Goal: Task Accomplishment & Management: Use online tool/utility

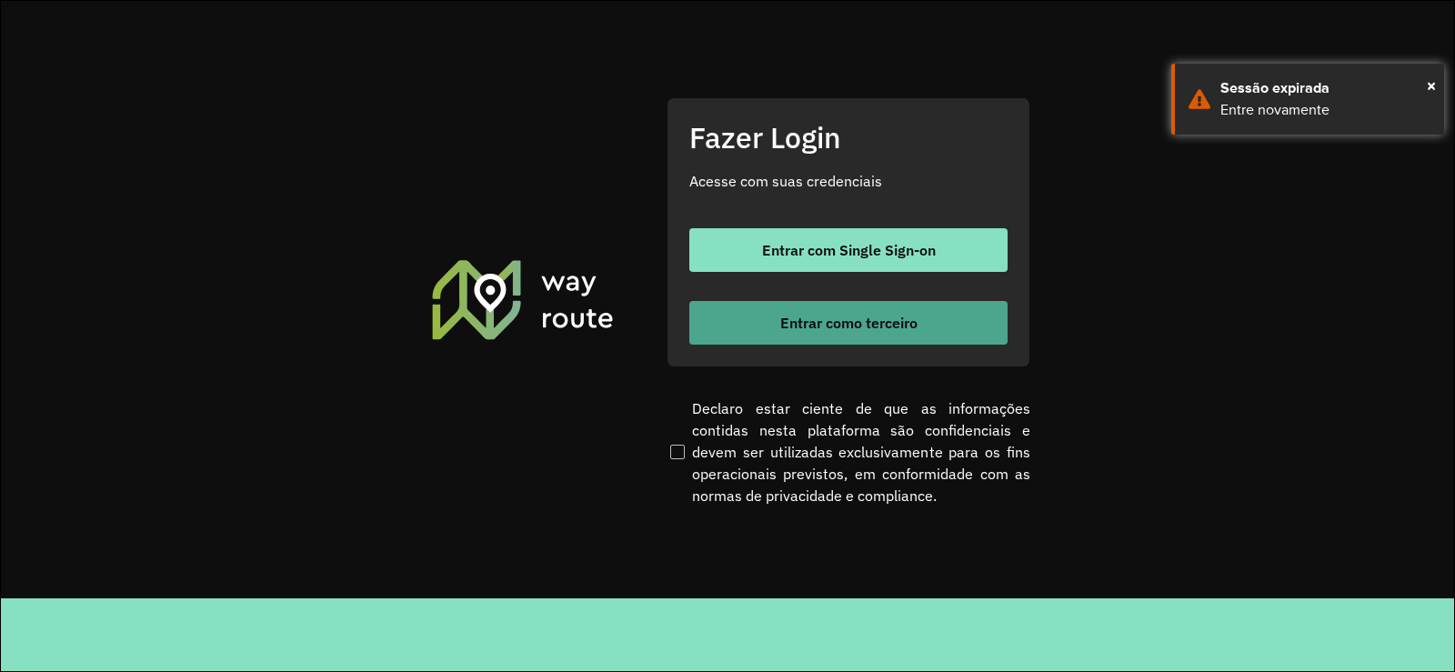
click at [737, 339] on button "Entrar como terceiro" at bounding box center [848, 323] width 318 height 44
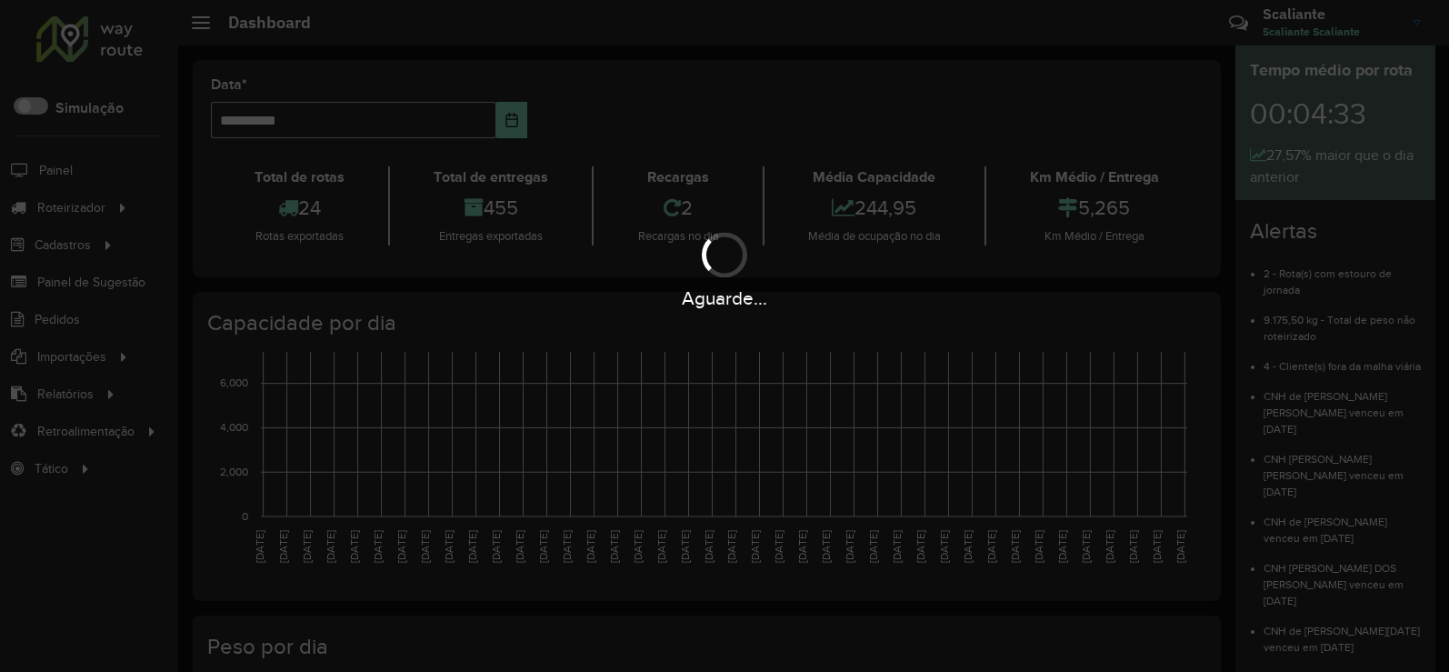
drag, startPoint x: 295, startPoint y: 202, endPoint x: 320, endPoint y: 192, distance: 27.4
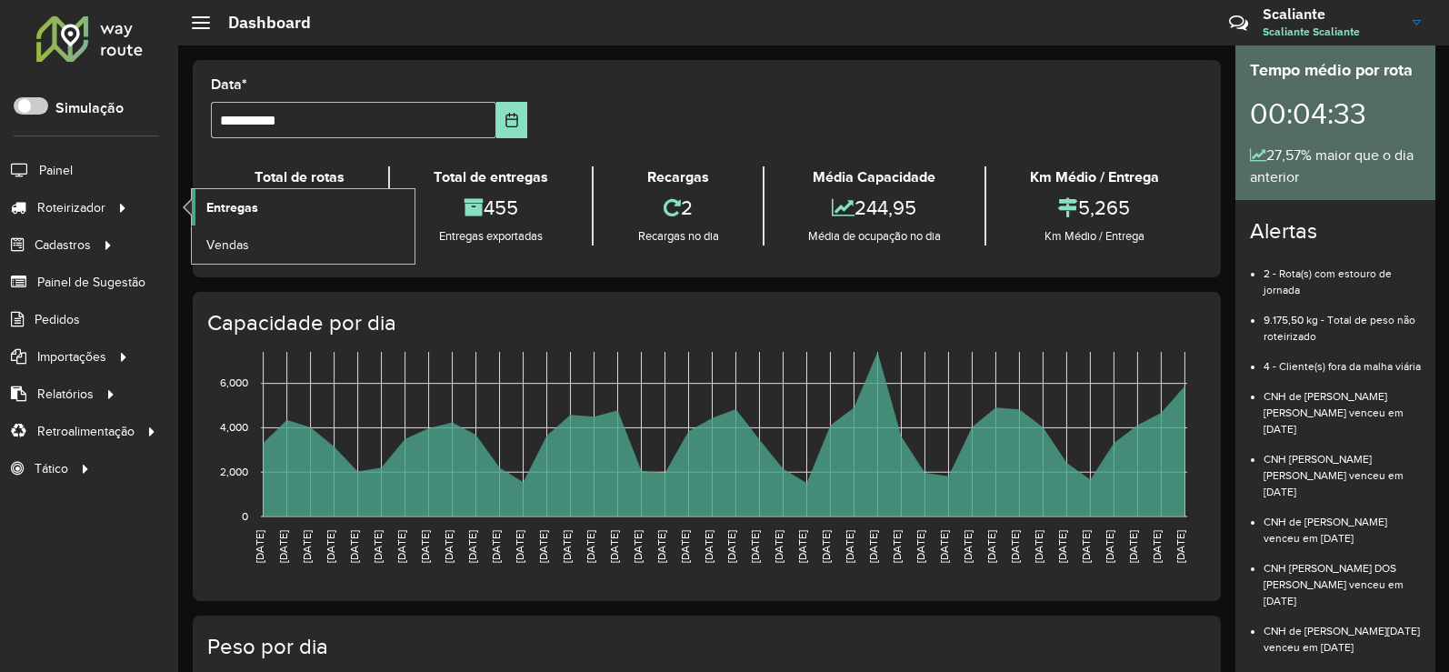
click at [280, 202] on link "Entregas" at bounding box center [303, 207] width 223 height 36
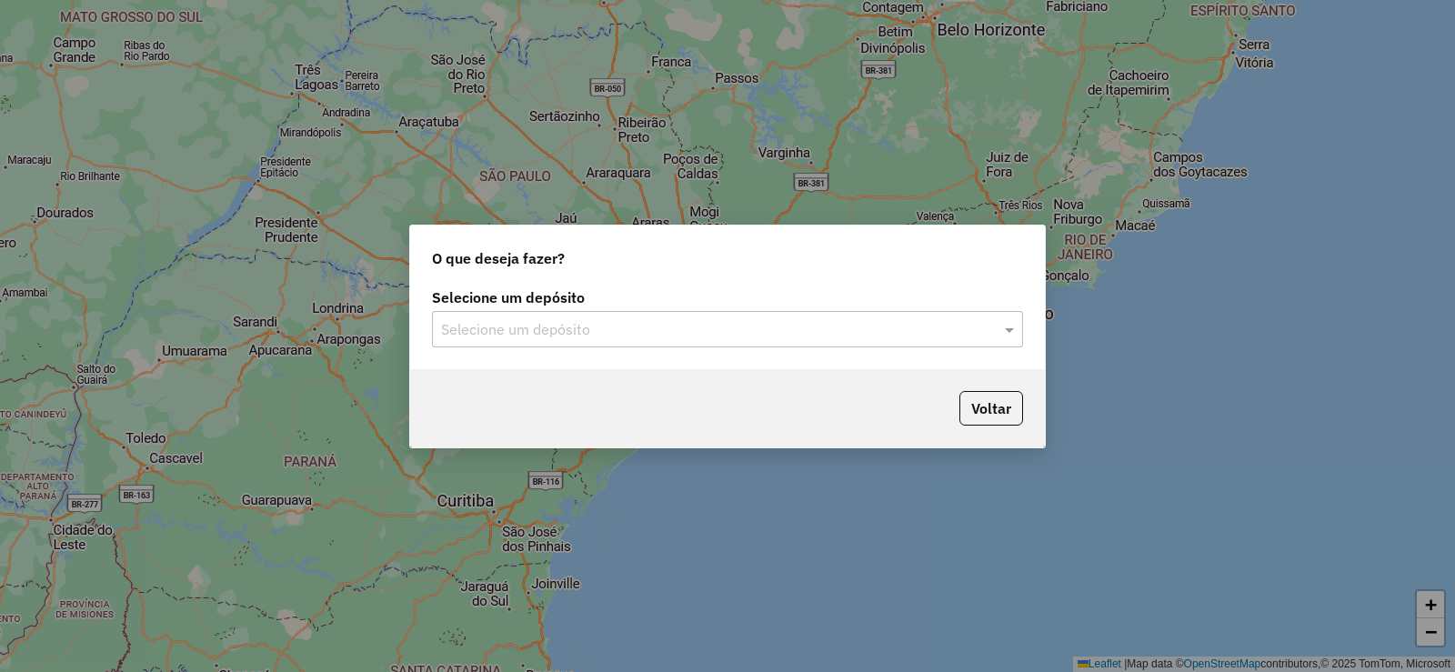
click at [472, 321] on input "text" at bounding box center [709, 330] width 536 height 22
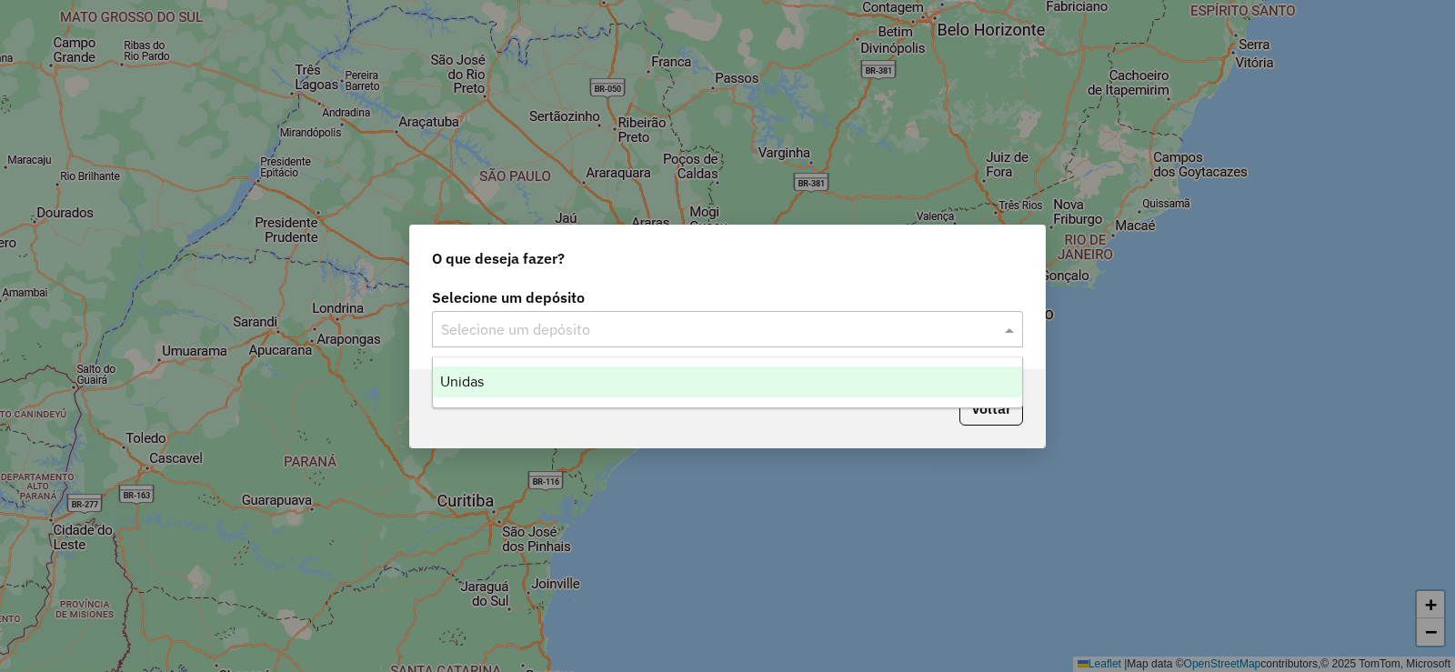
click at [523, 380] on div "Unidas" at bounding box center [727, 381] width 589 height 31
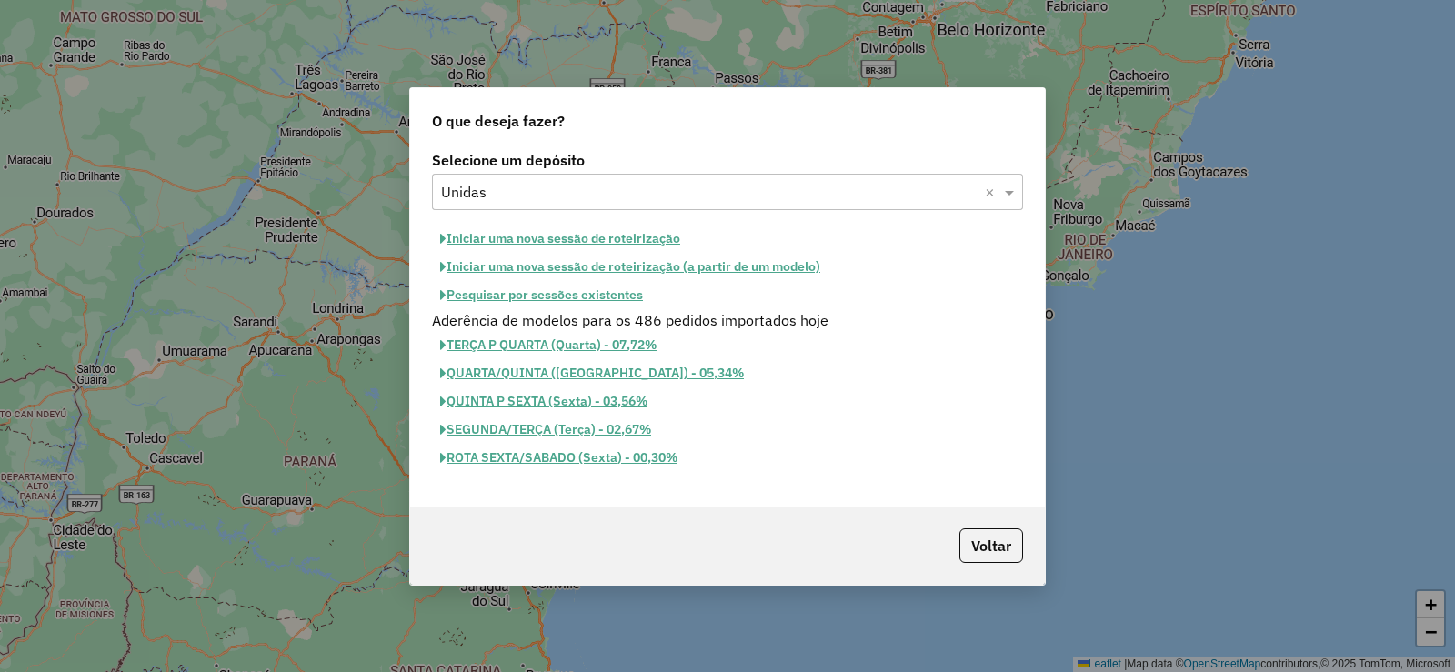
click at [618, 246] on button "Iniciar uma nova sessão de roteirização" at bounding box center [560, 239] width 256 height 28
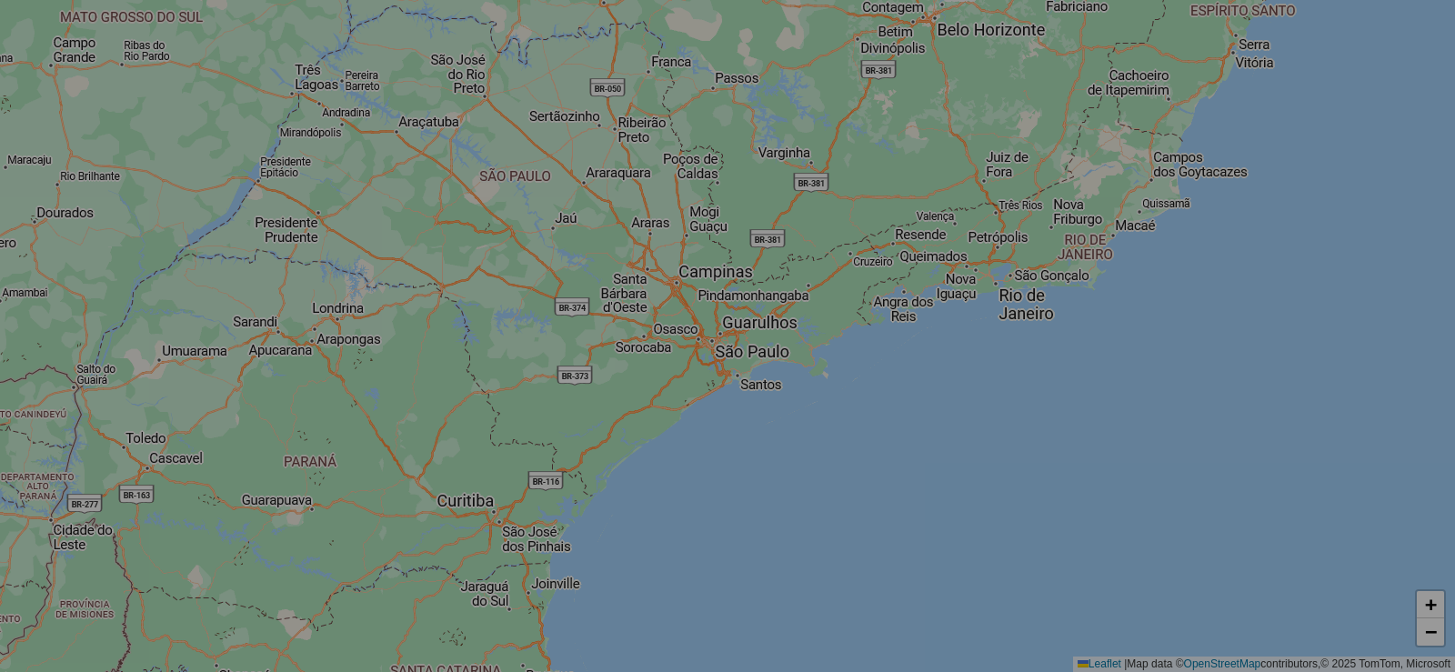
select select "*"
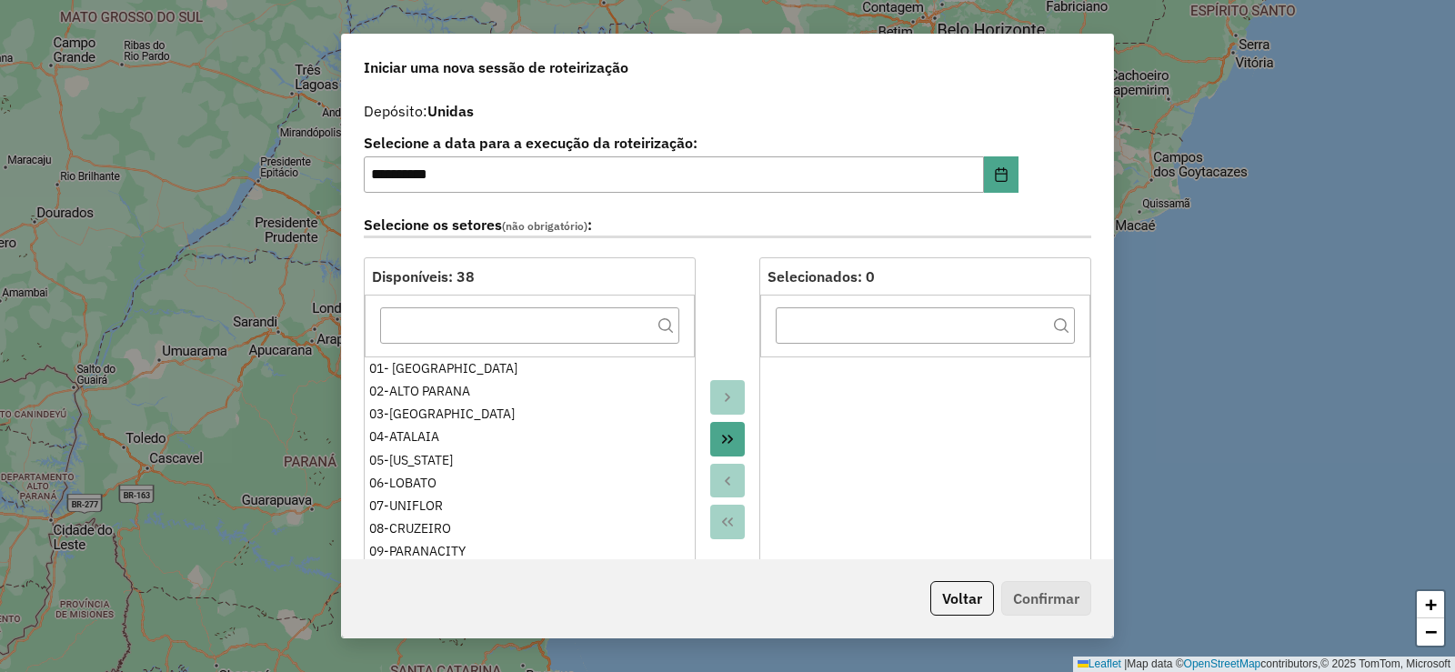
click at [719, 446] on button "Move All to Target" at bounding box center [727, 439] width 35 height 35
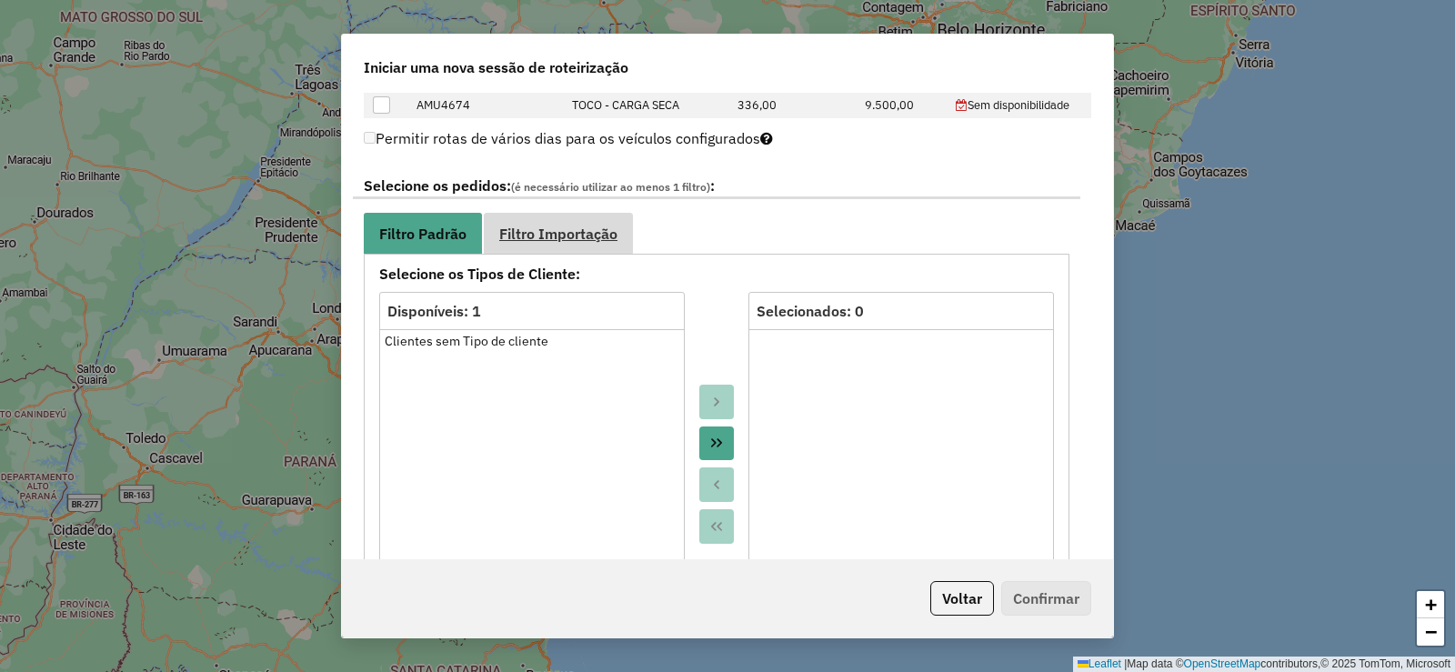
click at [599, 237] on span "Filtro Importação" at bounding box center [558, 233] width 118 height 15
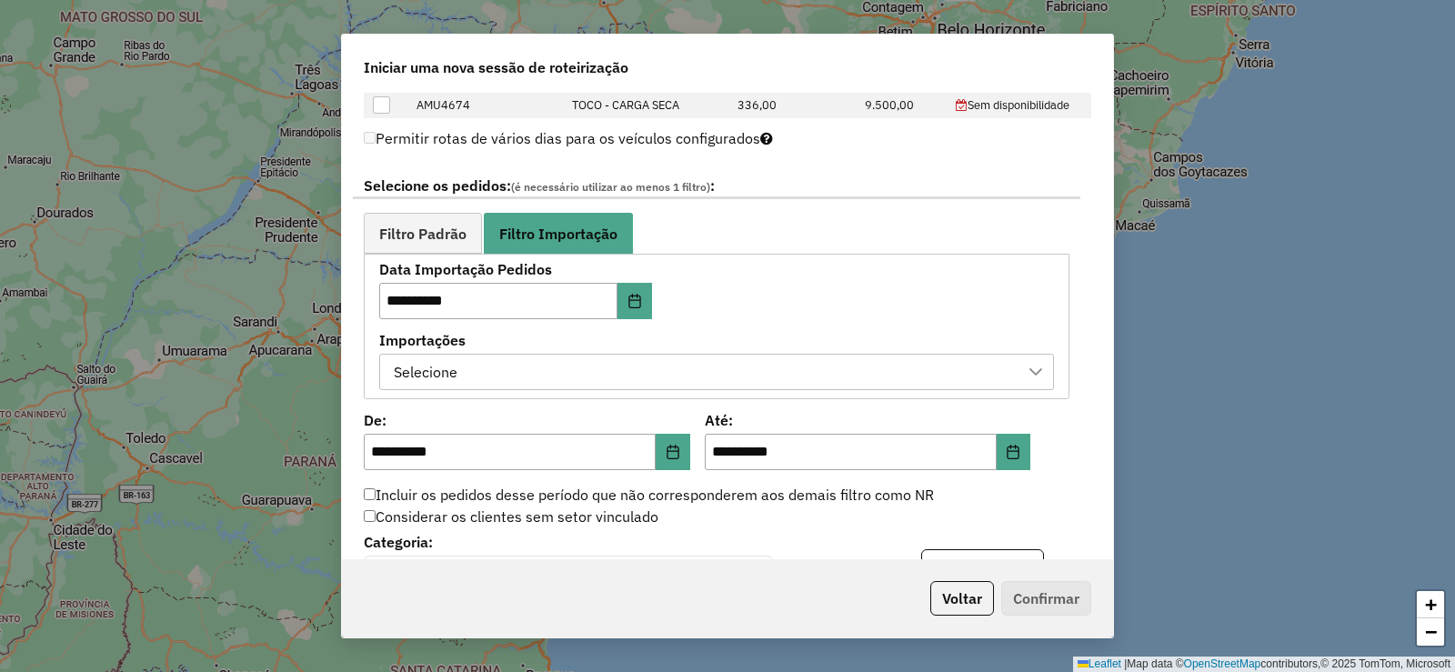
scroll to position [1000, 0]
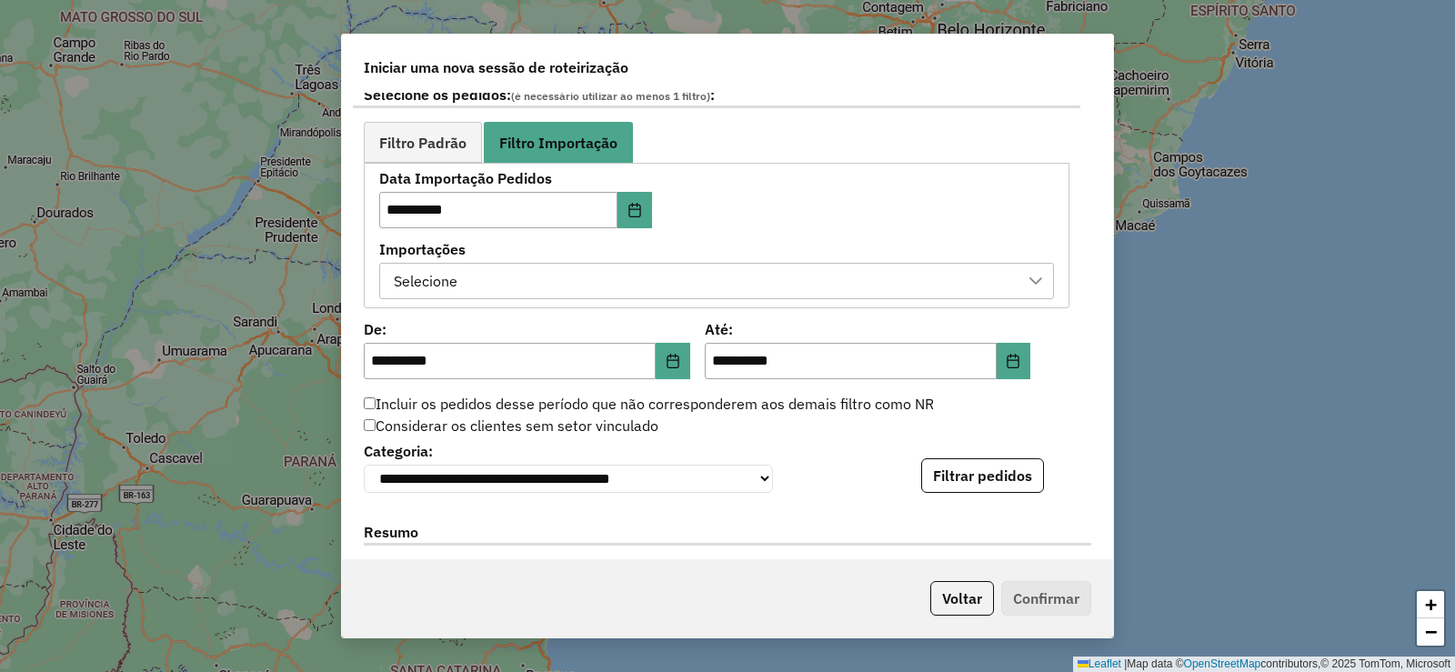
click at [756, 266] on div "Selecione" at bounding box center [702, 281] width 631 height 35
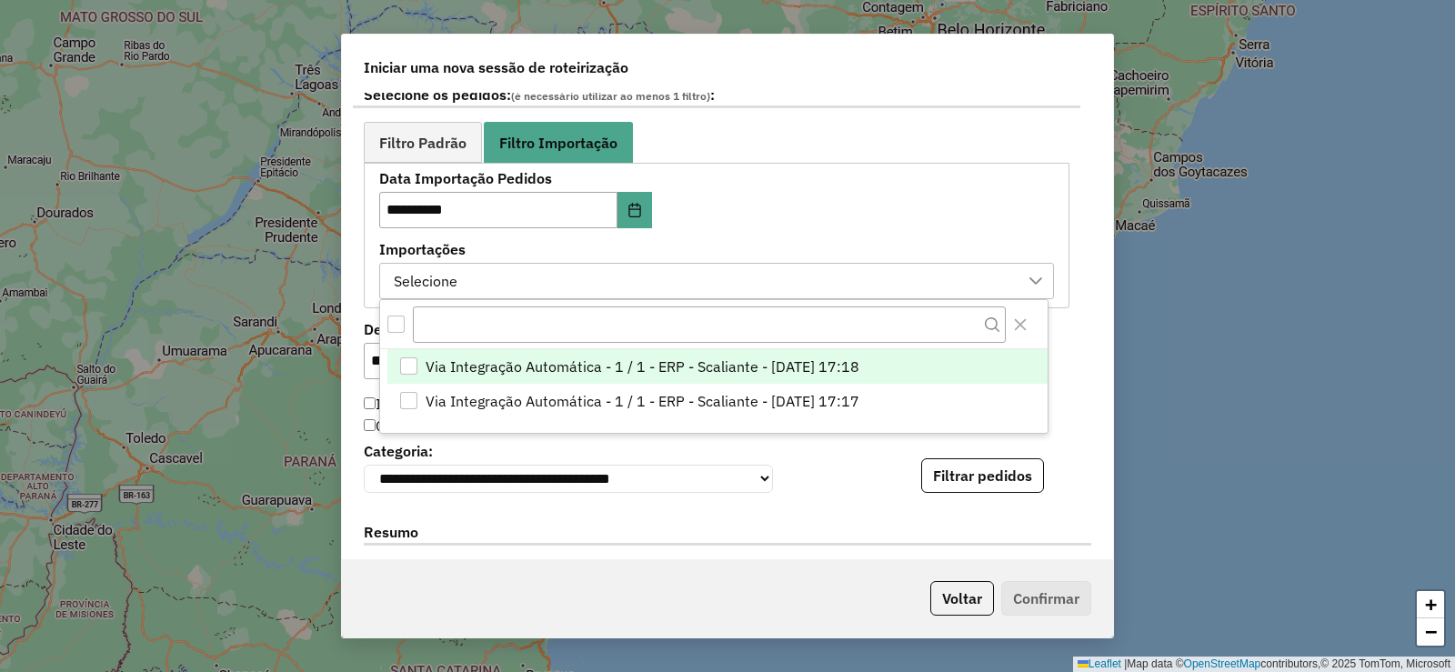
scroll to position [14, 83]
click at [806, 371] on span "Via Integração Automática - 1 / 1 - ERP - Scaliante - [DATE] 17:18" at bounding box center [643, 367] width 434 height 22
click at [984, 476] on button "Filtrar pedidos" at bounding box center [982, 475] width 123 height 35
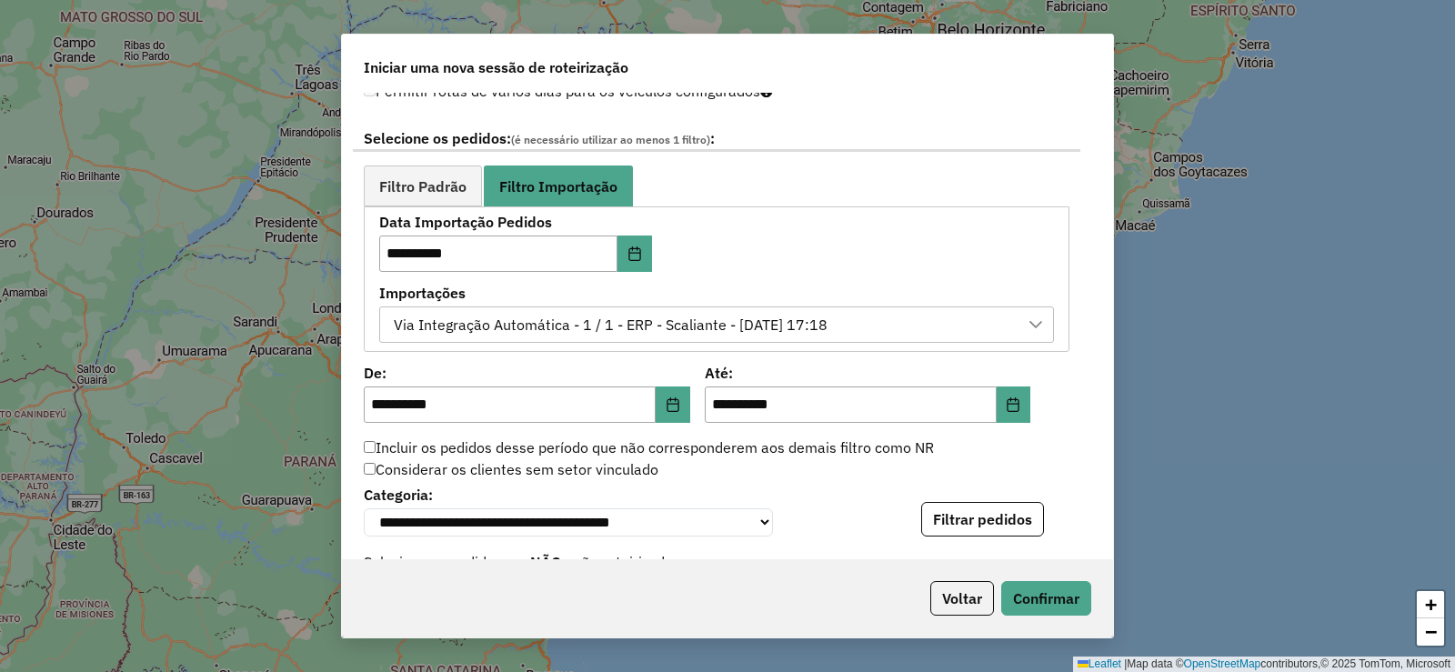
scroll to position [776, 0]
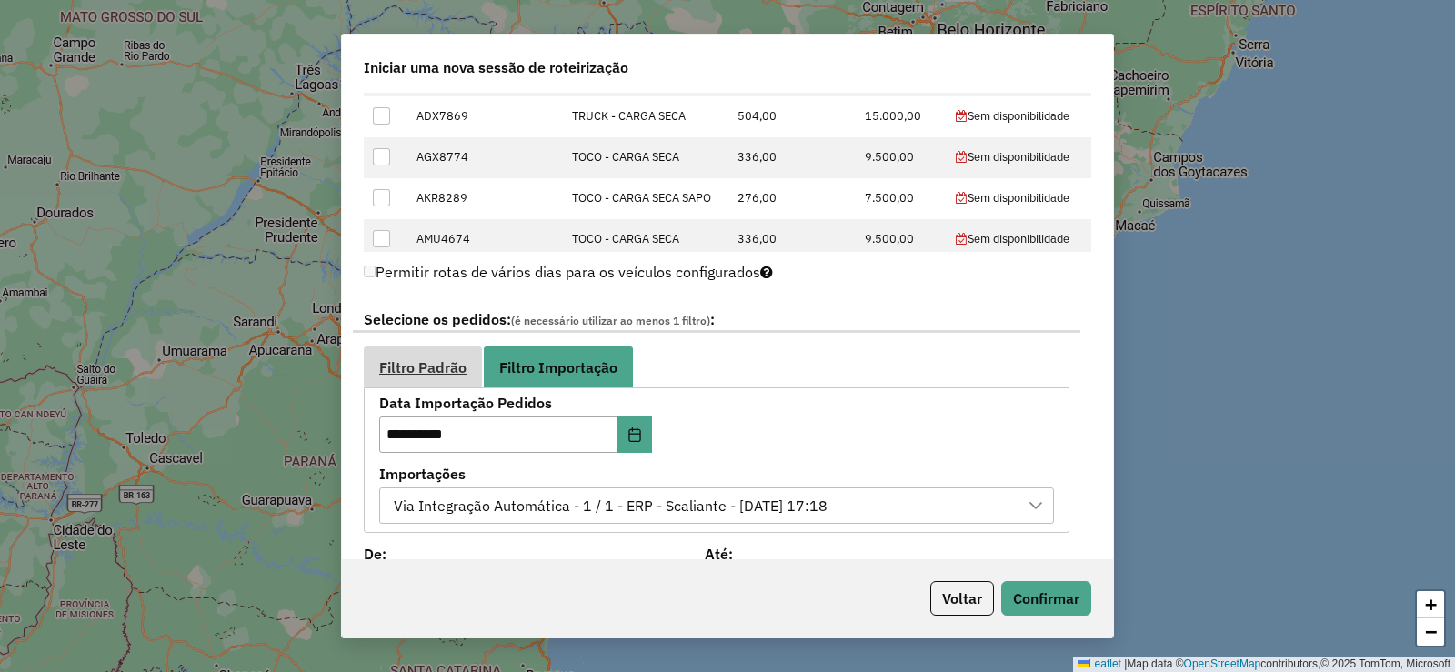
click at [431, 348] on link "Filtro Padrão" at bounding box center [423, 366] width 118 height 41
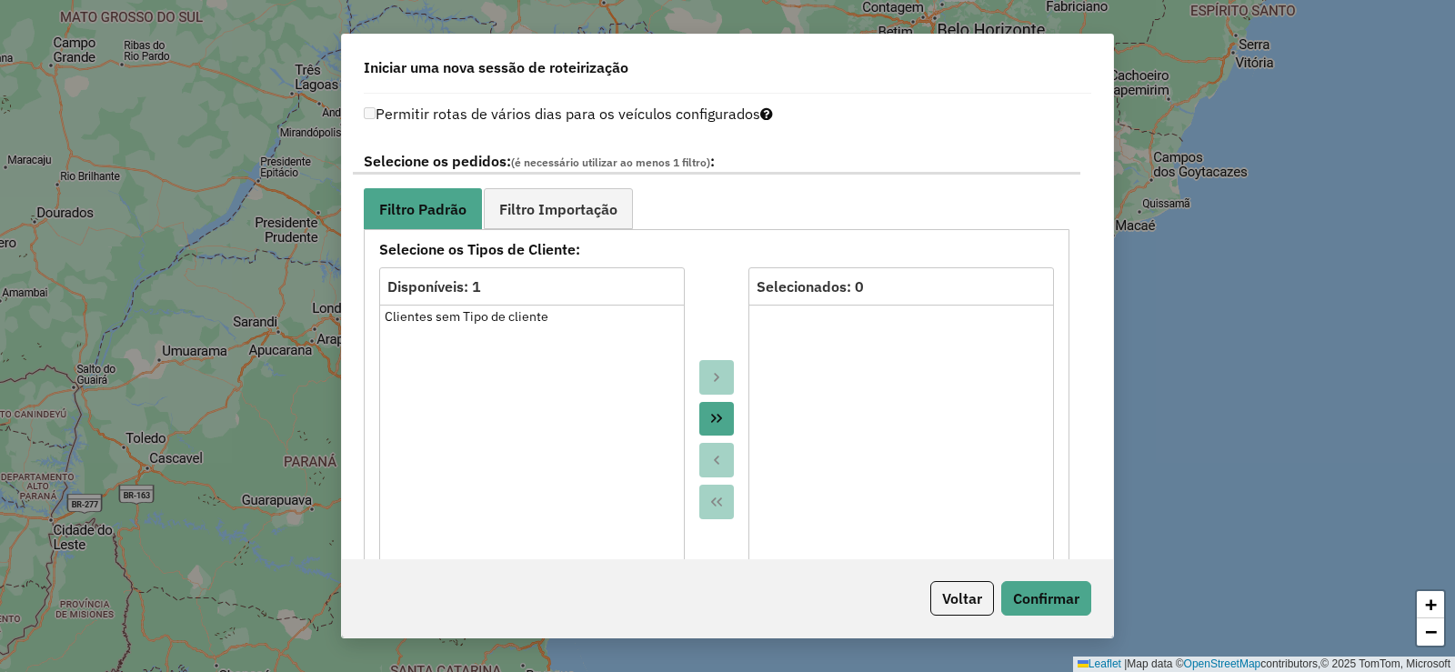
scroll to position [1048, 0]
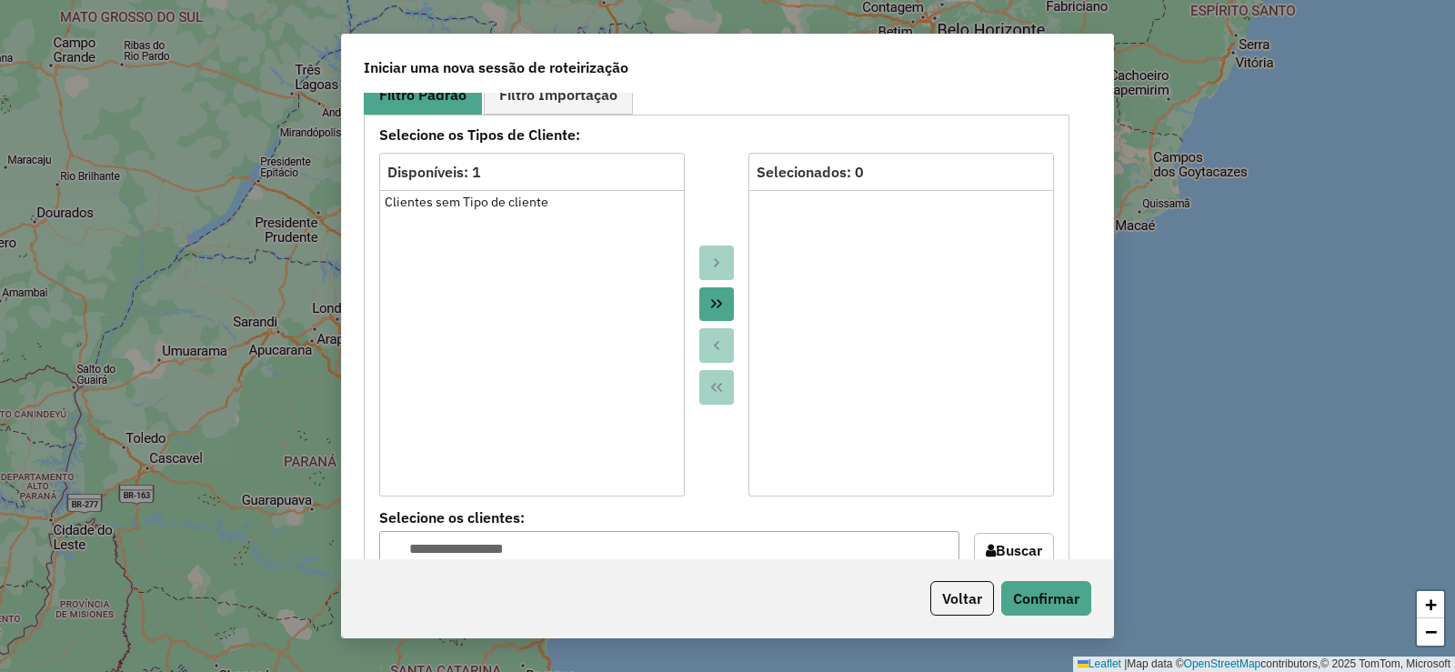
click at [701, 295] on button "Move All to Target" at bounding box center [716, 304] width 35 height 35
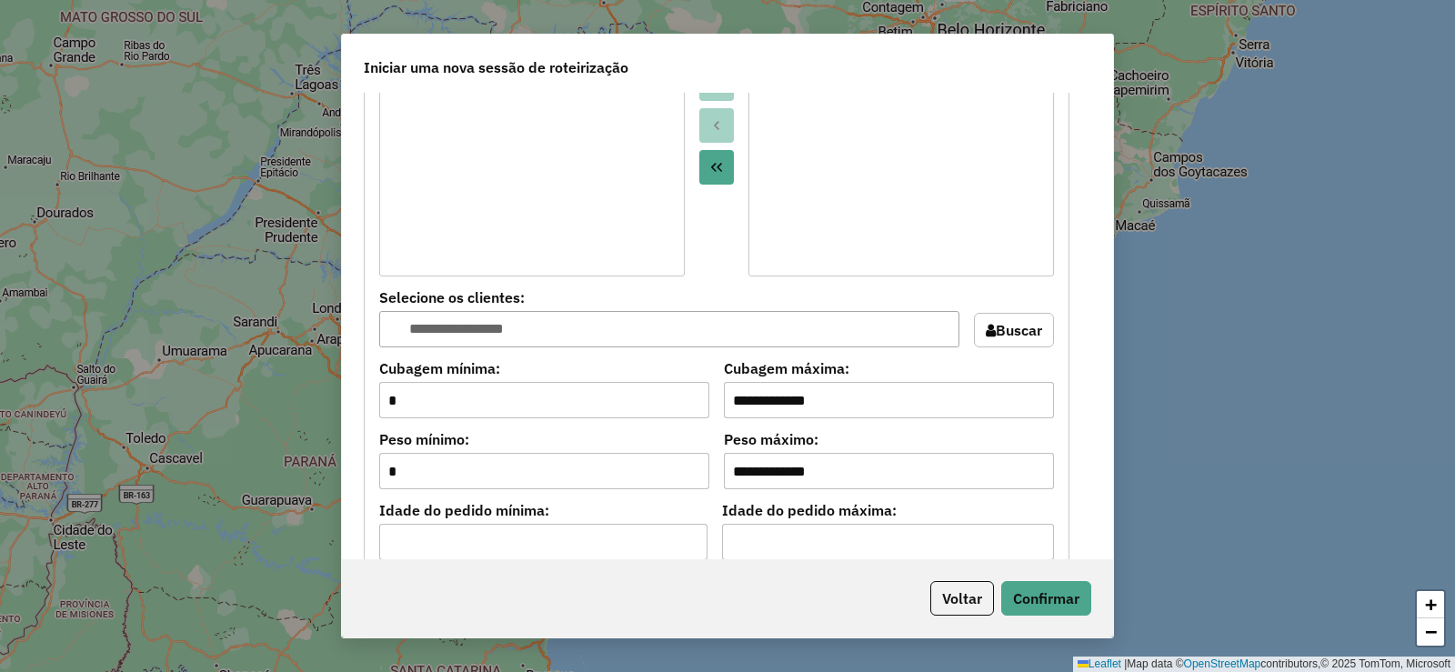
scroll to position [1594, 0]
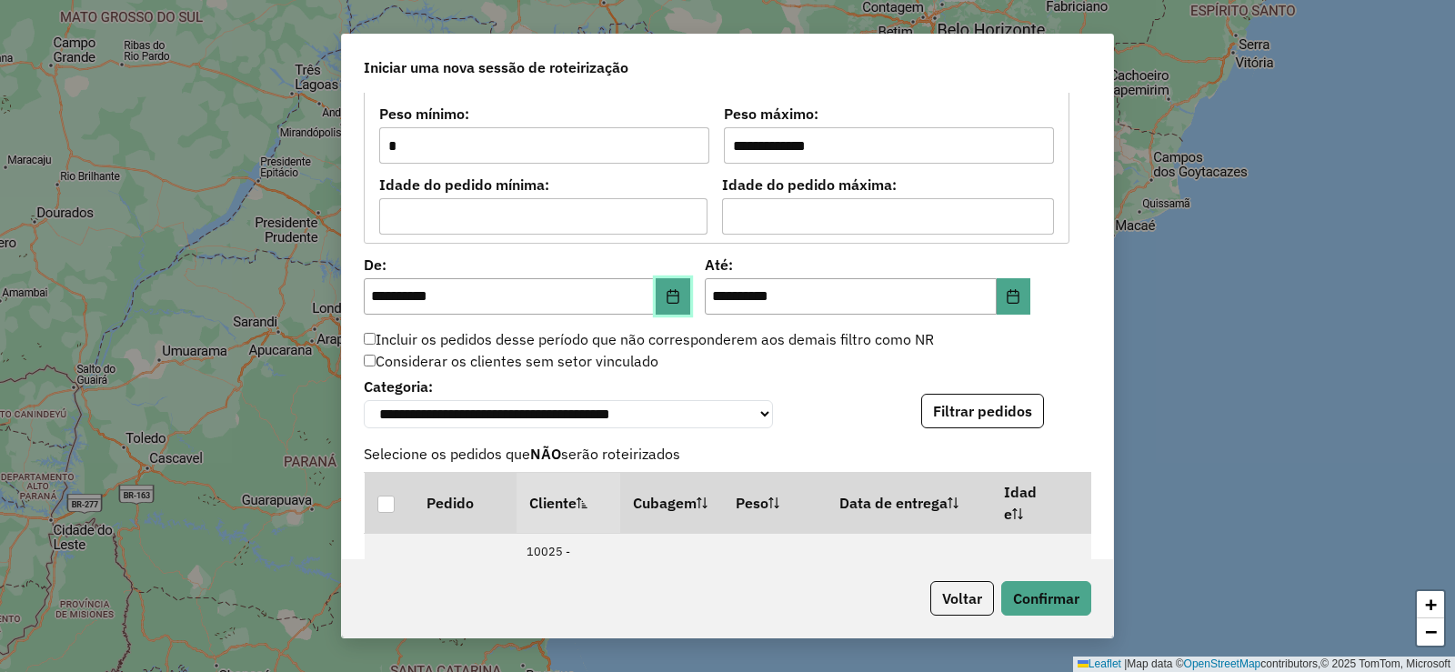
click at [666, 301] on icon "Choose Date" at bounding box center [673, 296] width 15 height 15
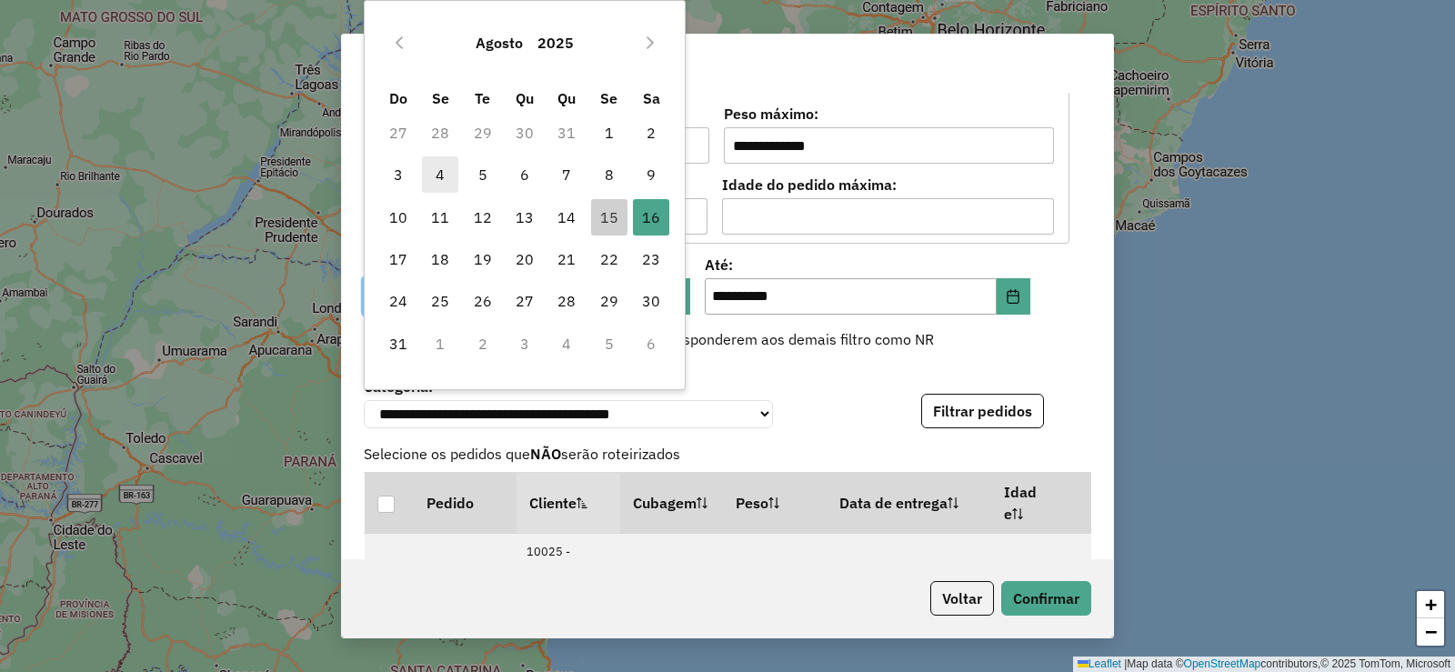
click at [440, 182] on span "4" at bounding box center [440, 174] width 36 height 36
type input "**********"
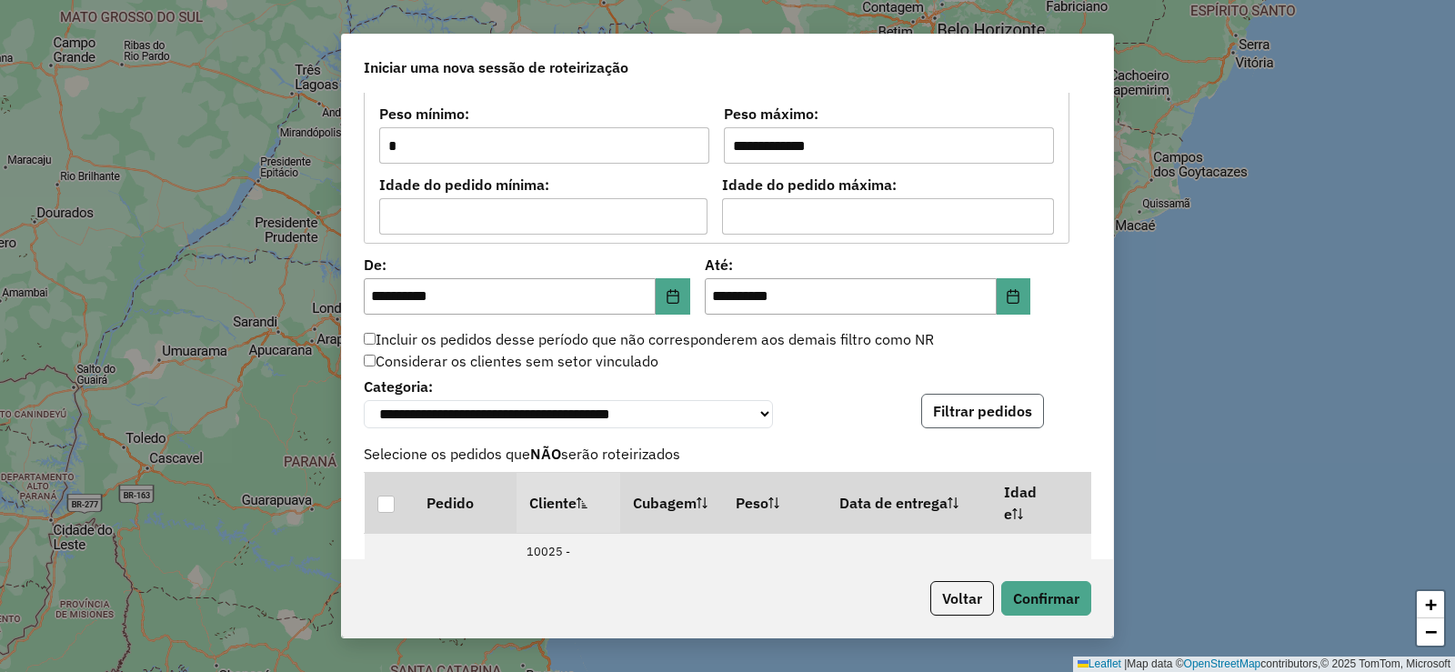
click at [954, 423] on button "Filtrar pedidos" at bounding box center [982, 411] width 123 height 35
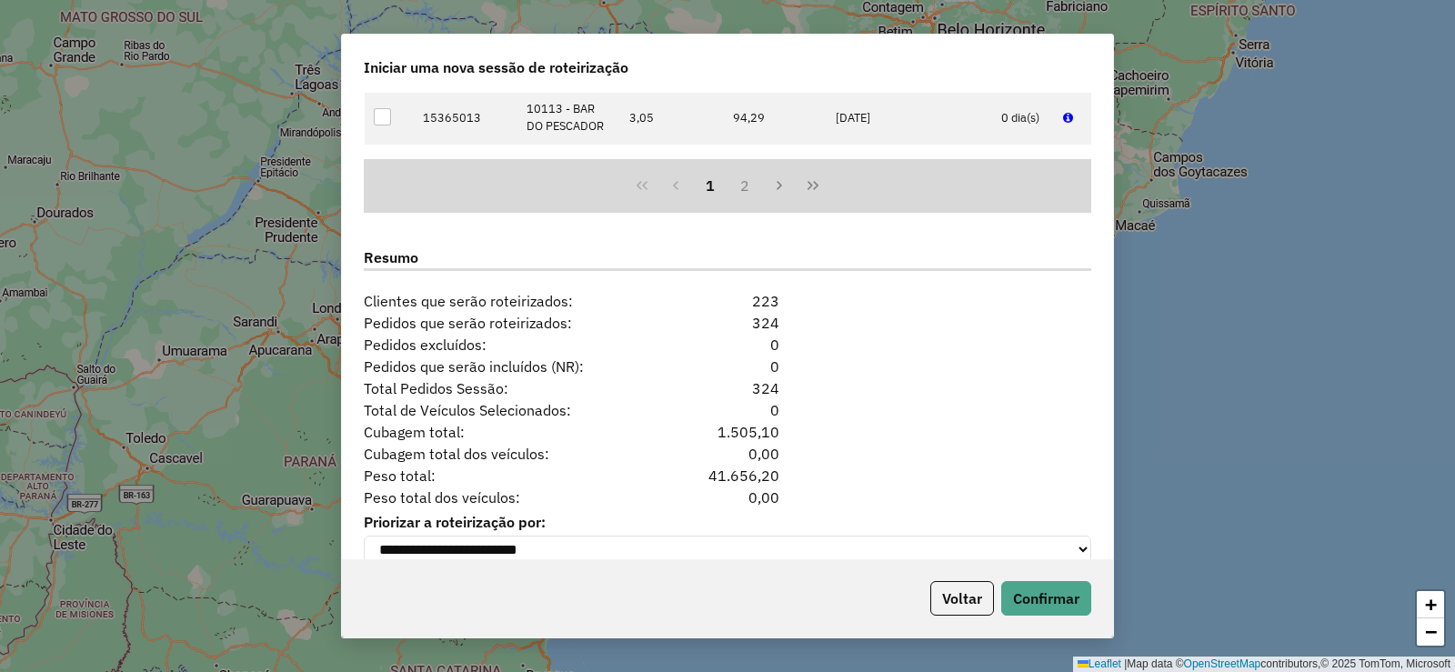
scroll to position [2215, 0]
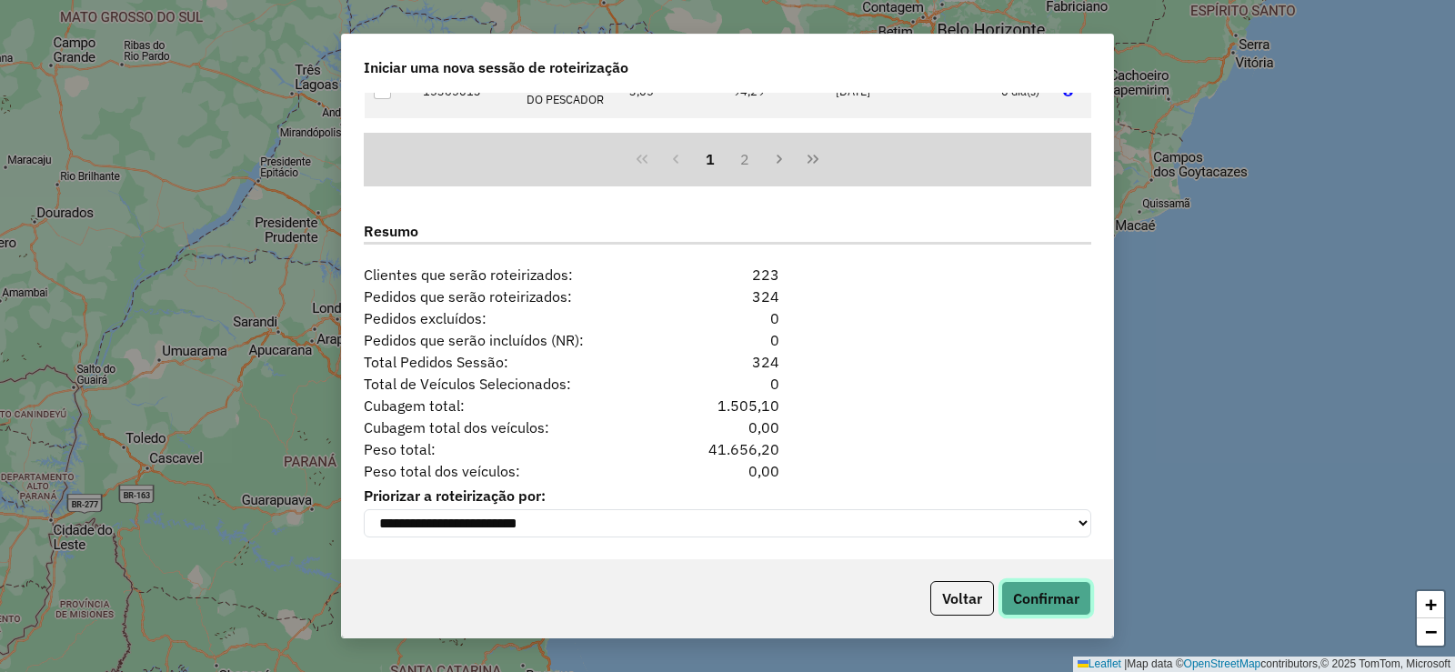
click at [1073, 606] on button "Confirmar" at bounding box center [1046, 598] width 90 height 35
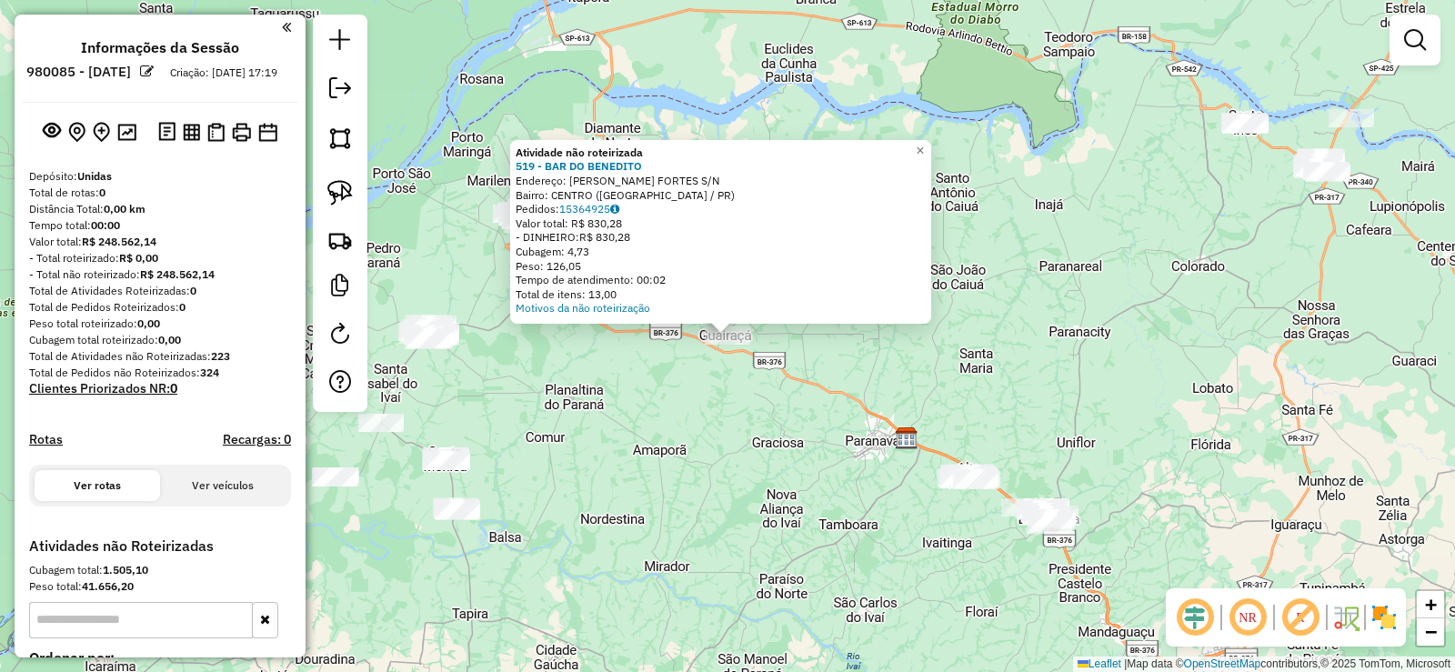
drag, startPoint x: 706, startPoint y: 445, endPoint x: 696, endPoint y: 467, distance: 25.2
click at [706, 446] on div "Atividade não roteirizada 519 - BAR DO [PERSON_NAME]: [PERSON_NAME] FORTES S/N …" at bounding box center [727, 336] width 1455 height 672
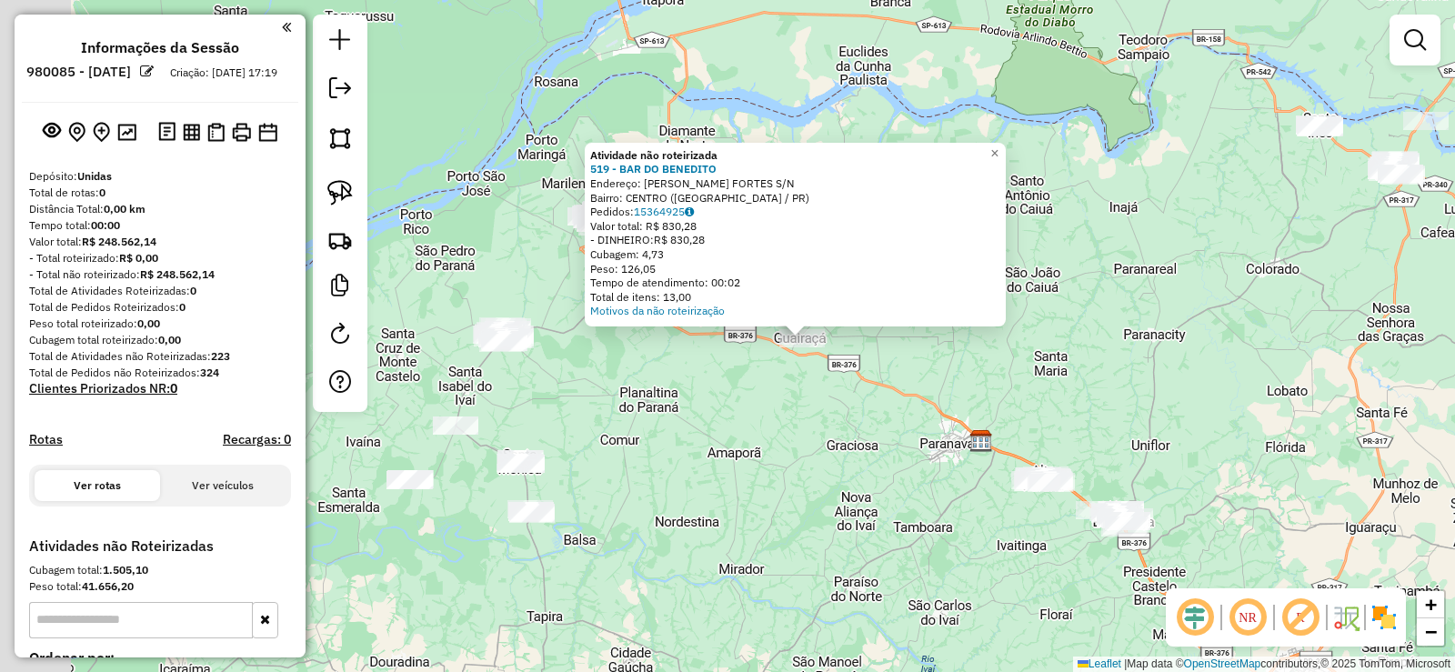
drag, startPoint x: 727, startPoint y: 475, endPoint x: 801, endPoint y: 468, distance: 73.9
click at [801, 468] on div "Atividade não roteirizada 519 - BAR DO [PERSON_NAME]: [PERSON_NAME] FORTES S/N …" at bounding box center [727, 336] width 1455 height 672
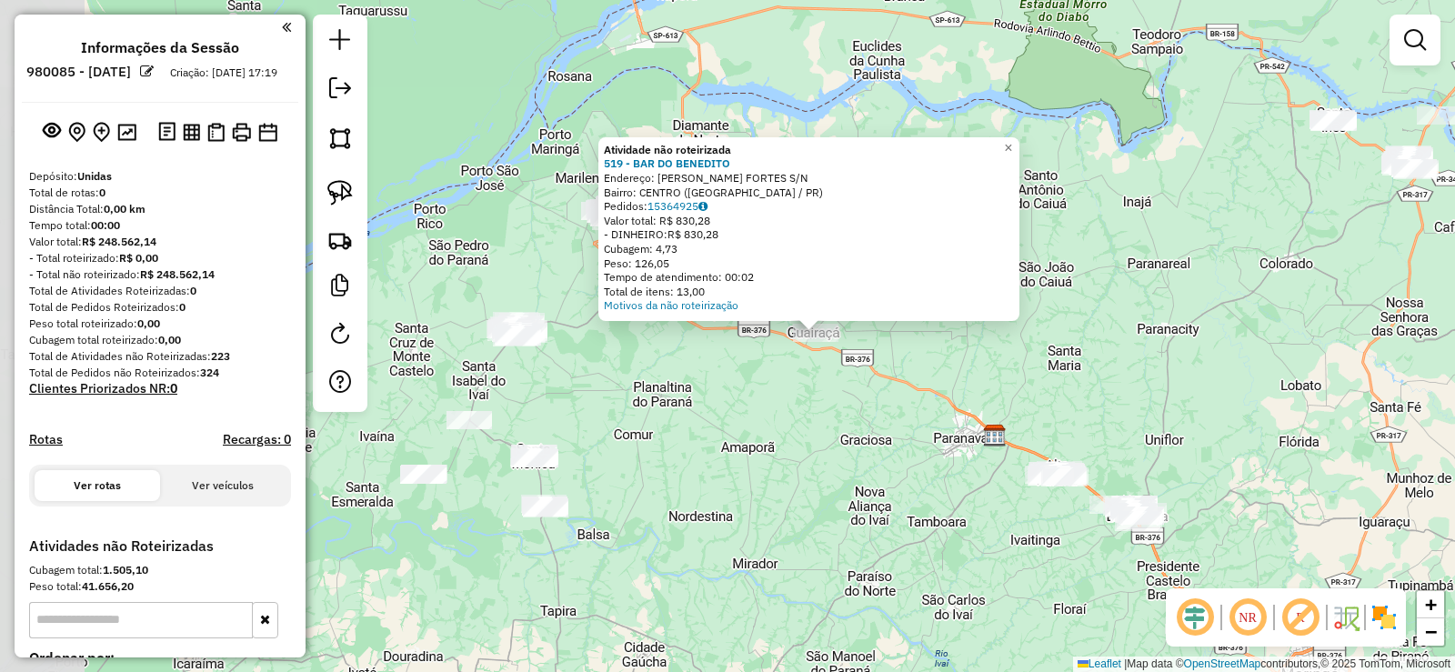
click at [801, 468] on div "Atividade não roteirizada 519 - BAR DO [PERSON_NAME]: [PERSON_NAME] FORTES S/N …" at bounding box center [727, 336] width 1455 height 672
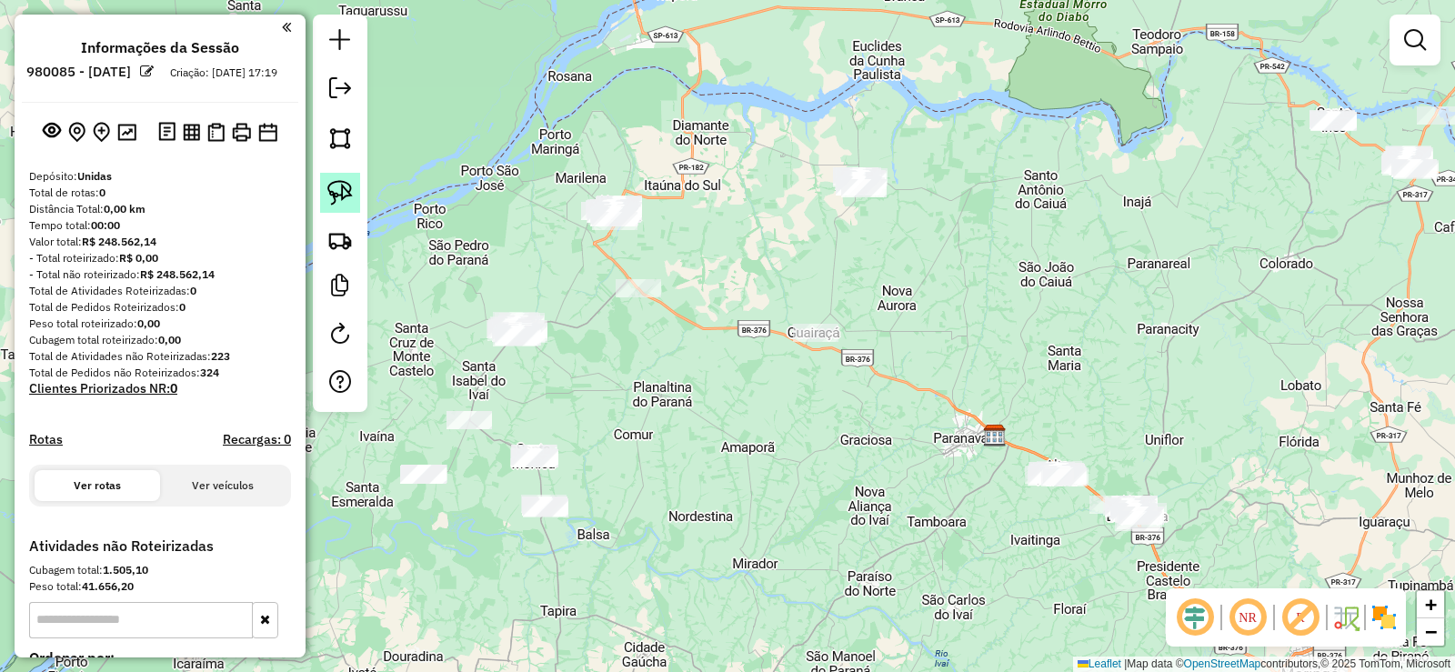
click at [334, 202] on img at bounding box center [339, 192] width 25 height 25
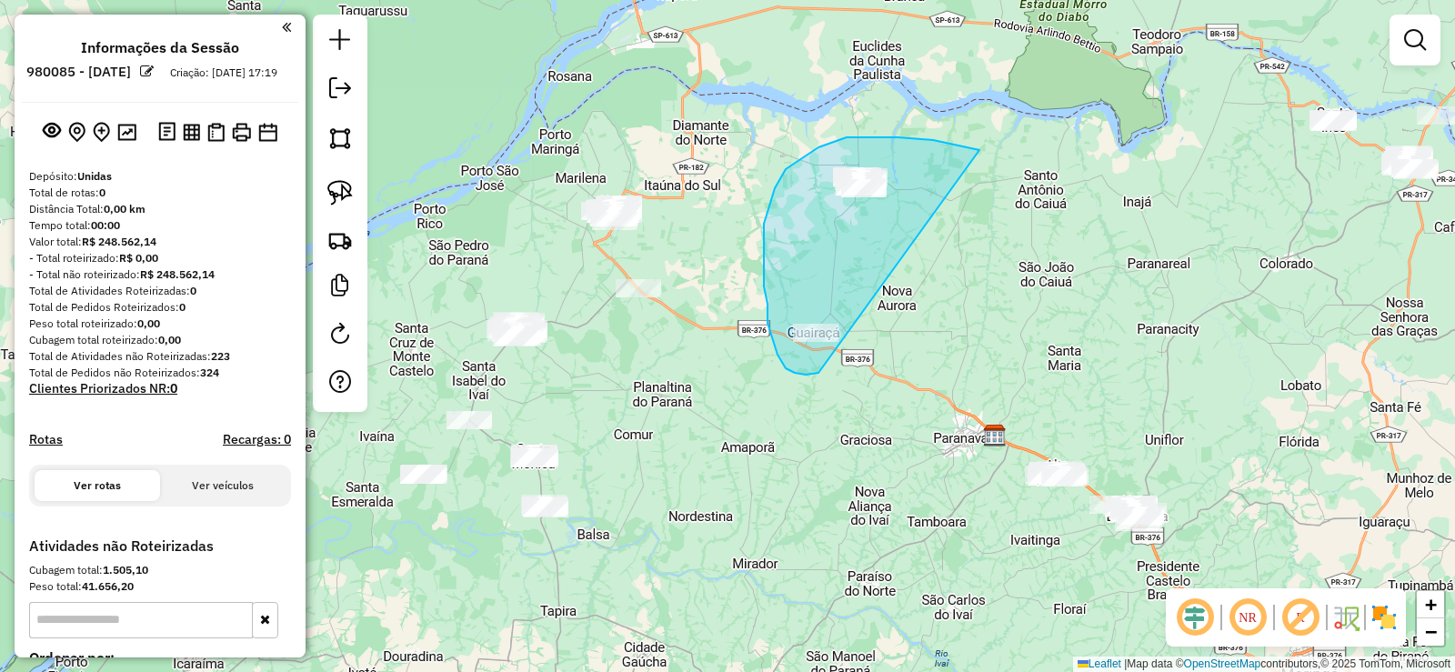
drag, startPoint x: 974, startPoint y: 149, endPoint x: 818, endPoint y: 373, distance: 272.4
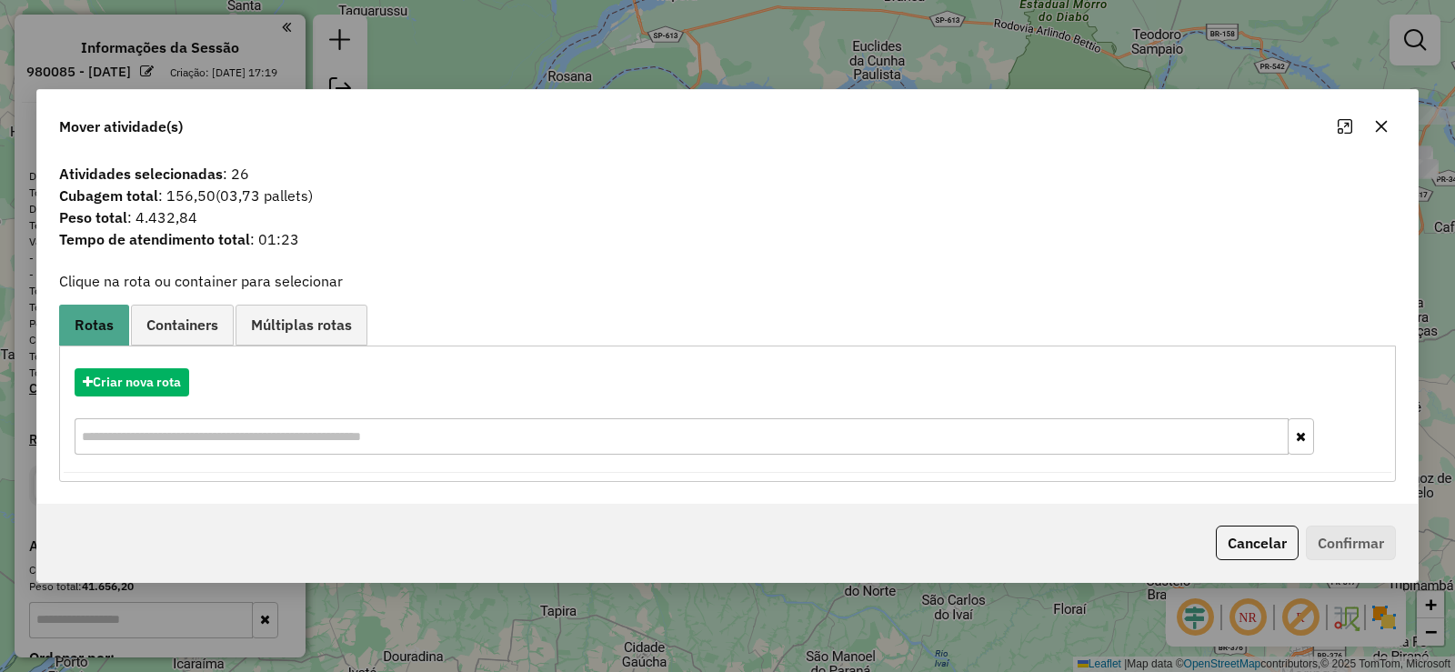
click at [1393, 128] on button "button" at bounding box center [1381, 126] width 29 height 29
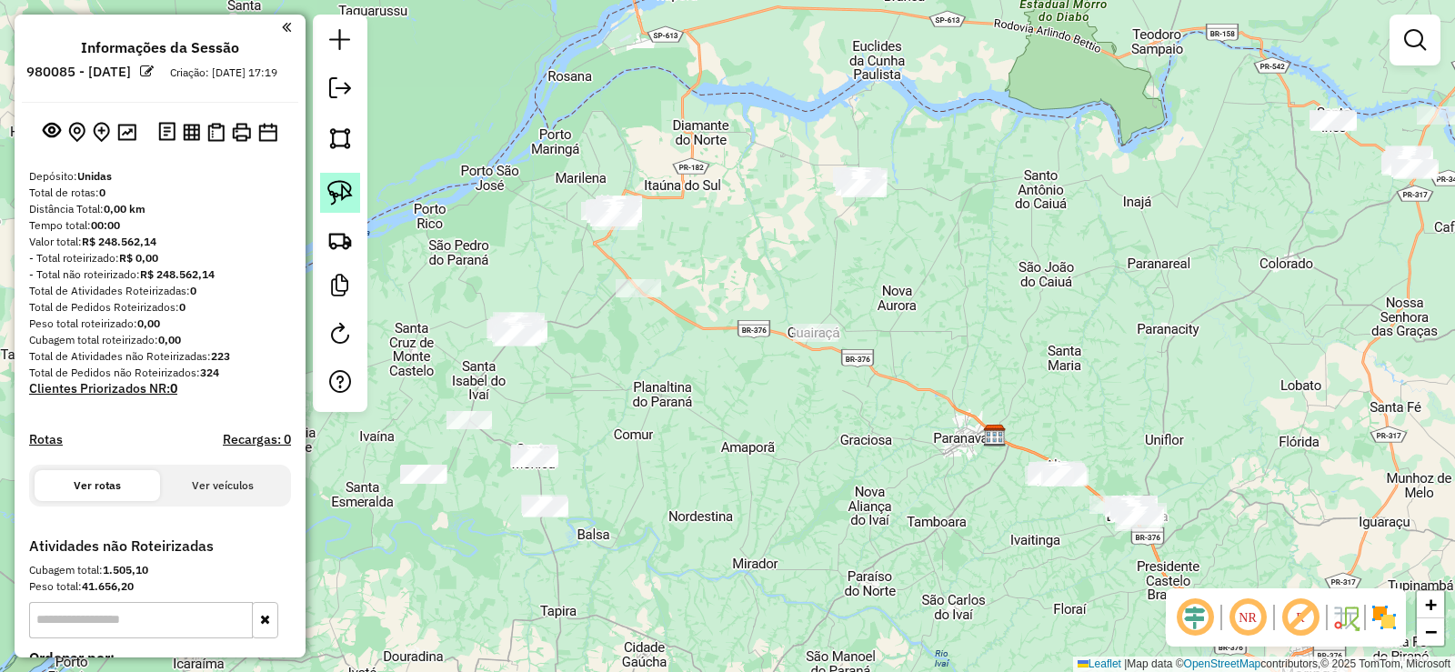
click at [351, 194] on img at bounding box center [339, 192] width 25 height 25
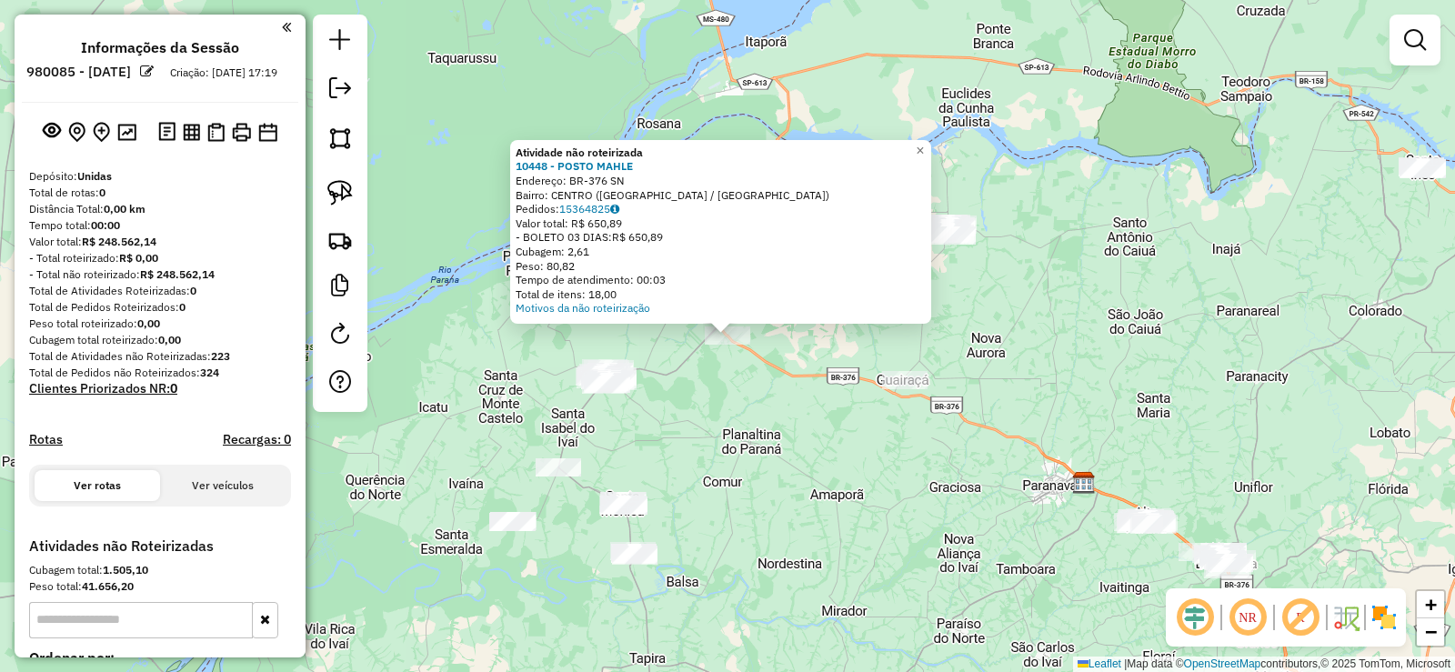
click at [678, 359] on div "Atividade não roteirizada 10448 - POSTO MAHLE Endereço: BR-376 SN Bairro: CENTR…" at bounding box center [727, 336] width 1455 height 672
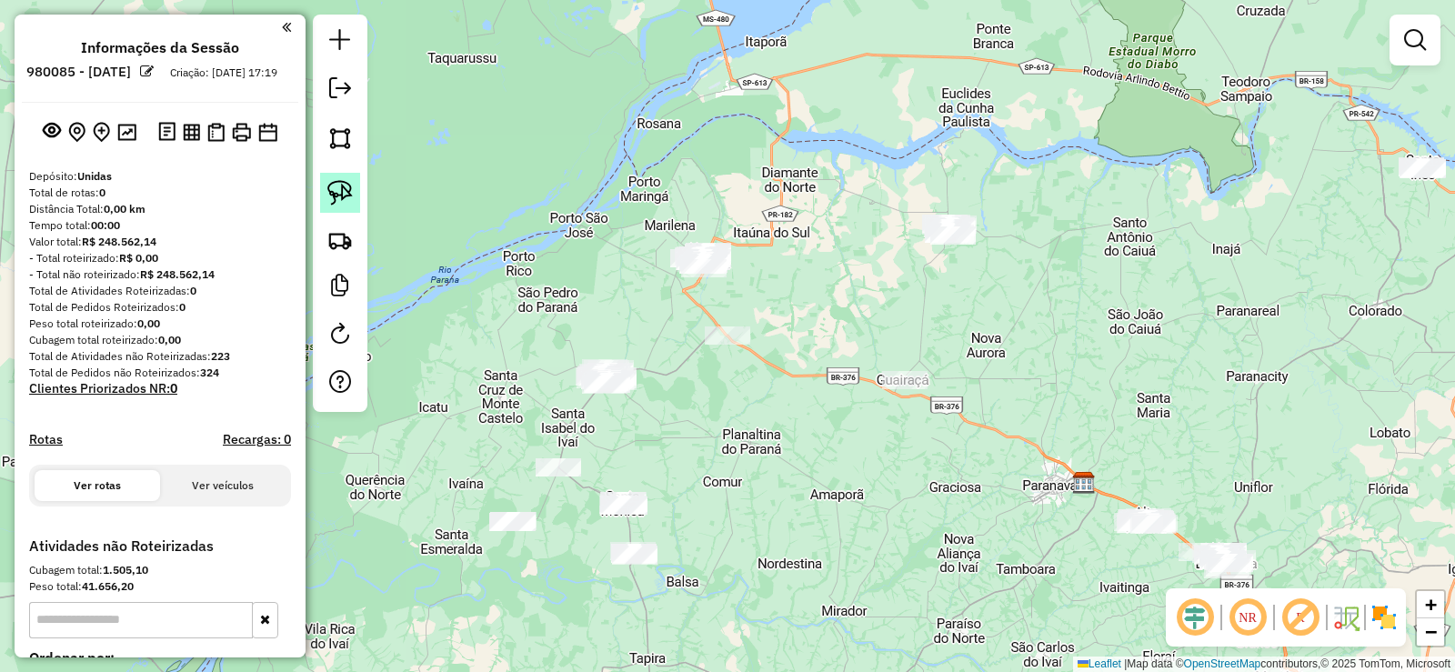
click at [326, 183] on link at bounding box center [340, 193] width 40 height 40
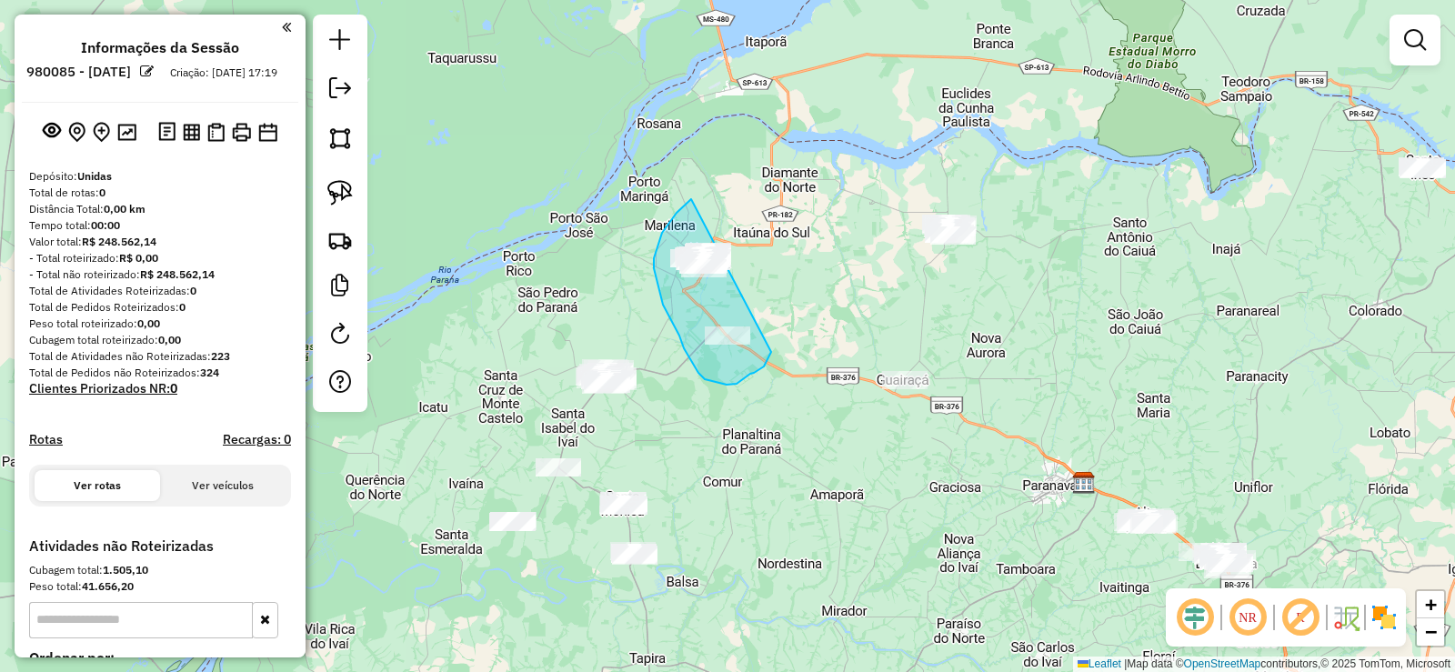
drag, startPoint x: 691, startPoint y: 199, endPoint x: 780, endPoint y: 283, distance: 122.2
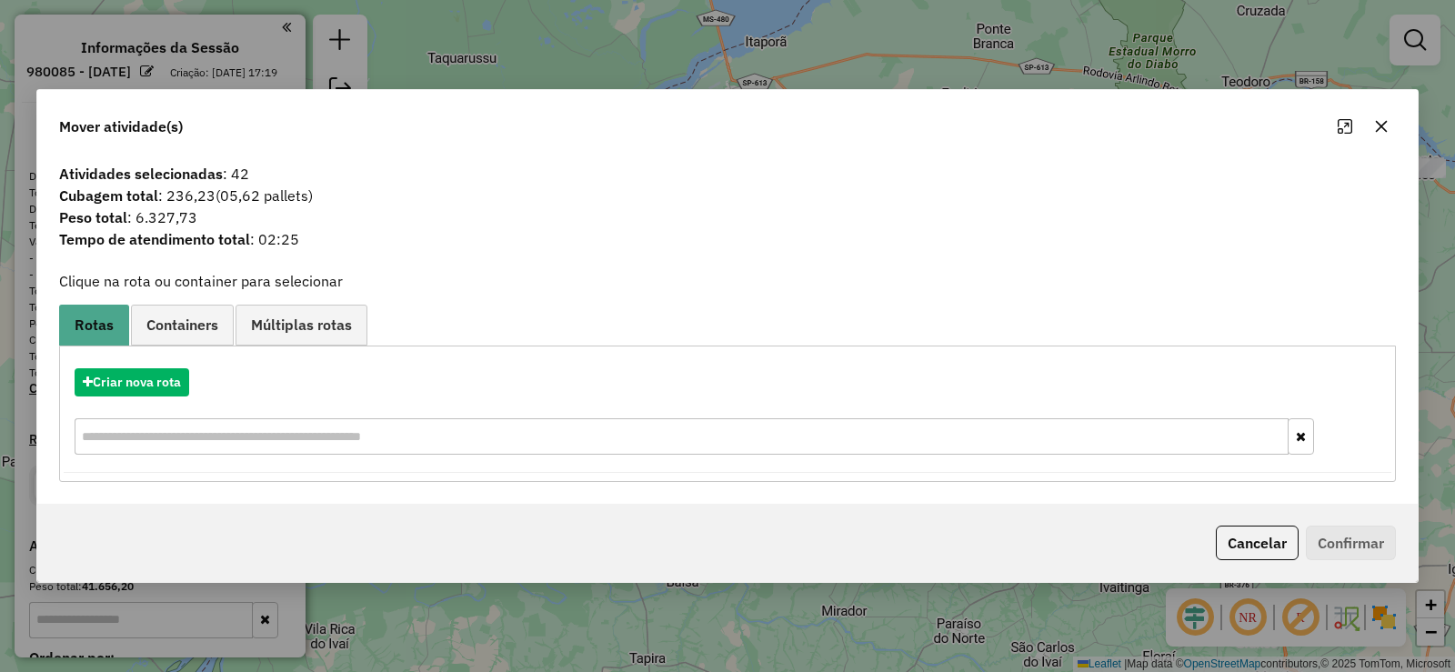
click at [1376, 126] on icon "button" at bounding box center [1381, 126] width 15 height 15
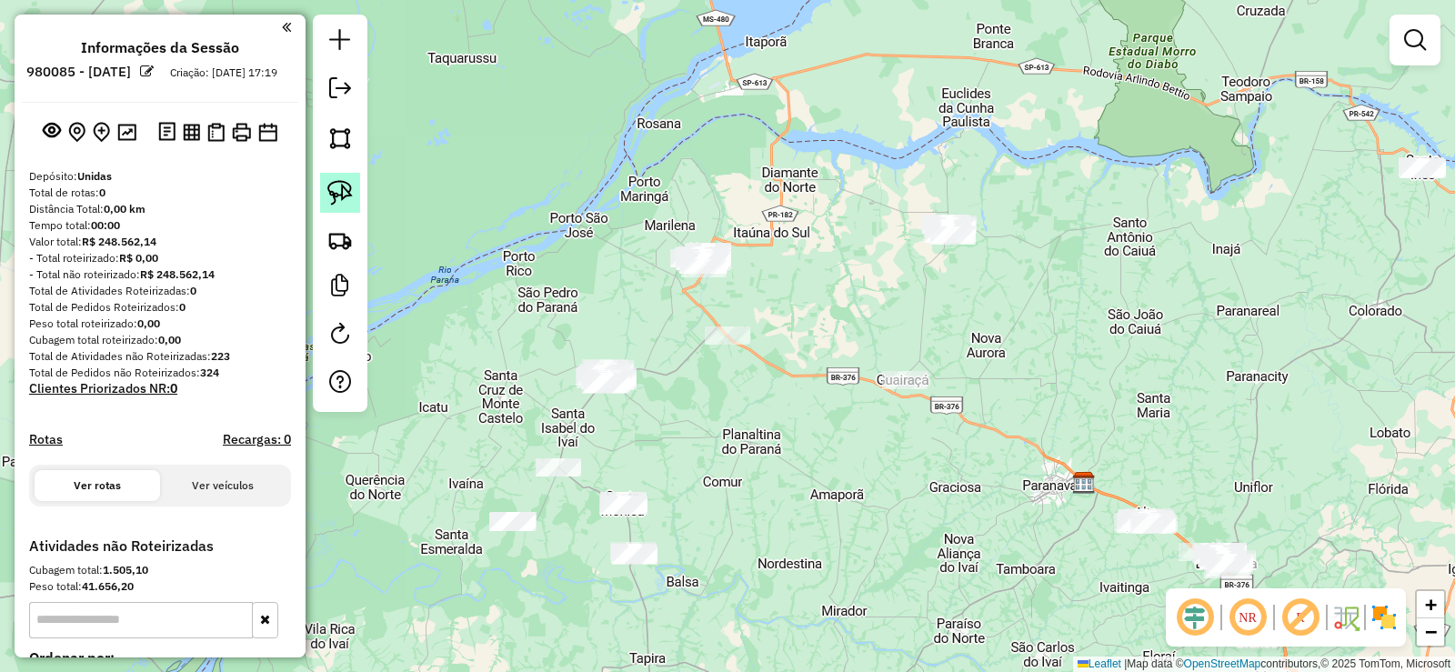
click at [349, 194] on img at bounding box center [339, 192] width 25 height 25
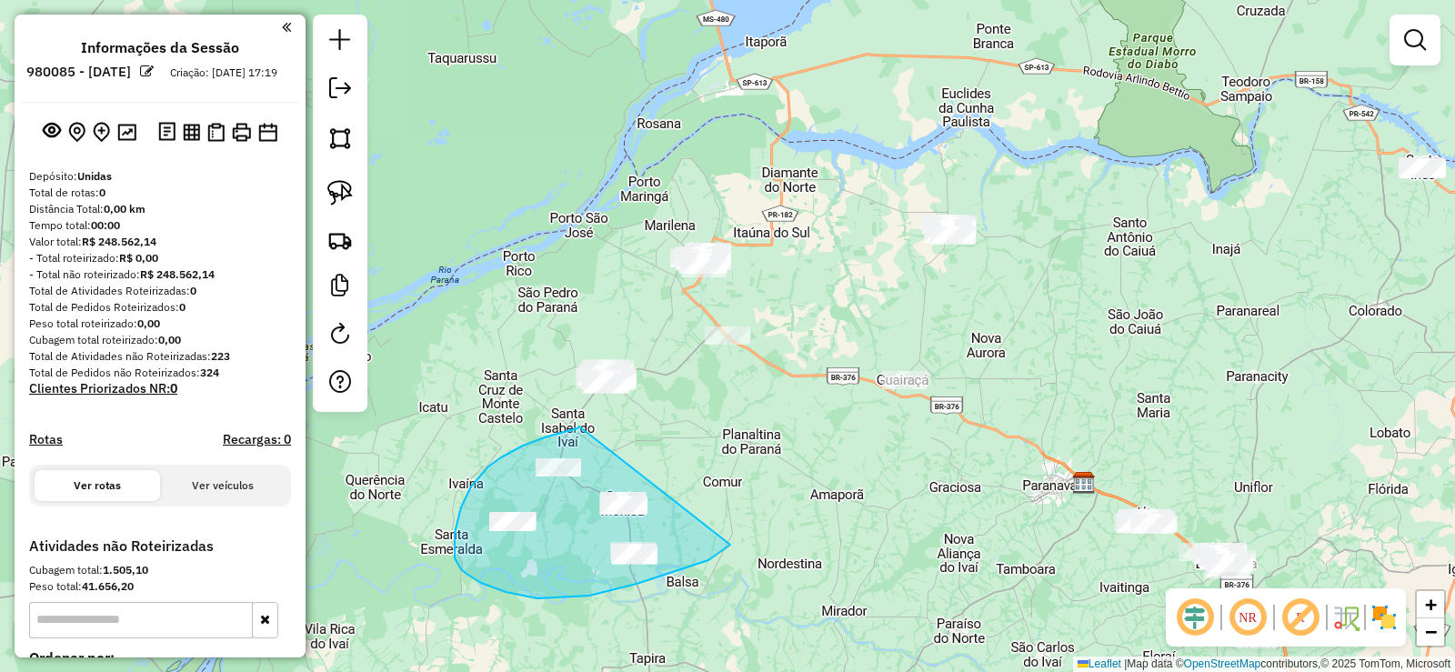
drag, startPoint x: 488, startPoint y: 466, endPoint x: 733, endPoint y: 532, distance: 253.2
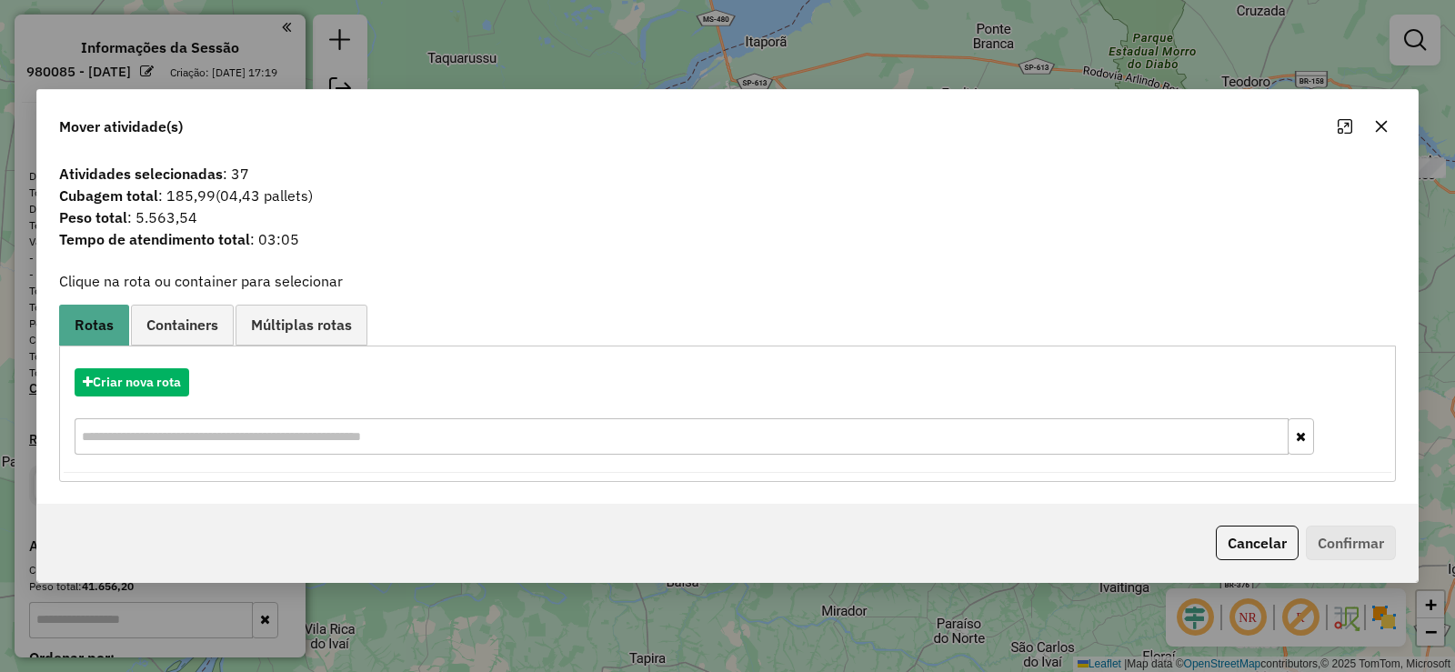
click at [1387, 119] on icon "button" at bounding box center [1381, 126] width 15 height 15
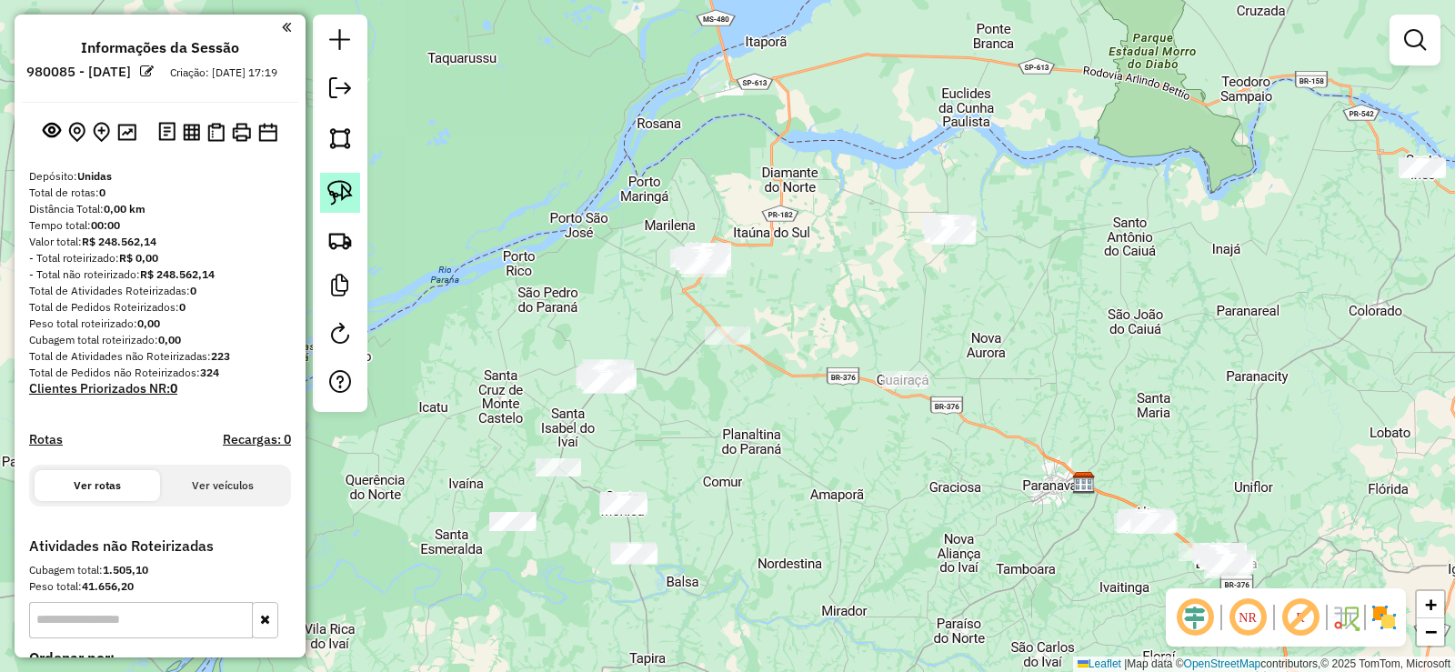
click at [358, 197] on link at bounding box center [340, 193] width 40 height 40
drag, startPoint x: 575, startPoint y: 359, endPoint x: 706, endPoint y: 422, distance: 146.0
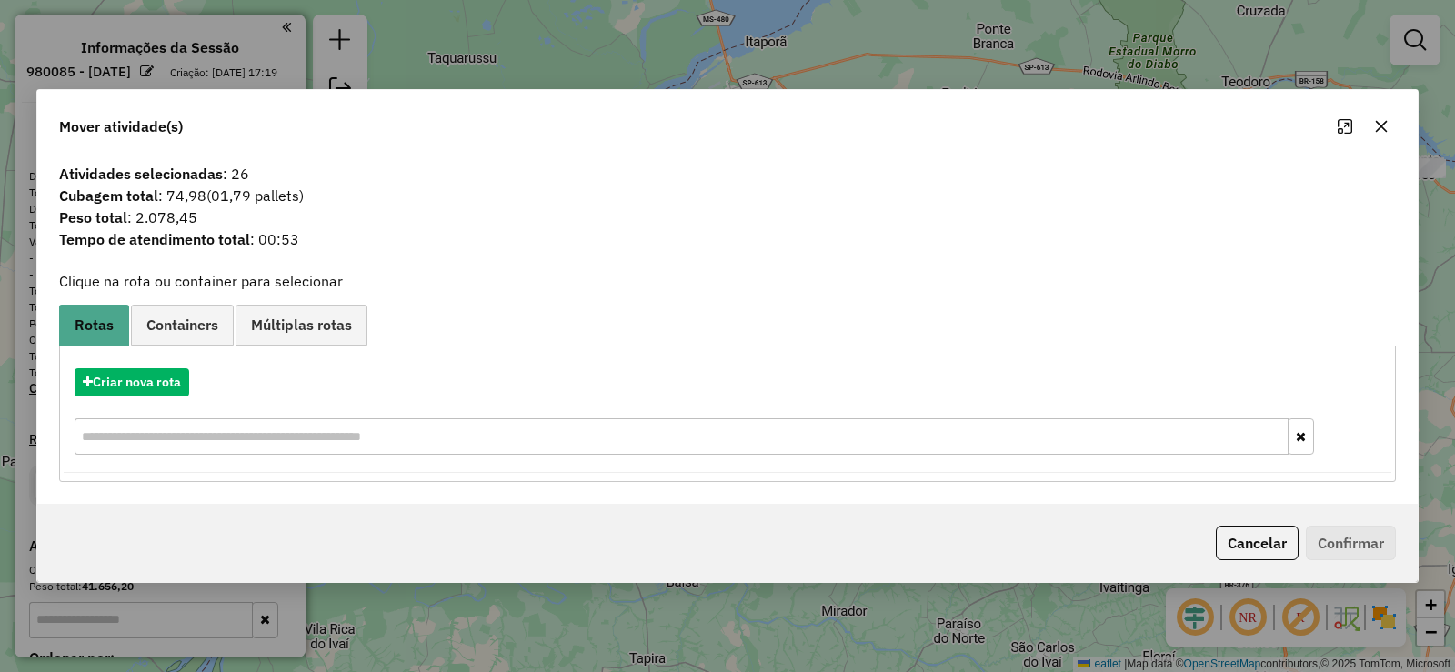
click at [1394, 125] on button "button" at bounding box center [1381, 126] width 29 height 29
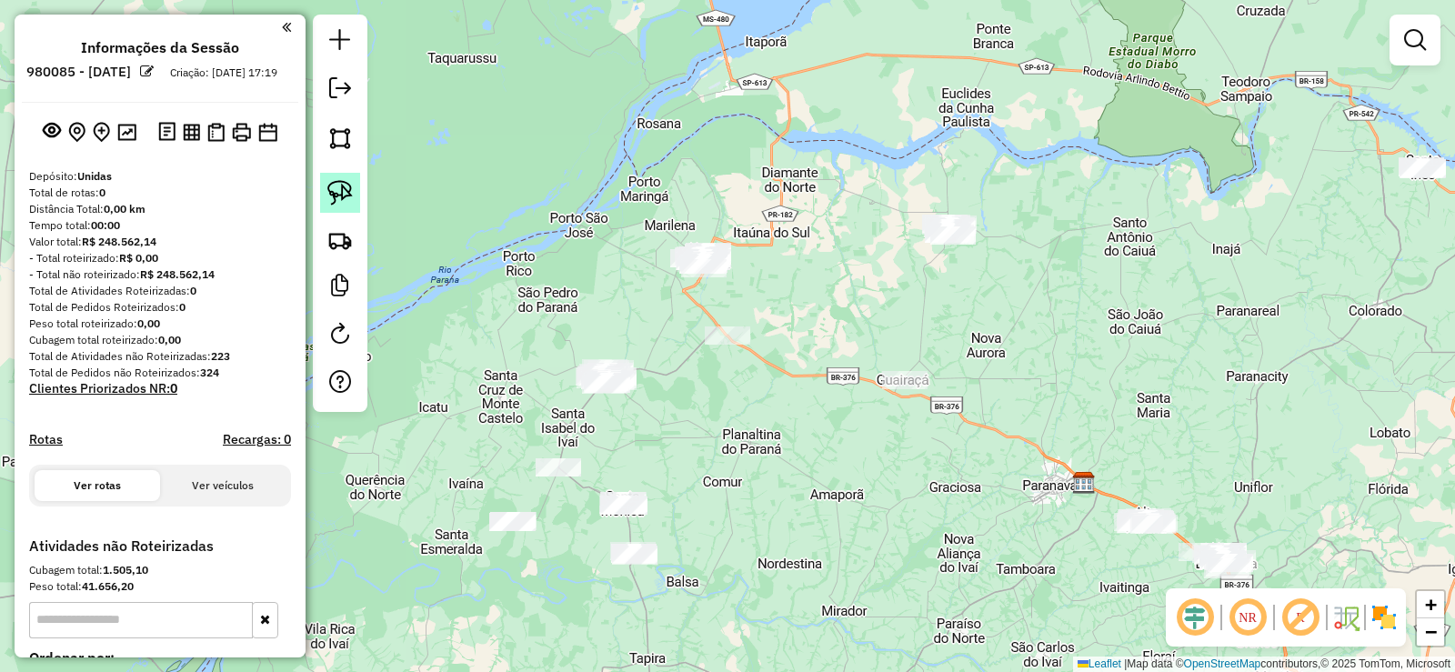
click at [347, 204] on img at bounding box center [339, 192] width 25 height 25
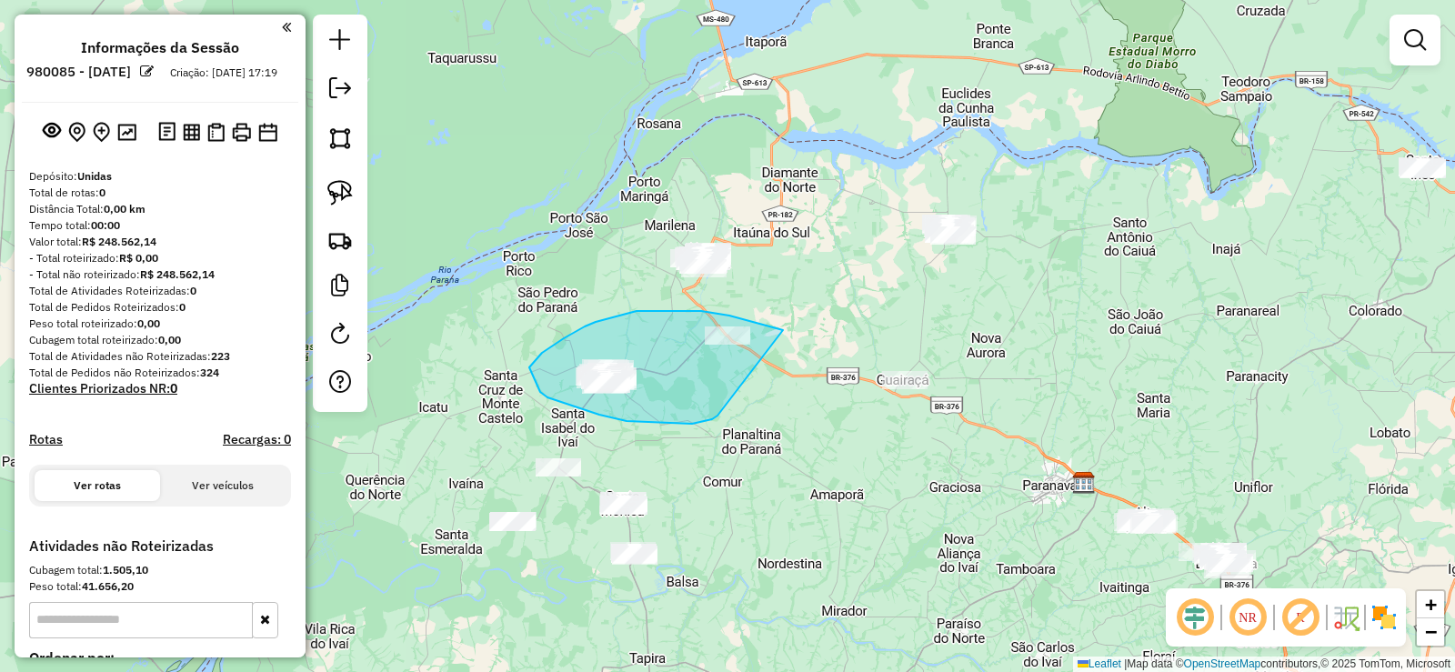
drag, startPoint x: 778, startPoint y: 328, endPoint x: 718, endPoint y: 416, distance: 105.9
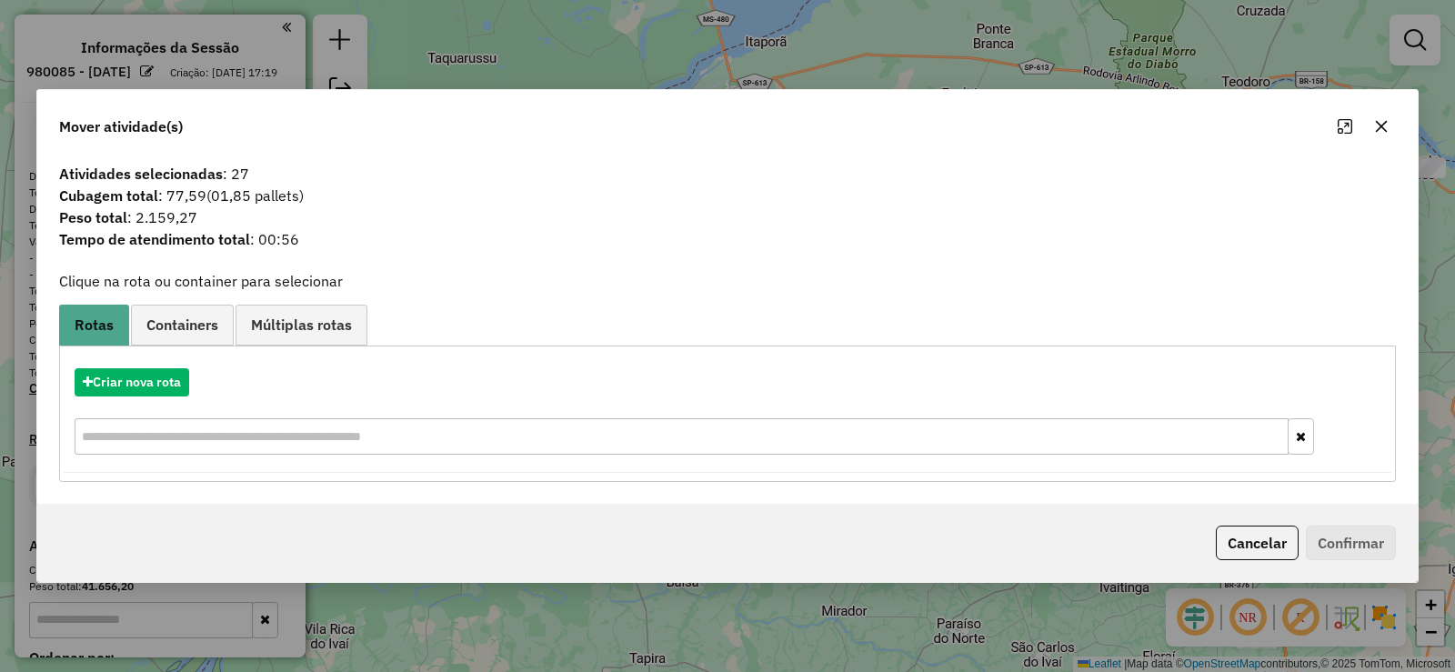
click at [1381, 125] on icon "button" at bounding box center [1381, 126] width 15 height 15
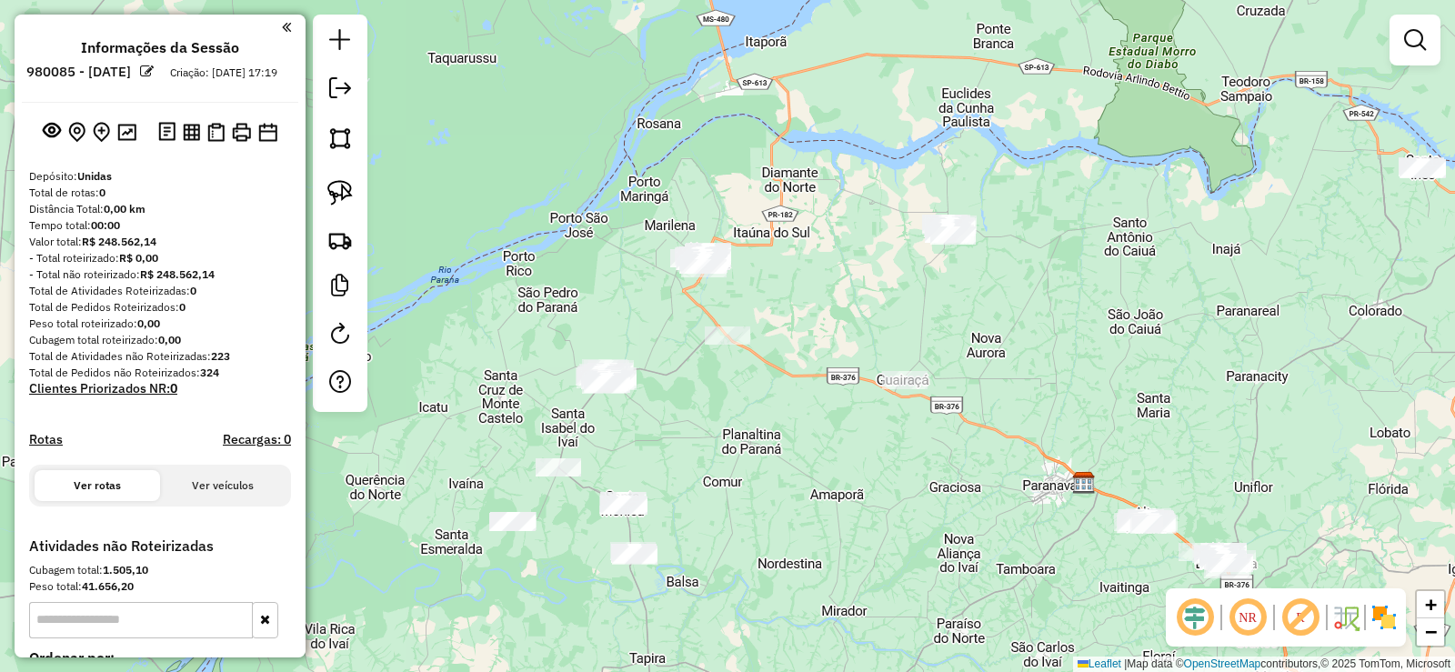
drag, startPoint x: 336, startPoint y: 187, endPoint x: 431, endPoint y: 191, distance: 94.6
click at [338, 187] on img at bounding box center [339, 192] width 25 height 25
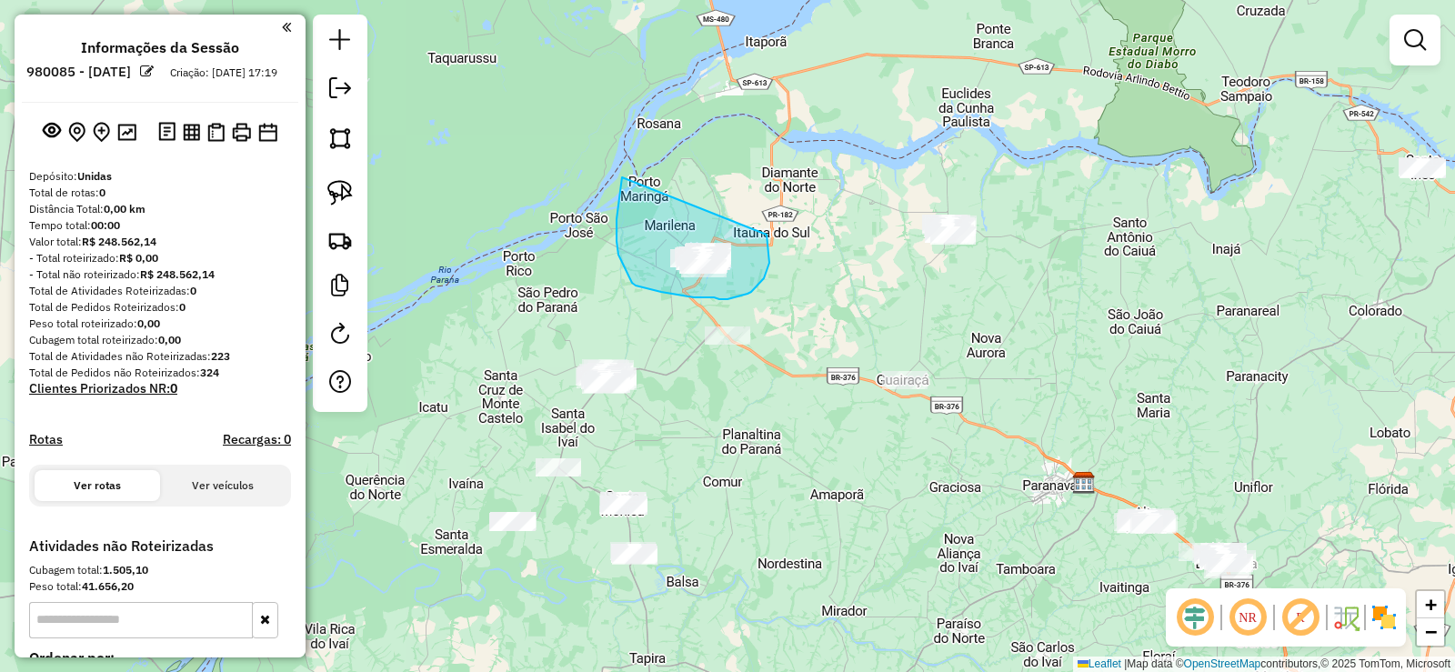
drag, startPoint x: 616, startPoint y: 219, endPoint x: 766, endPoint y: 235, distance: 150.8
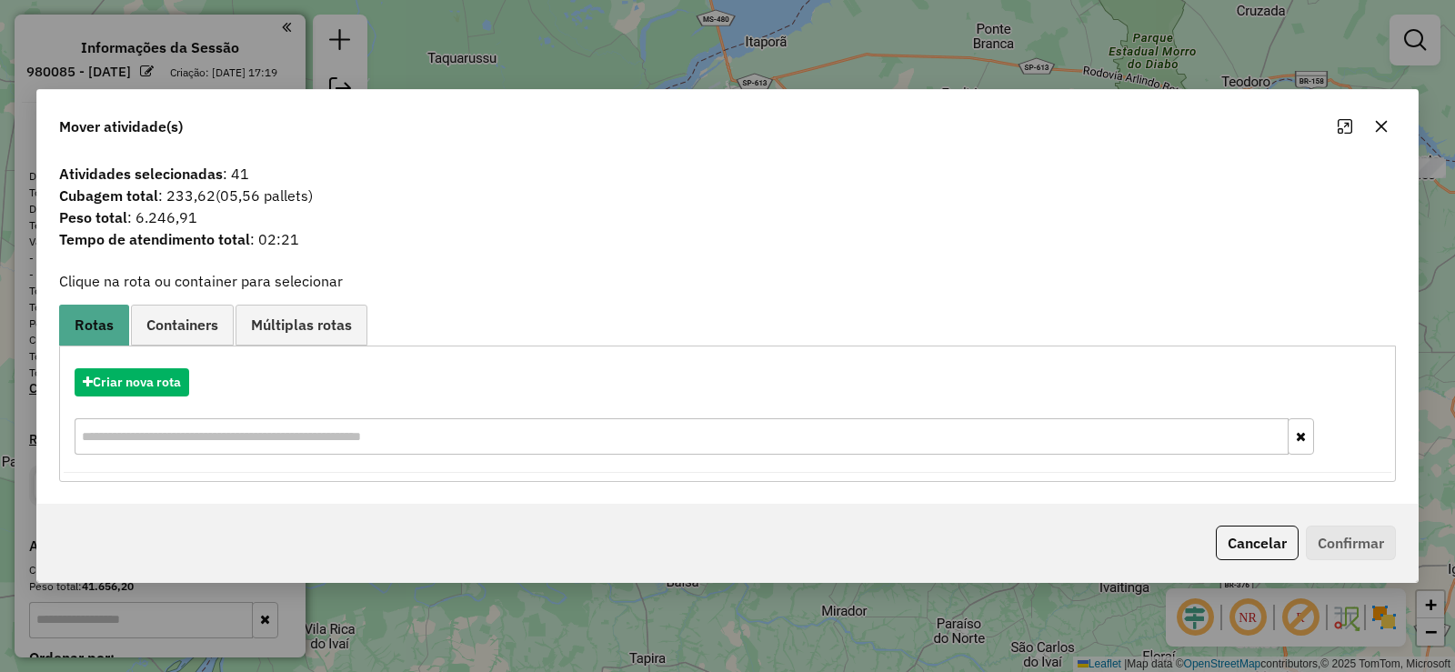
click at [1388, 128] on button "button" at bounding box center [1381, 126] width 29 height 29
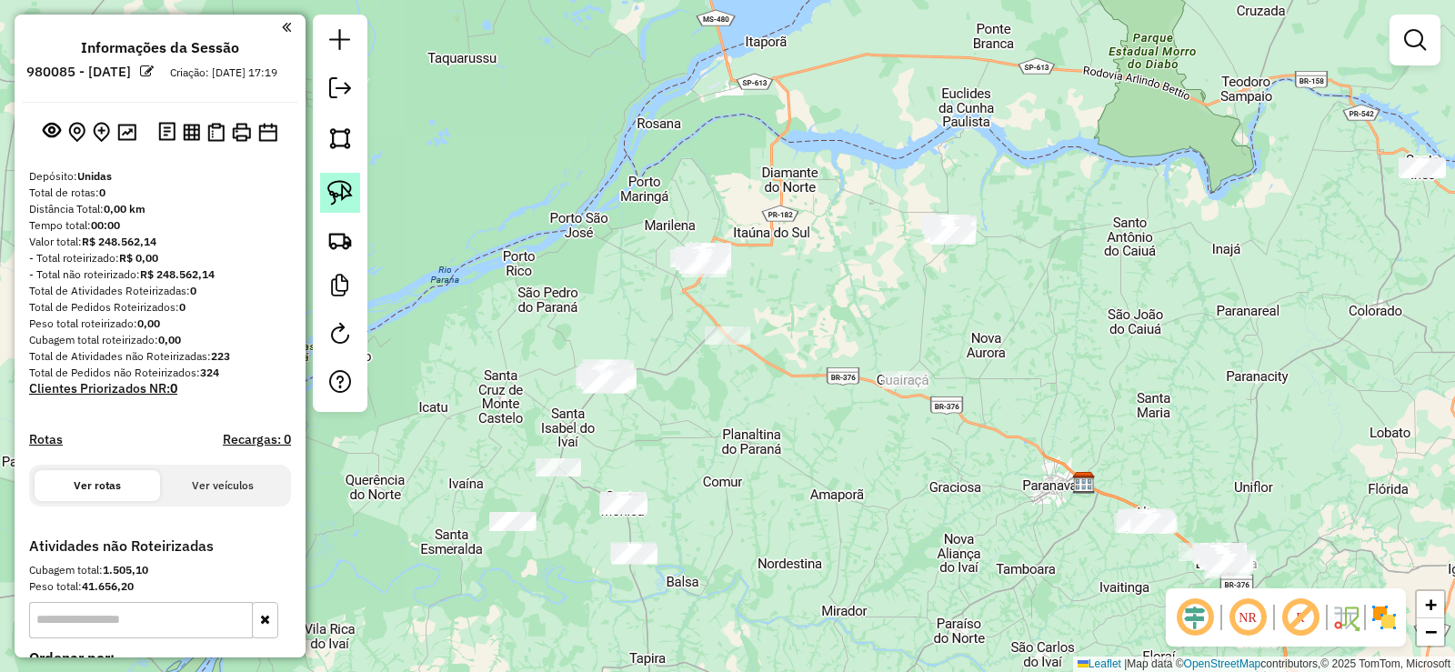
click at [350, 188] on img at bounding box center [339, 192] width 25 height 25
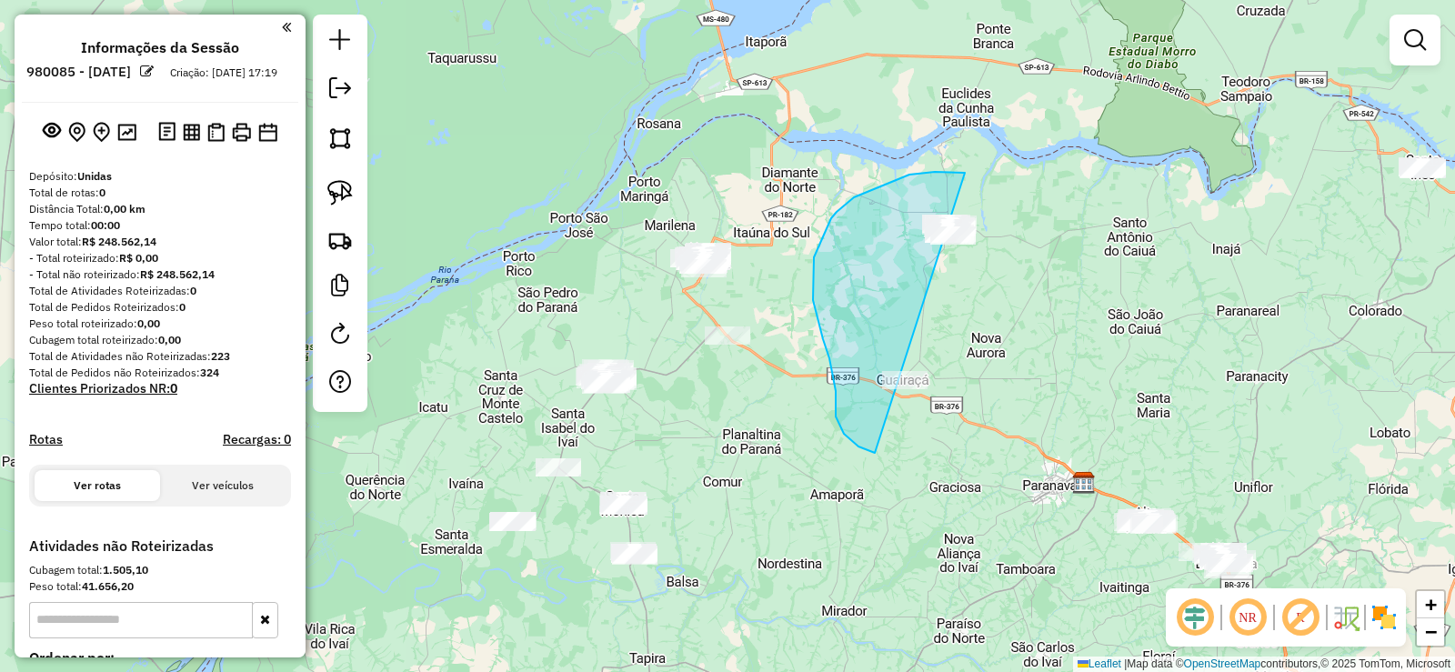
drag, startPoint x: 959, startPoint y: 172, endPoint x: 1075, endPoint y: 291, distance: 165.9
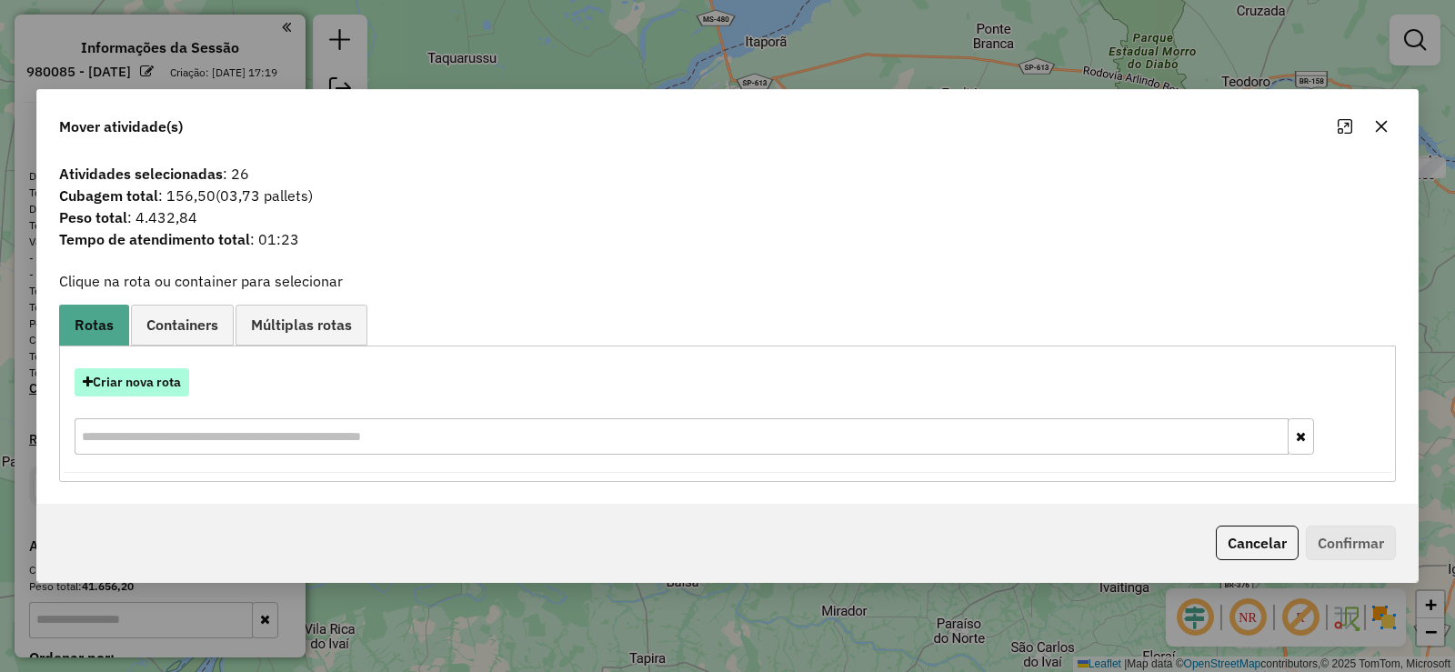
click at [178, 385] on button "Criar nova rota" at bounding box center [132, 382] width 115 height 28
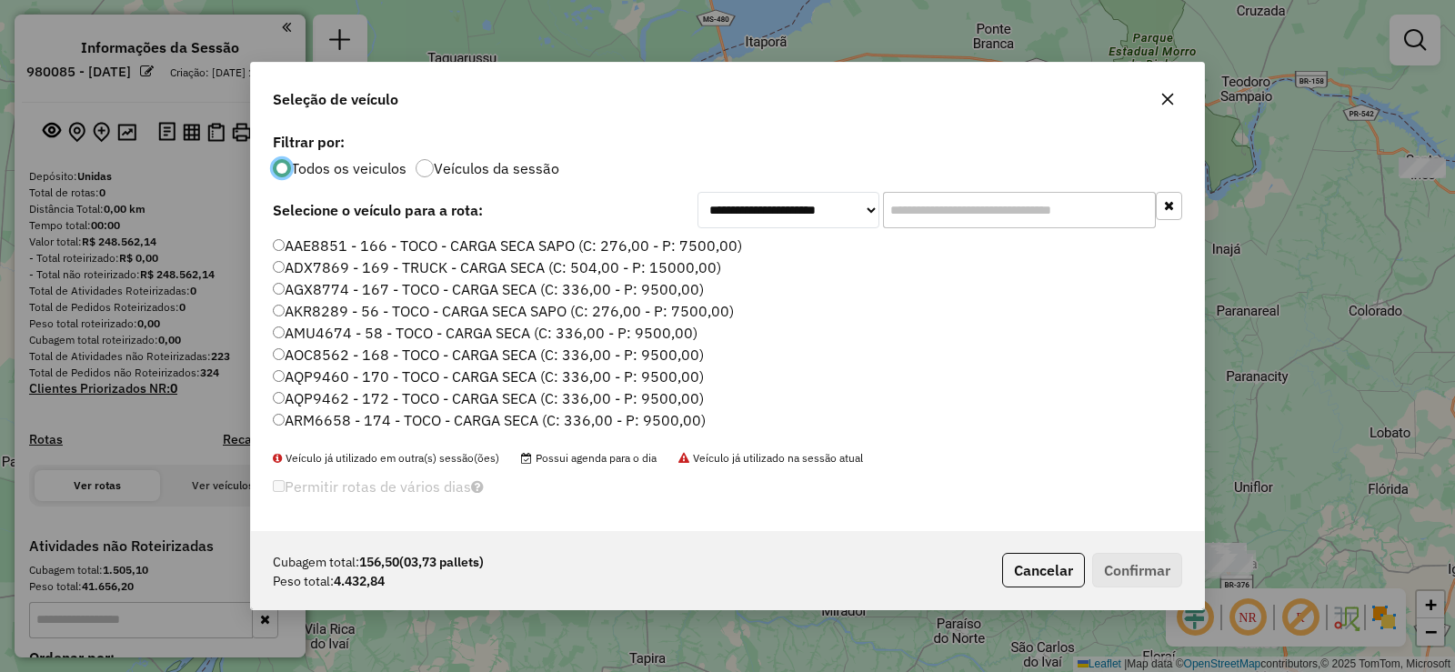
scroll to position [10, 5]
click at [959, 195] on input "text" at bounding box center [1019, 210] width 273 height 36
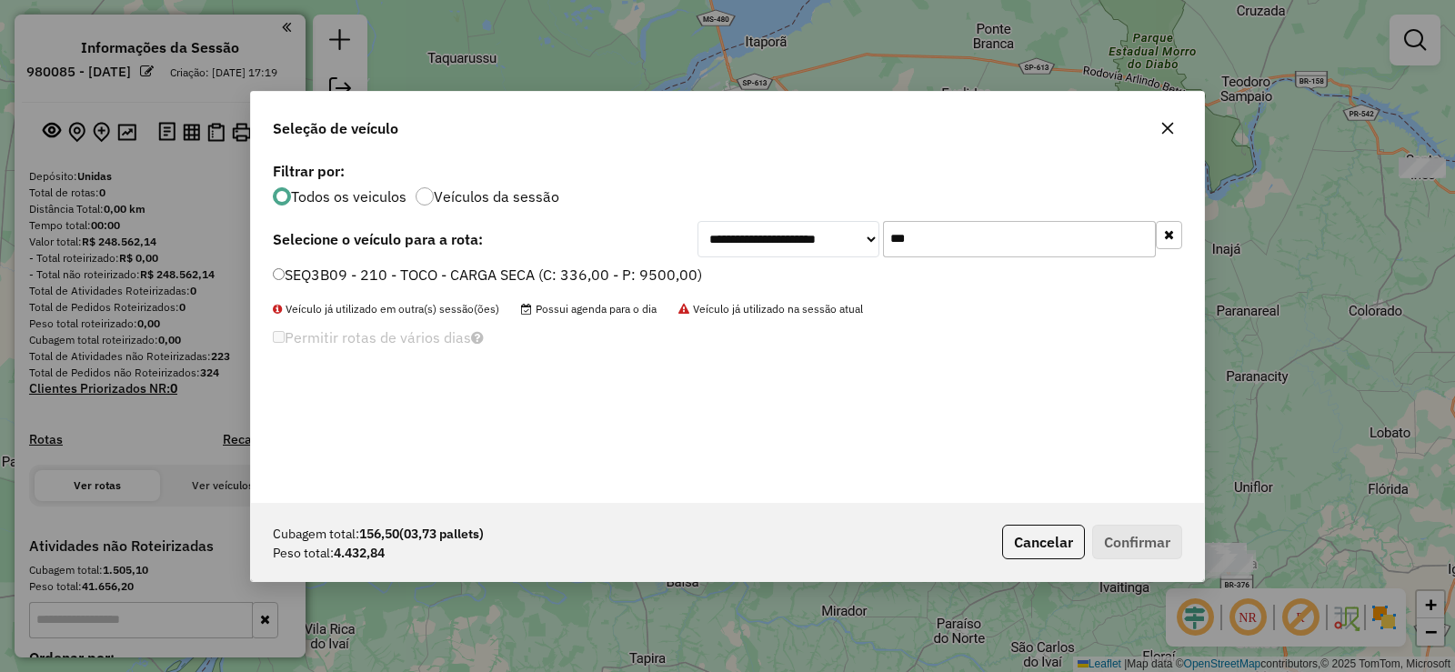
type input "***"
click at [626, 275] on label "SEQ3B09 - 210 - TOCO - CARGA SECA (C: 336,00 - P: 9500,00)" at bounding box center [487, 275] width 429 height 22
click at [1113, 525] on button "Confirmar" at bounding box center [1137, 542] width 90 height 35
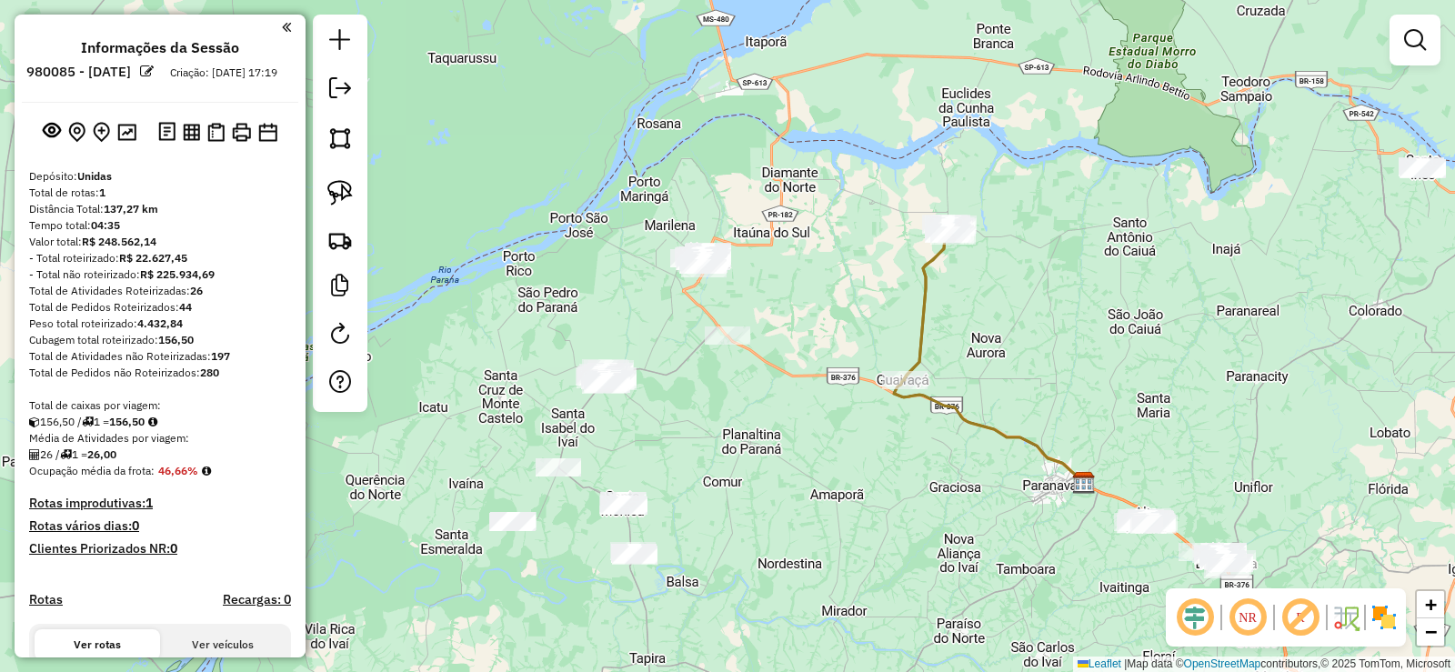
click at [1188, 617] on em at bounding box center [1195, 618] width 44 height 44
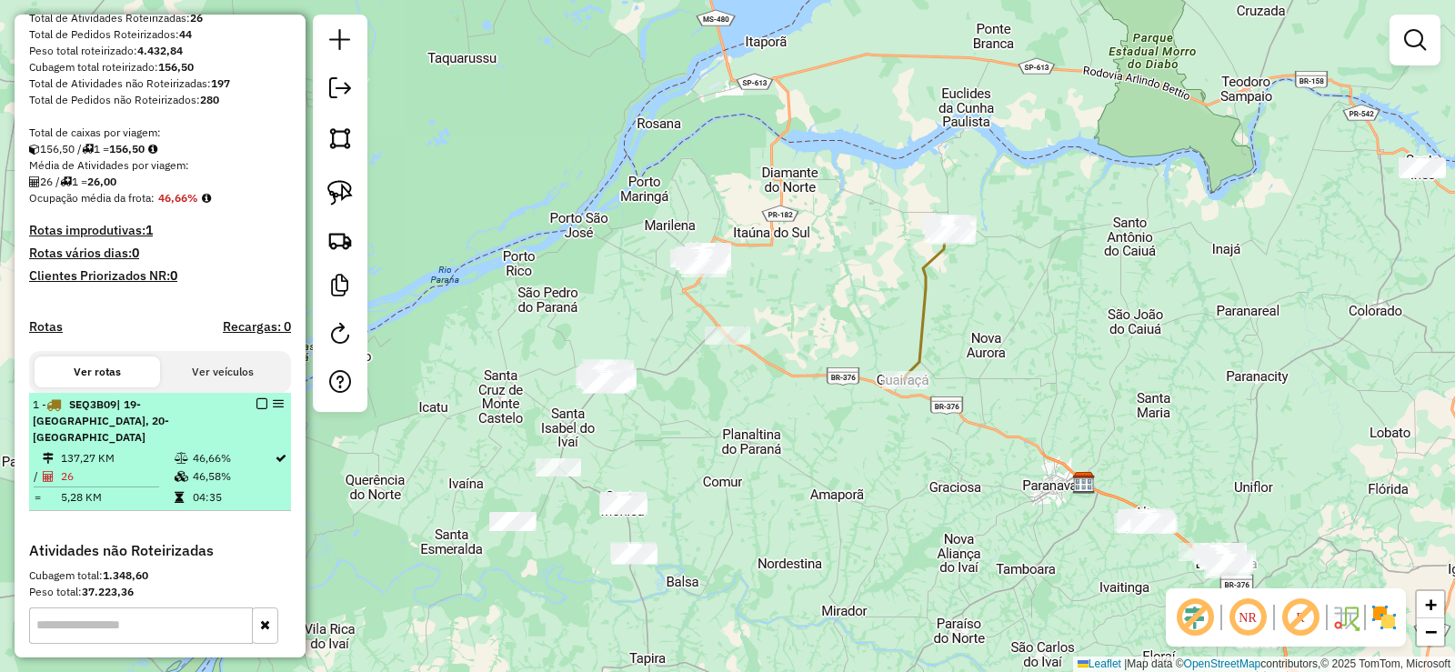
click at [259, 409] on em at bounding box center [261, 403] width 11 height 11
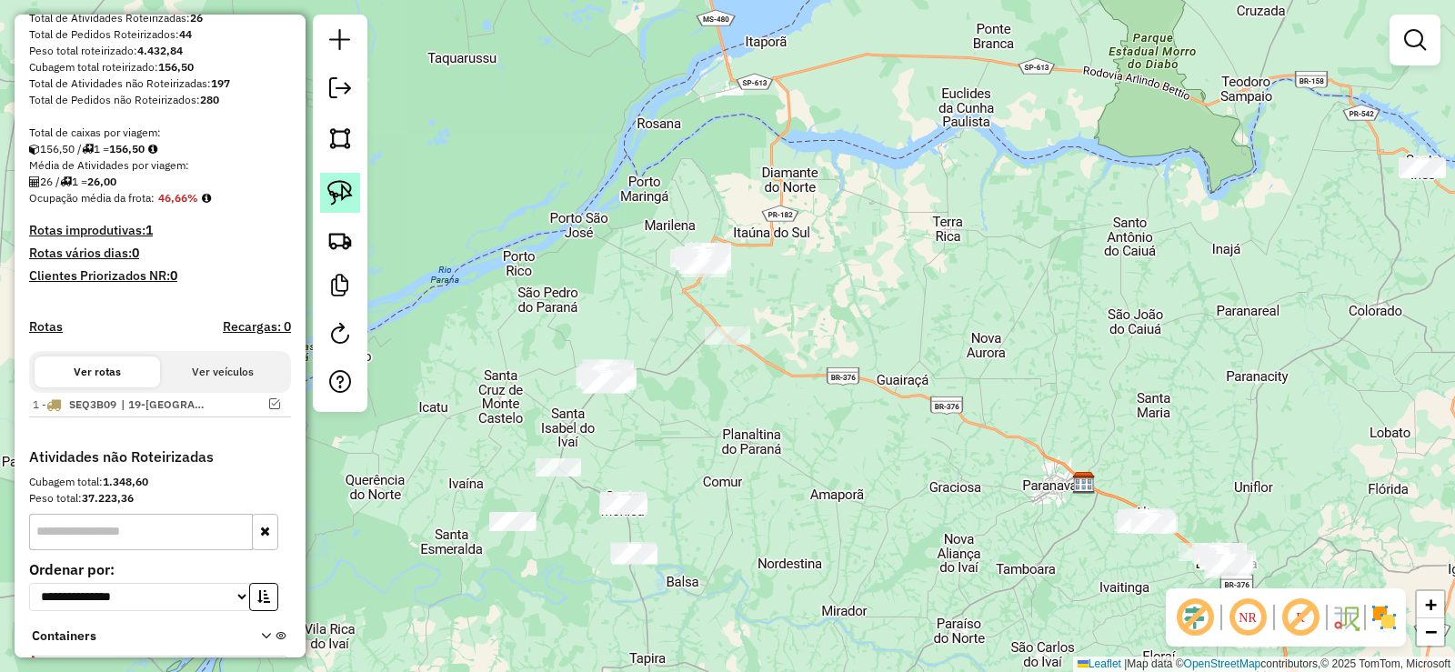
click at [343, 196] on img at bounding box center [339, 192] width 25 height 25
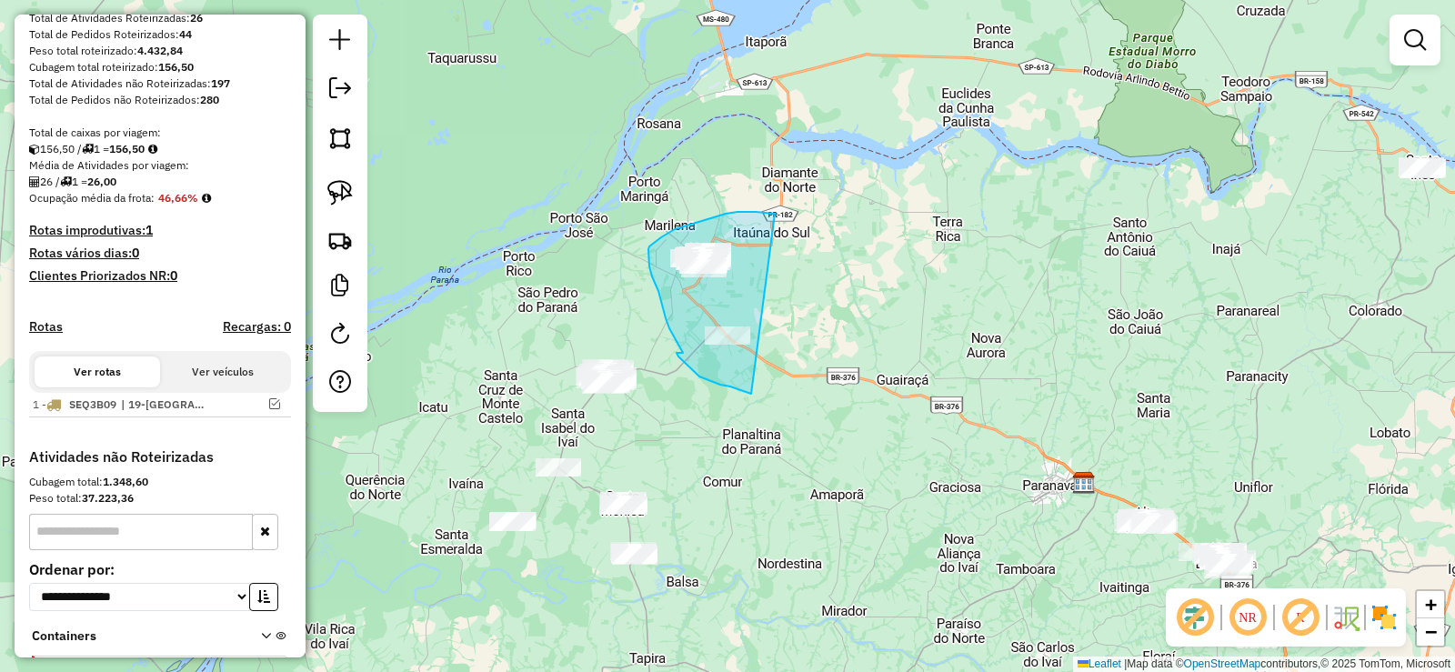
drag, startPoint x: 771, startPoint y: 213, endPoint x: 797, endPoint y: 396, distance: 184.6
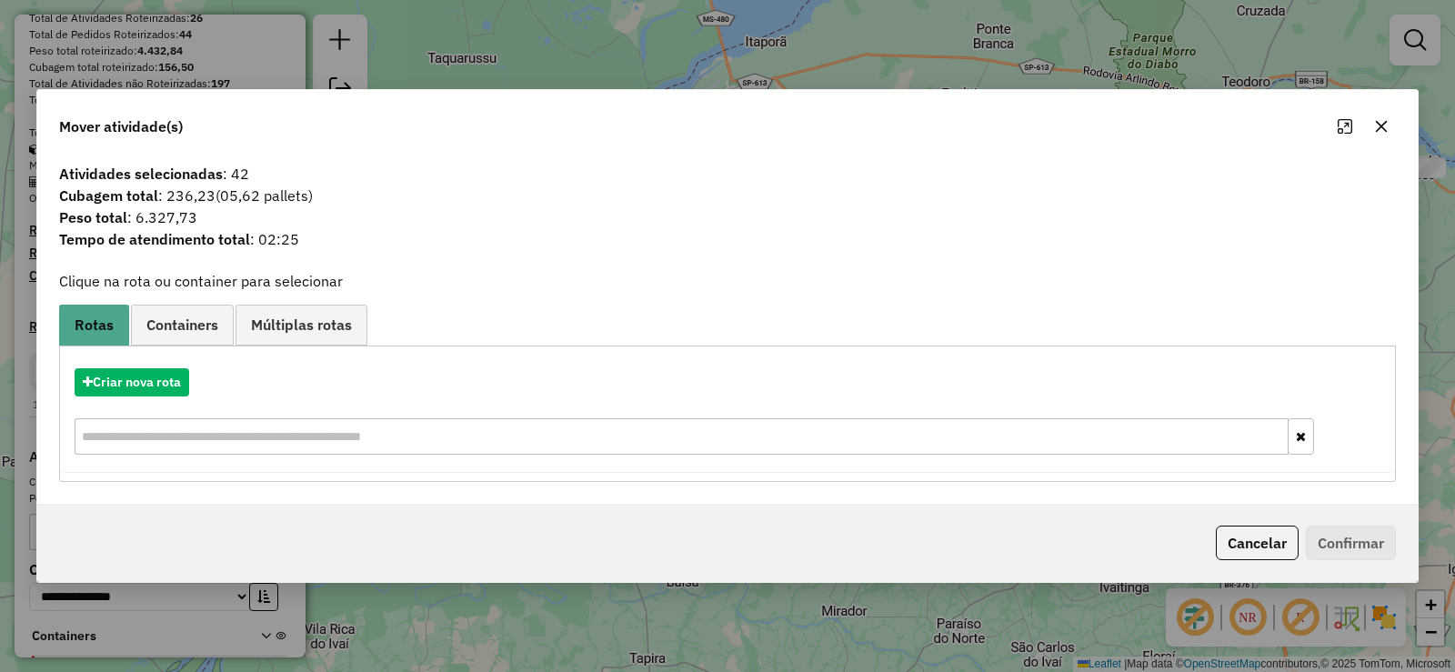
click at [1388, 132] on button "button" at bounding box center [1381, 126] width 29 height 29
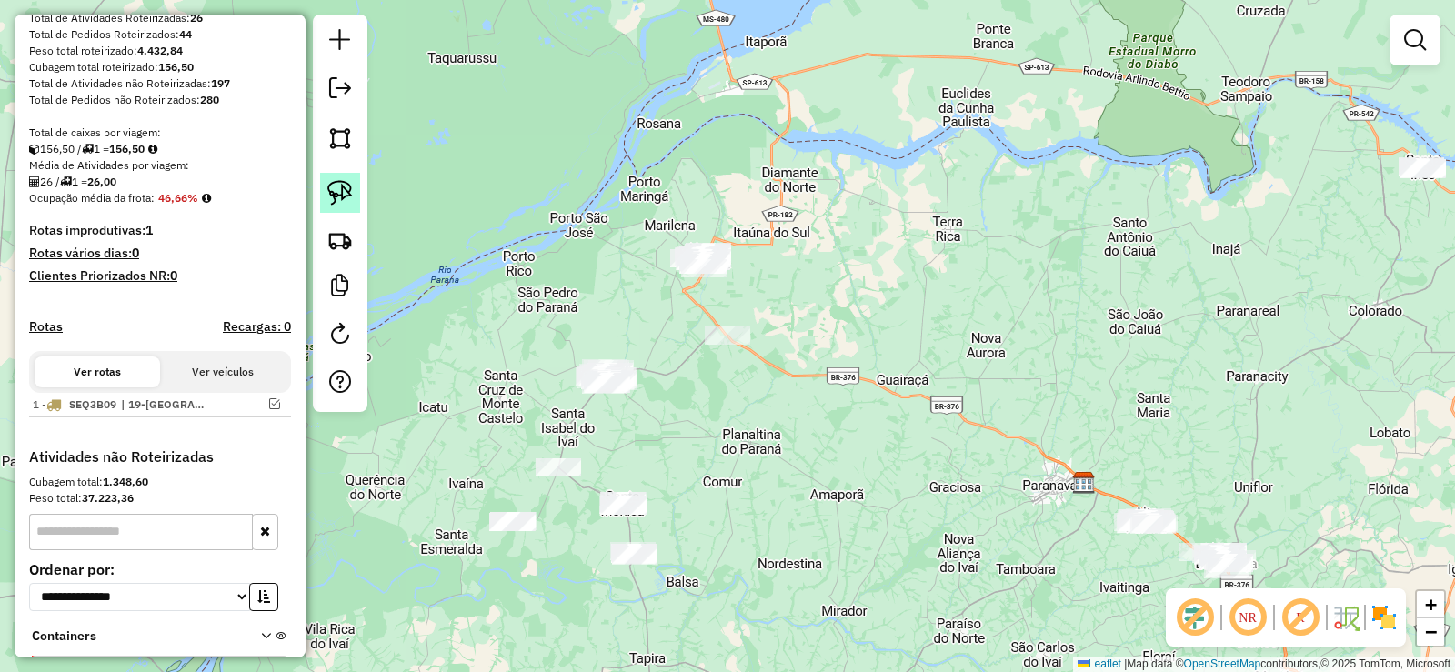
click at [346, 190] on img at bounding box center [339, 192] width 25 height 25
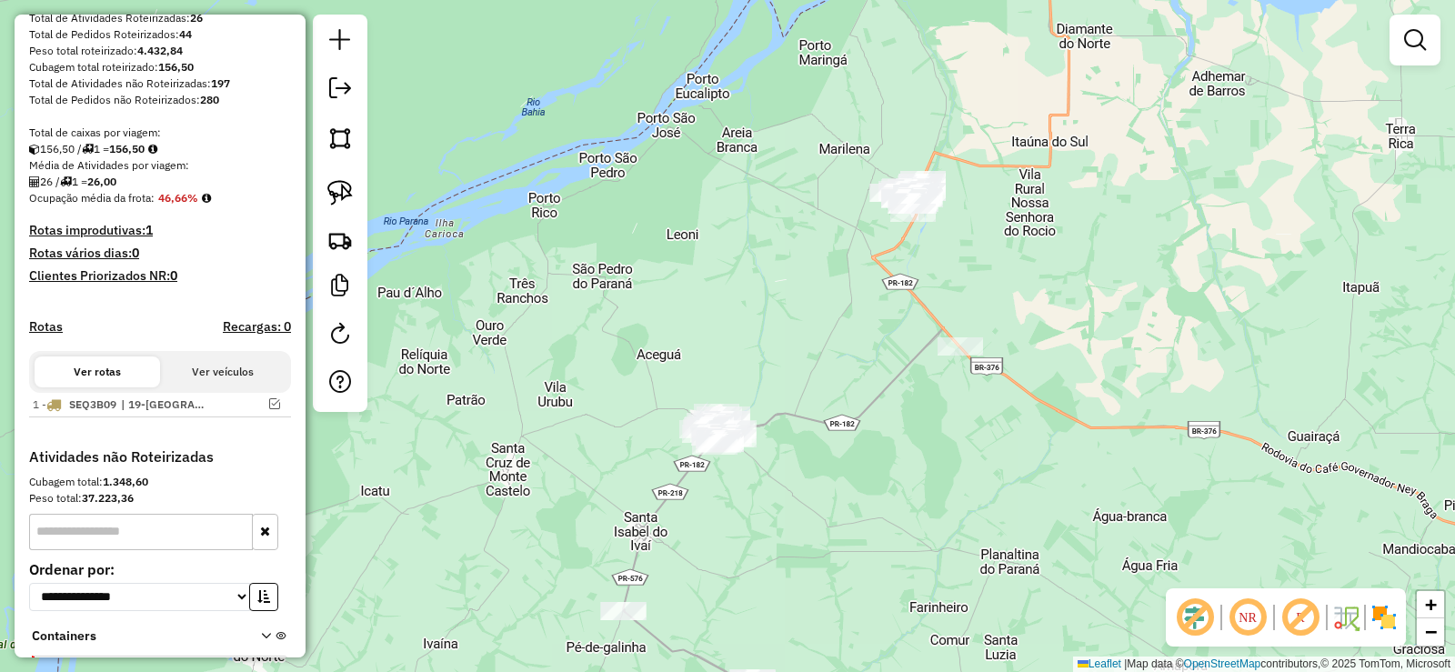
click at [989, 208] on div "Janela de atendimento Grade de atendimento Capacidade Transportadoras Veículos …" at bounding box center [727, 336] width 1455 height 672
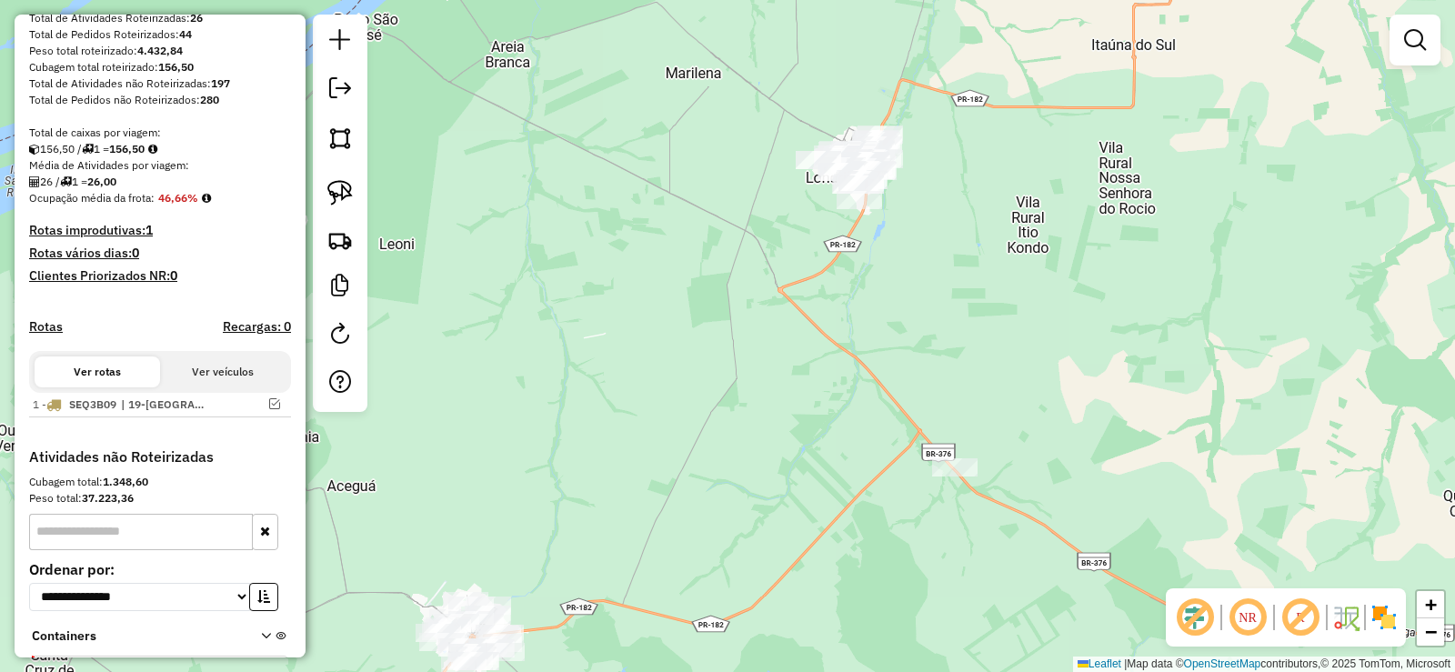
click at [362, 177] on div at bounding box center [340, 213] width 55 height 397
click at [346, 184] on img at bounding box center [339, 192] width 25 height 25
drag, startPoint x: 908, startPoint y: 119, endPoint x: 908, endPoint y: 189, distance: 70.0
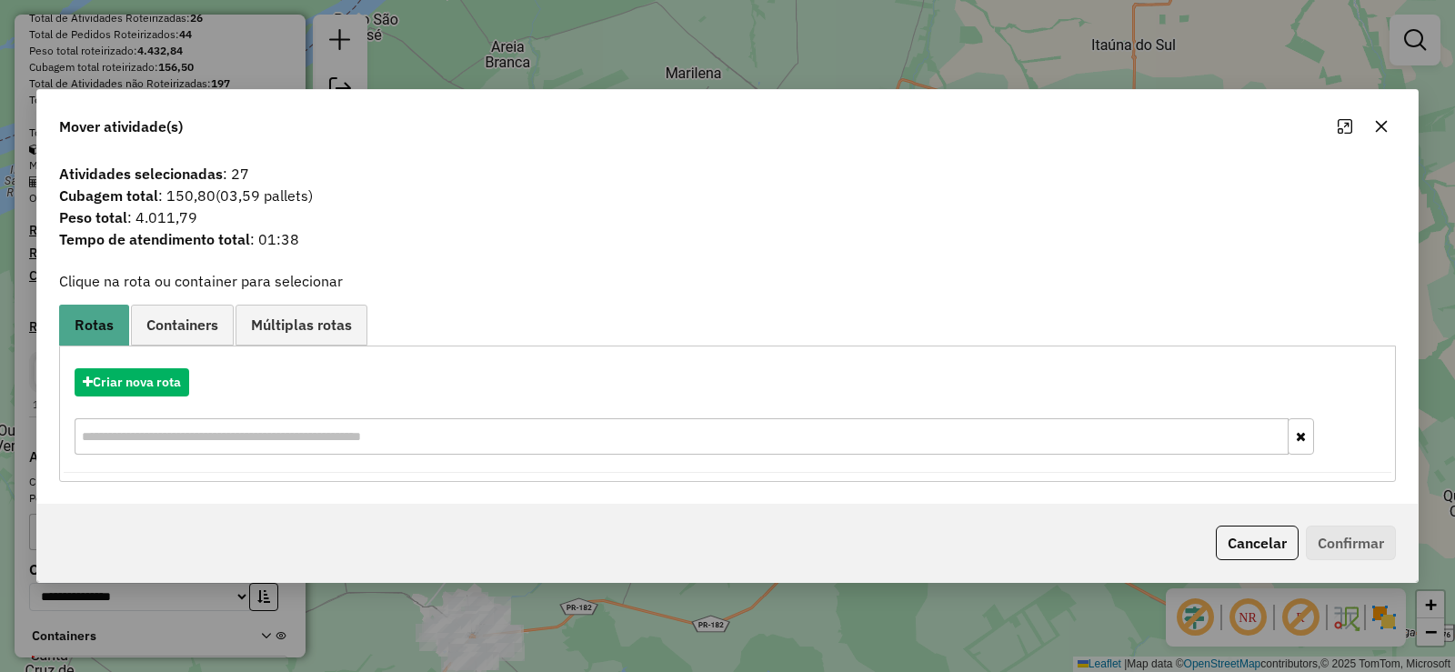
click at [1372, 132] on button "button" at bounding box center [1381, 126] width 29 height 29
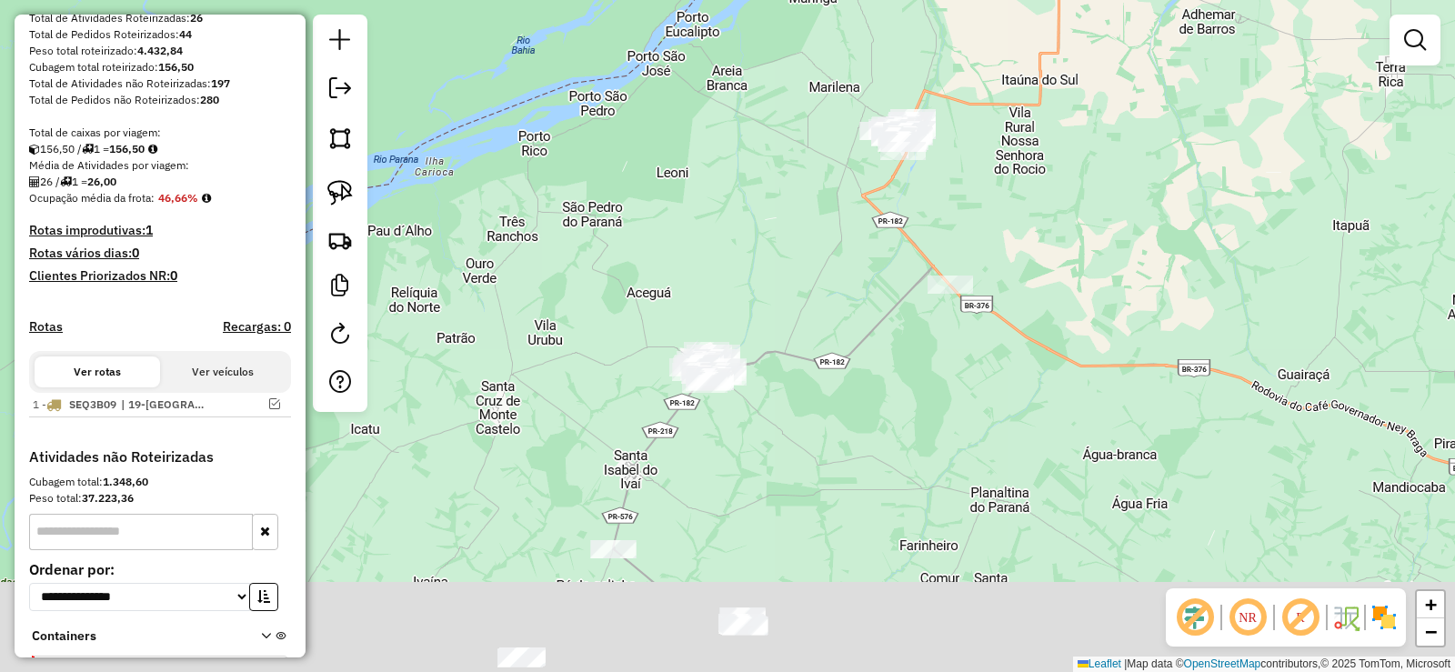
drag, startPoint x: 735, startPoint y: 523, endPoint x: 740, endPoint y: 390, distance: 132.9
click at [766, 408] on div "Janela de atendimento Grade de atendimento Capacidade Transportadoras Veículos …" at bounding box center [727, 336] width 1455 height 672
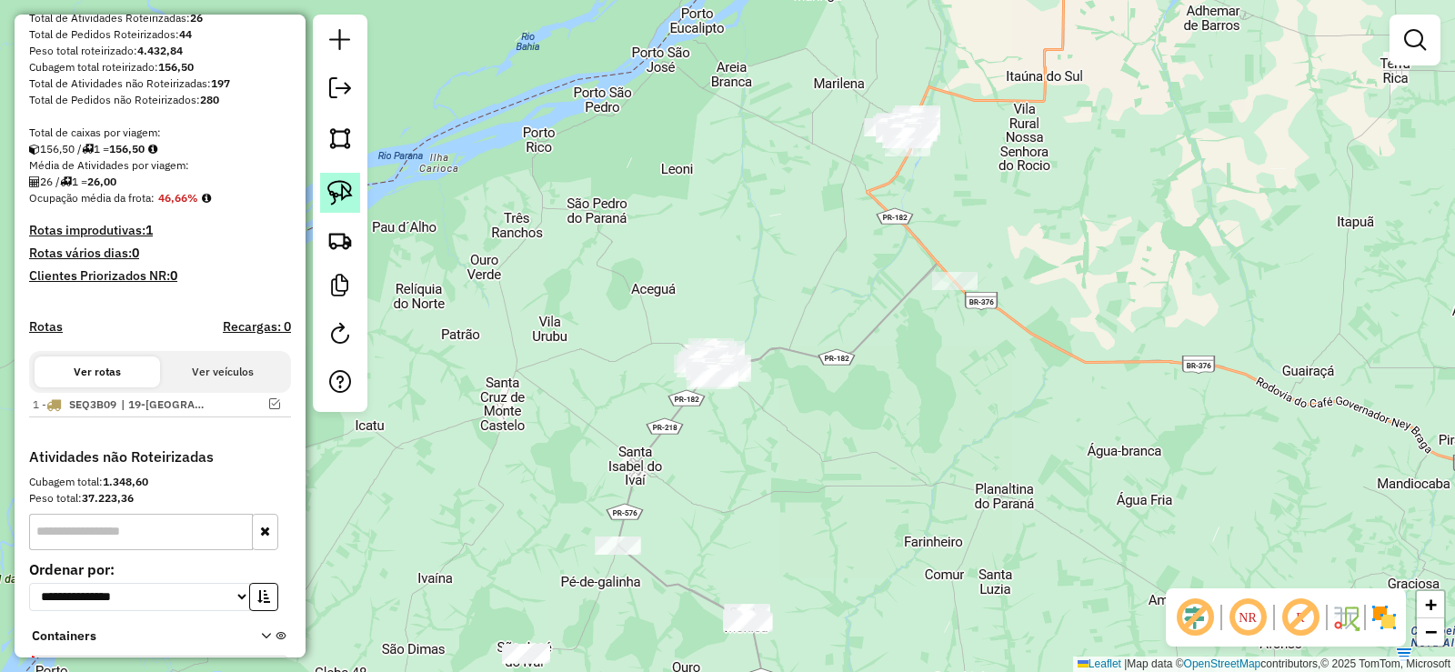
click at [337, 197] on img at bounding box center [339, 192] width 25 height 25
drag, startPoint x: 629, startPoint y: 351, endPoint x: 830, endPoint y: 396, distance: 205.8
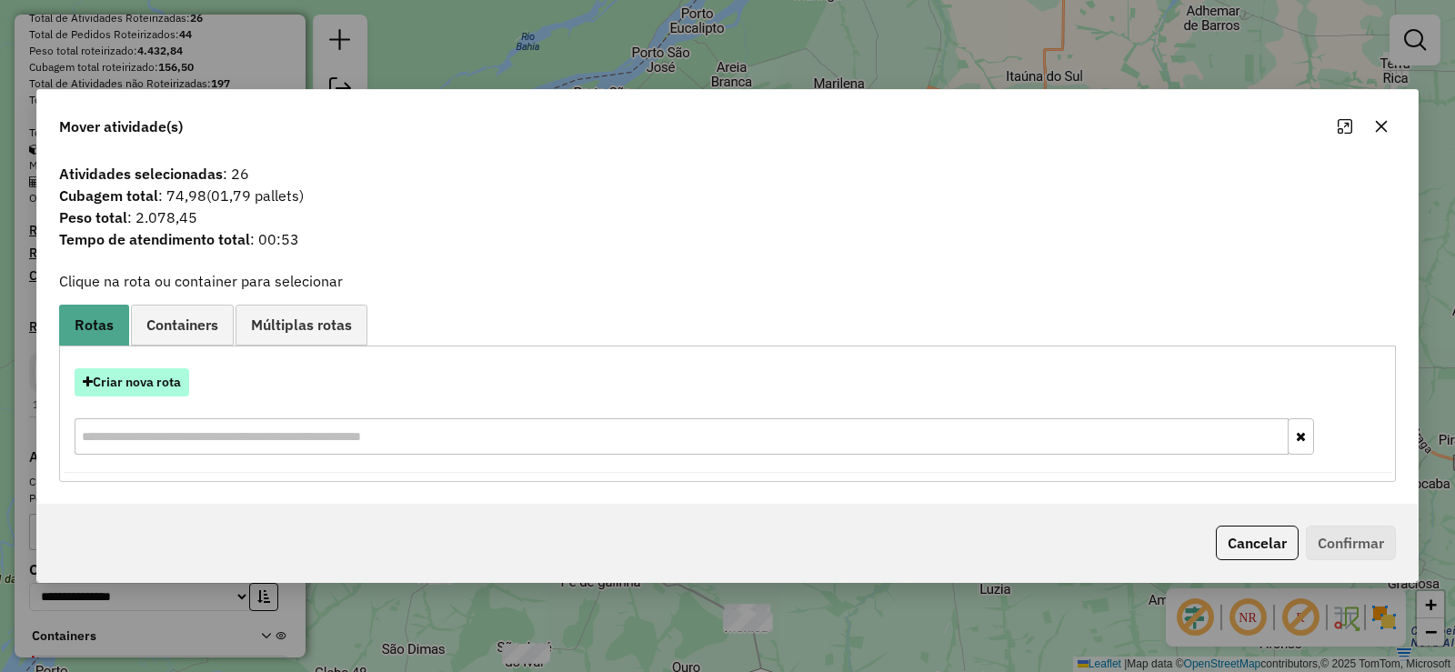
click at [128, 386] on button "Criar nova rota" at bounding box center [132, 382] width 115 height 28
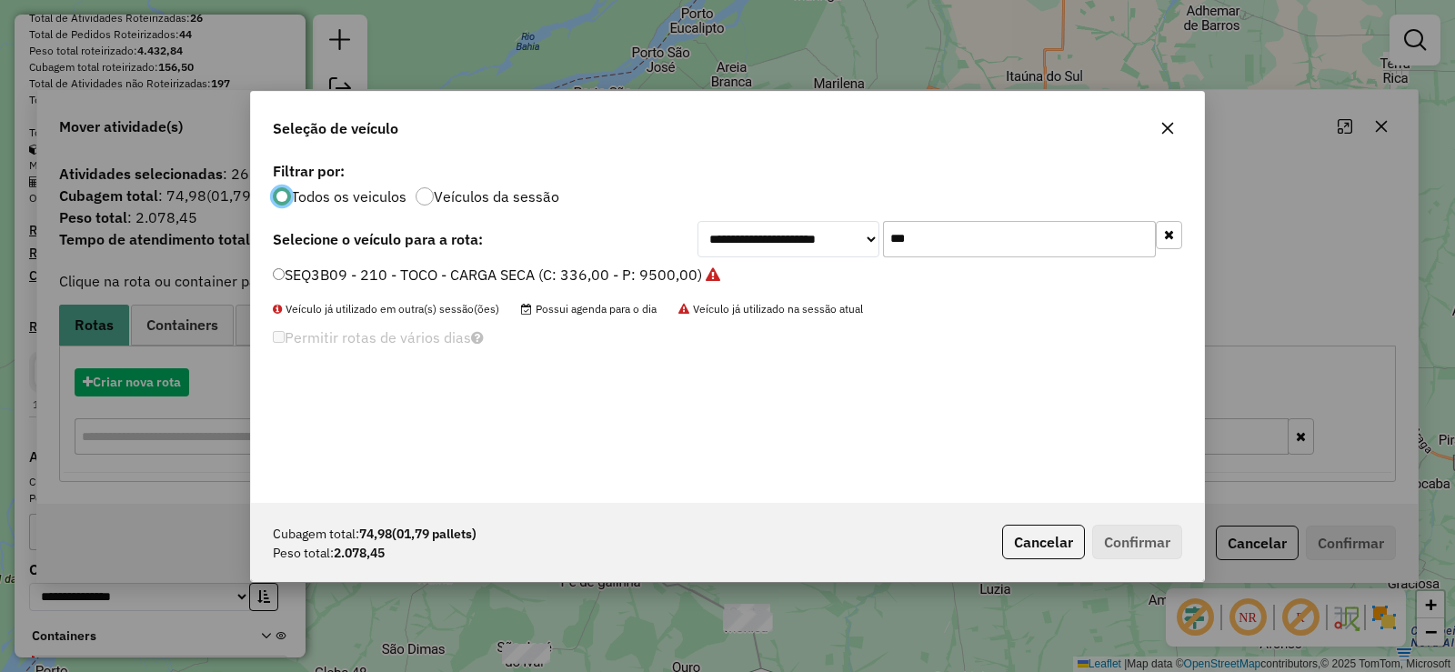
scroll to position [10, 5]
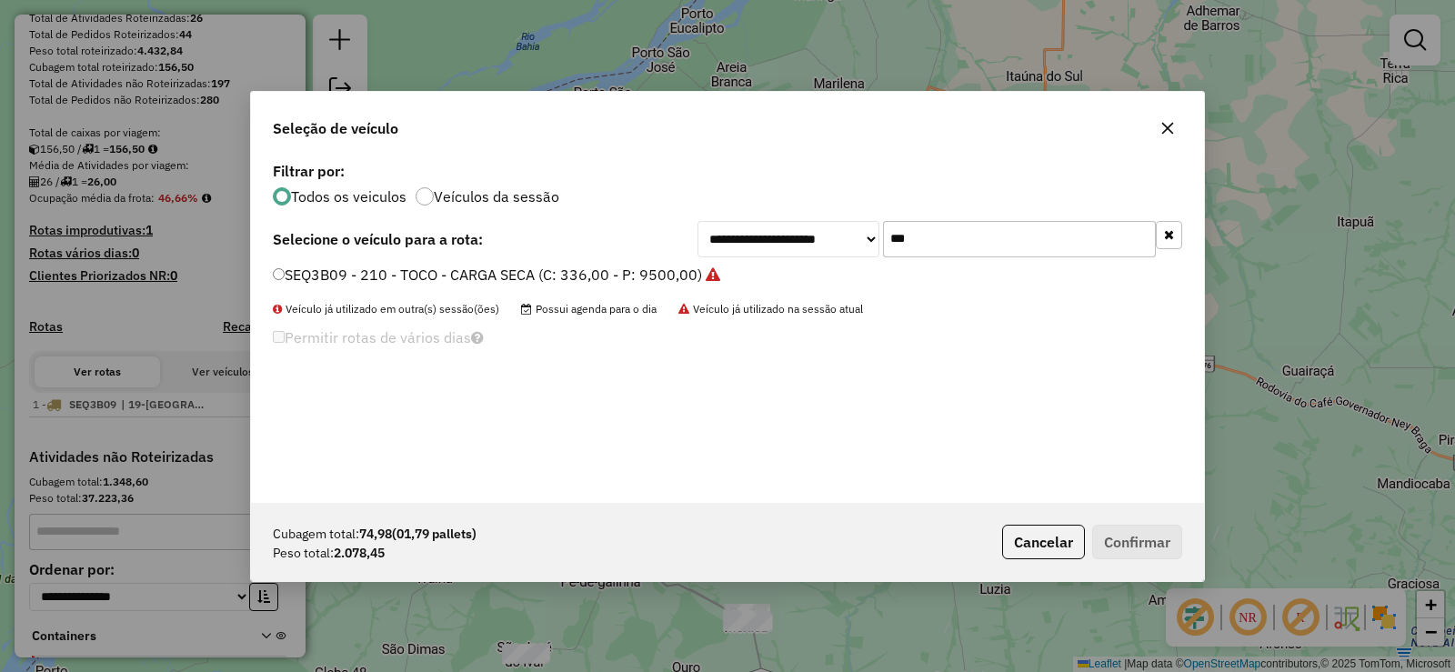
click at [996, 252] on input "***" at bounding box center [1019, 239] width 273 height 36
type input "***"
click at [665, 275] on label "RHF2E43 - 198 - TOCO - CARGA SECA (C: 336,00 - P: 9500,00)" at bounding box center [487, 275] width 429 height 22
click at [1127, 547] on button "Confirmar" at bounding box center [1137, 542] width 90 height 35
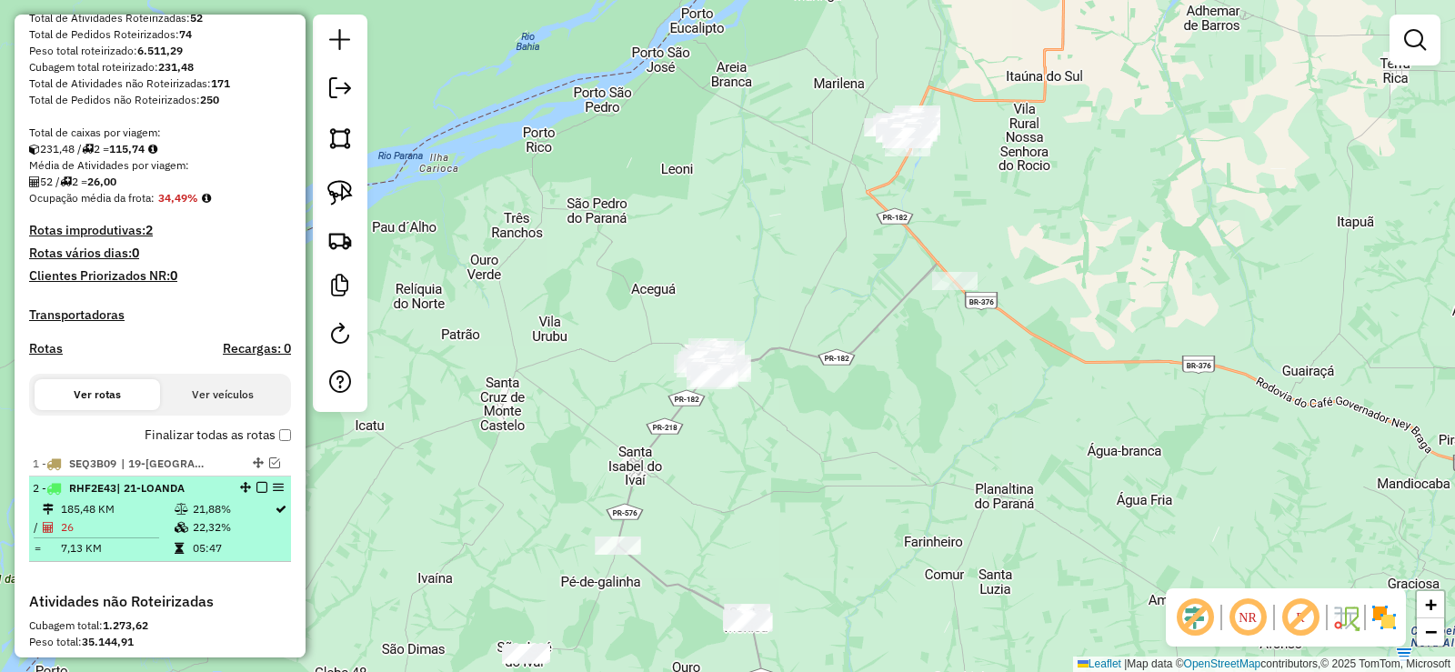
click at [256, 493] on em at bounding box center [261, 487] width 11 height 11
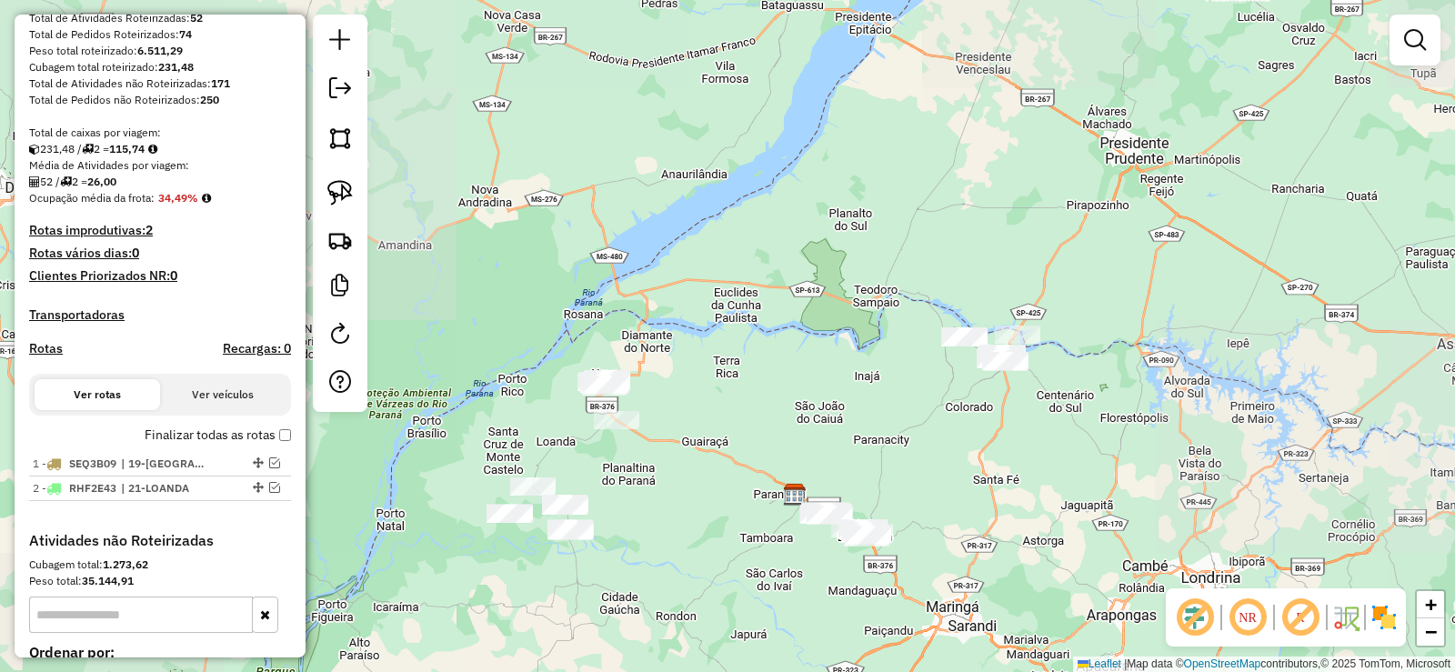
drag, startPoint x: 642, startPoint y: 516, endPoint x: 662, endPoint y: 459, distance: 60.7
click at [665, 466] on div "Janela de atendimento Grade de atendimento Capacidade Transportadoras Veículos …" at bounding box center [727, 336] width 1455 height 672
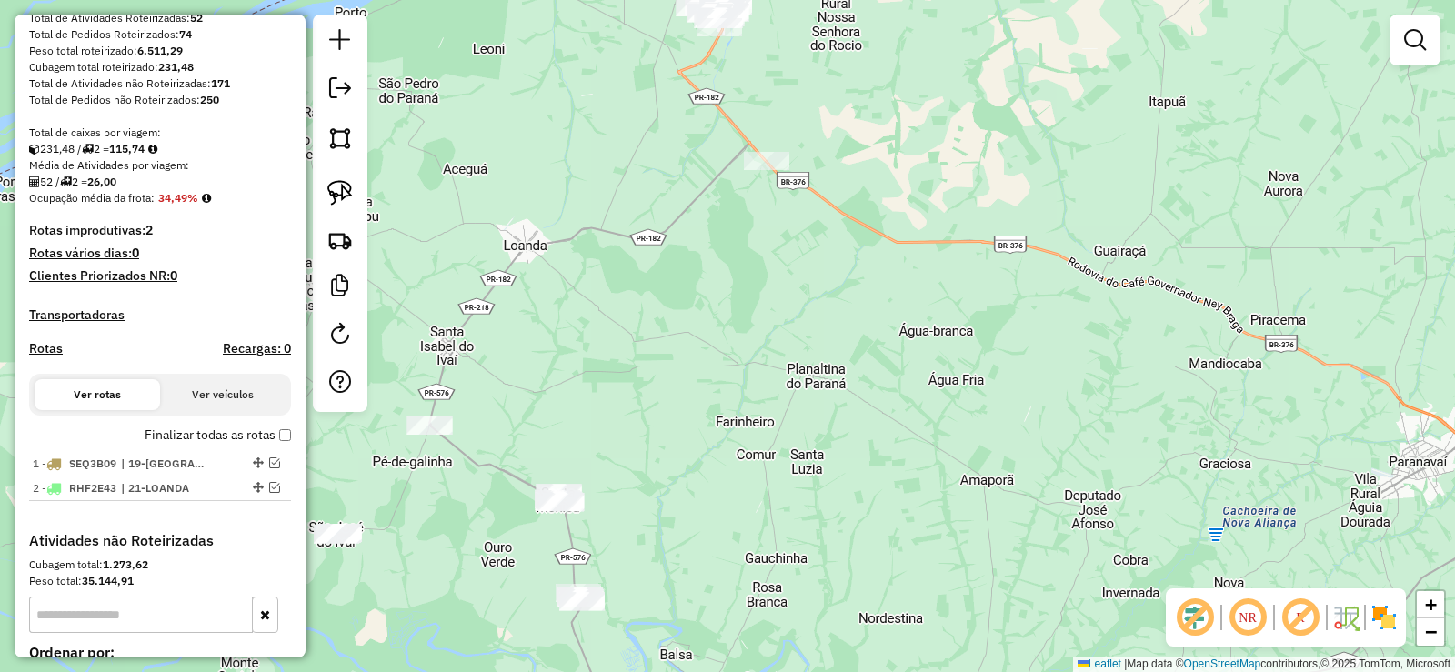
drag, startPoint x: 576, startPoint y: 315, endPoint x: 600, endPoint y: 523, distance: 209.7
click at [591, 527] on div "Janela de atendimento Grade de atendimento Capacidade Transportadoras Veículos …" at bounding box center [727, 336] width 1455 height 672
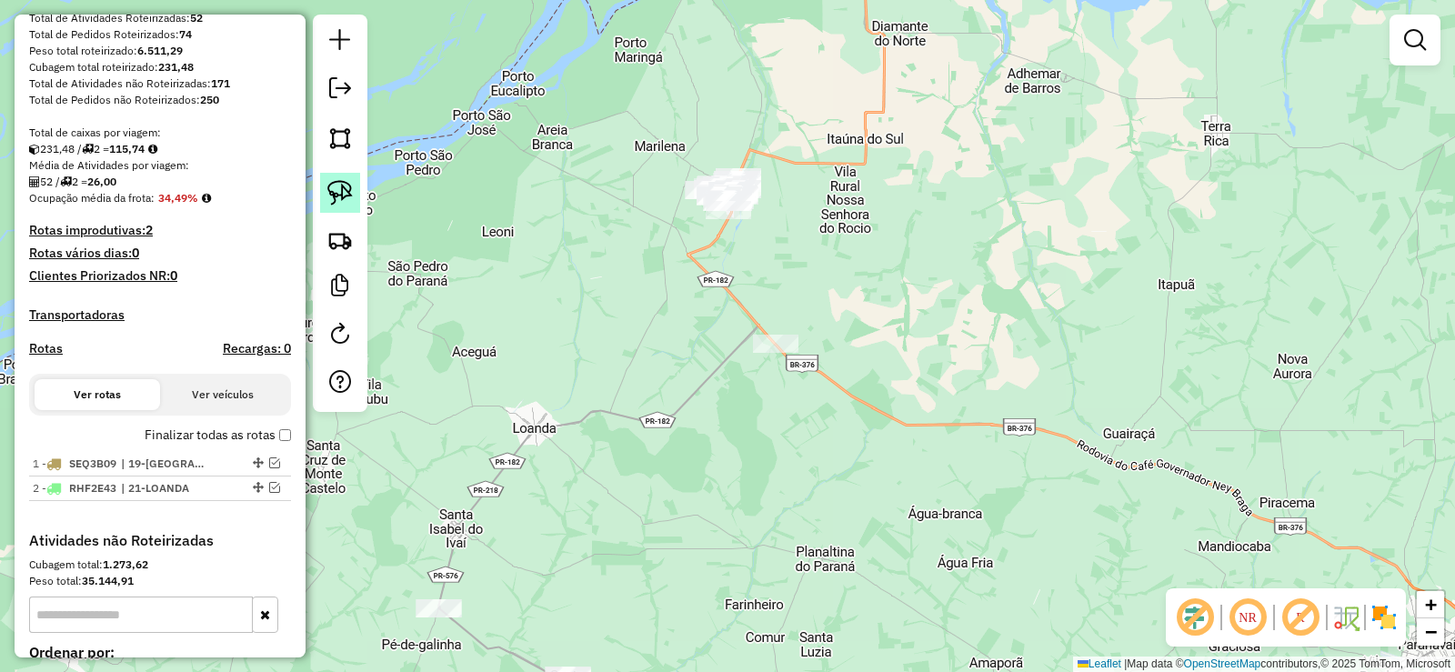
click at [346, 187] on img at bounding box center [339, 192] width 25 height 25
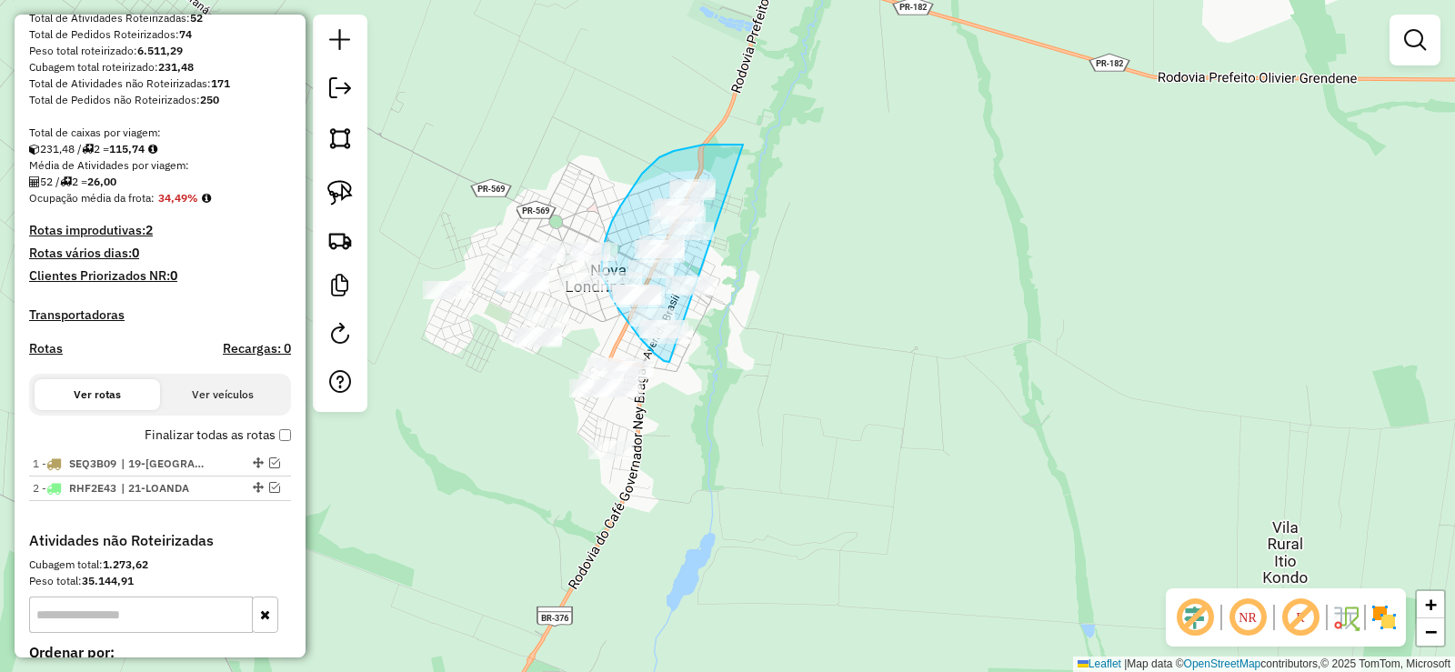
drag, startPoint x: 674, startPoint y: 151, endPoint x: 742, endPoint y: 345, distance: 205.3
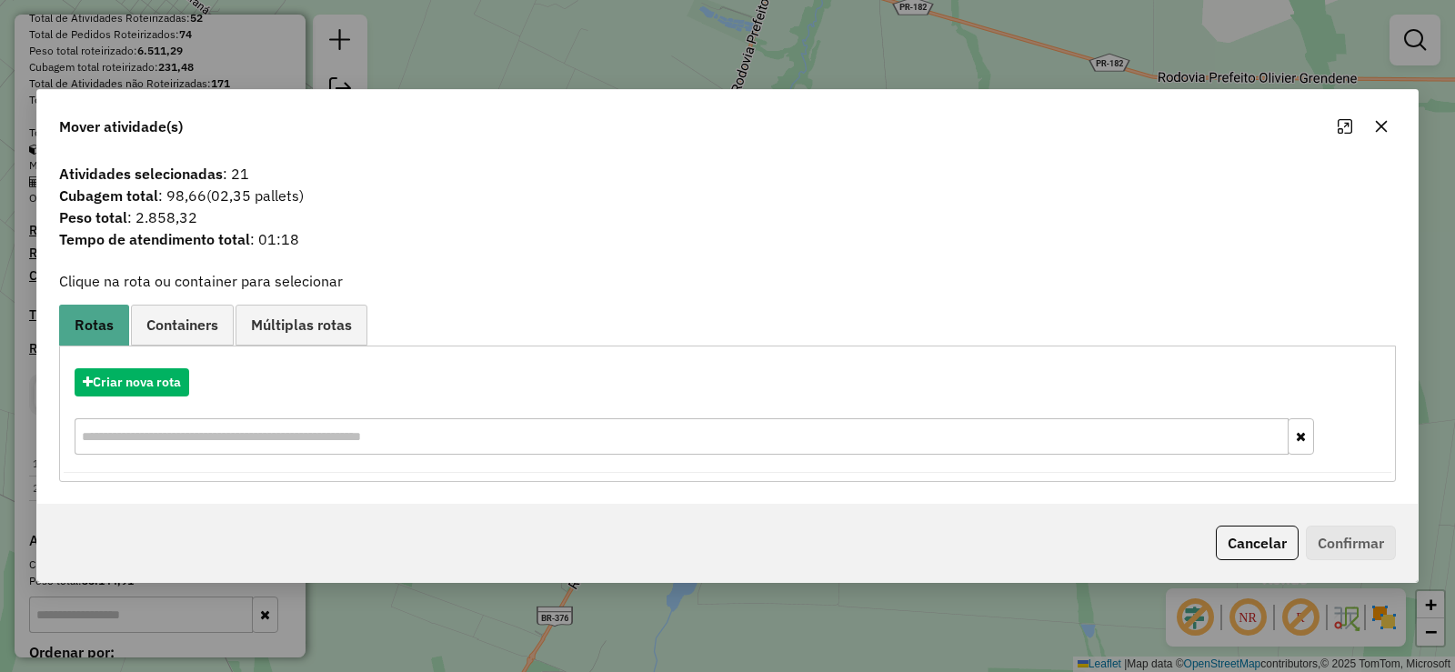
click at [1377, 140] on button "button" at bounding box center [1381, 126] width 29 height 29
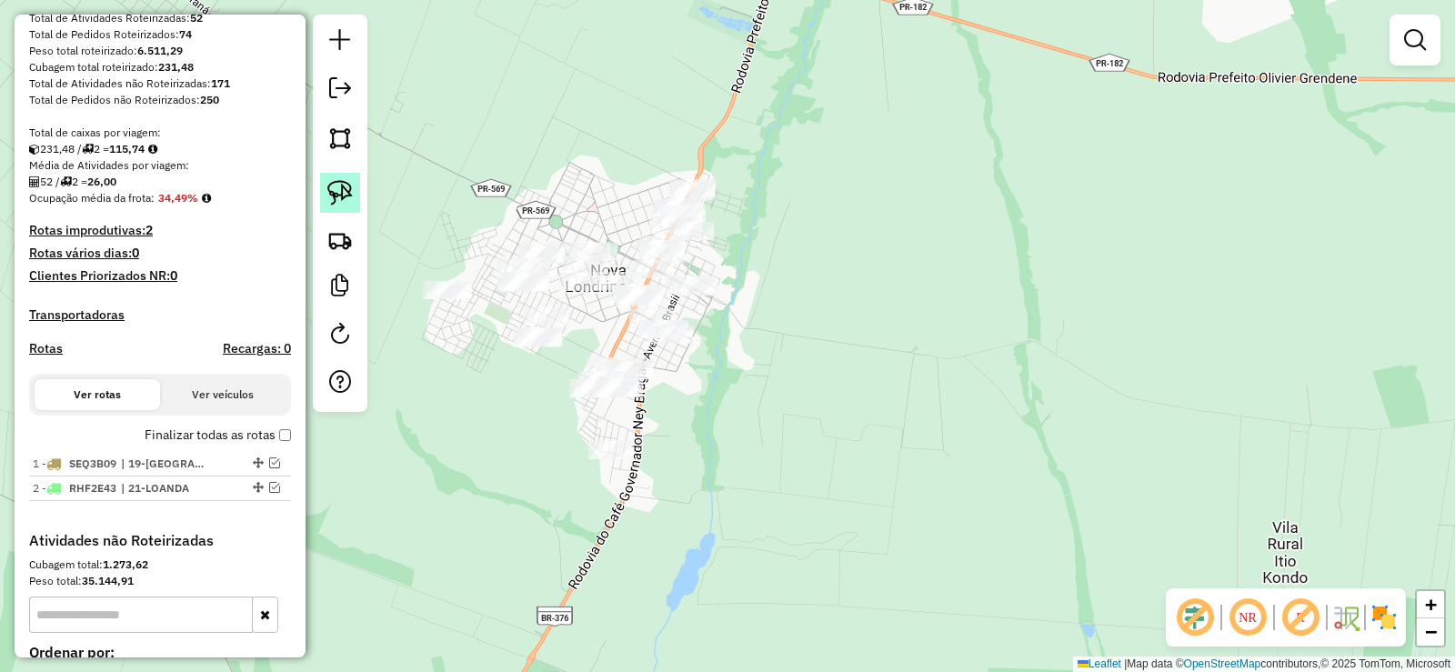
click at [329, 195] on img at bounding box center [339, 192] width 25 height 25
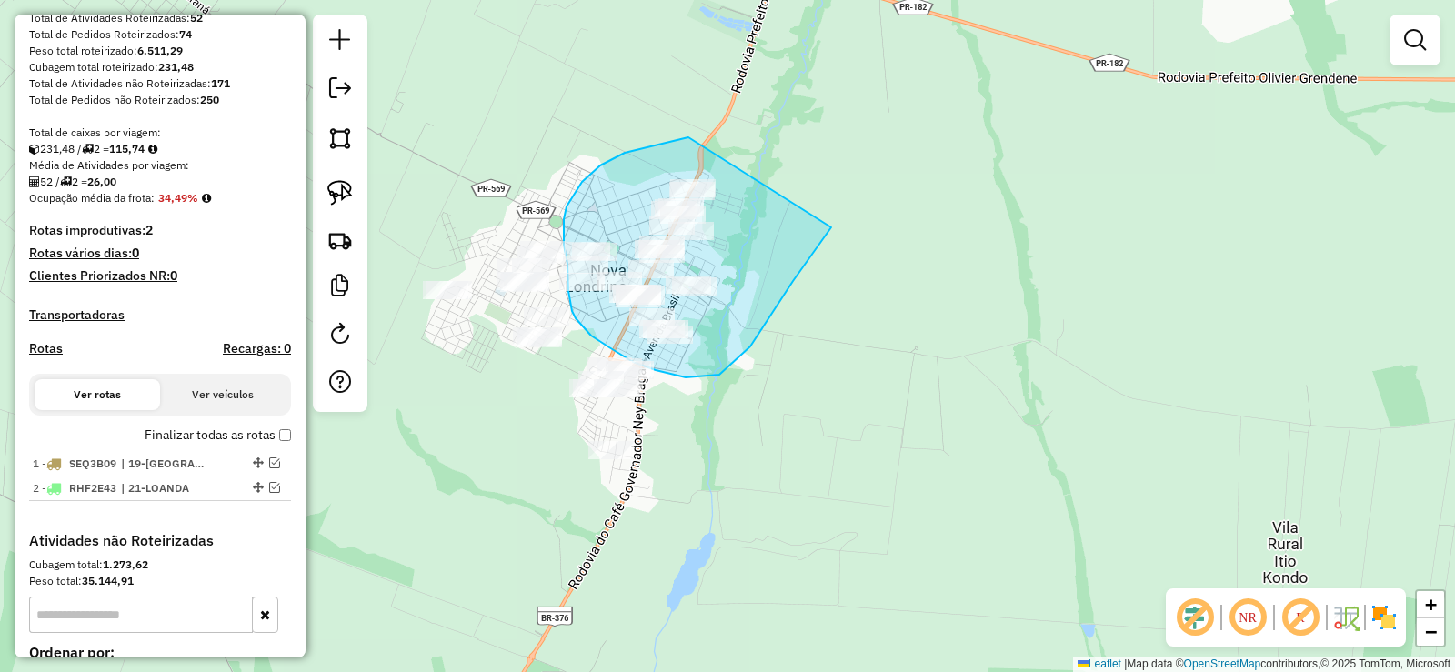
drag, startPoint x: 683, startPoint y: 139, endPoint x: 826, endPoint y: 212, distance: 161.0
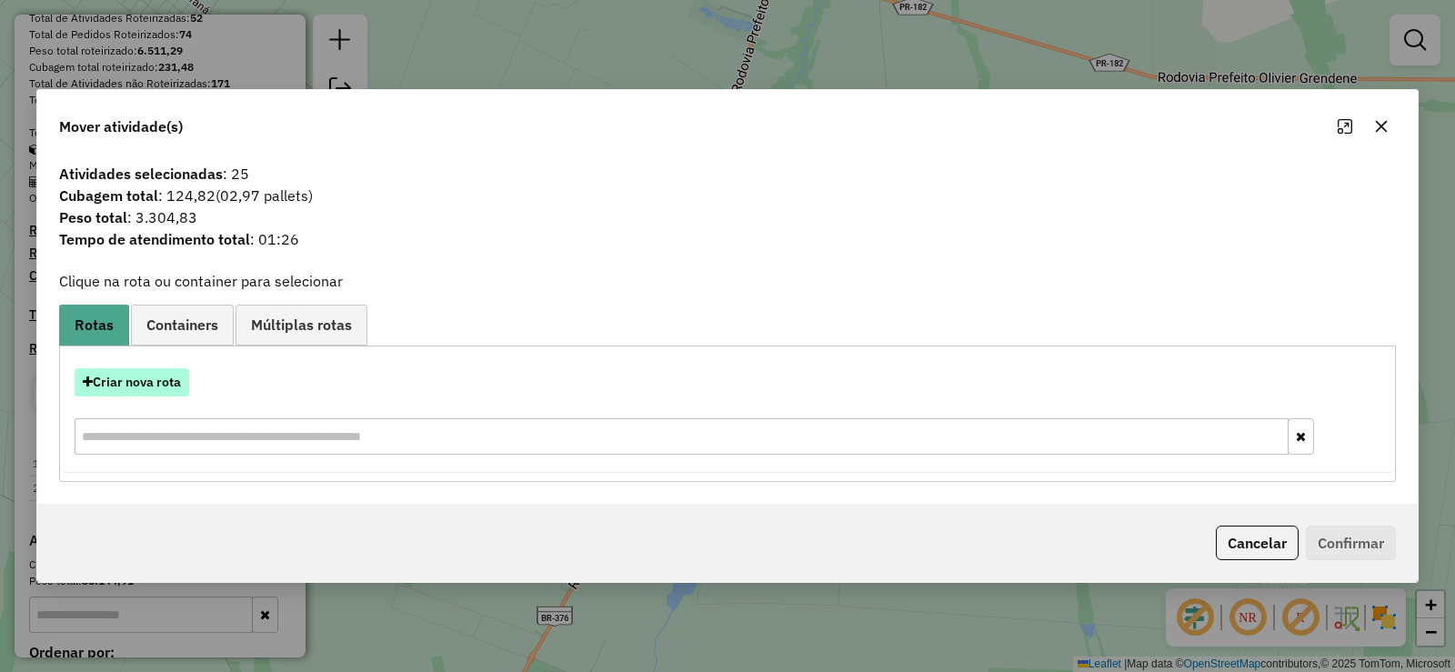
click at [134, 392] on button "Criar nova rota" at bounding box center [132, 382] width 115 height 28
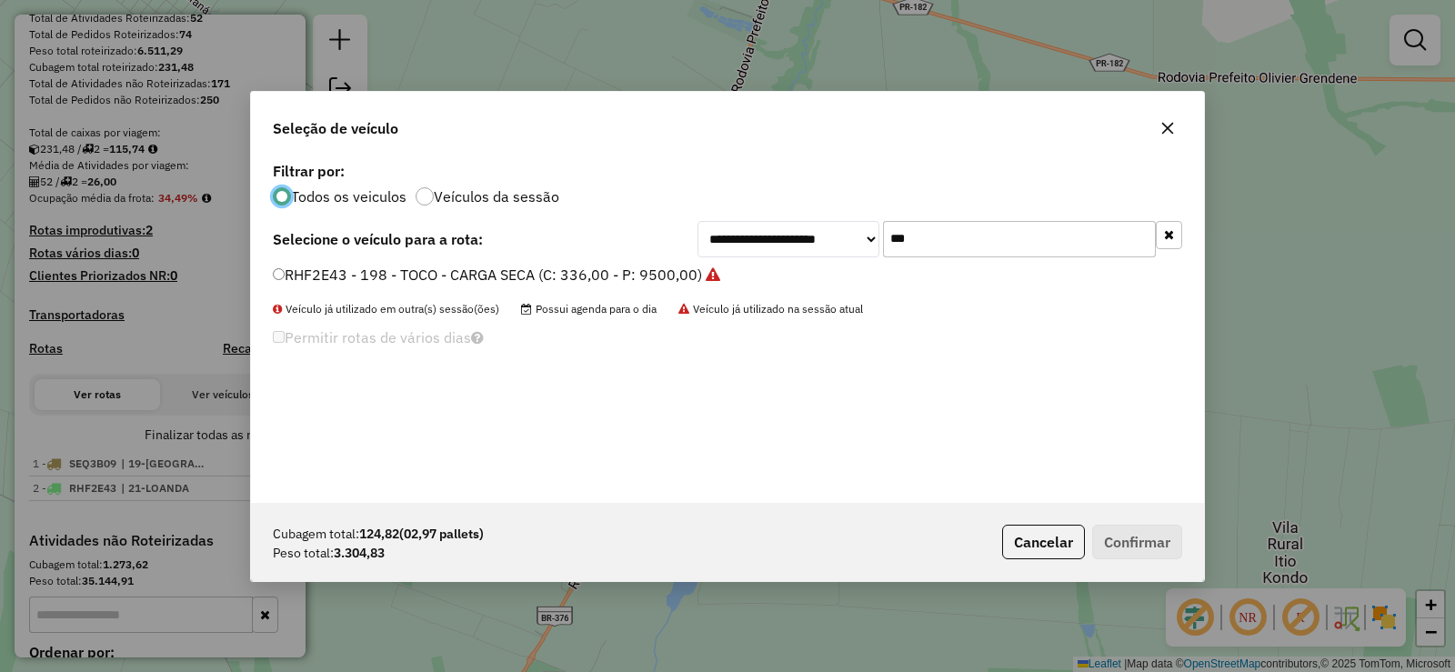
click at [987, 245] on input "***" at bounding box center [1019, 239] width 273 height 36
type input "***"
drag, startPoint x: 600, startPoint y: 271, endPoint x: 619, endPoint y: 275, distance: 19.4
click at [601, 271] on label "ARX3903 - 180 - TOCO - CARGA SECA (C: 336,00 - P: 9500,00)" at bounding box center [488, 275] width 430 height 22
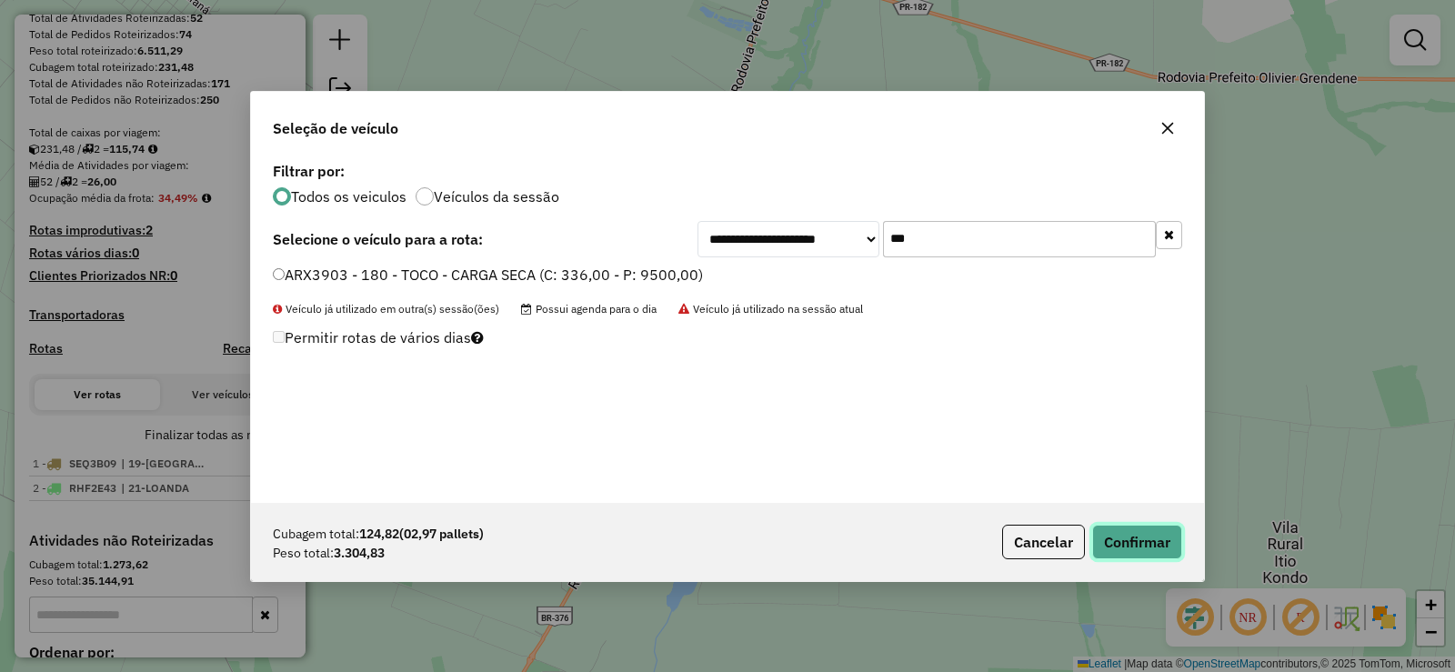
click at [1151, 555] on button "Confirmar" at bounding box center [1137, 542] width 90 height 35
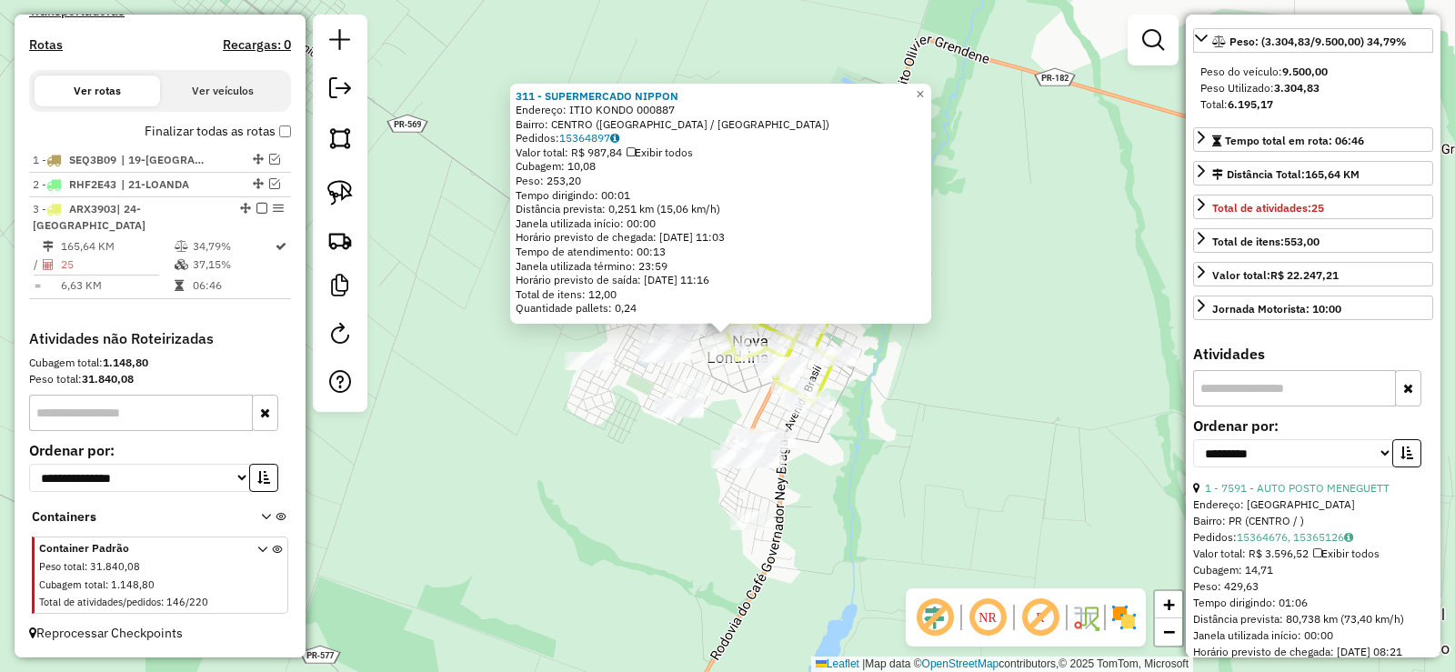
scroll to position [273, 0]
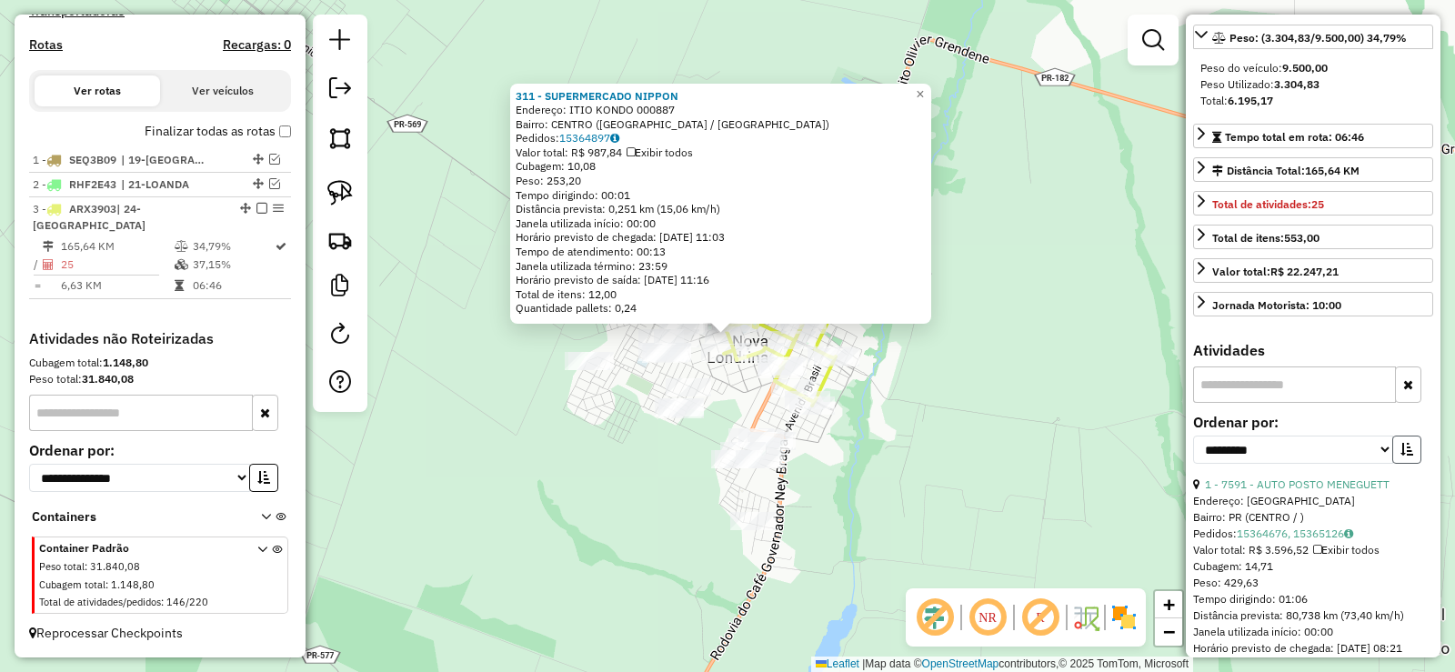
click at [1392, 464] on button "button" at bounding box center [1406, 450] width 29 height 28
drag, startPoint x: 1379, startPoint y: 484, endPoint x: 1369, endPoint y: 496, distance: 15.5
click at [1379, 464] on select "**********" at bounding box center [1293, 450] width 200 height 28
select select "*********"
click at [1193, 464] on select "**********" at bounding box center [1293, 450] width 200 height 28
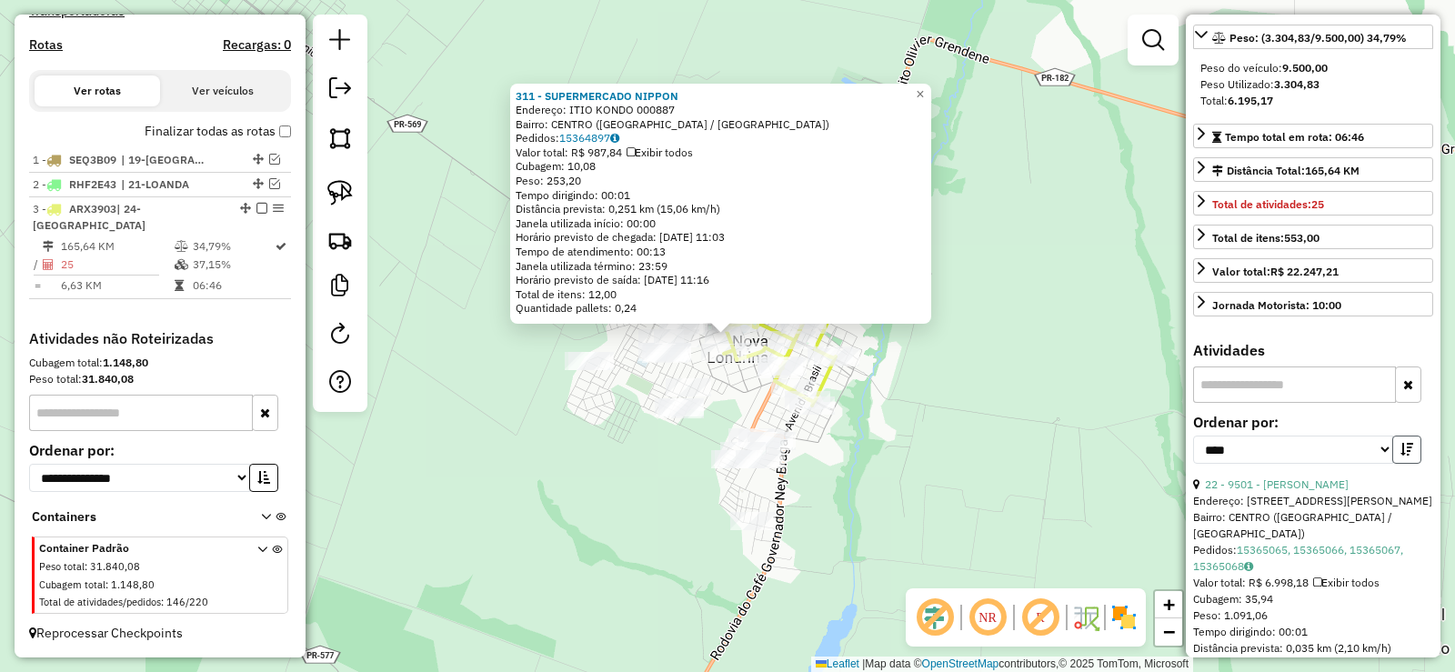
click at [1407, 456] on icon "button" at bounding box center [1406, 449] width 13 height 13
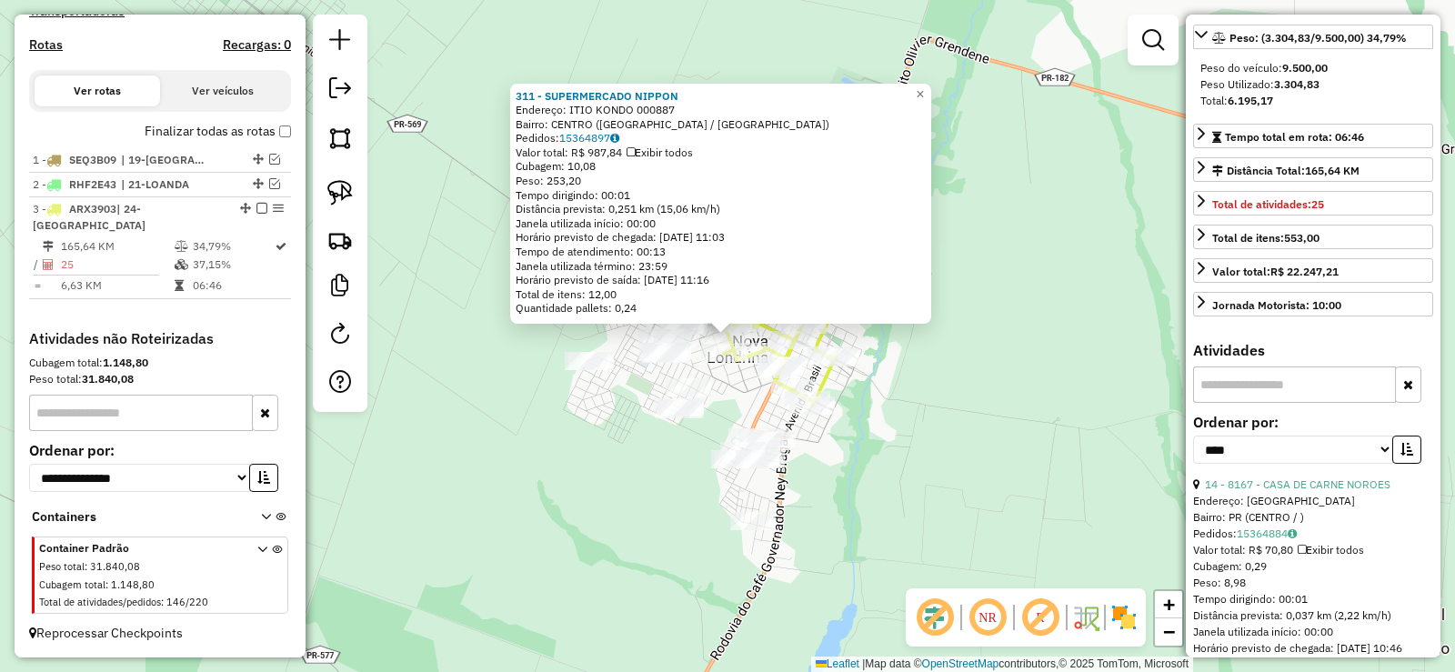
click at [1343, 493] on div "14 - 8167 - CASA DE CARNE NOROES" at bounding box center [1313, 484] width 240 height 16
click at [1340, 491] on link "14 - 8167 - CASA DE CARNE NOROES" at bounding box center [1297, 484] width 185 height 14
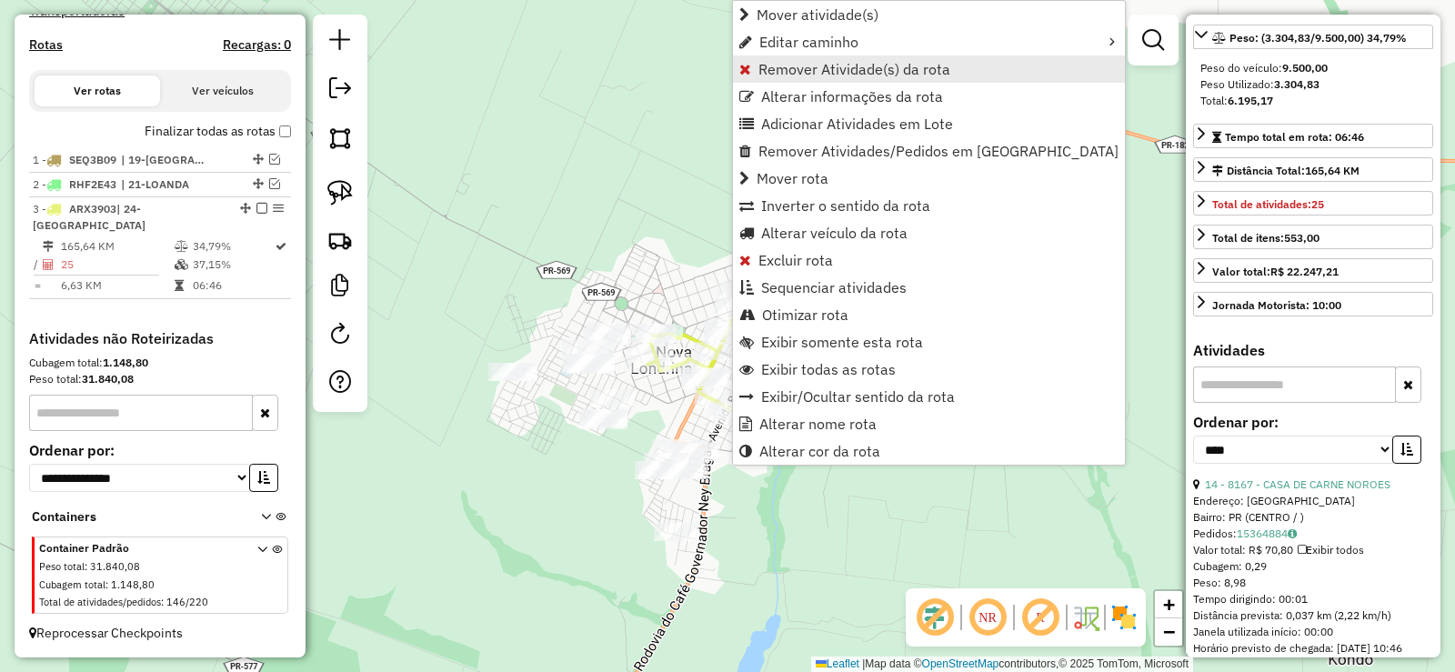
click at [806, 70] on span "Remover Atividade(s) da rota" at bounding box center [854, 69] width 192 height 15
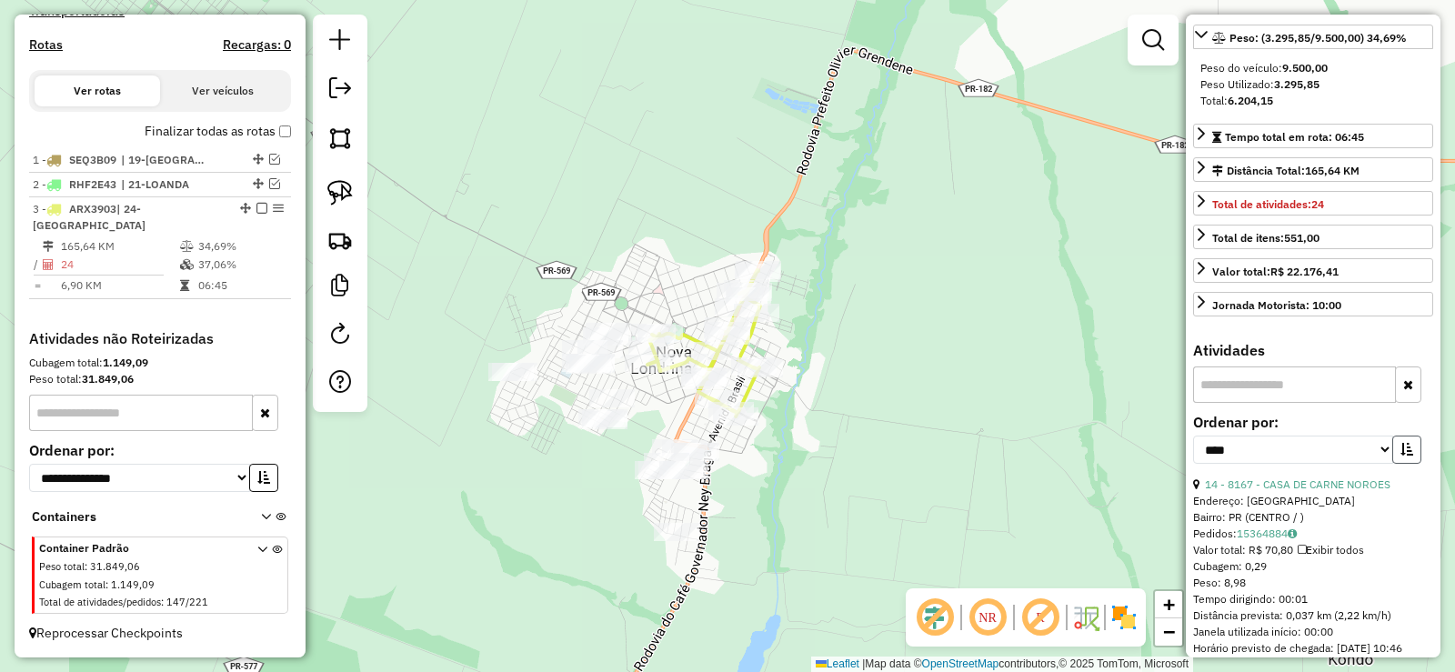
click at [1400, 456] on icon "button" at bounding box center [1406, 449] width 13 height 13
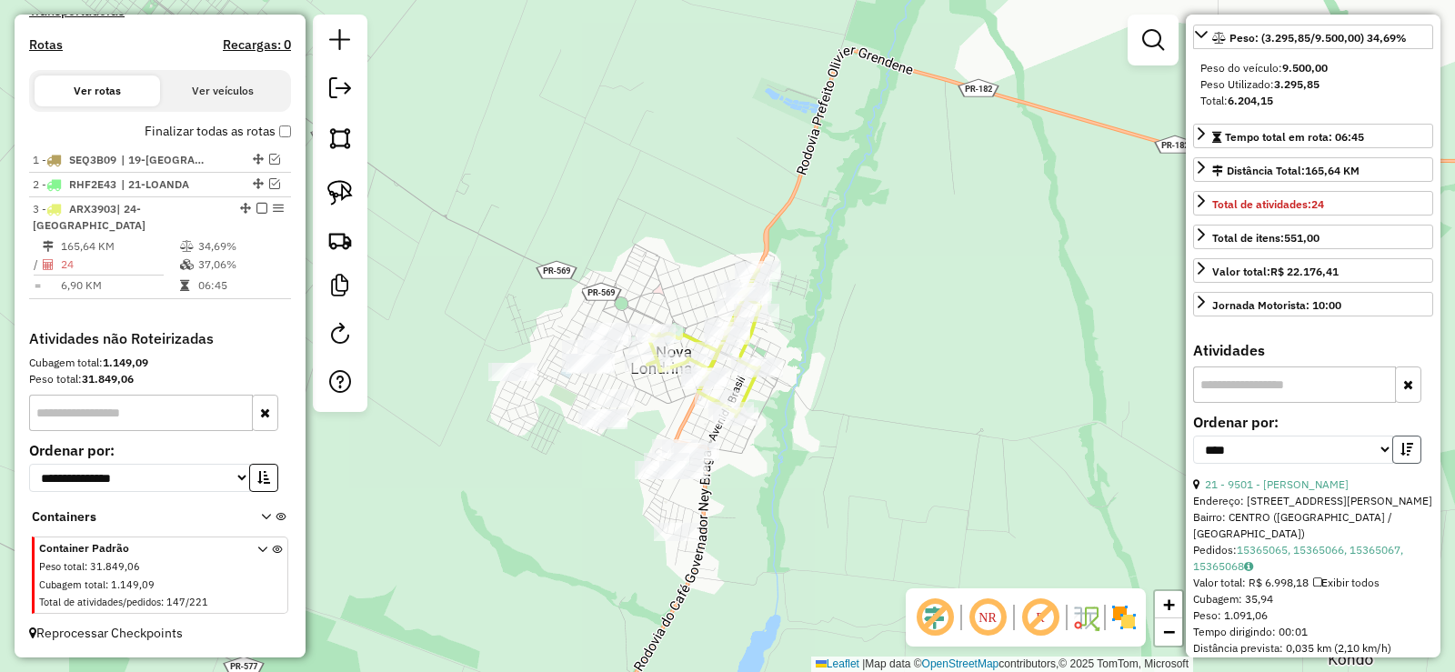
click at [1400, 456] on icon "button" at bounding box center [1406, 449] width 13 height 13
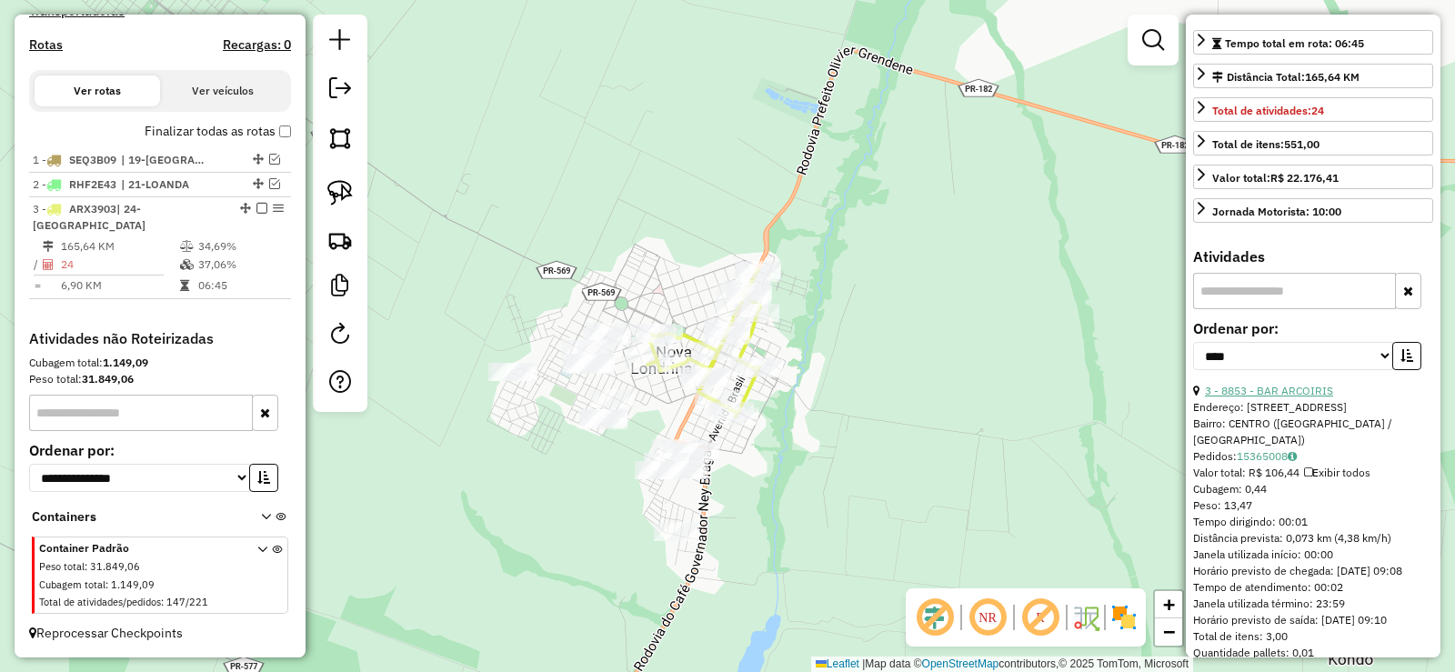
scroll to position [364, 0]
click at [1290, 400] on link "3 - 8853 - BAR ARCOIRIS" at bounding box center [1269, 393] width 128 height 14
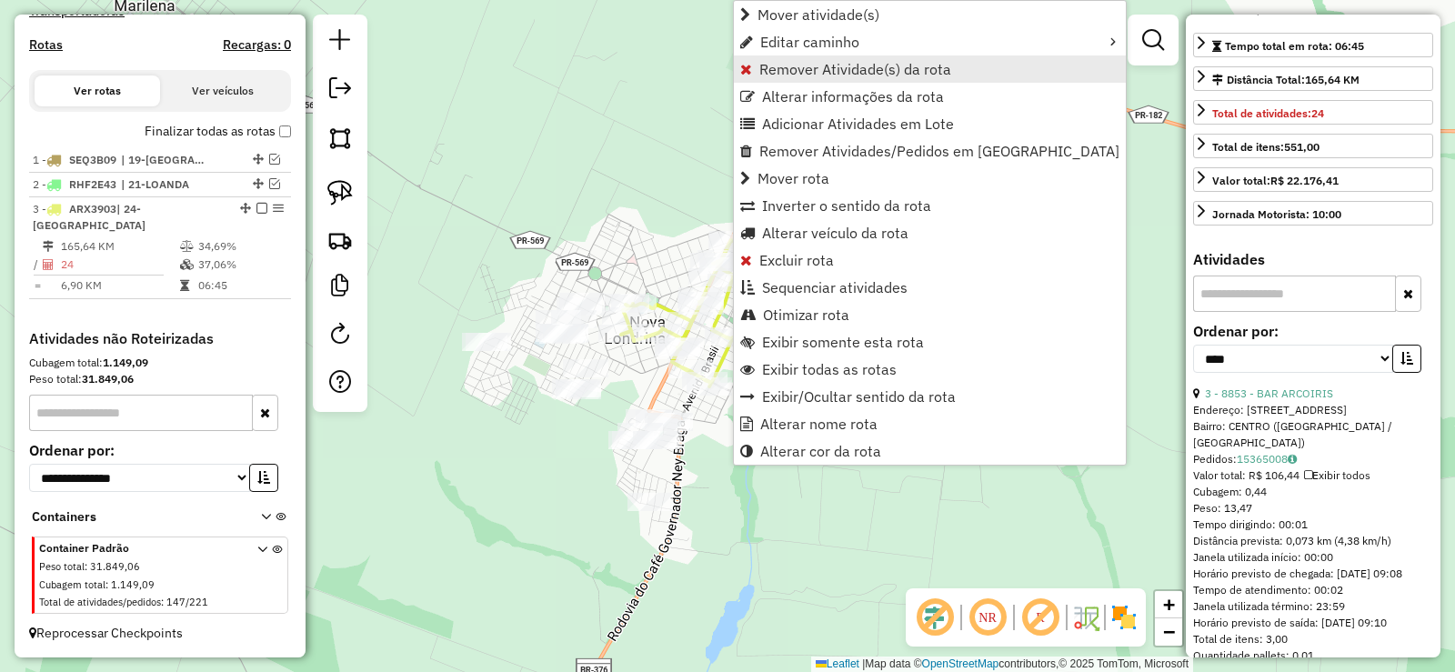
click at [862, 69] on span "Remover Atividade(s) da rota" at bounding box center [855, 69] width 192 height 15
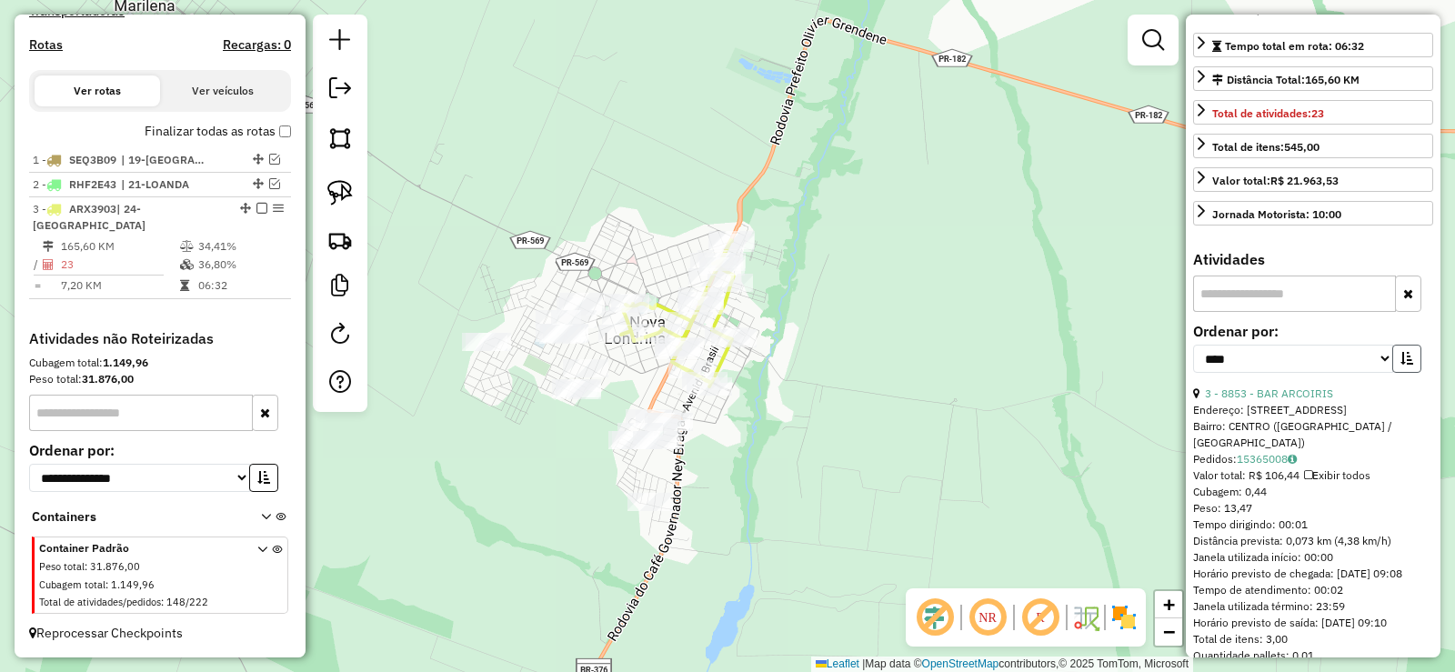
click at [1408, 373] on button "button" at bounding box center [1406, 359] width 29 height 28
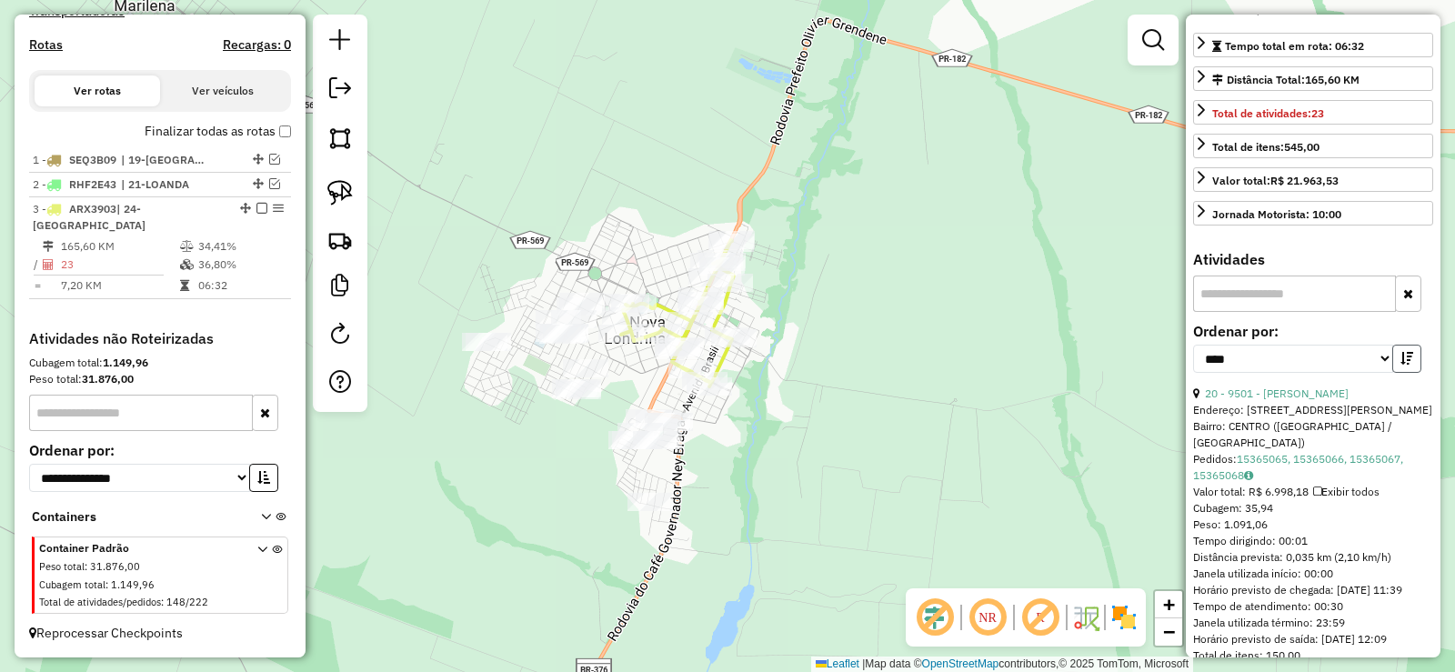
click at [1408, 373] on button "button" at bounding box center [1406, 359] width 29 height 28
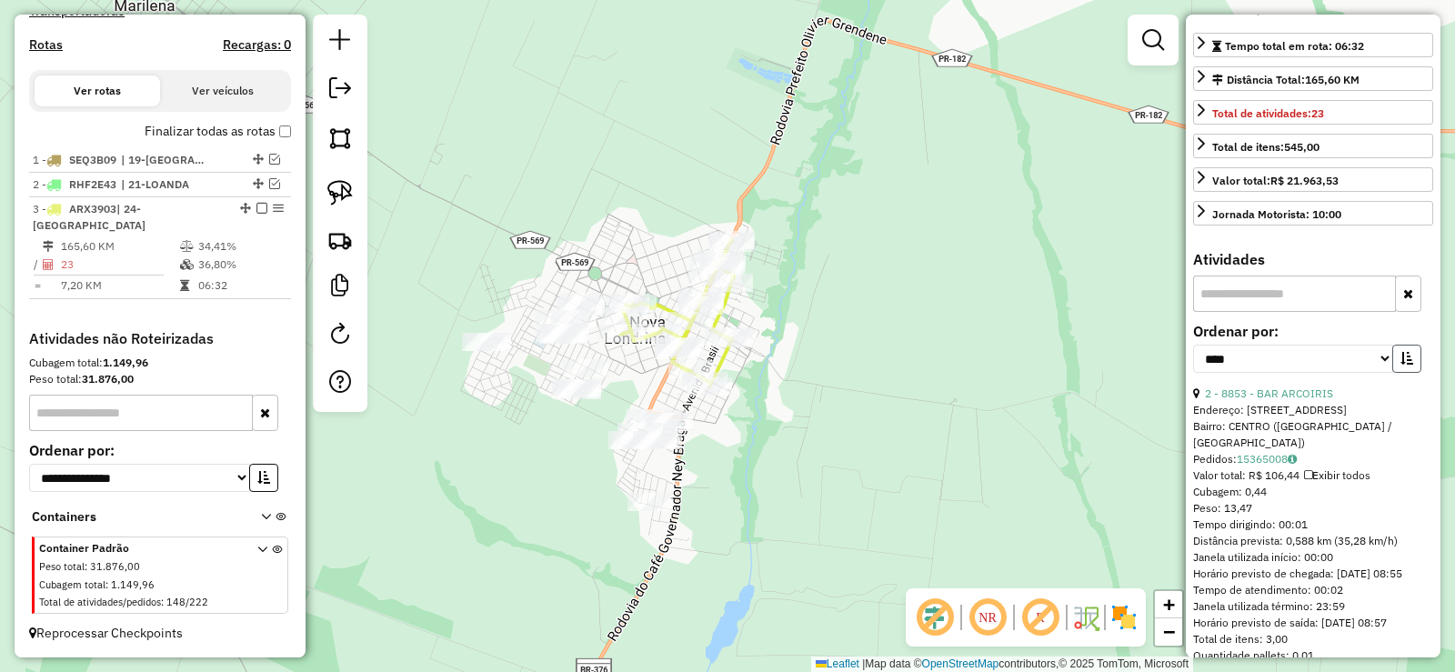
click at [1408, 373] on button "button" at bounding box center [1406, 359] width 29 height 28
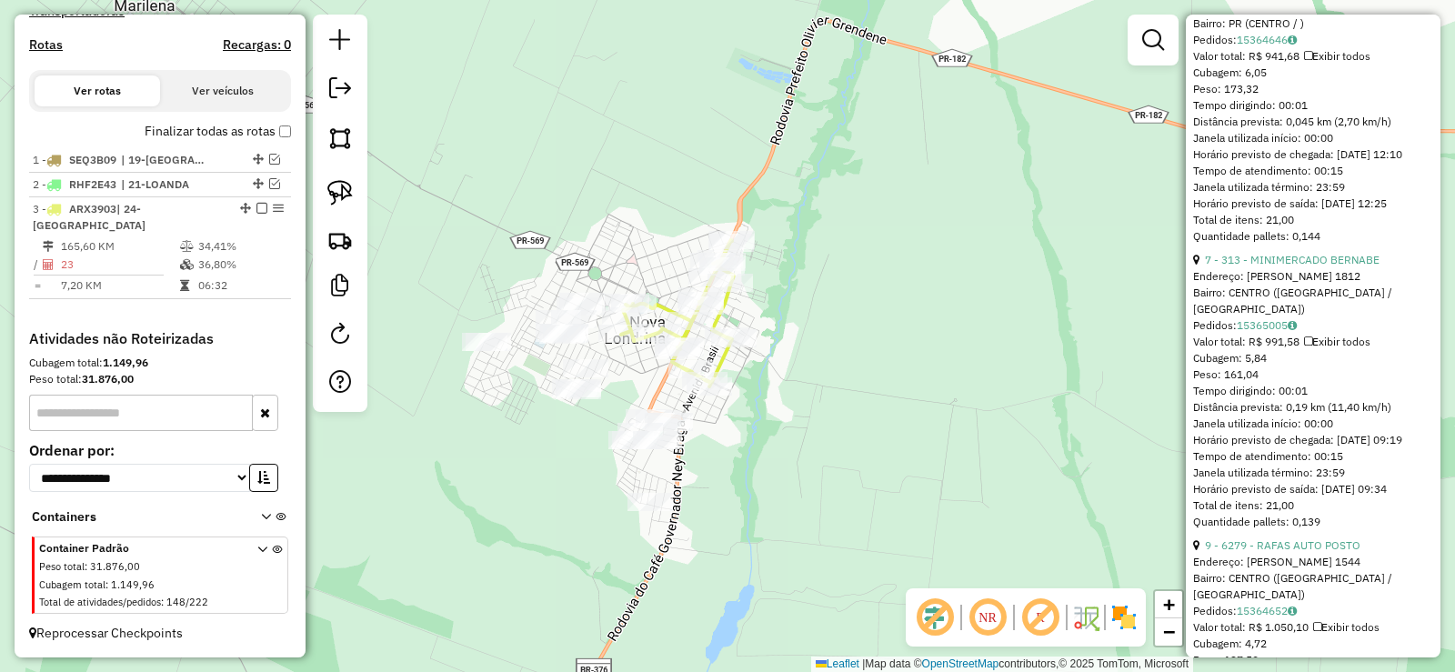
scroll to position [1637, 0]
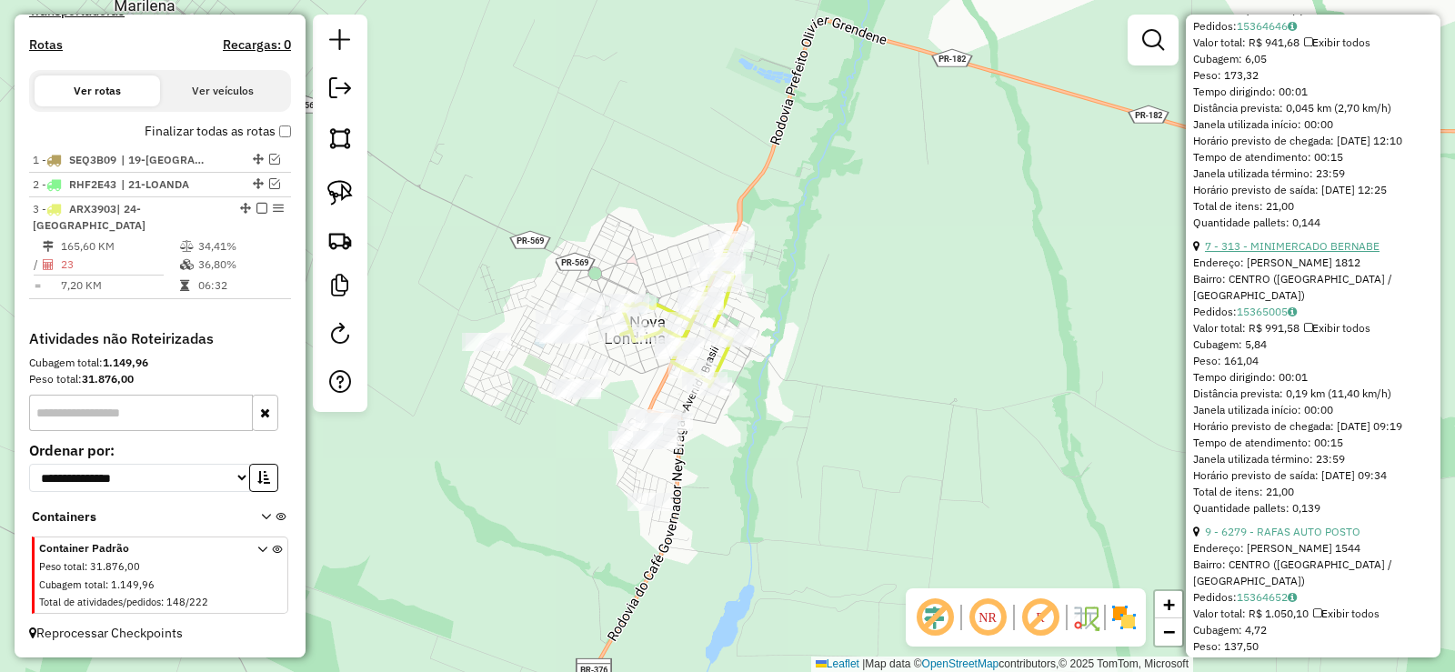
click at [1282, 253] on link "7 - 313 - MINIMERCADO BERNABE" at bounding box center [1292, 246] width 175 height 14
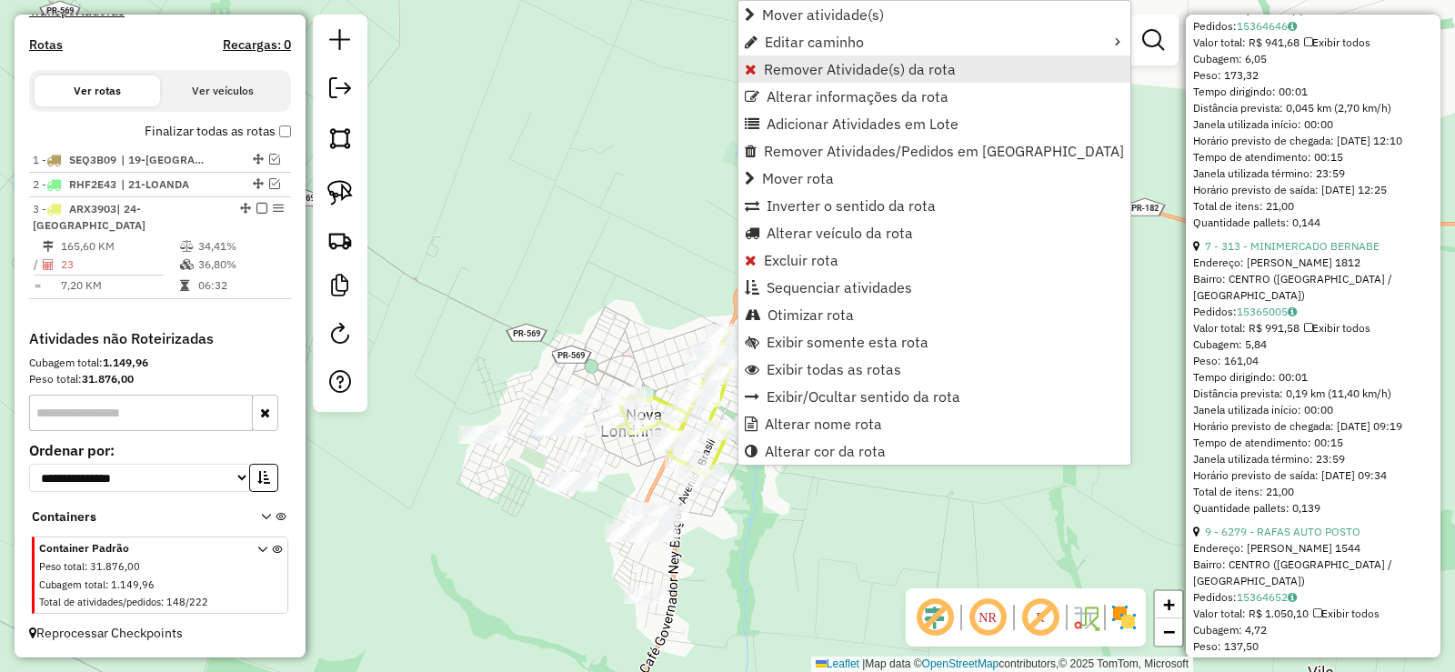
click at [870, 62] on span "Remover Atividade(s) da rota" at bounding box center [860, 69] width 192 height 15
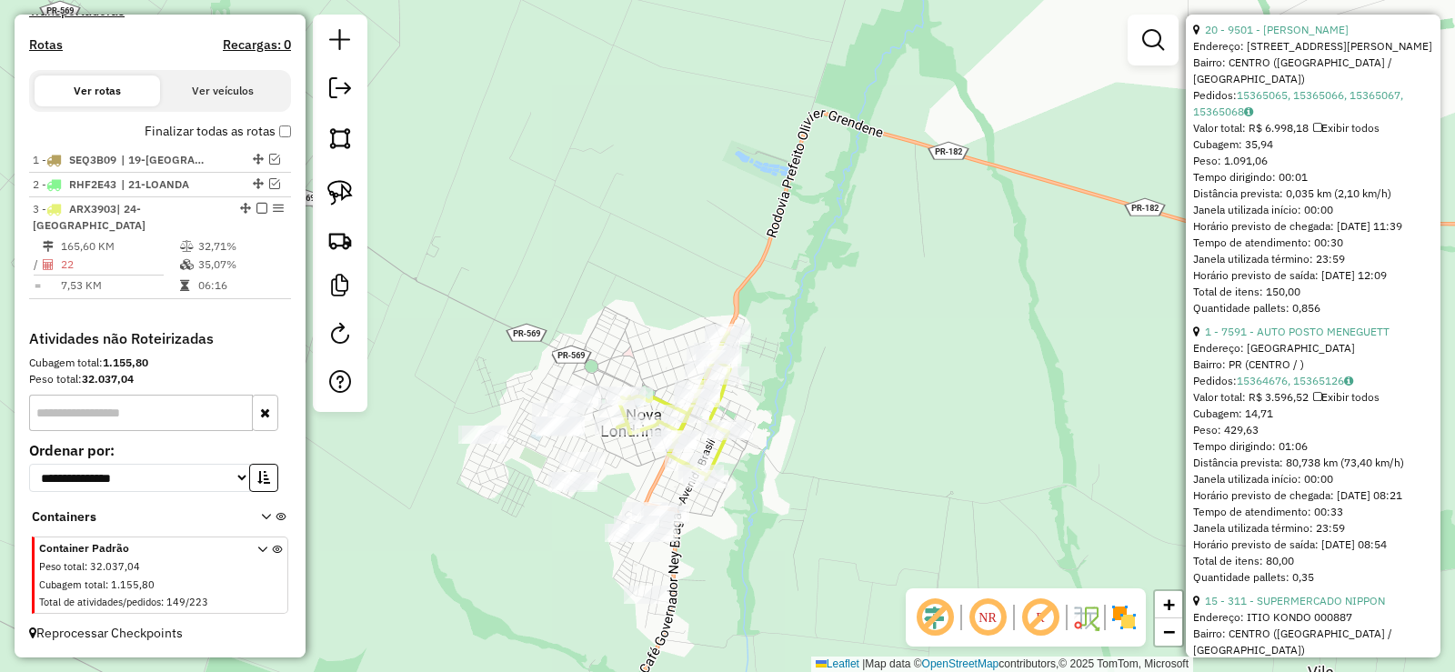
scroll to position [0, 0]
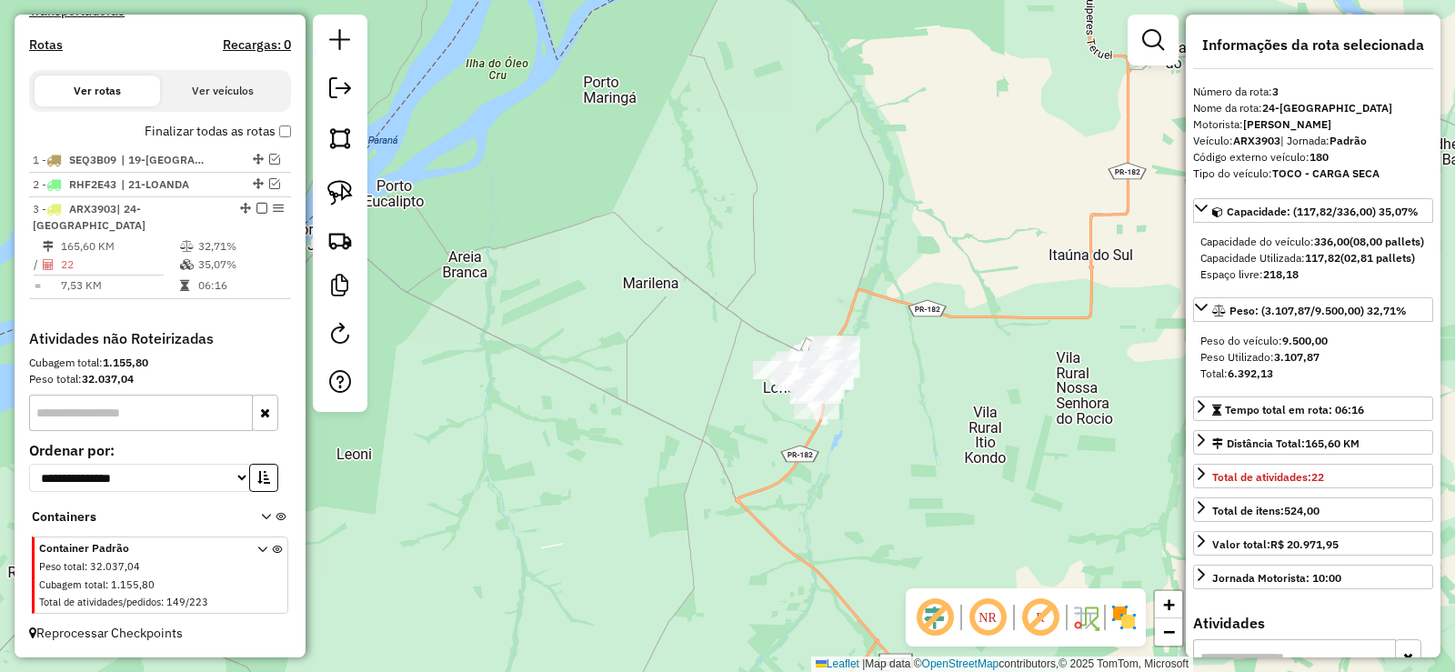
drag, startPoint x: 258, startPoint y: 205, endPoint x: 501, endPoint y: 270, distance: 251.2
click at [258, 205] on em at bounding box center [261, 208] width 11 height 11
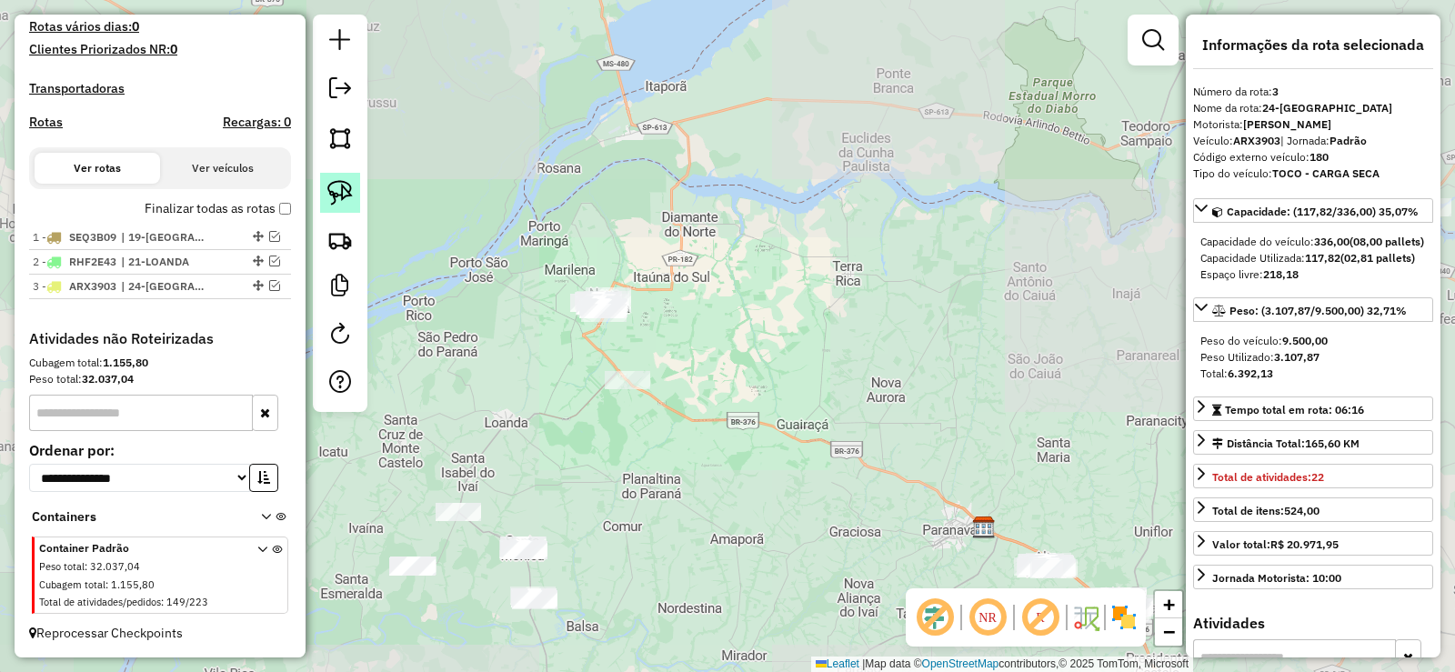
click at [350, 196] on img at bounding box center [339, 192] width 25 height 25
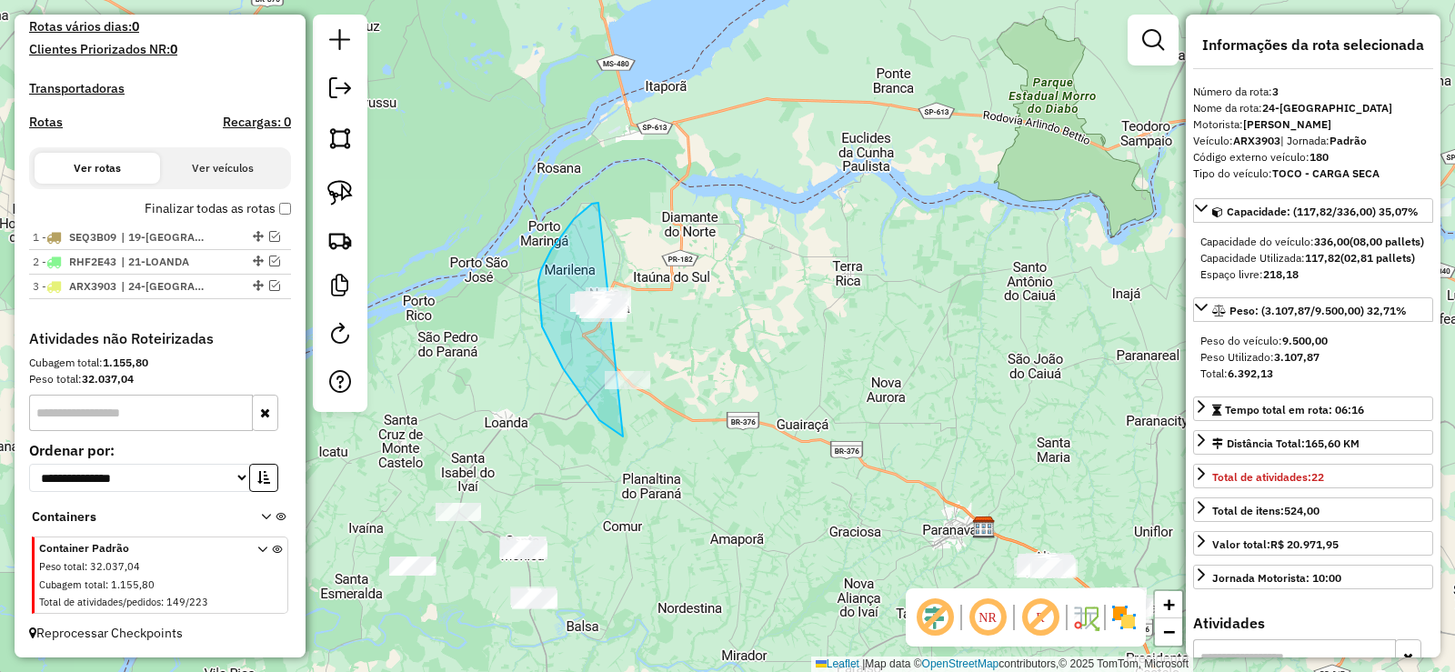
drag, startPoint x: 592, startPoint y: 204, endPoint x: 734, endPoint y: 383, distance: 228.5
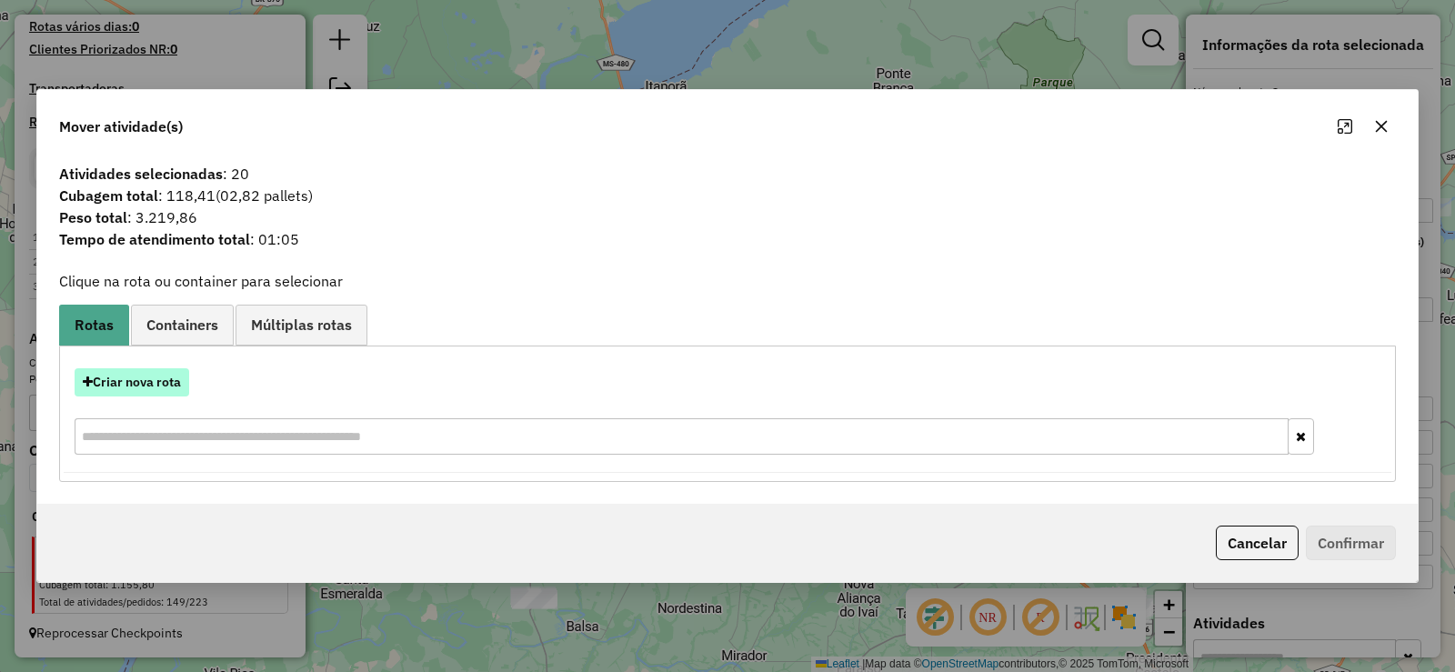
click at [149, 381] on button "Criar nova rota" at bounding box center [132, 382] width 115 height 28
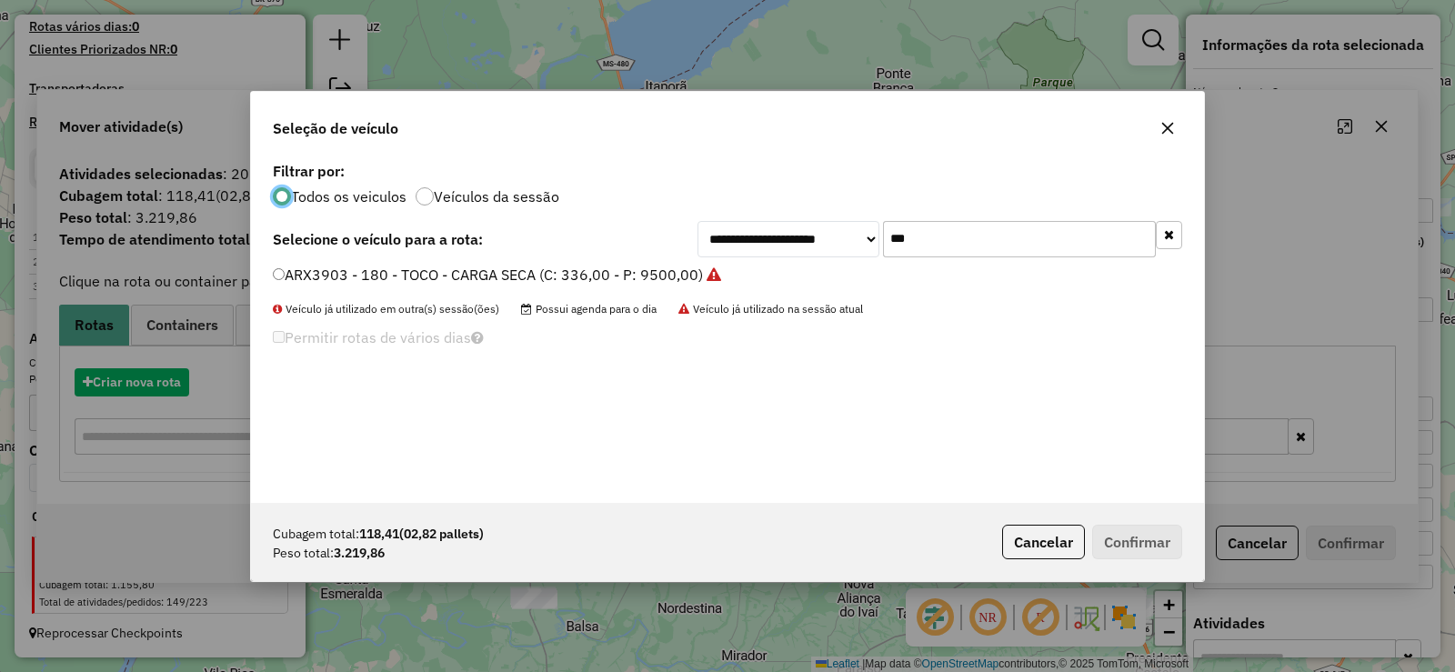
scroll to position [10, 5]
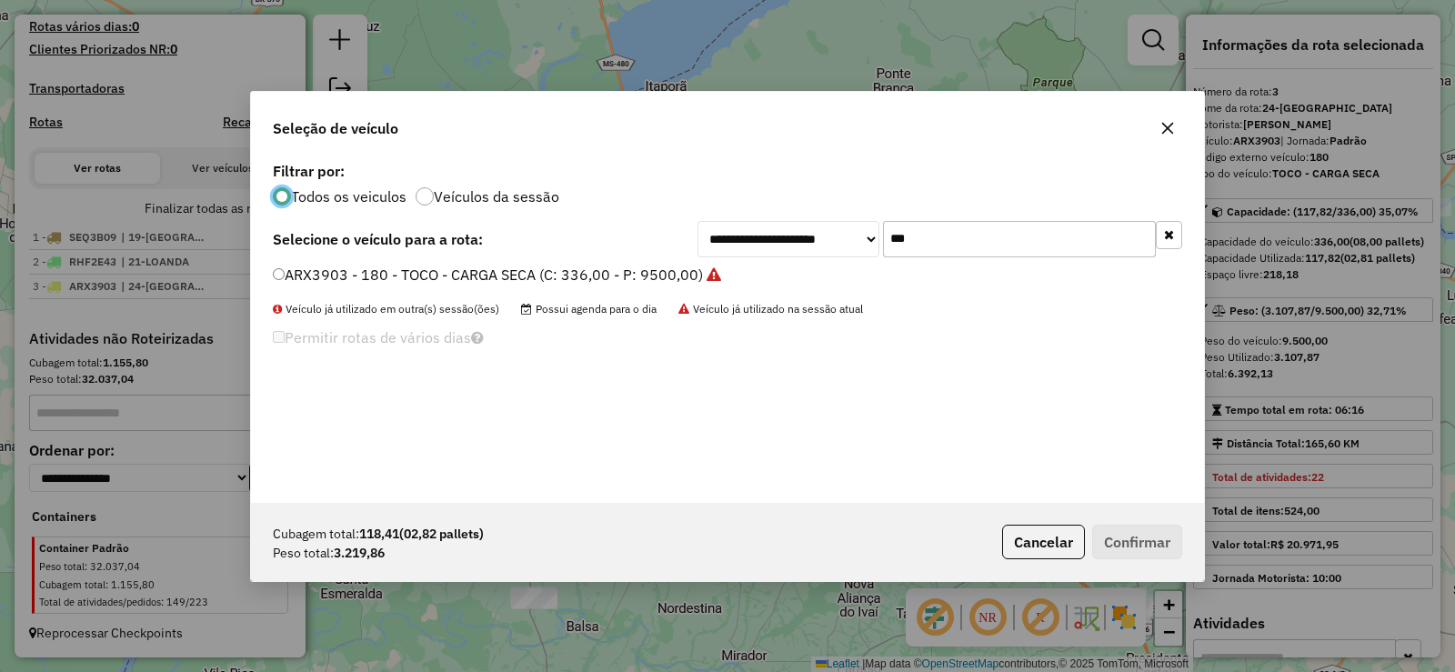
click at [985, 235] on input "***" at bounding box center [1019, 239] width 273 height 36
type input "***"
click at [684, 277] on label "SEE6G84 - 206 - TOCO - CARGA SECA (C: 336,00 - P: 9500,00)" at bounding box center [487, 275] width 428 height 22
drag, startPoint x: 1136, startPoint y: 545, endPoint x: 1126, endPoint y: 533, distance: 15.5
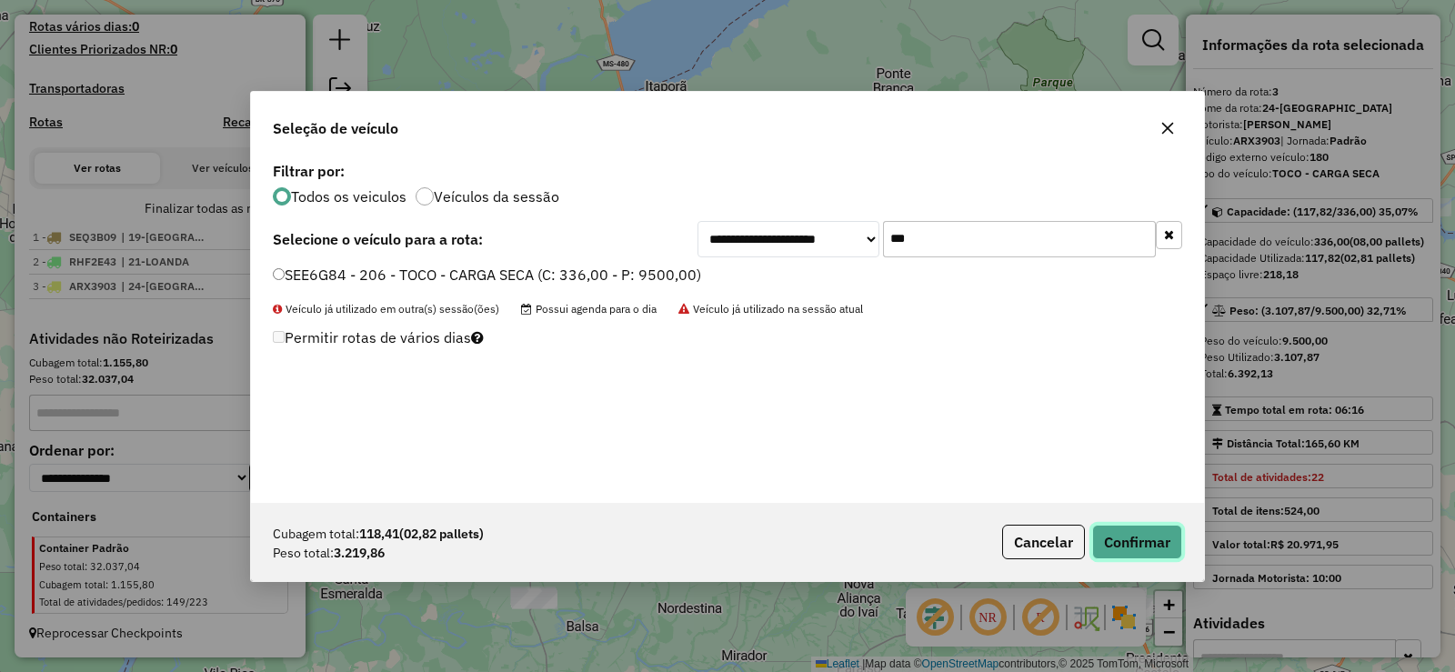
click at [1135, 544] on button "Confirmar" at bounding box center [1137, 542] width 90 height 35
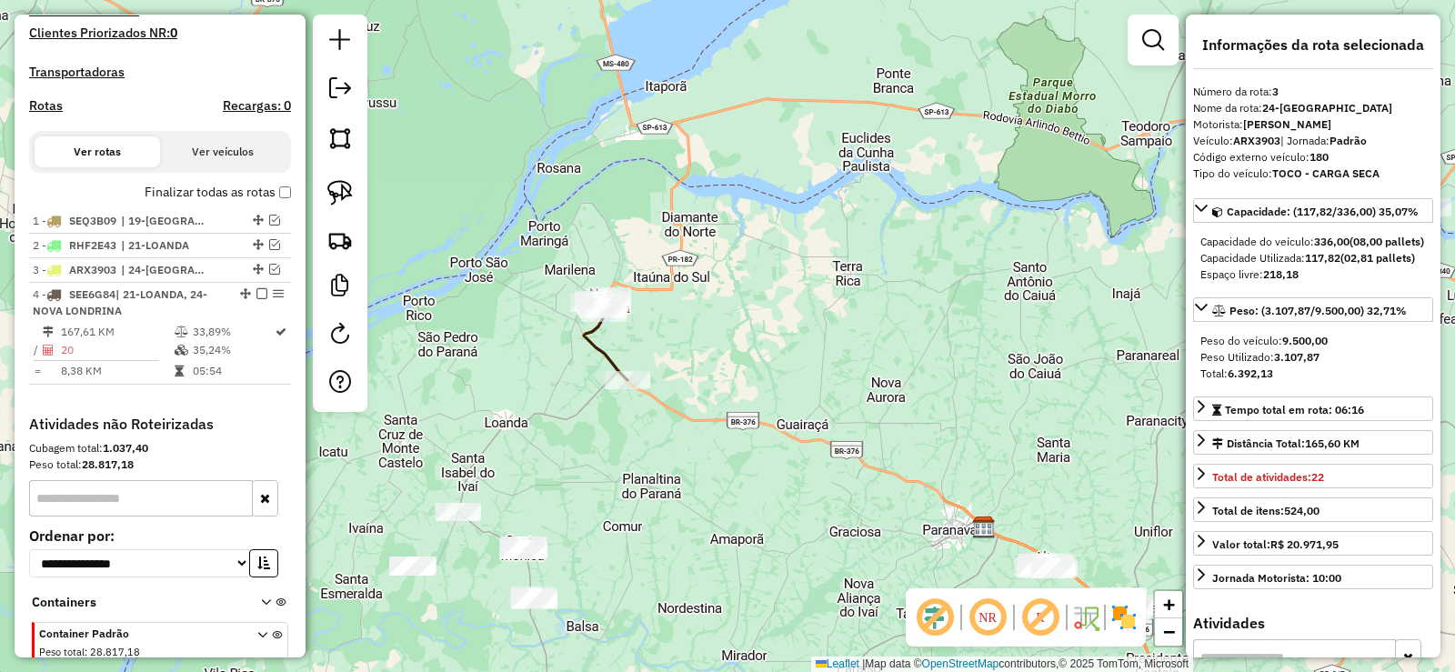
scroll to position [617, 0]
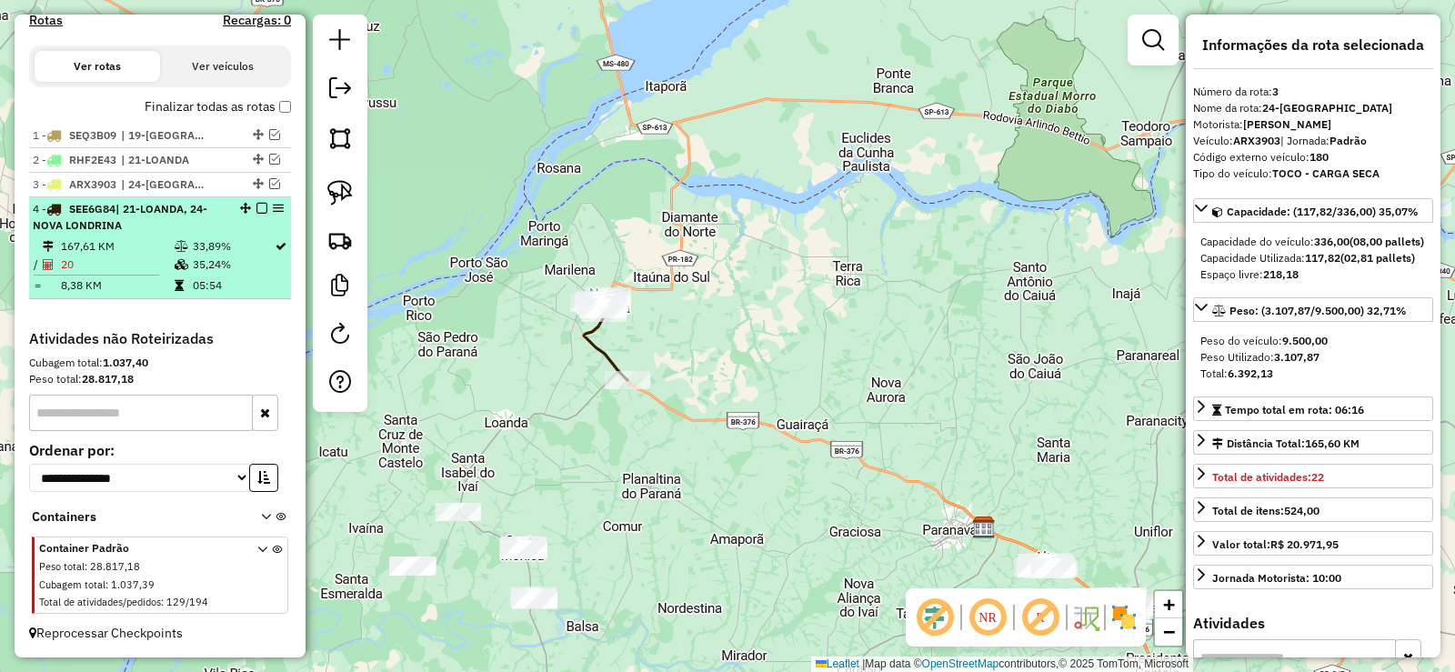
click at [257, 210] on em at bounding box center [261, 208] width 11 height 11
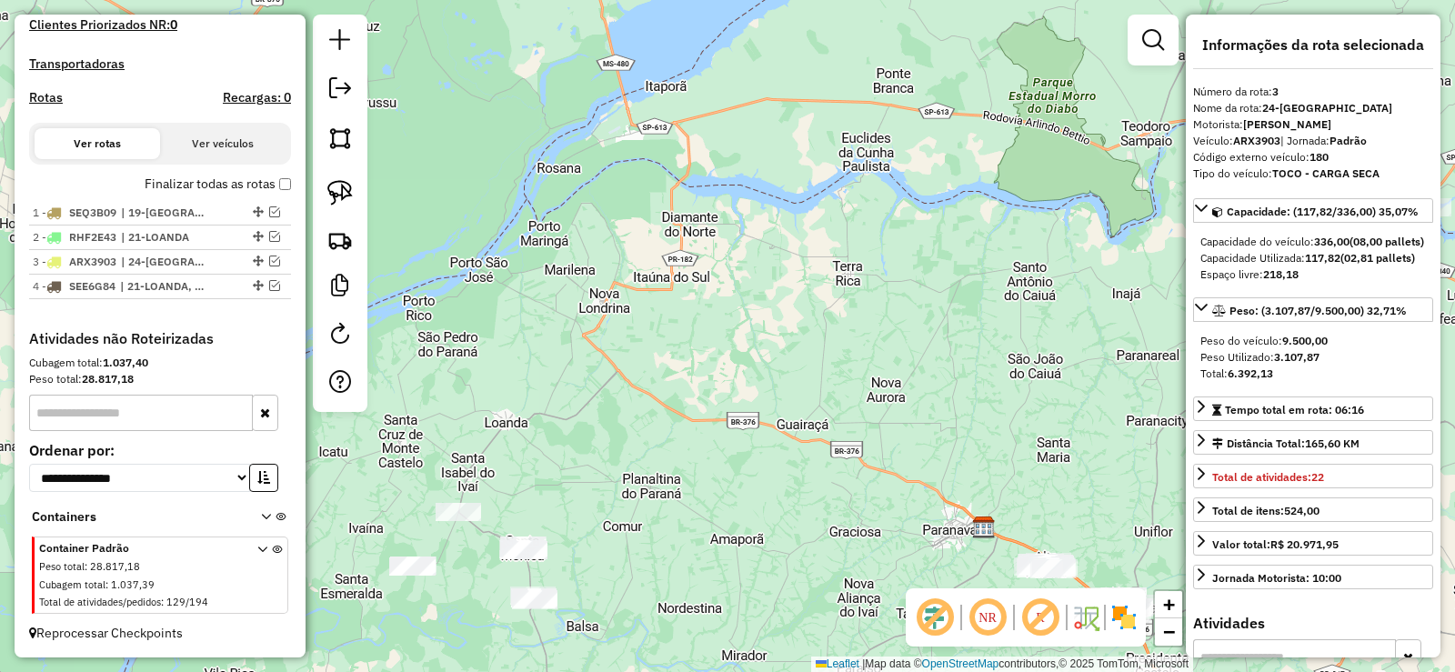
scroll to position [540, 0]
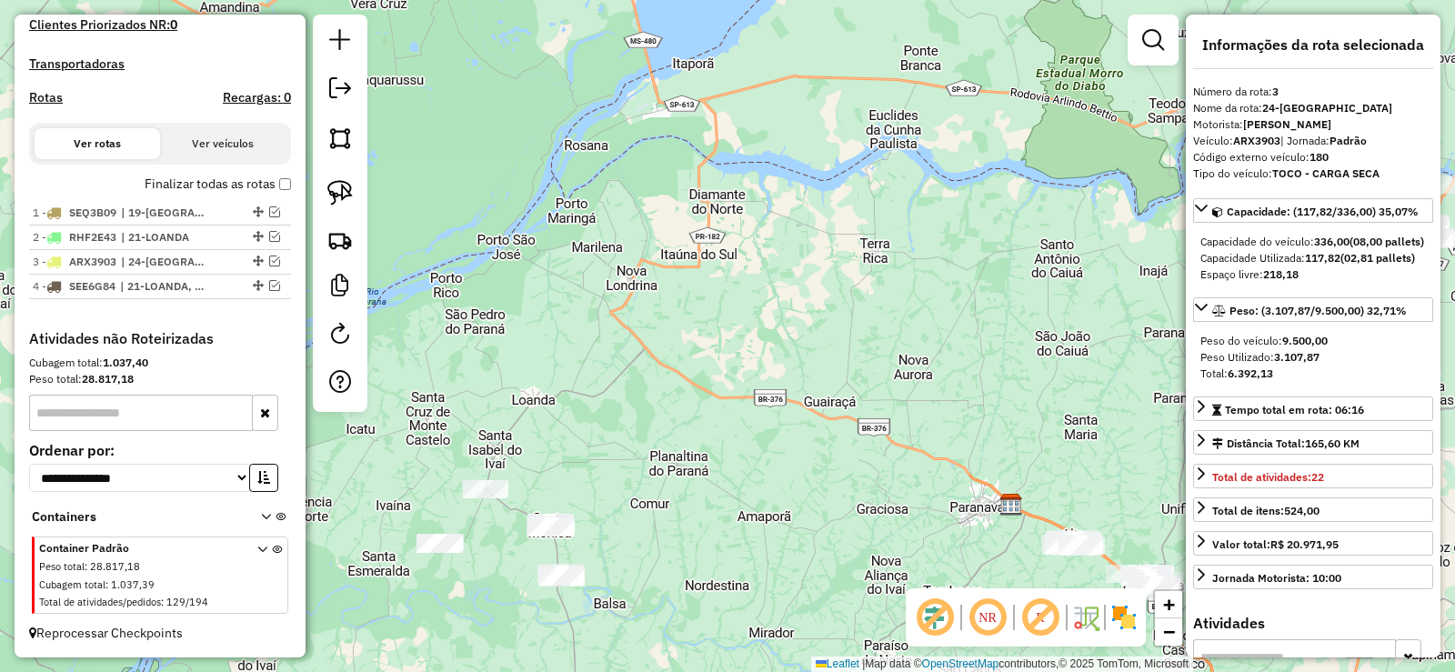
drag, startPoint x: 668, startPoint y: 335, endPoint x: 763, endPoint y: 205, distance: 160.8
click at [765, 202] on div "Janela de atendimento Grade de atendimento Capacidade Transportadoras Veículos …" at bounding box center [727, 336] width 1455 height 672
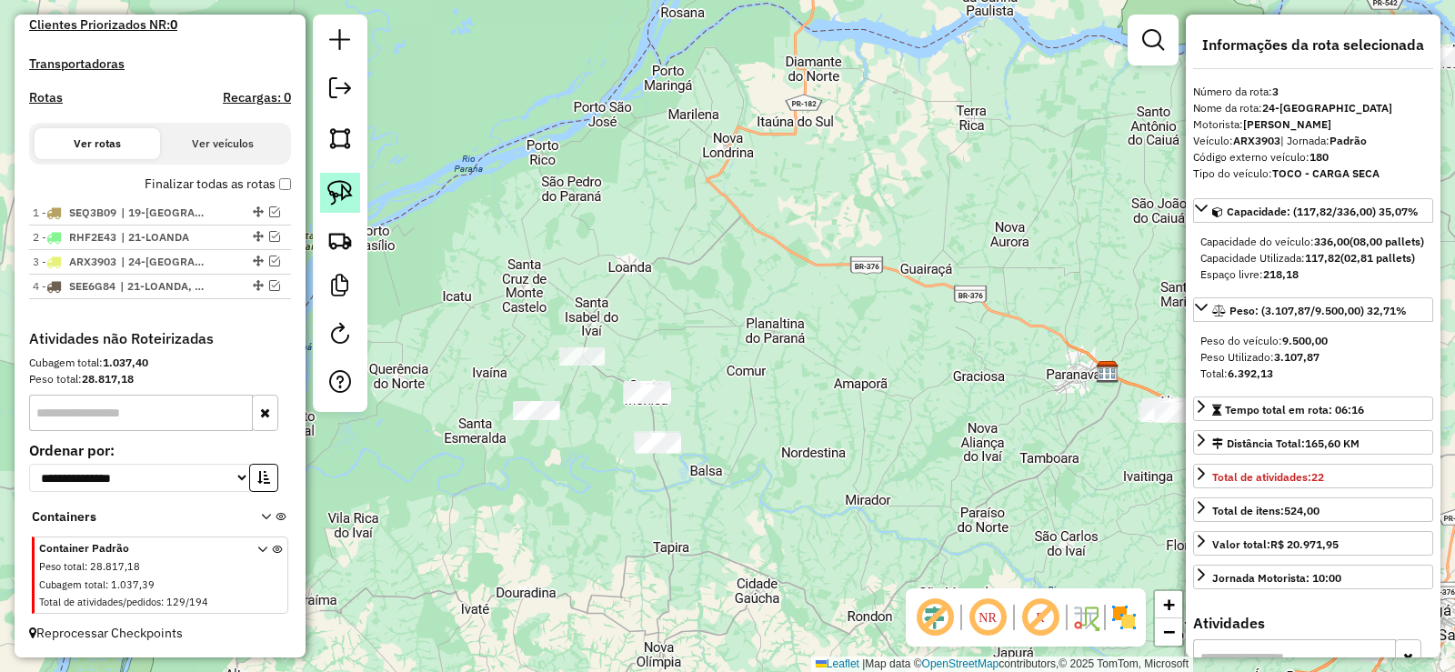
click at [353, 192] on link at bounding box center [340, 193] width 40 height 40
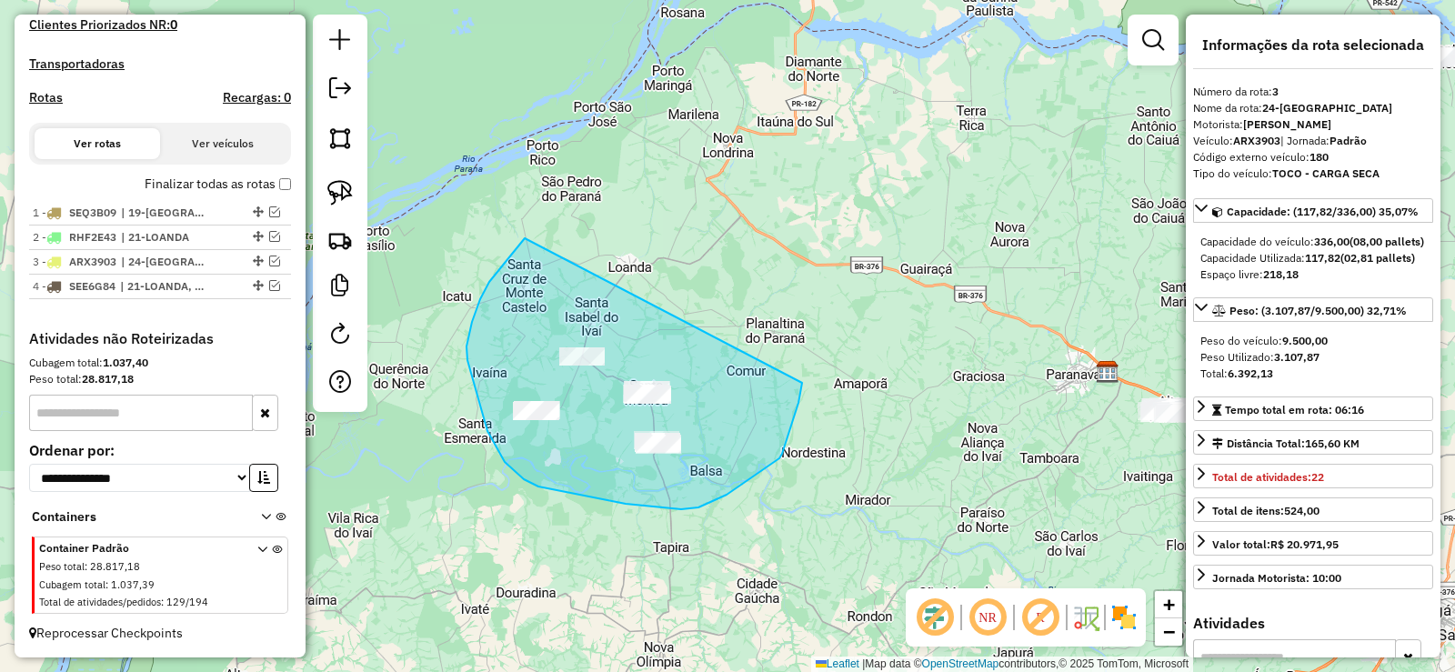
drag, startPoint x: 489, startPoint y: 282, endPoint x: 802, endPoint y: 376, distance: 326.8
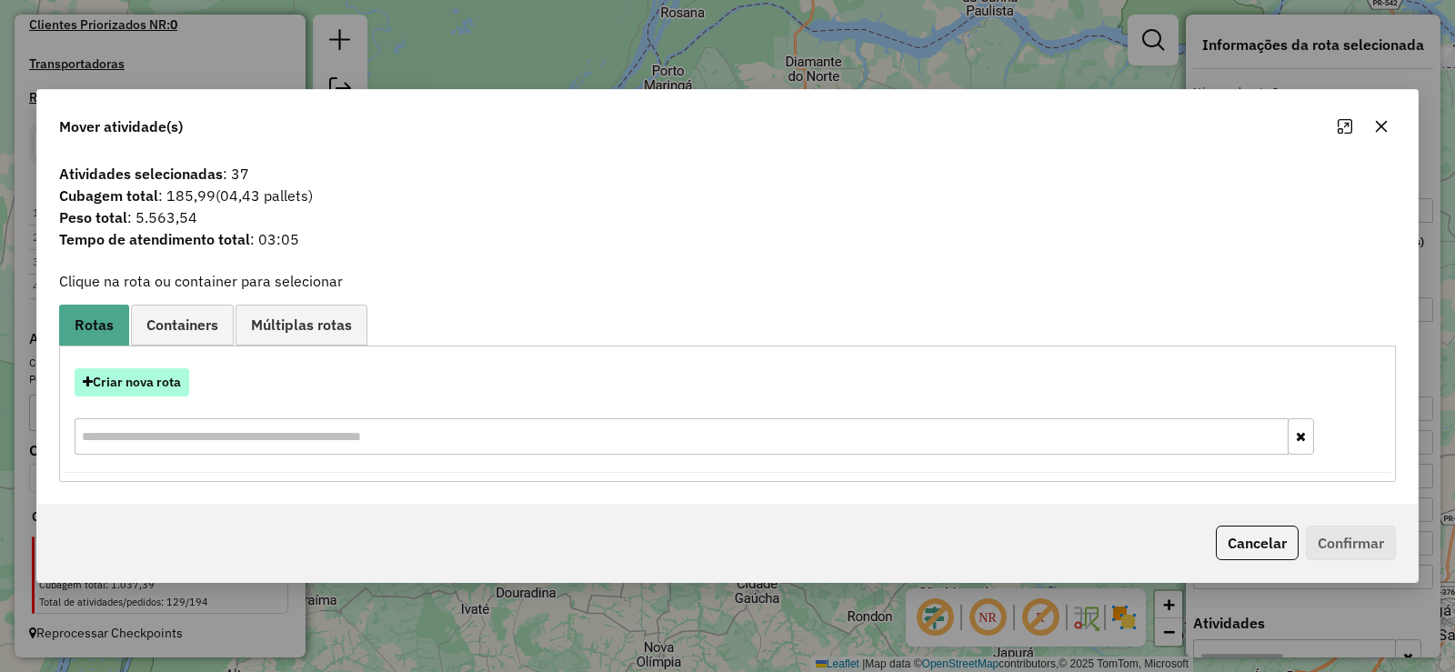
click at [146, 376] on button "Criar nova rota" at bounding box center [132, 382] width 115 height 28
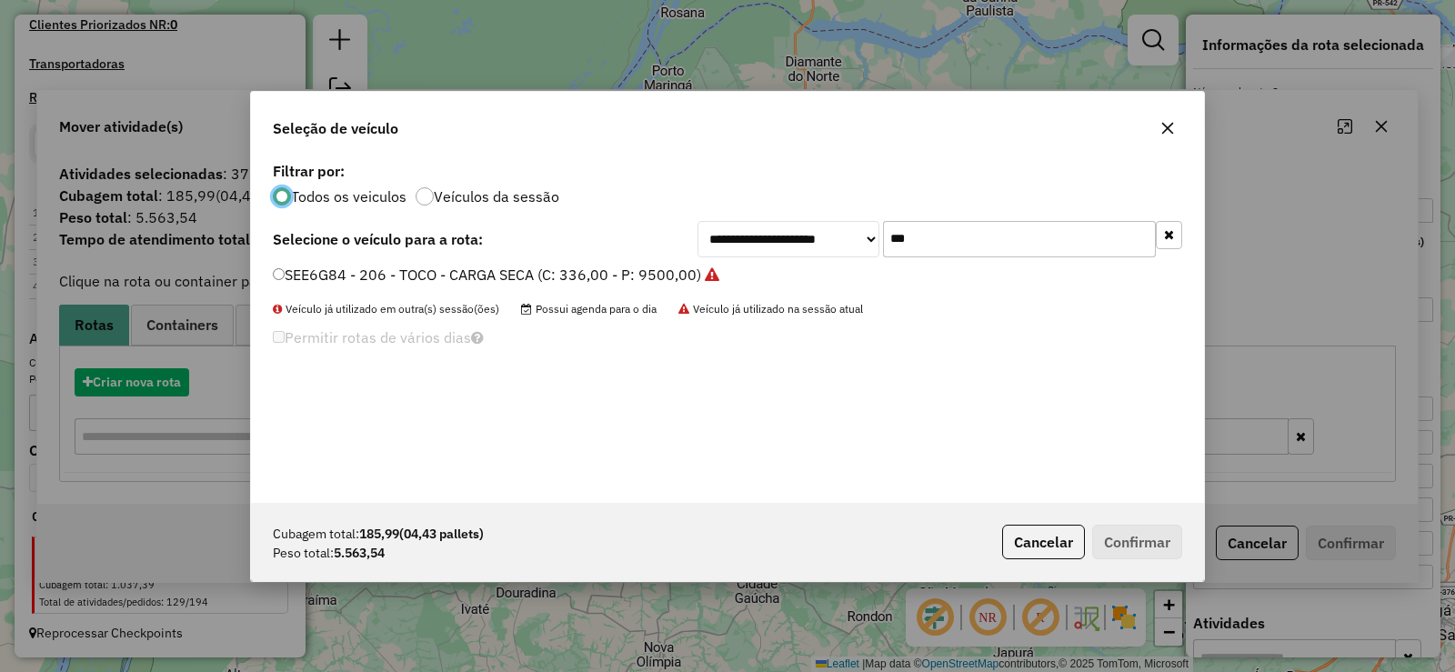
scroll to position [10, 5]
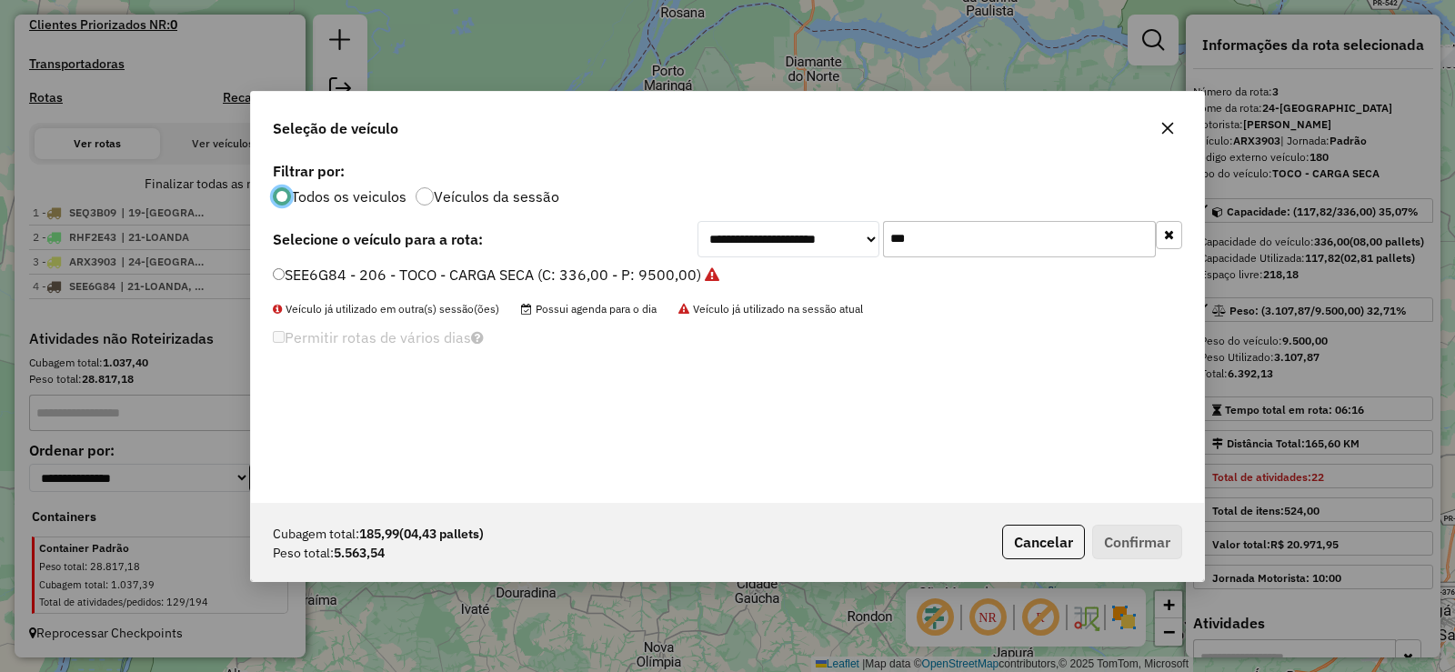
click at [906, 248] on input "***" at bounding box center [1019, 239] width 273 height 36
type input "***"
click at [662, 275] on label "SEP9E98 - 212 - TOCO - CARGA SECA (C: 336,00 - P: 9500,00)" at bounding box center [486, 275] width 427 height 22
click at [1122, 534] on button "Confirmar" at bounding box center [1137, 542] width 90 height 35
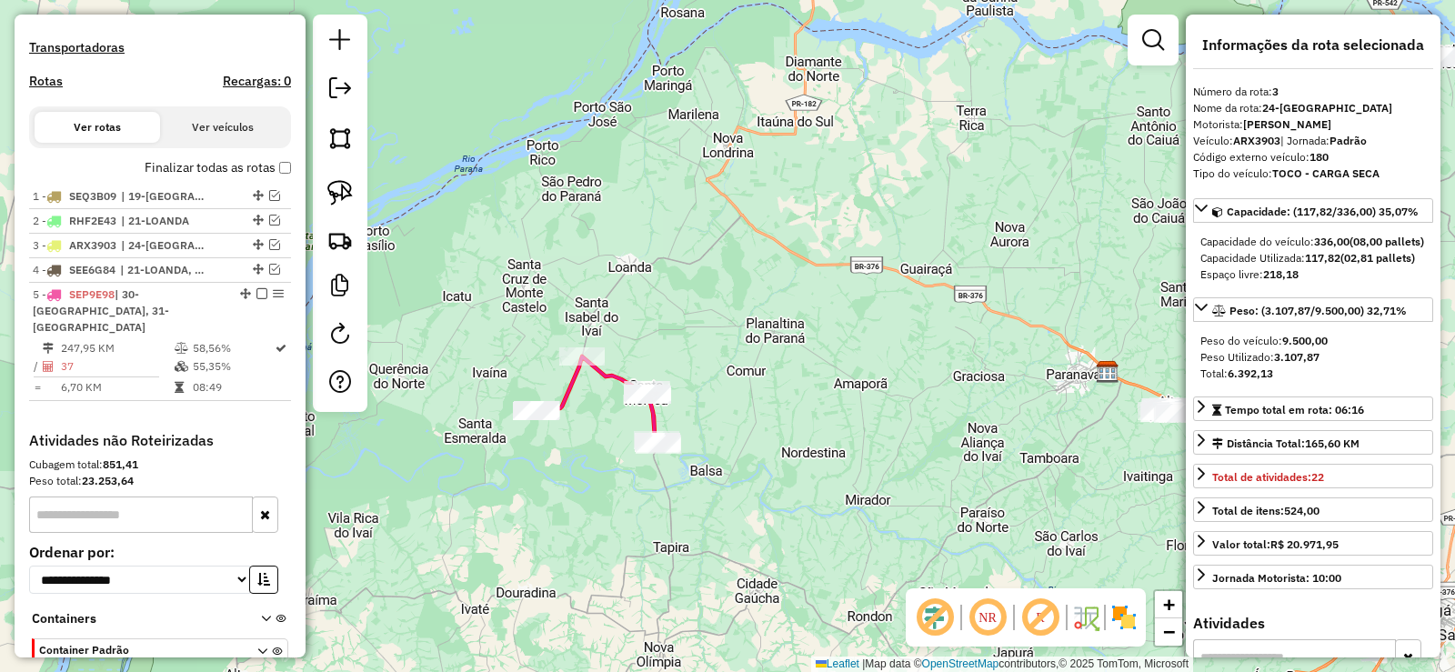
scroll to position [642, 0]
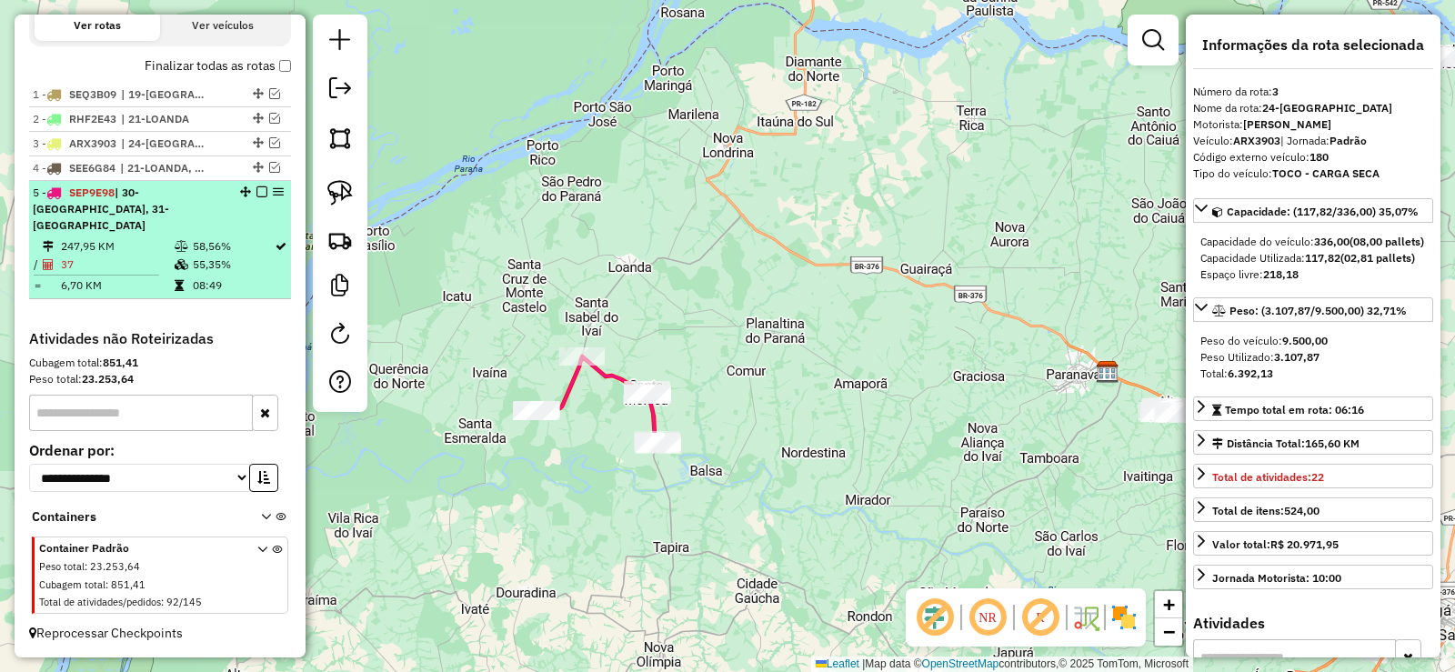
click at [258, 197] on em at bounding box center [261, 191] width 11 height 11
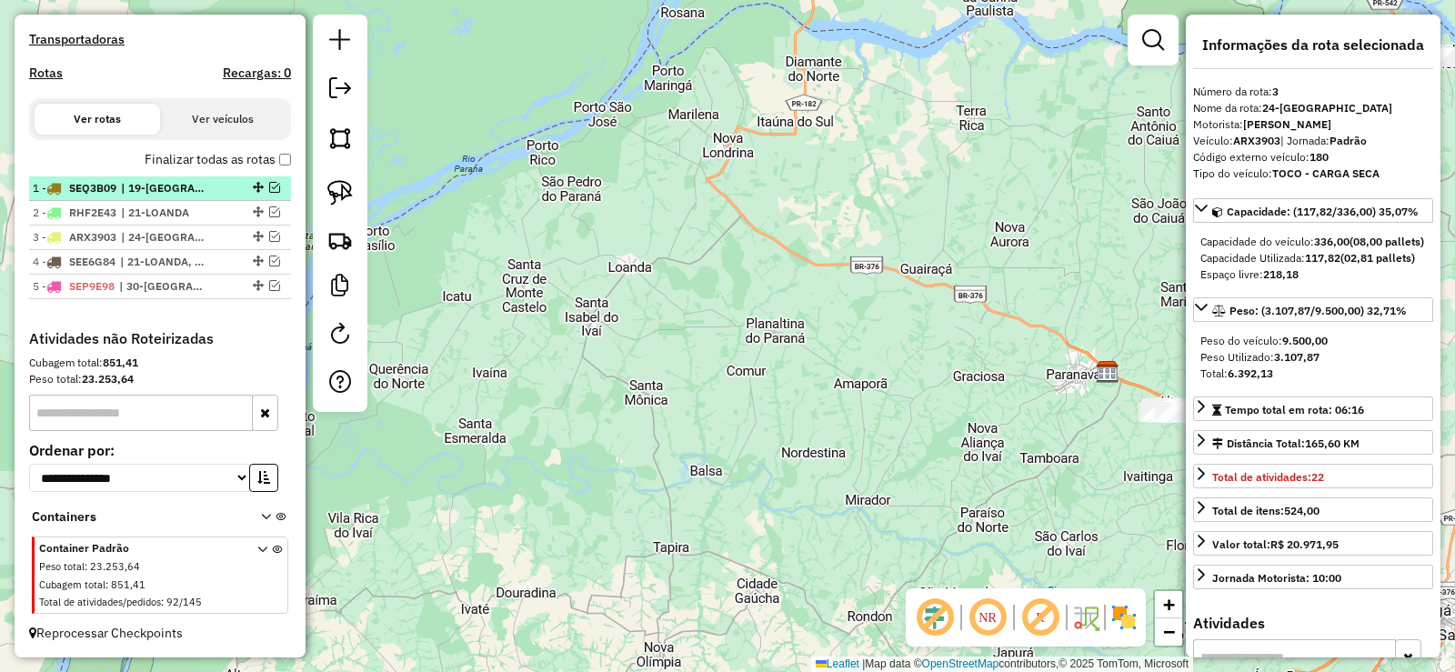
scroll to position [565, 0]
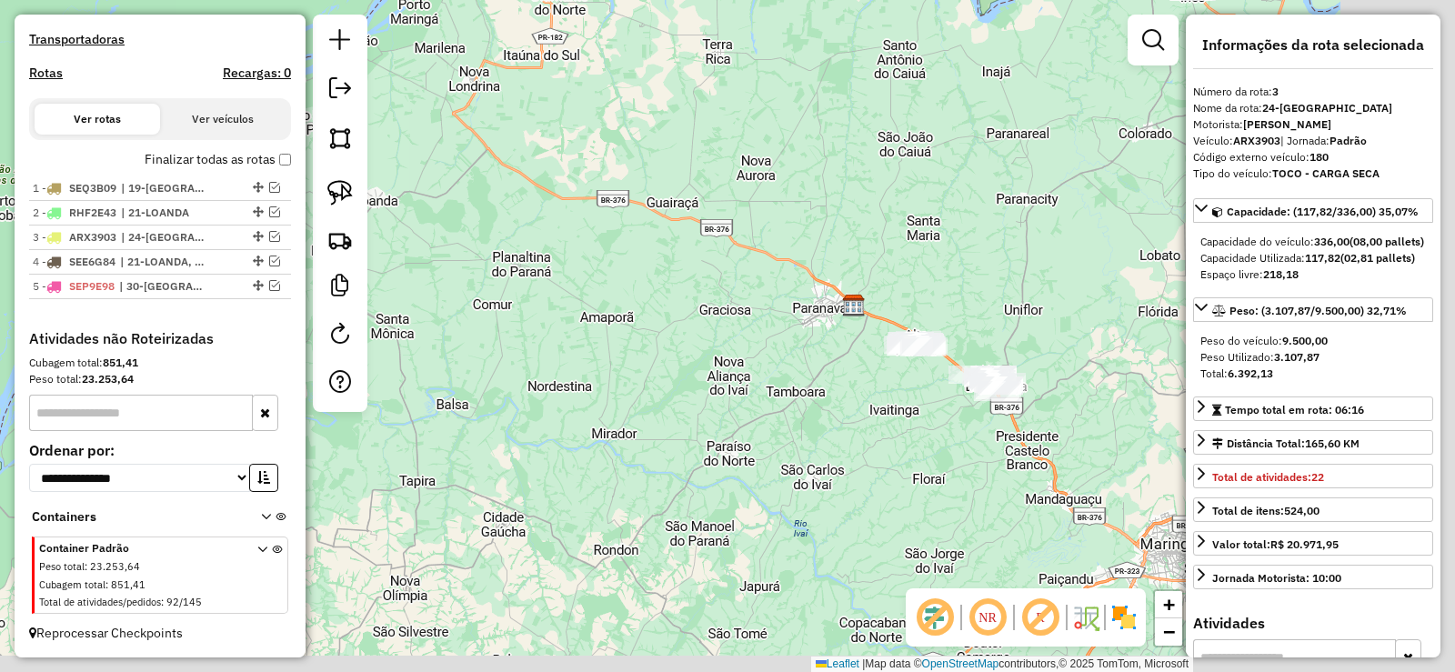
drag, startPoint x: 818, startPoint y: 446, endPoint x: 466, endPoint y: 353, distance: 364.1
click at [466, 353] on div "Janela de atendimento Grade de atendimento Capacidade Transportadoras Veículos …" at bounding box center [727, 336] width 1455 height 672
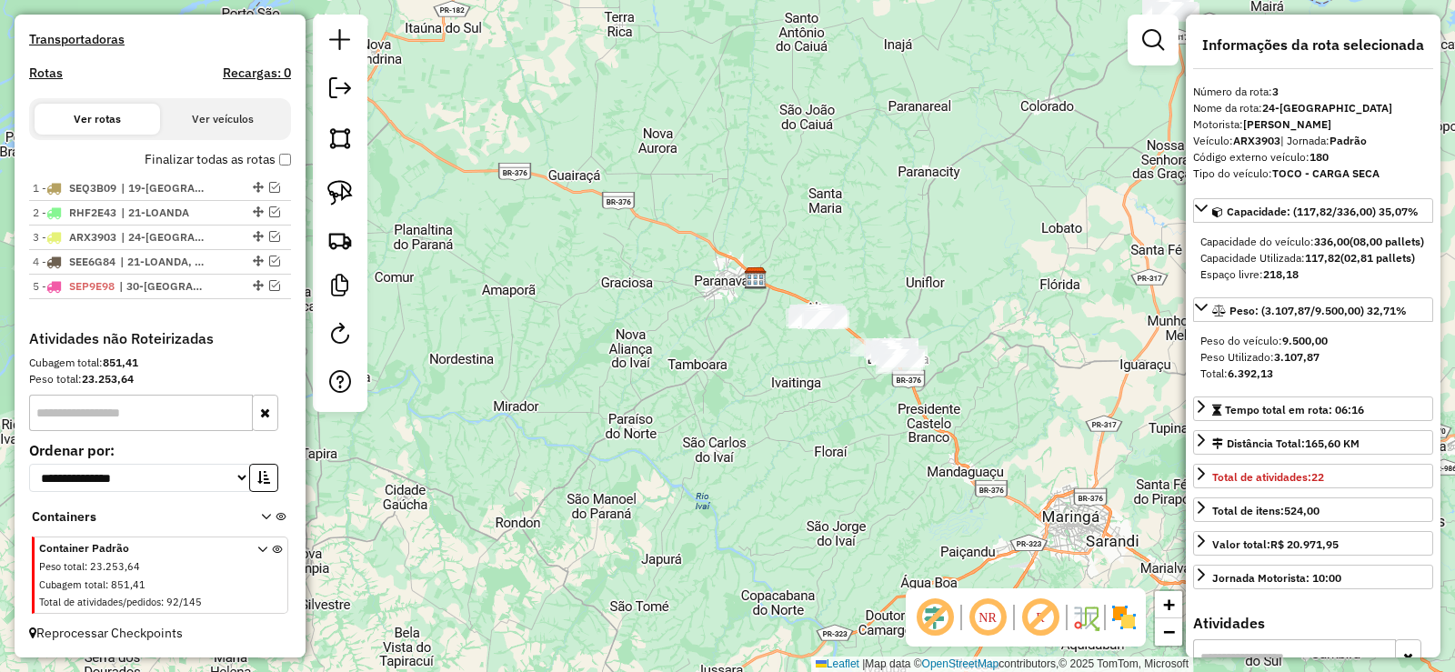
drag, startPoint x: 977, startPoint y: 426, endPoint x: 845, endPoint y: 500, distance: 151.8
click at [845, 500] on div "Janela de atendimento Grade de atendimento Capacidade Transportadoras Veículos …" at bounding box center [727, 336] width 1455 height 672
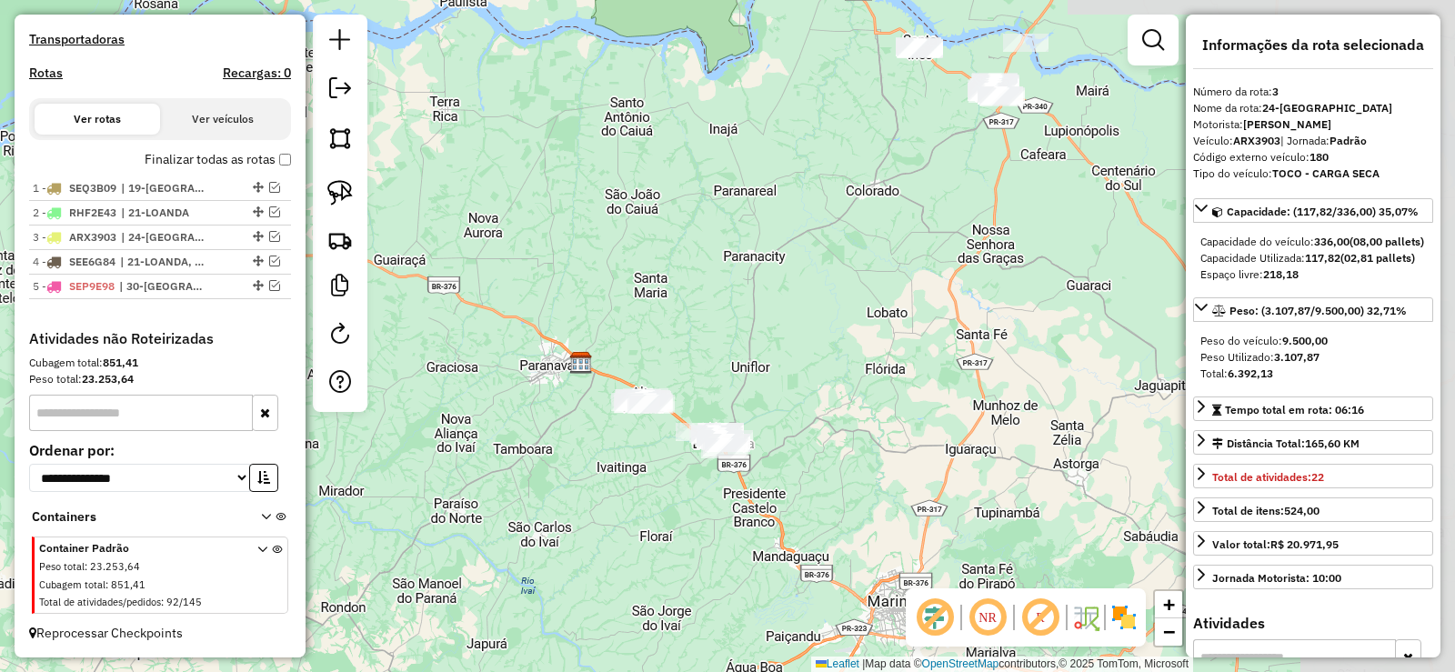
click at [843, 496] on div "Janela de atendimento Grade de atendimento Capacidade Transportadoras Veículos …" at bounding box center [727, 336] width 1455 height 672
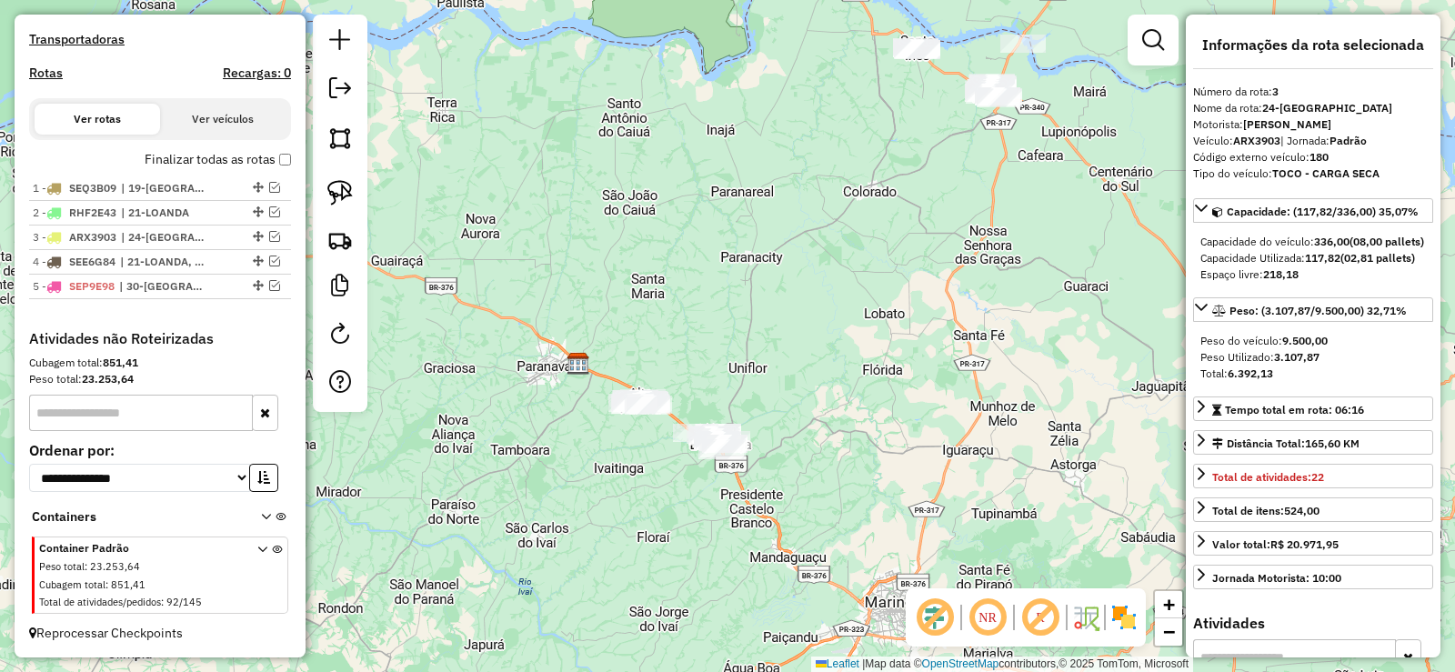
click at [499, 213] on div "Janela de atendimento Grade de atendimento Capacidade Transportadoras Veículos …" at bounding box center [727, 336] width 1455 height 672
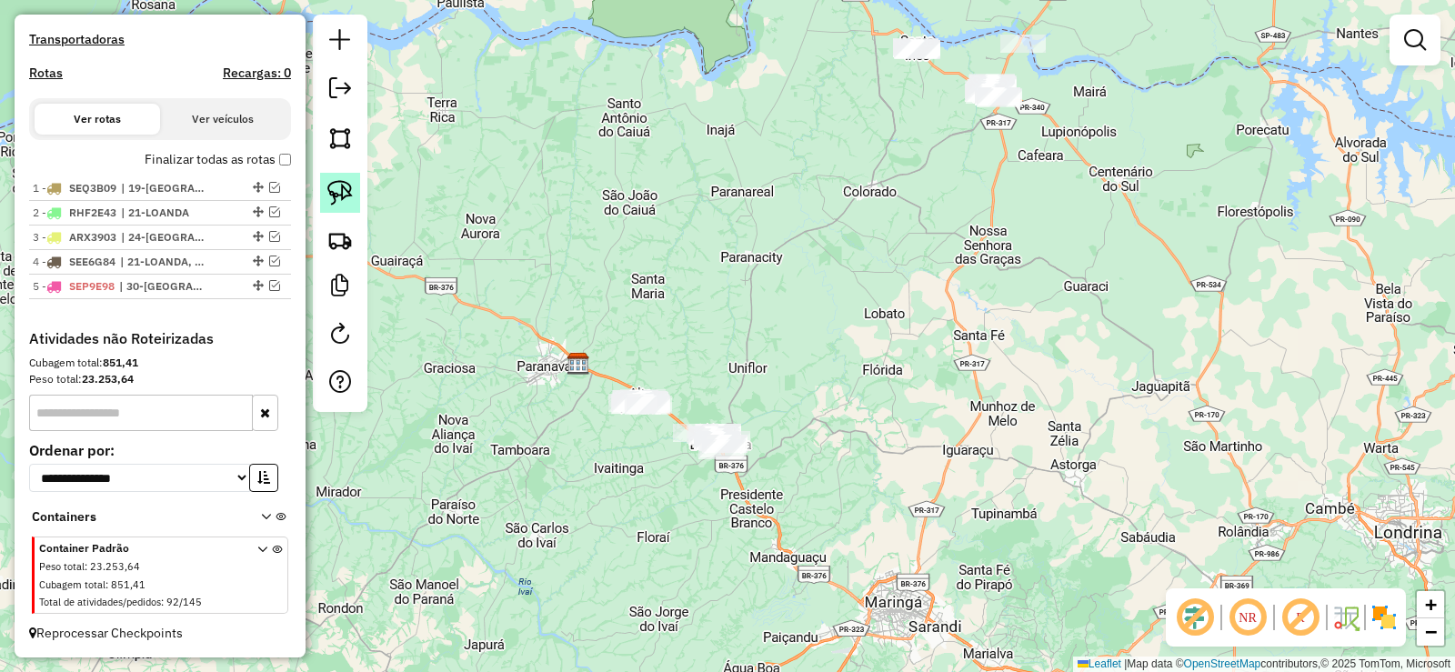
click at [346, 191] on img at bounding box center [339, 192] width 25 height 25
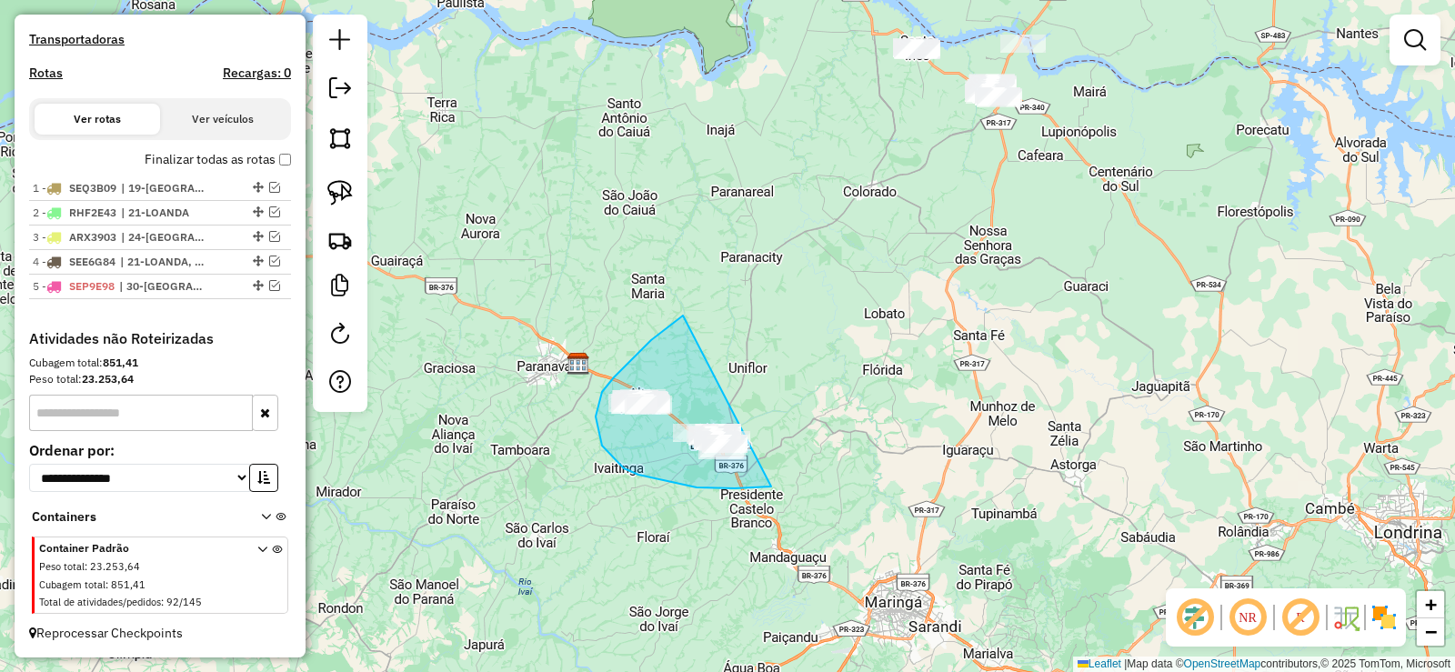
drag, startPoint x: 651, startPoint y: 340, endPoint x: 840, endPoint y: 459, distance: 223.5
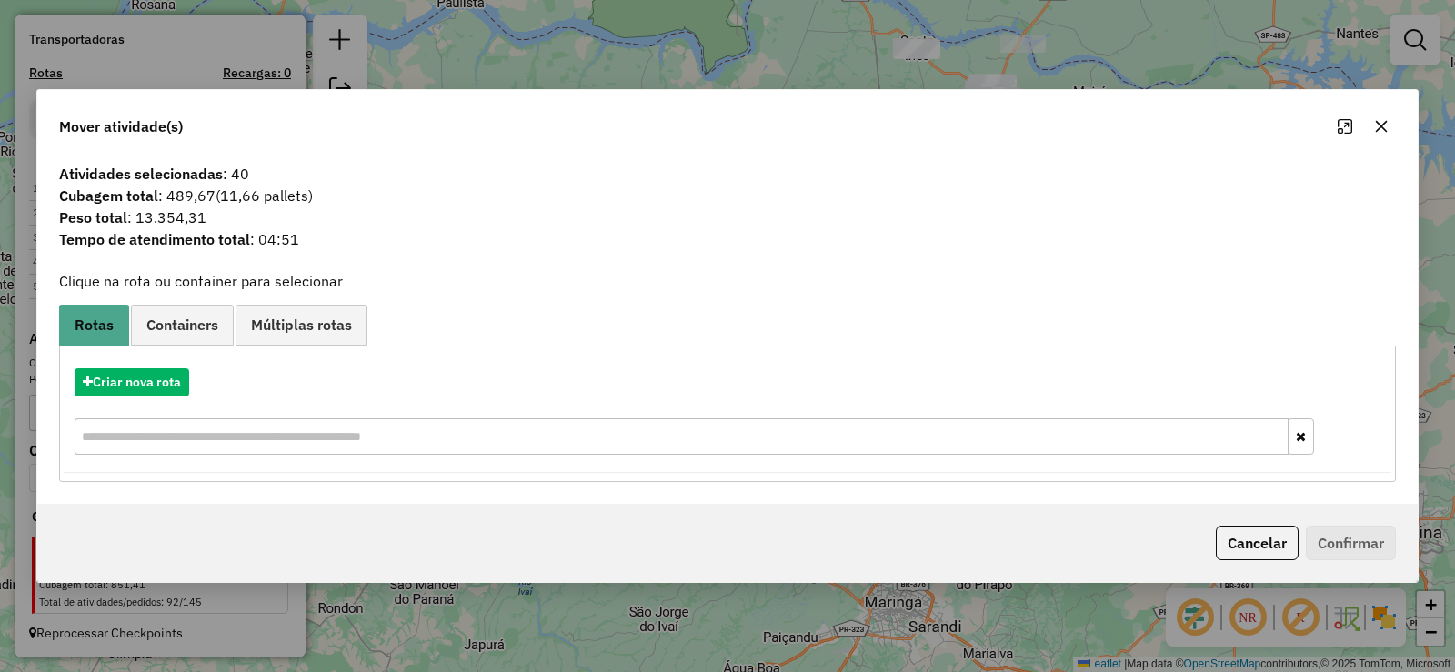
click at [1367, 136] on div at bounding box center [1362, 126] width 65 height 29
click at [1374, 133] on icon "button" at bounding box center [1381, 126] width 15 height 15
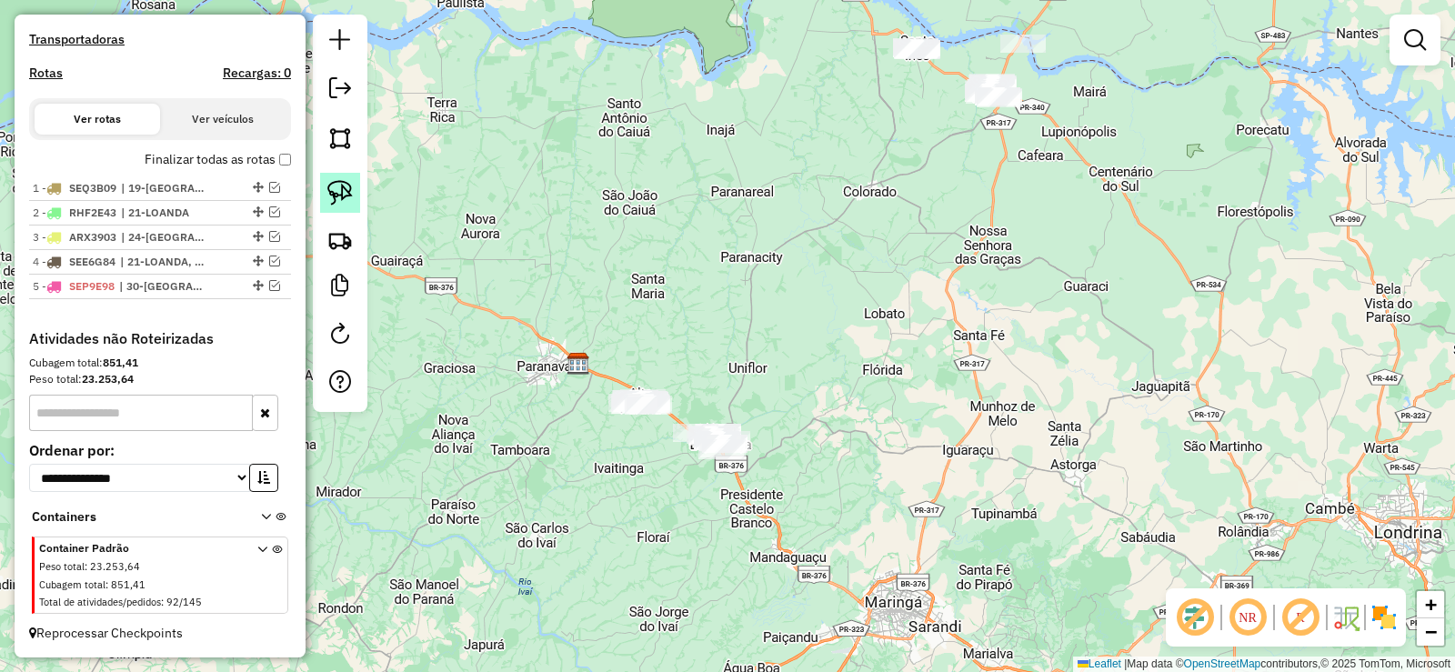
click at [353, 182] on link at bounding box center [340, 193] width 40 height 40
drag, startPoint x: 754, startPoint y: 406, endPoint x: 796, endPoint y: 485, distance: 89.1
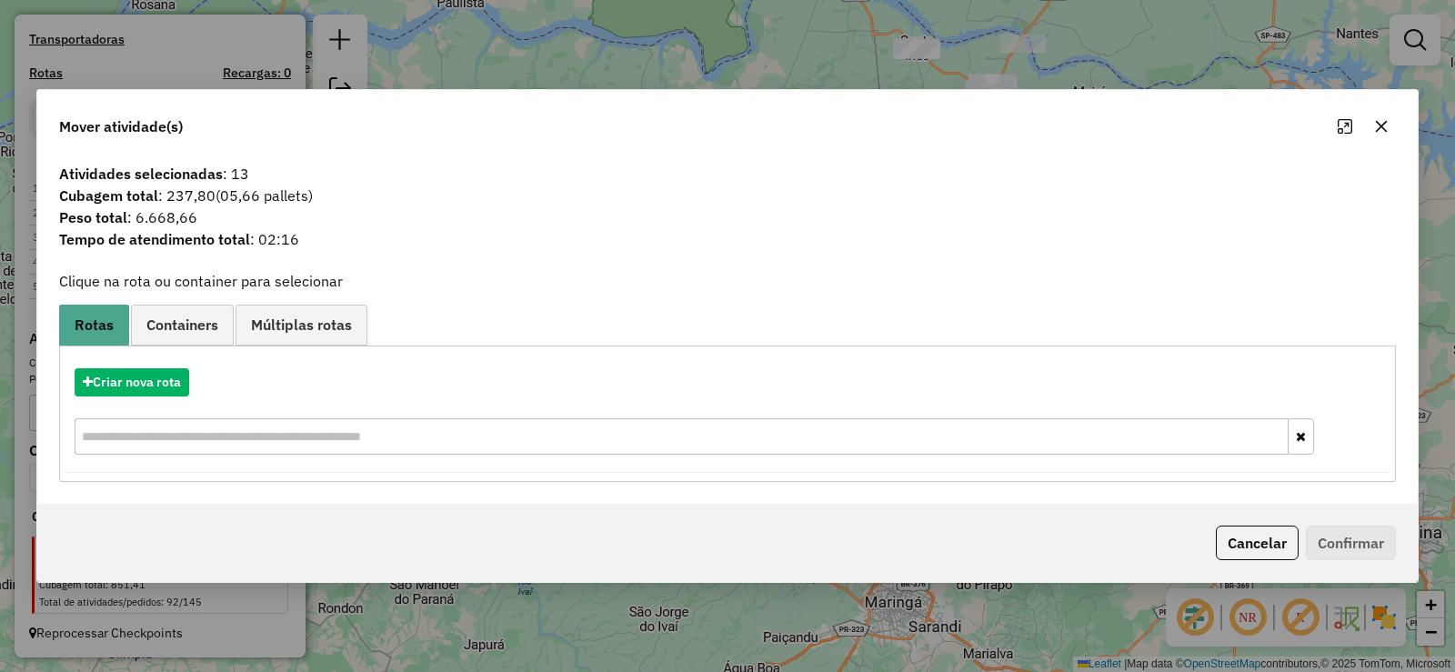
click at [1374, 135] on button "button" at bounding box center [1381, 126] width 29 height 29
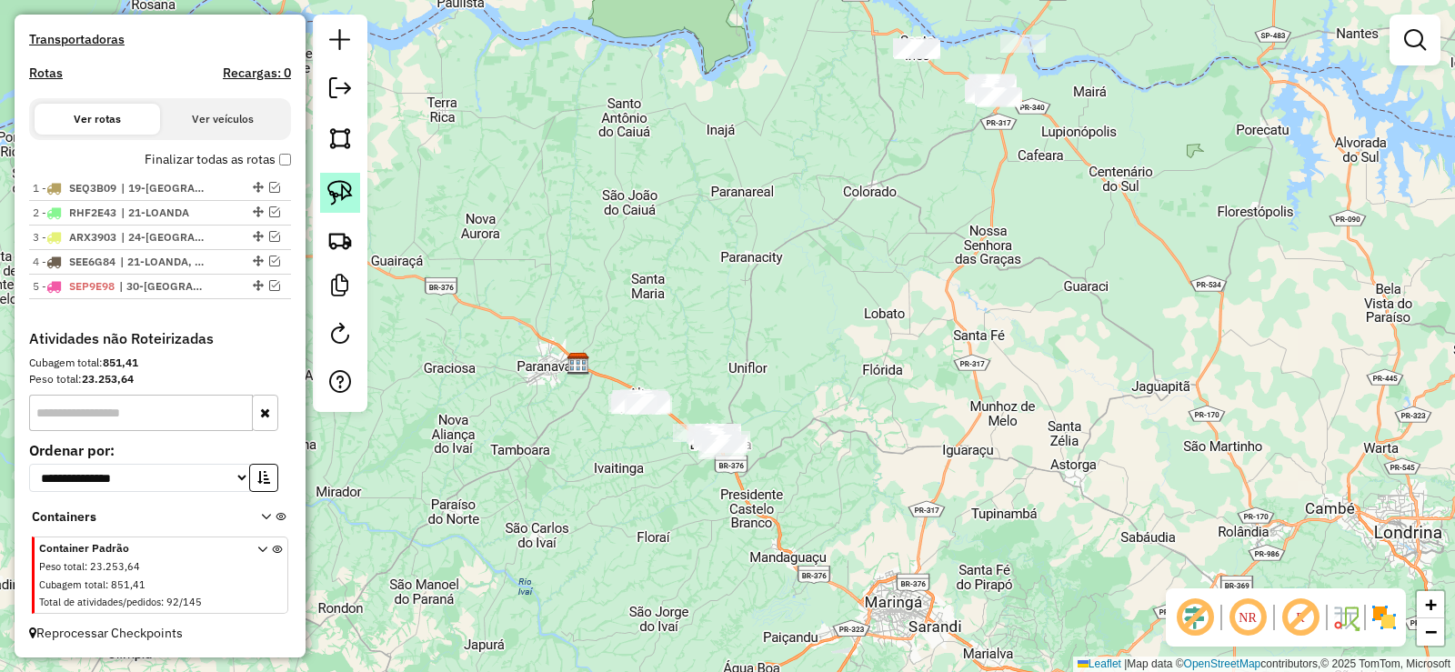
click at [327, 187] on img at bounding box center [339, 192] width 25 height 25
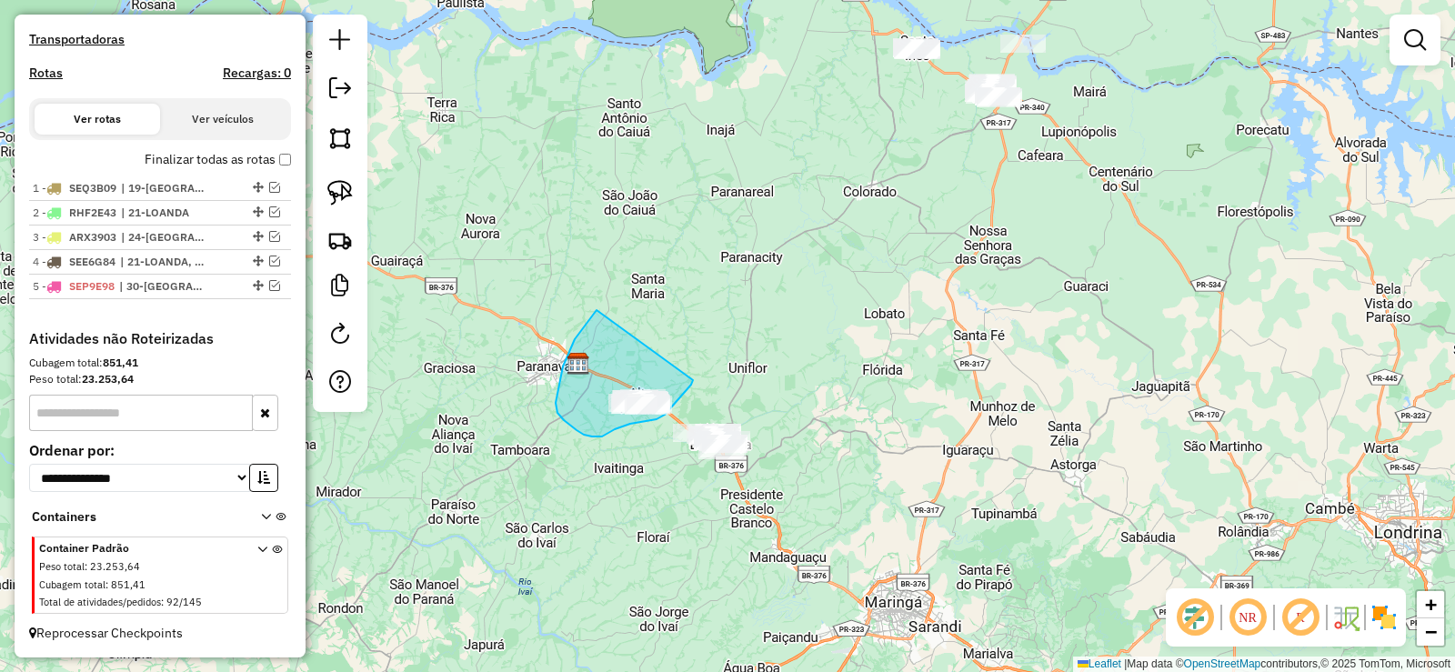
drag, startPoint x: 559, startPoint y: 381, endPoint x: 694, endPoint y: 376, distance: 134.6
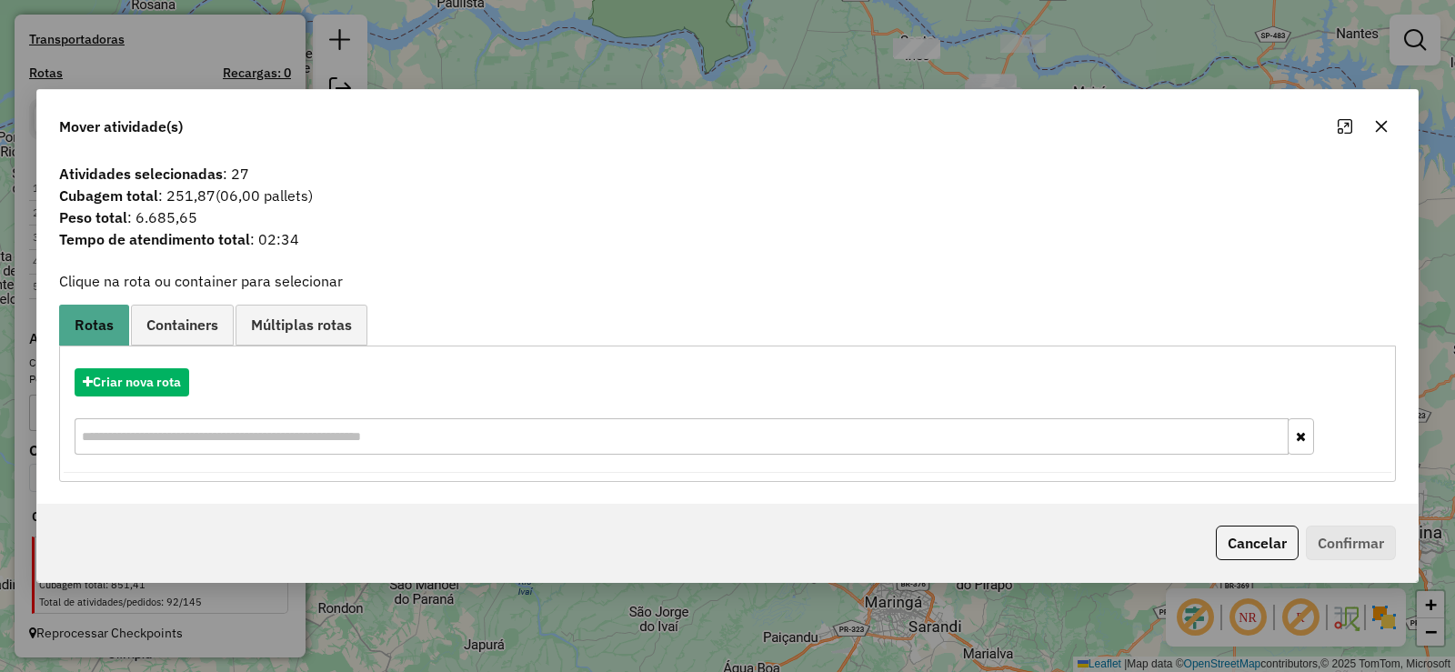
click at [1377, 123] on icon "button" at bounding box center [1382, 126] width 12 height 12
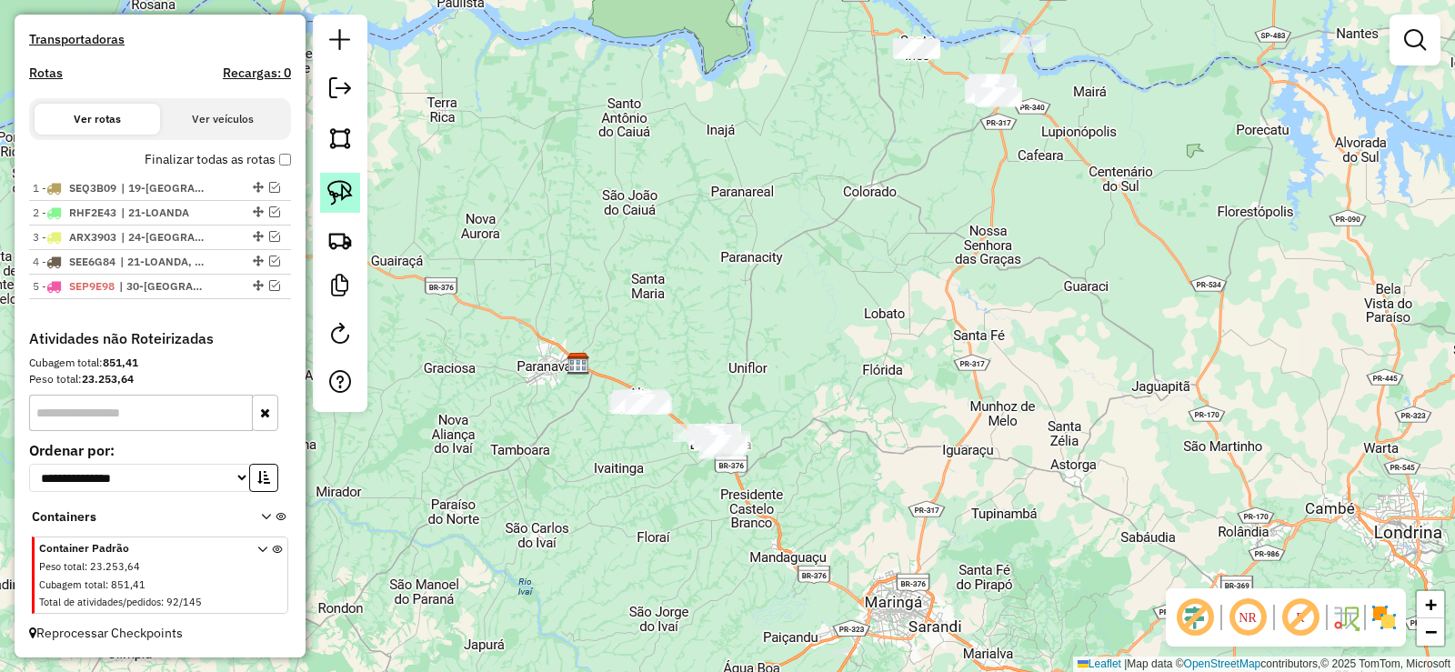
click at [341, 186] on img at bounding box center [339, 192] width 25 height 25
drag, startPoint x: 723, startPoint y: 395, endPoint x: 860, endPoint y: 486, distance: 164.7
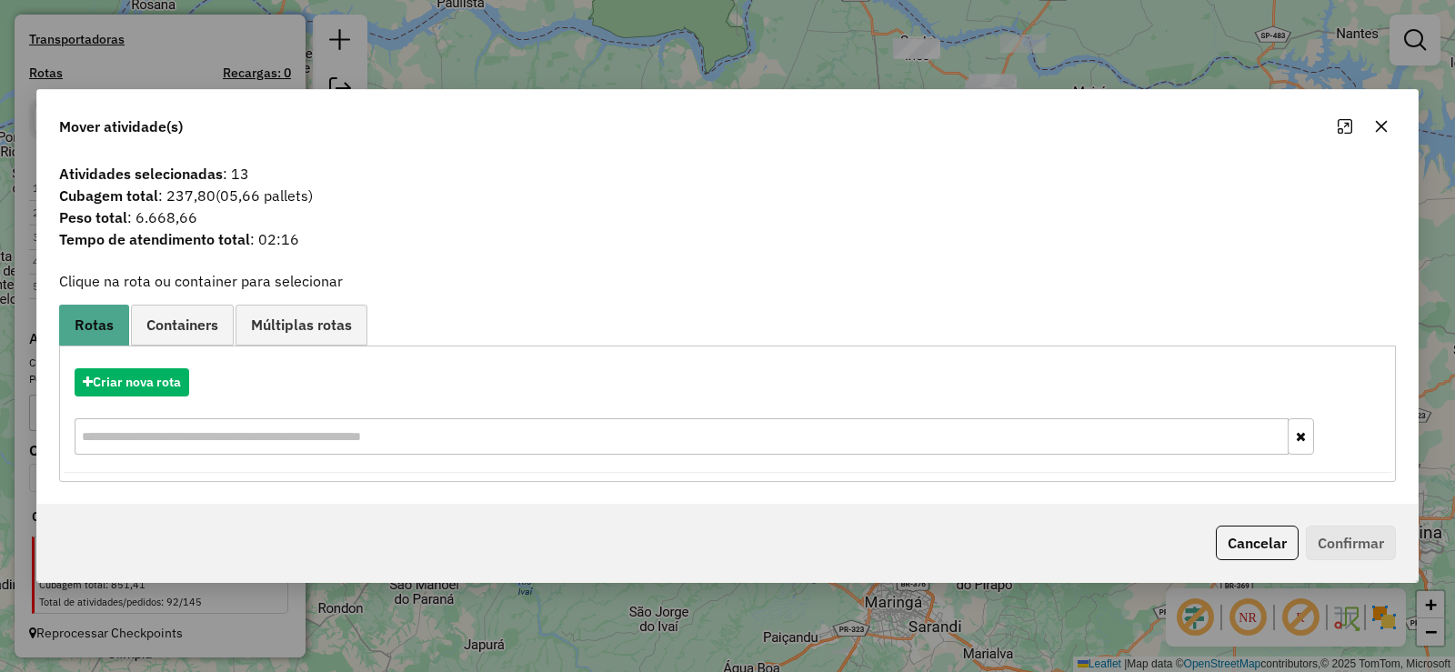
click at [1387, 128] on icon "button" at bounding box center [1381, 126] width 15 height 15
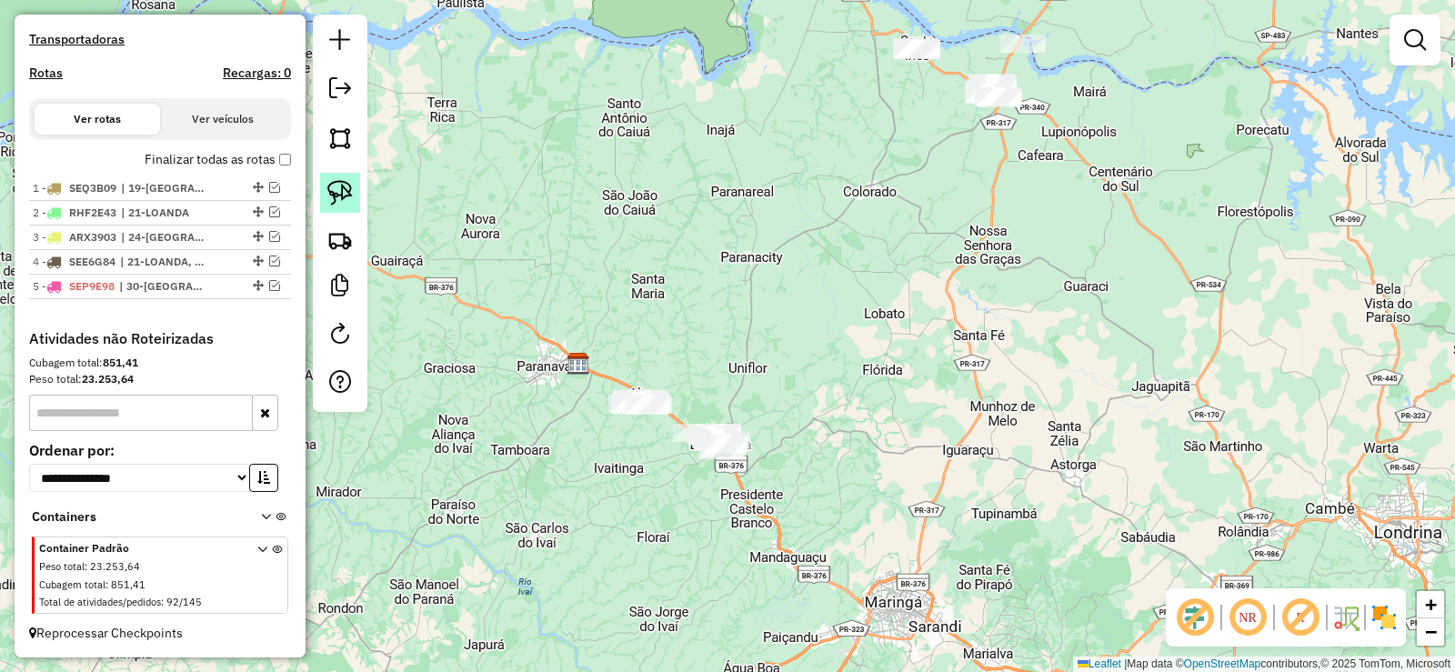
click at [351, 178] on link at bounding box center [340, 193] width 40 height 40
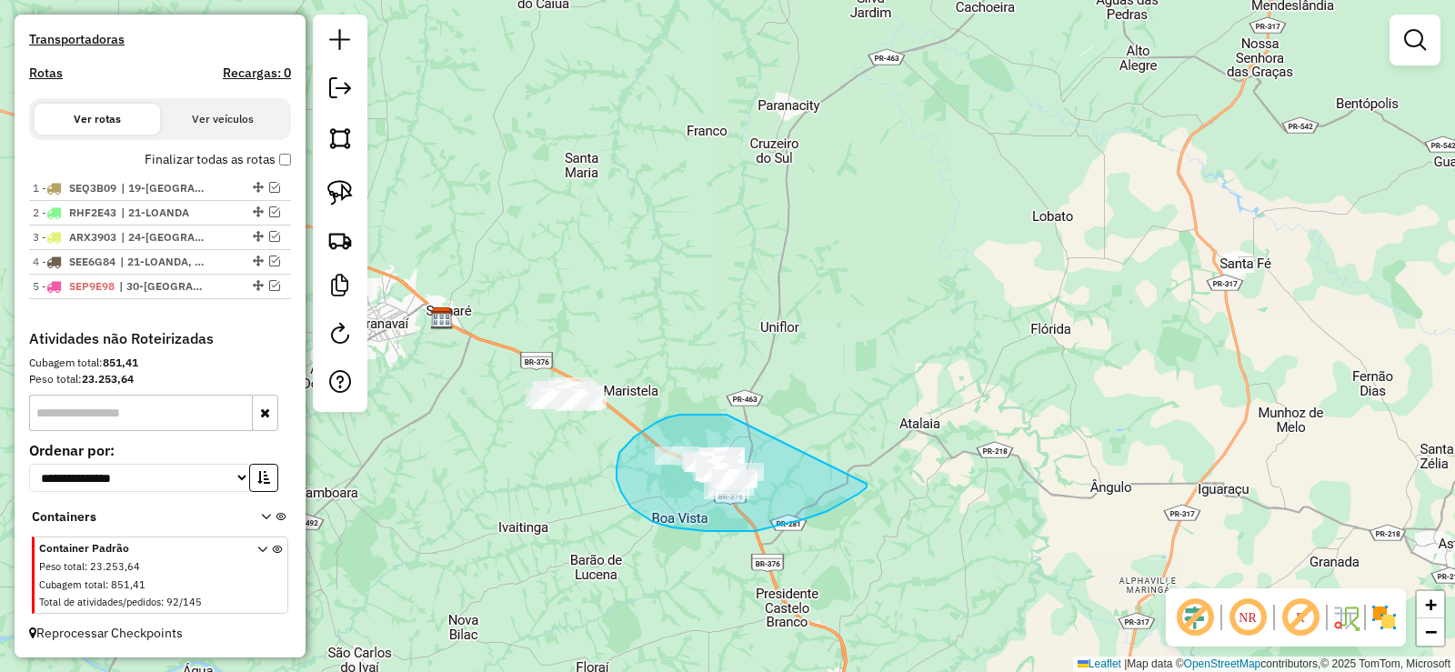
drag, startPoint x: 656, startPoint y: 423, endPoint x: 866, endPoint y: 484, distance: 219.6
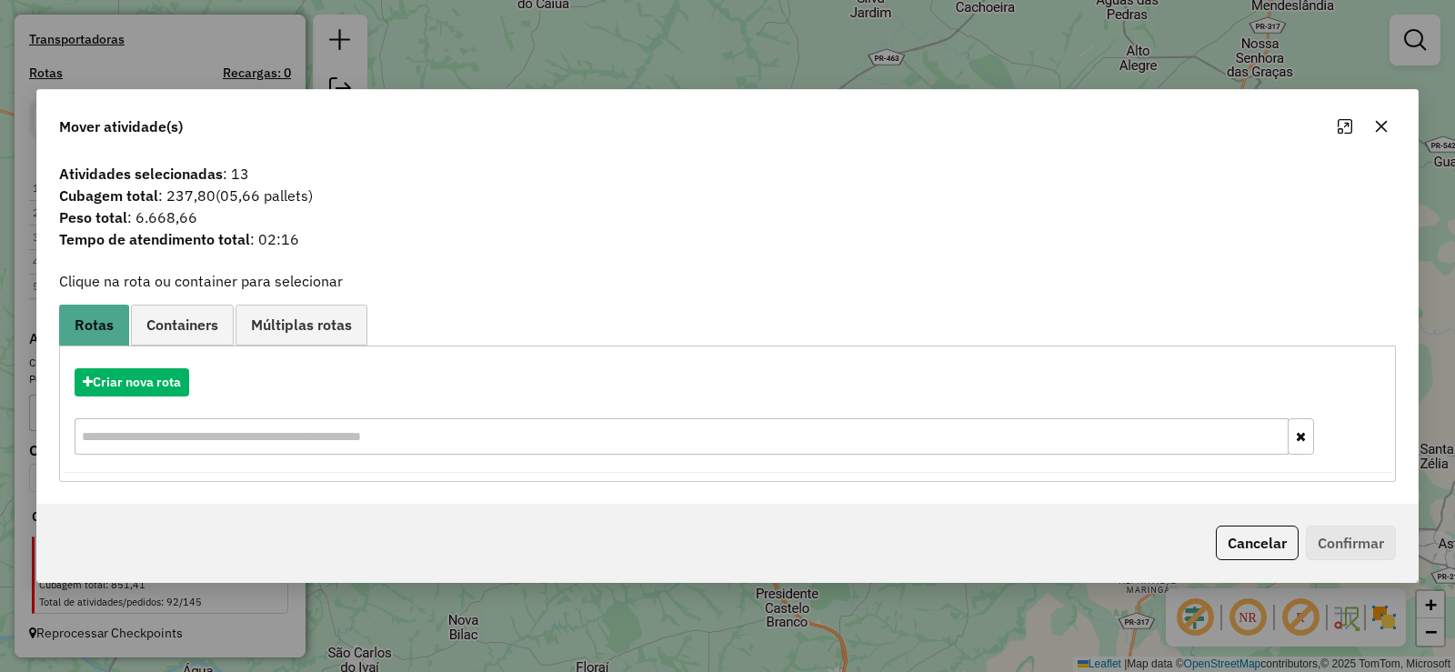
click at [1386, 134] on button "button" at bounding box center [1381, 126] width 29 height 29
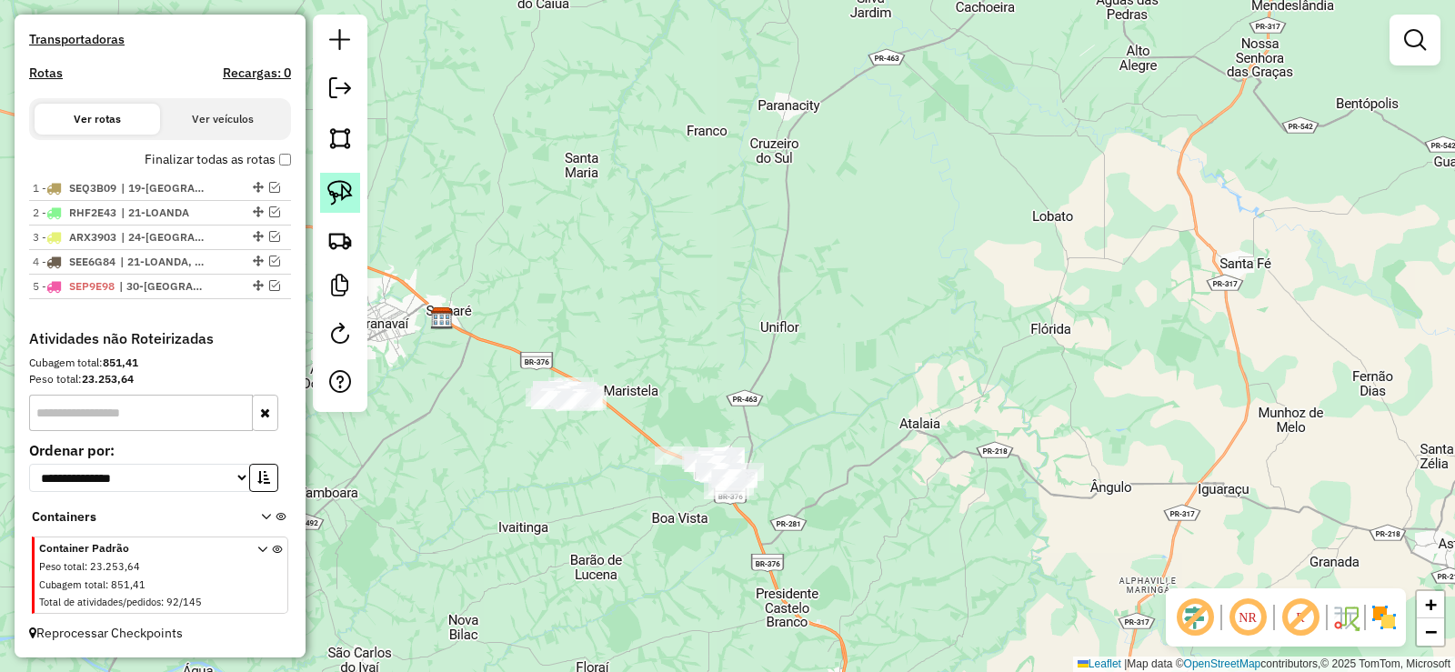
click at [333, 185] on img at bounding box center [339, 192] width 25 height 25
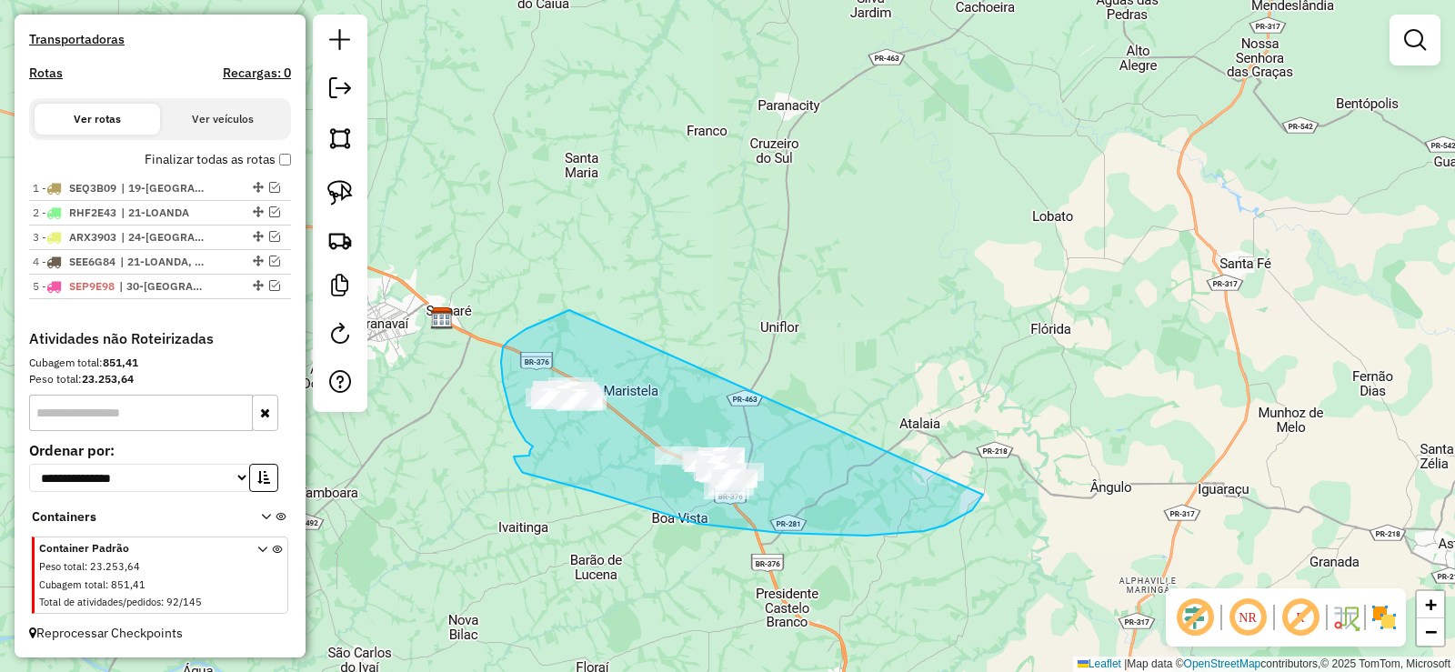
drag, startPoint x: 503, startPoint y: 347, endPoint x: 982, endPoint y: 466, distance: 493.5
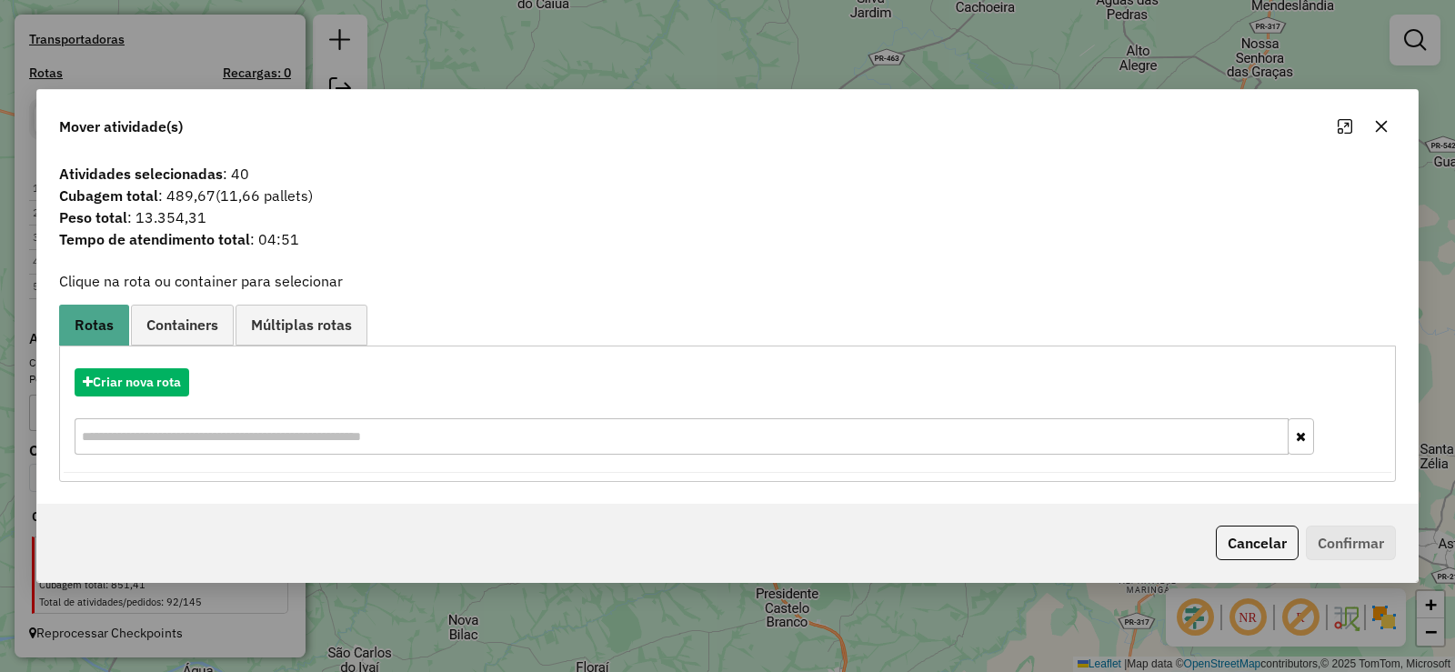
click at [1376, 131] on icon "button" at bounding box center [1382, 126] width 12 height 12
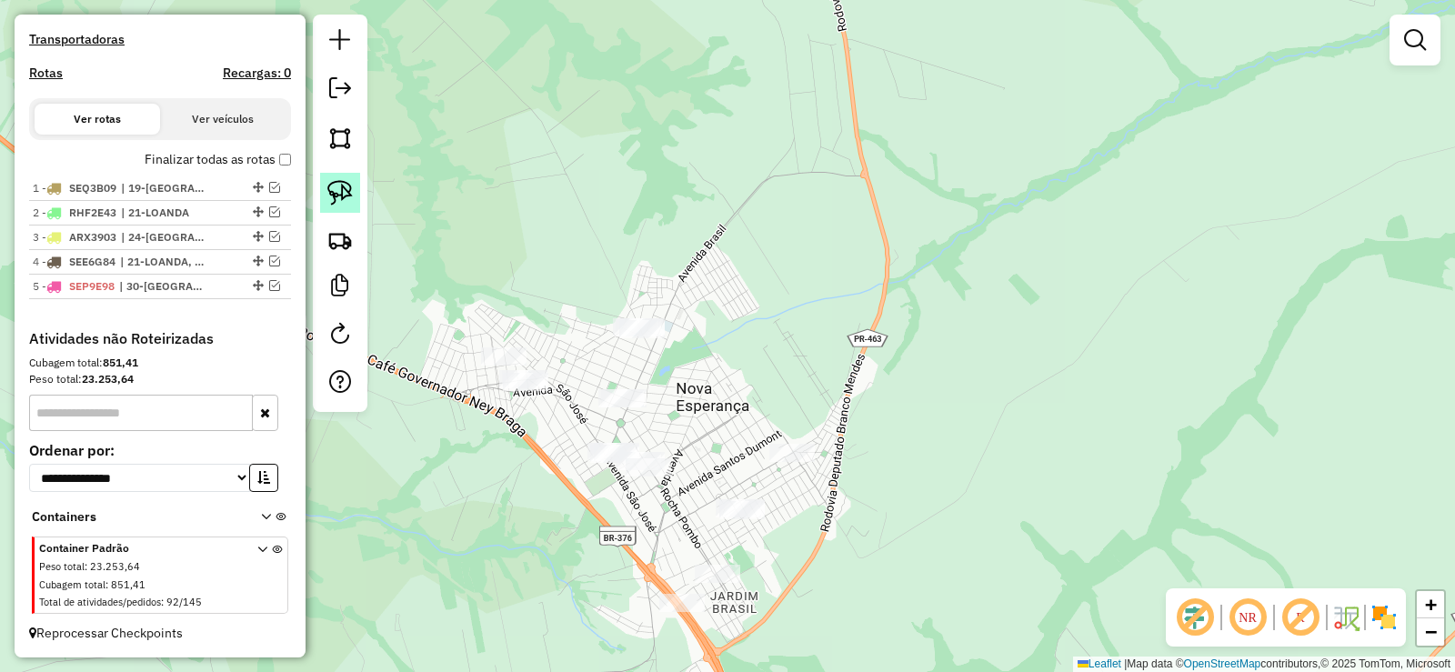
click at [339, 191] on img at bounding box center [339, 192] width 25 height 25
drag, startPoint x: 567, startPoint y: 275, endPoint x: 705, endPoint y: 337, distance: 150.6
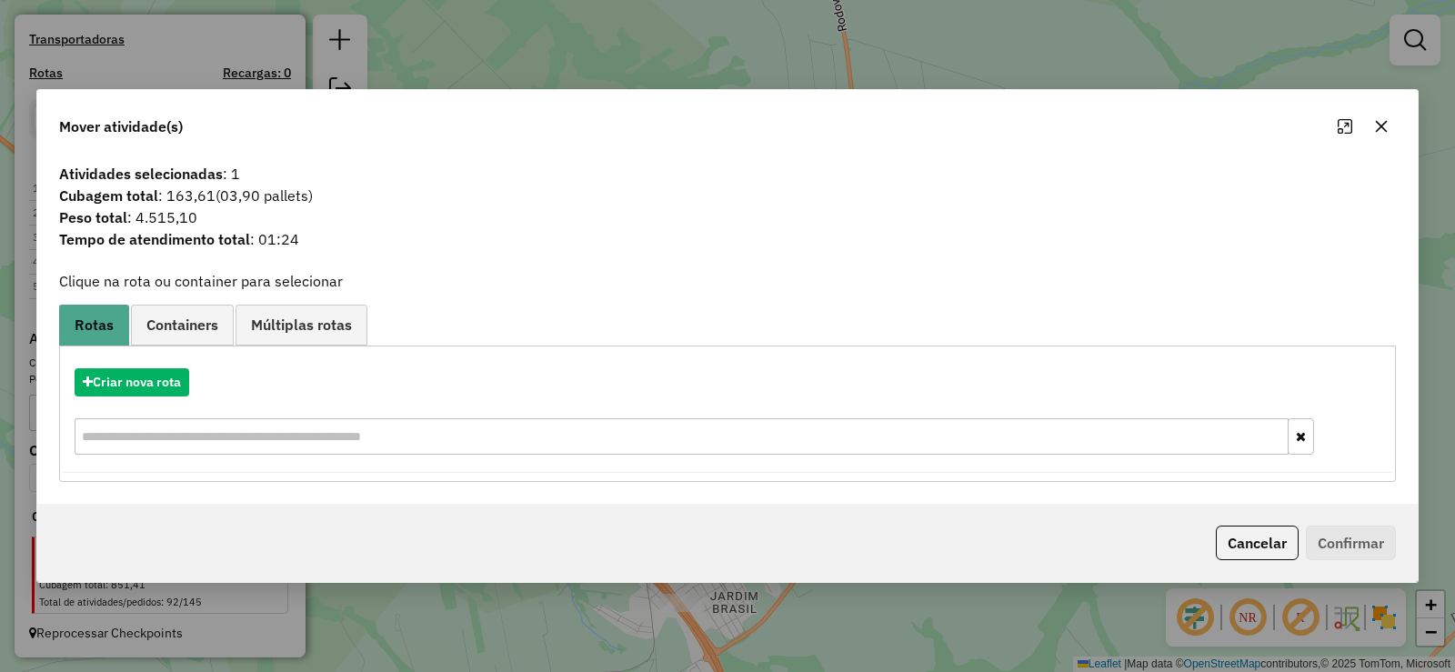
click at [139, 366] on div "Criar nova rota" at bounding box center [727, 414] width 1327 height 118
click at [152, 388] on button "Criar nova rota" at bounding box center [132, 382] width 115 height 28
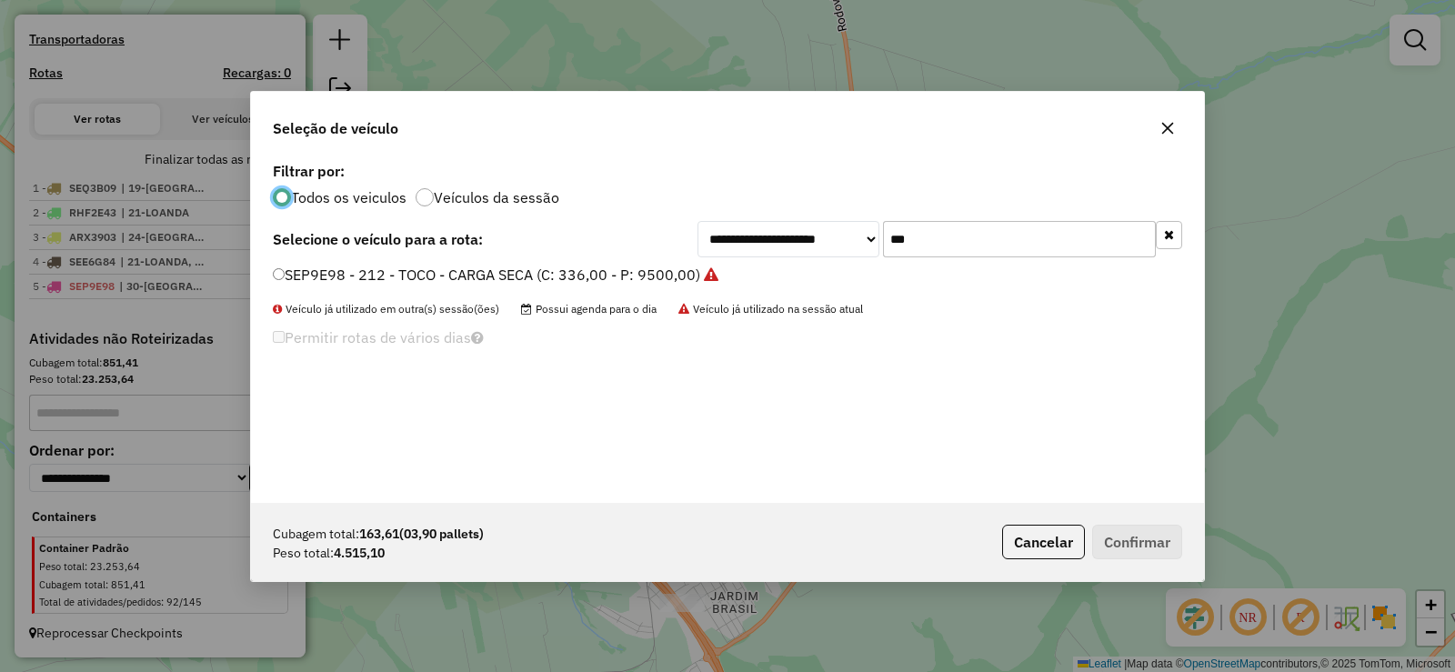
scroll to position [10, 5]
click at [980, 245] on input "***" at bounding box center [1019, 239] width 273 height 36
type input "***"
click at [587, 278] on label "ARX3904 - 182 - TOCO - CARGA SECA (C: 336,00 - P: 9500,00)" at bounding box center [488, 275] width 430 height 22
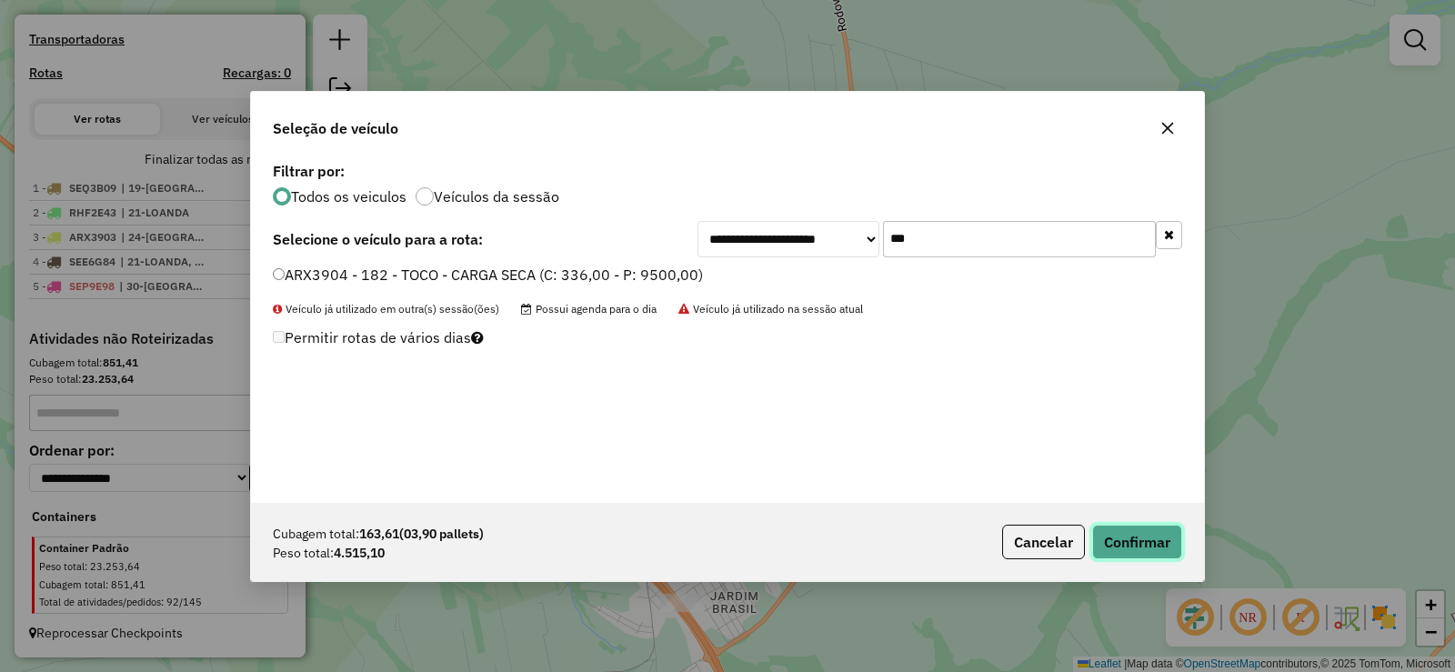
click at [1151, 554] on button "Confirmar" at bounding box center [1137, 542] width 90 height 35
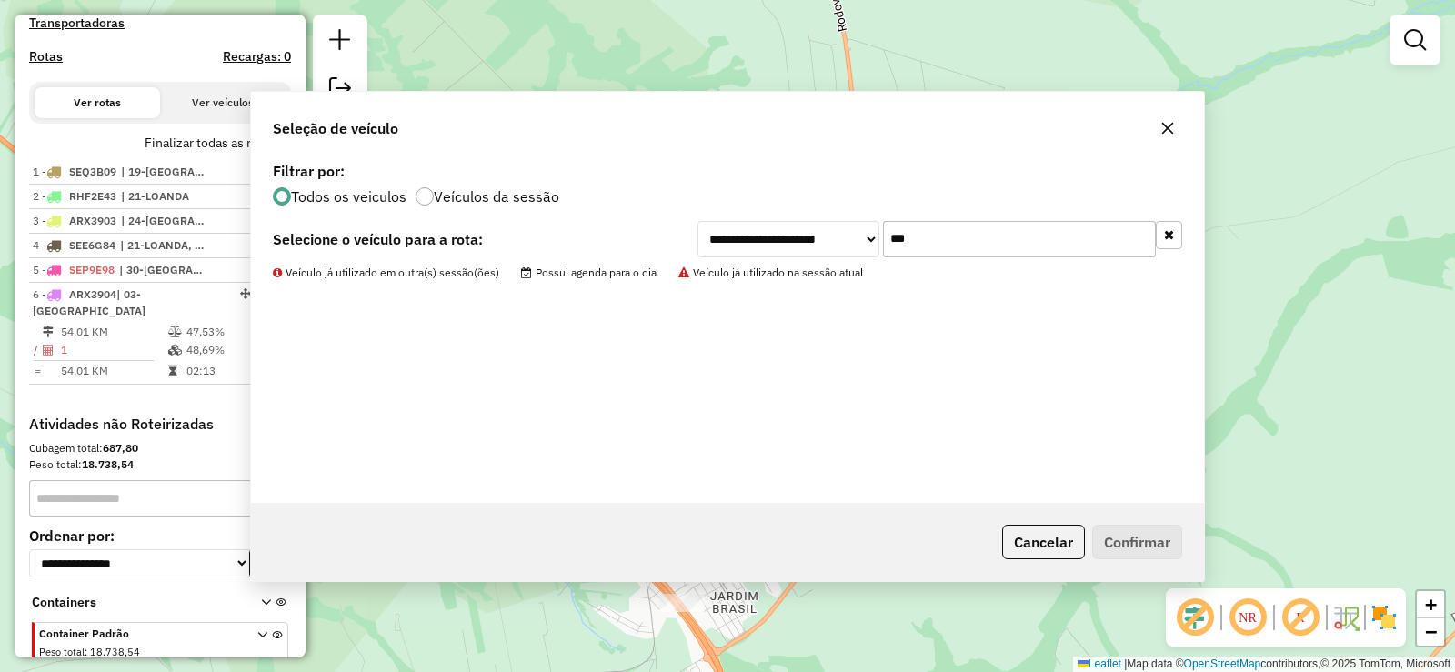
scroll to position [642, 0]
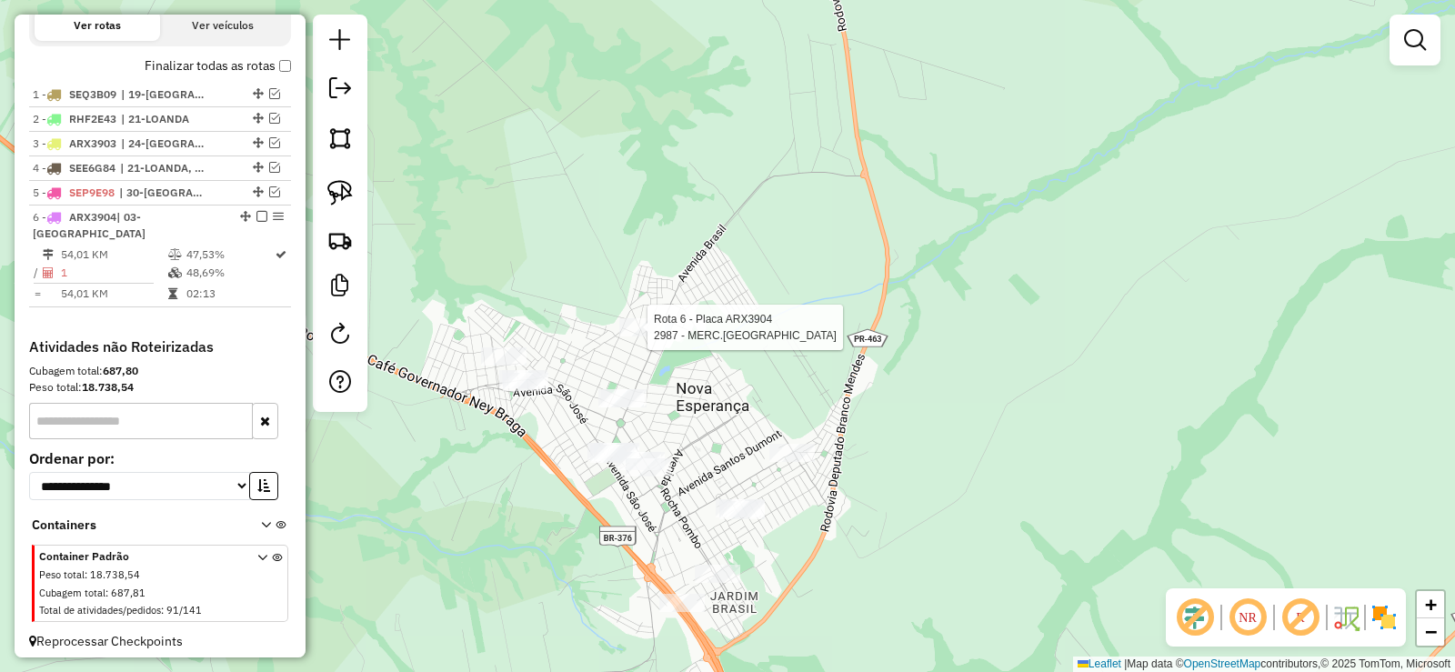
click at [651, 336] on div at bounding box center [641, 327] width 45 height 18
select select "*********"
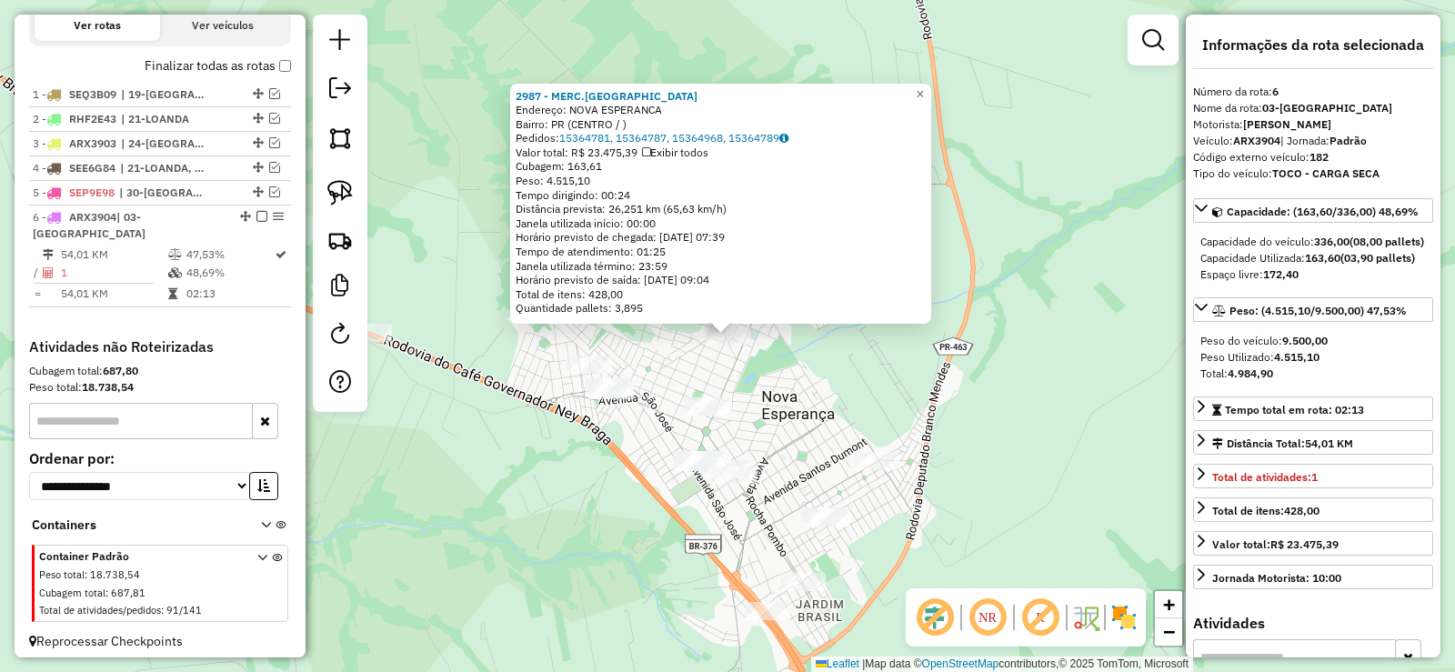
scroll to position [666, 0]
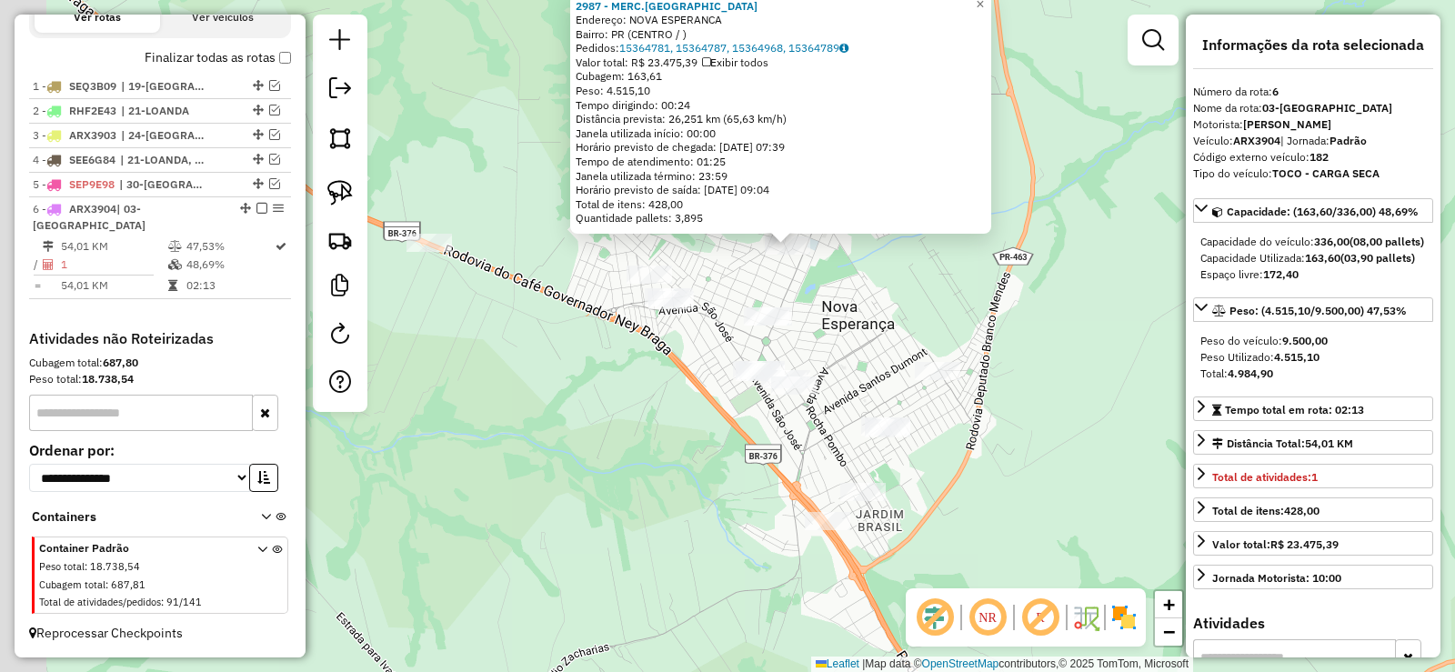
drag, startPoint x: 683, startPoint y: 372, endPoint x: 747, endPoint y: 281, distance: 111.5
click at [747, 281] on div "2987 - [GEOGRAPHIC_DATA][GEOGRAPHIC_DATA] Endereço: [GEOGRAPHIC_DATA] Bairro: P…" at bounding box center [727, 336] width 1455 height 672
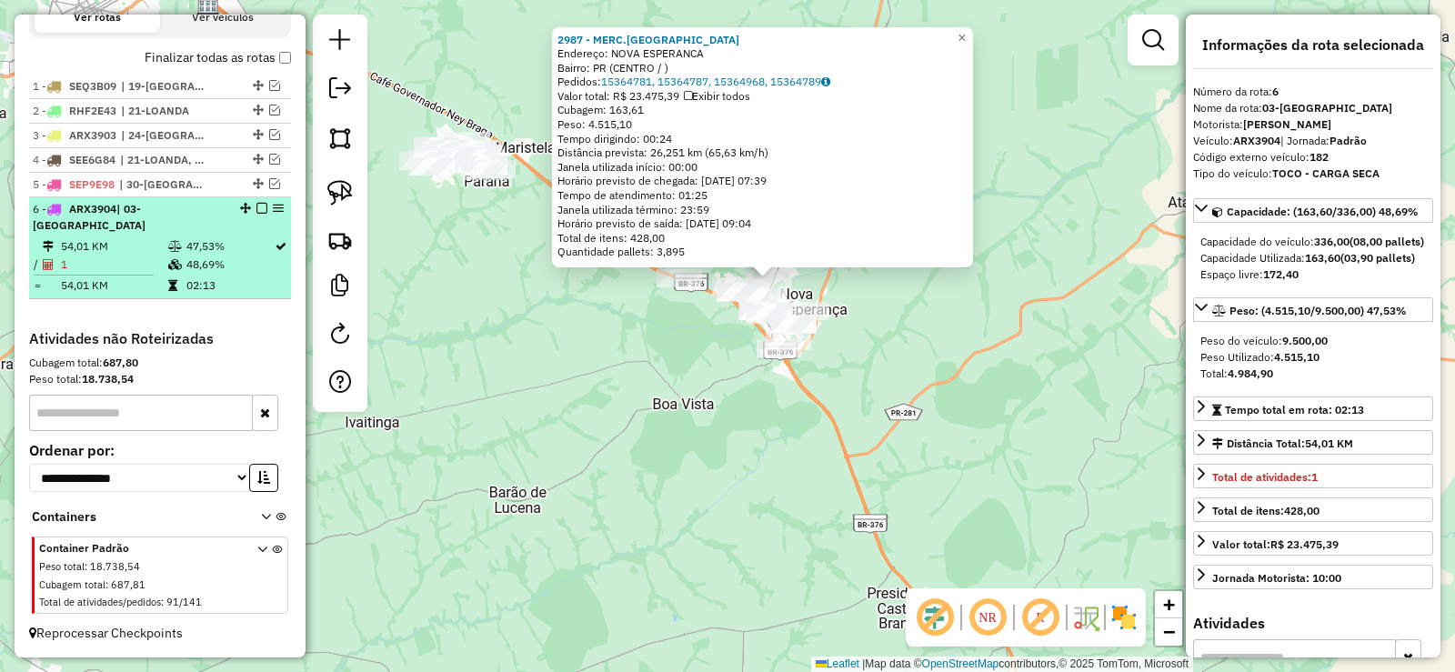
click at [256, 212] on em at bounding box center [261, 208] width 11 height 11
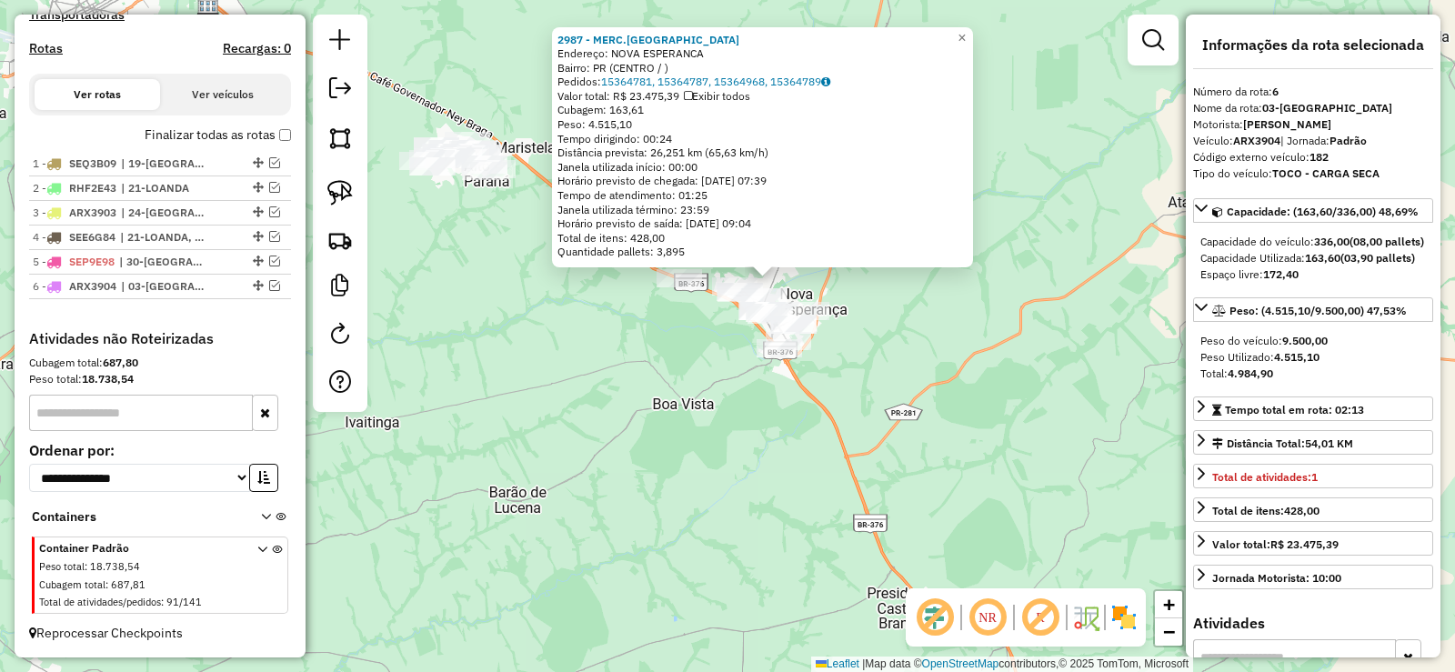
click at [428, 222] on div "2987 - [GEOGRAPHIC_DATA][GEOGRAPHIC_DATA] Endereço: [GEOGRAPHIC_DATA] Bairro: P…" at bounding box center [727, 336] width 1455 height 672
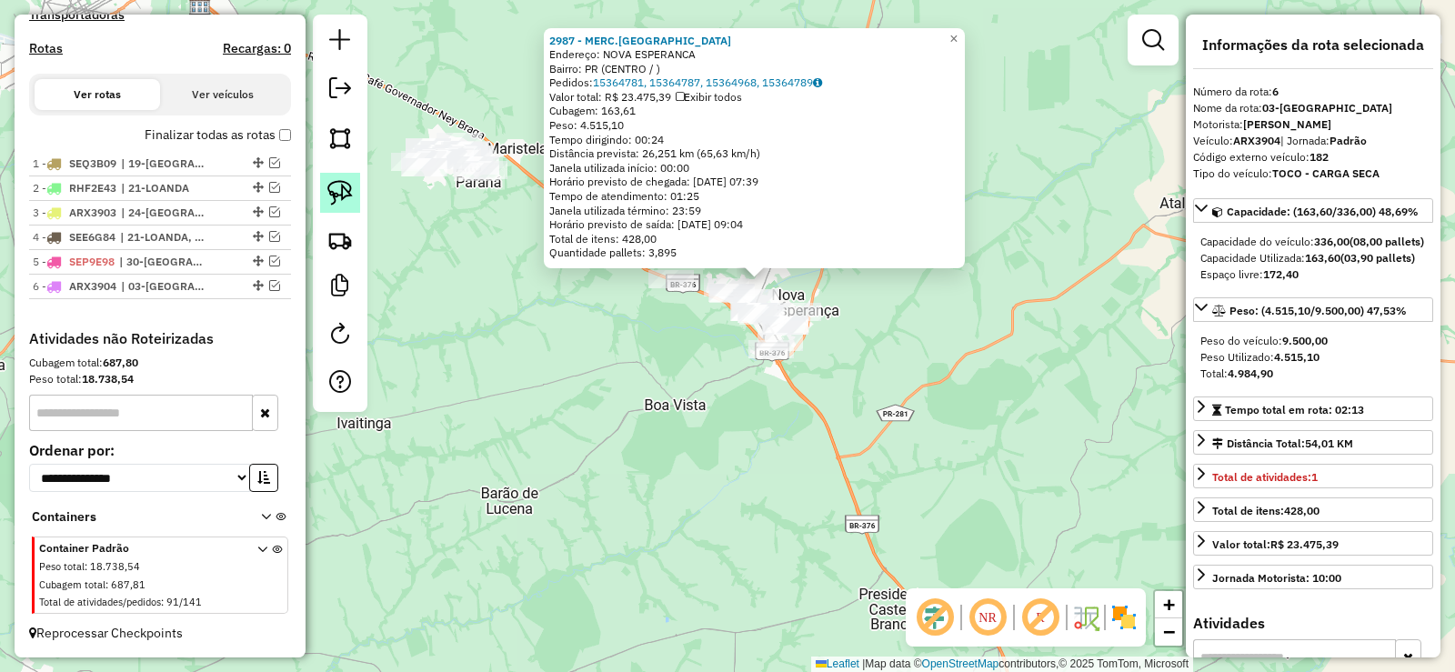
click at [334, 197] on img at bounding box center [339, 192] width 25 height 25
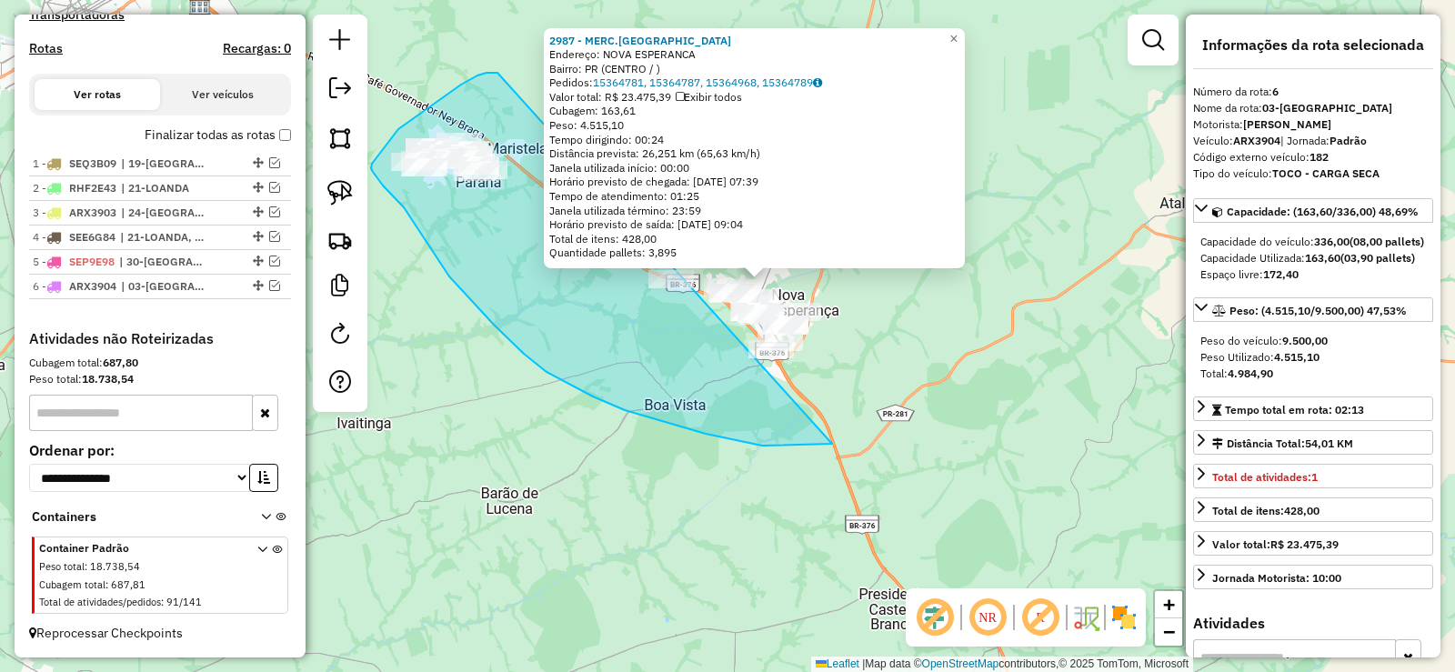
drag, startPoint x: 497, startPoint y: 73, endPoint x: 962, endPoint y: 304, distance: 518.8
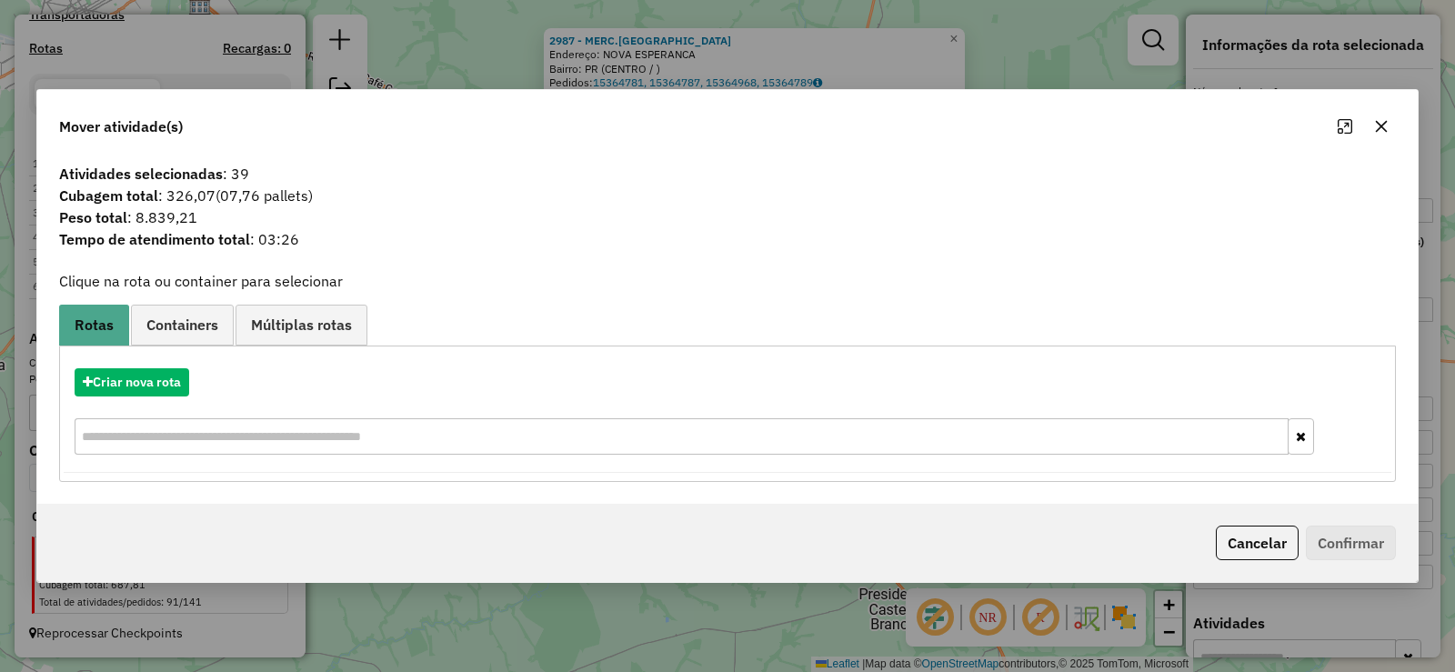
click at [1387, 124] on button "button" at bounding box center [1381, 126] width 29 height 29
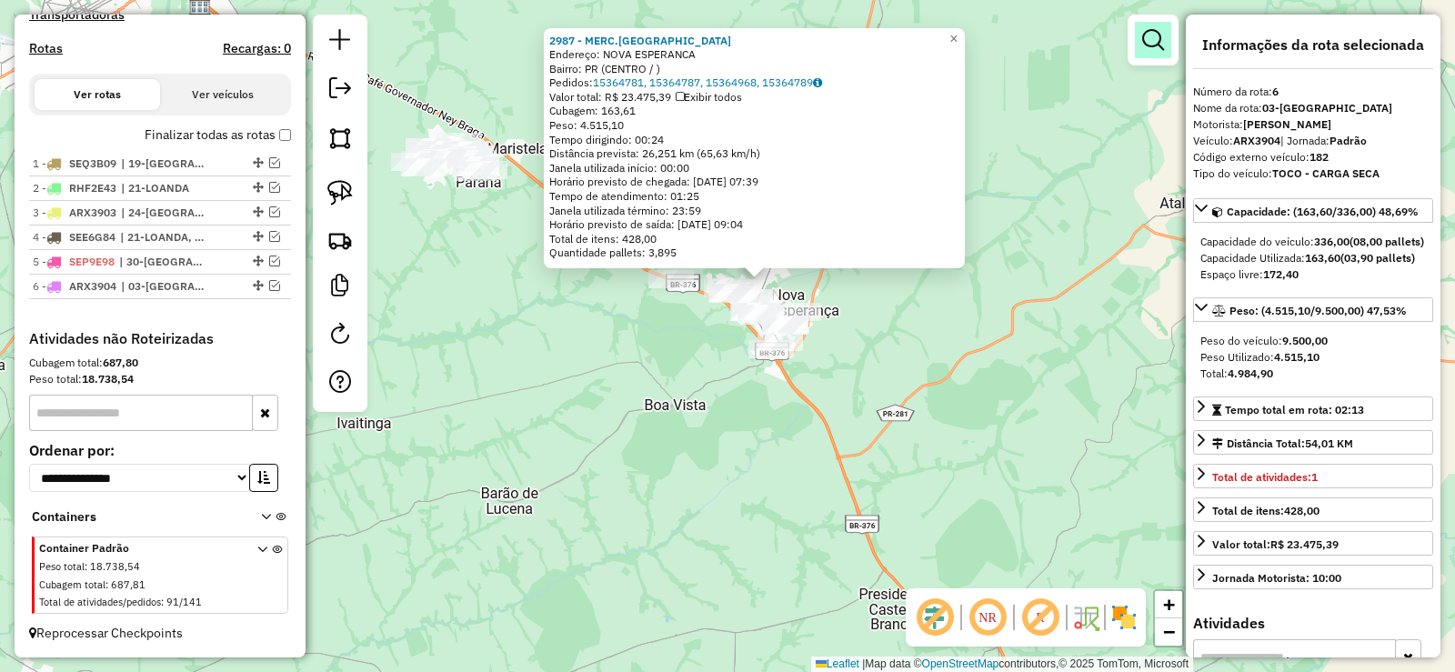
click at [1137, 25] on link at bounding box center [1153, 40] width 36 height 36
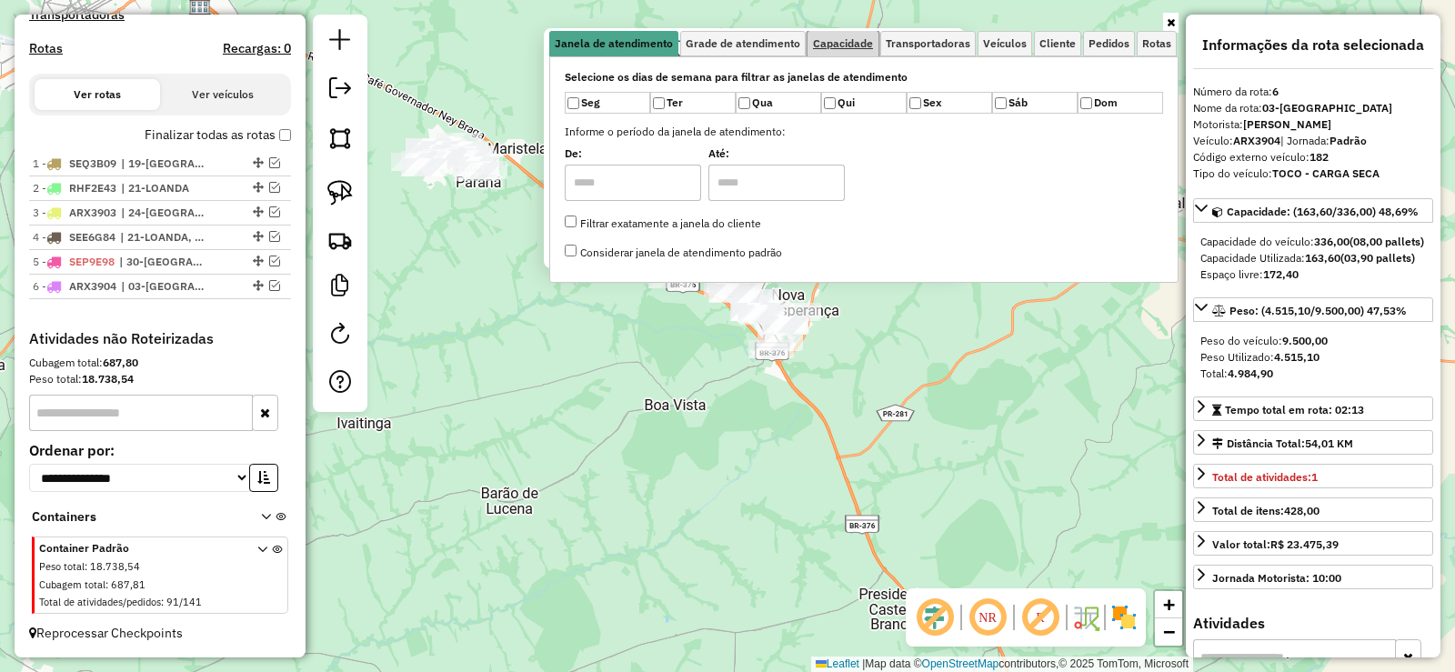
click at [862, 38] on span "Capacidade" at bounding box center [843, 43] width 60 height 11
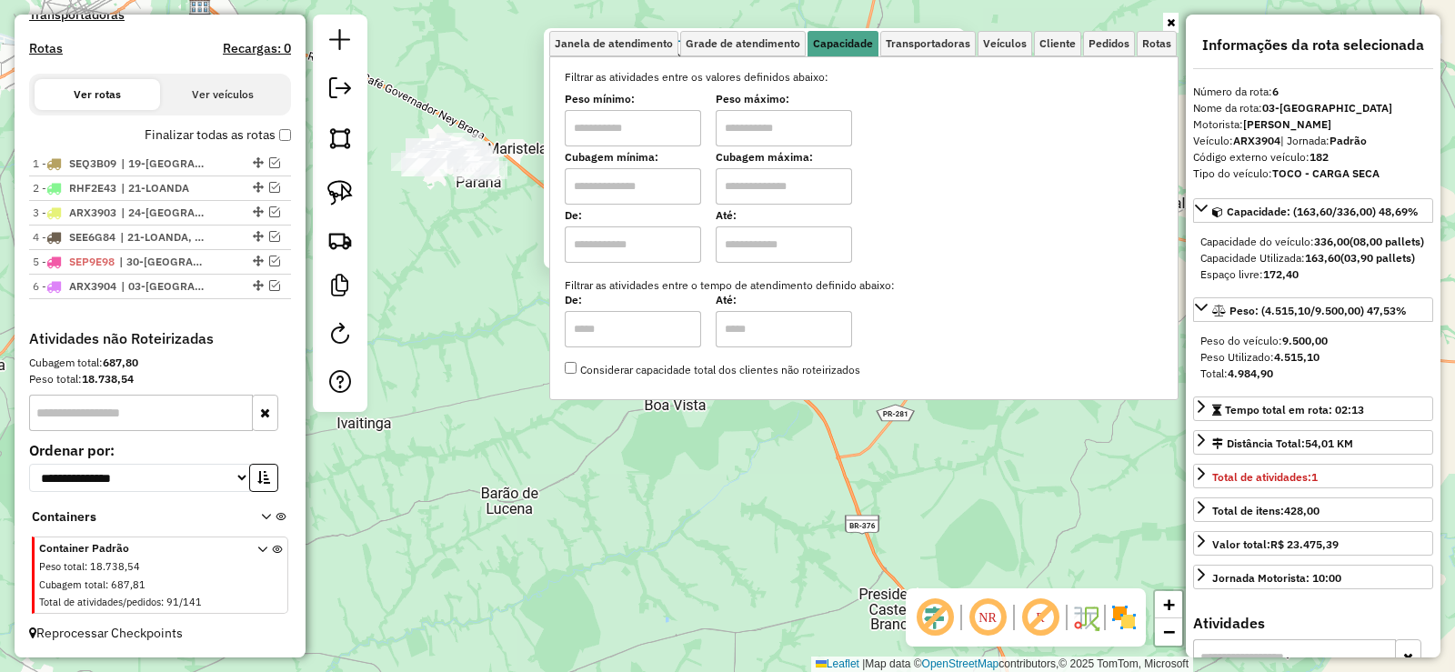
click at [671, 106] on label "Peso mínimo:" at bounding box center [633, 99] width 136 height 16
click at [673, 125] on input "text" at bounding box center [633, 128] width 136 height 36
type input "****"
click at [776, 121] on input "text" at bounding box center [784, 128] width 136 height 36
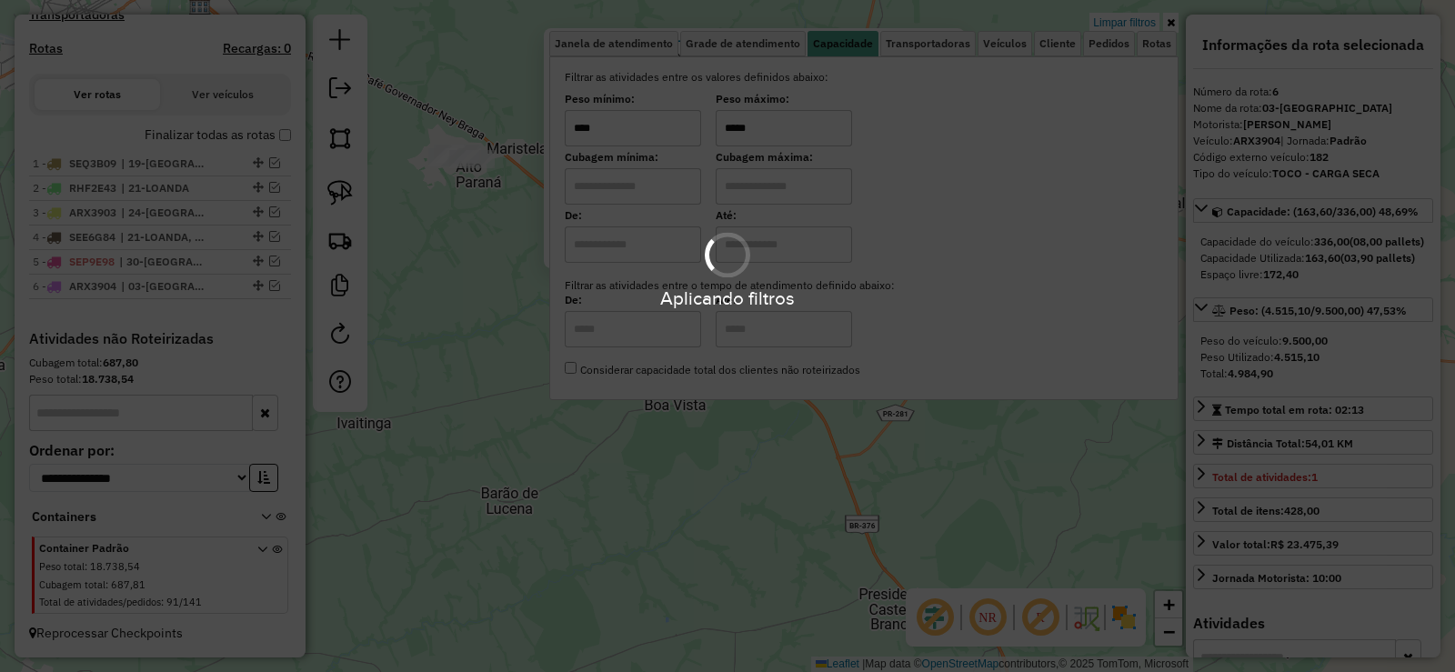
click at [811, 391] on hb-app "Aplicando filtros Pop-up bloqueado! Seu navegador bloqueou automáticamente a ab…" at bounding box center [727, 336] width 1455 height 672
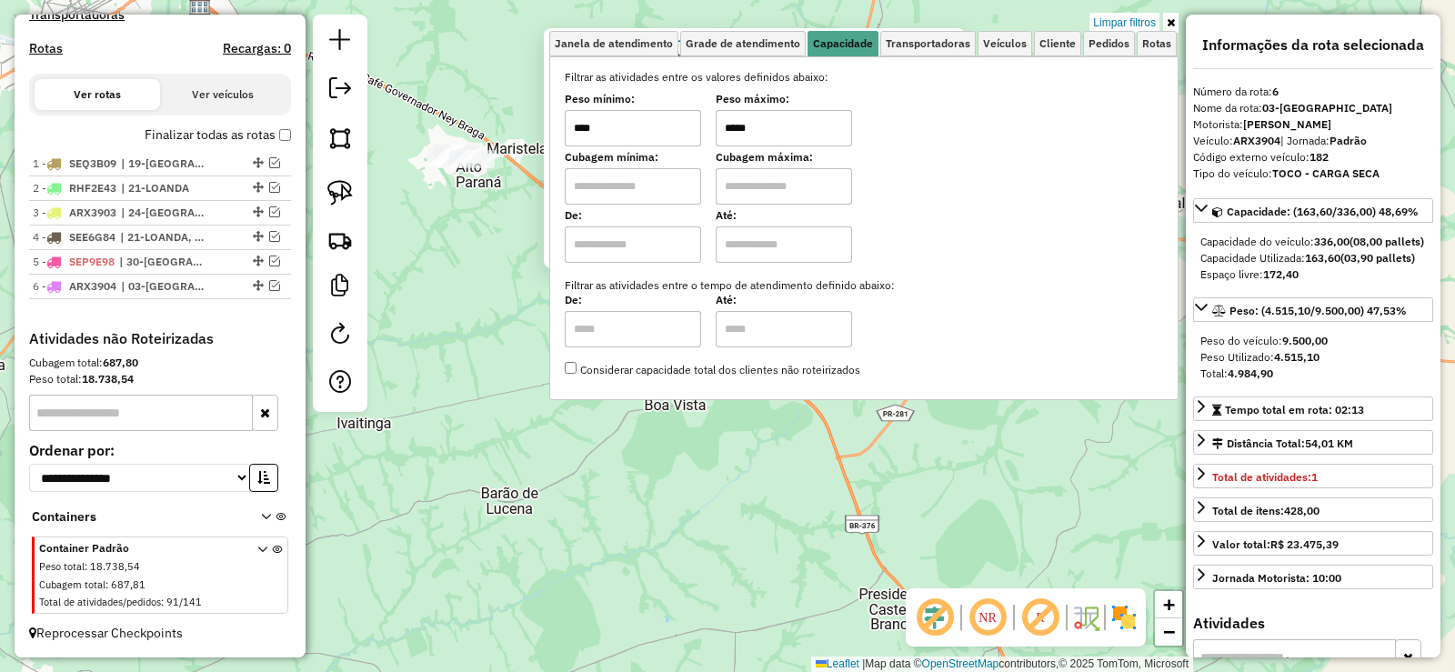
click at [850, 424] on div "2987 - [GEOGRAPHIC_DATA][GEOGRAPHIC_DATA] Endereço: [GEOGRAPHIC_DATA] Bairro: P…" at bounding box center [727, 336] width 1455 height 672
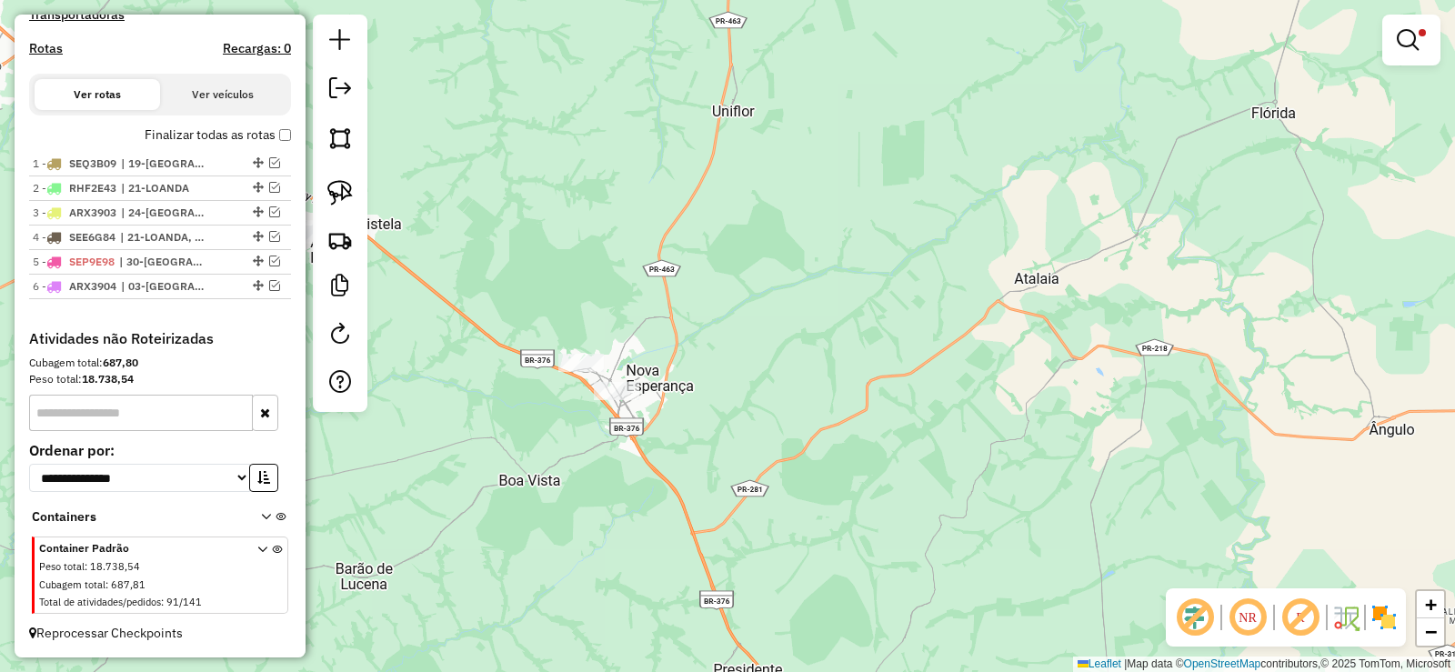
drag, startPoint x: 789, startPoint y: 451, endPoint x: 812, endPoint y: 426, distance: 34.1
click at [778, 448] on div "Limpar filtros Janela de atendimento Grade de atendimento Capacidade Transporta…" at bounding box center [727, 336] width 1455 height 672
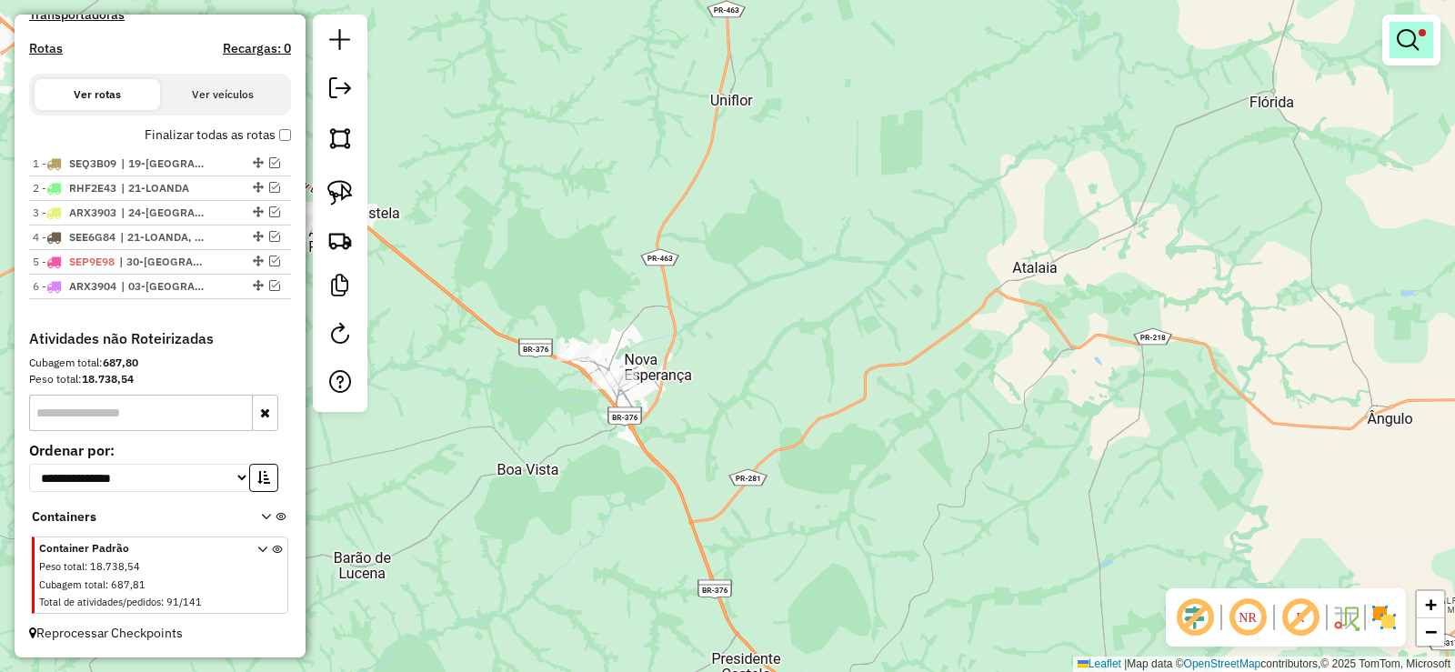
click at [1415, 56] on link at bounding box center [1411, 40] width 44 height 36
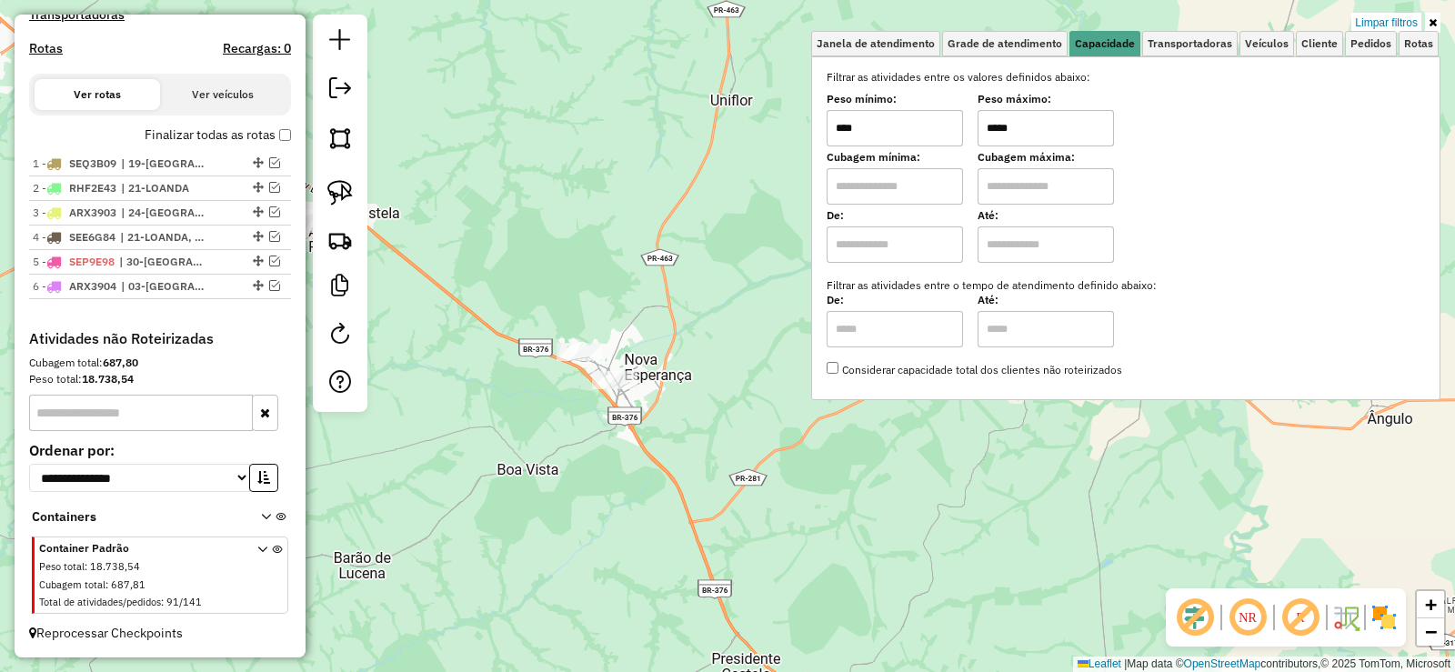
click at [1075, 123] on input "*****" at bounding box center [1045, 128] width 136 height 36
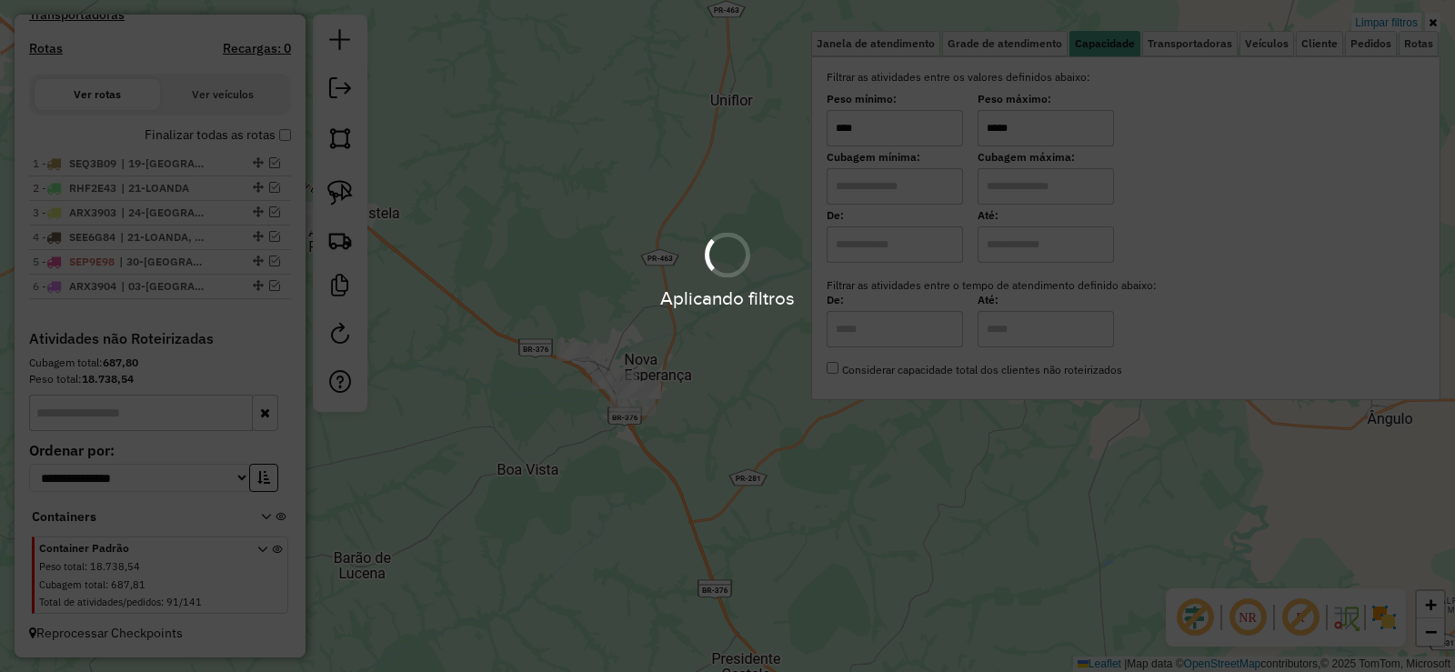
click at [1075, 123] on hb-app "Aplicando filtros Pop-up bloqueado! Seu navegador bloqueou automáticamente a ab…" at bounding box center [727, 336] width 1455 height 672
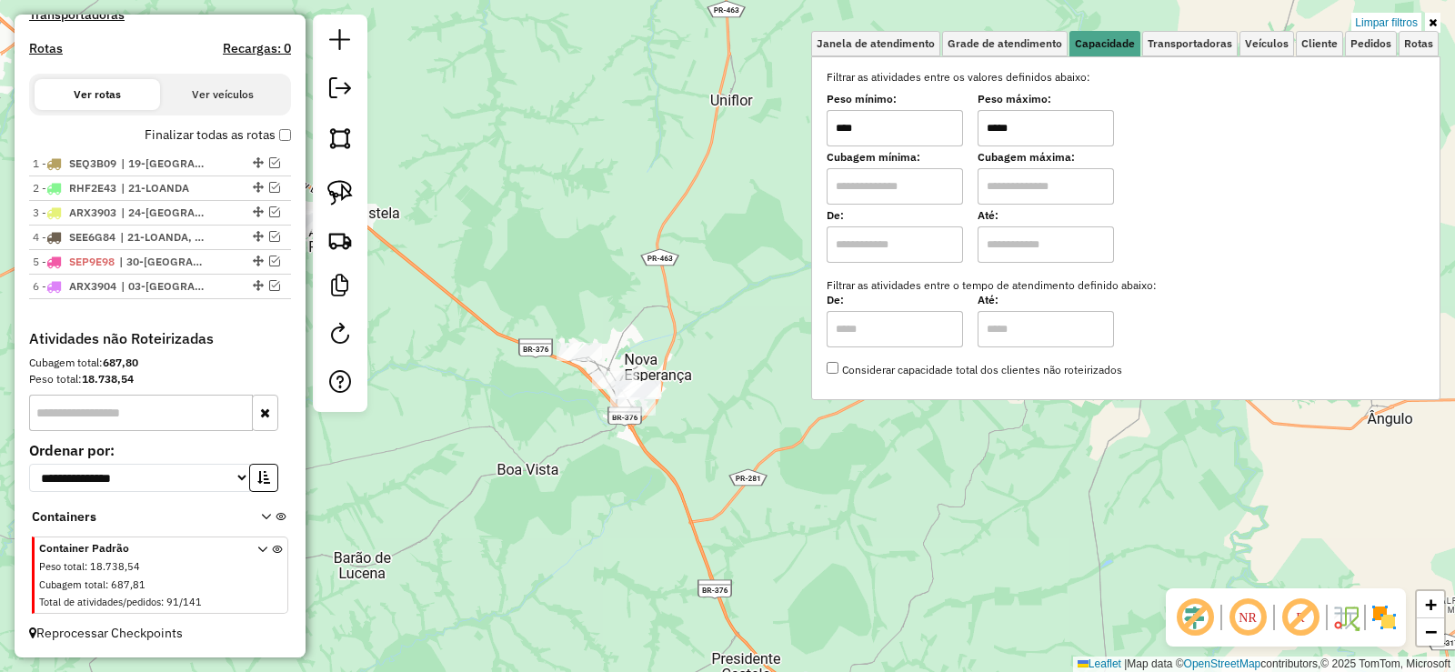
click at [1075, 123] on input "*****" at bounding box center [1045, 128] width 136 height 36
click at [350, 187] on img at bounding box center [339, 192] width 25 height 25
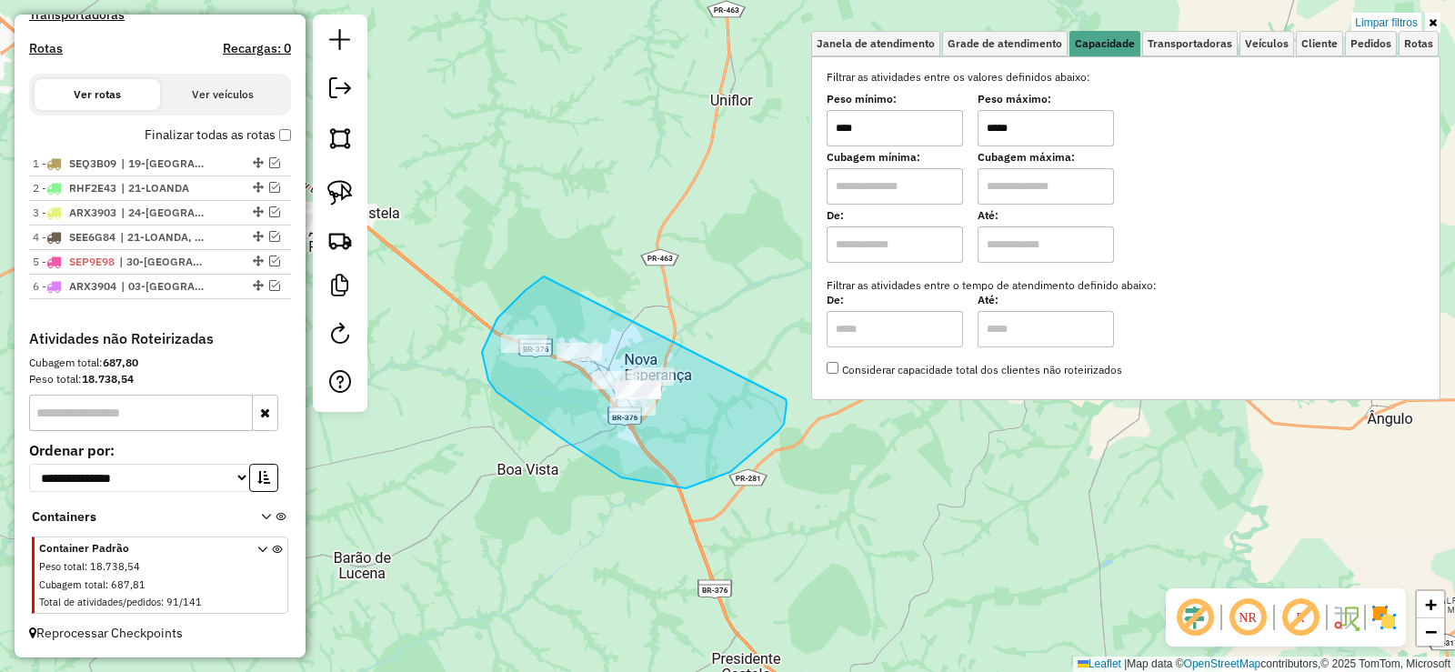
drag, startPoint x: 544, startPoint y: 276, endPoint x: 786, endPoint y: 397, distance: 270.4
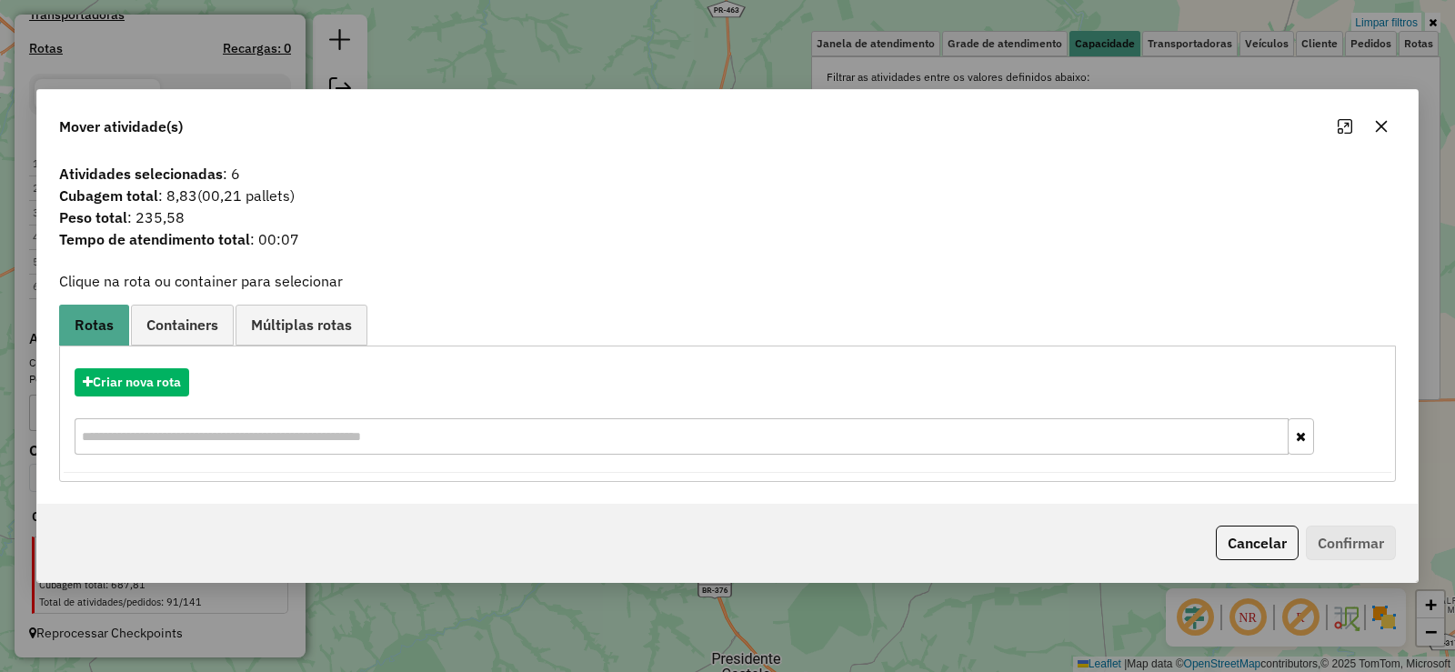
click at [1385, 121] on icon "button" at bounding box center [1381, 126] width 15 height 15
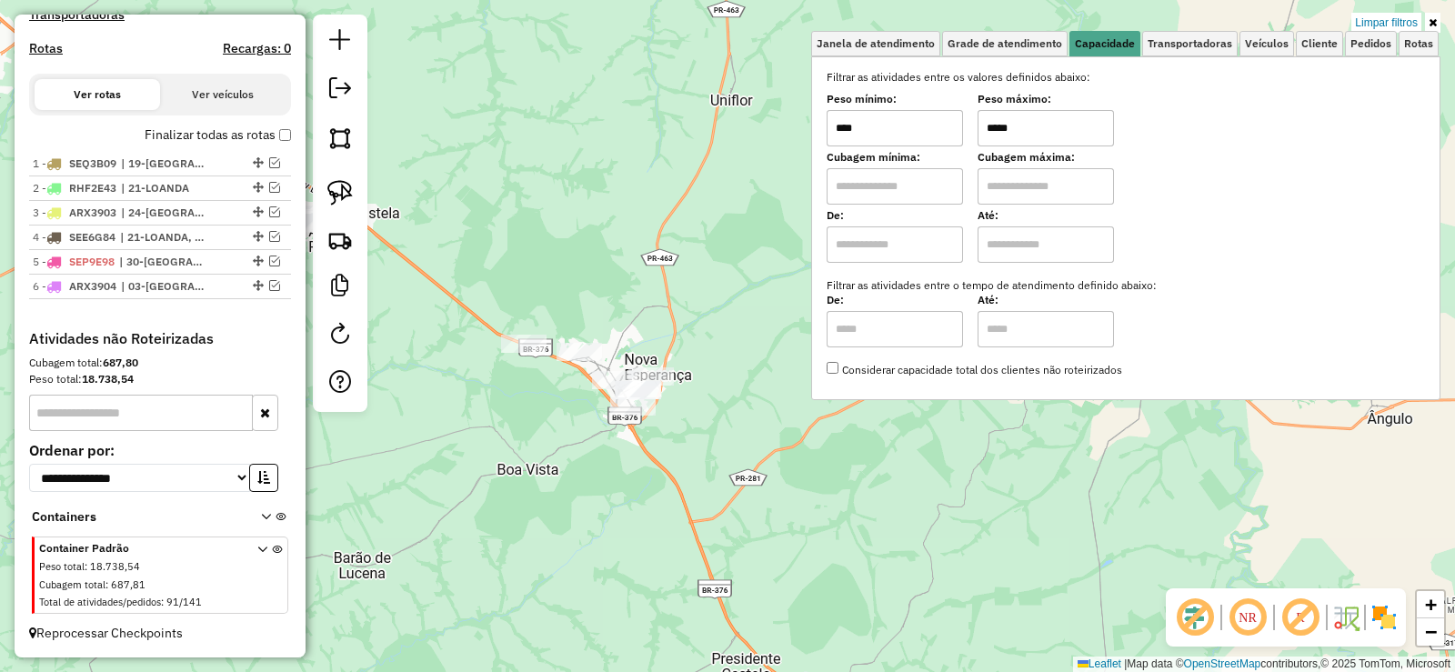
click at [1091, 125] on input "*****" at bounding box center [1045, 128] width 136 height 36
click at [1053, 131] on input "******" at bounding box center [1045, 128] width 136 height 36
type input "******"
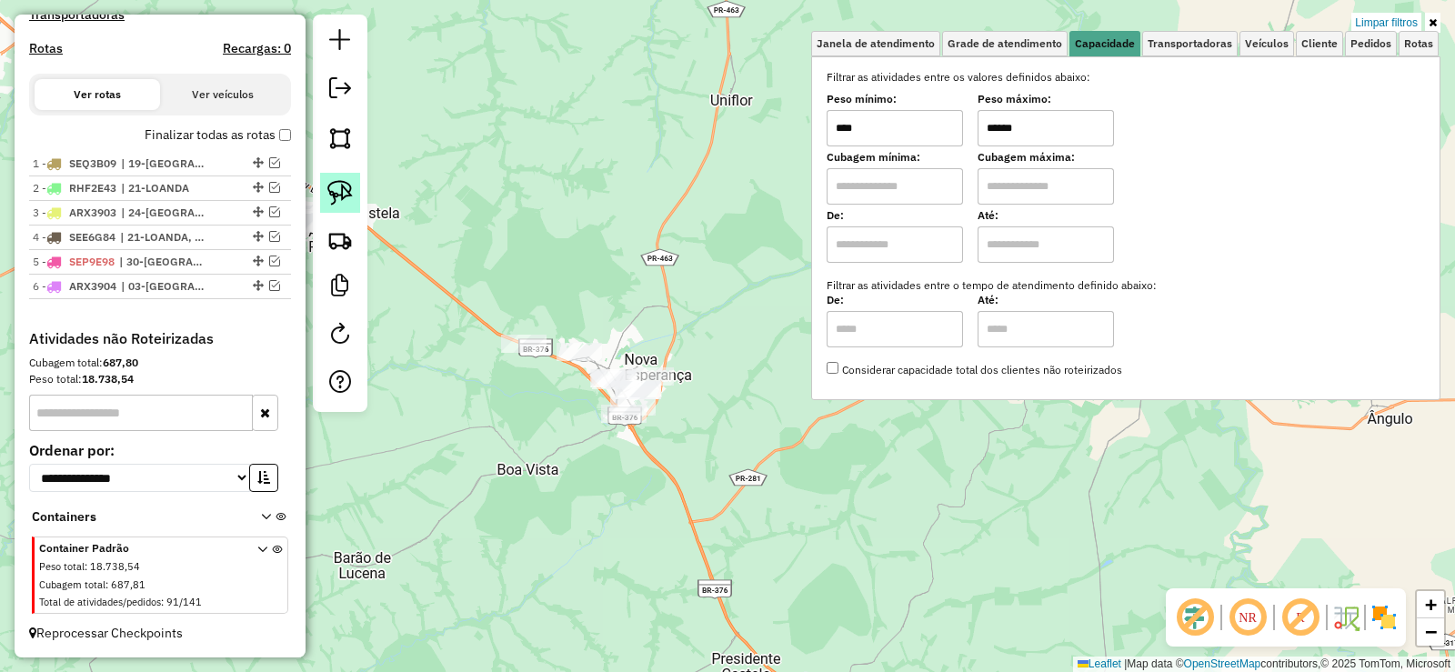
click at [356, 191] on link at bounding box center [340, 193] width 40 height 40
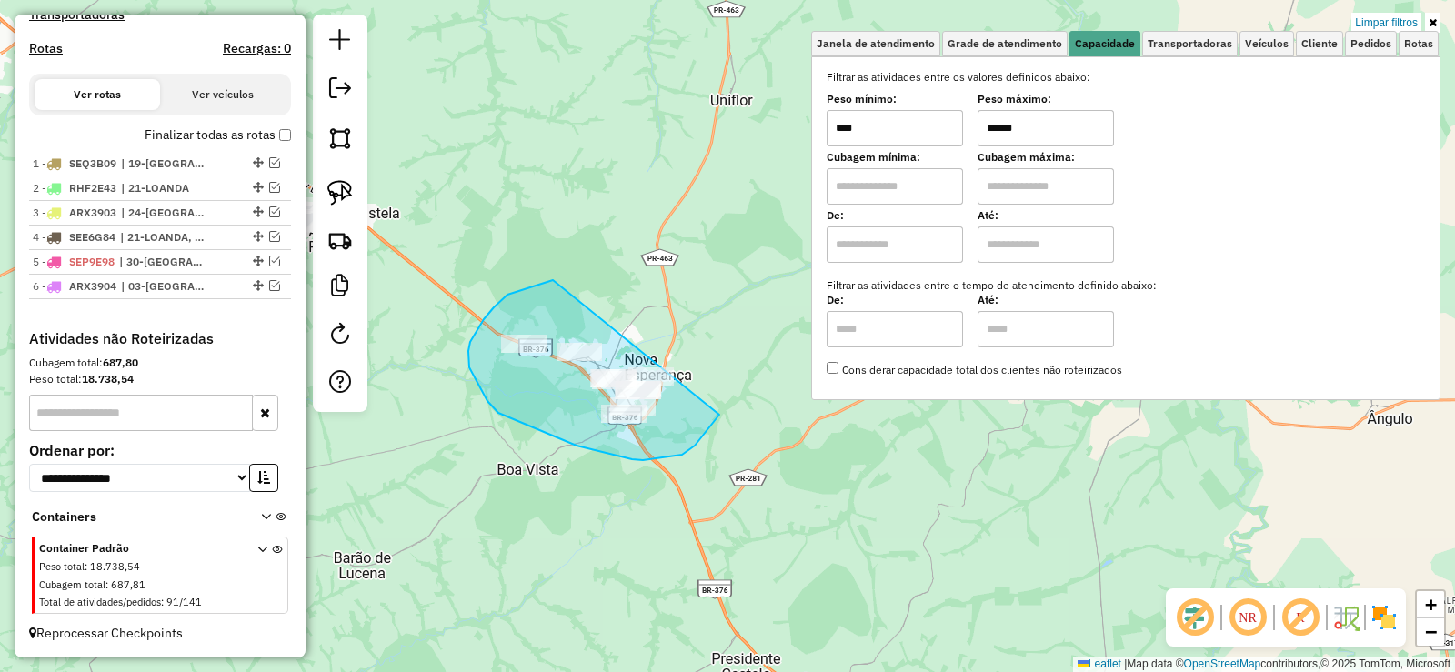
drag, startPoint x: 551, startPoint y: 280, endPoint x: 726, endPoint y: 385, distance: 204.3
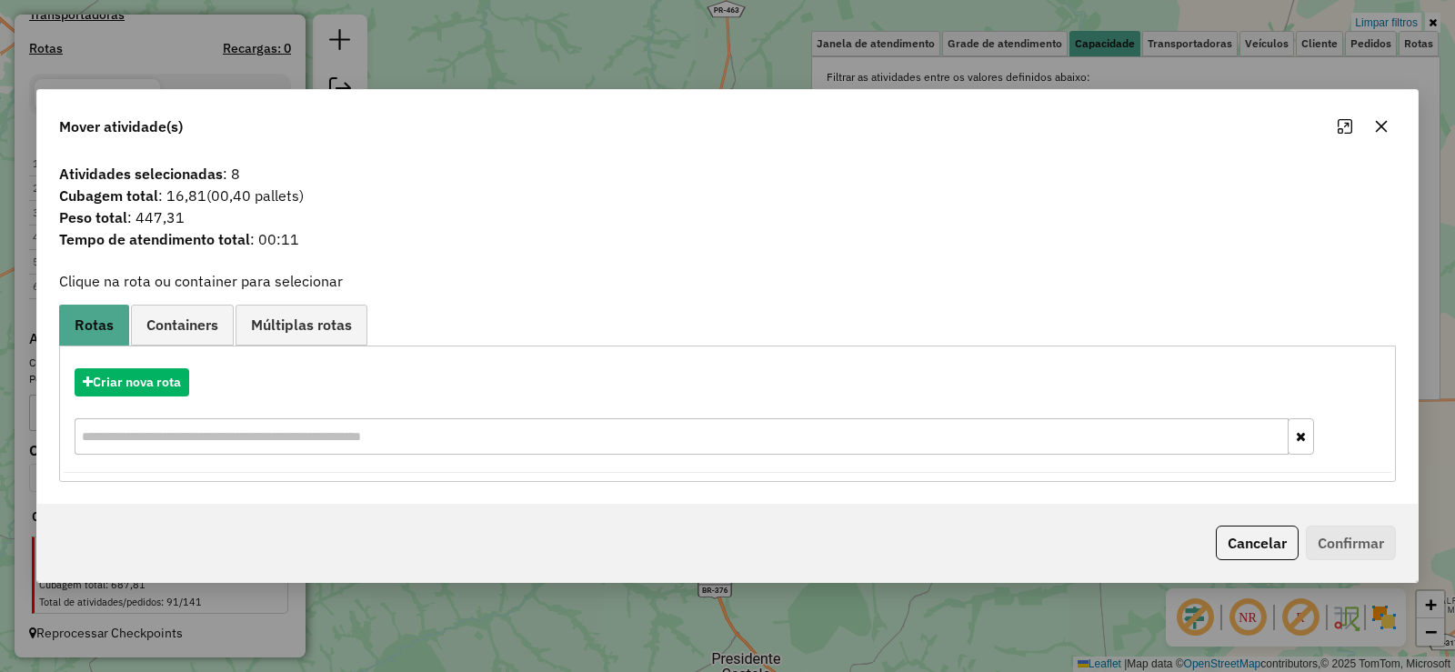
click at [1381, 125] on icon "button" at bounding box center [1381, 126] width 15 height 15
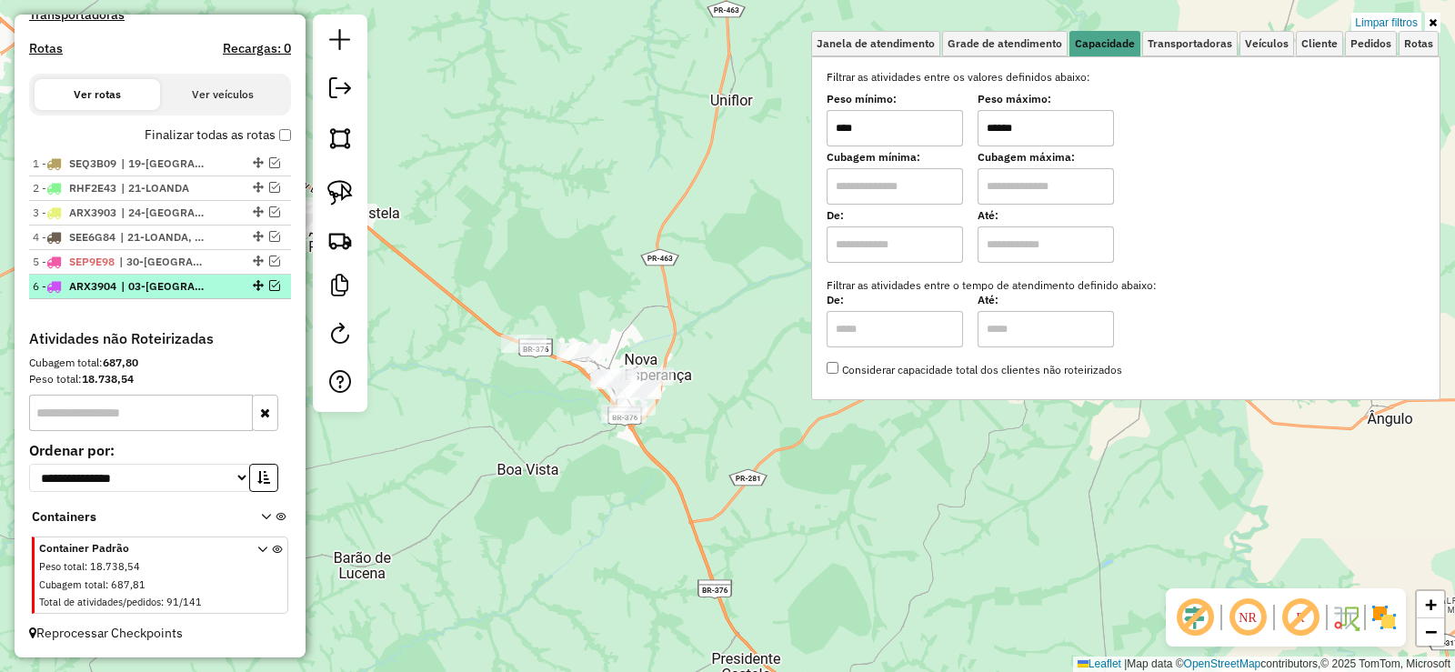
click at [269, 285] on em at bounding box center [274, 285] width 11 height 11
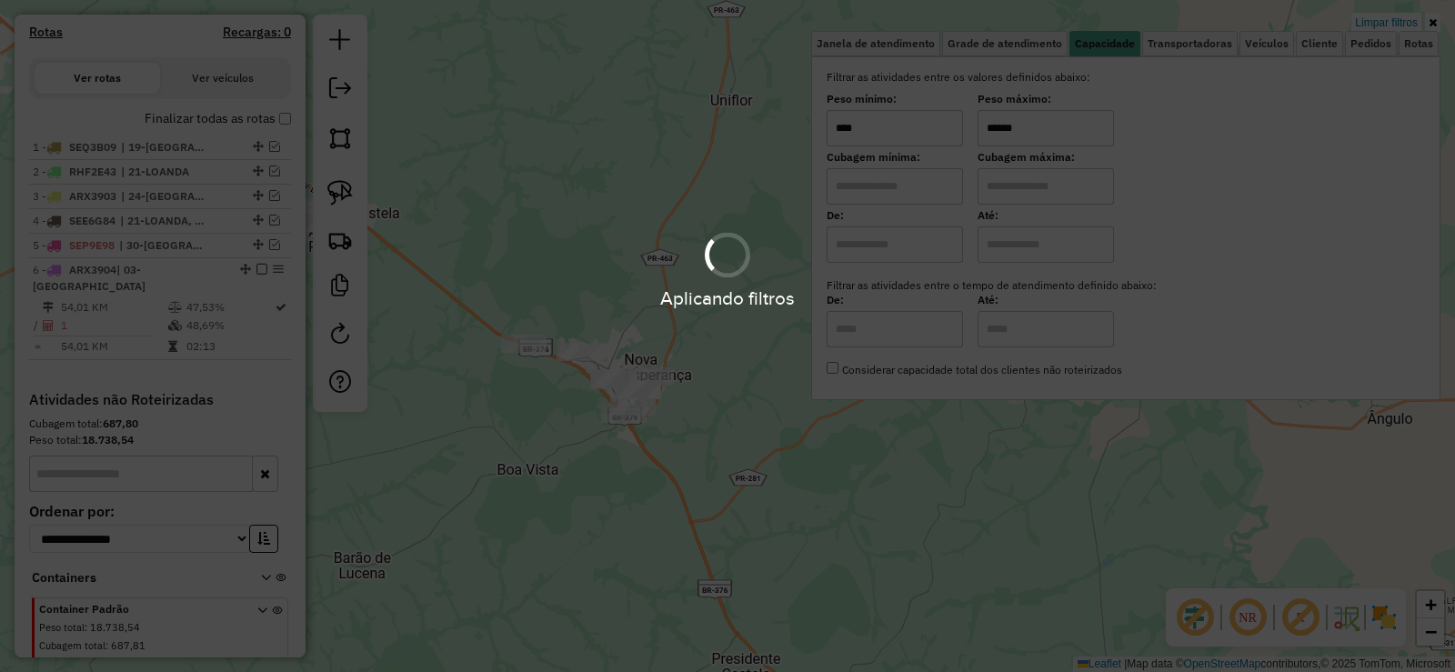
scroll to position [666, 0]
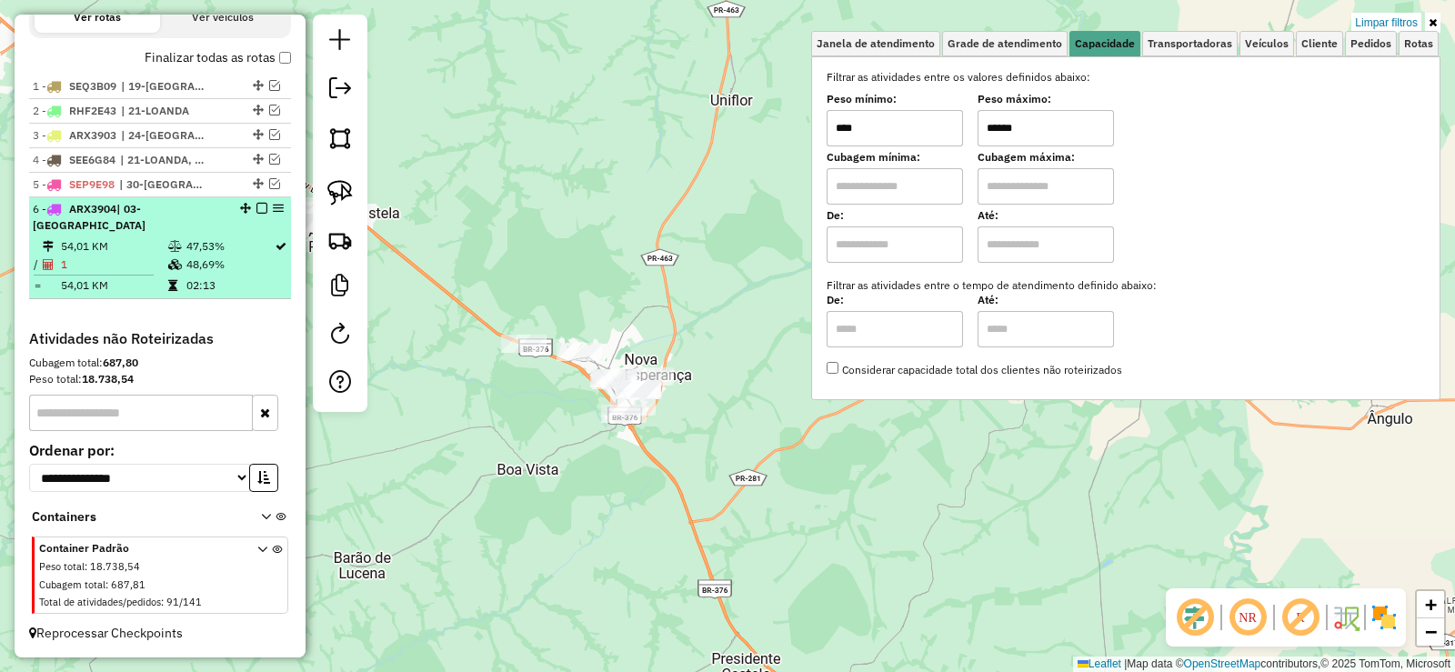
click at [245, 263] on td "48,69%" at bounding box center [229, 264] width 88 height 18
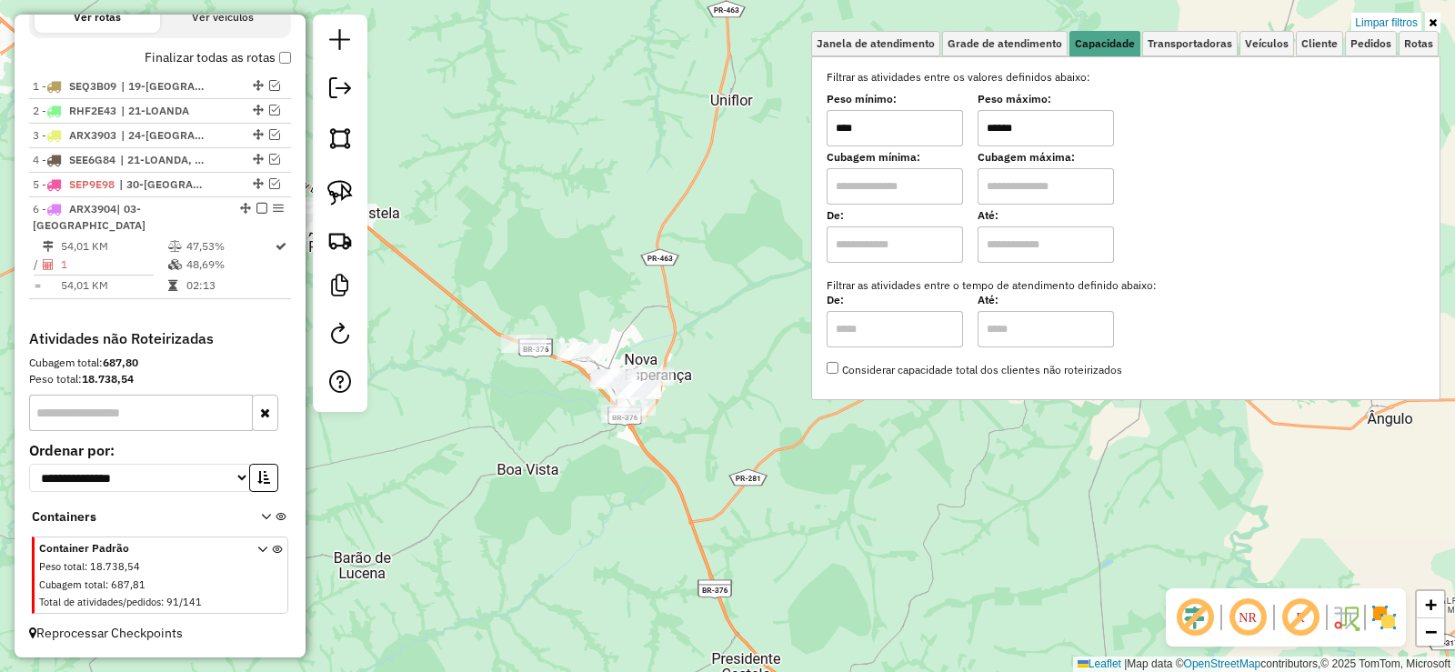
select select "*********"
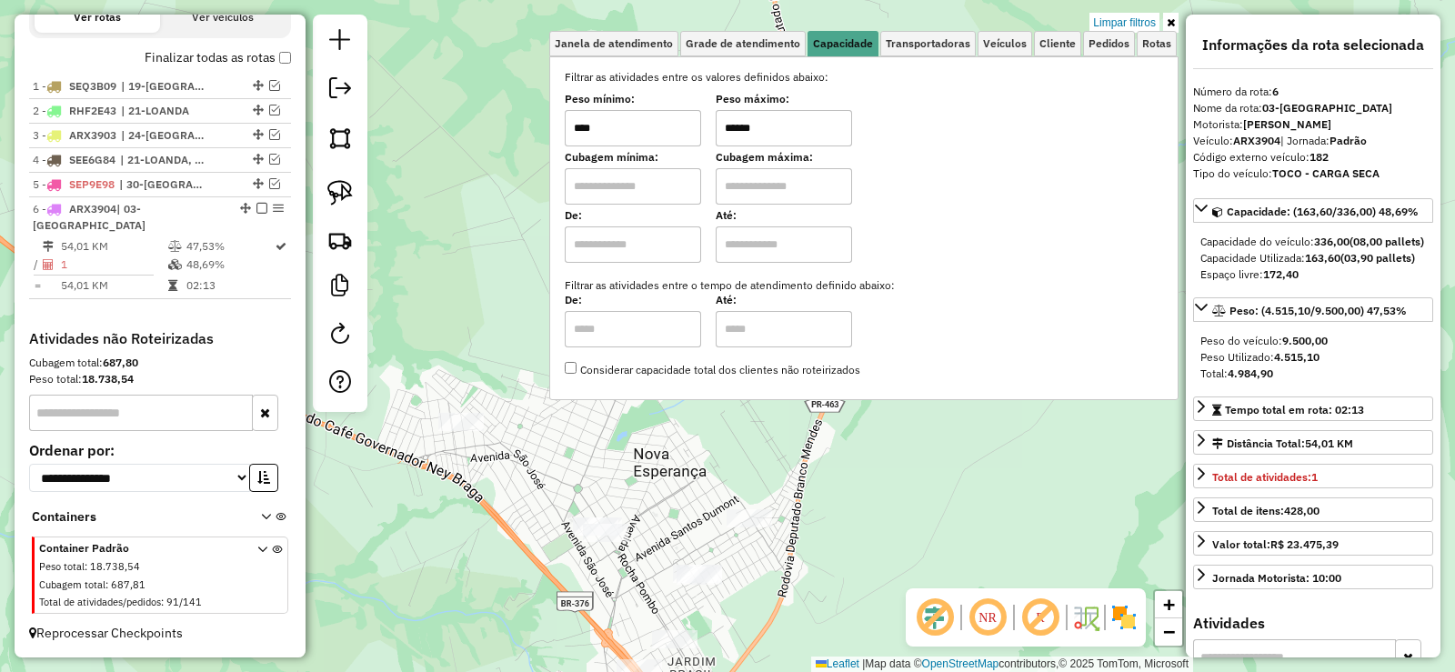
drag, startPoint x: 580, startPoint y: 600, endPoint x: 578, endPoint y: 439, distance: 160.9
click at [579, 439] on div "Limpar filtros Janela de atendimento Grade de atendimento Capacidade Transporta…" at bounding box center [727, 336] width 1455 height 672
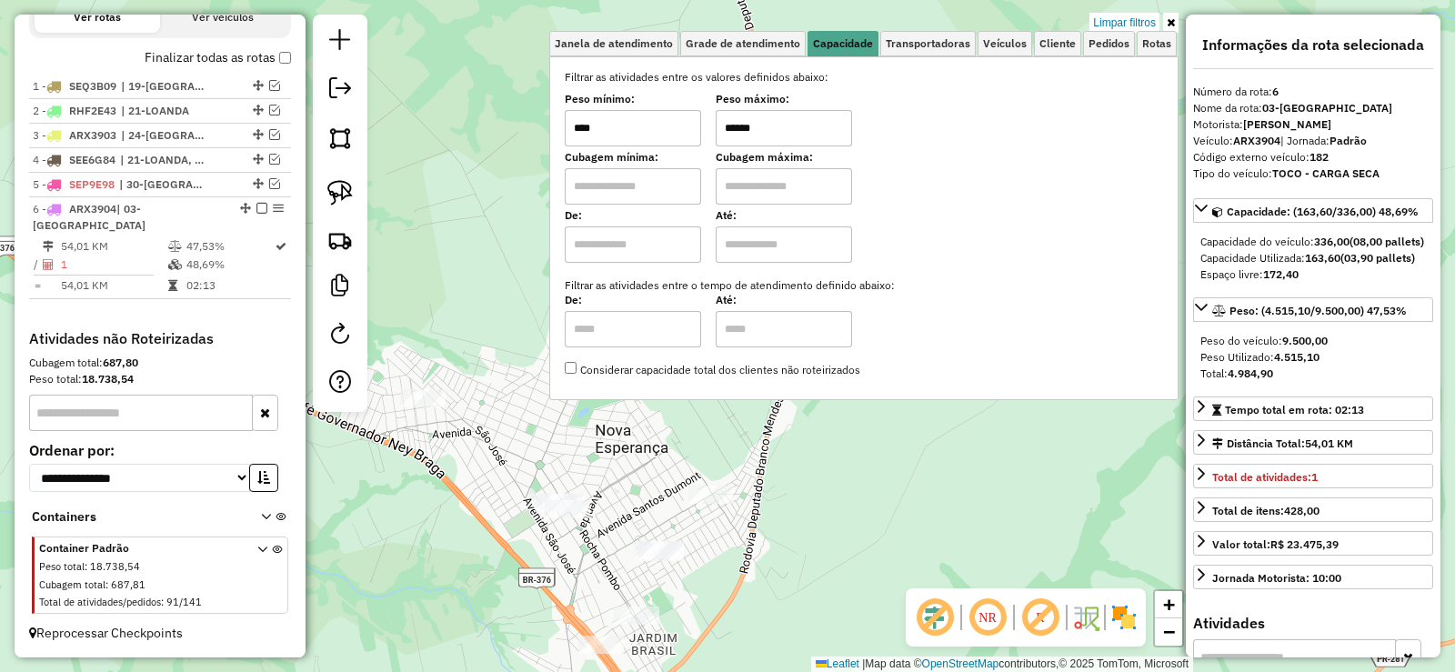
click at [535, 454] on div "Limpar filtros Janela de atendimento Grade de atendimento Capacidade Transporta…" at bounding box center [727, 336] width 1455 height 672
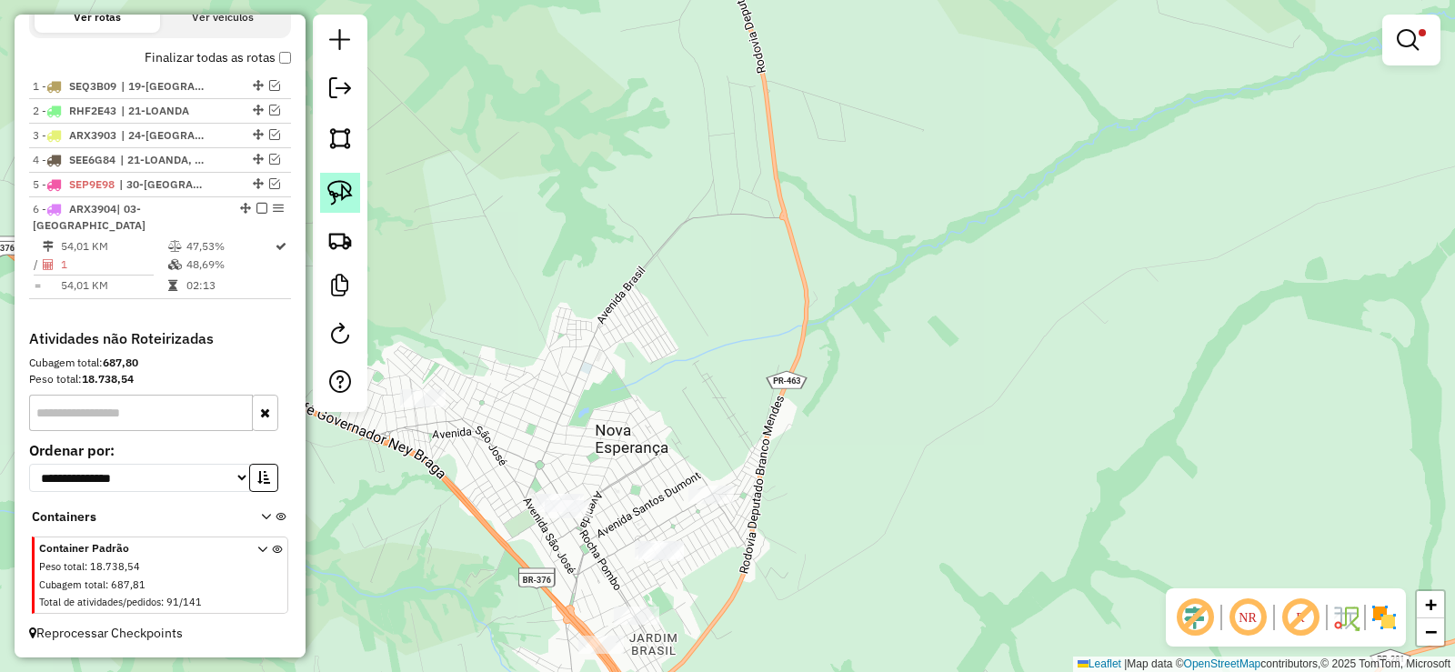
click at [348, 180] on img at bounding box center [339, 192] width 25 height 25
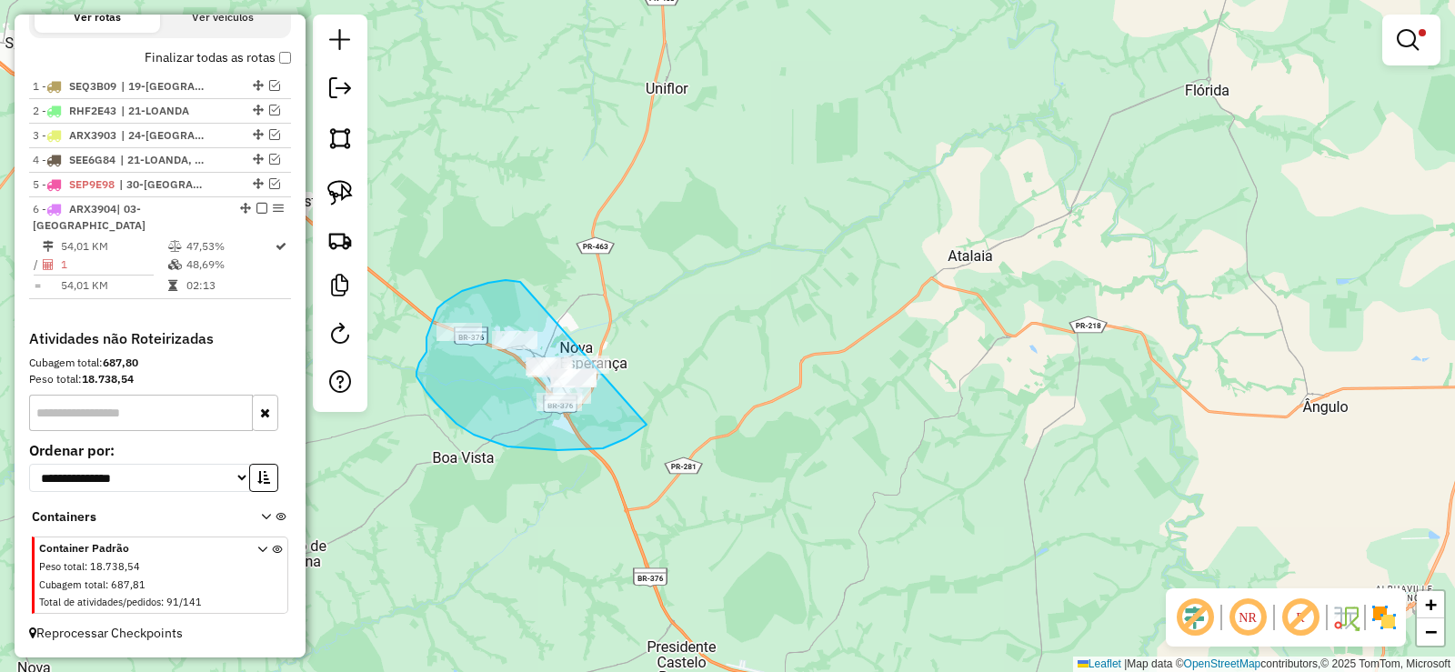
drag, startPoint x: 518, startPoint y: 281, endPoint x: 684, endPoint y: 353, distance: 180.4
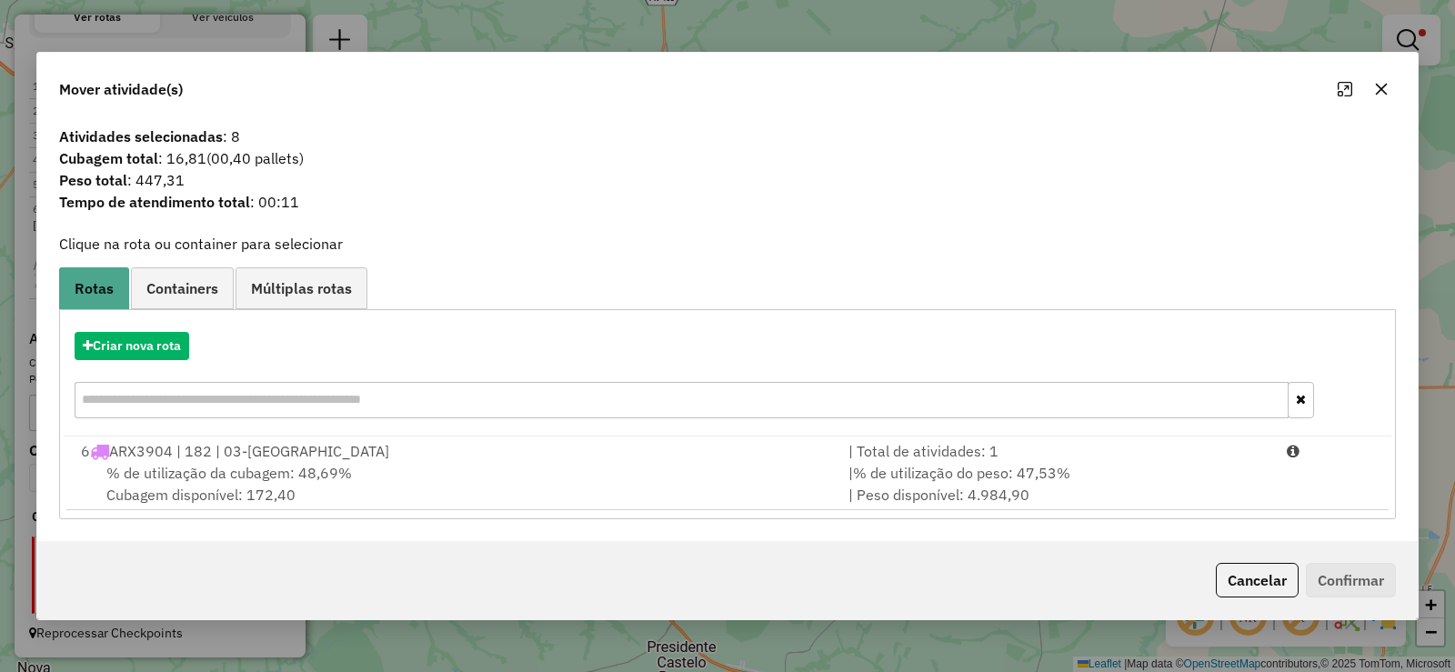
drag, startPoint x: 1222, startPoint y: 462, endPoint x: 1394, endPoint y: 539, distance: 188.4
click at [1222, 464] on div "| % de utilização do peso: 47,53% | Peso disponível: 4.984,90" at bounding box center [1056, 484] width 438 height 44
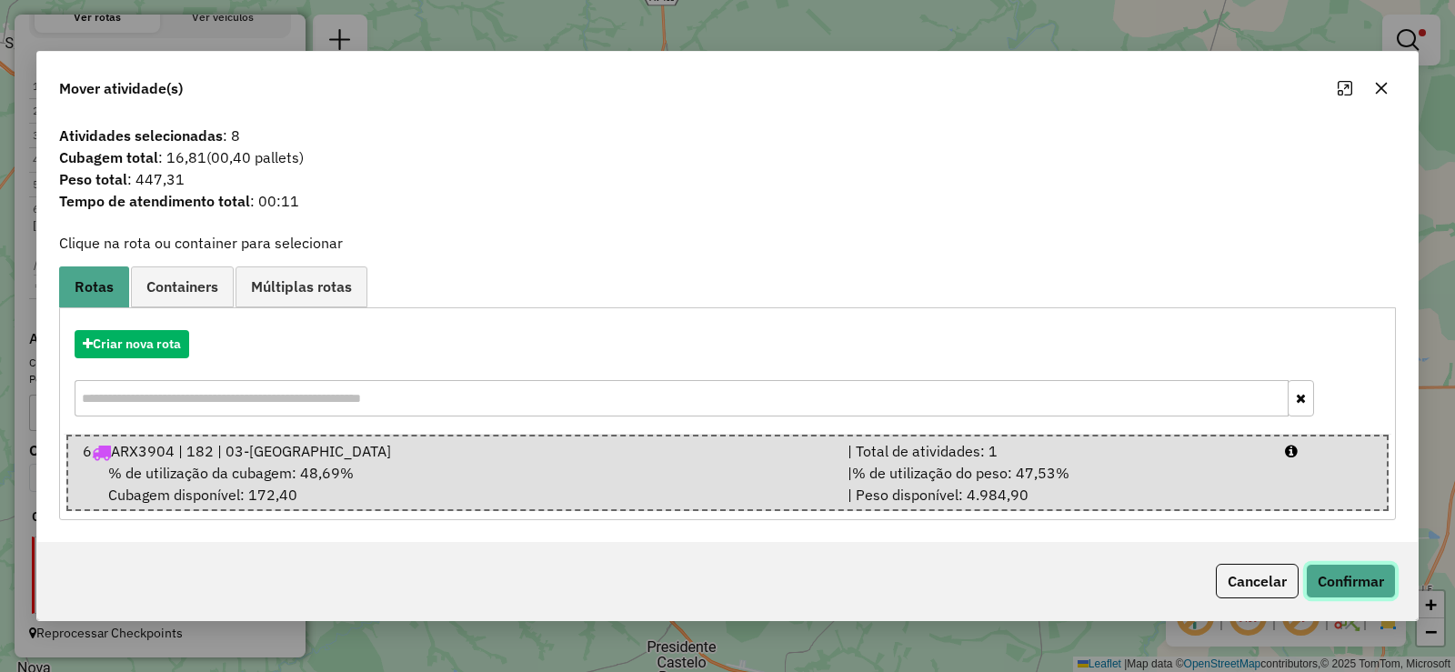
click at [1373, 583] on button "Confirmar" at bounding box center [1351, 581] width 90 height 35
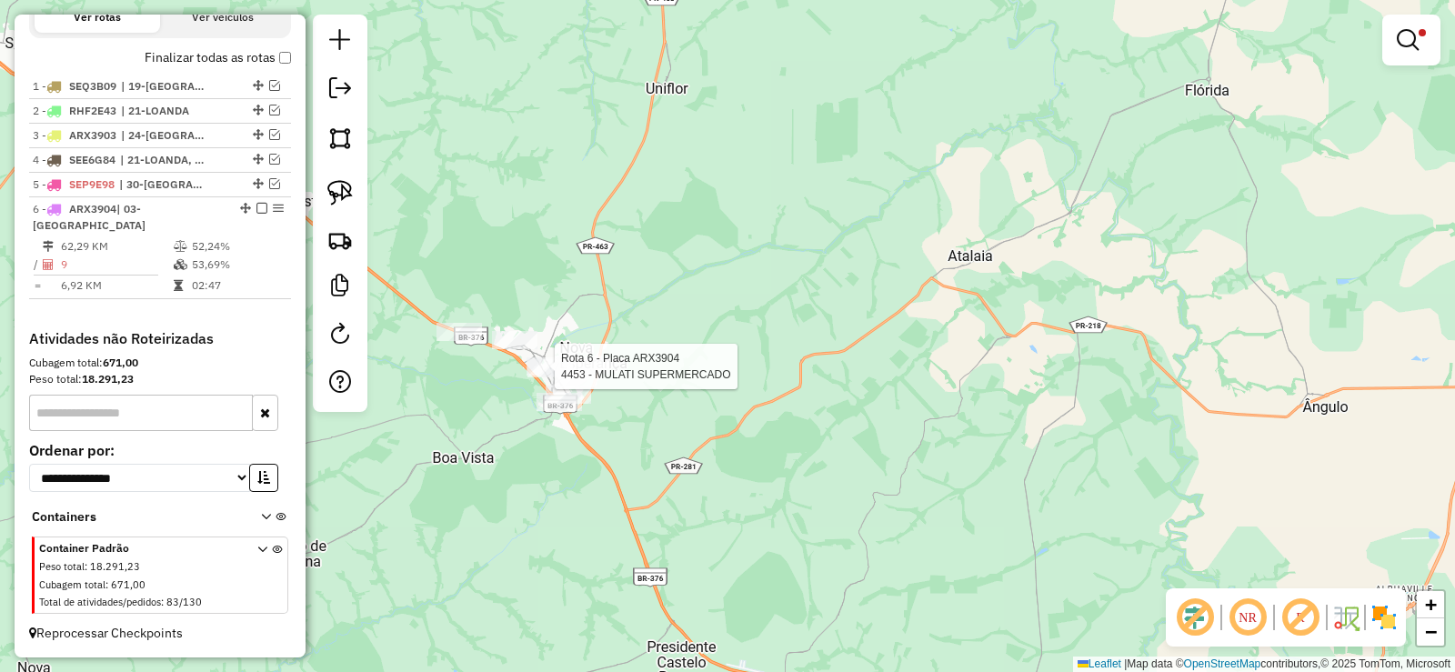
select select "*********"
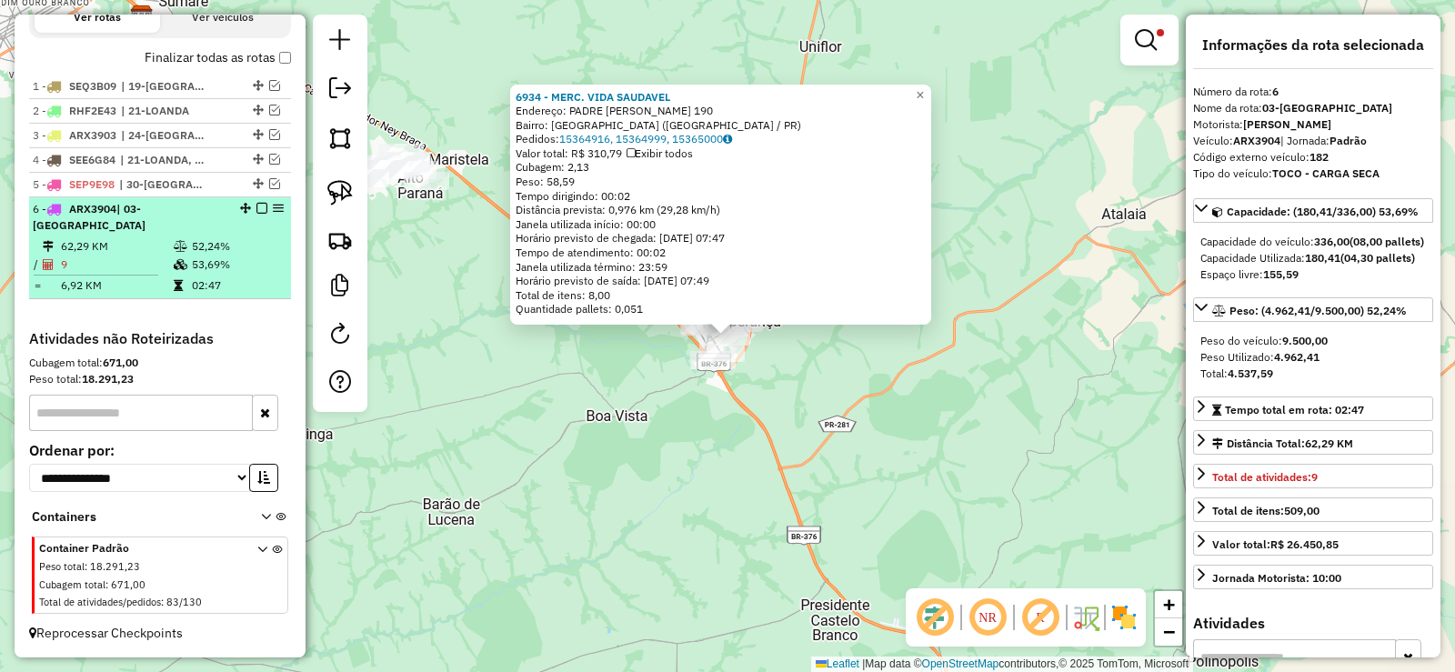
click at [256, 209] on em at bounding box center [261, 208] width 11 height 11
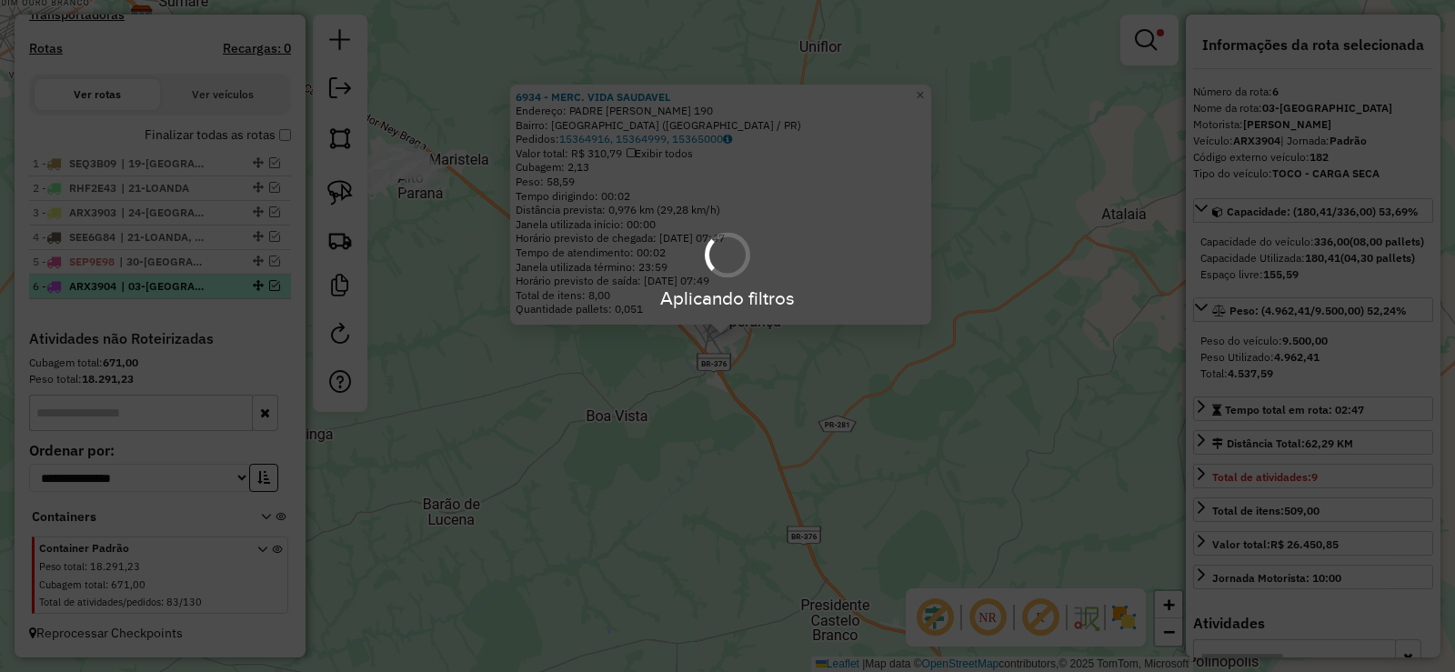
scroll to position [589, 0]
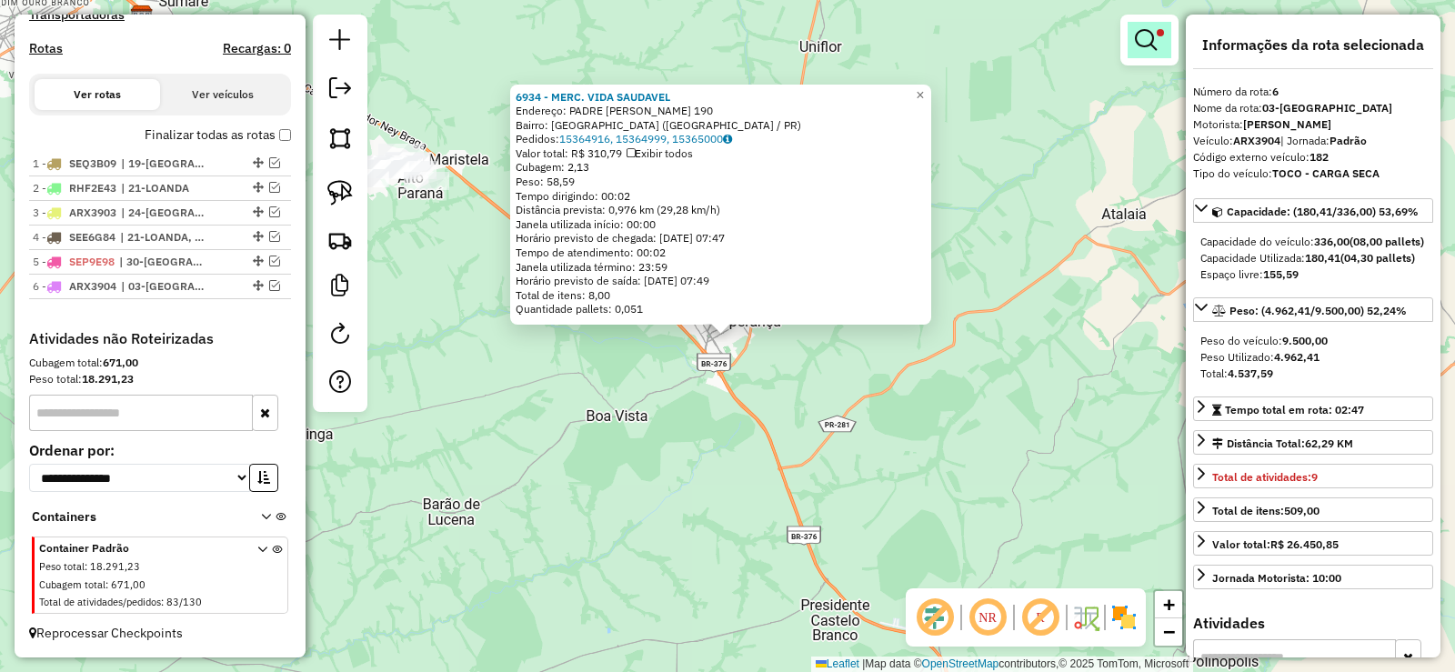
click at [1162, 47] on link at bounding box center [1149, 40] width 44 height 36
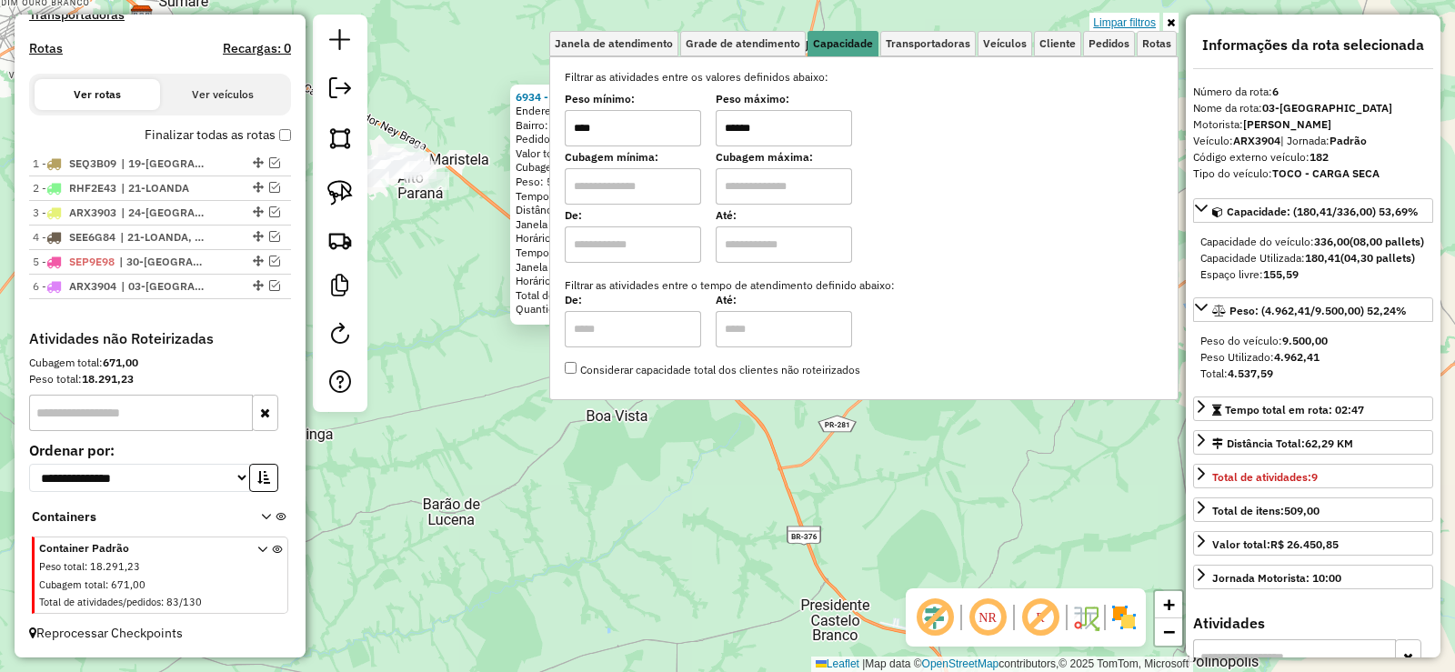
click at [1116, 22] on link "Limpar filtros" at bounding box center [1124, 23] width 70 height 20
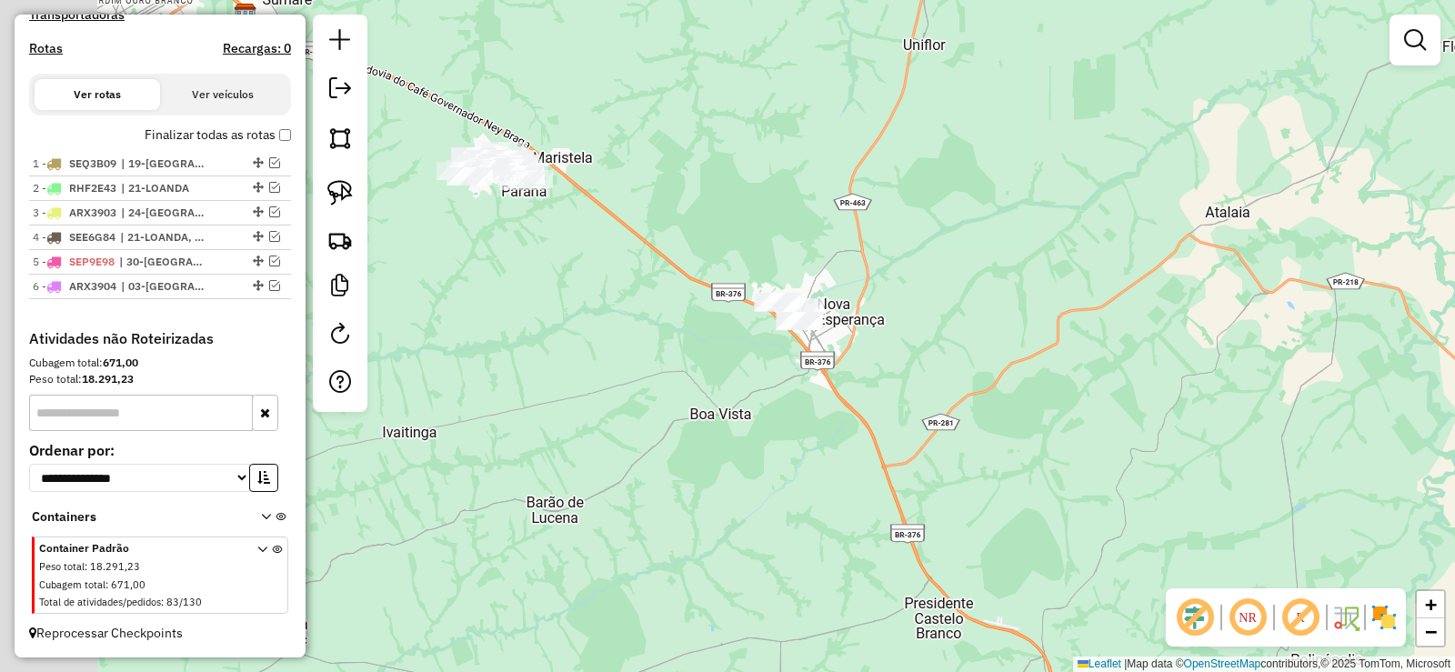
drag, startPoint x: 678, startPoint y: 408, endPoint x: 840, endPoint y: 394, distance: 162.5
click at [849, 395] on div "Janela de atendimento Grade de atendimento Capacidade Transportadoras Veículos …" at bounding box center [727, 336] width 1455 height 672
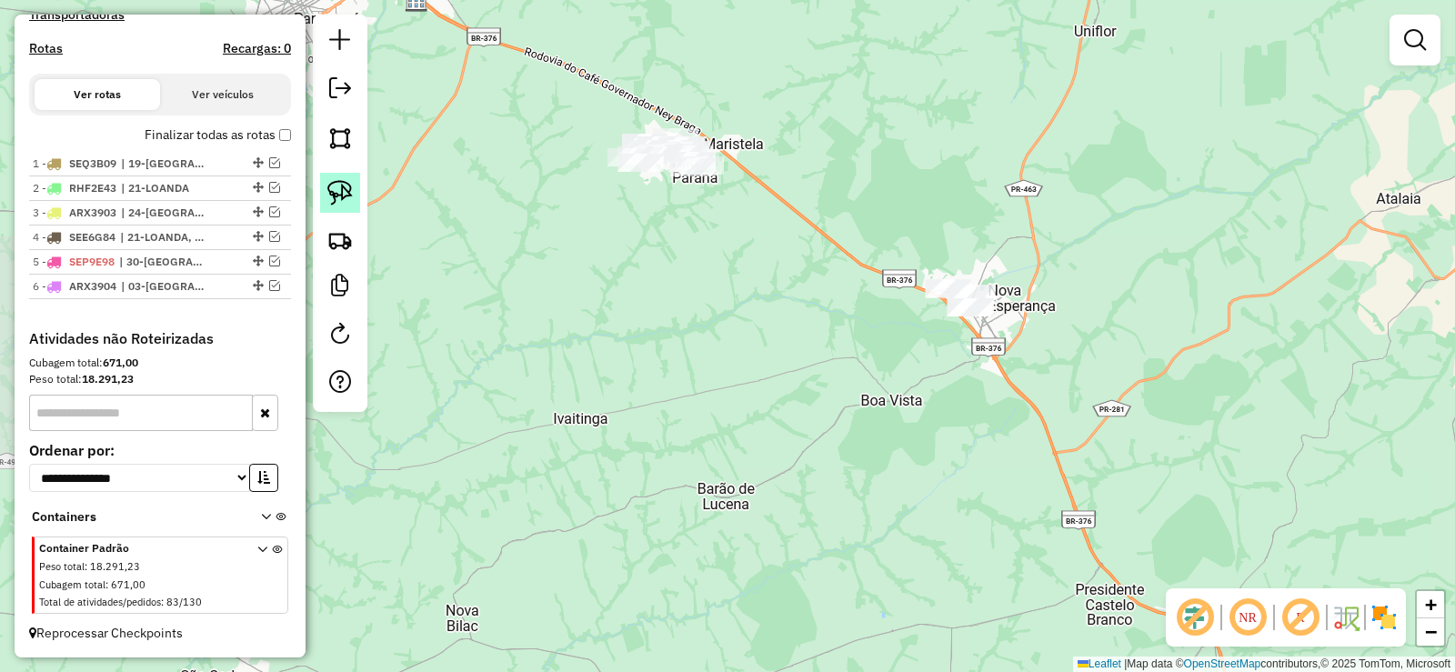
click at [353, 194] on link at bounding box center [340, 193] width 40 height 40
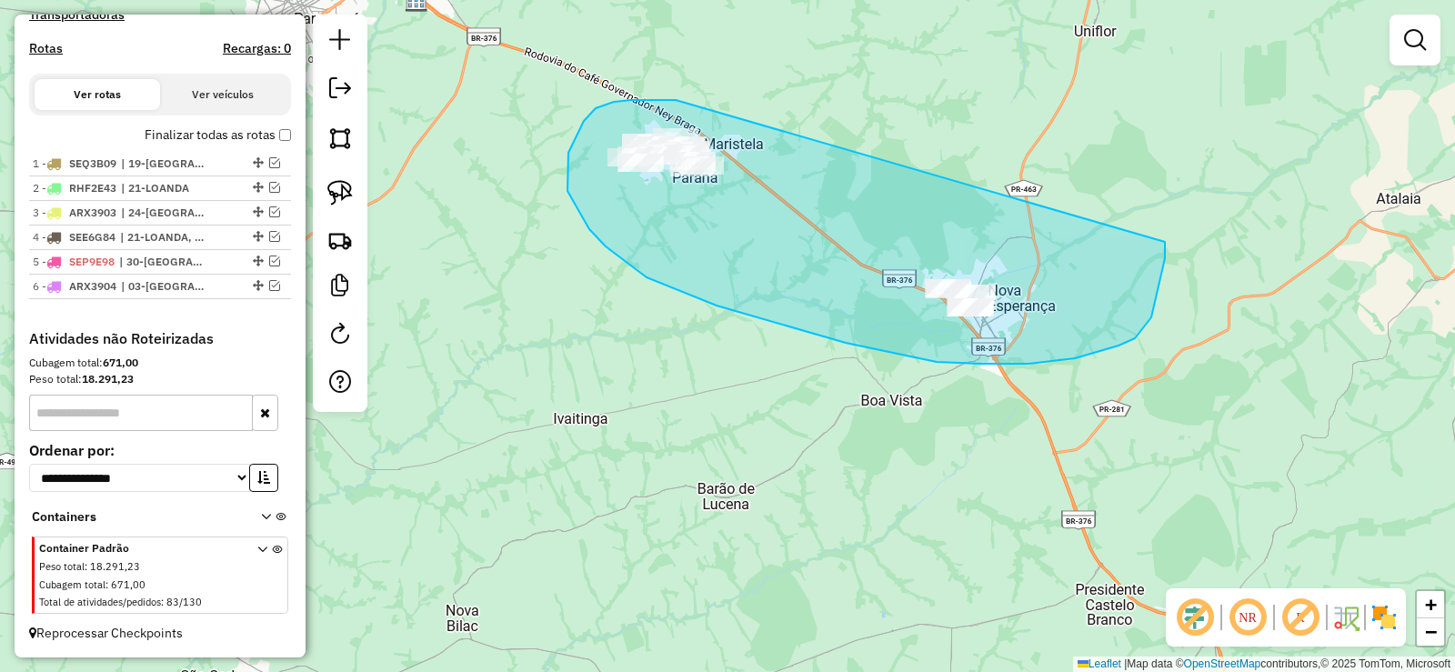
drag, startPoint x: 596, startPoint y: 108, endPoint x: 1163, endPoint y: 237, distance: 581.9
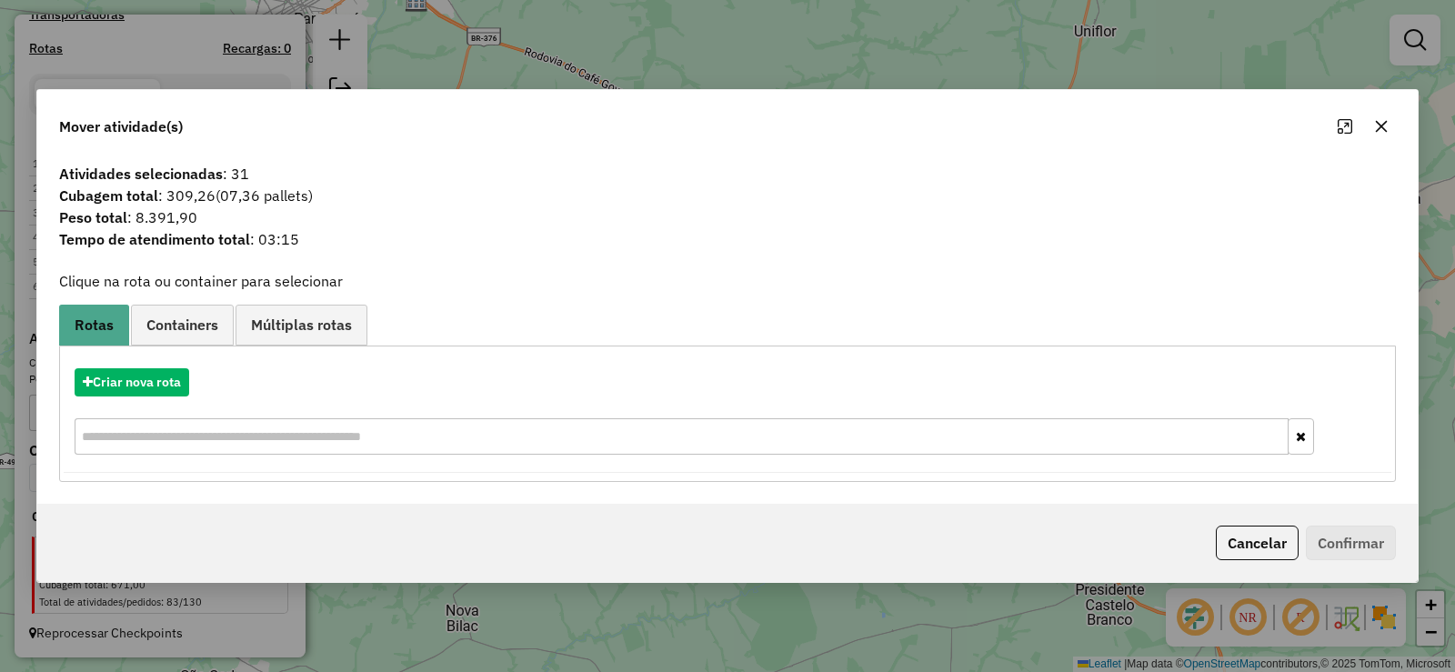
click at [1379, 122] on icon "button" at bounding box center [1381, 126] width 15 height 15
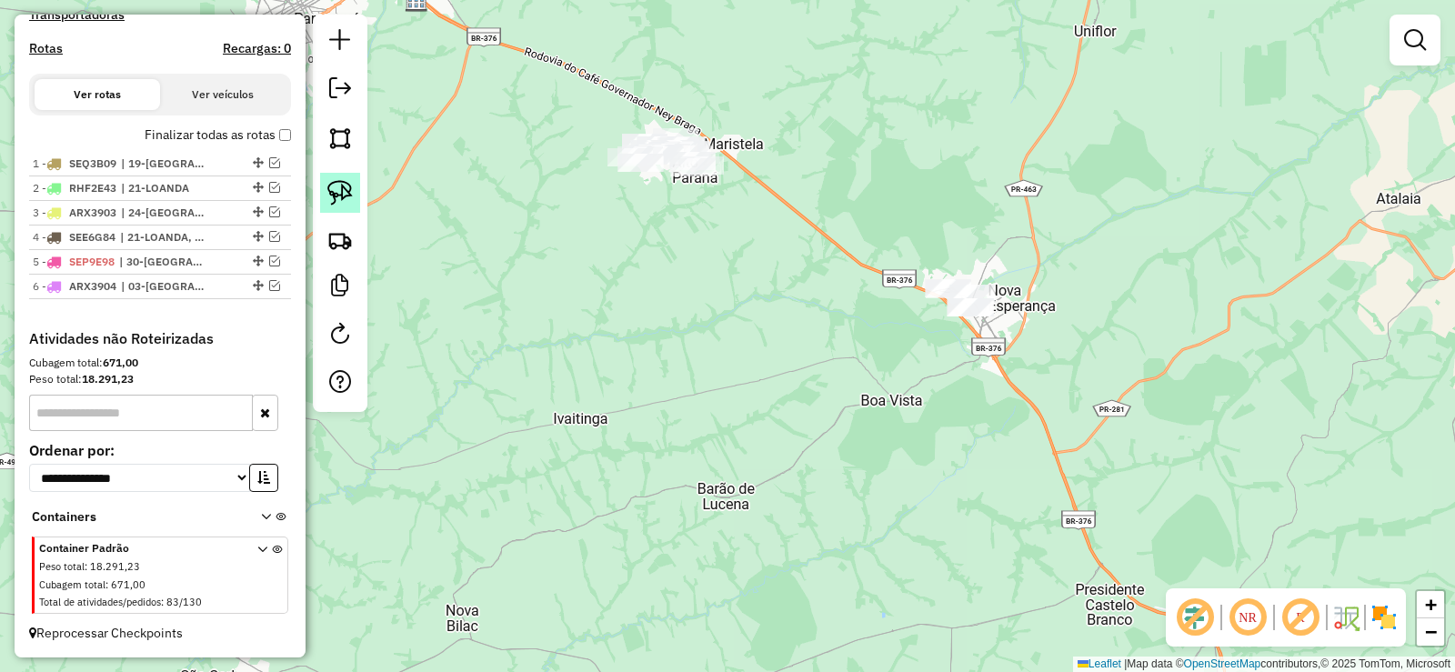
click at [357, 185] on link at bounding box center [340, 193] width 40 height 40
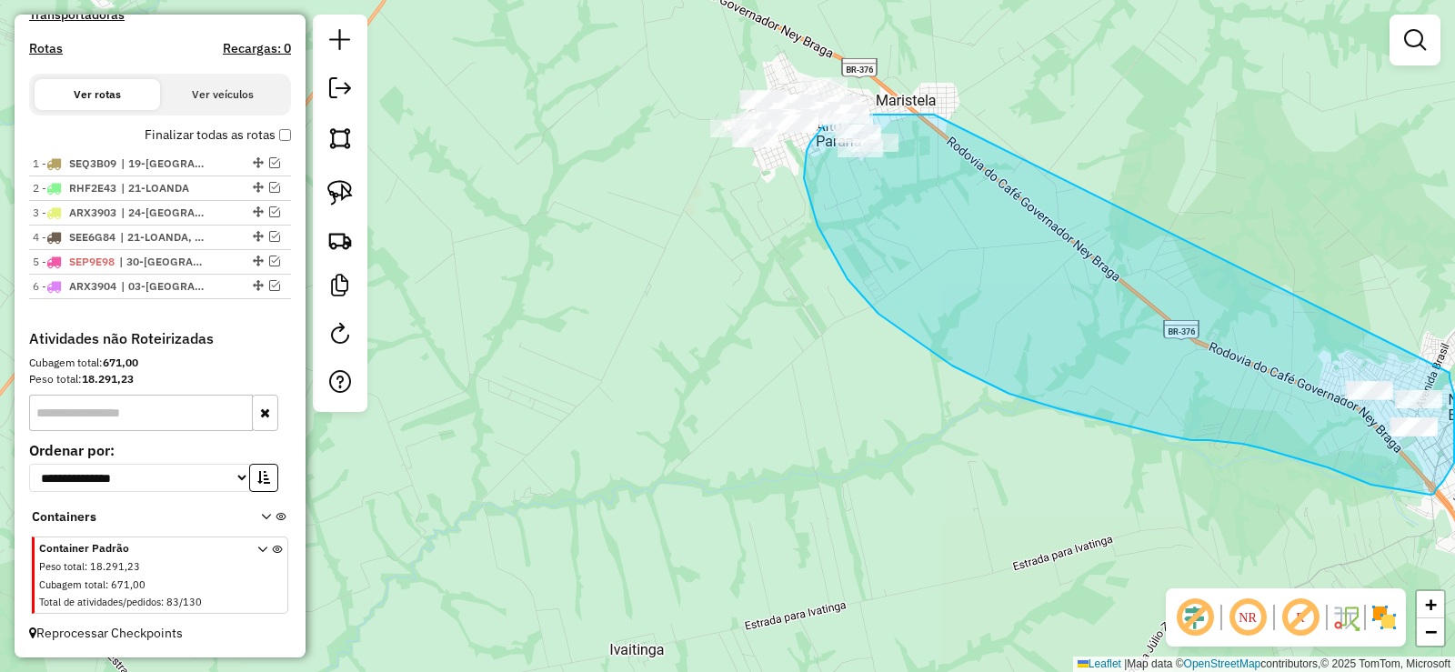
drag, startPoint x: 931, startPoint y: 115, endPoint x: 1449, endPoint y: 373, distance: 579.0
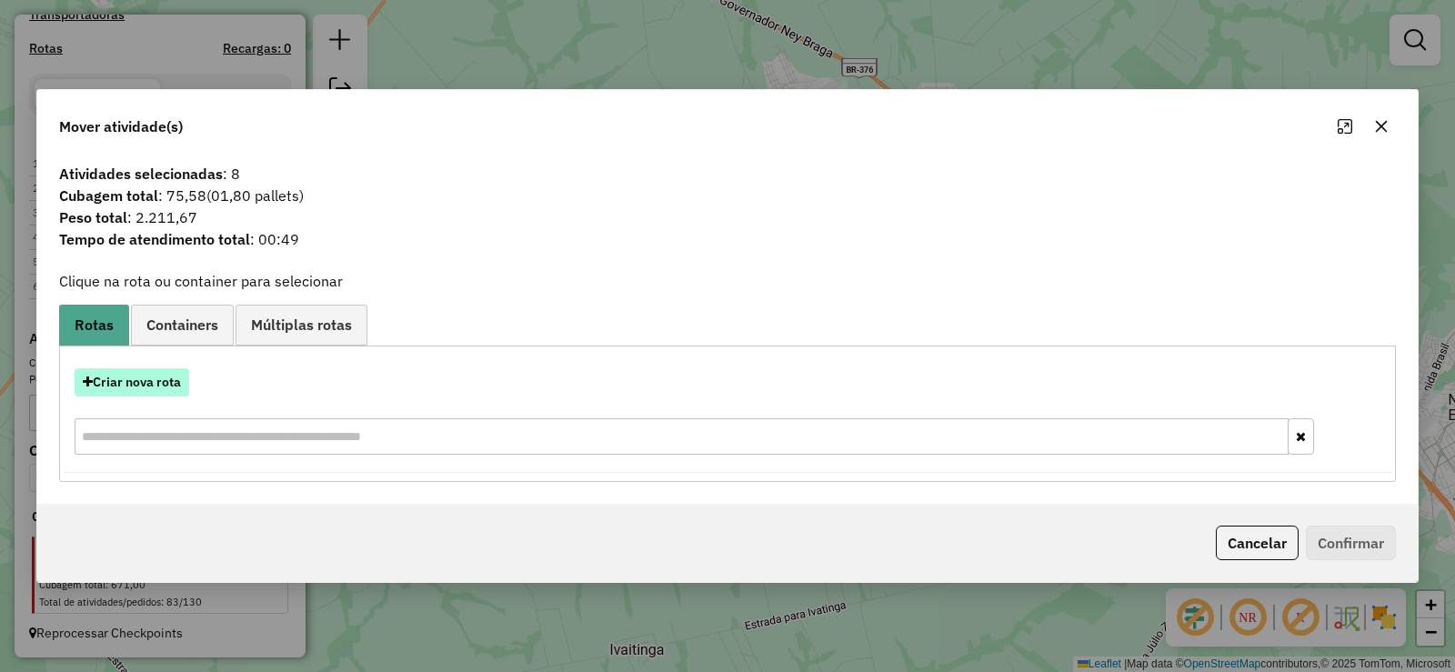
click at [141, 385] on button "Criar nova rota" at bounding box center [132, 382] width 115 height 28
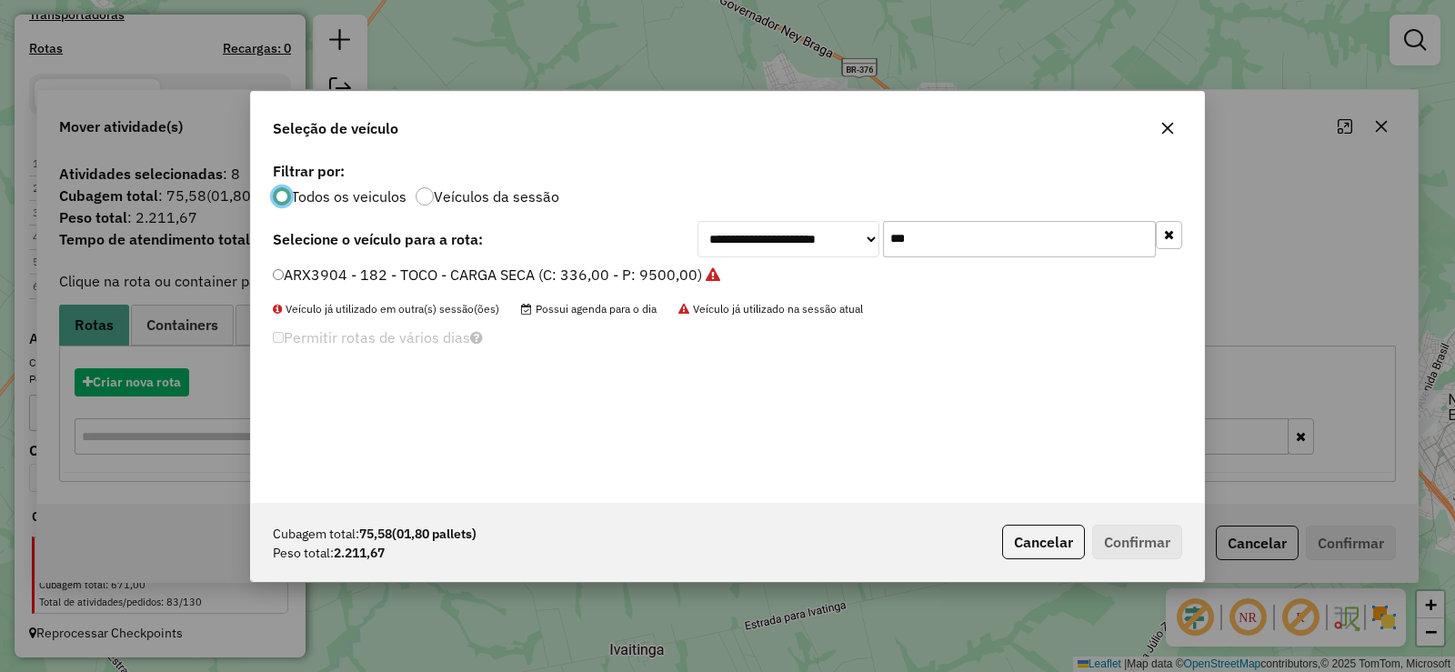
scroll to position [10, 5]
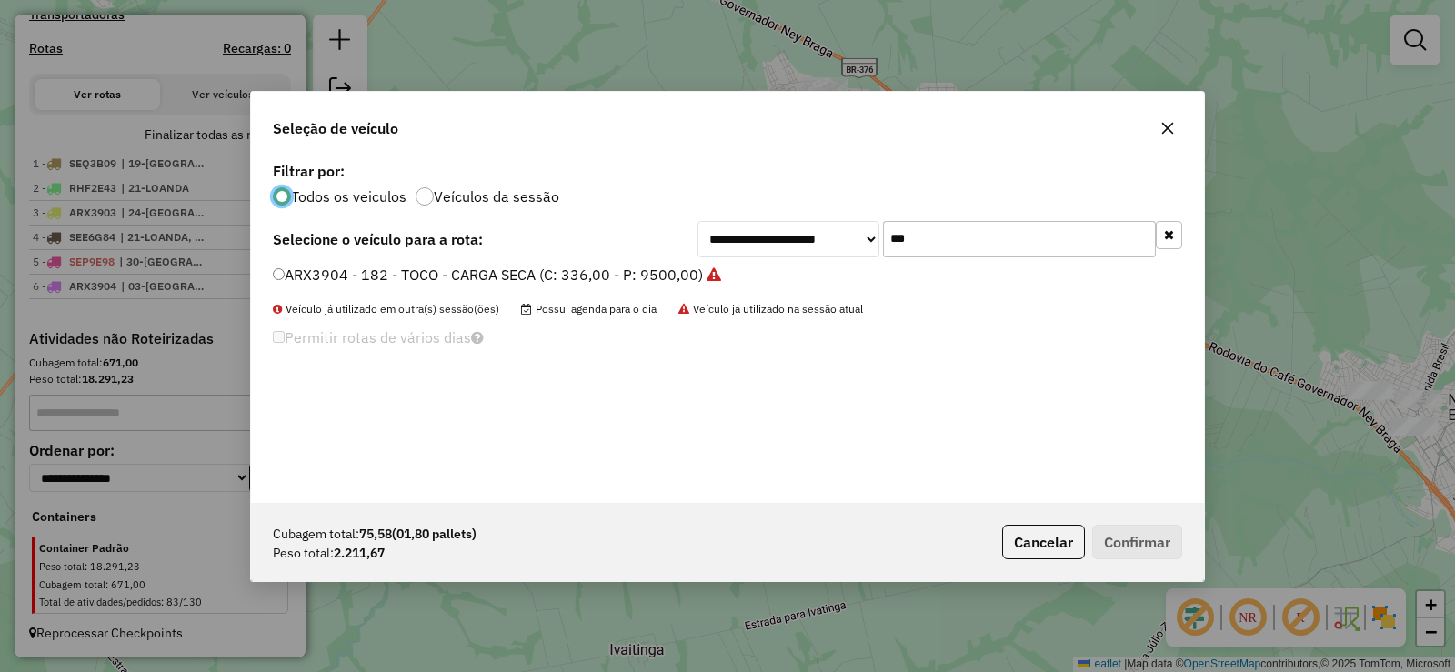
click at [924, 235] on input "***" at bounding box center [1019, 239] width 273 height 36
type input "***"
click at [682, 268] on label "ARX3902 - 178 - TOCO - CARGA SECA (C: 336,00 - P: 9500,00)" at bounding box center [488, 275] width 430 height 22
click at [1154, 544] on button "Confirmar" at bounding box center [1137, 542] width 90 height 35
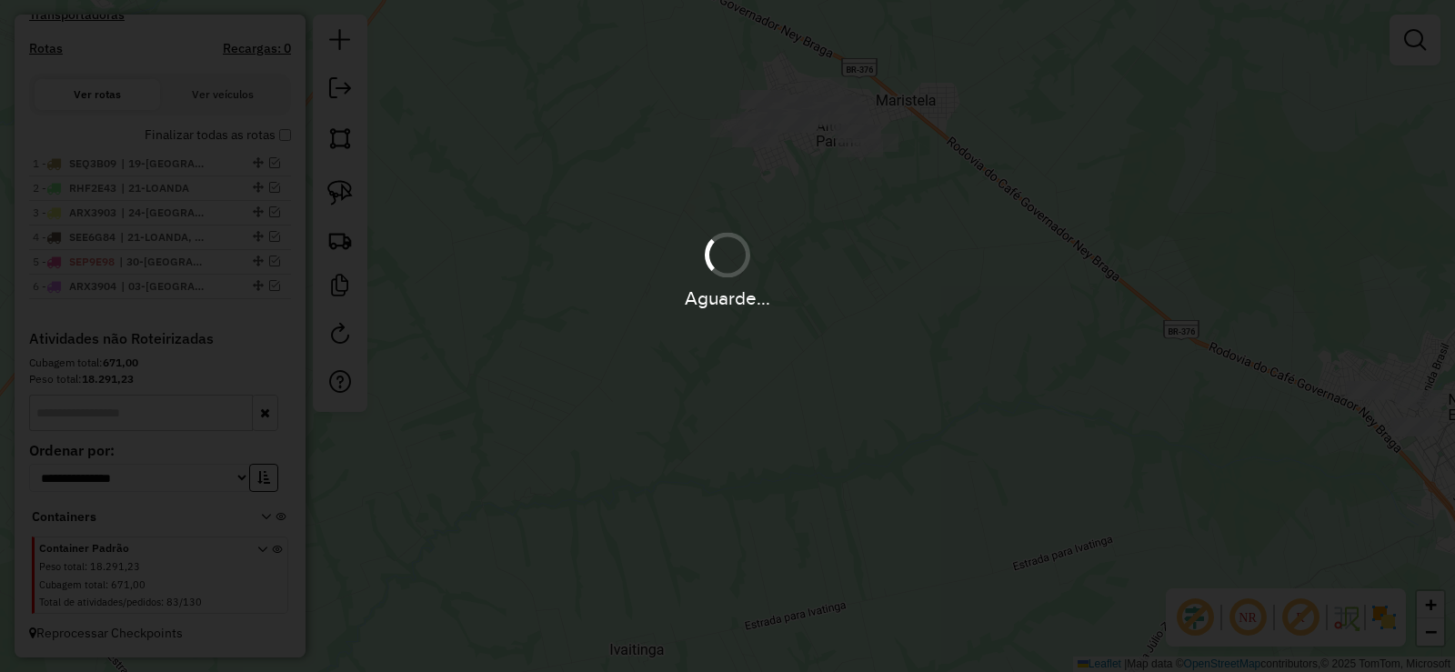
scroll to position [666, 0]
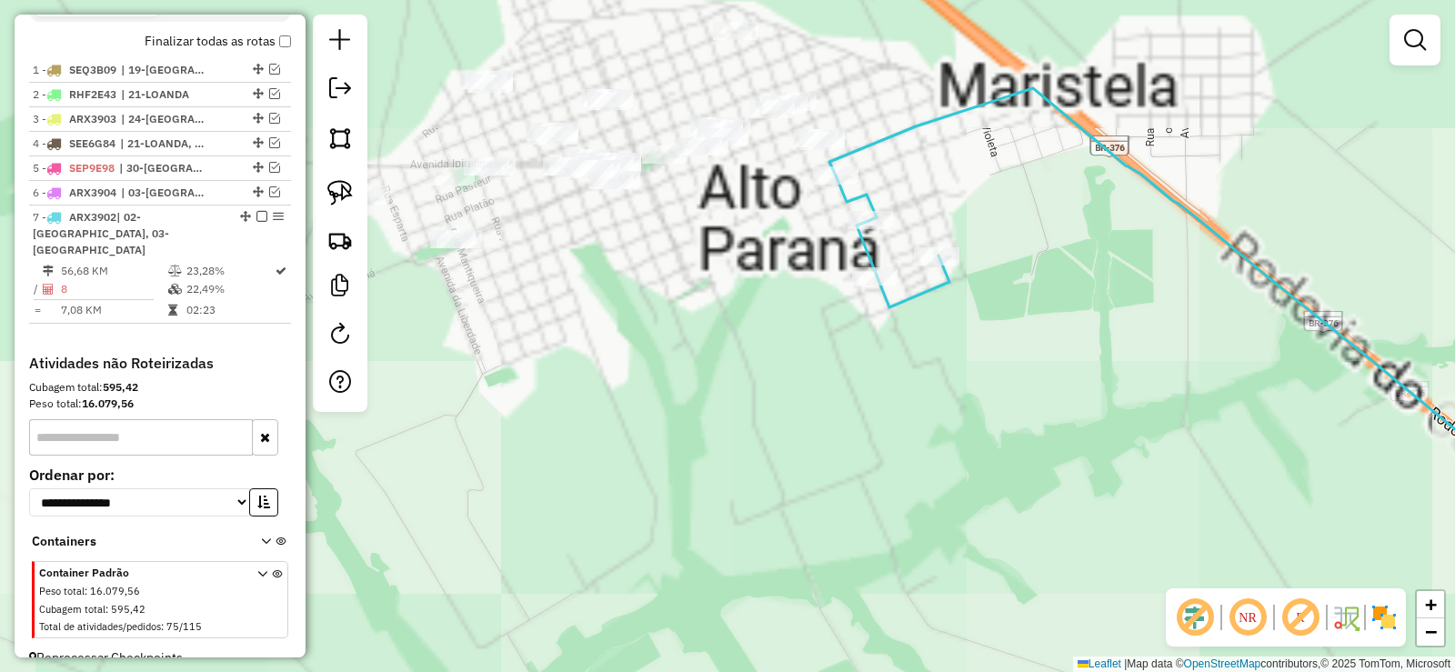
drag, startPoint x: 782, startPoint y: 141, endPoint x: 774, endPoint y: 306, distance: 165.7
click at [774, 306] on div "Janela de atendimento Grade de atendimento Capacidade Transportadoras Veículos …" at bounding box center [727, 336] width 1455 height 672
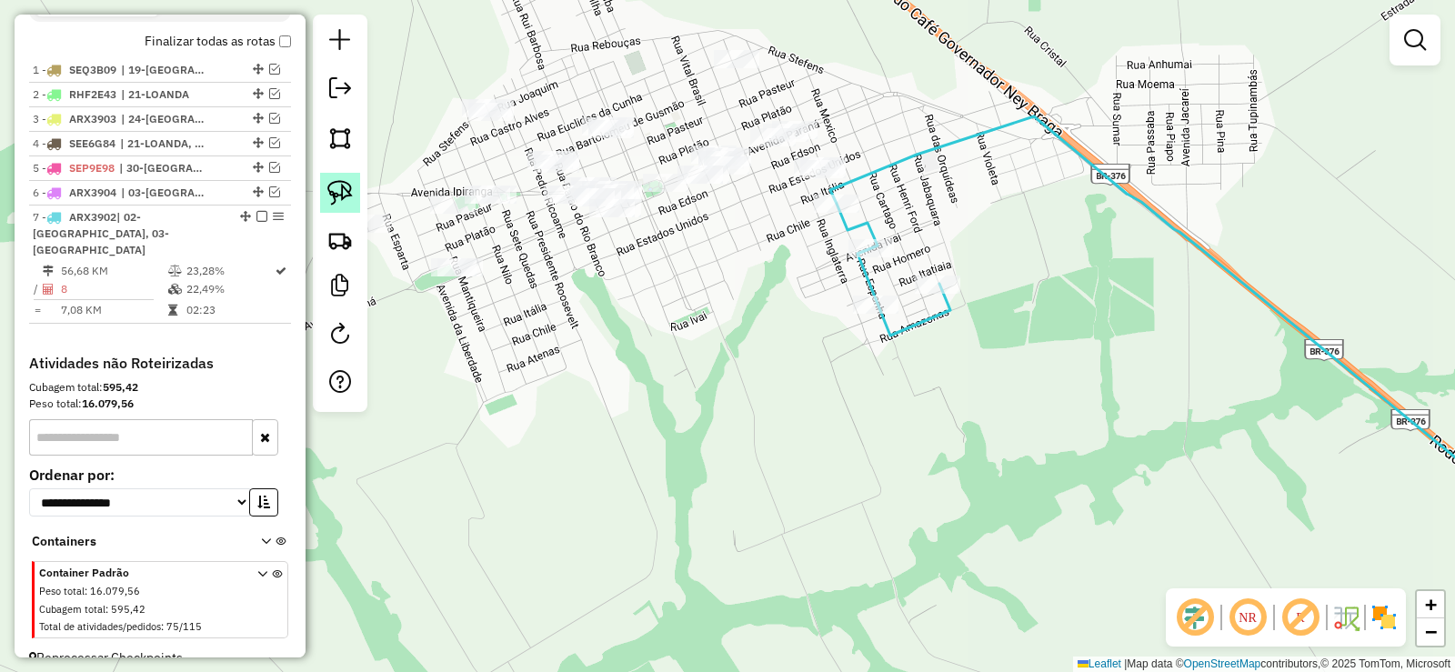
click at [349, 182] on img at bounding box center [339, 192] width 25 height 25
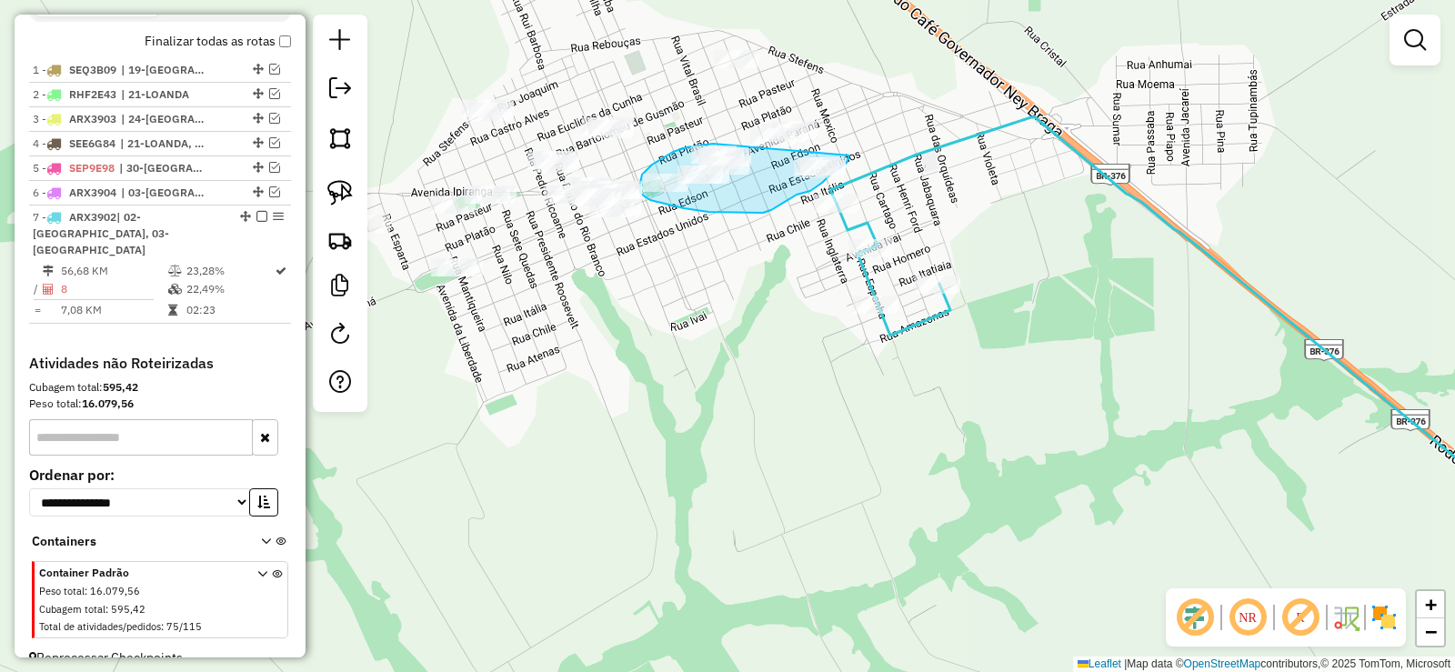
drag, startPoint x: 701, startPoint y: 145, endPoint x: 826, endPoint y: 84, distance: 138.7
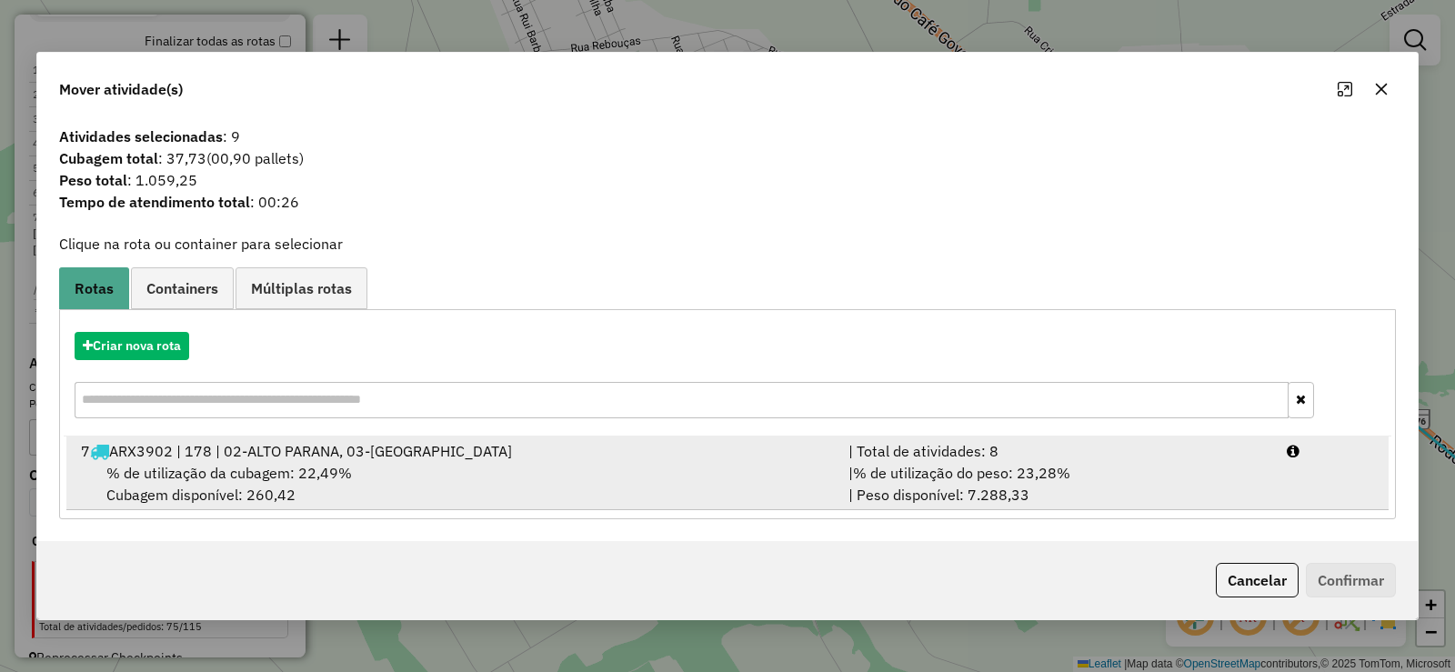
drag, startPoint x: 1281, startPoint y: 466, endPoint x: 1292, endPoint y: 492, distance: 28.5
click at [1280, 465] on li "7 ARX3902 | 178 | 02-ALTO PARANA, 03-NOVA ESPERANÇA | Total de atividades: 8 % …" at bounding box center [727, 473] width 1322 height 74
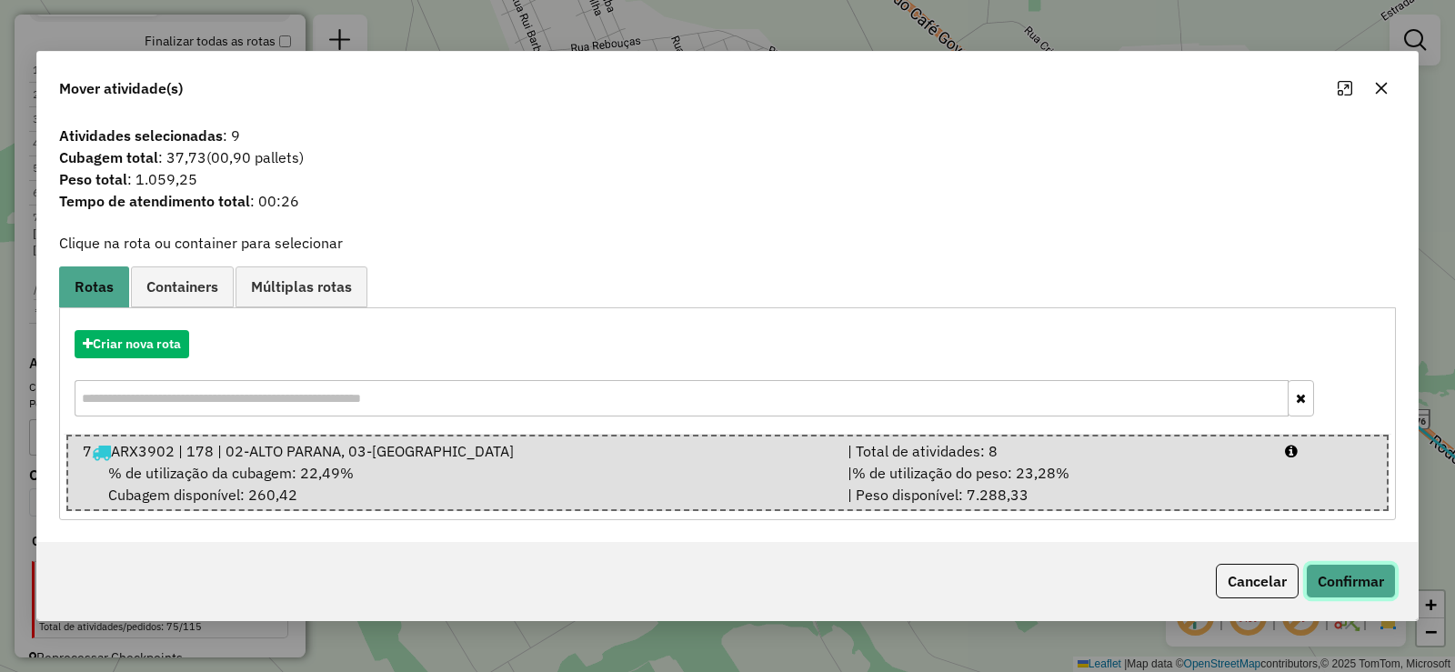
click at [1349, 582] on button "Confirmar" at bounding box center [1351, 581] width 90 height 35
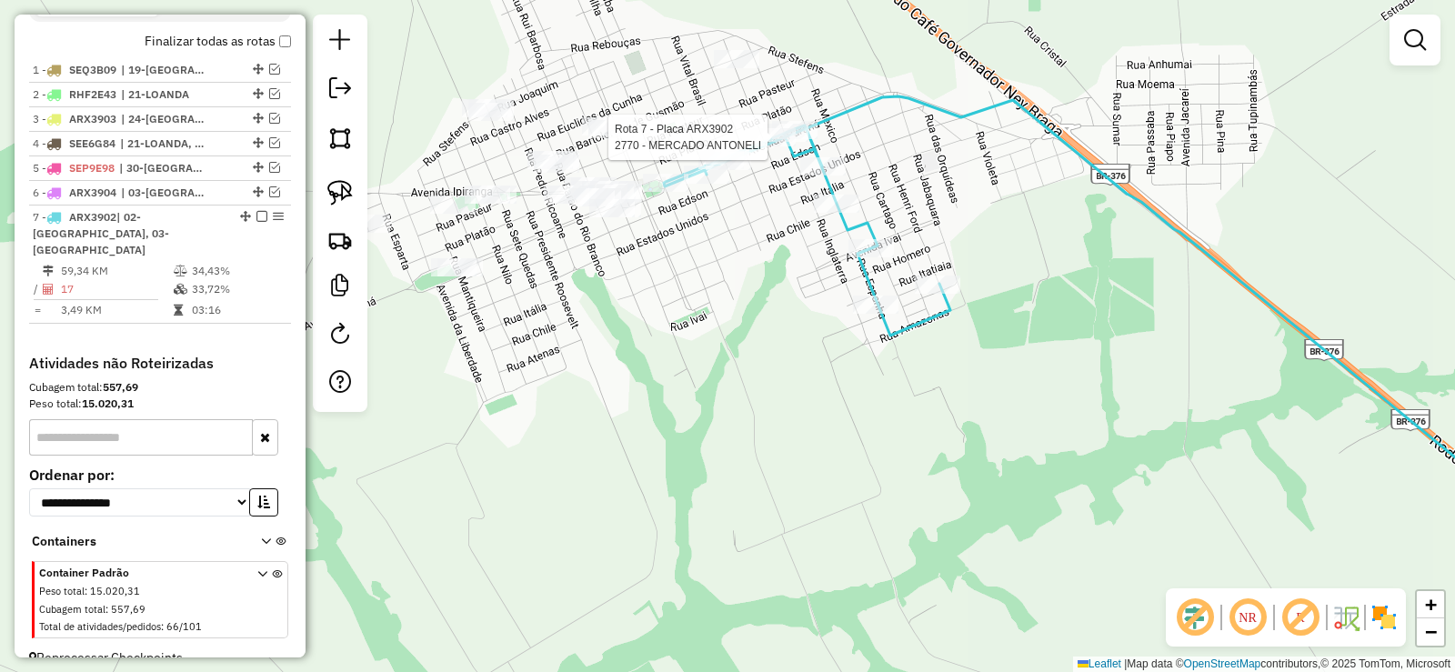
click at [774, 146] on div at bounding box center [772, 137] width 45 height 18
select select "*********"
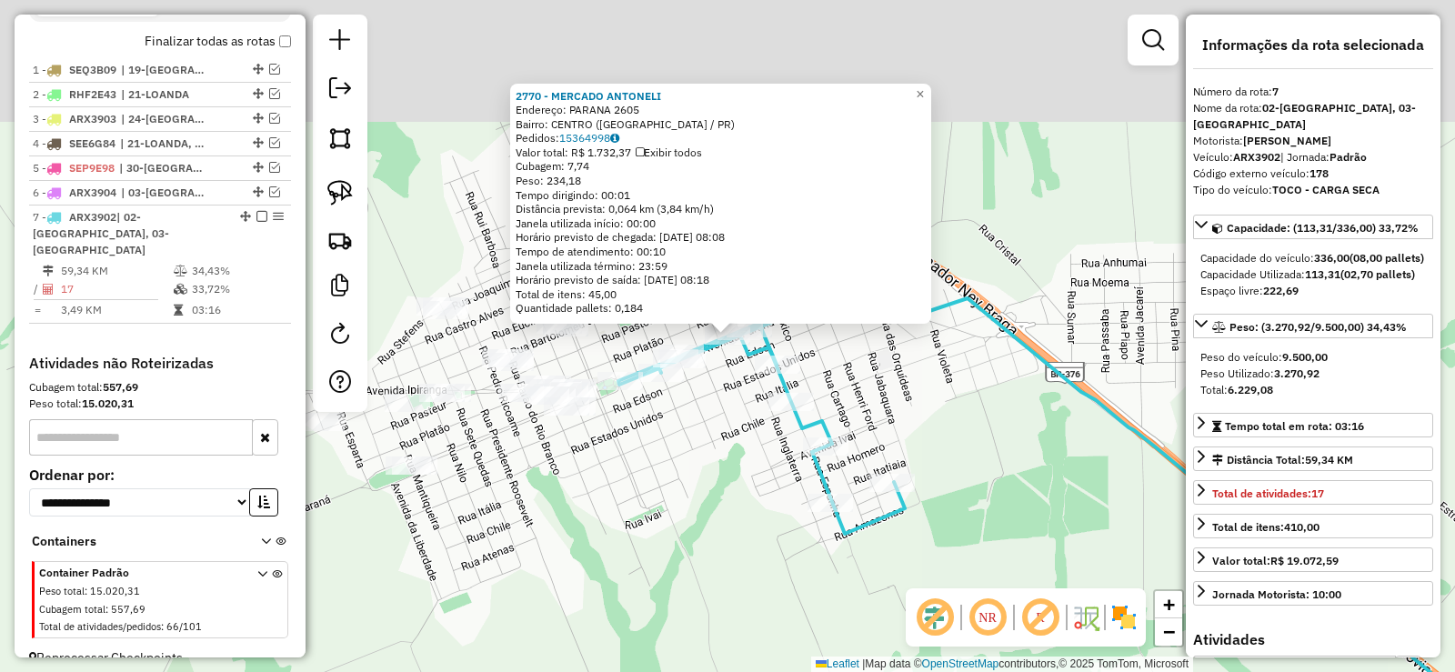
scroll to position [691, 0]
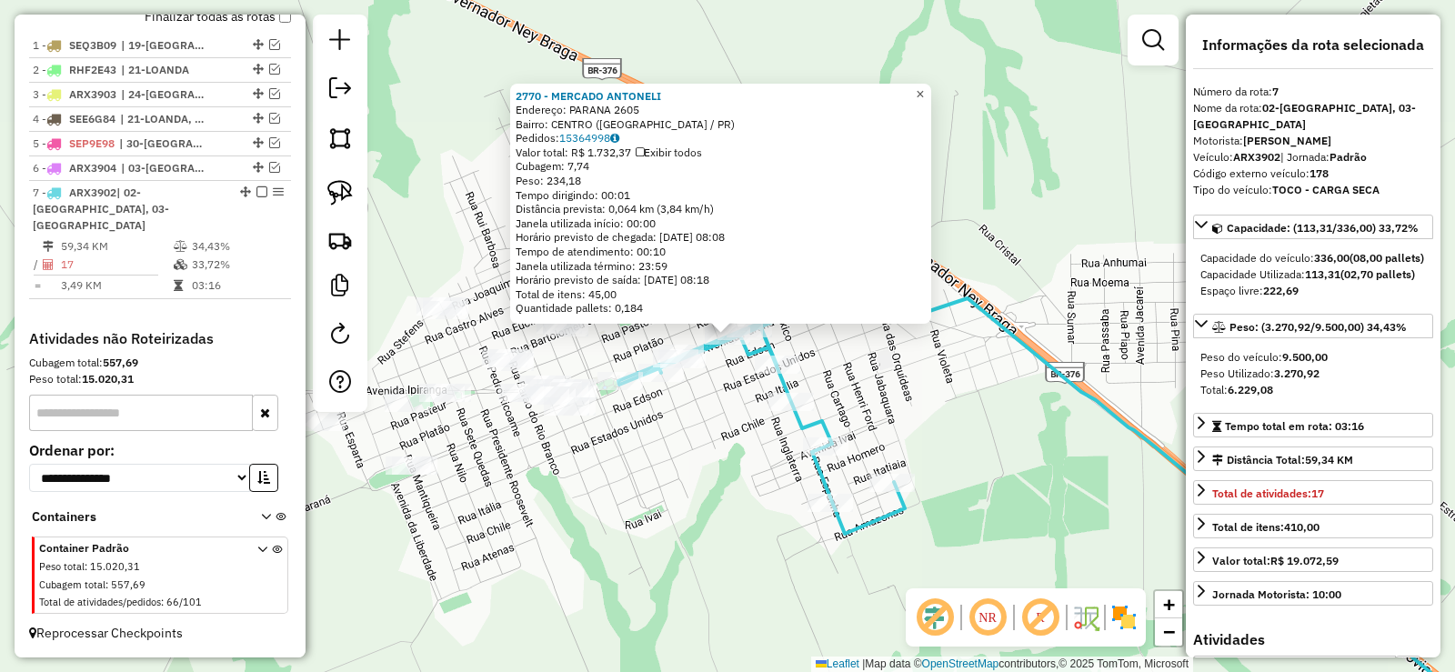
click at [924, 86] on span "×" at bounding box center [920, 93] width 8 height 15
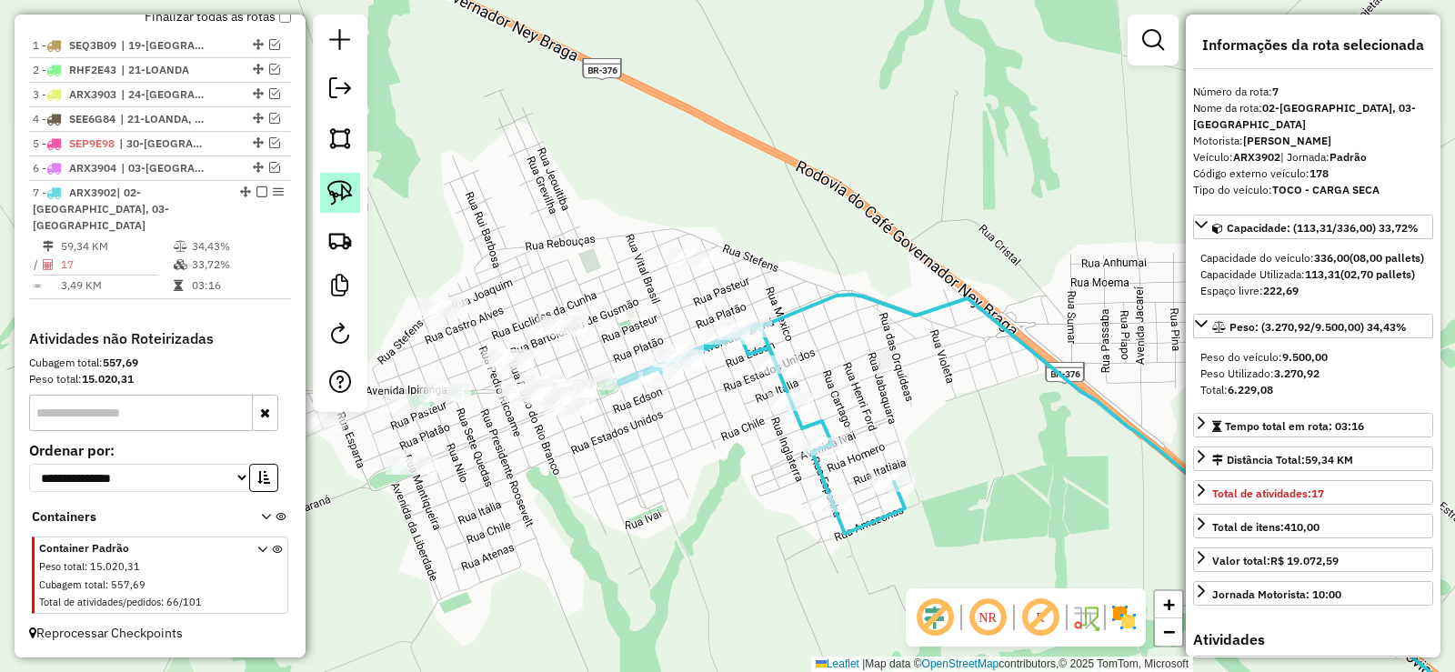
click at [326, 186] on link at bounding box center [340, 193] width 40 height 40
drag, startPoint x: 528, startPoint y: 342, endPoint x: 616, endPoint y: 315, distance: 92.3
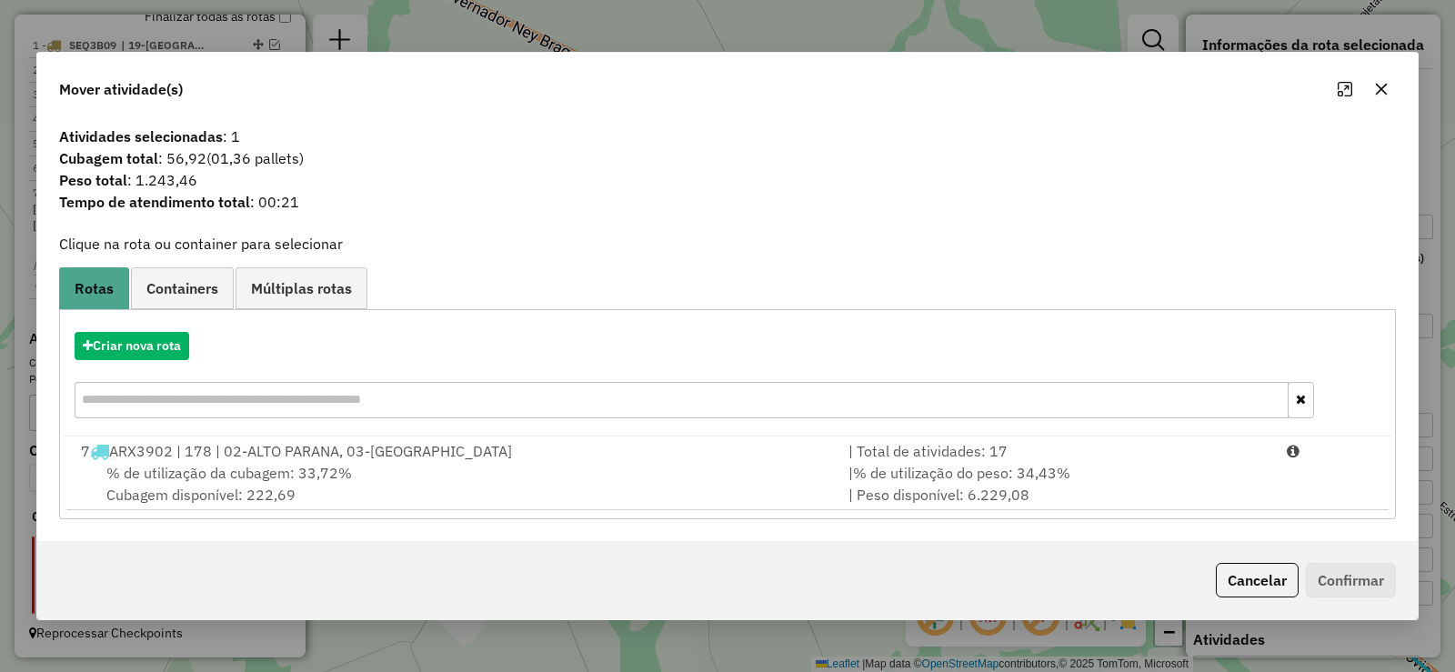
drag, startPoint x: 1227, startPoint y: 483, endPoint x: 1298, endPoint y: 520, distance: 80.9
click at [1225, 483] on div "| % de utilização do peso: 34,43% | Peso disponível: 6.229,08" at bounding box center [1056, 484] width 438 height 44
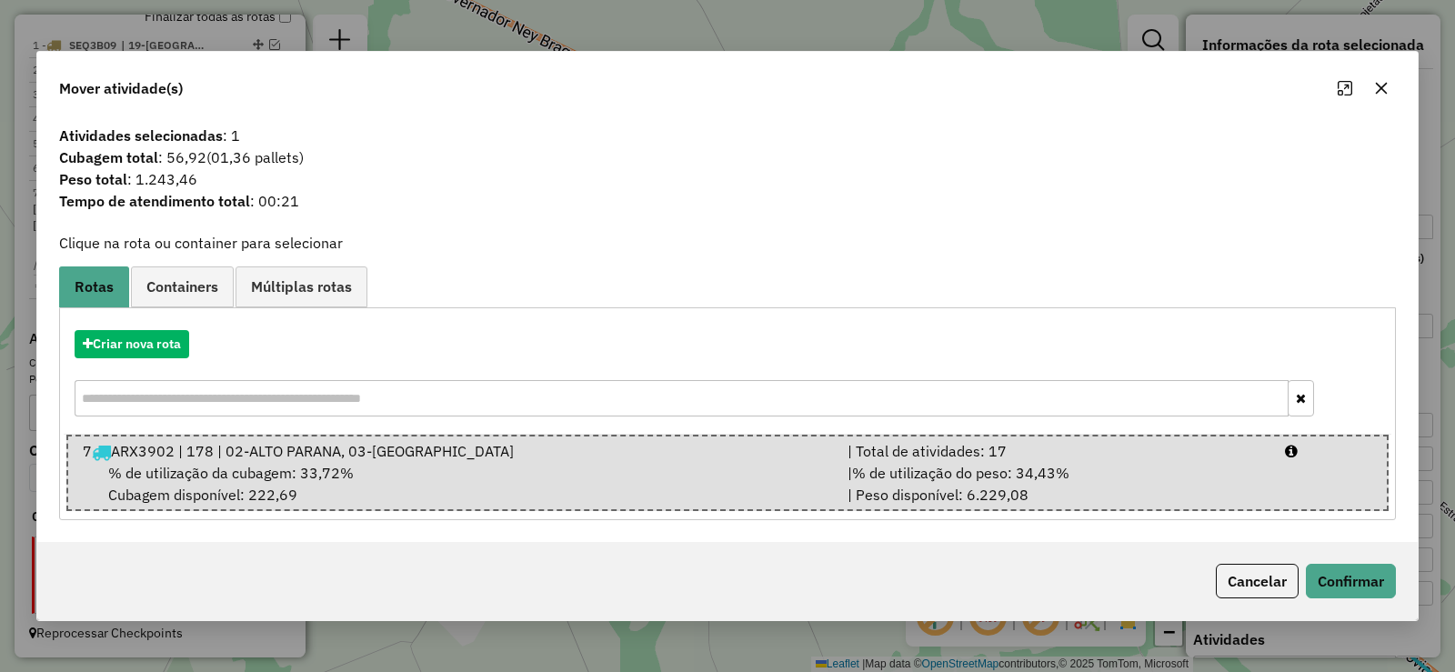
click at [1337, 560] on div "Cancelar Confirmar" at bounding box center [727, 581] width 1380 height 78
click at [1342, 563] on div "Cancelar Confirmar" at bounding box center [727, 581] width 1380 height 78
click at [1347, 573] on button "Confirmar" at bounding box center [1351, 581] width 90 height 35
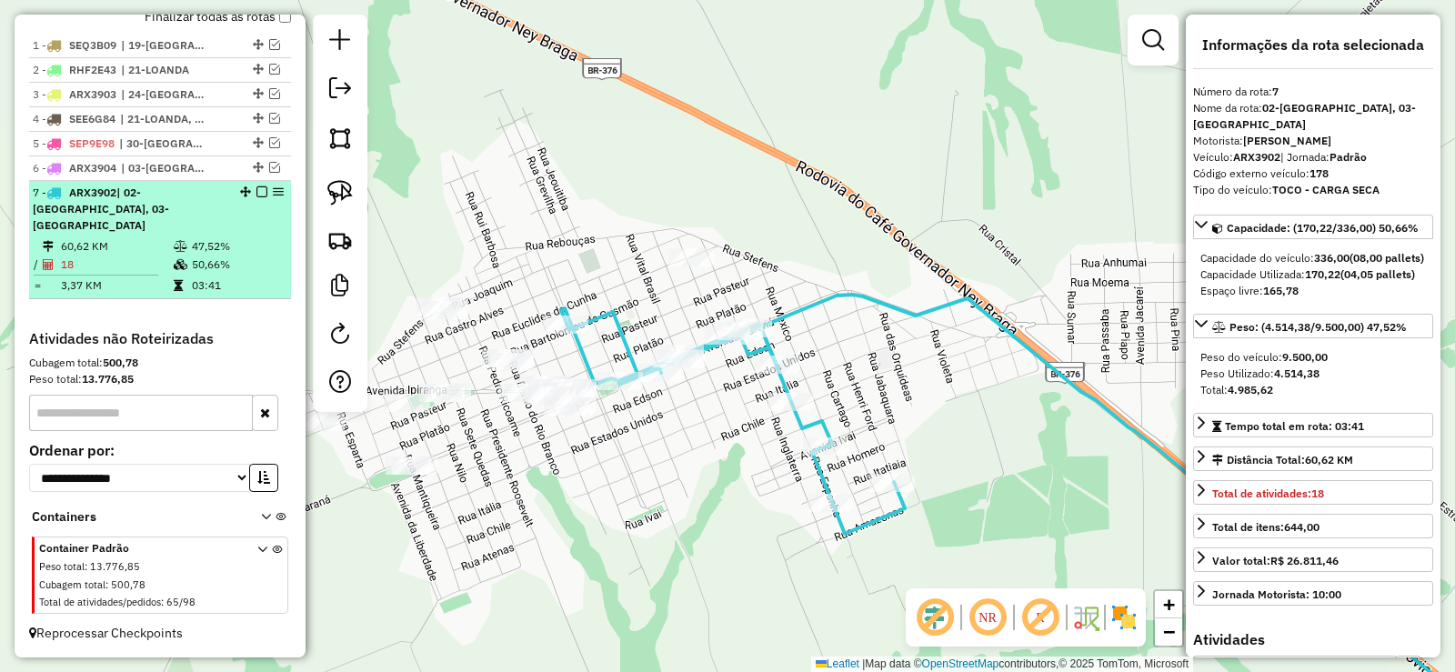
click at [256, 197] on em at bounding box center [261, 191] width 11 height 11
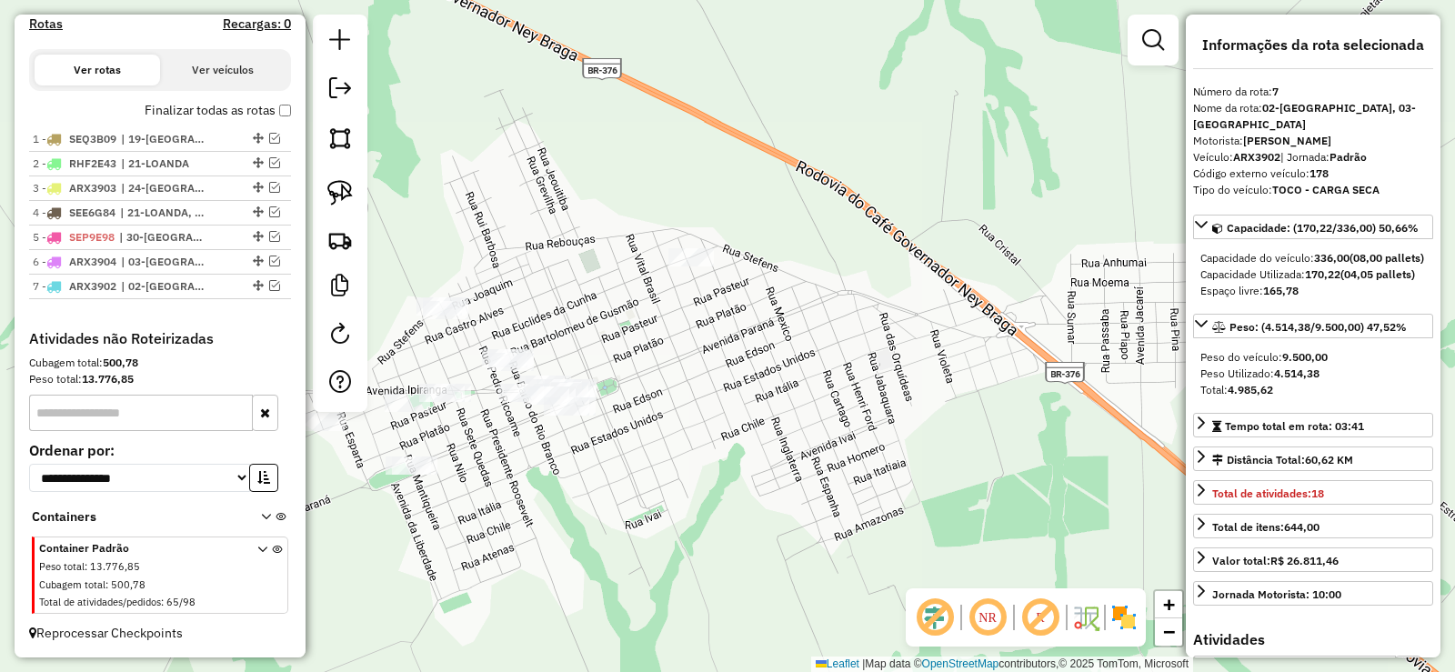
scroll to position [614, 0]
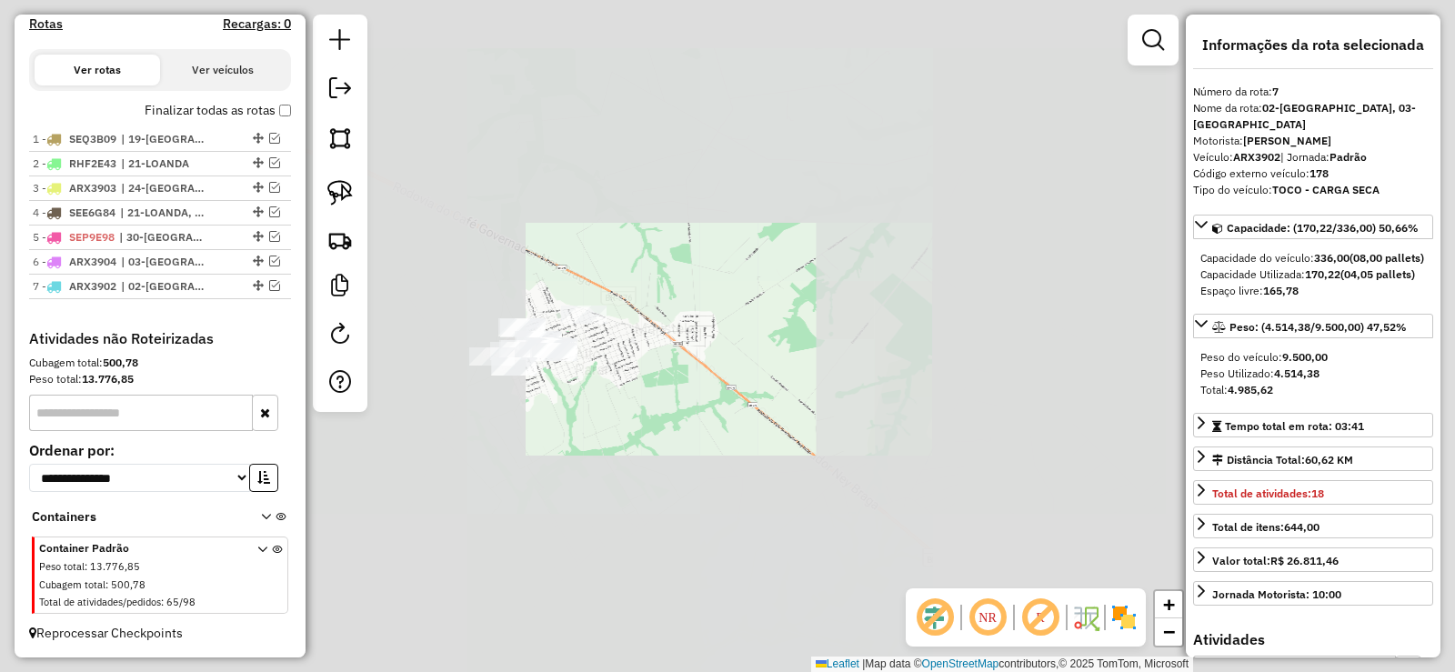
click at [543, 482] on div "Janela de atendimento Grade de atendimento Capacidade Transportadoras Veículos …" at bounding box center [727, 336] width 1455 height 672
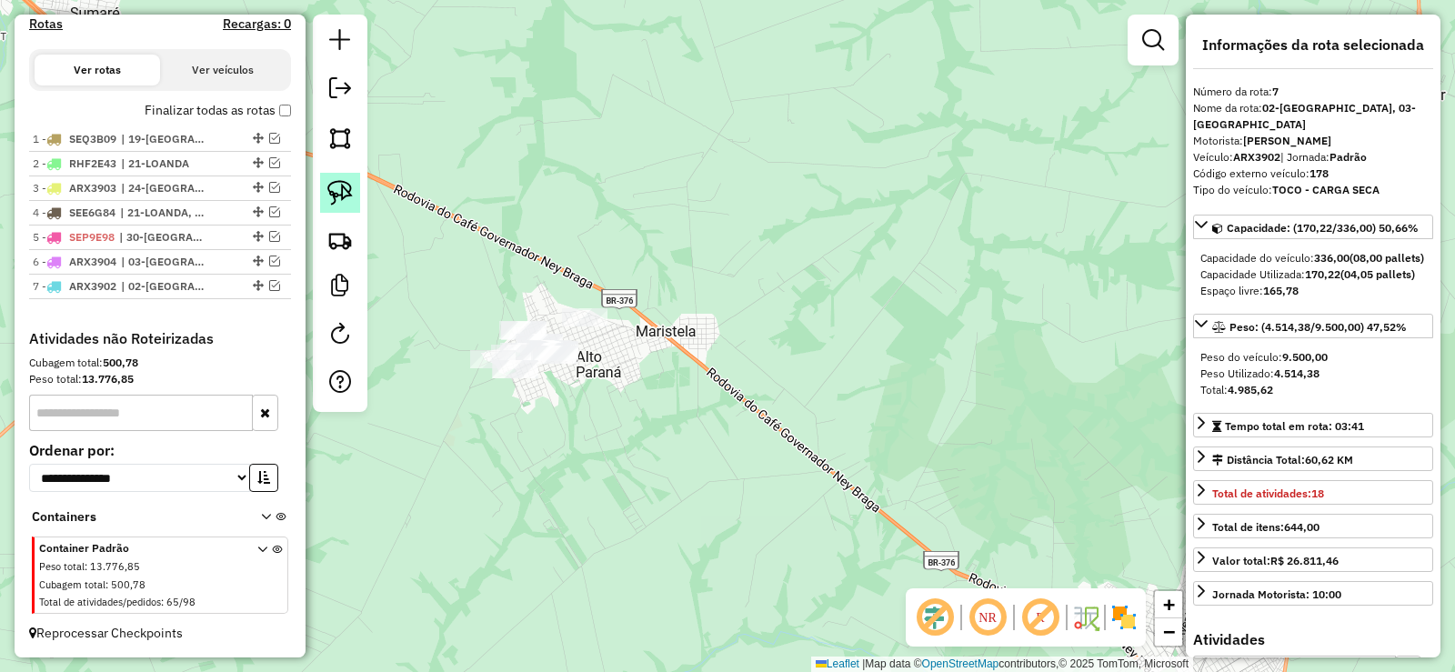
click at [340, 196] on img at bounding box center [339, 192] width 25 height 25
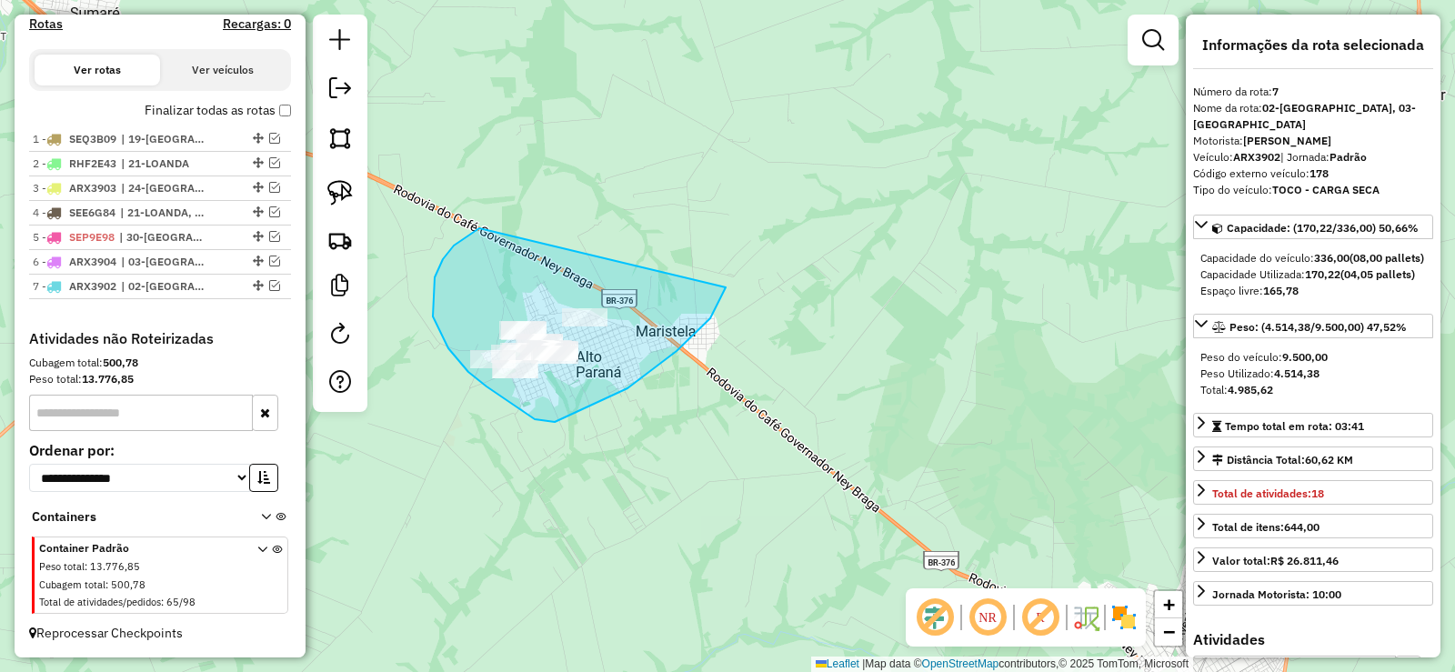
drag, startPoint x: 433, startPoint y: 316, endPoint x: 721, endPoint y: 284, distance: 290.1
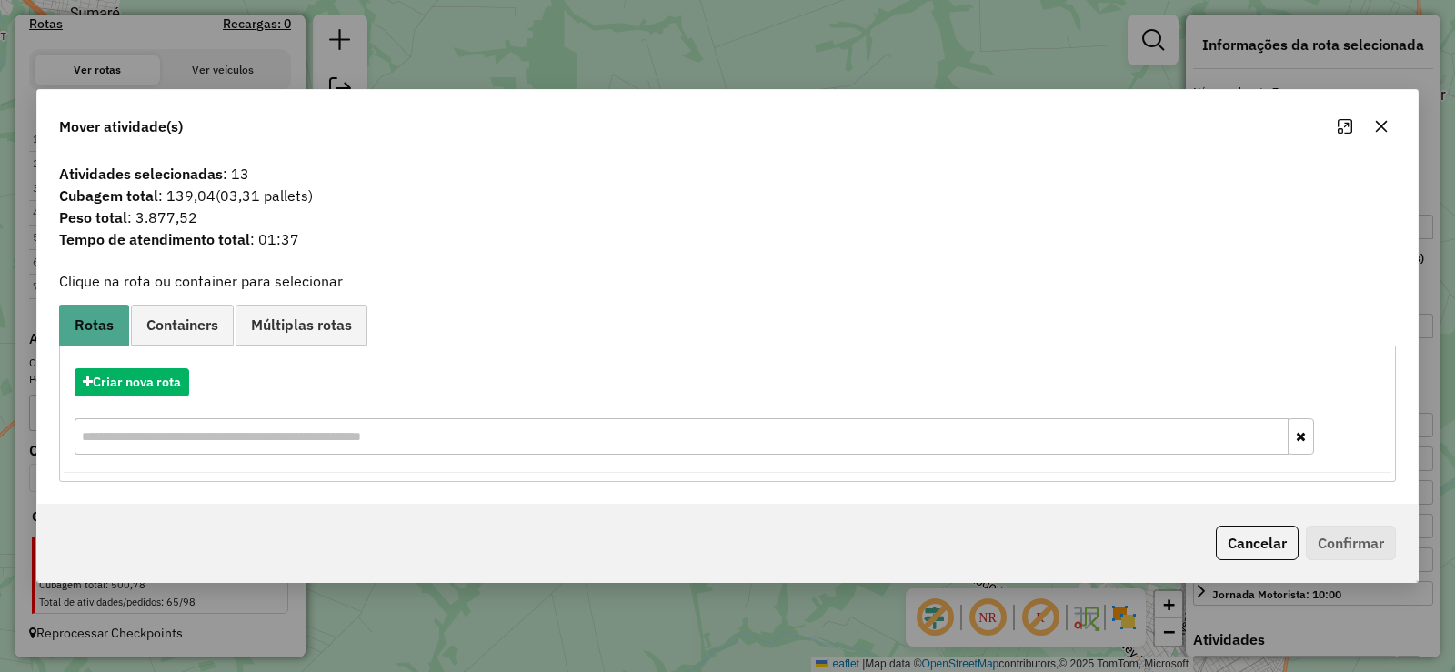
click at [1383, 122] on icon "button" at bounding box center [1381, 126] width 15 height 15
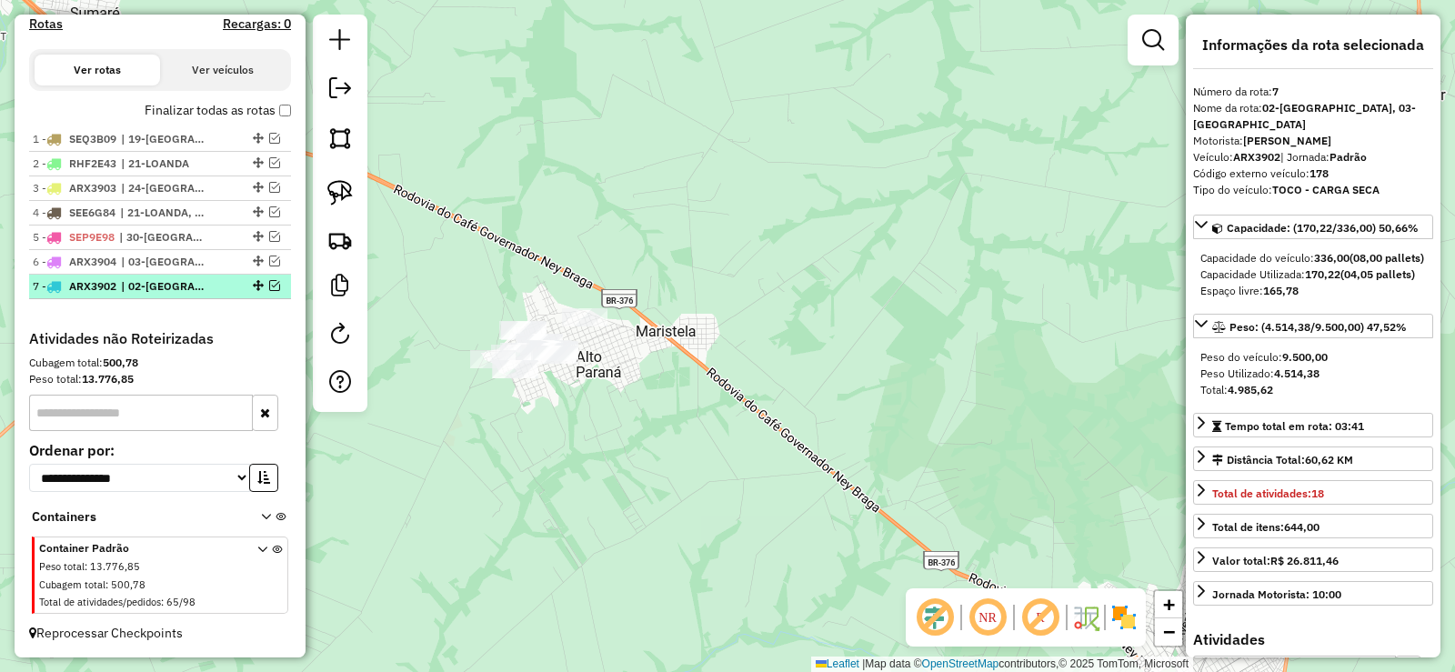
click at [272, 286] on em at bounding box center [274, 285] width 11 height 11
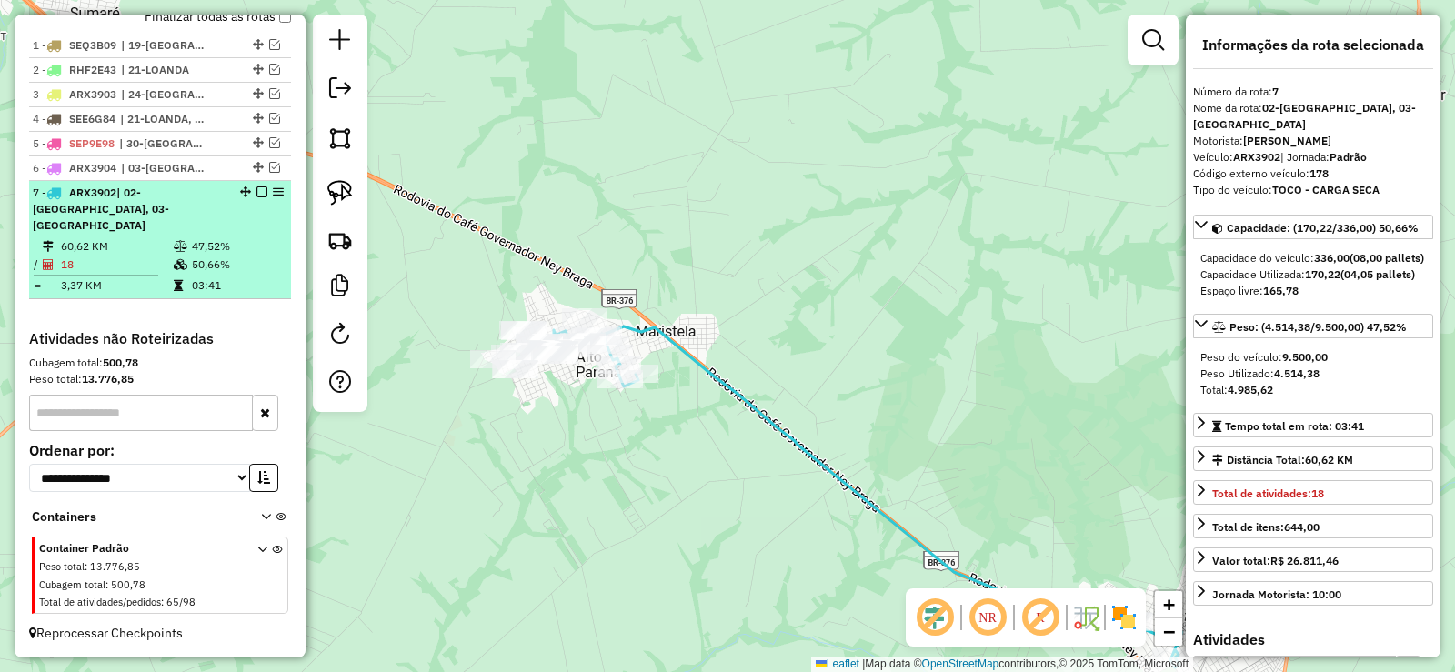
click at [255, 290] on td "03:41" at bounding box center [237, 285] width 92 height 18
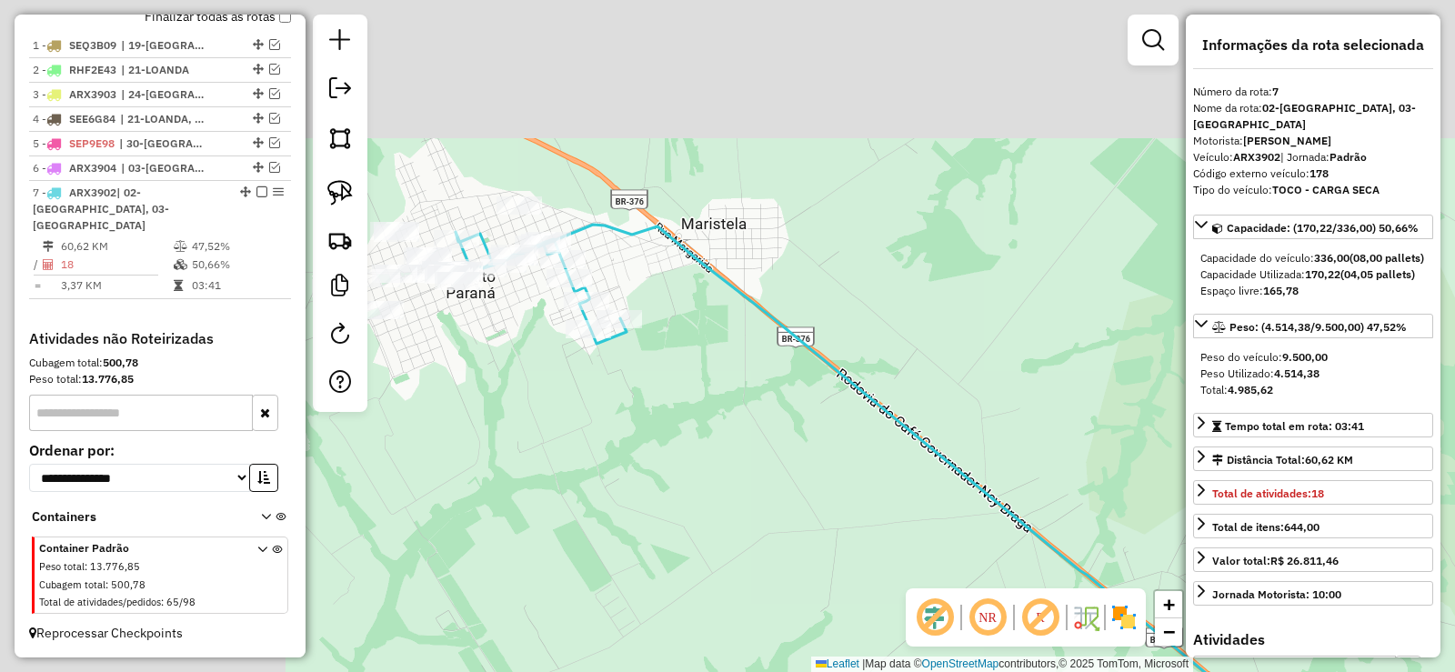
drag, startPoint x: 548, startPoint y: 324, endPoint x: 894, endPoint y: 517, distance: 396.1
click at [903, 543] on div "Janela de atendimento Grade de atendimento Capacidade Transportadoras Veículos …" at bounding box center [727, 336] width 1455 height 672
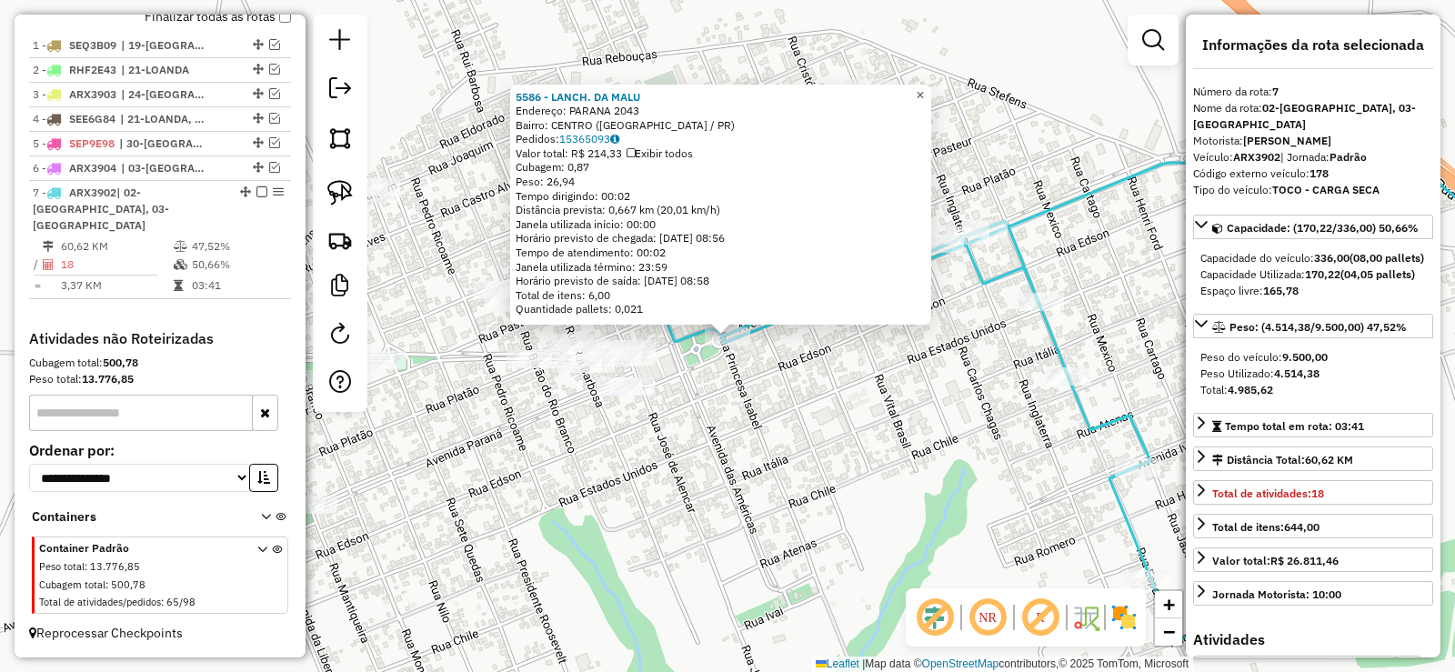
click at [924, 96] on span "×" at bounding box center [920, 94] width 8 height 15
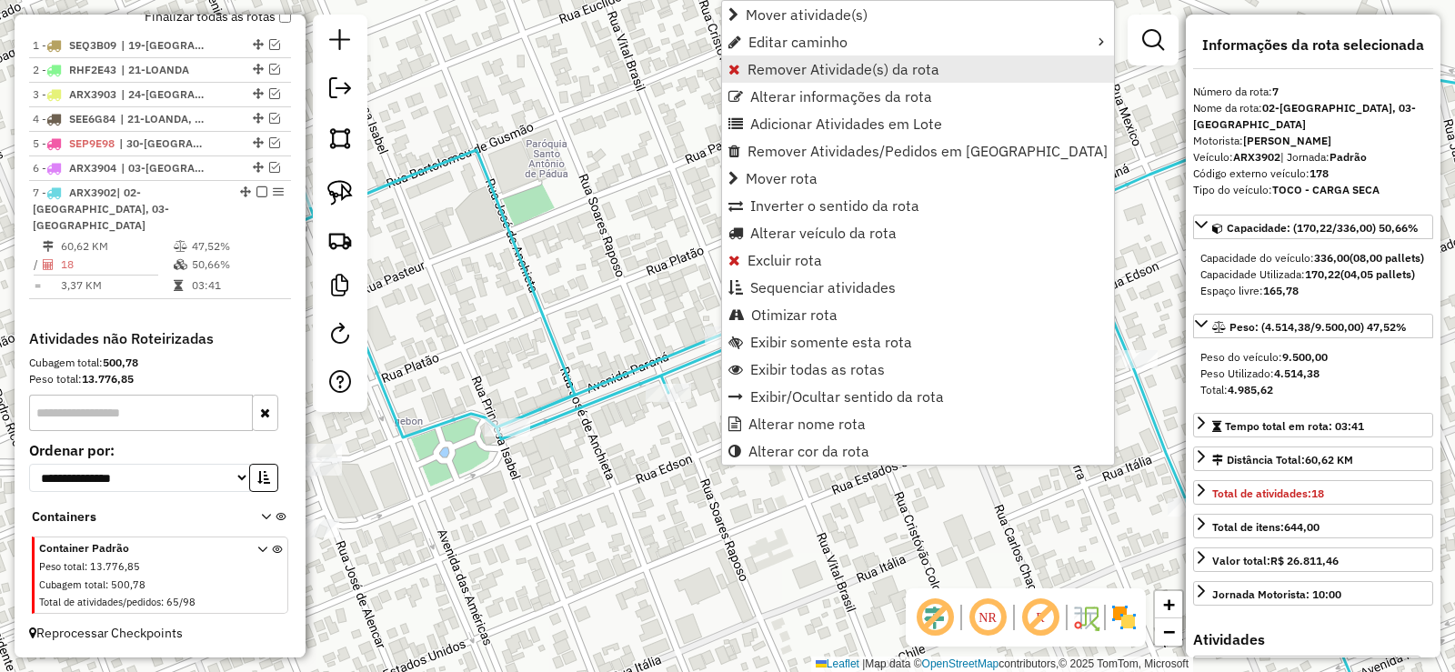
click at [816, 73] on span "Remover Atividade(s) da rota" at bounding box center [843, 69] width 192 height 15
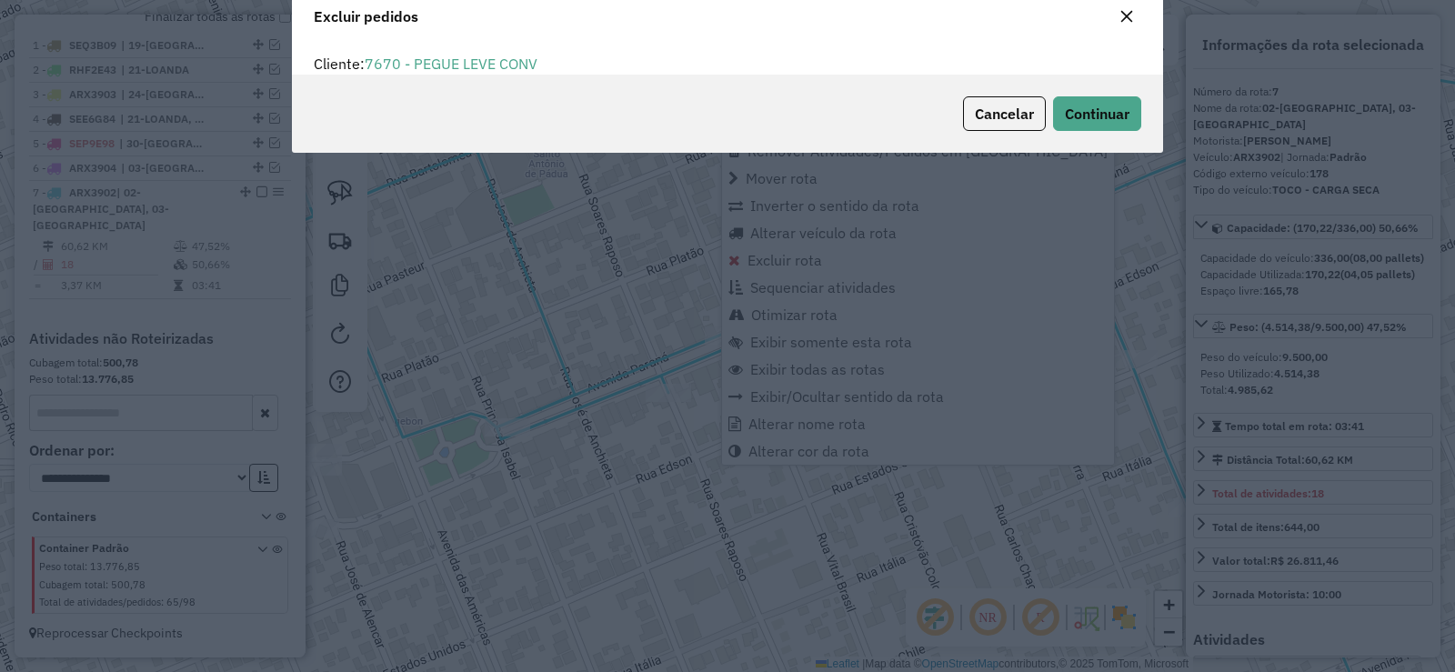
scroll to position [10, 5]
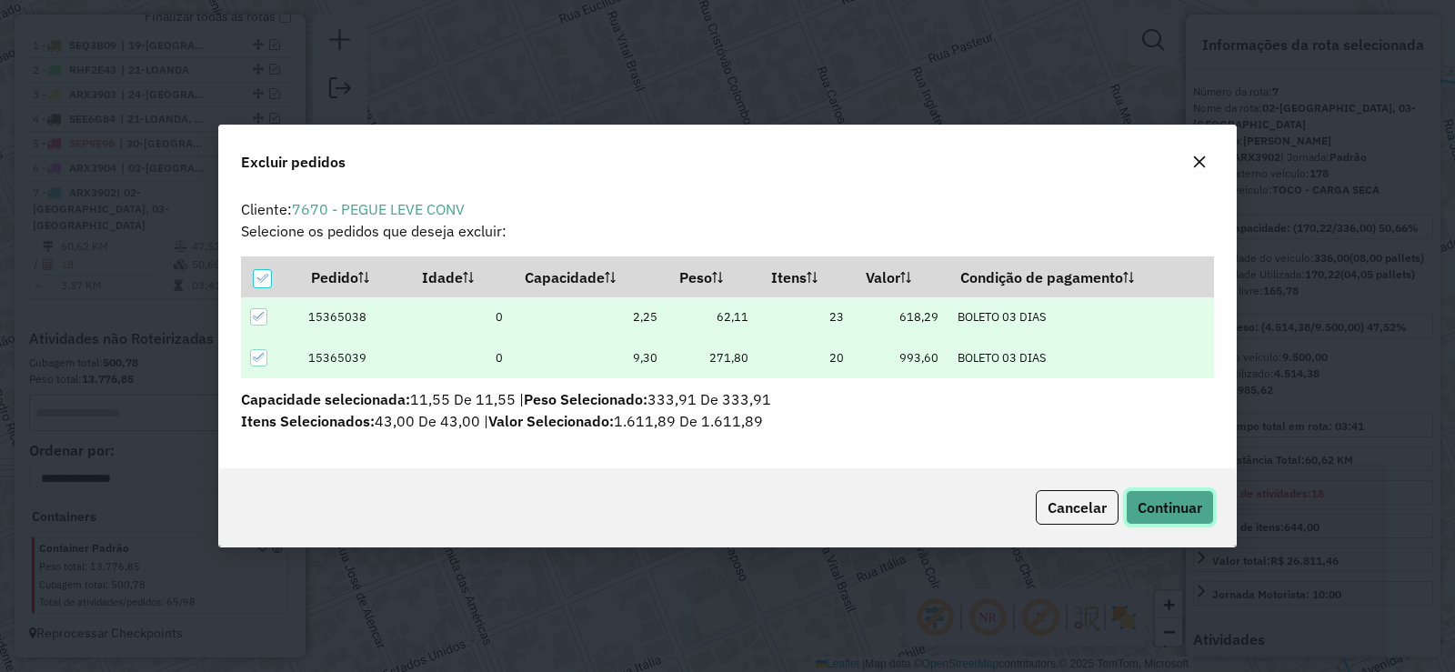
click at [1158, 506] on span "Continuar" at bounding box center [1169, 507] width 65 height 18
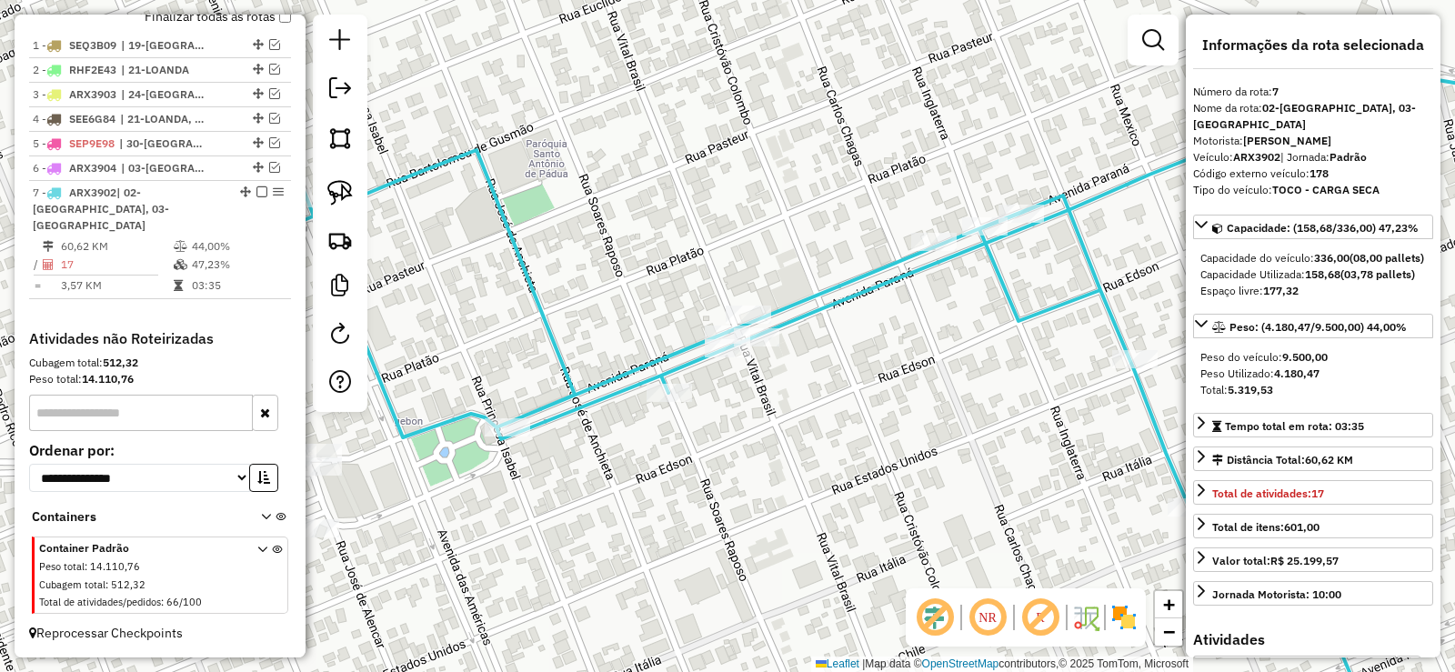
click at [256, 197] on em at bounding box center [261, 191] width 11 height 11
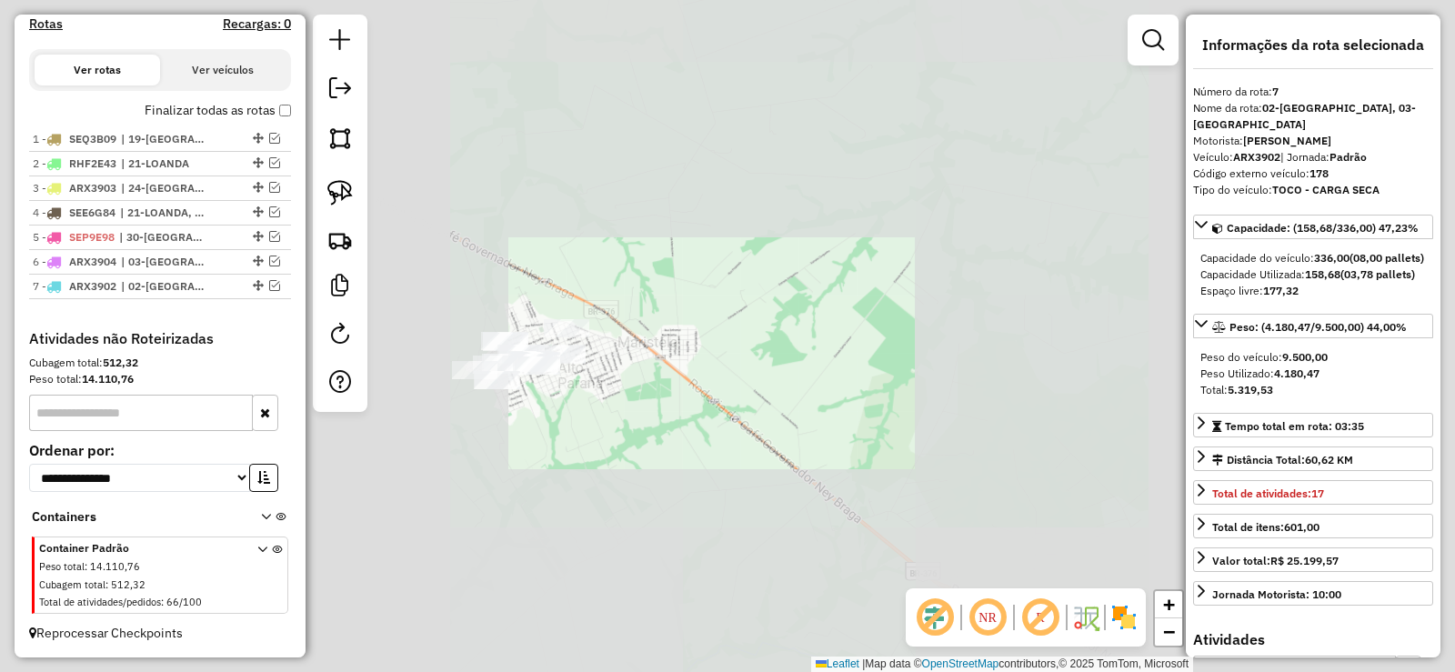
click at [556, 433] on div "Janela de atendimento Grade de atendimento Capacidade Transportadoras Veículos …" at bounding box center [727, 336] width 1455 height 672
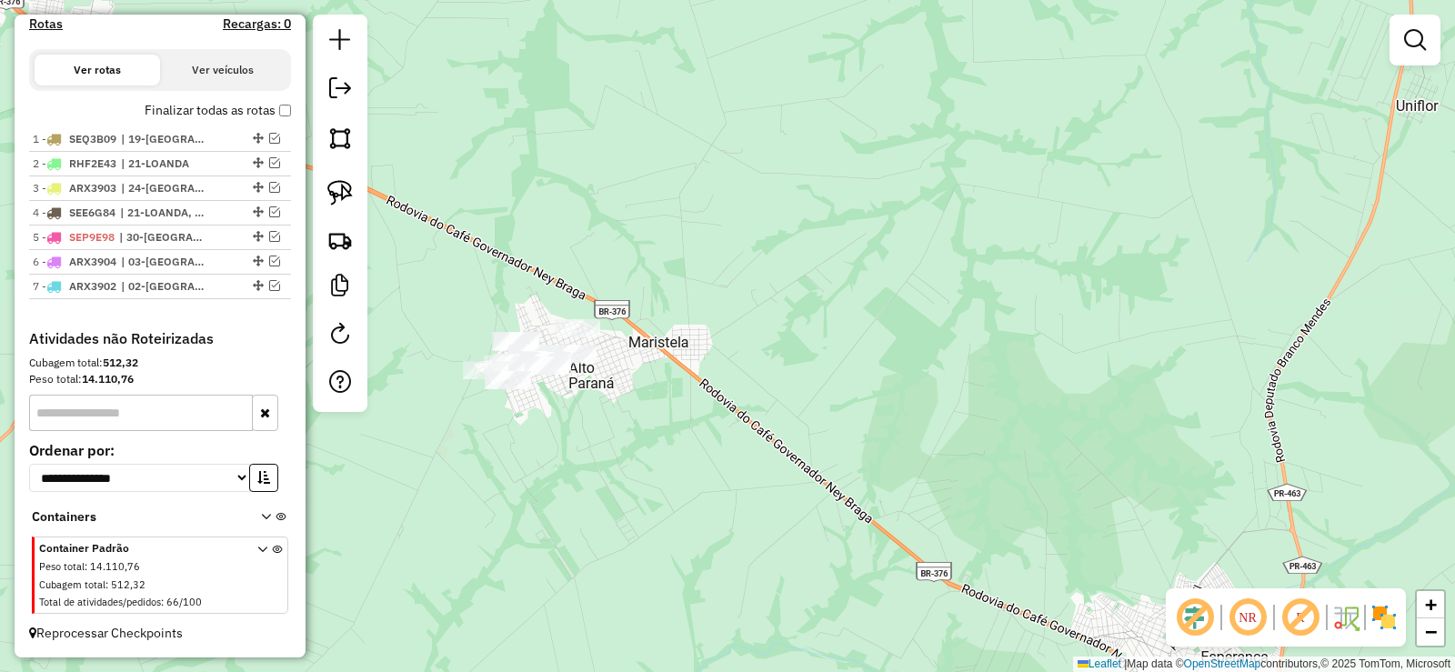
drag, startPoint x: 565, startPoint y: 504, endPoint x: 596, endPoint y: 431, distance: 79.4
click at [644, 460] on div "Janela de atendimento Grade de atendimento Capacidade Transportadoras Veículos …" at bounding box center [727, 336] width 1455 height 672
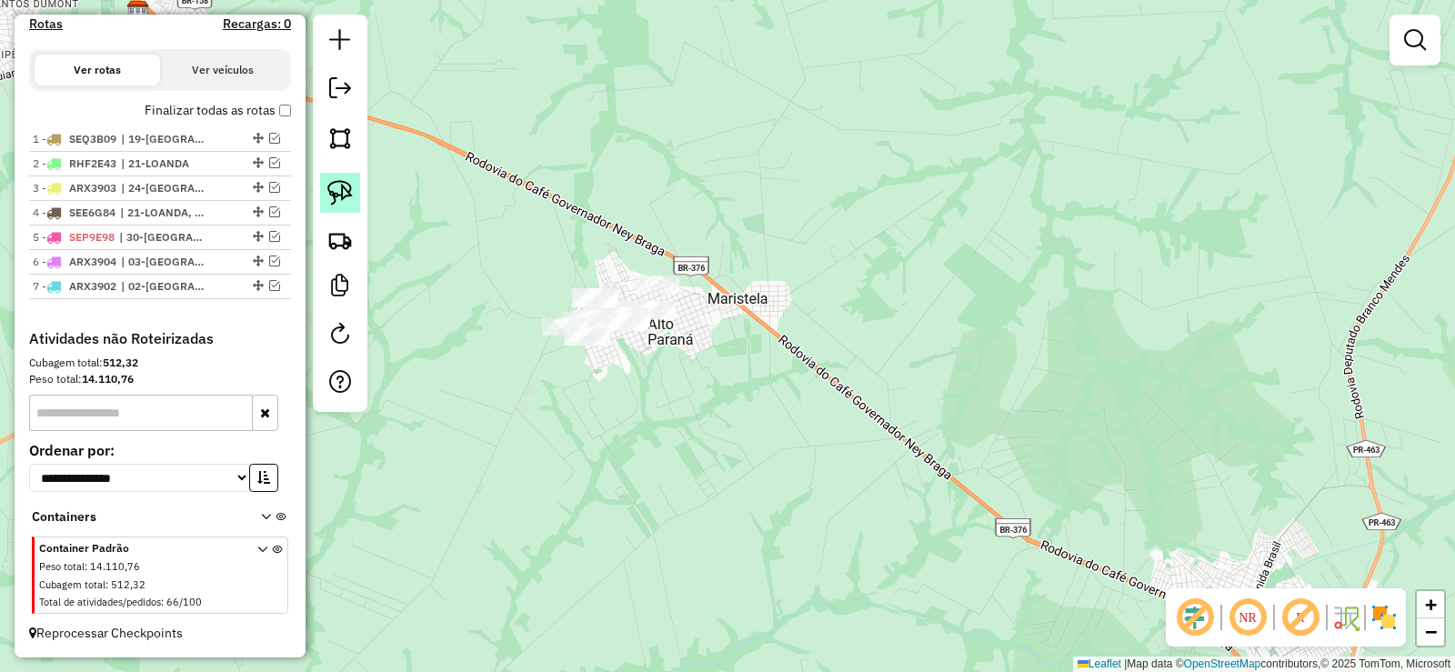
click at [346, 195] on img at bounding box center [339, 192] width 25 height 25
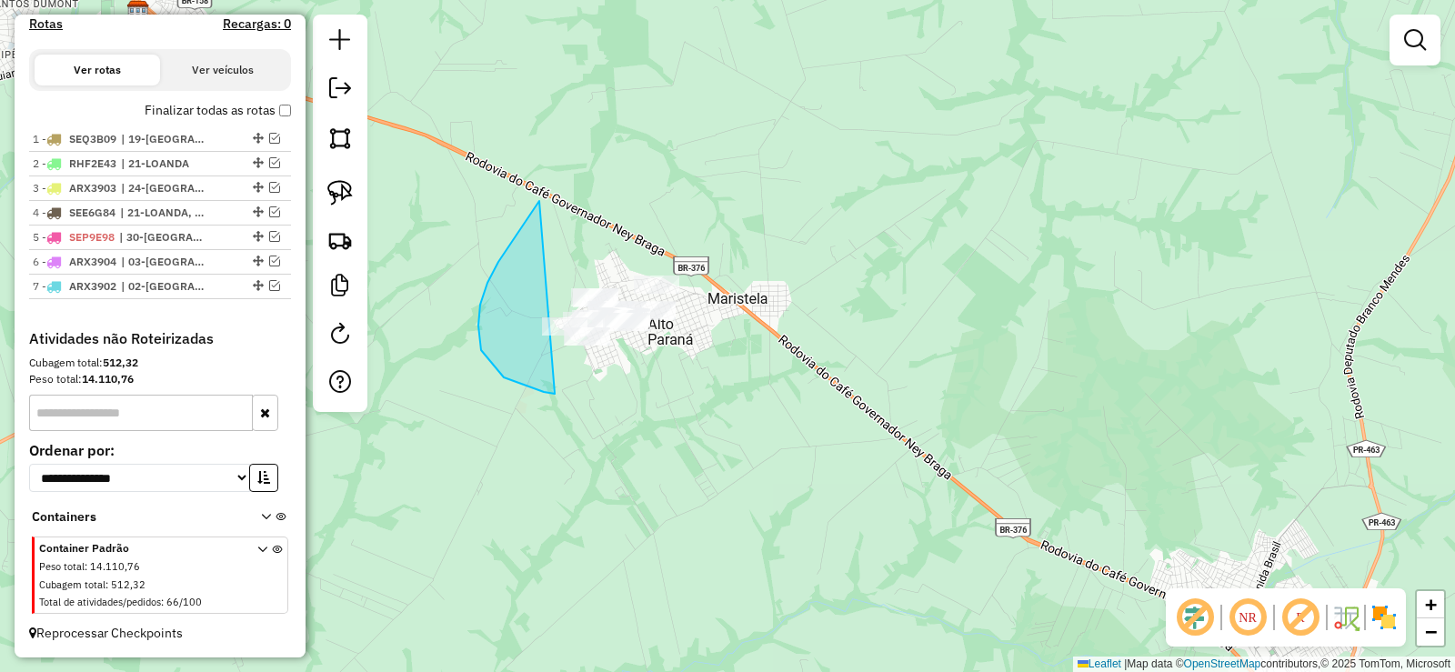
drag, startPoint x: 487, startPoint y: 283, endPoint x: 839, endPoint y: 242, distance: 354.2
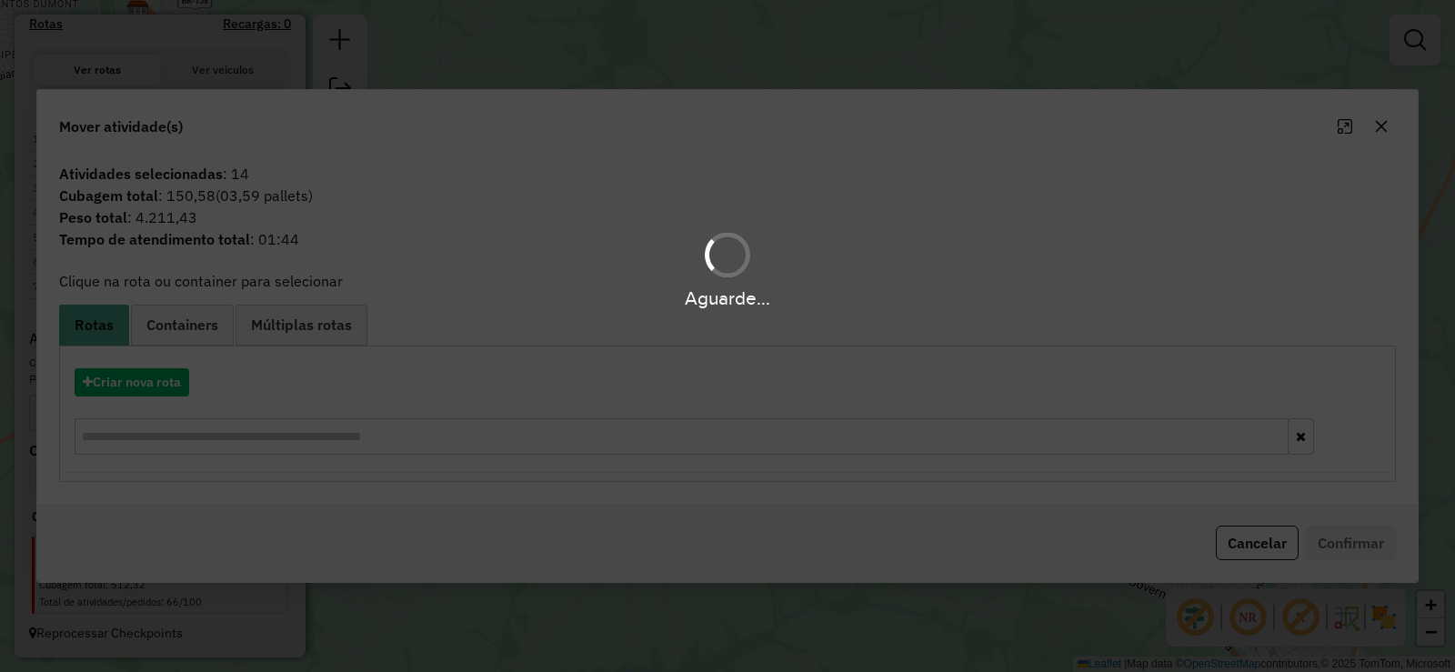
click at [158, 384] on div "Aguarde..." at bounding box center [727, 336] width 1455 height 672
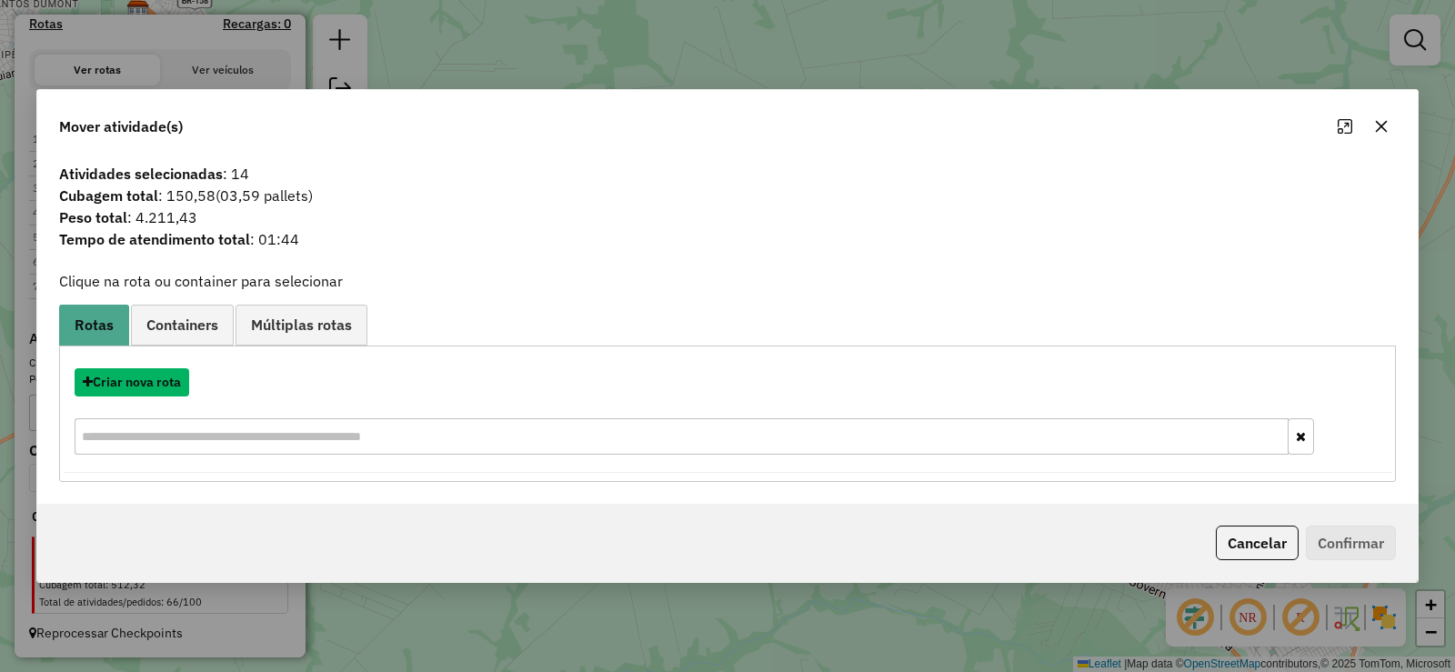
click at [158, 384] on button "Criar nova rota" at bounding box center [132, 382] width 115 height 28
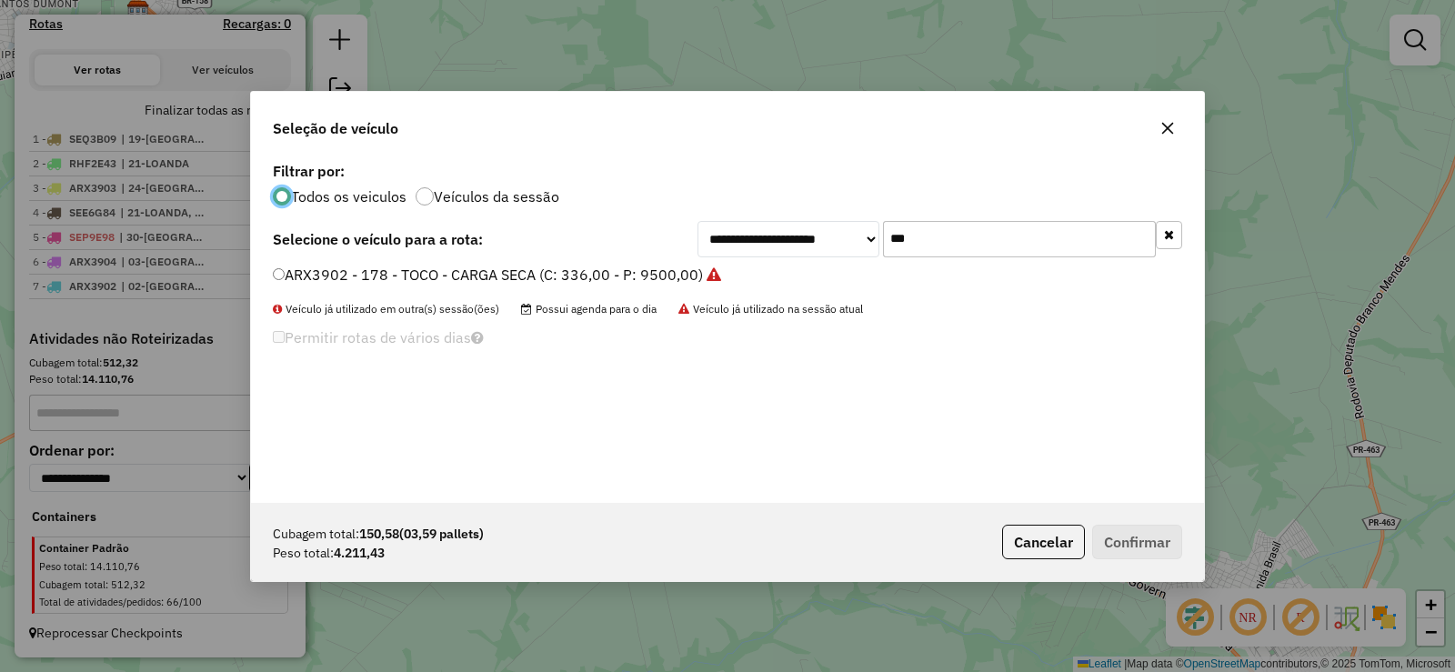
scroll to position [10, 5]
click at [923, 253] on input "***" at bounding box center [1019, 239] width 273 height 36
type input "***"
click at [693, 267] on label "AQP9462 - 172 - TOCO - CARGA SECA (C: 336,00 - P: 9500,00)" at bounding box center [488, 275] width 431 height 22
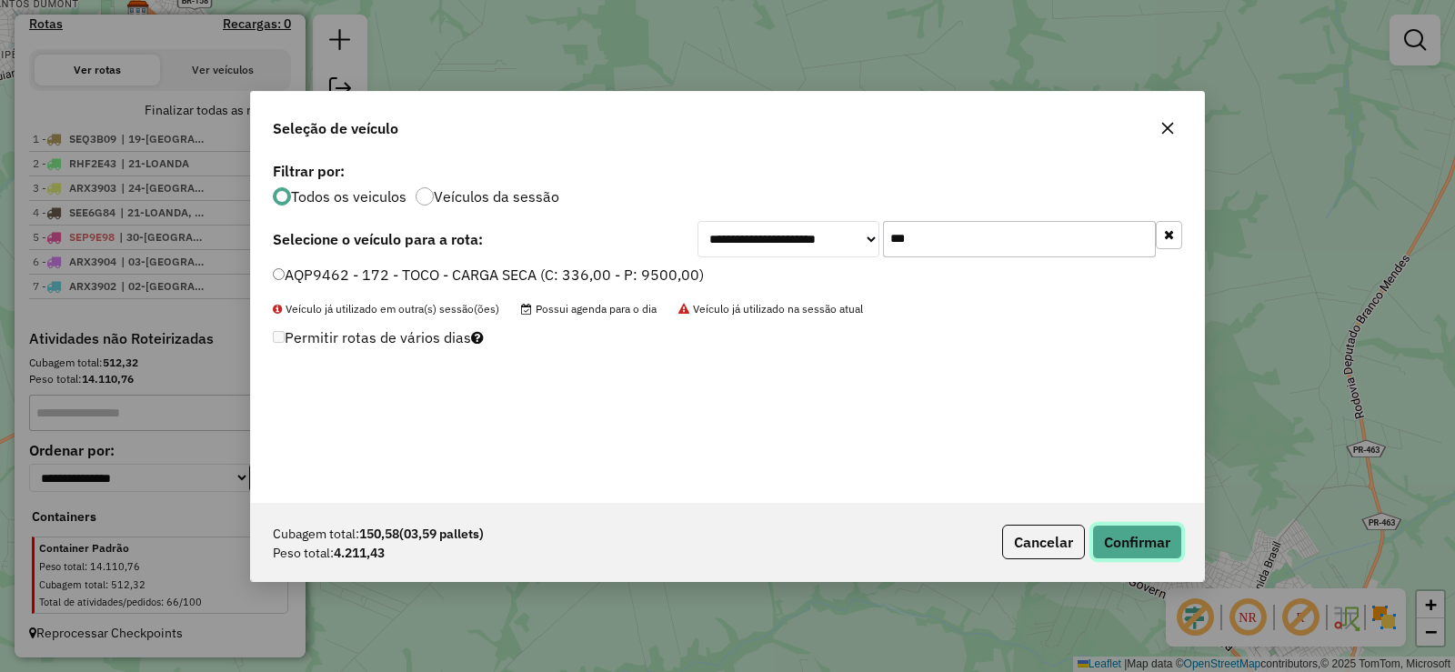
click at [1159, 542] on button "Confirmar" at bounding box center [1137, 542] width 90 height 35
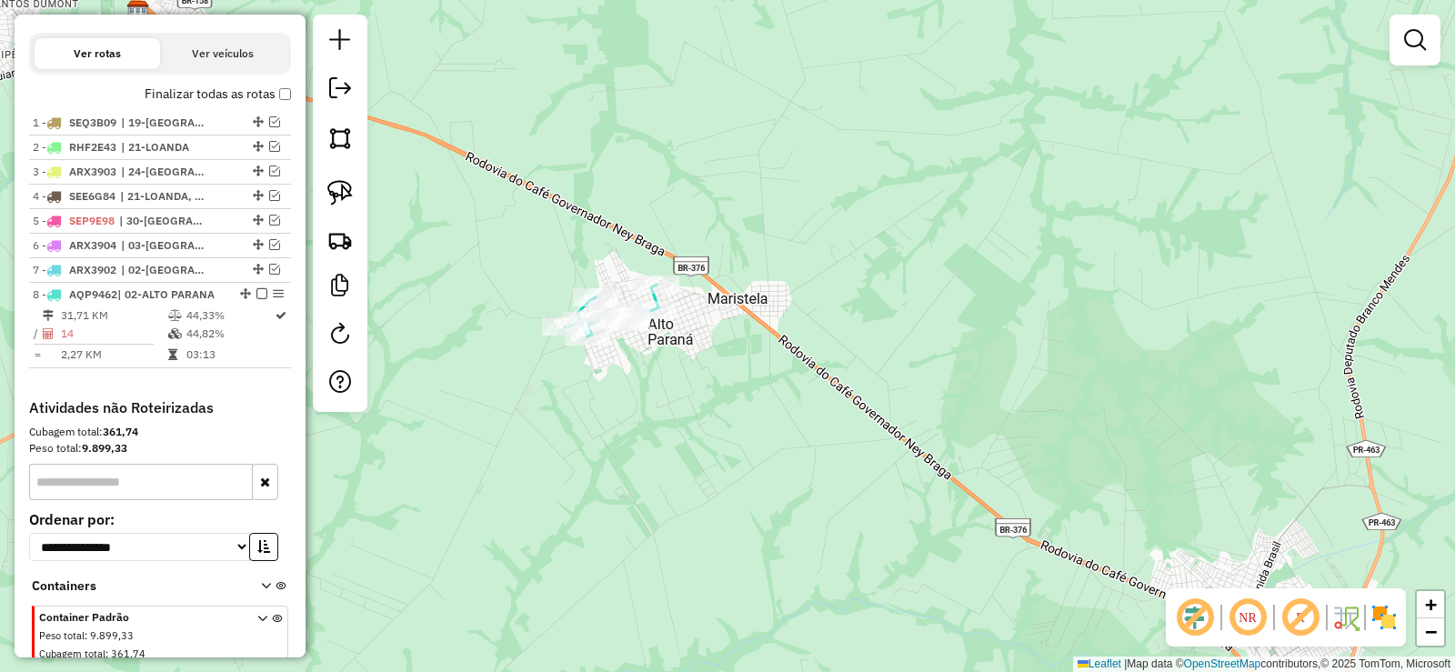
scroll to position [691, 0]
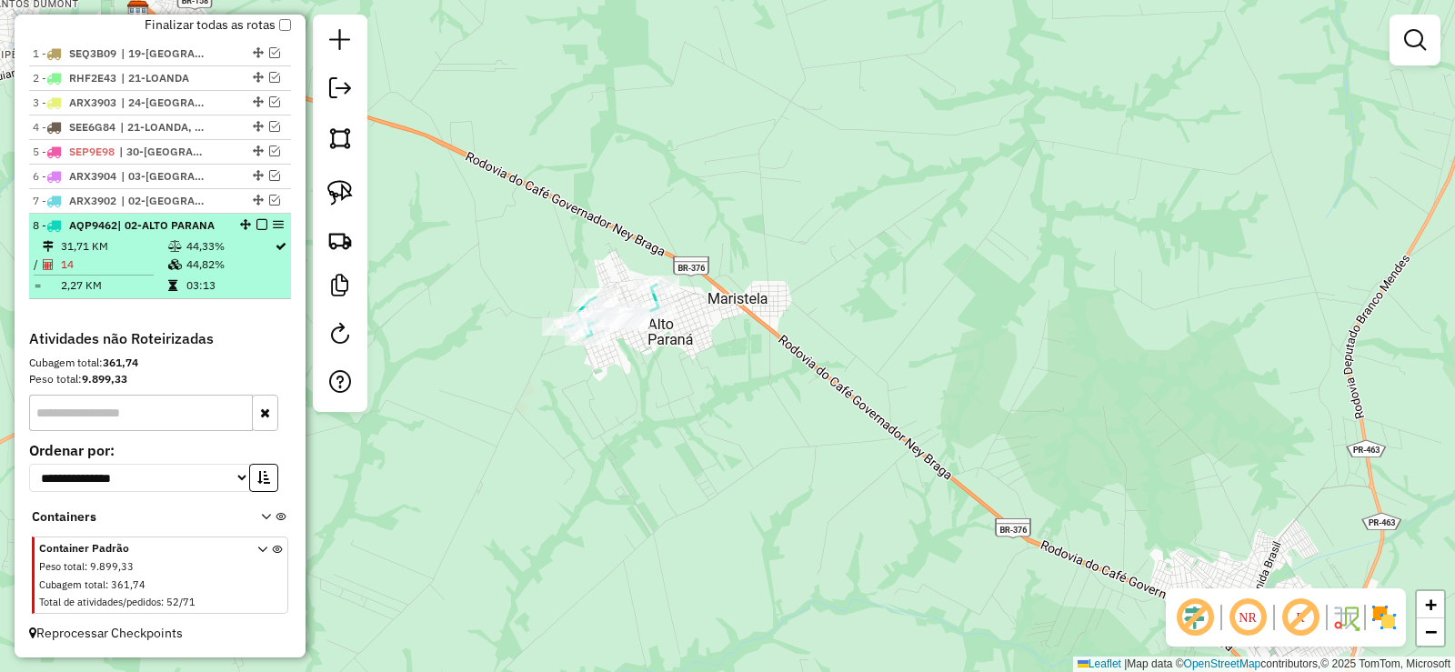
click at [256, 230] on em at bounding box center [261, 224] width 11 height 11
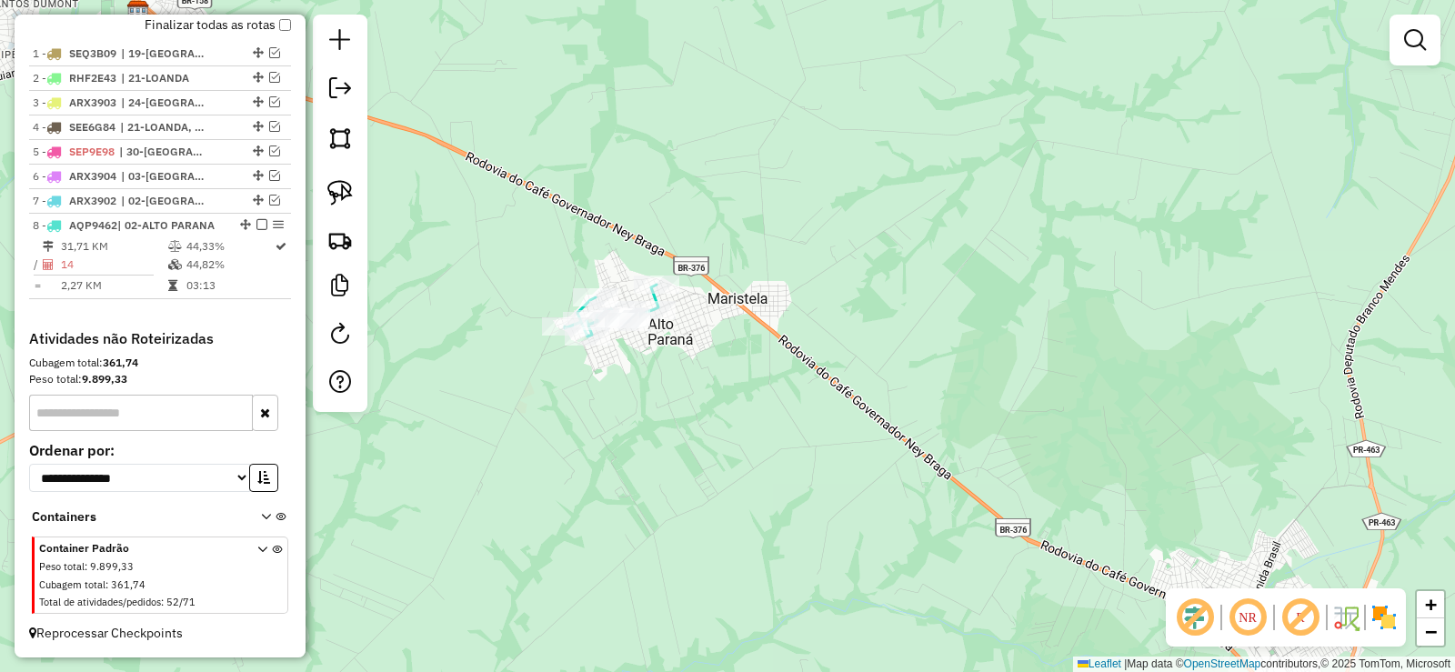
scroll to position [638, 0]
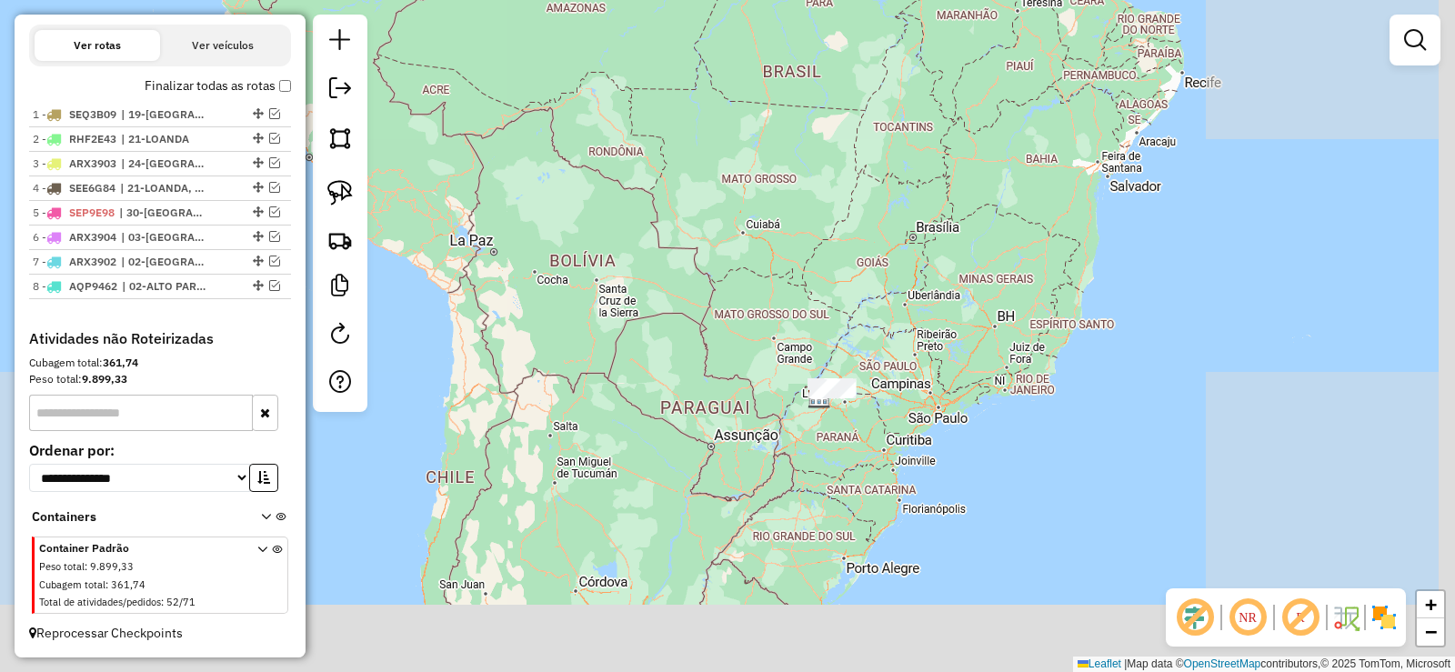
drag, startPoint x: 897, startPoint y: 510, endPoint x: 863, endPoint y: 464, distance: 57.8
click at [871, 473] on div "Janela de atendimento Grade de atendimento Capacidade Transportadoras Veículos …" at bounding box center [727, 336] width 1455 height 672
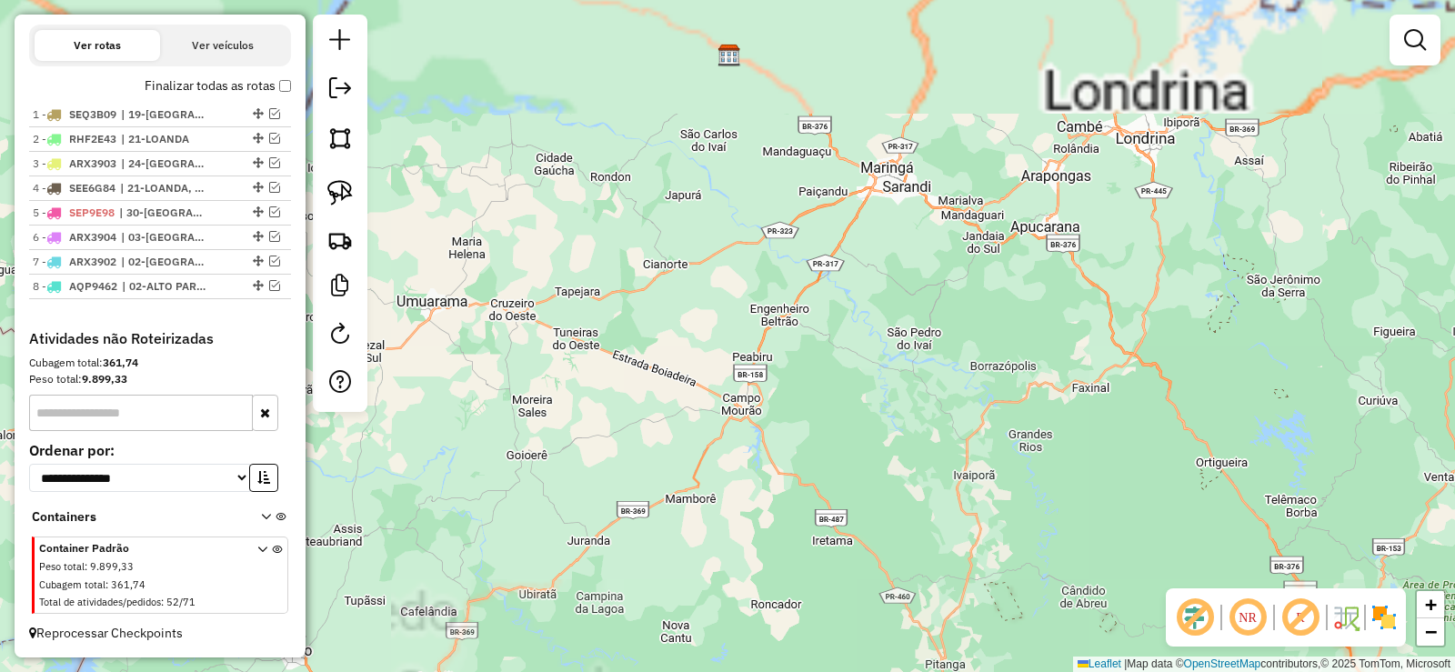
drag, startPoint x: 843, startPoint y: 341, endPoint x: 827, endPoint y: 548, distance: 207.9
click at [826, 523] on div "Janela de atendimento Grade de atendimento Capacidade Transportadoras Veículos …" at bounding box center [727, 336] width 1455 height 672
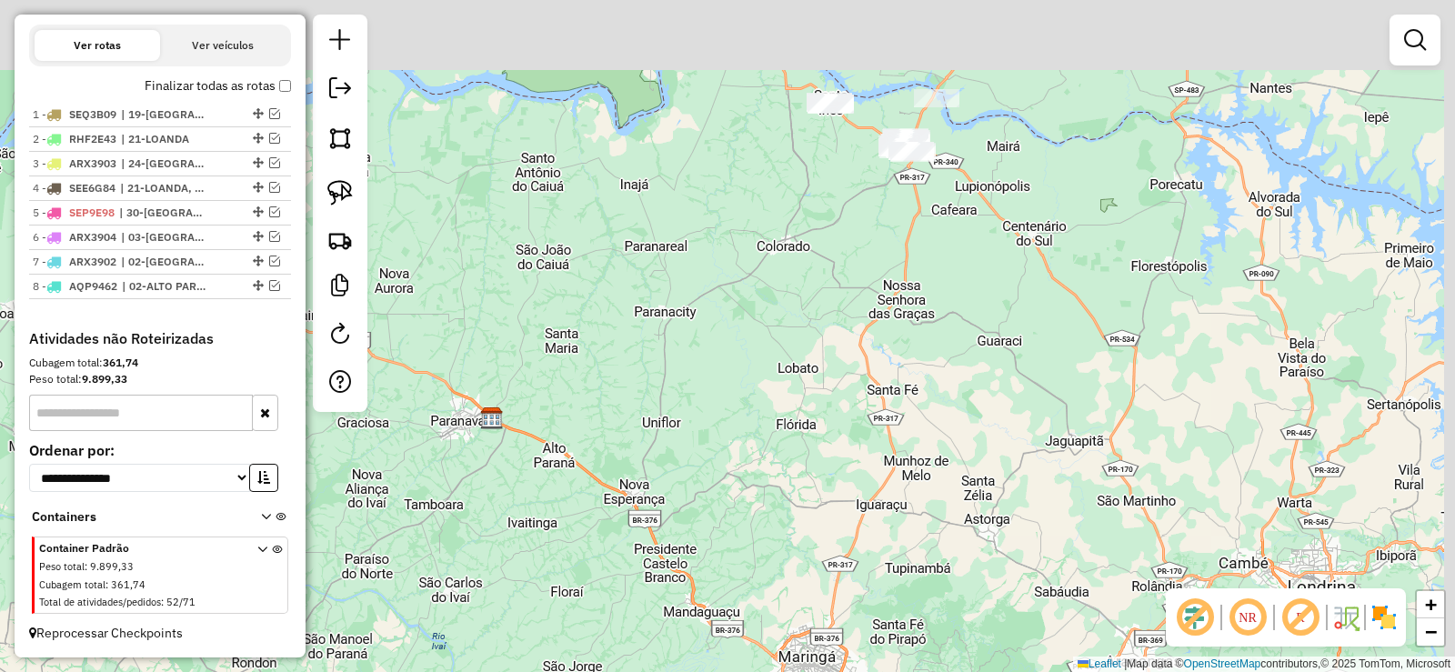
drag, startPoint x: 966, startPoint y: 277, endPoint x: 934, endPoint y: 346, distance: 75.3
click at [932, 350] on div "Janela de atendimento Grade de atendimento Capacidade Transportadoras Veículos …" at bounding box center [727, 336] width 1455 height 672
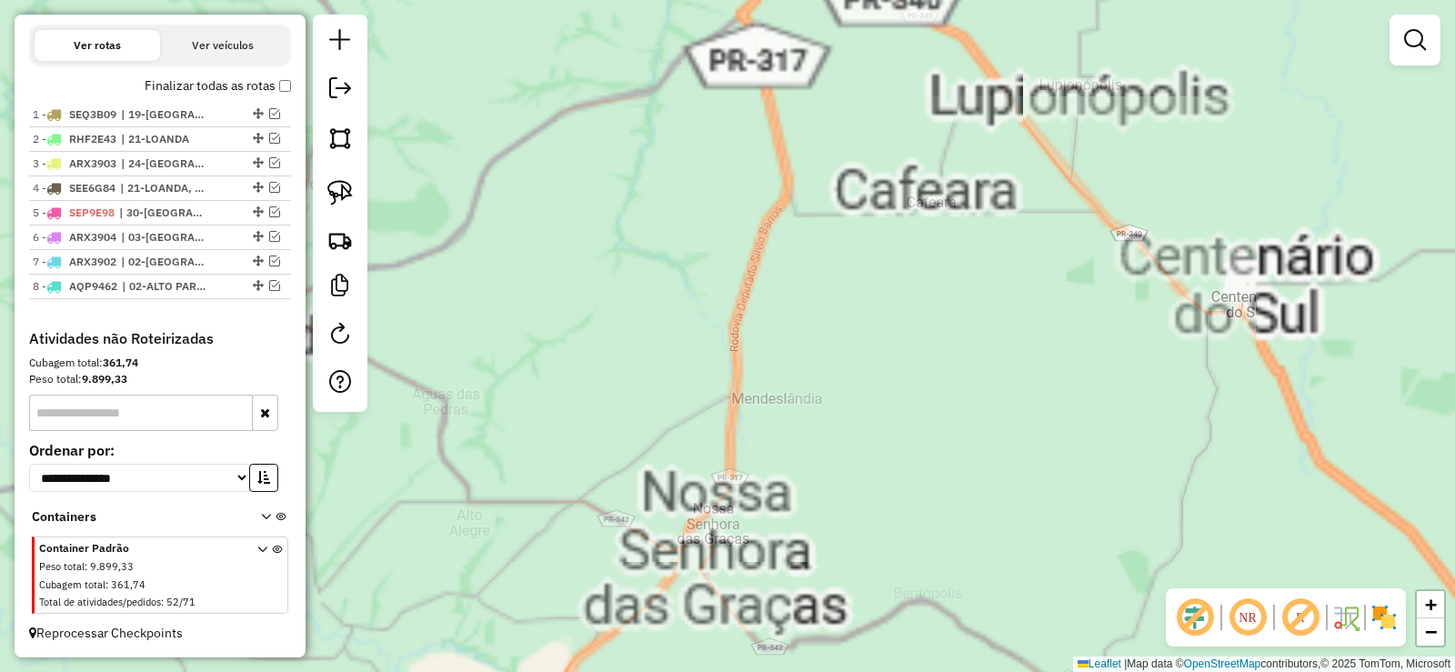
drag, startPoint x: 733, startPoint y: 248, endPoint x: 780, endPoint y: 516, distance: 272.4
click at [780, 516] on div "Janela de atendimento Grade de atendimento Capacidade Transportadoras Veículos …" at bounding box center [727, 336] width 1455 height 672
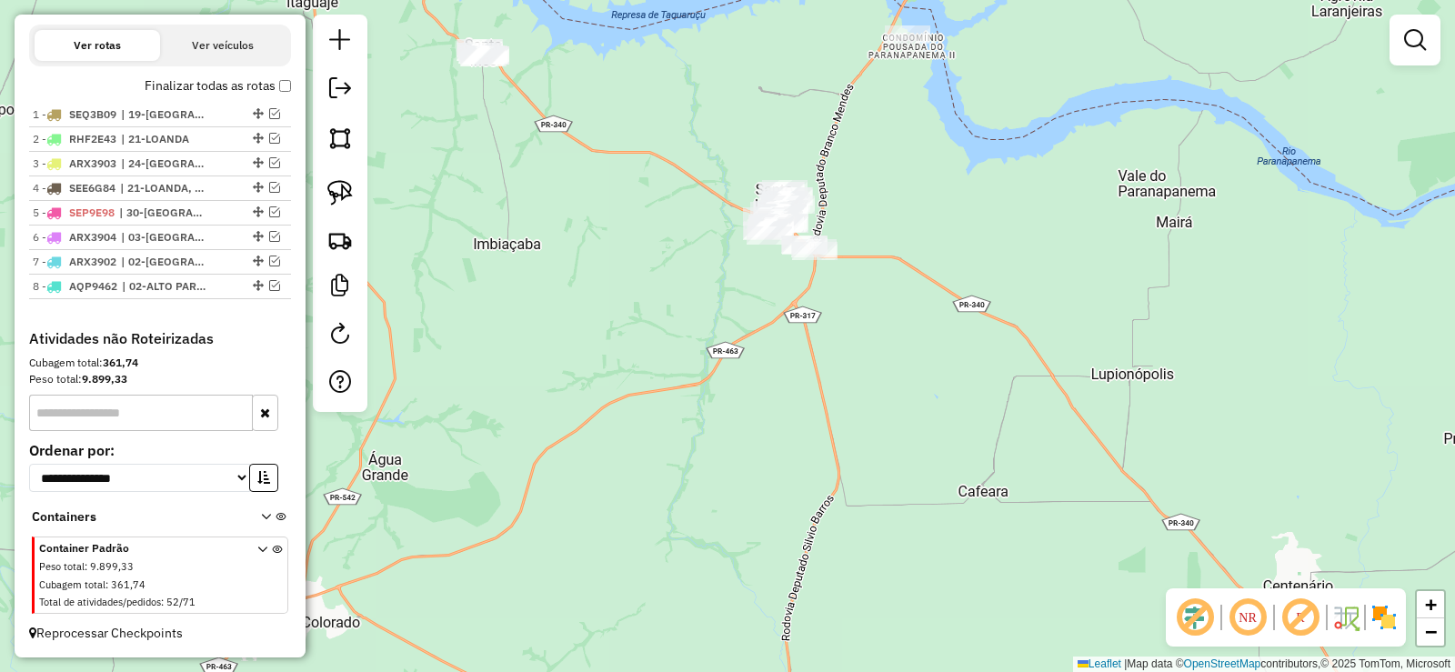
drag, startPoint x: 693, startPoint y: 359, endPoint x: 733, endPoint y: 537, distance: 182.6
click at [734, 536] on div "Janela de atendimento Grade de atendimento Capacidade Transportadoras Veículos …" at bounding box center [727, 336] width 1455 height 672
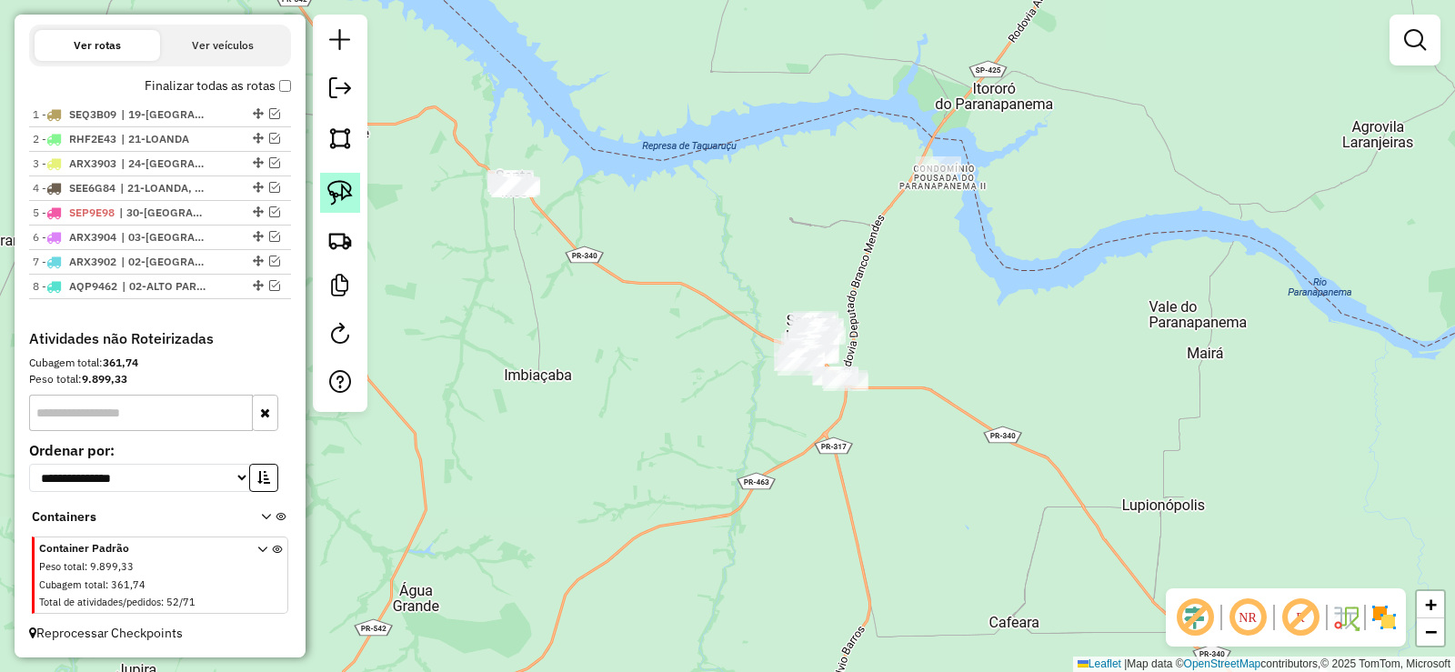
click at [340, 198] on img at bounding box center [339, 192] width 25 height 25
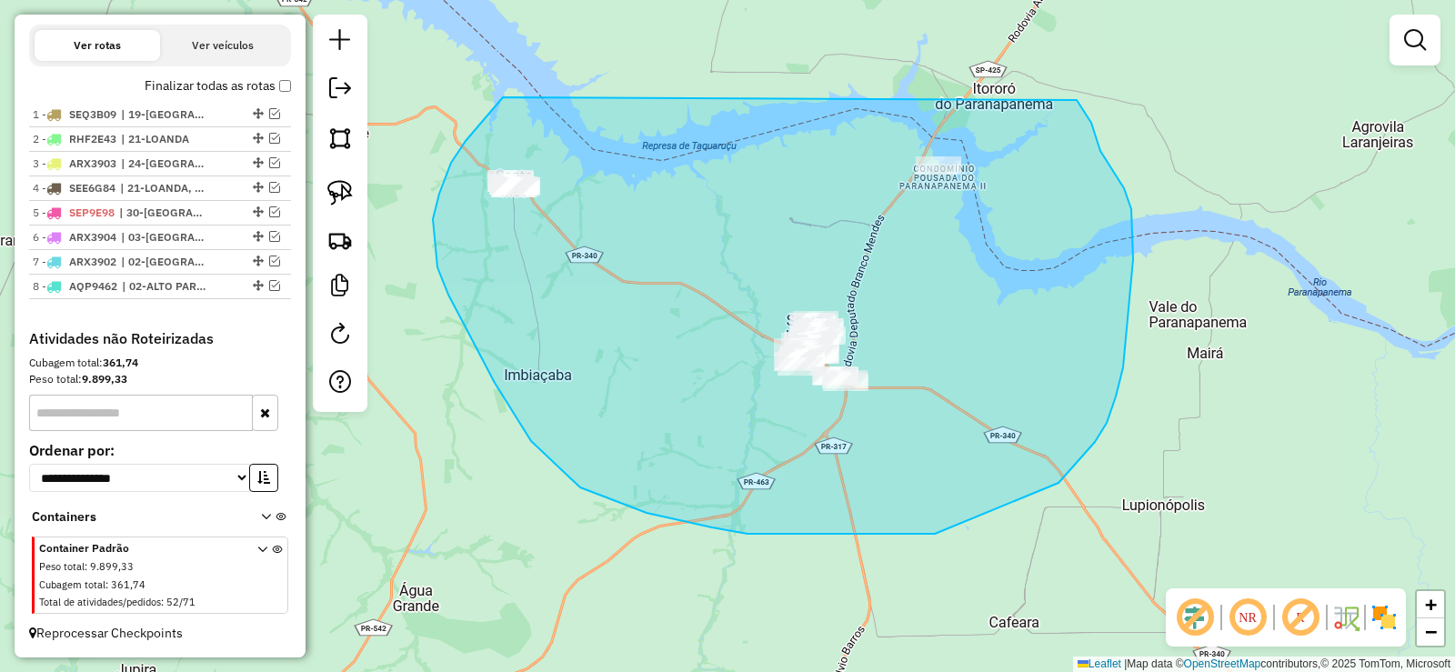
drag, startPoint x: 477, startPoint y: 126, endPoint x: 1077, endPoint y: 96, distance: 600.8
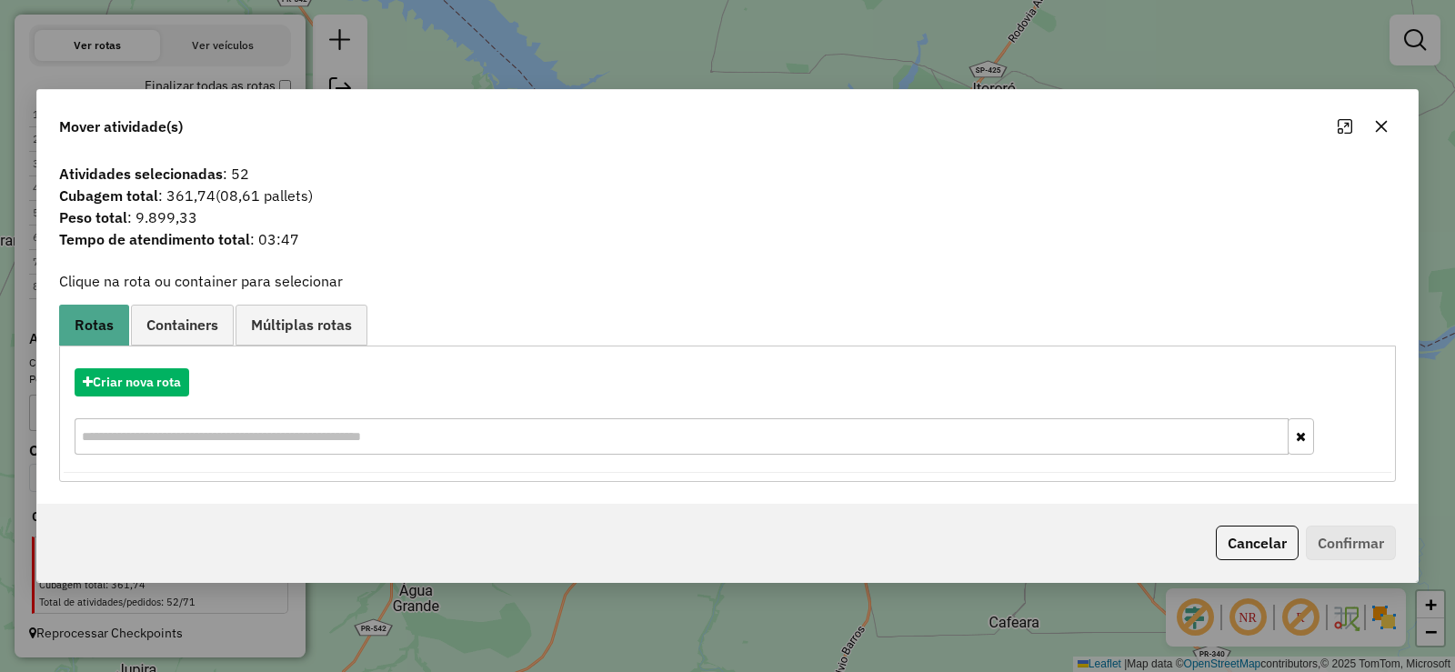
click at [1387, 131] on icon "button" at bounding box center [1382, 126] width 12 height 12
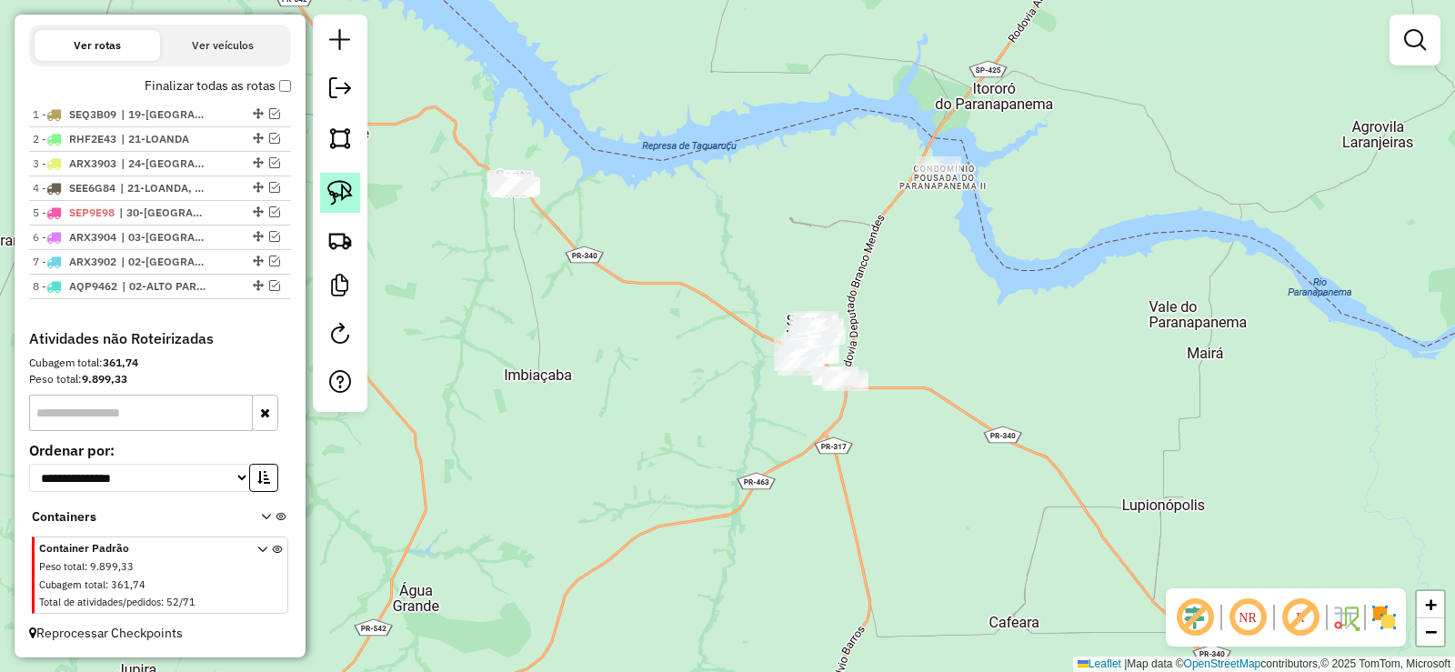
click at [351, 193] on img at bounding box center [339, 192] width 25 height 25
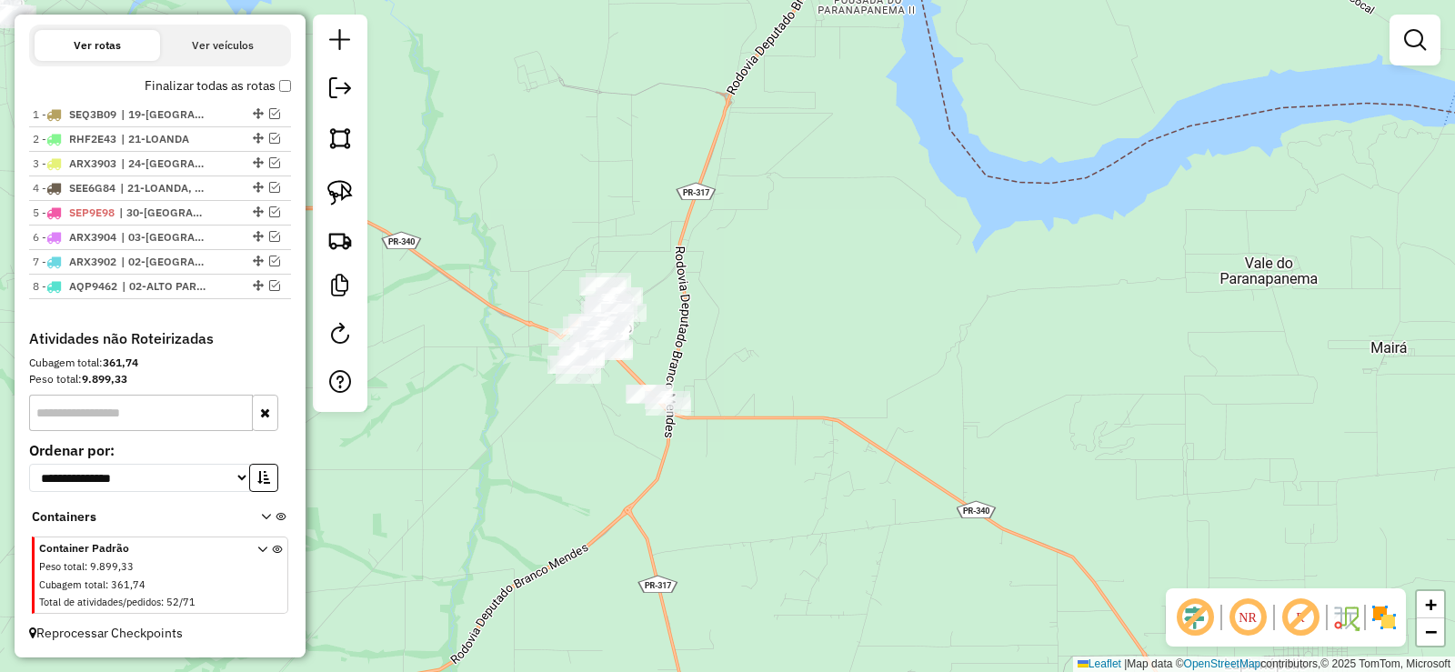
drag, startPoint x: 624, startPoint y: 205, endPoint x: 620, endPoint y: 305, distance: 100.1
click at [620, 305] on div "Janela de atendimento Grade de atendimento Capacidade Transportadoras Veículos …" at bounding box center [727, 336] width 1455 height 672
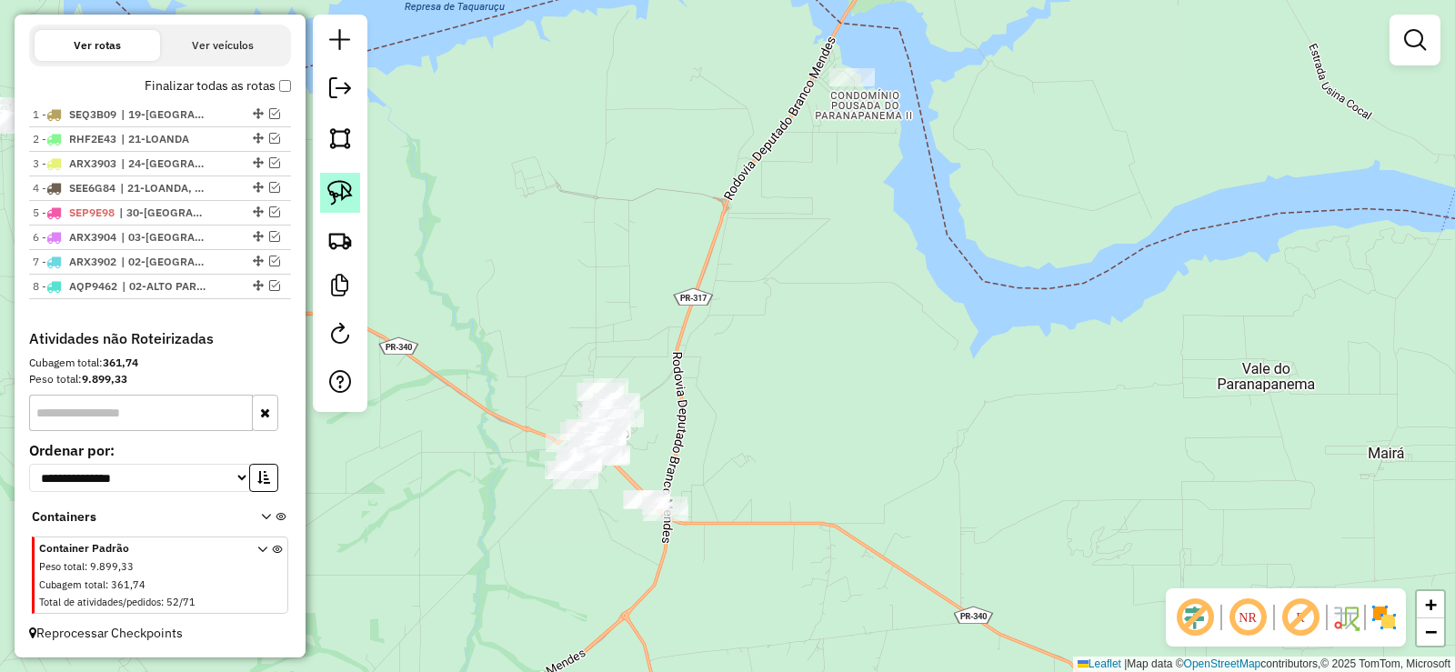
click at [350, 198] on img at bounding box center [339, 192] width 25 height 25
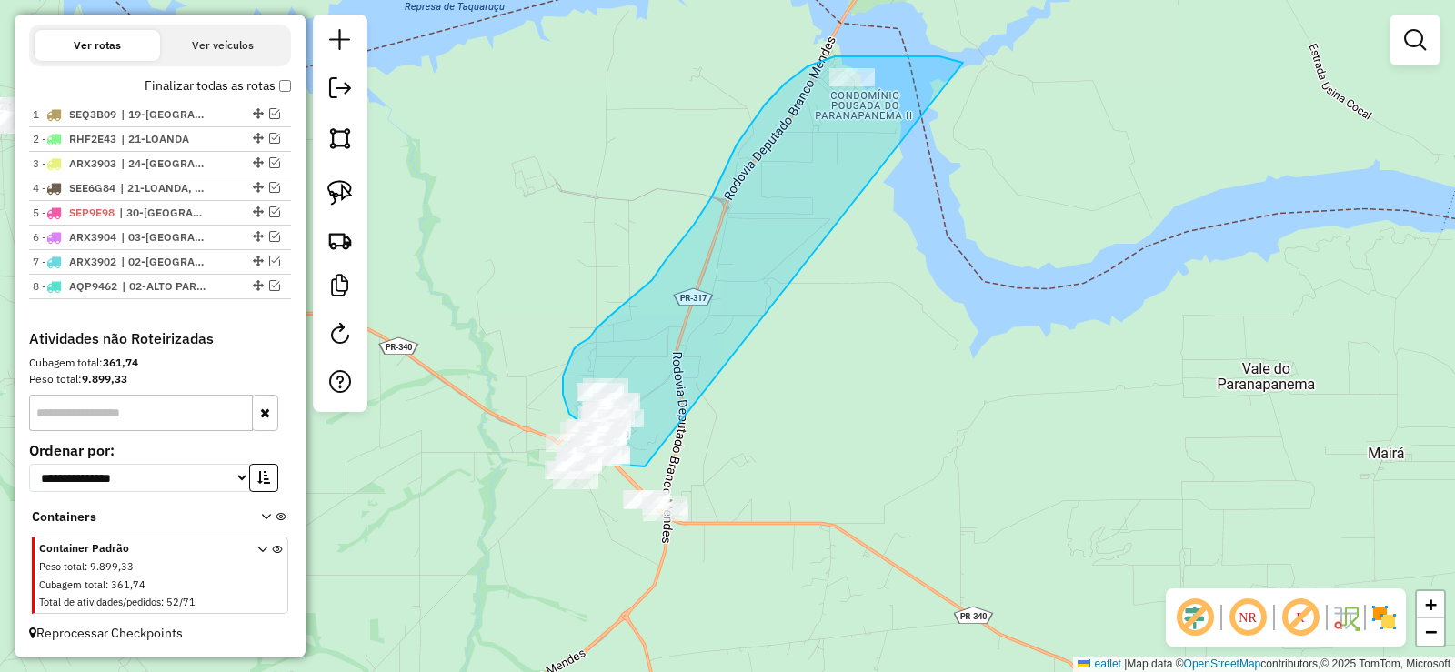
drag, startPoint x: 963, startPoint y: 63, endPoint x: 679, endPoint y: 442, distance: 473.5
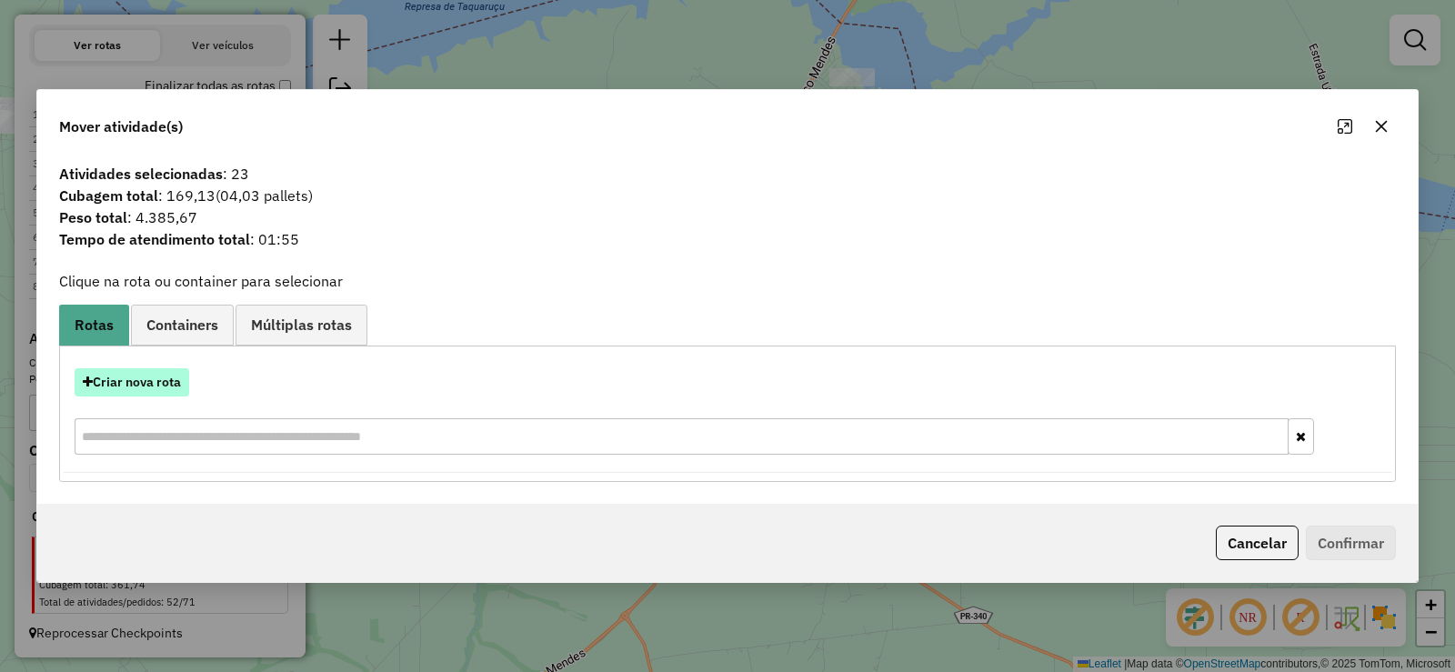
click at [143, 384] on button "Criar nova rota" at bounding box center [132, 382] width 115 height 28
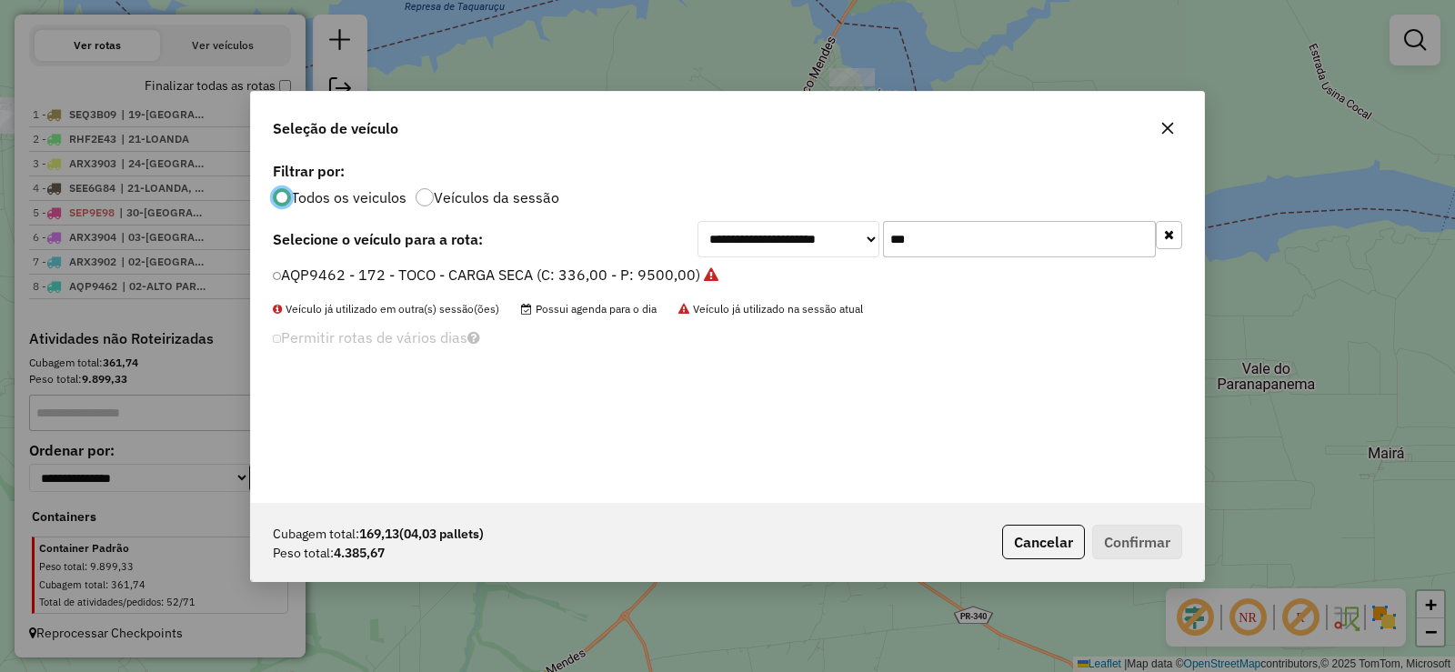
scroll to position [10, 5]
click at [995, 235] on input "***" at bounding box center [1019, 239] width 273 height 36
type input "***"
click at [657, 271] on label "RHQ7F37 - 204 - TOCO - CARGA SECA (C: 336,00 - P: 9500,00)" at bounding box center [488, 275] width 431 height 22
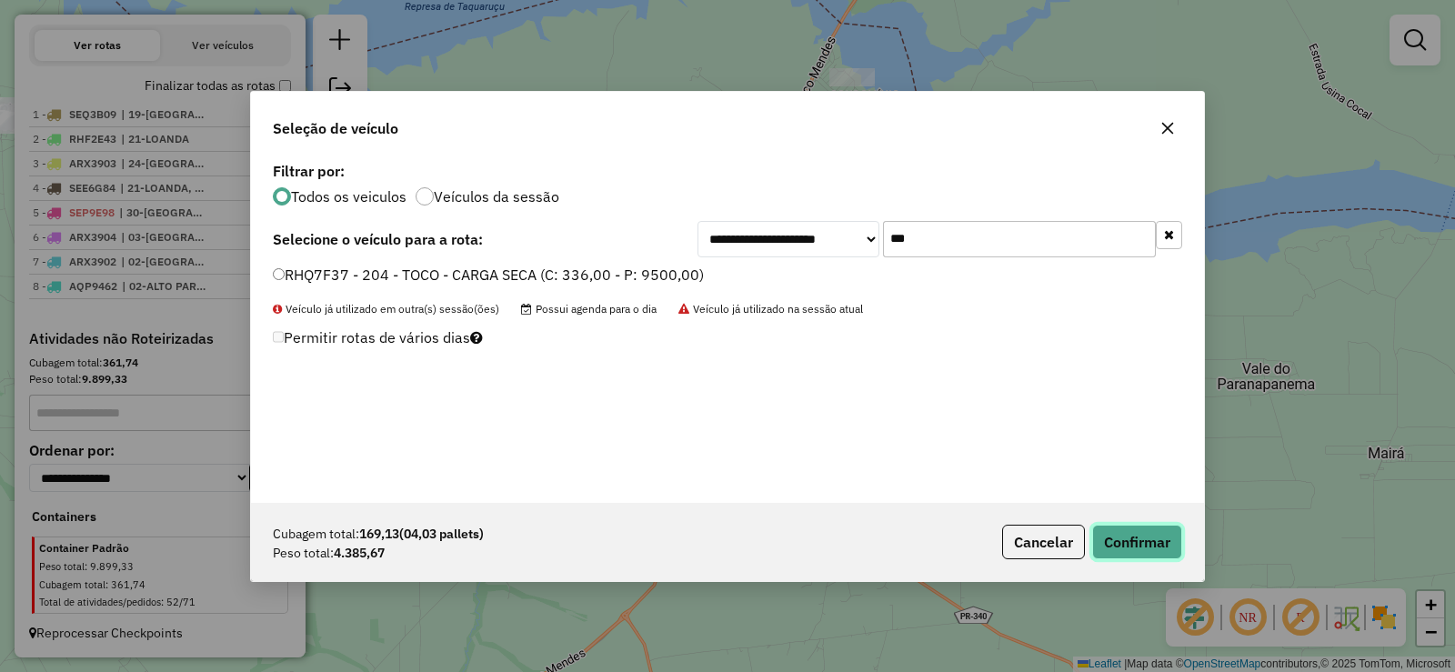
click at [1147, 530] on button "Confirmar" at bounding box center [1137, 542] width 90 height 35
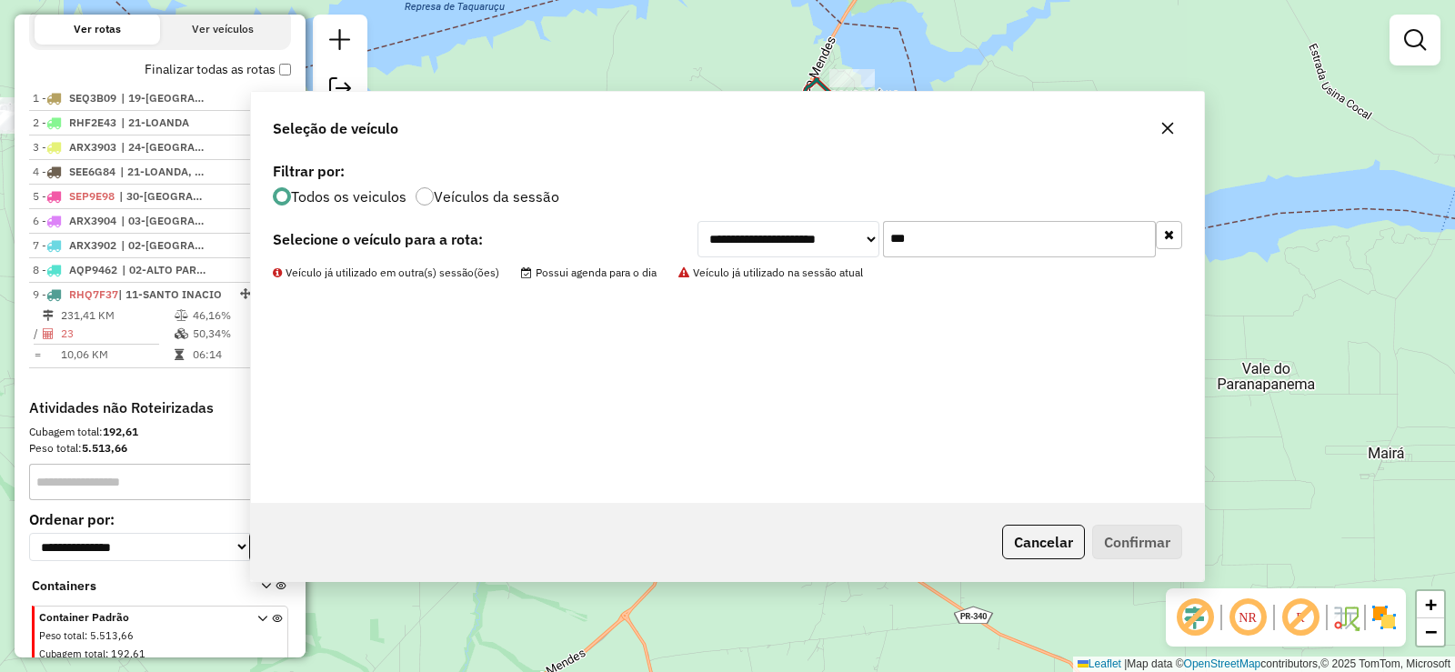
scroll to position [691, 0]
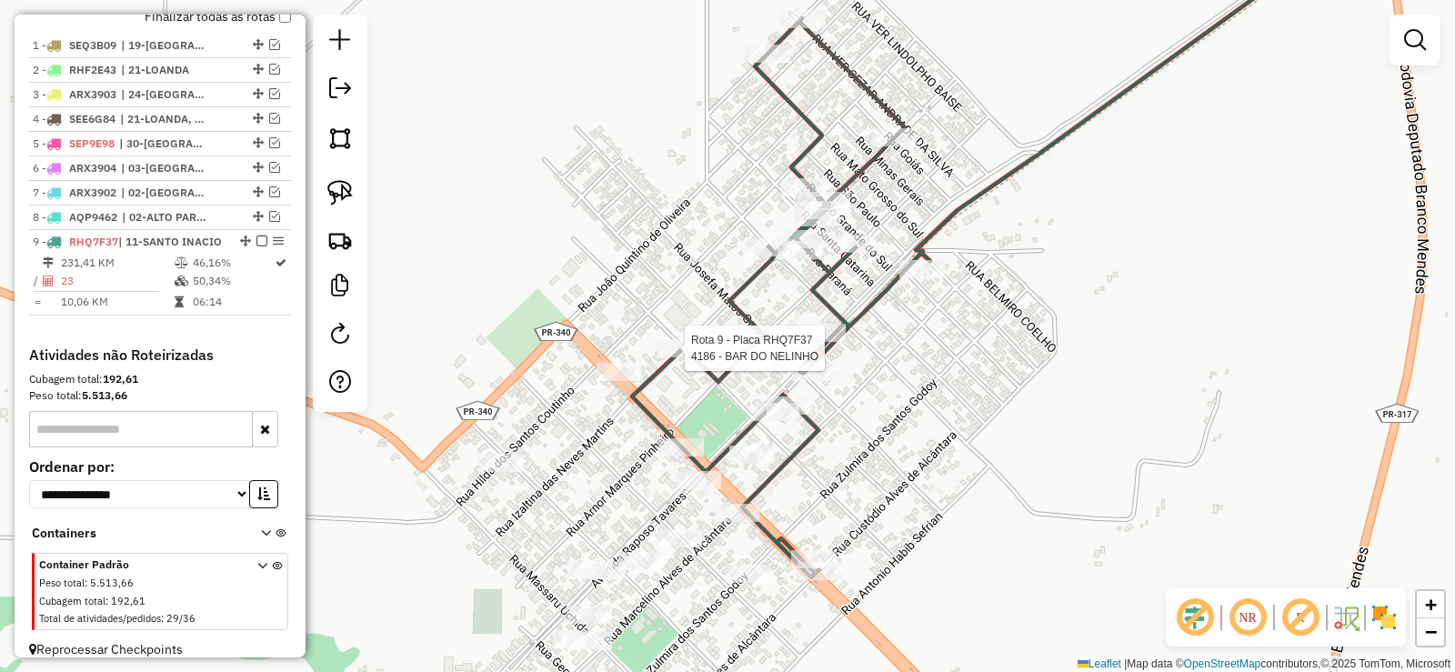
select select "*********"
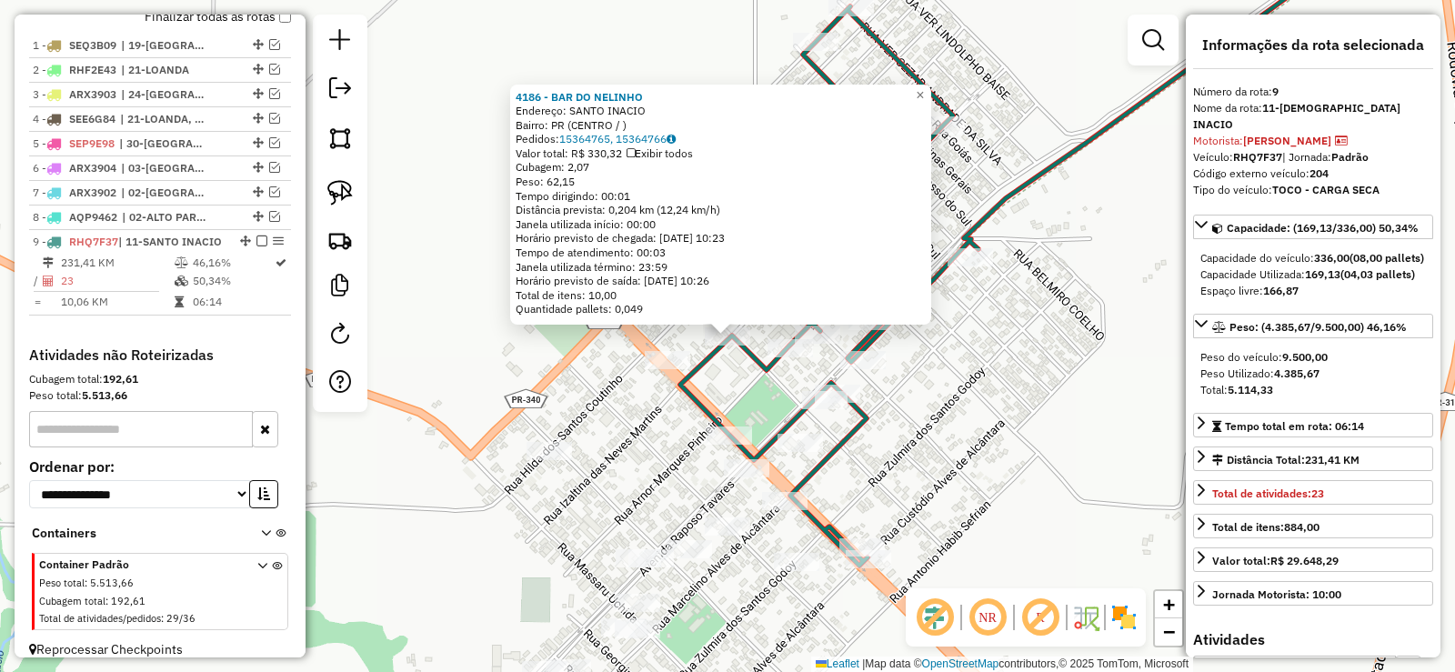
scroll to position [740, 0]
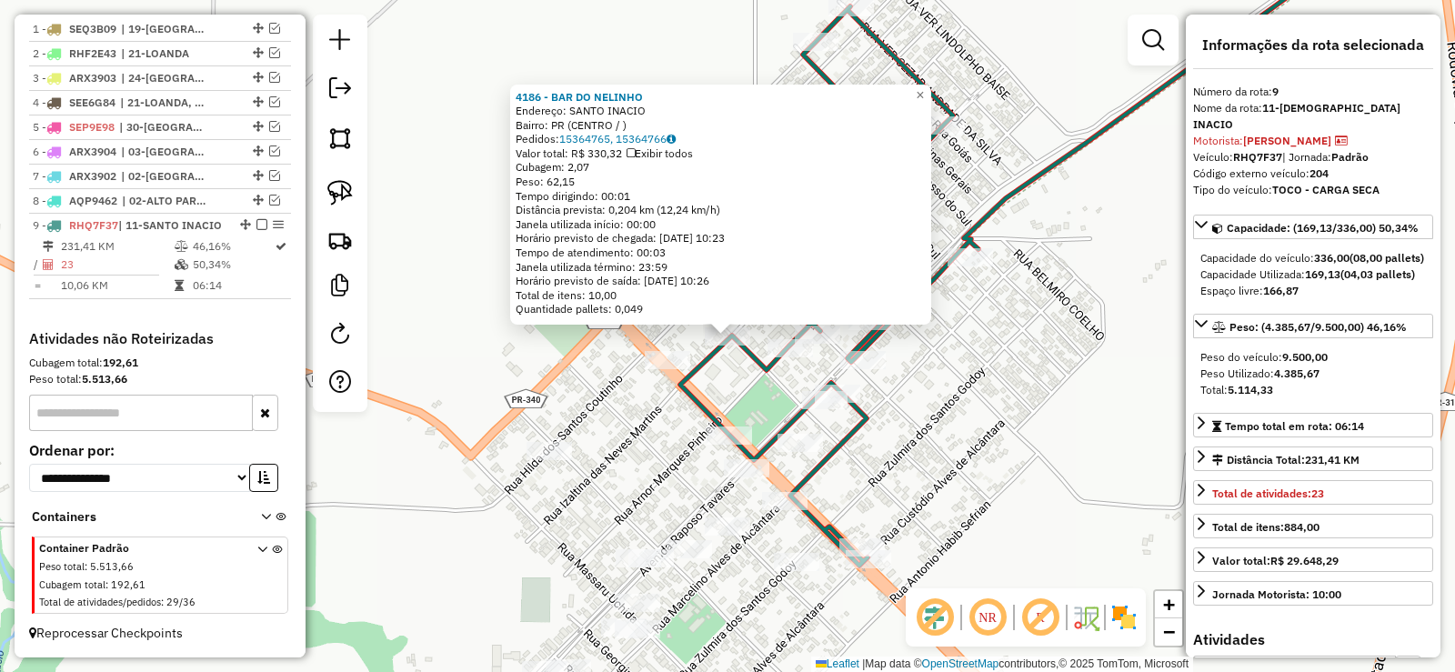
click at [661, 369] on div at bounding box center [667, 360] width 45 height 18
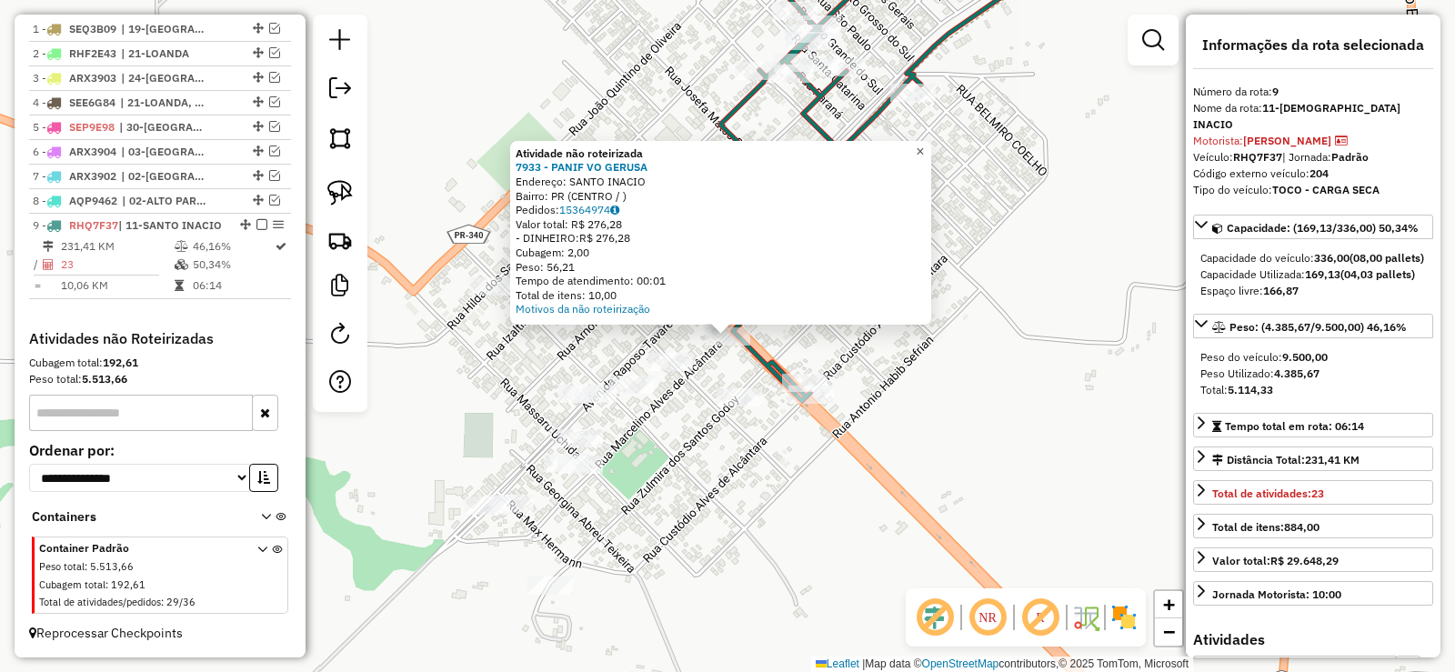
click at [924, 149] on span "×" at bounding box center [920, 151] width 8 height 15
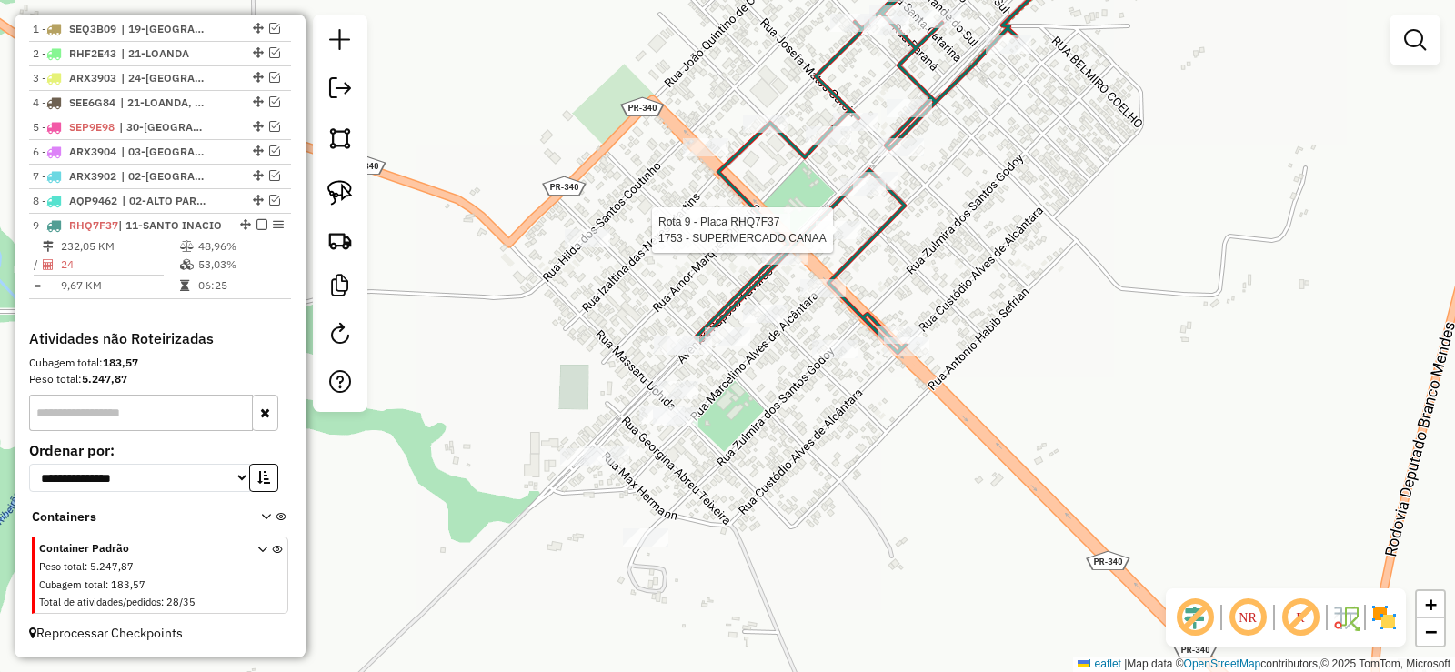
select select "*********"
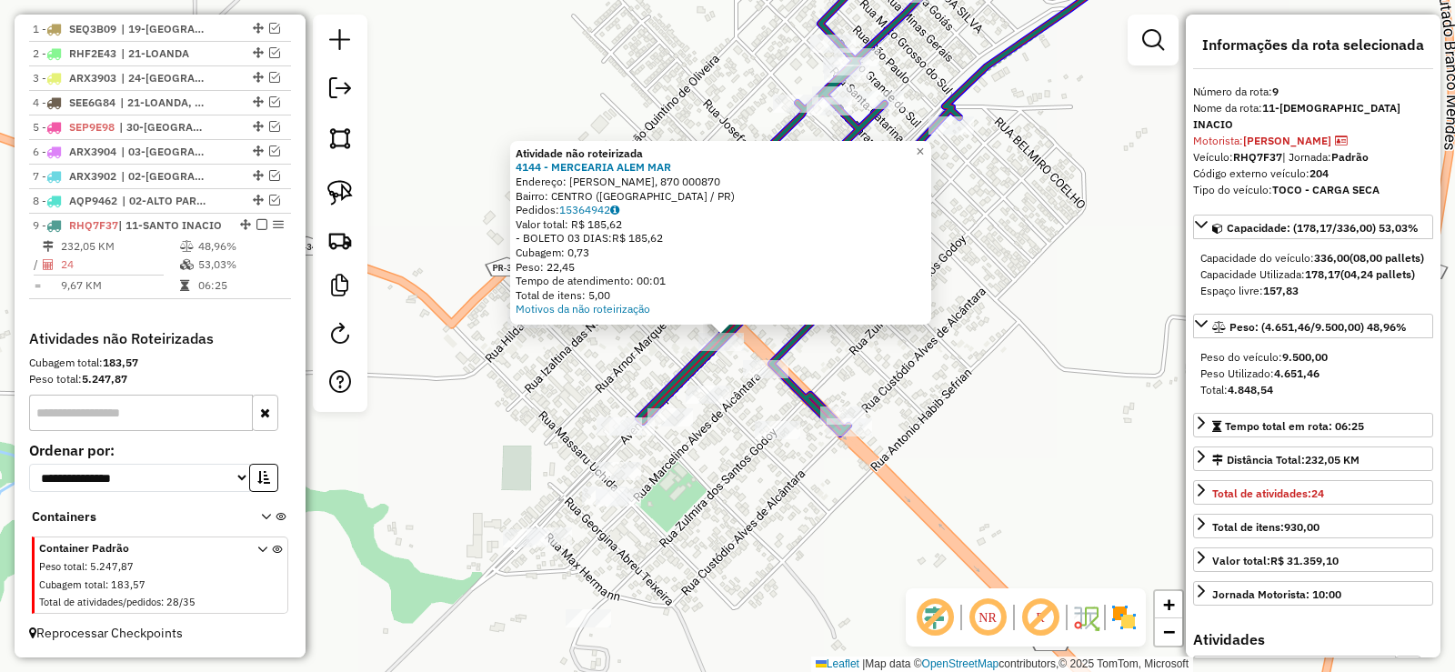
click at [726, 351] on div at bounding box center [720, 342] width 45 height 18
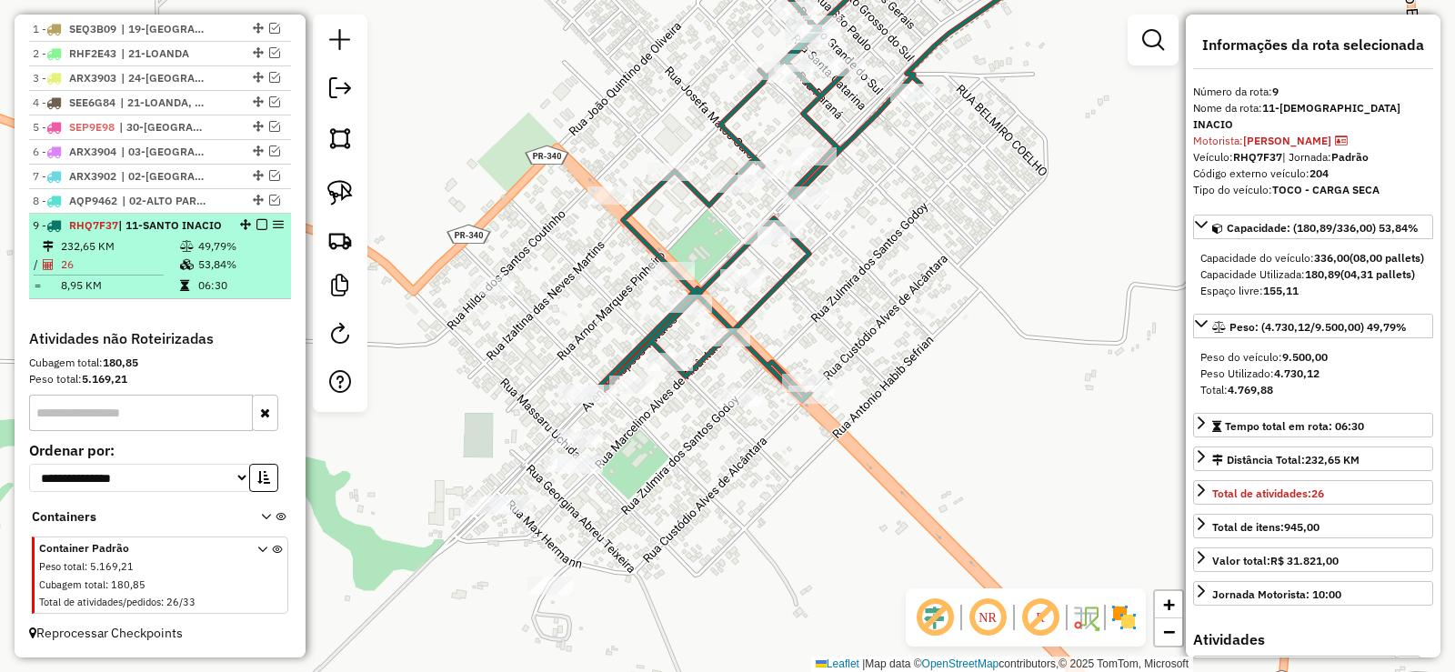
click at [256, 219] on em at bounding box center [261, 224] width 11 height 11
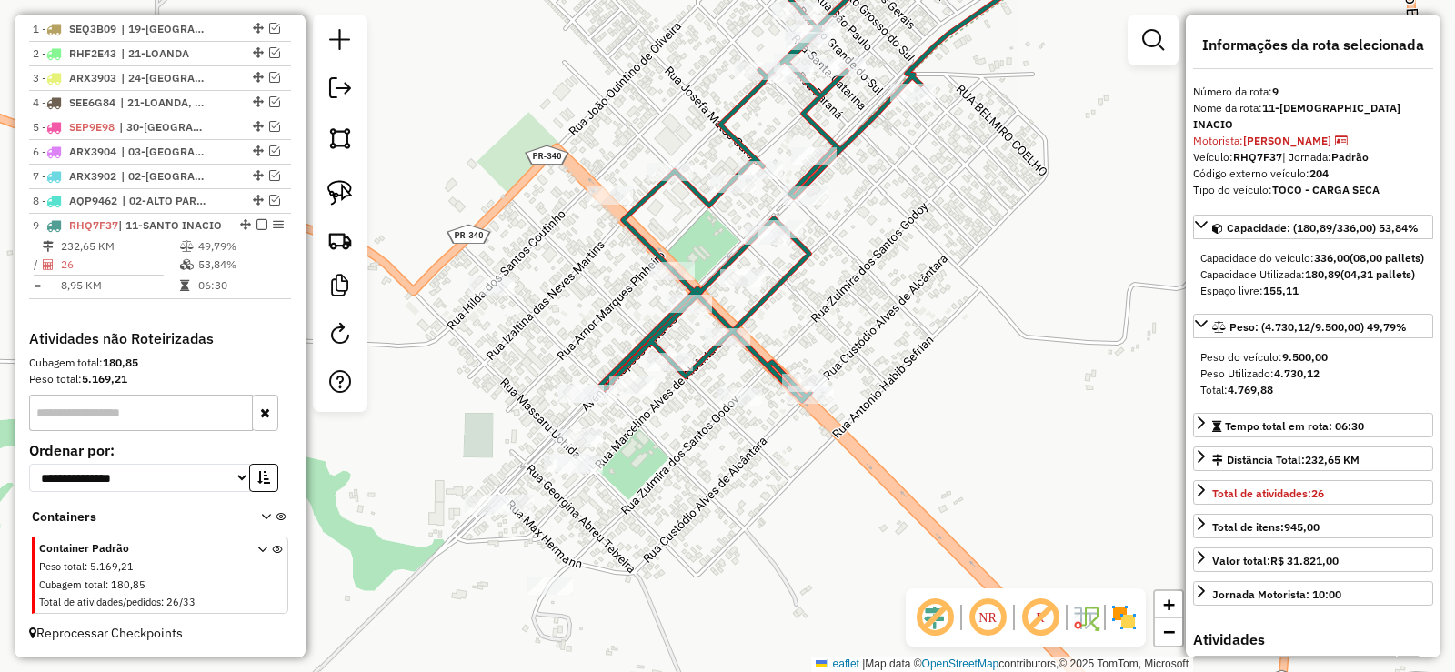
scroll to position [663, 0]
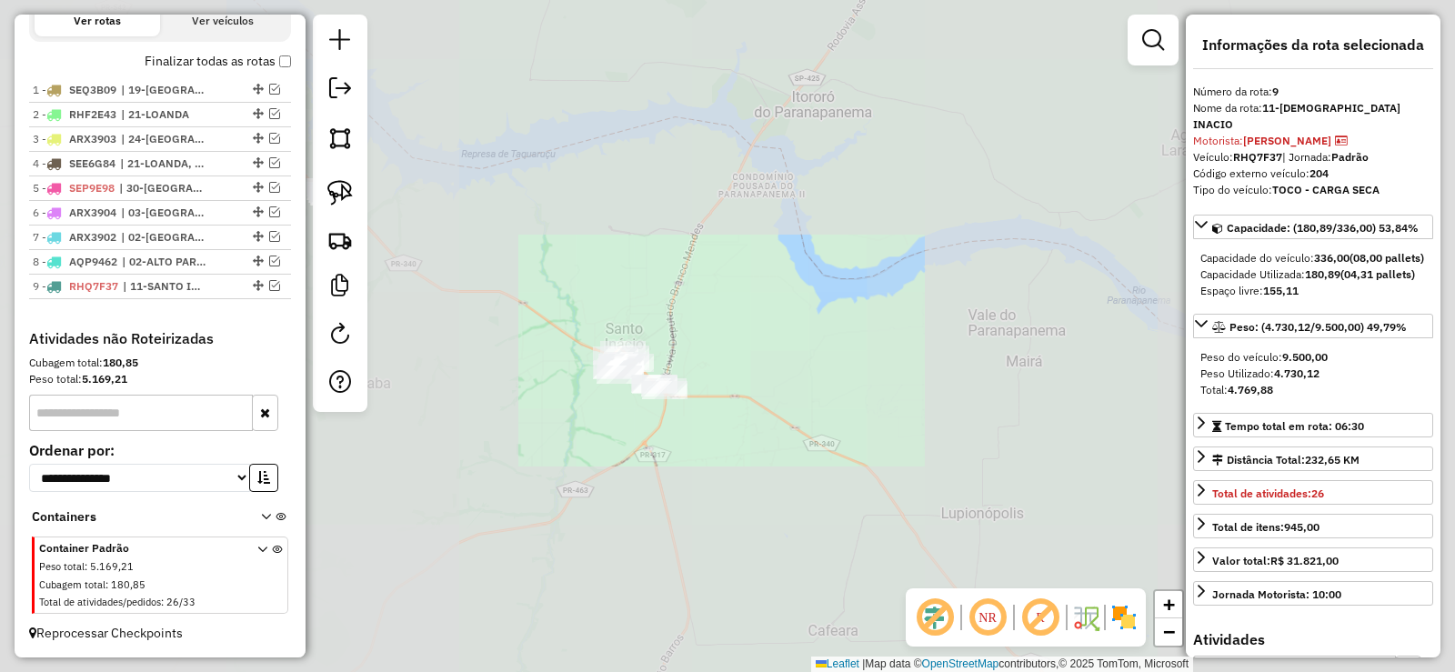
click at [562, 486] on div "Janela de atendimento Grade de atendimento Capacidade Transportadoras Veículos …" at bounding box center [727, 336] width 1455 height 672
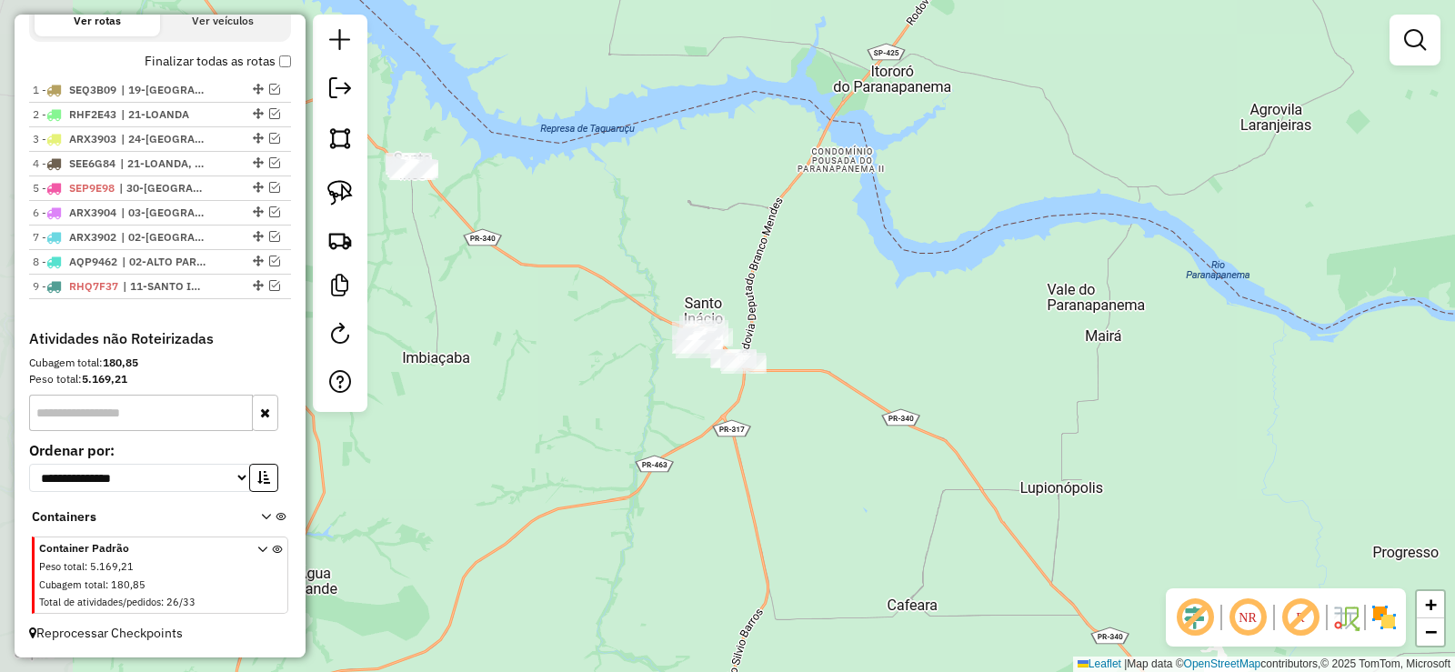
drag, startPoint x: 633, startPoint y: 477, endPoint x: 697, endPoint y: 456, distance: 67.9
click at [697, 458] on div "Janela de atendimento Grade de atendimento Capacidade Transportadoras Veículos …" at bounding box center [727, 336] width 1455 height 672
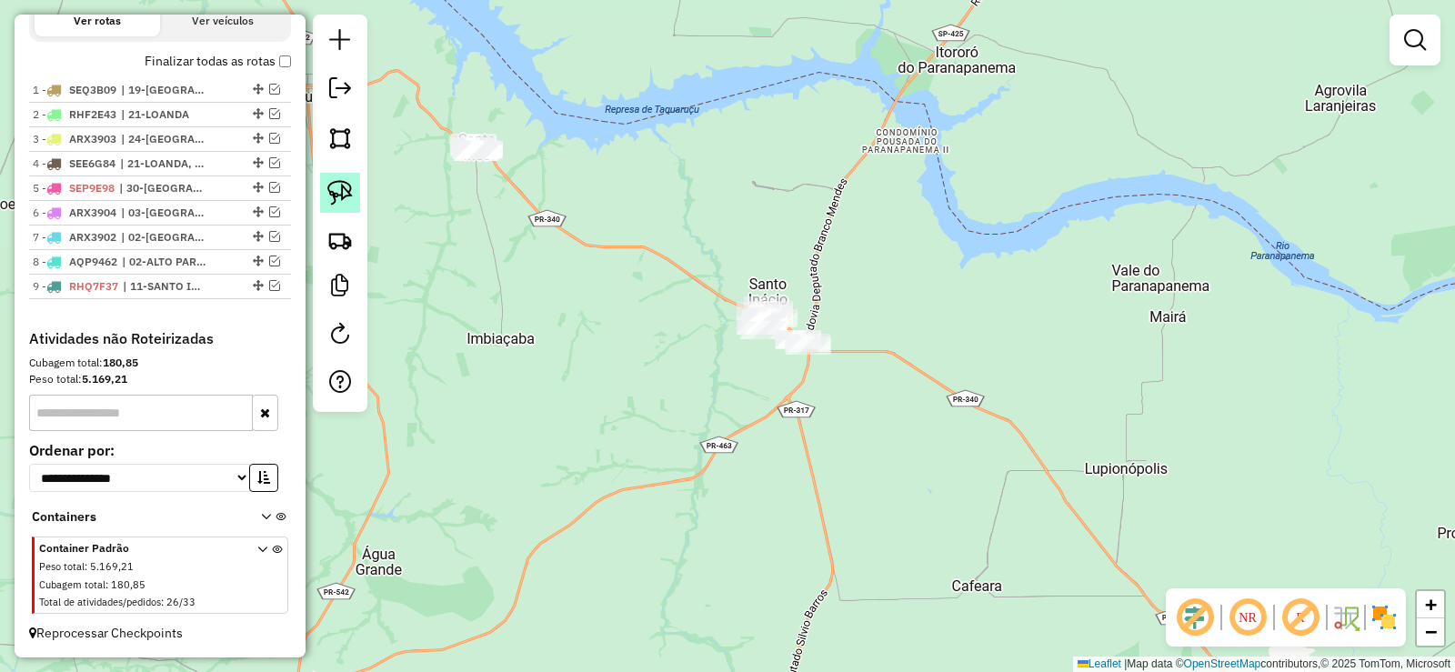
click at [327, 188] on img at bounding box center [339, 192] width 25 height 25
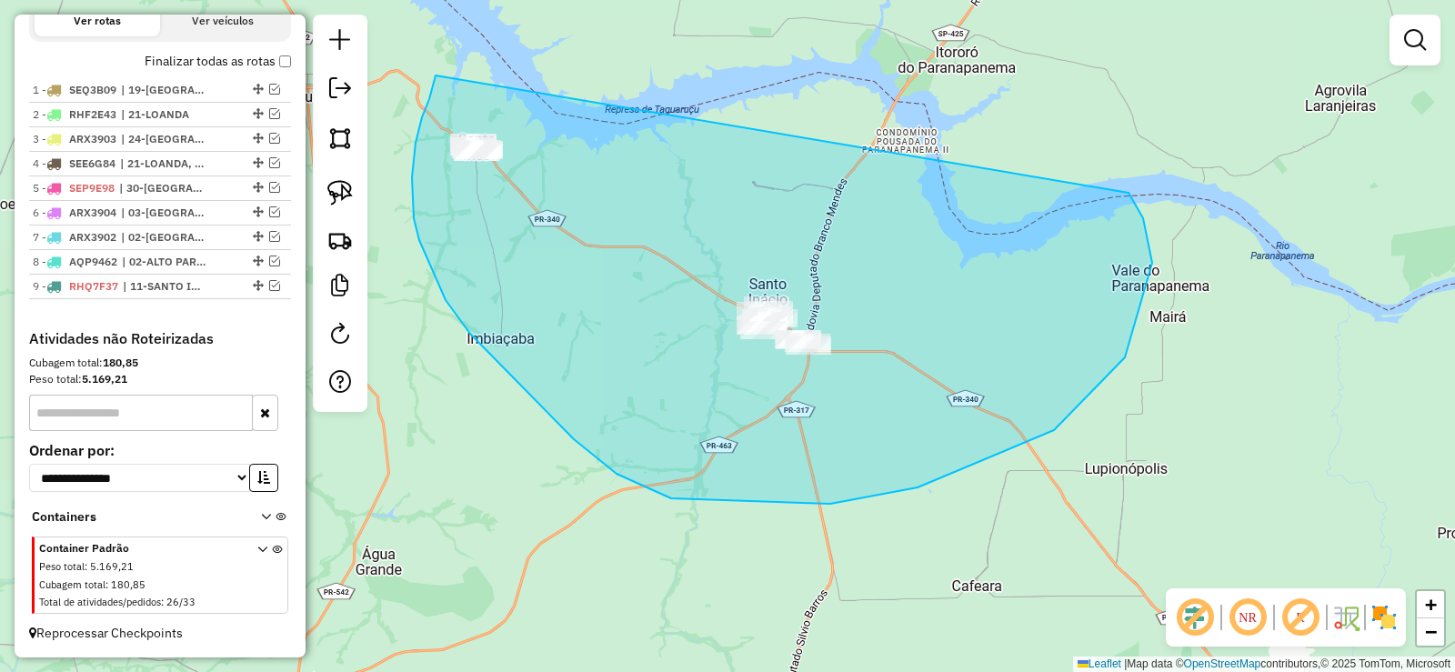
drag, startPoint x: 436, startPoint y: 75, endPoint x: 1125, endPoint y: 190, distance: 698.6
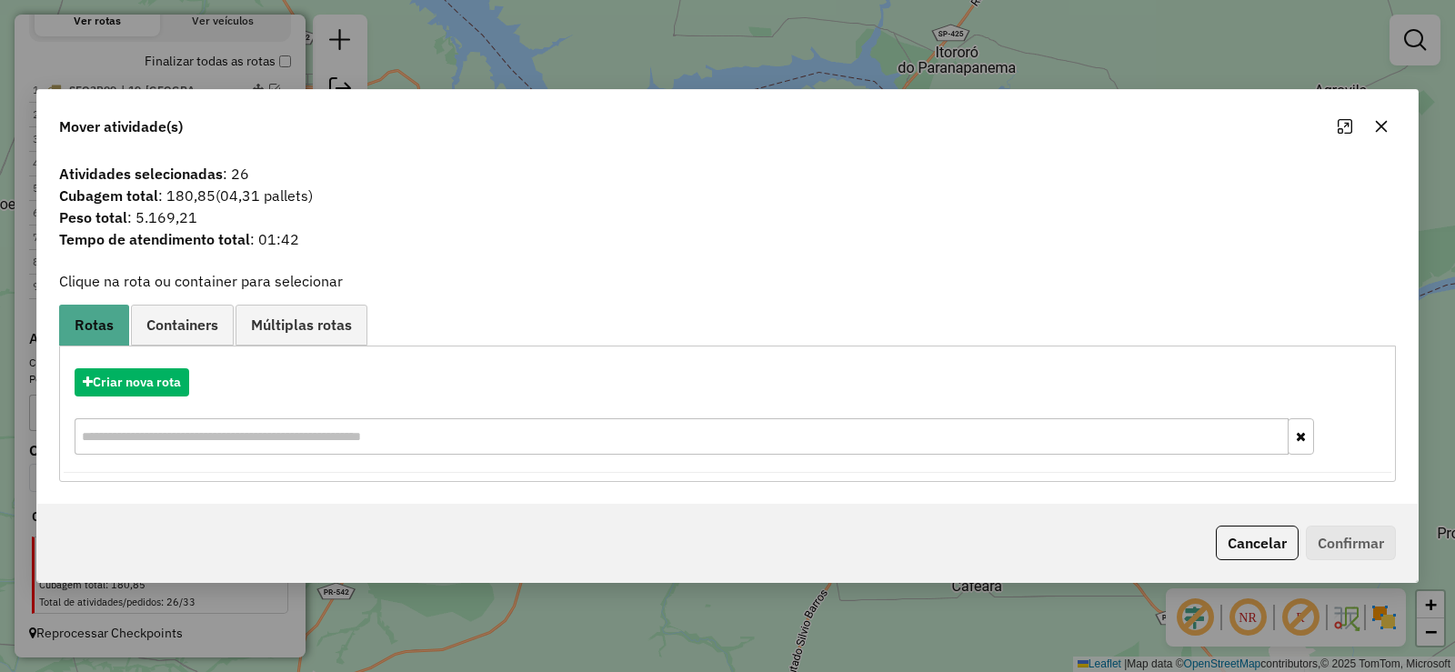
click at [1381, 127] on icon "button" at bounding box center [1381, 126] width 15 height 15
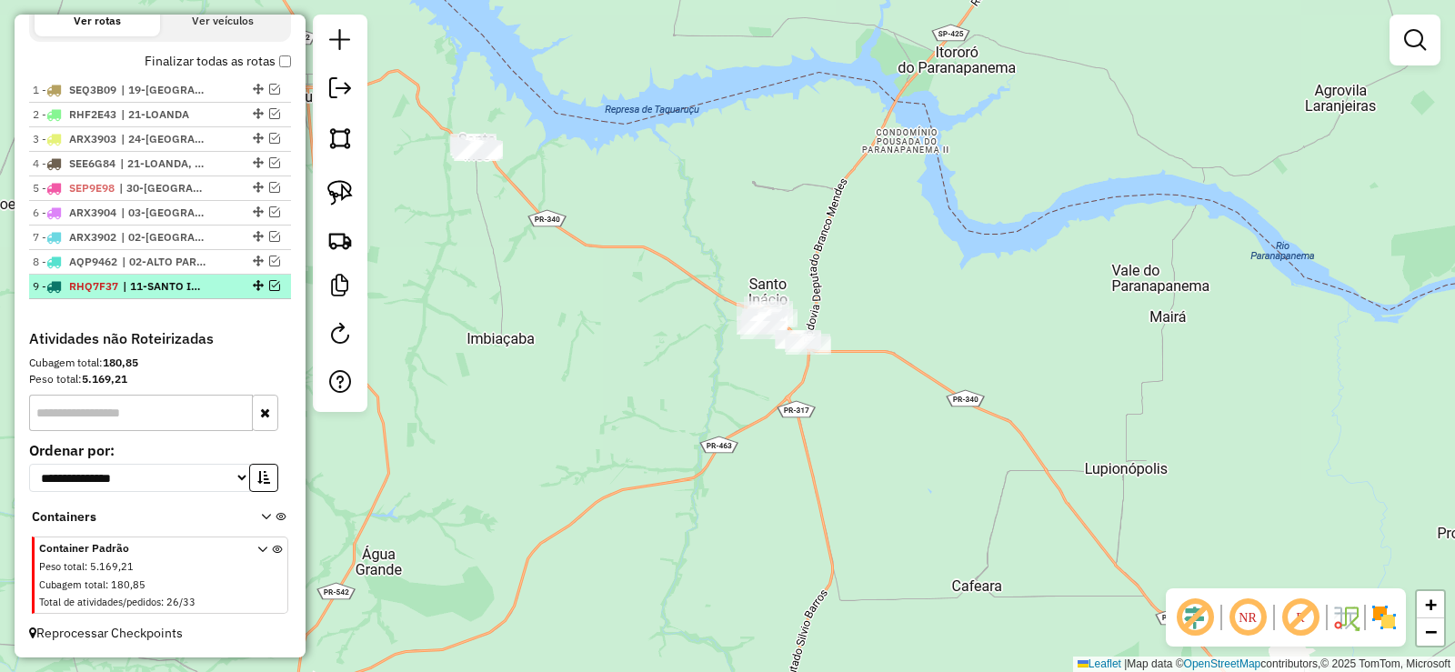
click at [270, 285] on em at bounding box center [274, 285] width 11 height 11
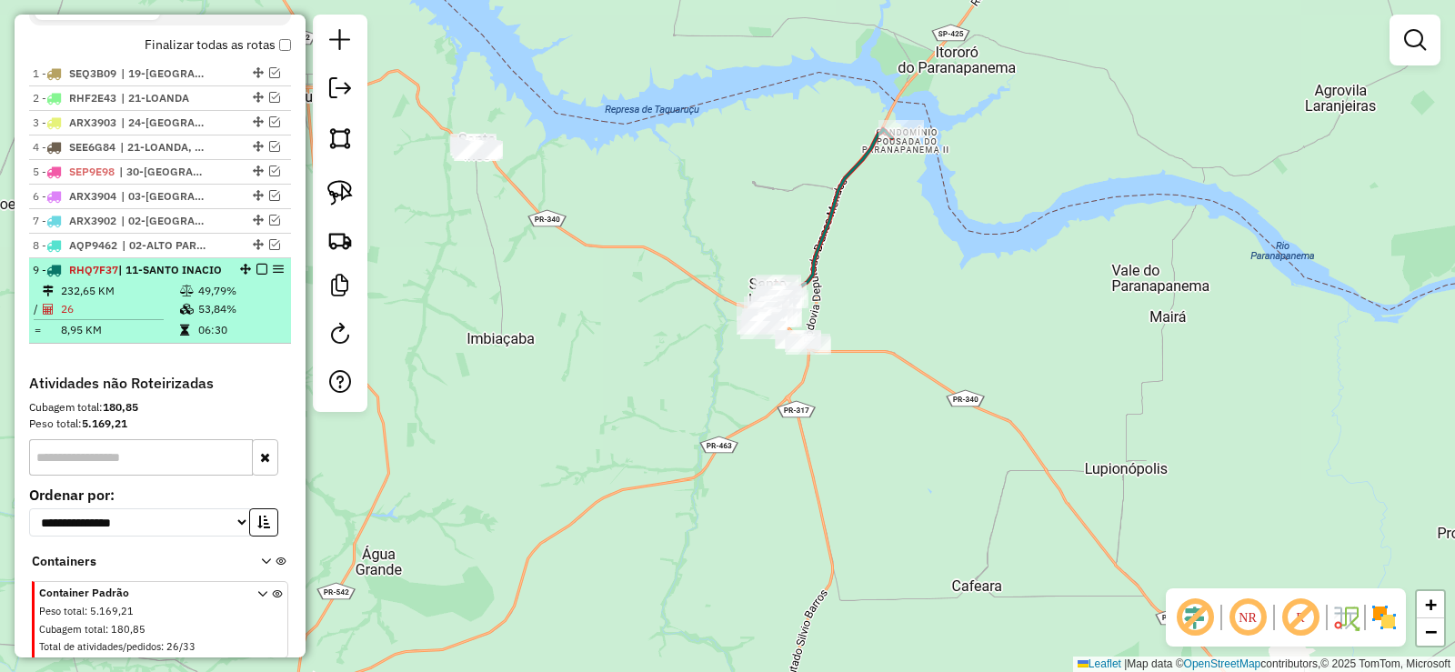
scroll to position [740, 0]
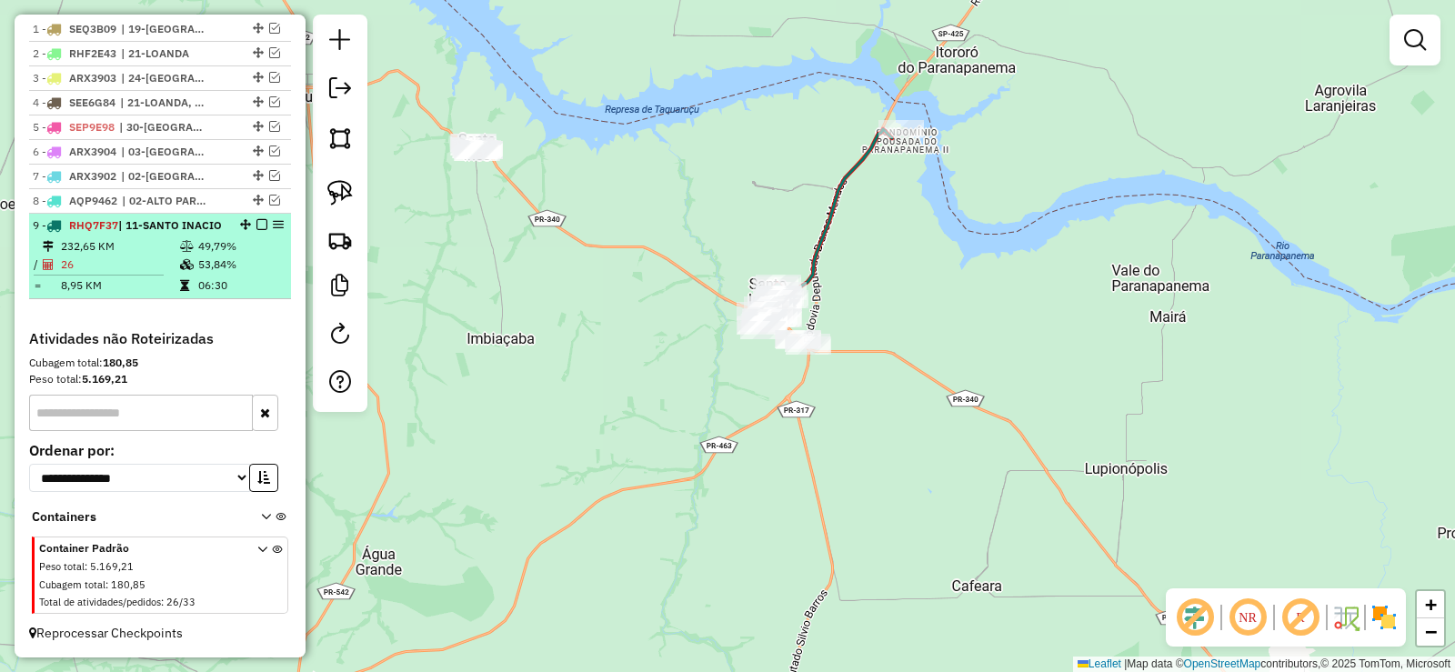
click at [260, 285] on td "06:30" at bounding box center [240, 285] width 86 height 18
select select "*********"
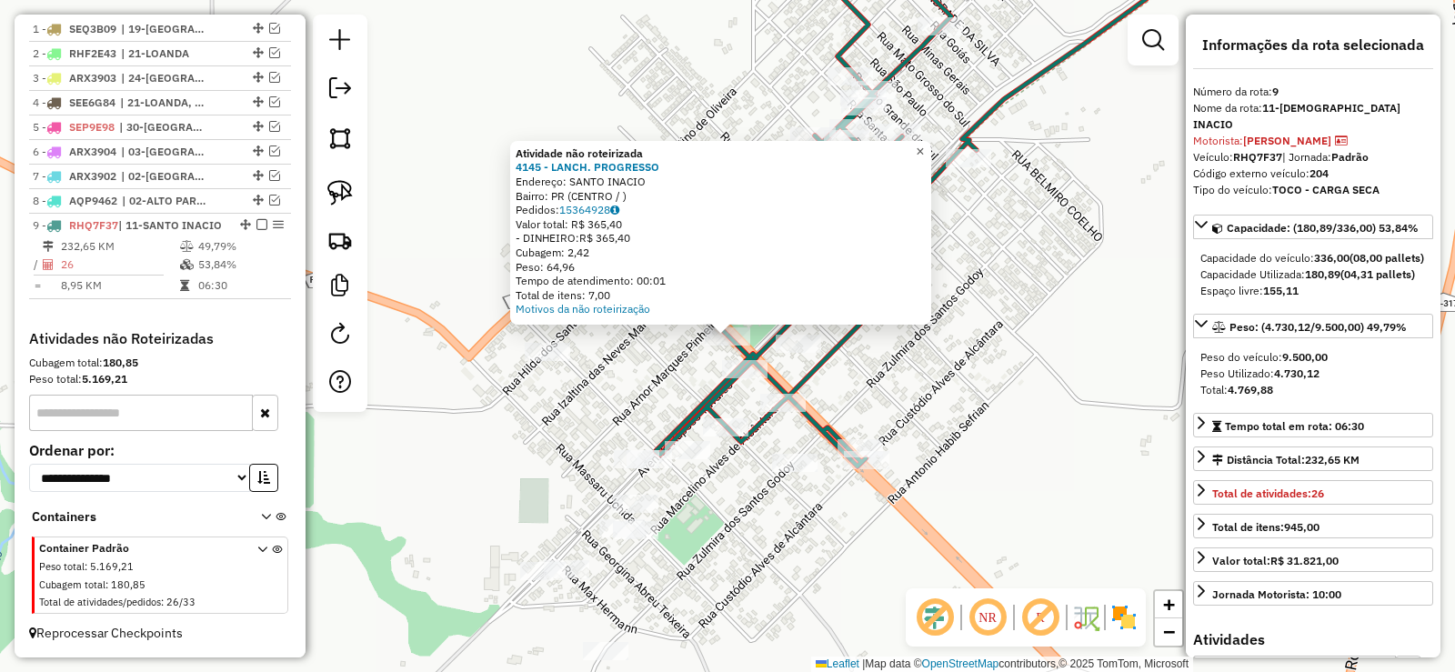
drag, startPoint x: 931, startPoint y: 139, endPoint x: 897, endPoint y: 171, distance: 46.3
click at [924, 144] on span "×" at bounding box center [920, 151] width 8 height 15
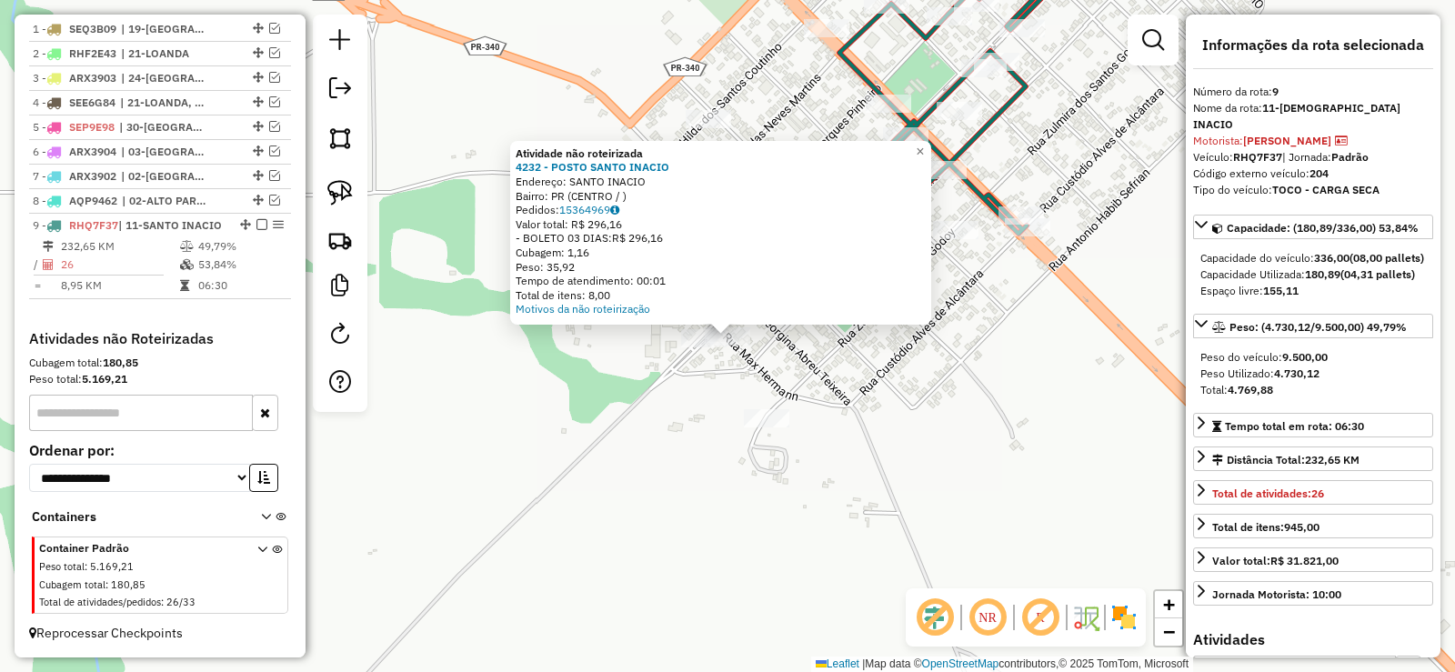
click at [695, 347] on div at bounding box center [703, 338] width 45 height 18
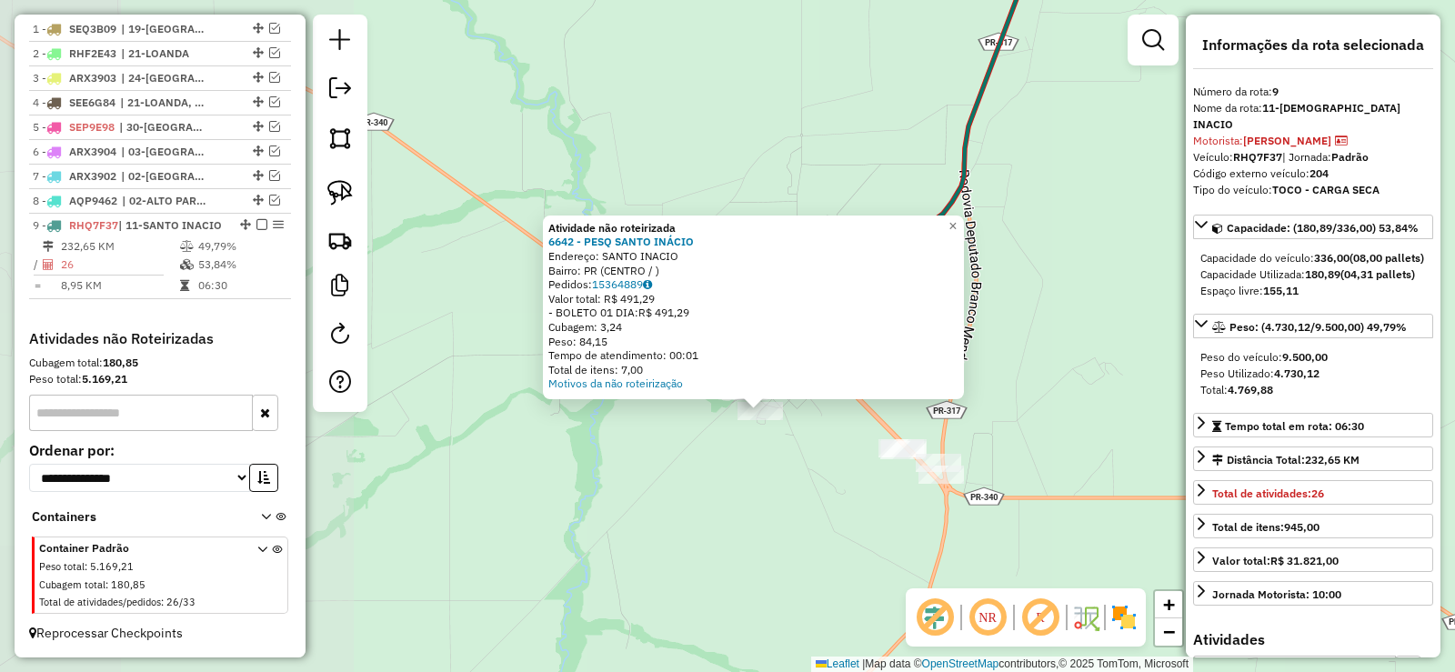
click at [784, 503] on div "Atividade não roteirizada 6642 - PESQ SANTO INÁCIO Endereço: SANTO INACIO Bairr…" at bounding box center [727, 336] width 1455 height 672
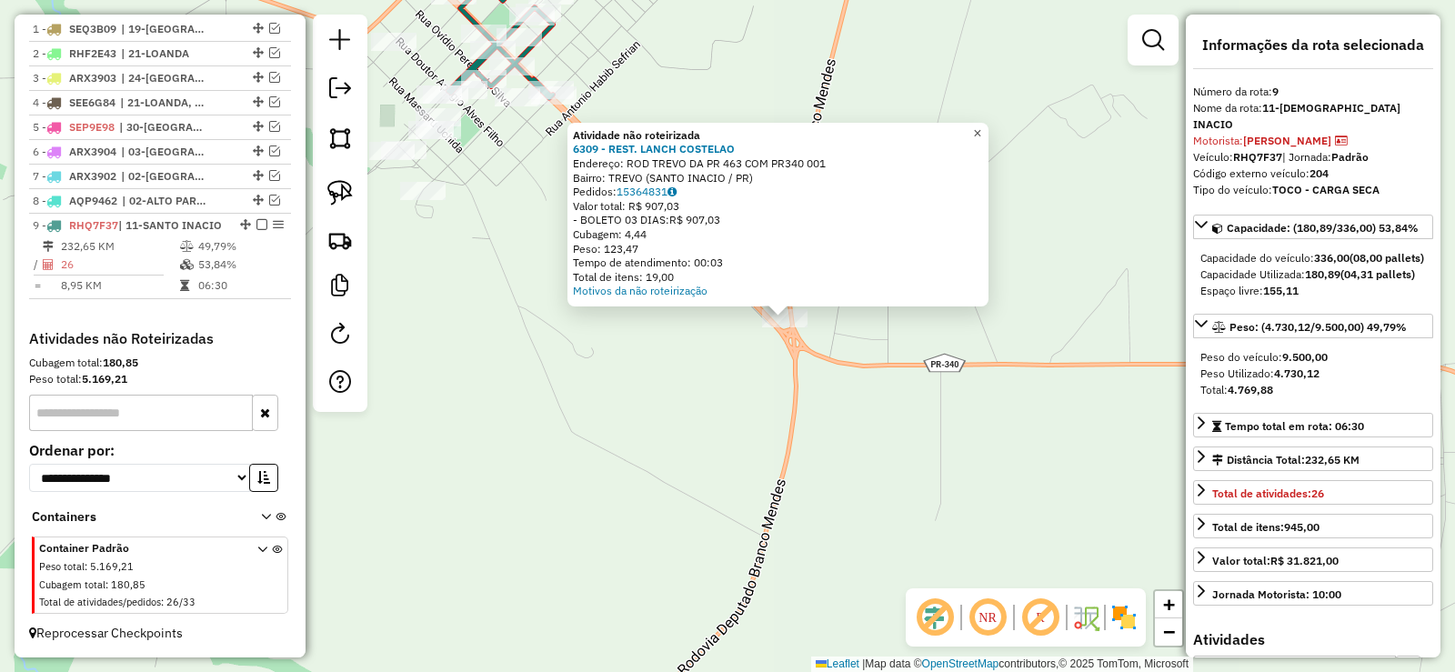
click at [981, 125] on span "×" at bounding box center [977, 132] width 8 height 15
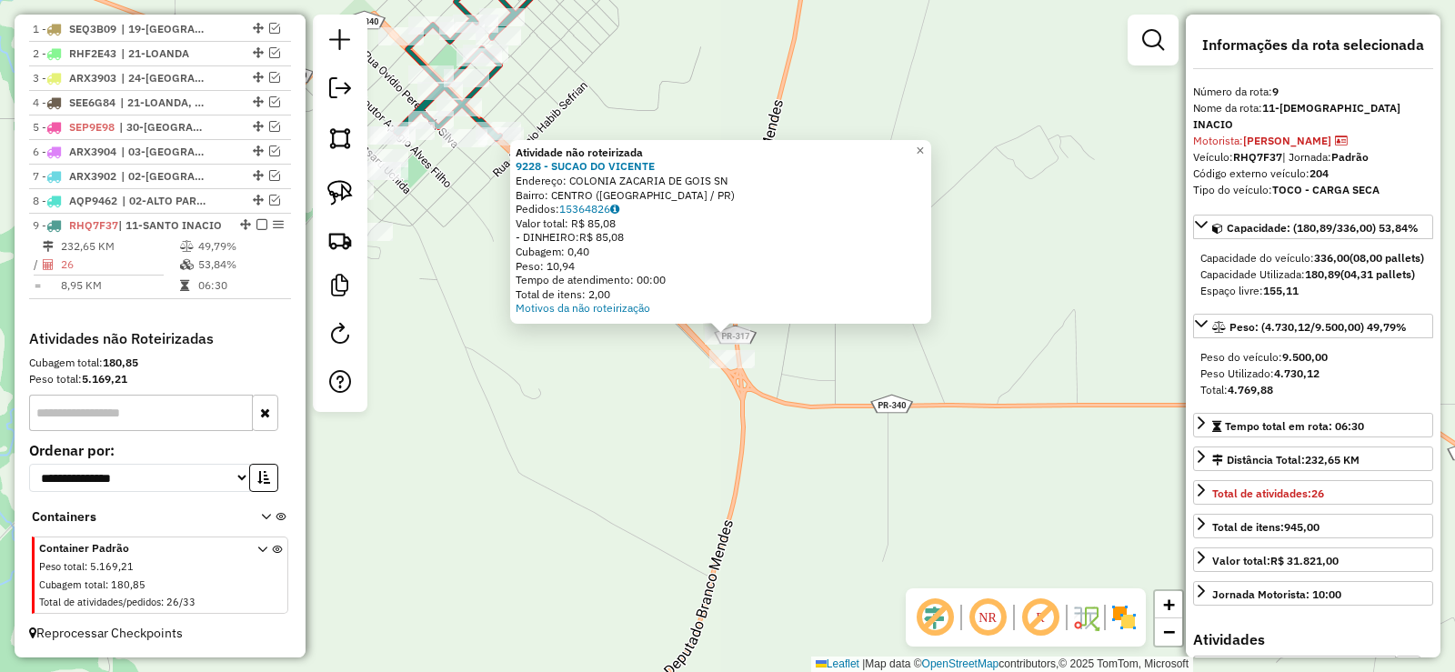
click at [718, 368] on div at bounding box center [731, 359] width 45 height 18
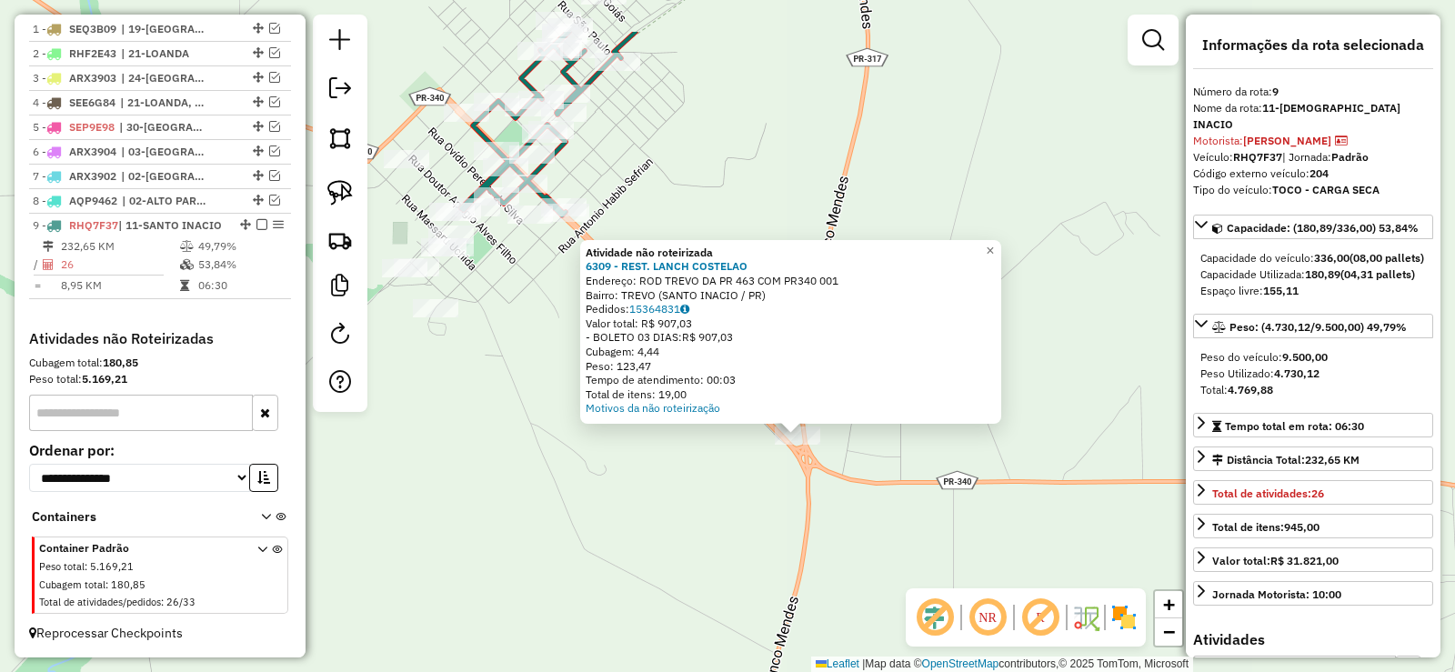
drag, startPoint x: 696, startPoint y: 433, endPoint x: 798, endPoint y: 587, distance: 185.1
click at [798, 587] on div "Atividade não roteirizada 6309 - REST. LANCH COSTELAO Endereço: ROD TREVO DA PR…" at bounding box center [727, 336] width 1455 height 672
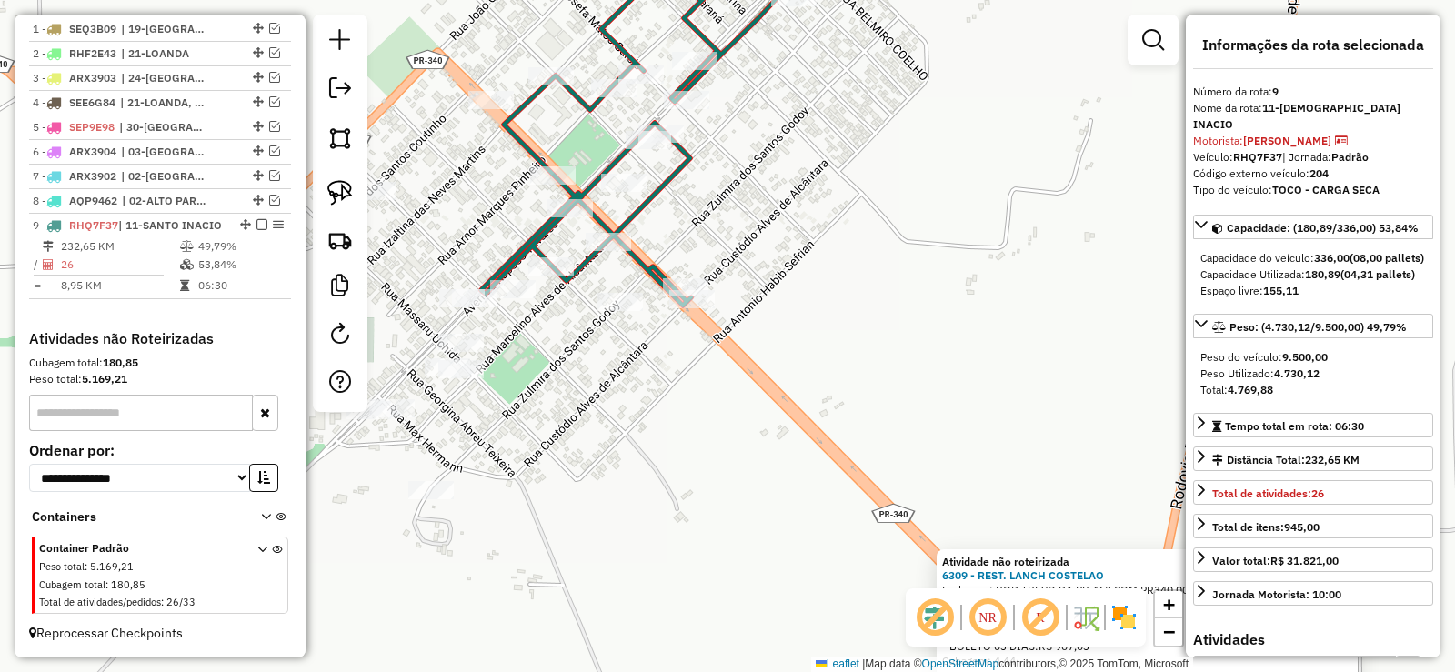
click at [552, 275] on div at bounding box center [550, 266] width 45 height 18
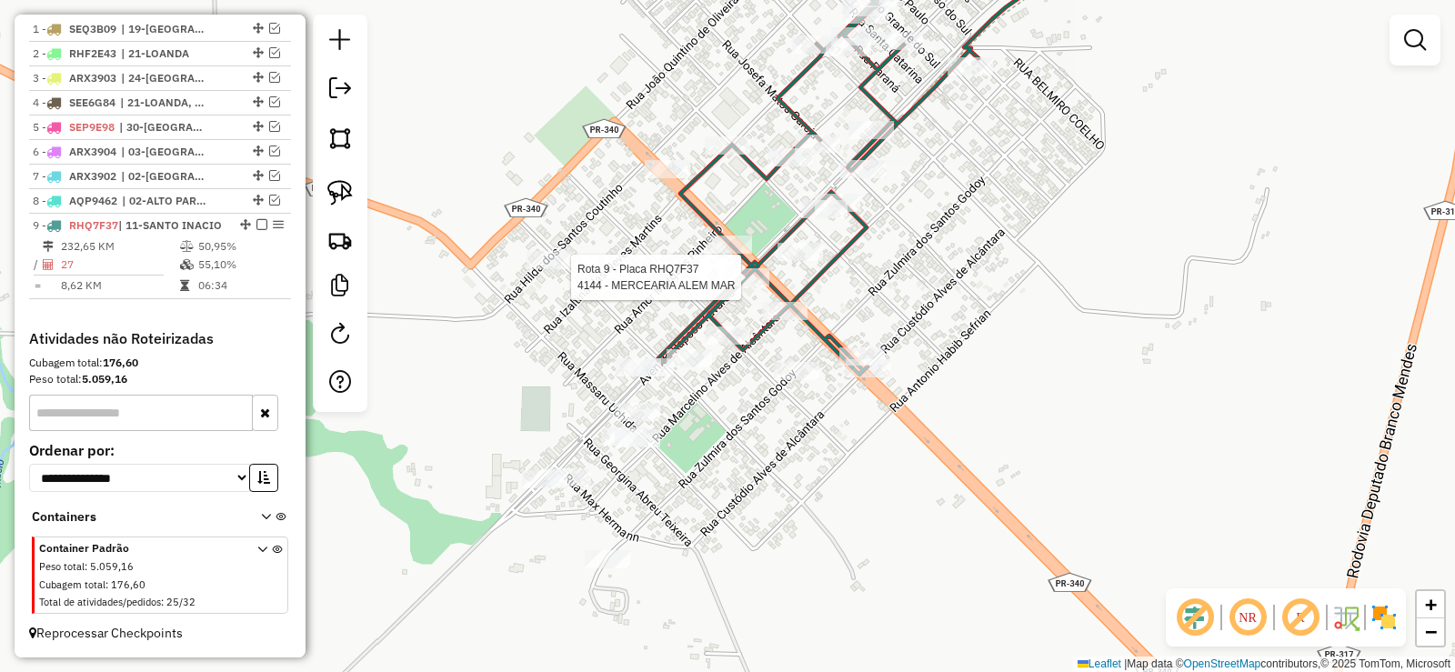
select select "*********"
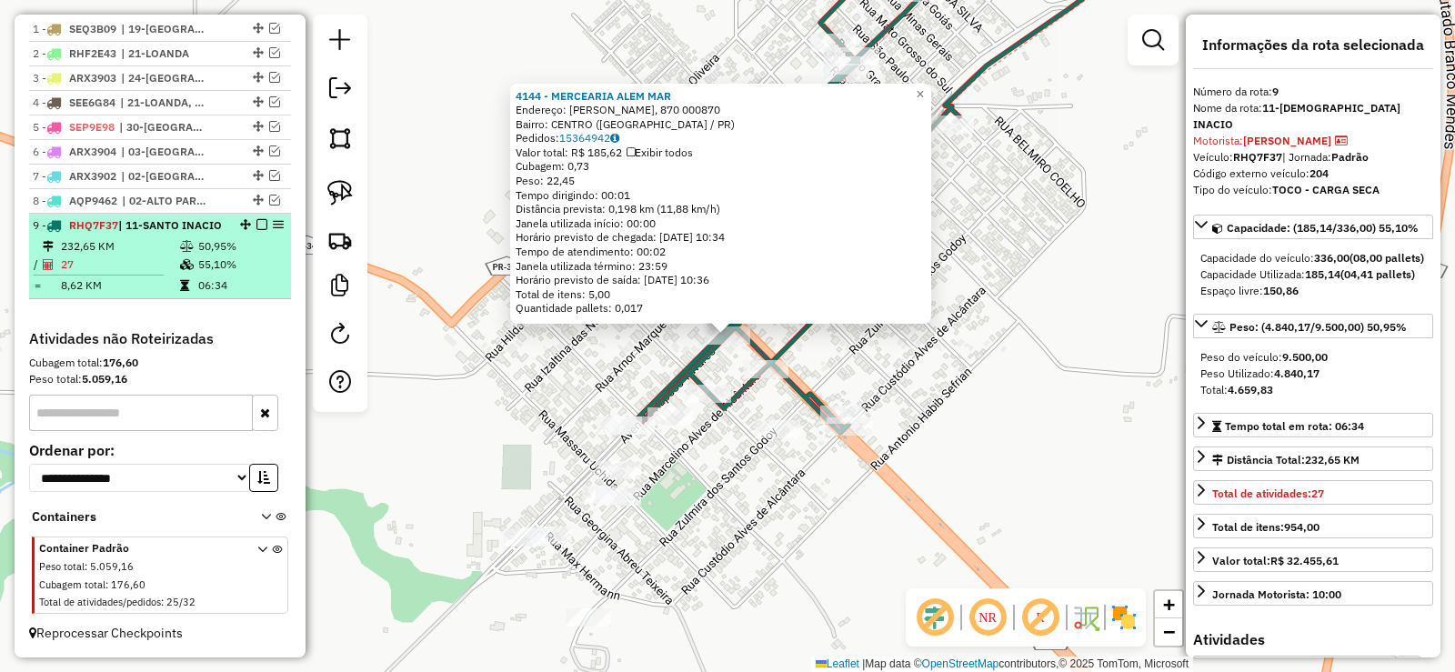
click at [256, 219] on em at bounding box center [261, 224] width 11 height 11
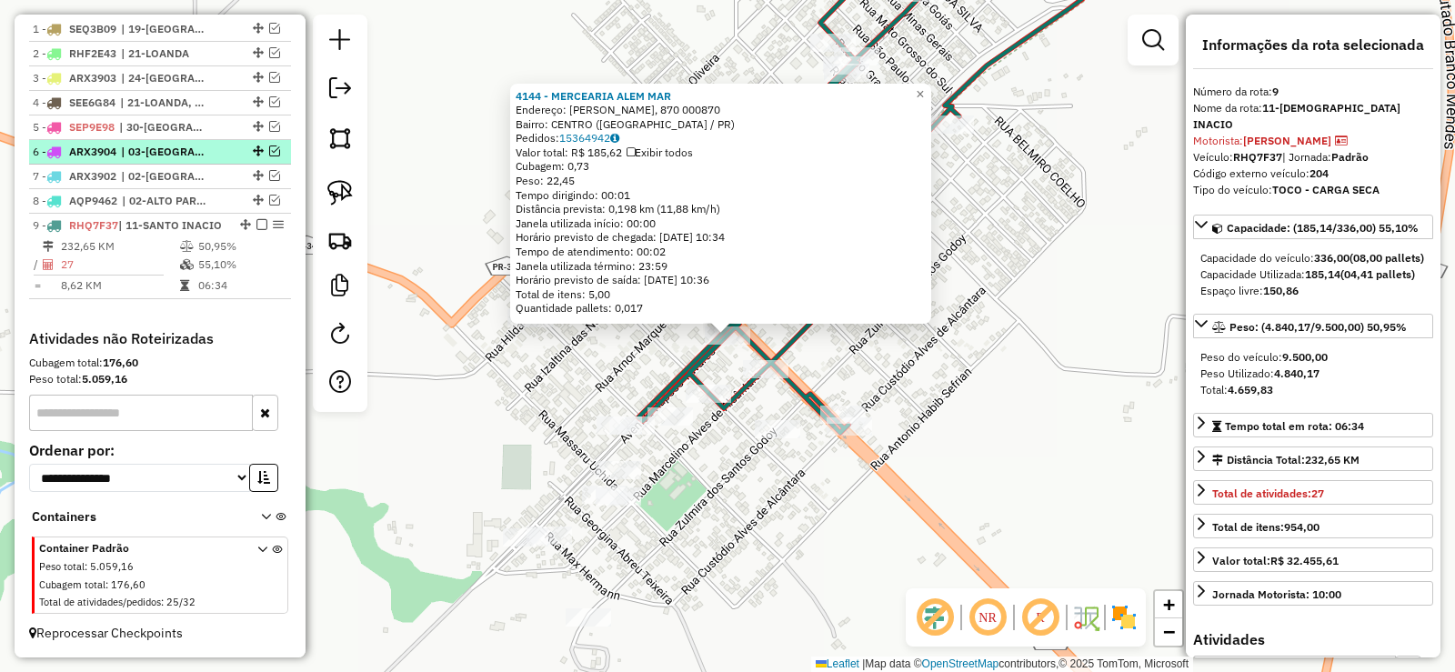
scroll to position [663, 0]
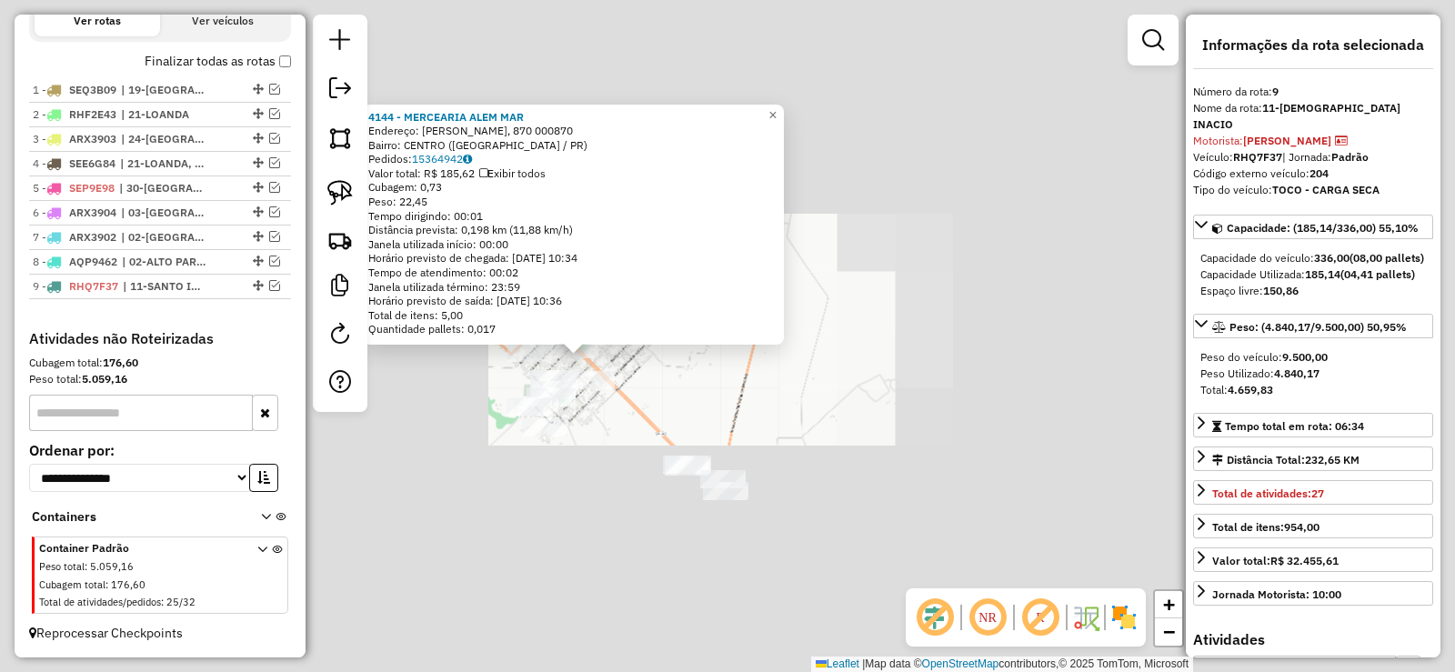
click at [581, 556] on div "4144 - MERCEARIA ALEM MAR Endereço: RAPOSO TAVARES, 870 000870 Bairro: [GEOGRAP…" at bounding box center [727, 336] width 1455 height 672
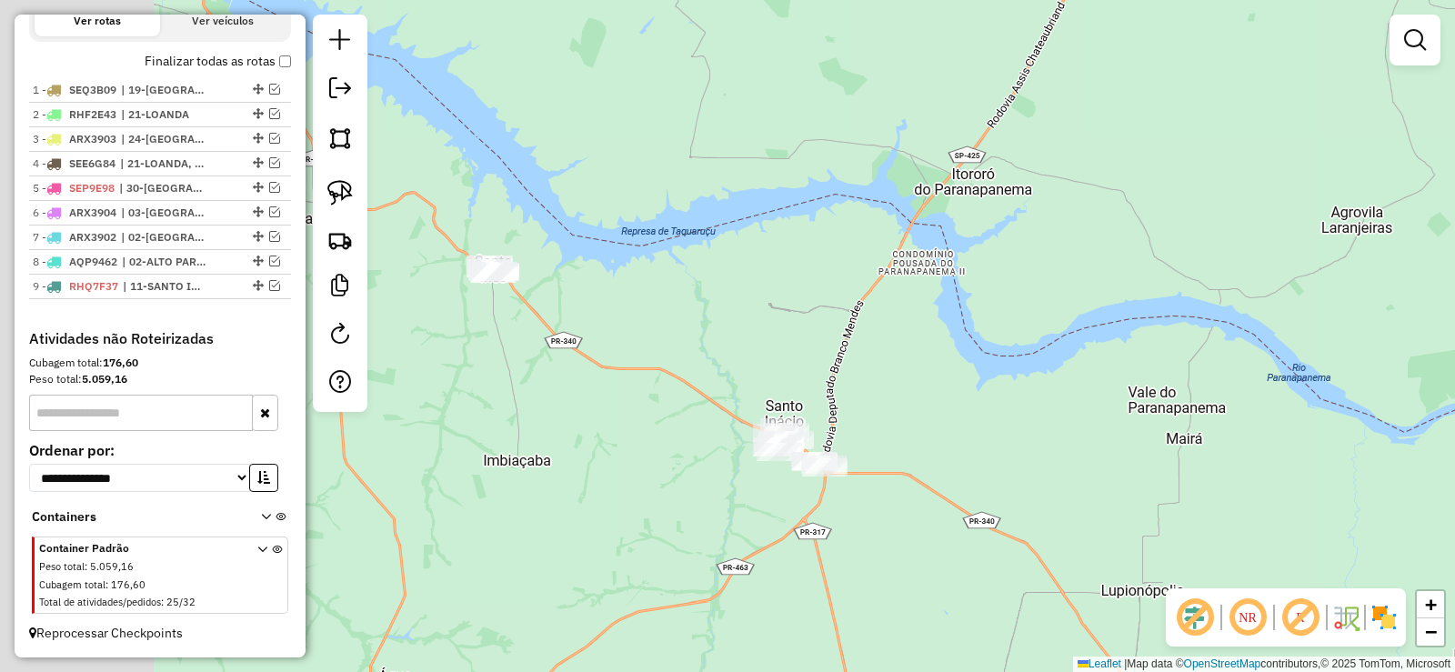
drag, startPoint x: 621, startPoint y: 566, endPoint x: 776, endPoint y: 515, distance: 163.9
click at [776, 516] on div "Janela de atendimento Grade de atendimento Capacidade Transportadoras Veículos …" at bounding box center [727, 336] width 1455 height 672
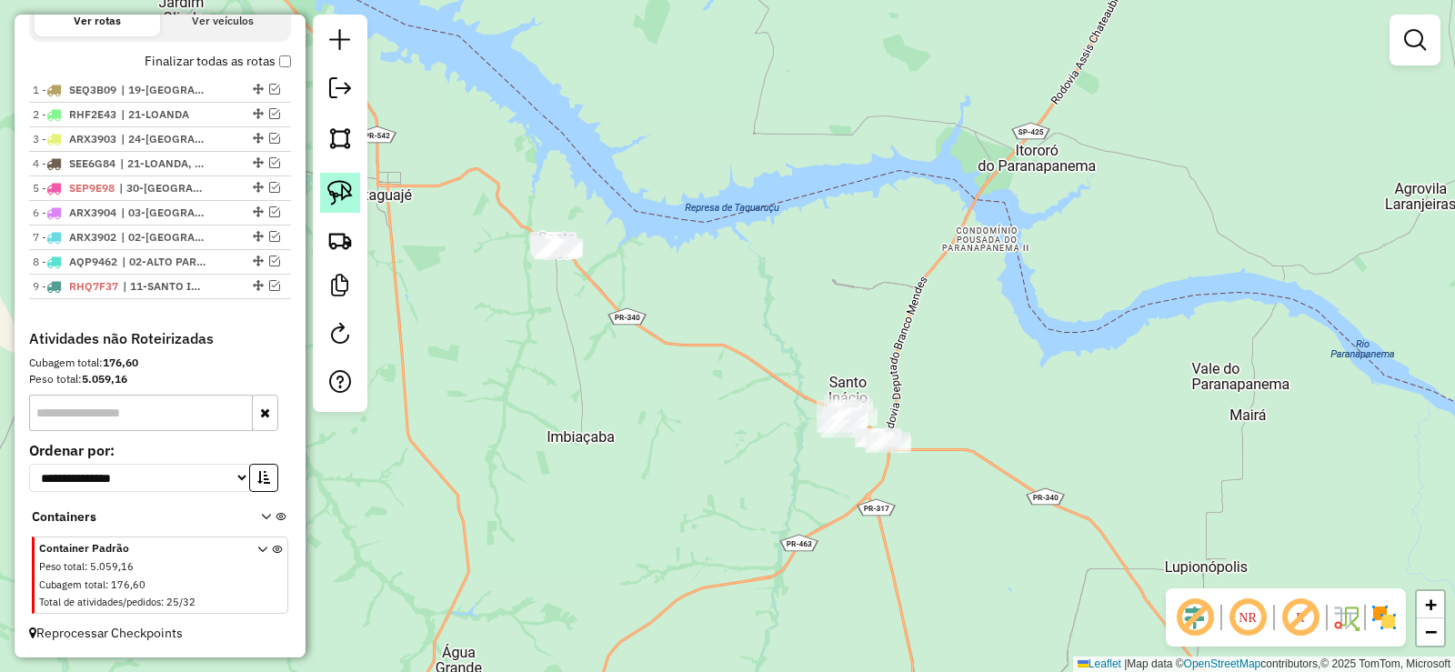
click at [349, 202] on img at bounding box center [339, 192] width 25 height 25
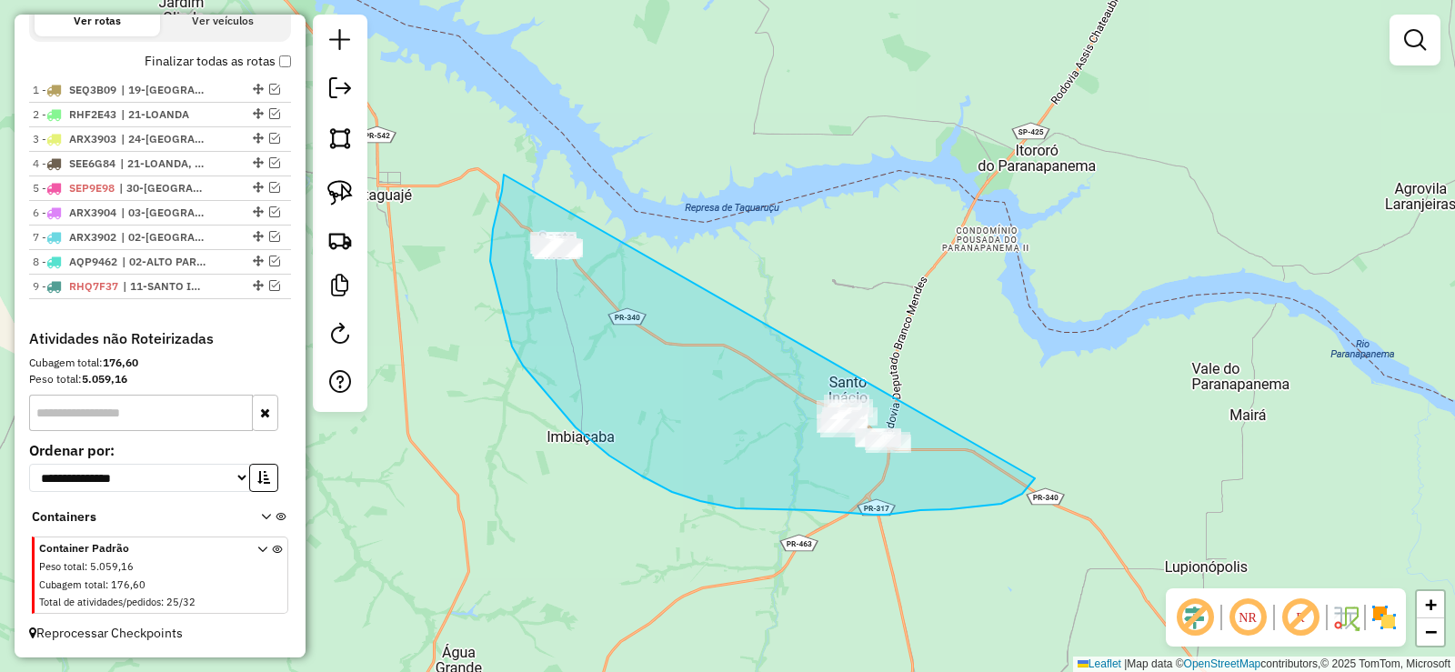
drag, startPoint x: 493, startPoint y: 229, endPoint x: 1056, endPoint y: 392, distance: 585.9
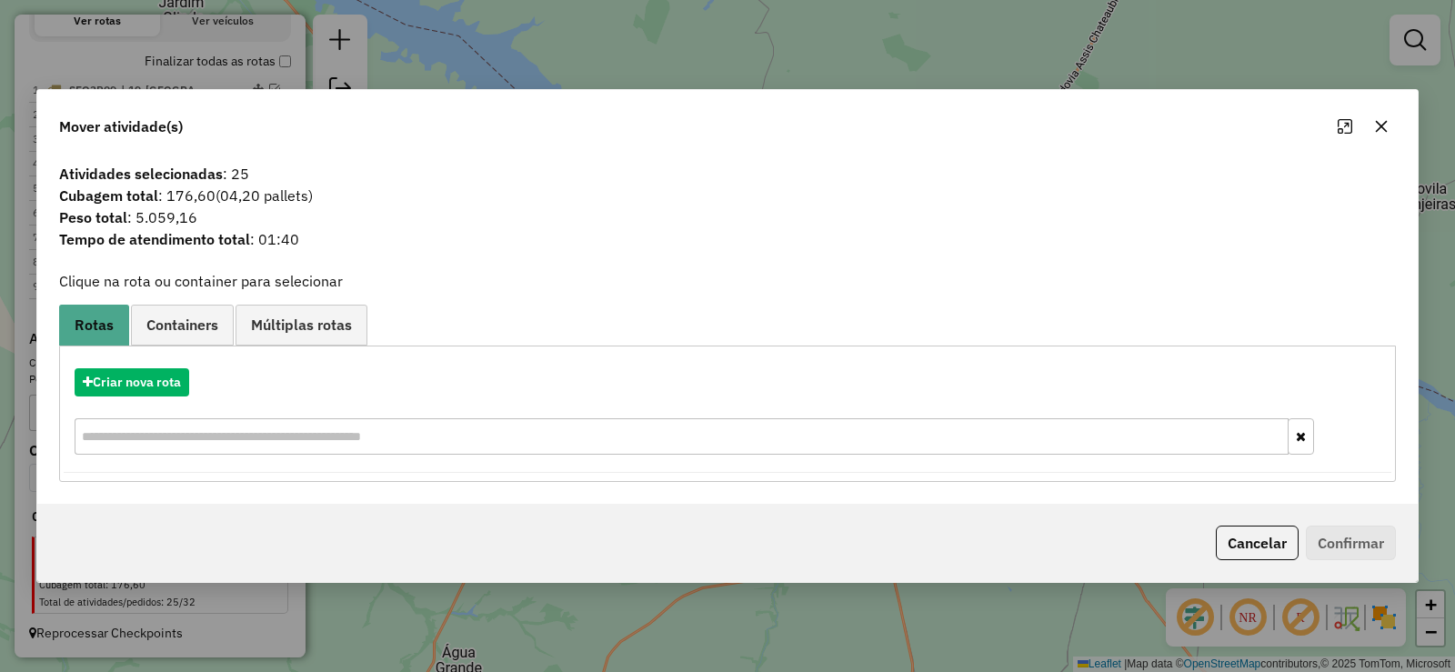
click at [1382, 134] on button "button" at bounding box center [1381, 126] width 29 height 29
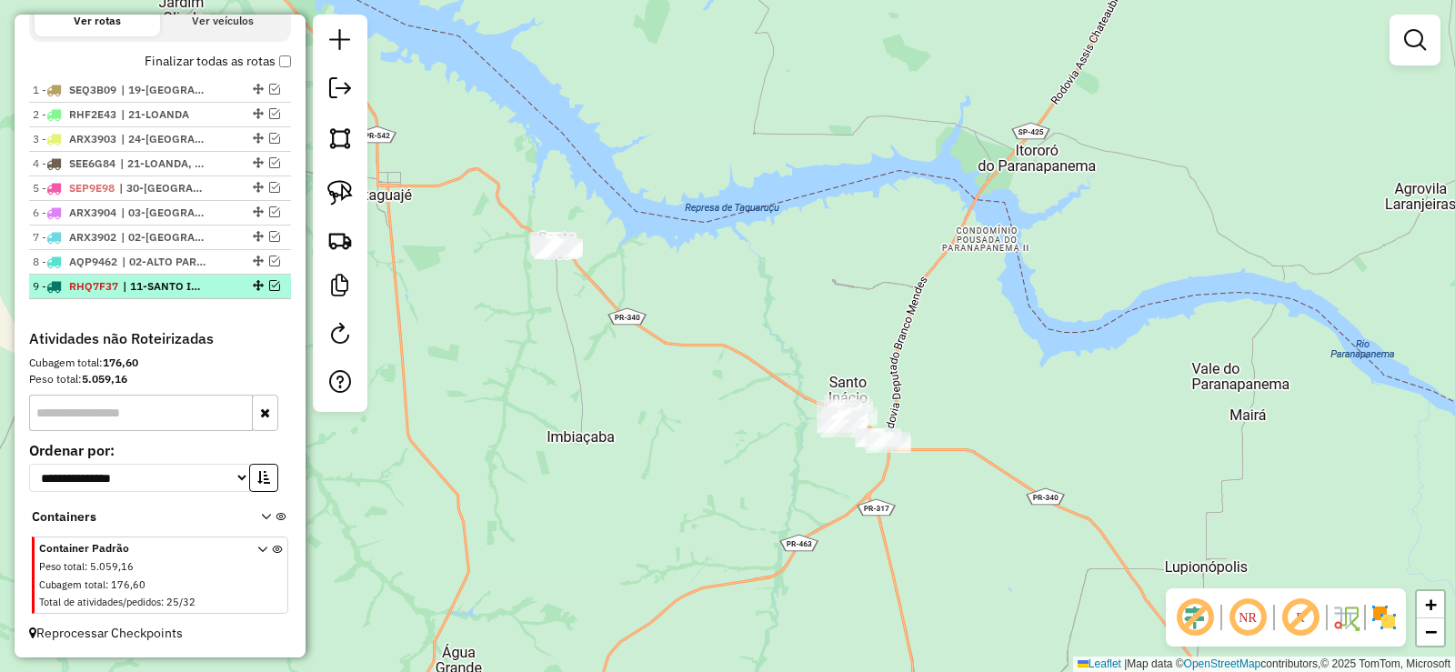
click at [269, 287] on em at bounding box center [274, 285] width 11 height 11
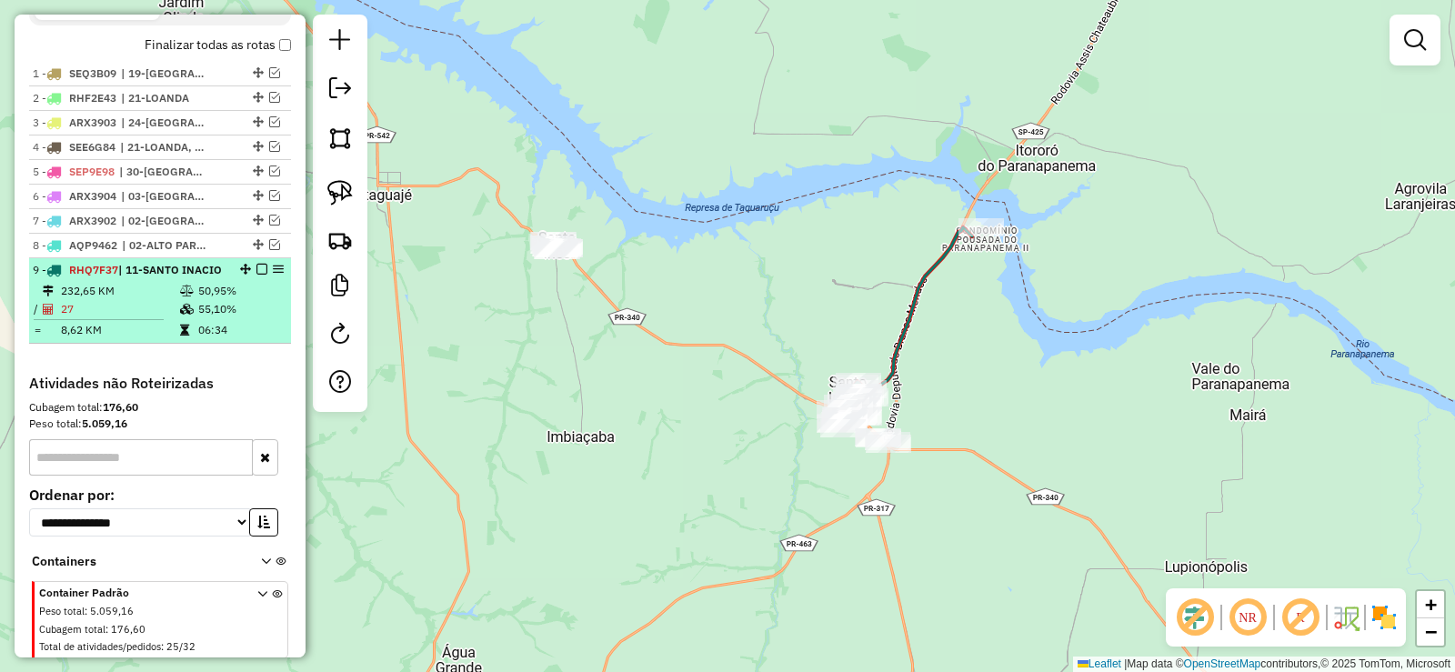
scroll to position [740, 0]
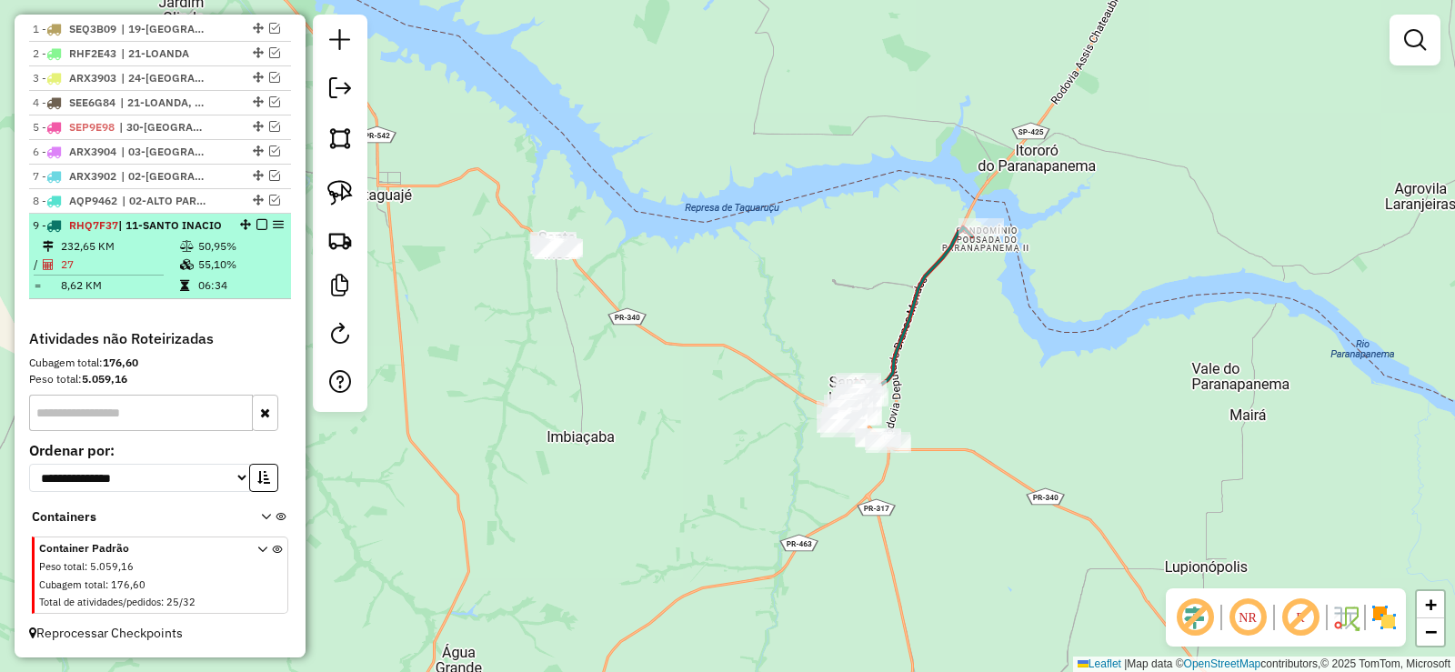
click at [266, 287] on td "06:34" at bounding box center [240, 285] width 86 height 18
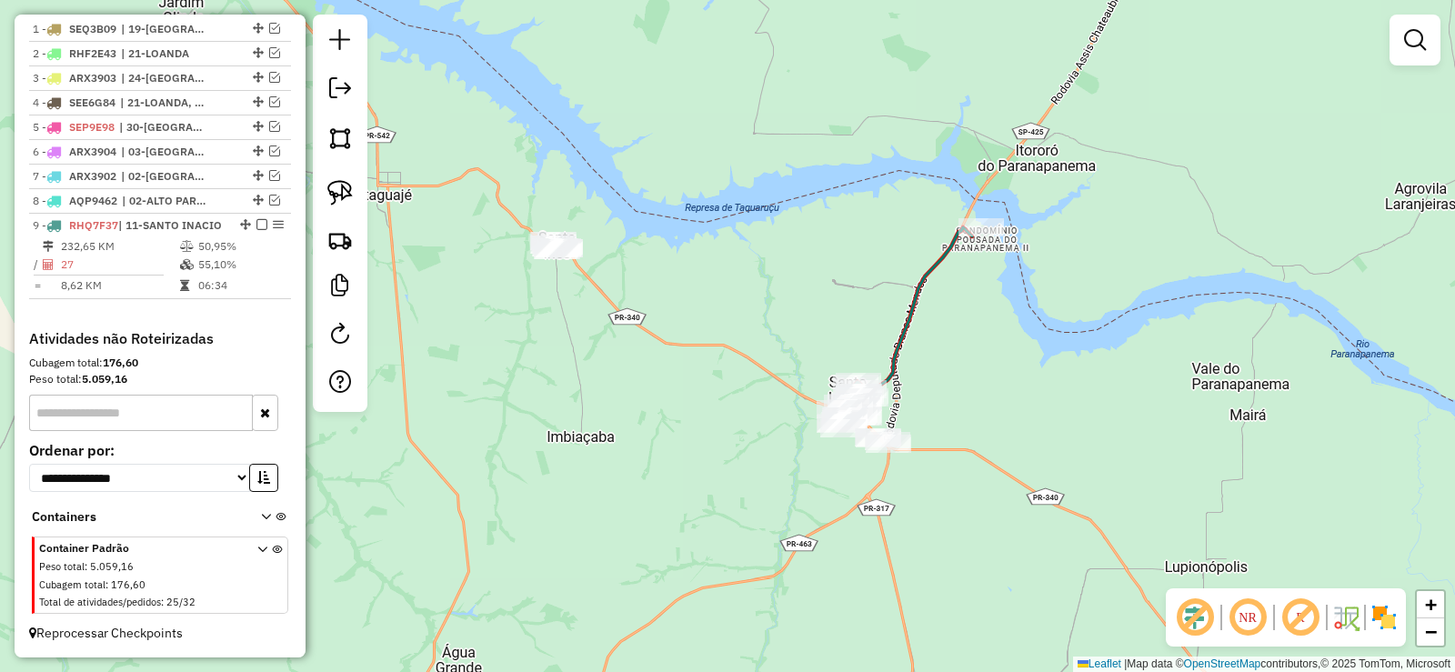
select select "*********"
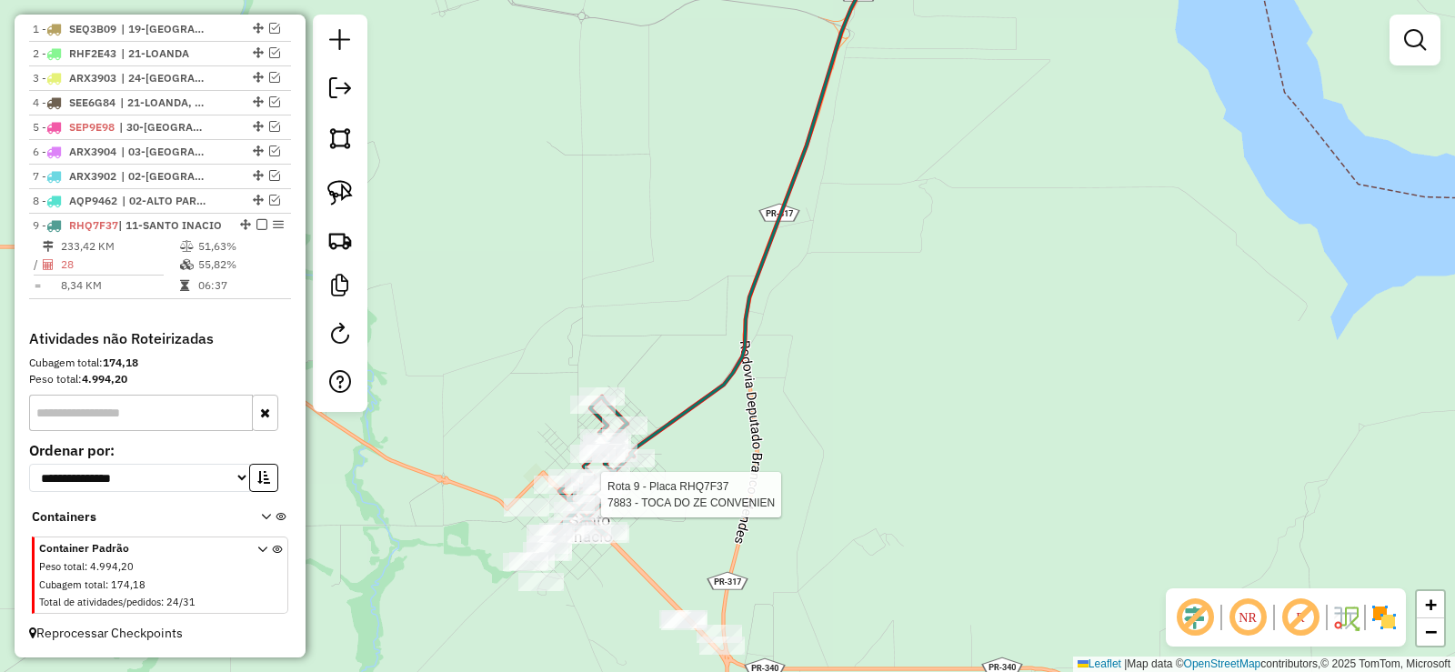
select select "*********"
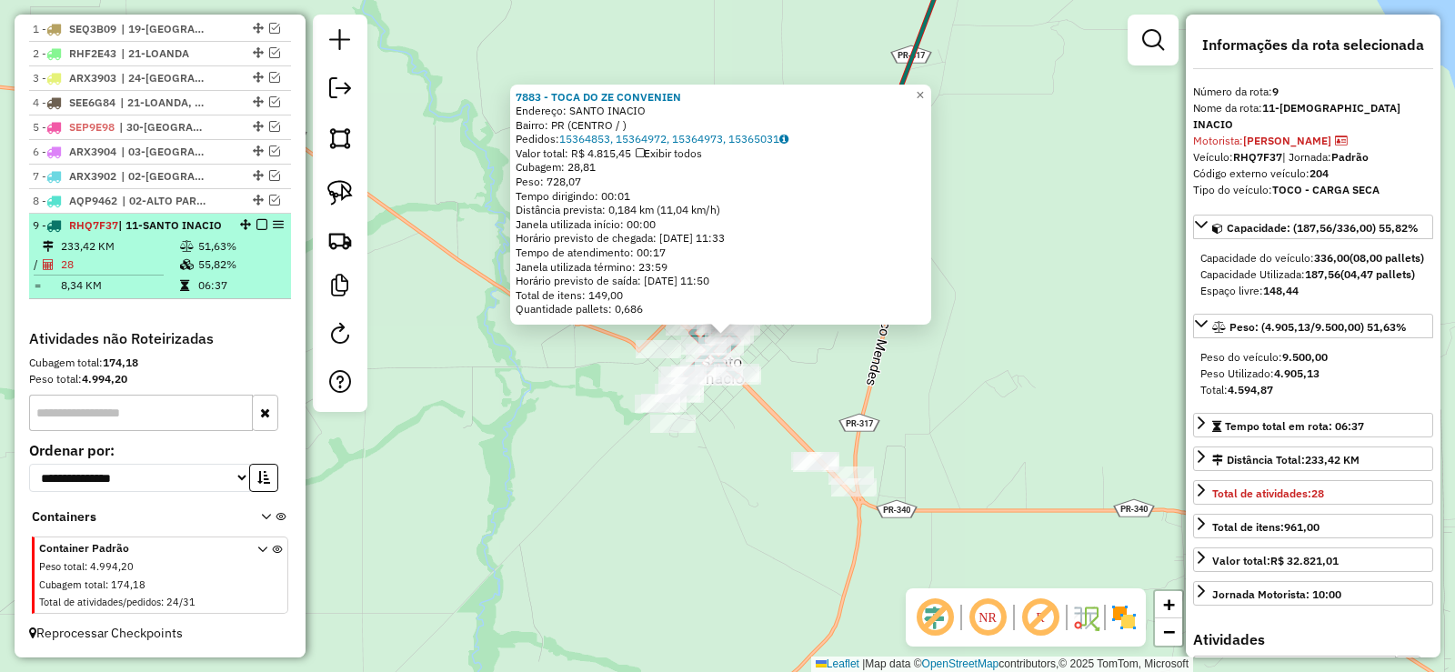
click at [256, 219] on em at bounding box center [261, 224] width 11 height 11
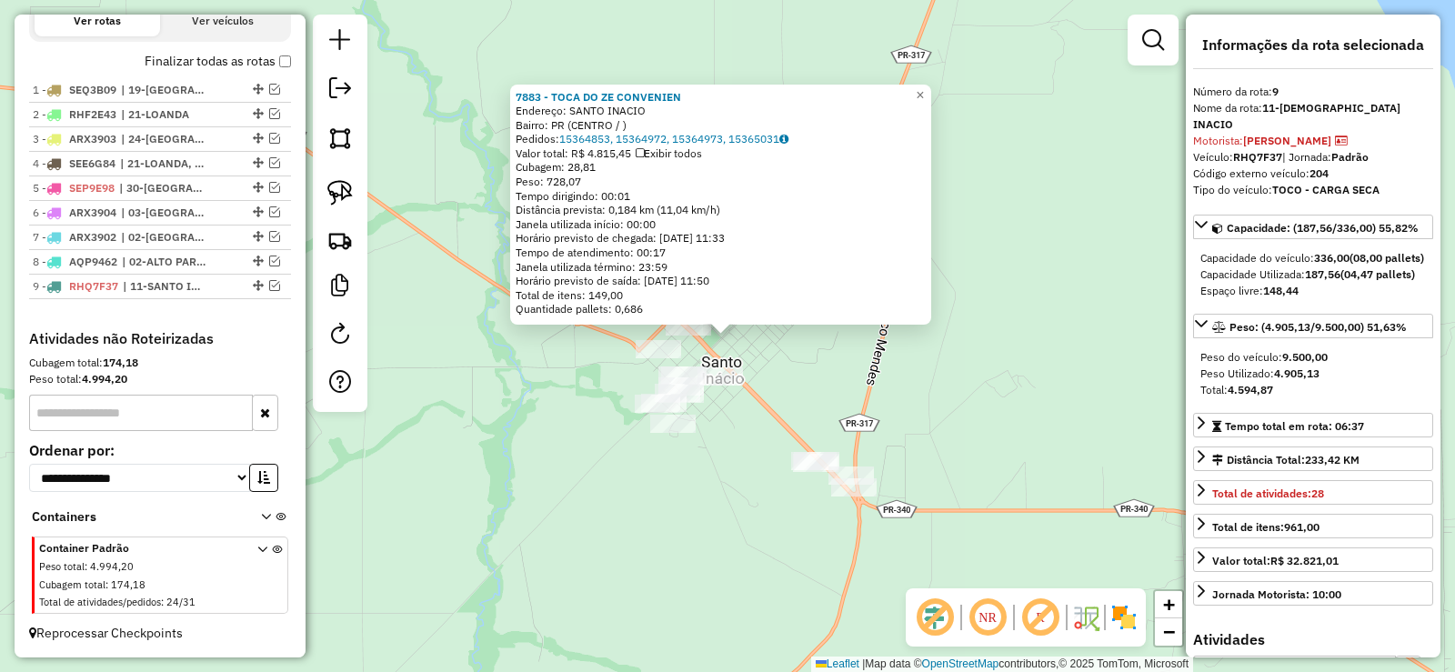
scroll to position [663, 0]
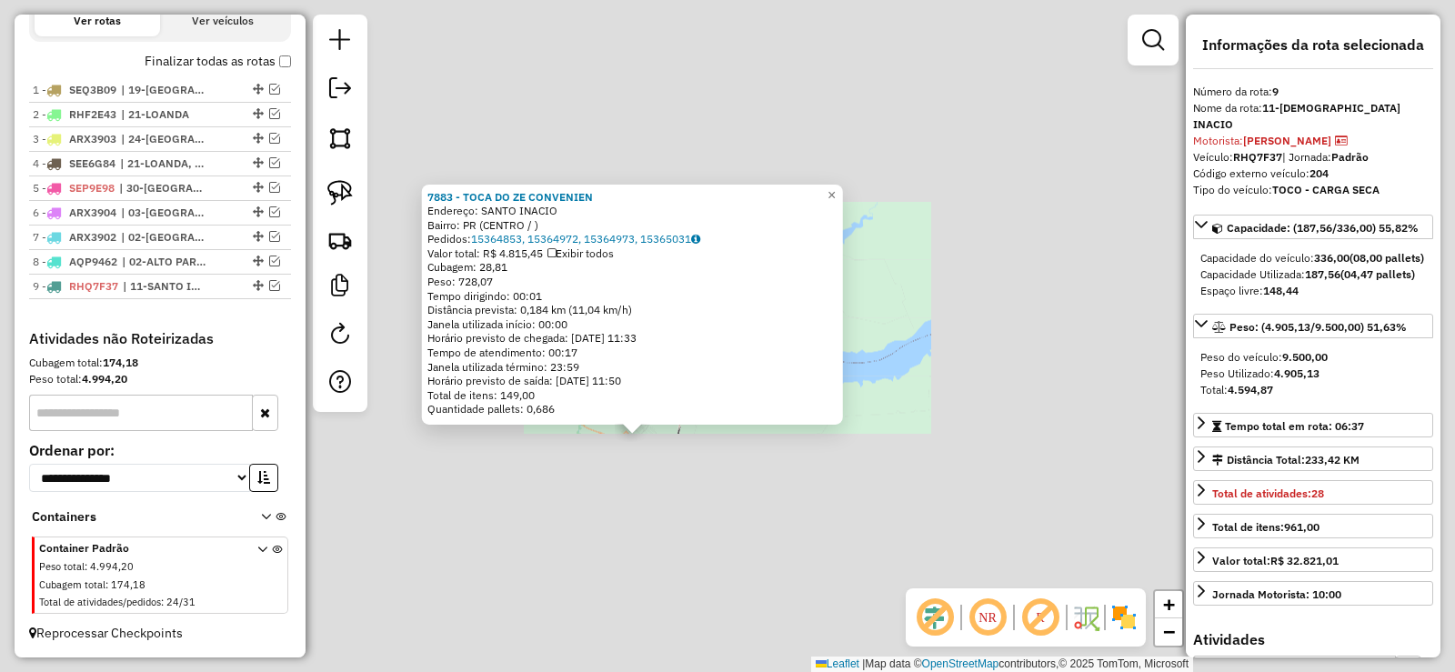
click at [560, 583] on div "7883 - TOCA DO ZE CONVENIEN Endereço: [PERSON_NAME]: PR (CENTRO / ) [GEOGRAPHIC…" at bounding box center [727, 336] width 1455 height 672
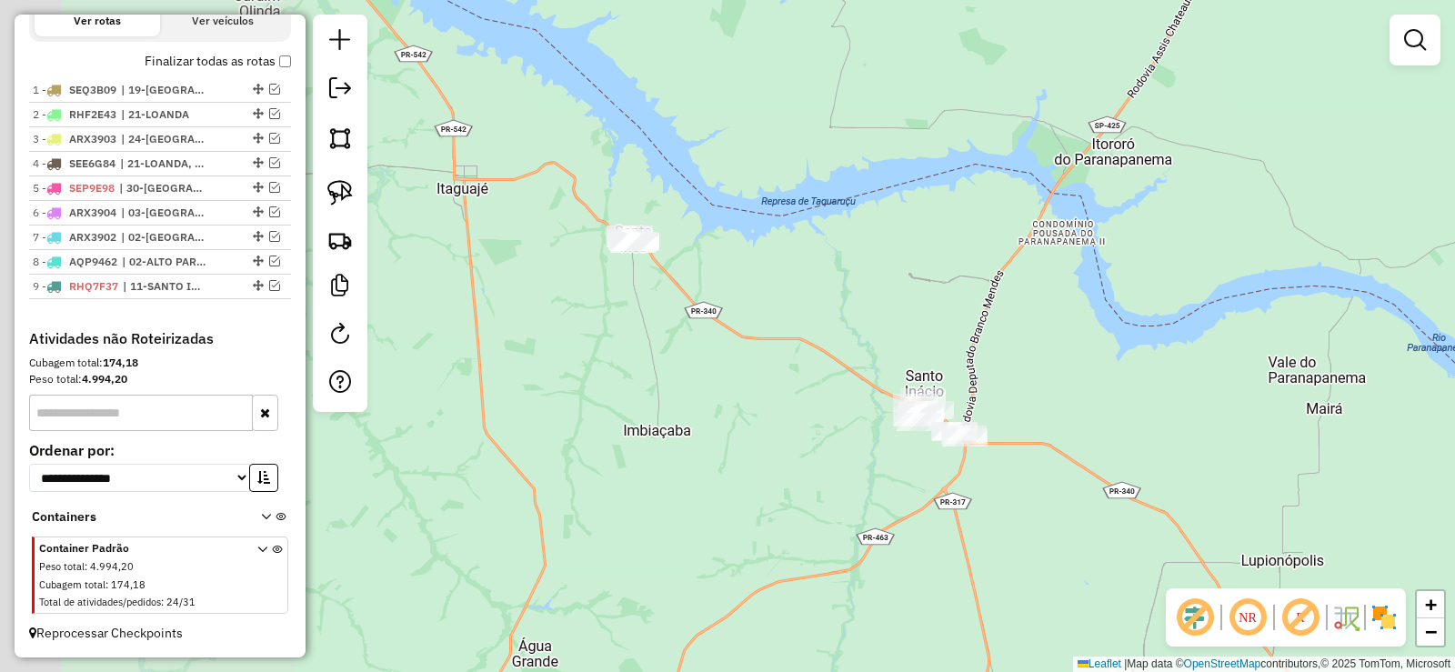
drag, startPoint x: 538, startPoint y: 603, endPoint x: 827, endPoint y: 562, distance: 292.0
click at [829, 564] on div "Janela de atendimento Grade de atendimento Capacidade Transportadoras Veículos …" at bounding box center [727, 336] width 1455 height 672
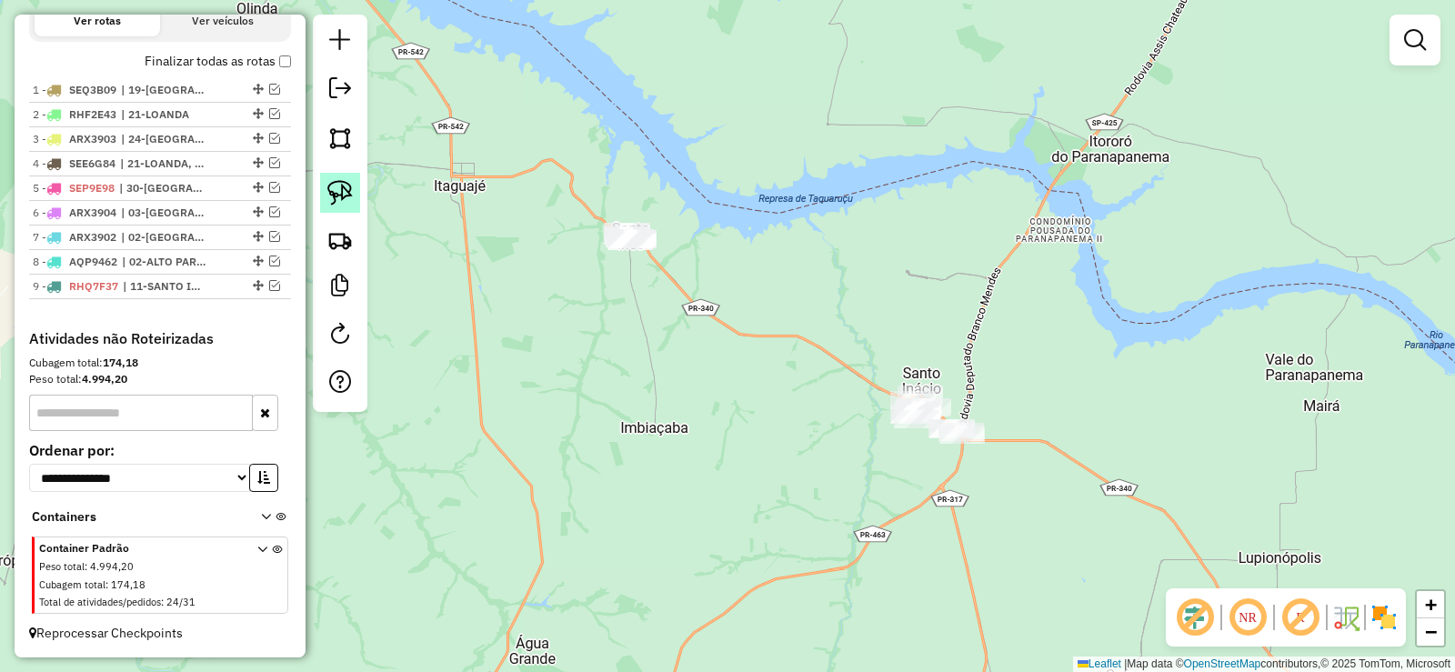
click at [344, 192] on img at bounding box center [339, 192] width 25 height 25
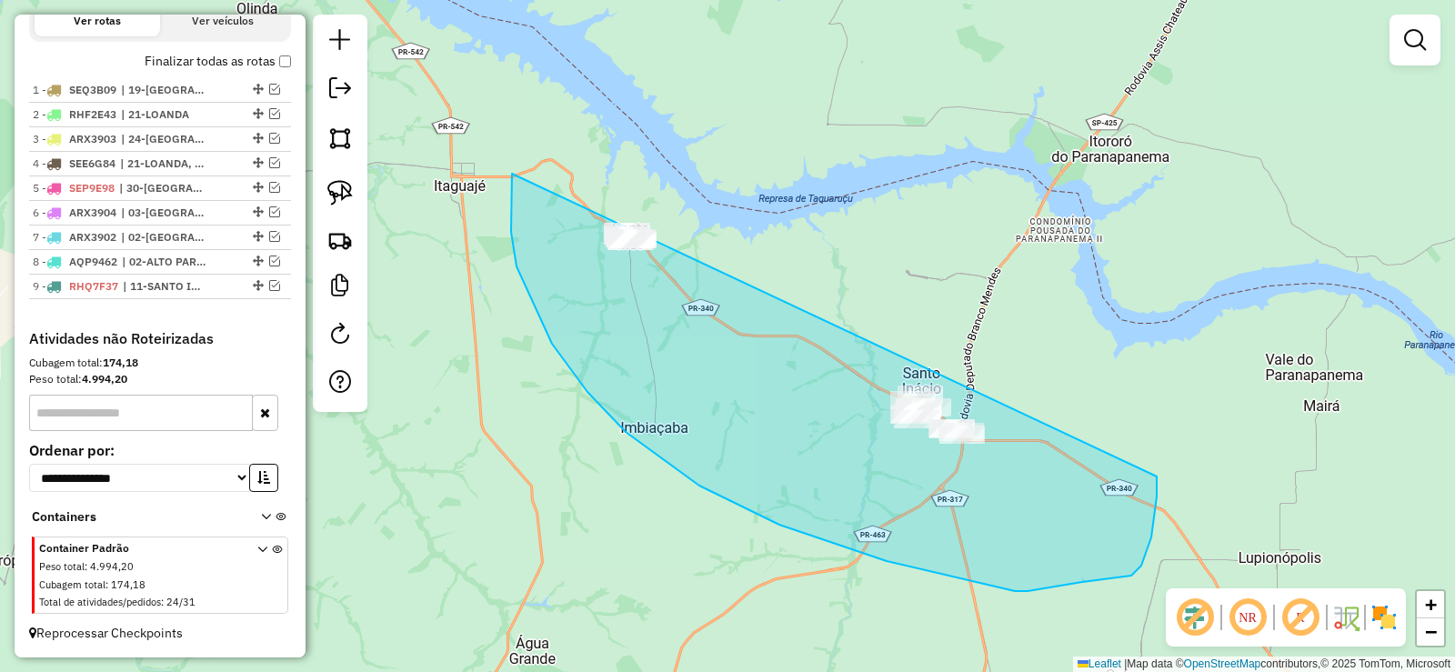
drag, startPoint x: 512, startPoint y: 174, endPoint x: 1076, endPoint y: 284, distance: 574.3
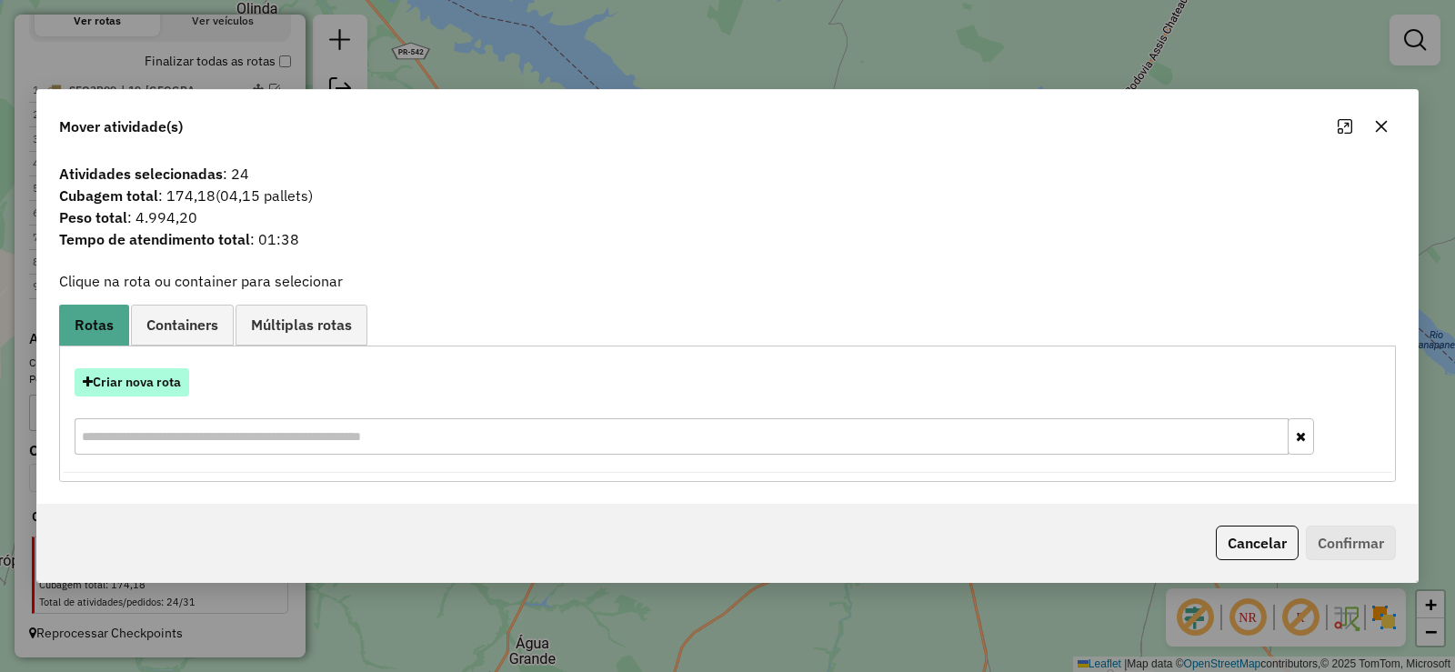
click at [156, 378] on button "Criar nova rota" at bounding box center [132, 382] width 115 height 28
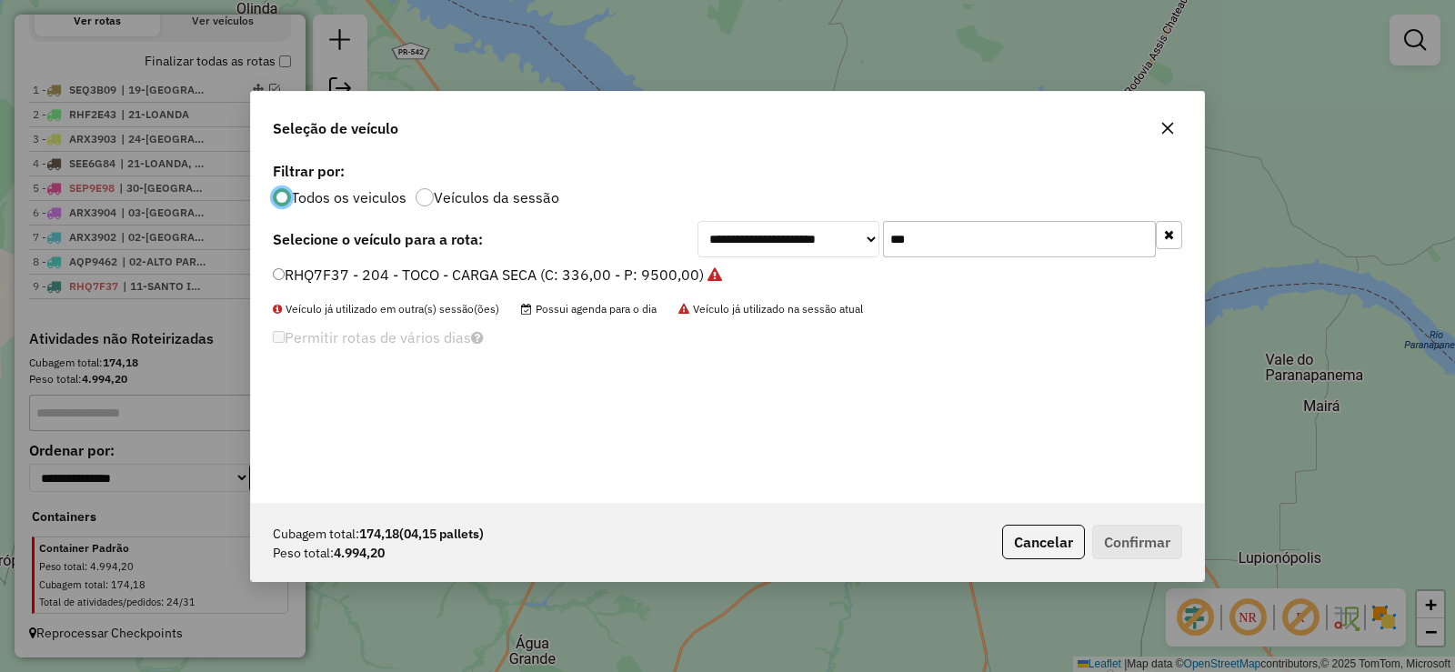
scroll to position [10, 5]
click at [1010, 236] on input "***" at bounding box center [1019, 239] width 273 height 36
type input "***"
click at [627, 283] on label "RHQ0E21 - 200 - TOCO - CARGA SECA (C: 336,00 - P: 9500,00)" at bounding box center [488, 275] width 431 height 22
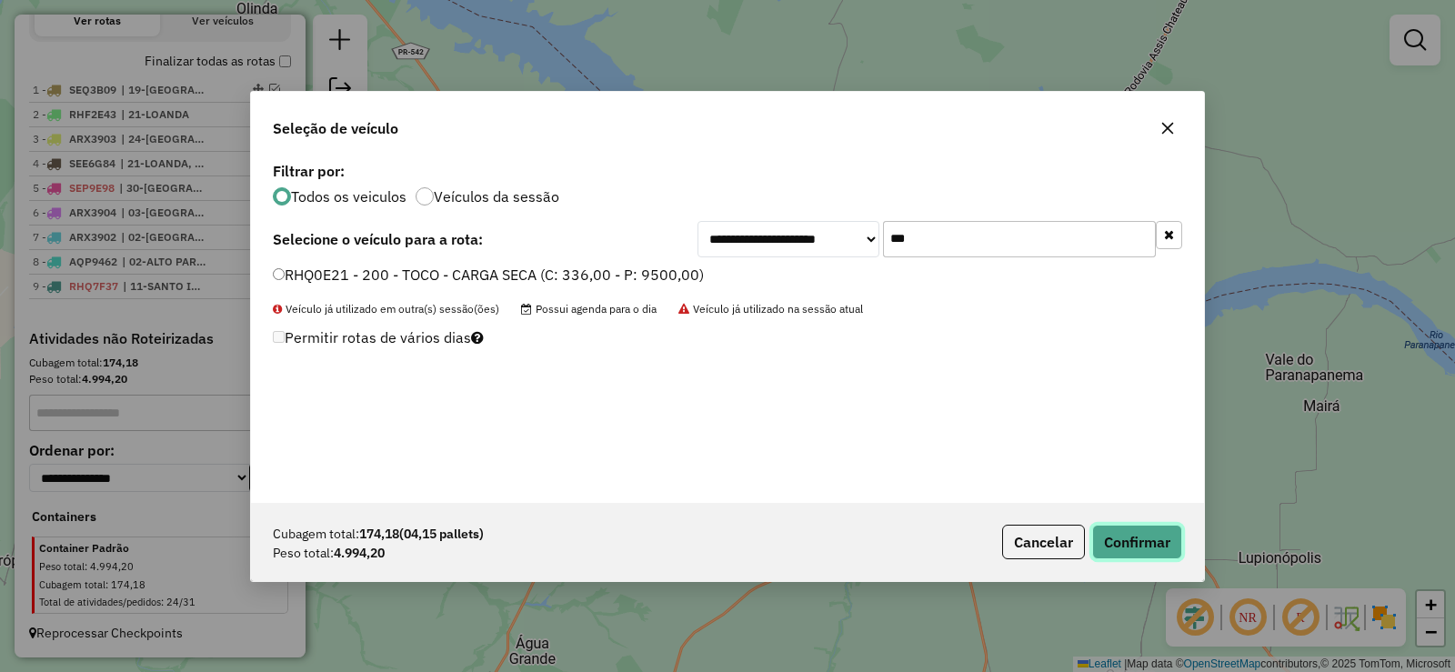
click at [1168, 539] on button "Confirmar" at bounding box center [1137, 542] width 90 height 35
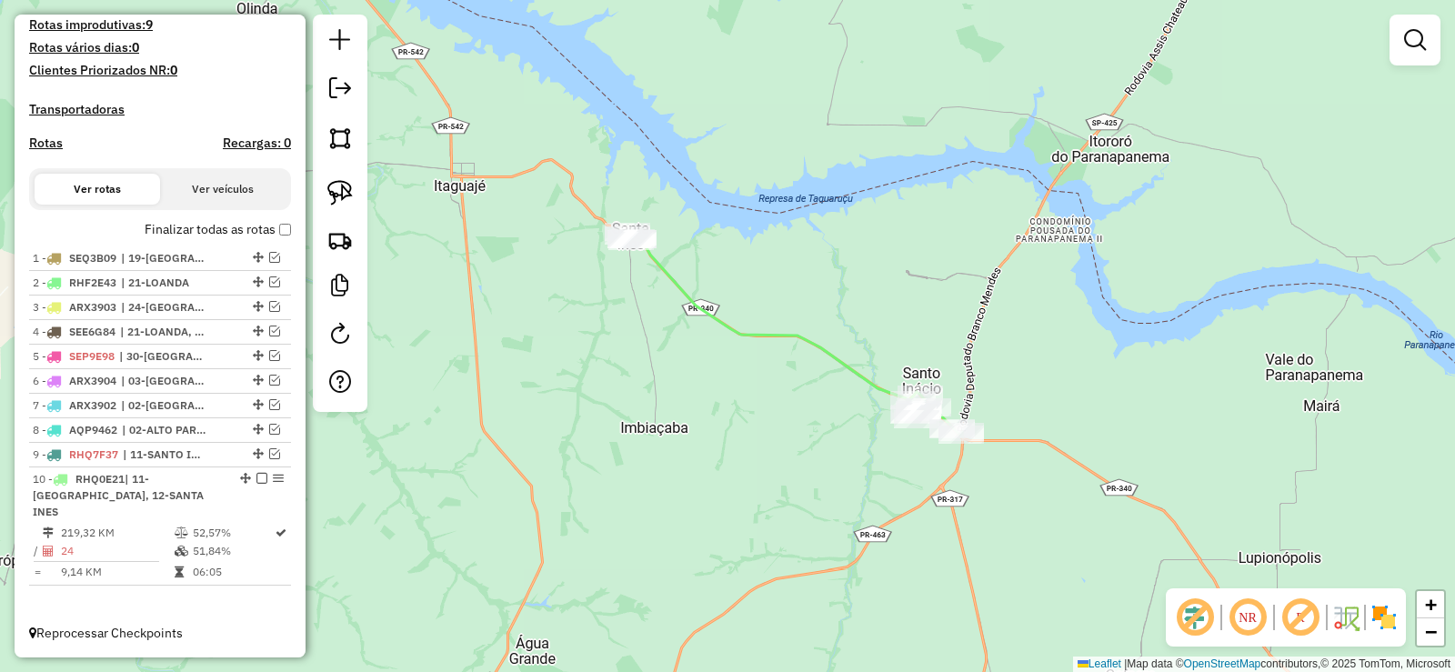
scroll to position [478, 0]
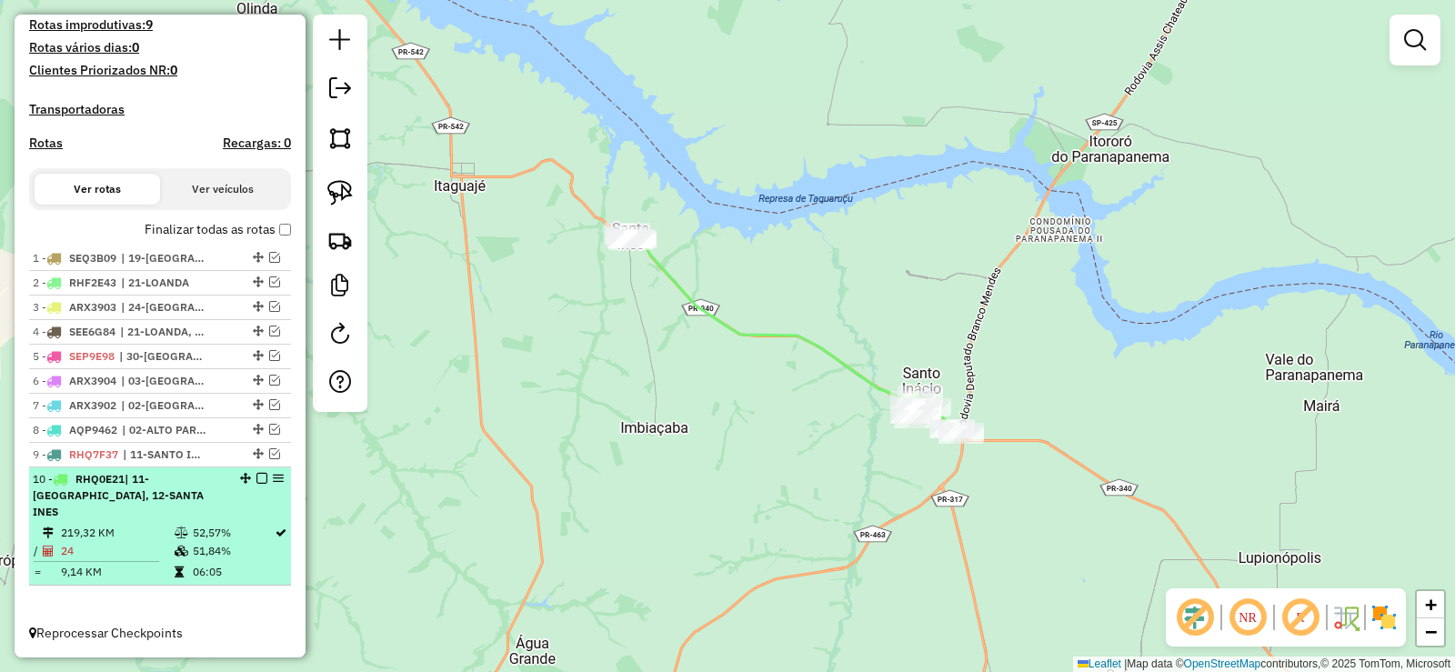
click at [256, 484] on em at bounding box center [261, 478] width 11 height 11
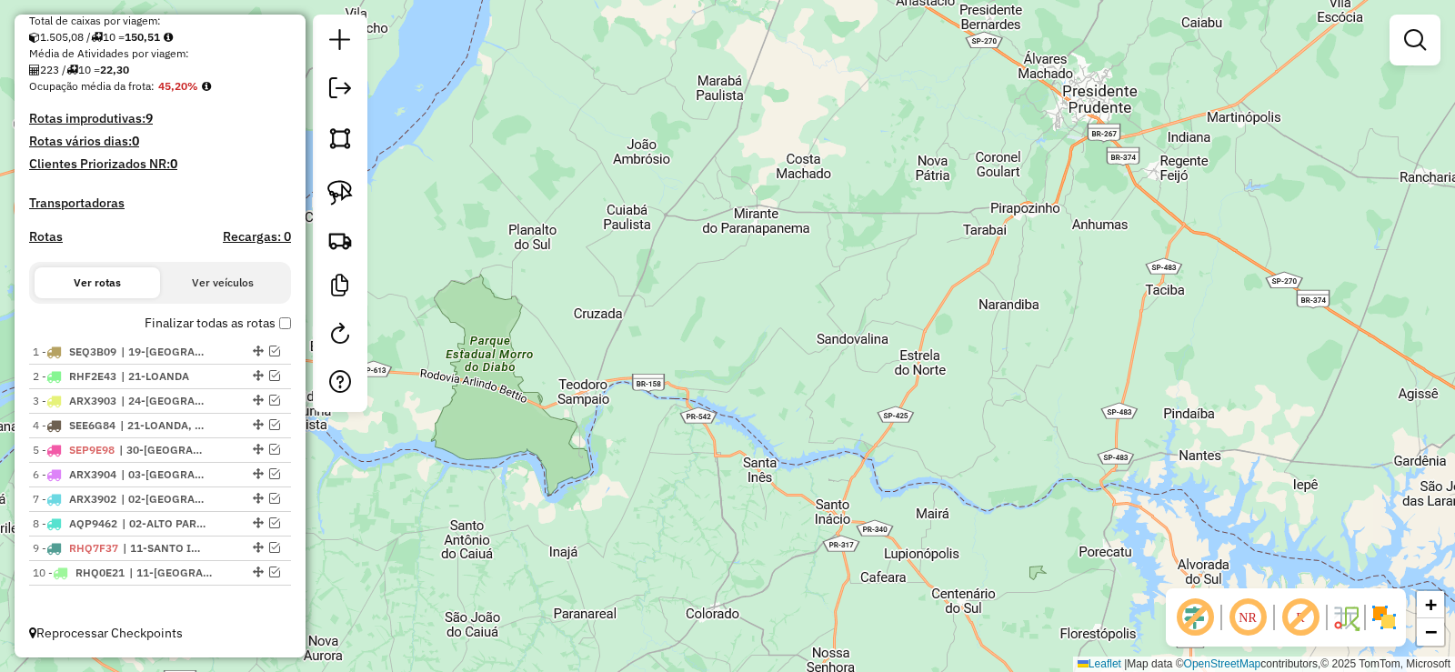
scroll to position [0, 0]
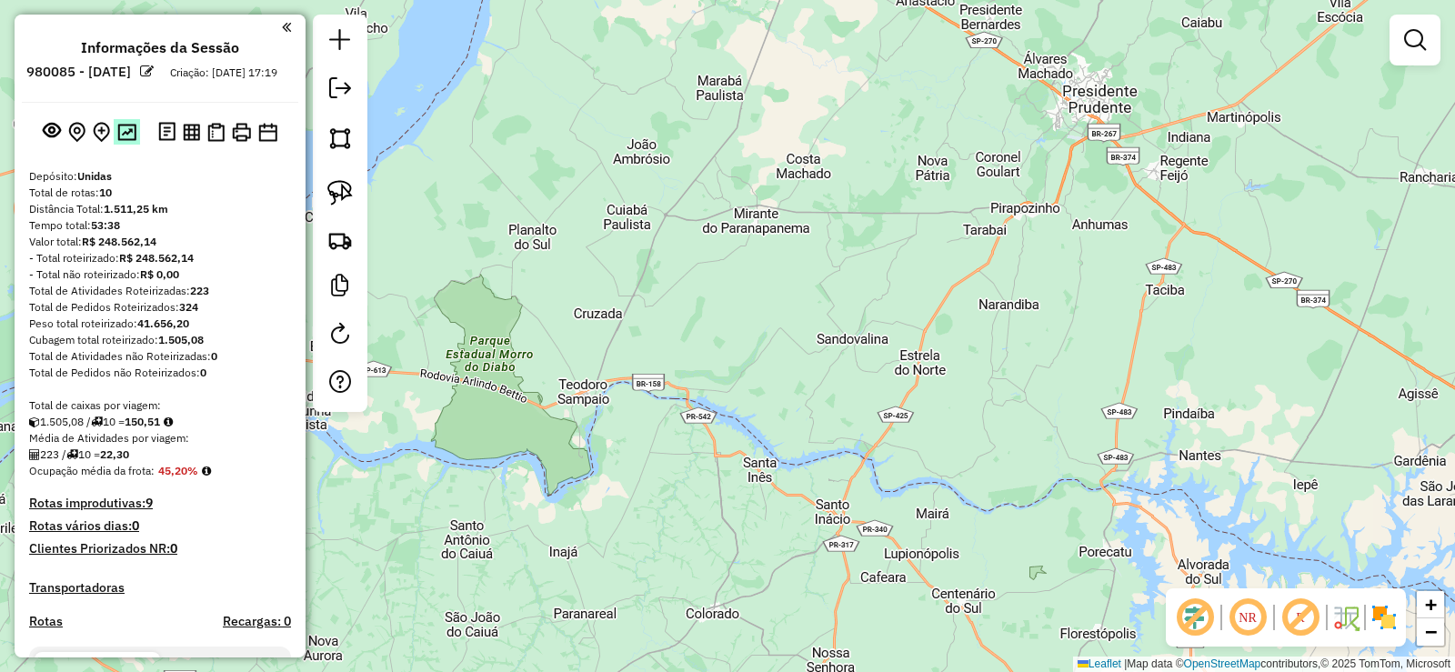
click at [132, 141] on img at bounding box center [126, 132] width 19 height 17
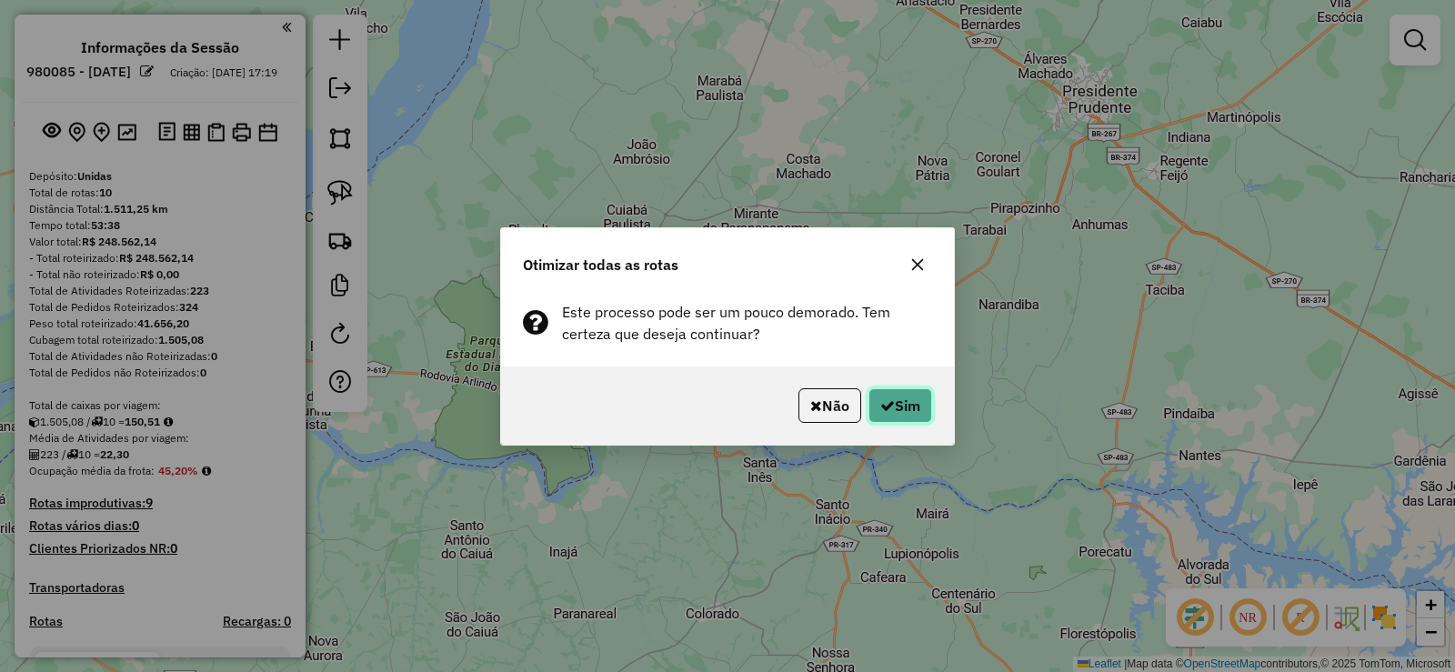
click at [907, 406] on button "Sim" at bounding box center [900, 405] width 64 height 35
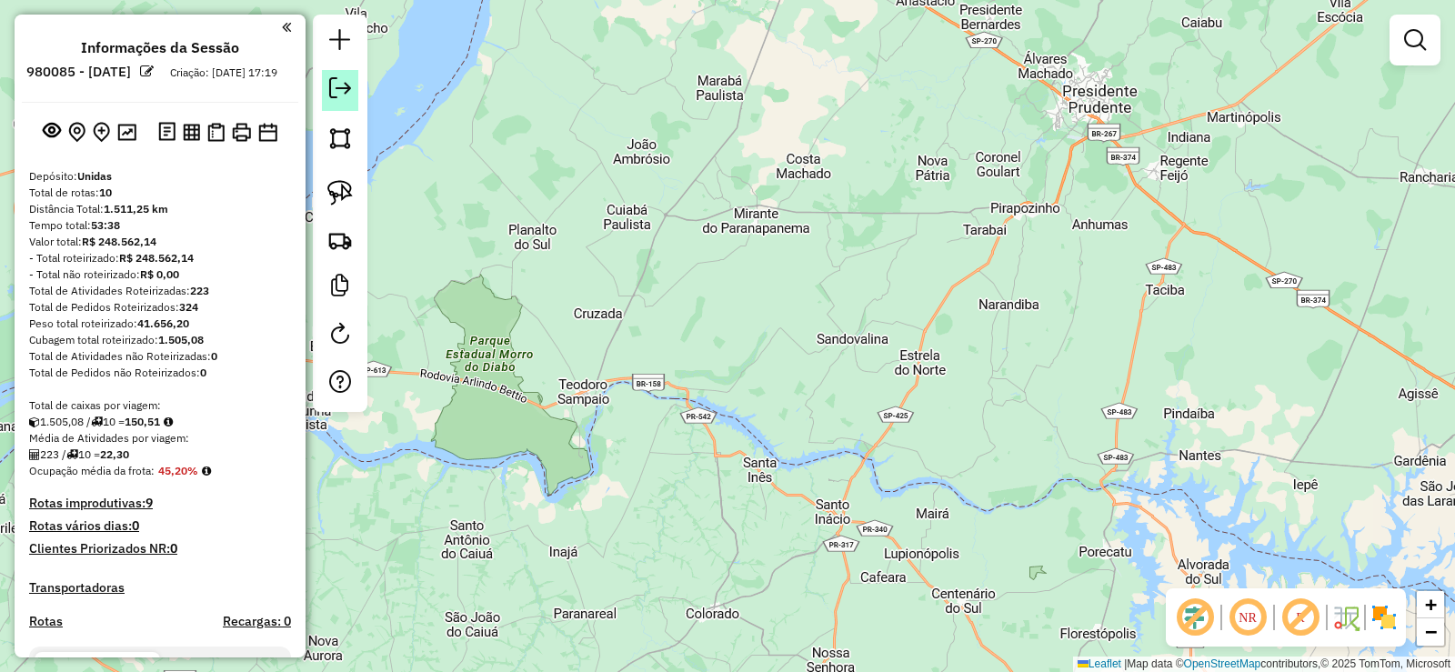
click at [339, 85] on em at bounding box center [340, 88] width 22 height 22
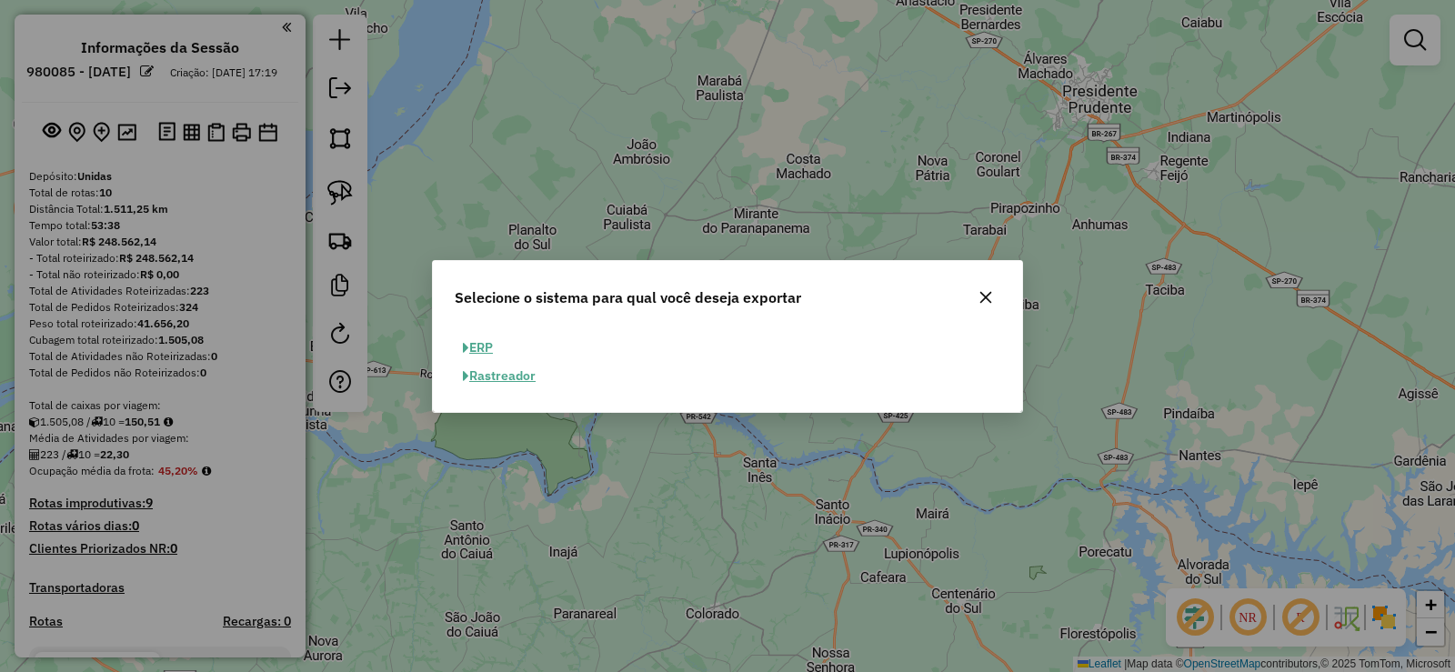
click at [477, 348] on button "ERP" at bounding box center [478, 348] width 46 height 28
select select "**"
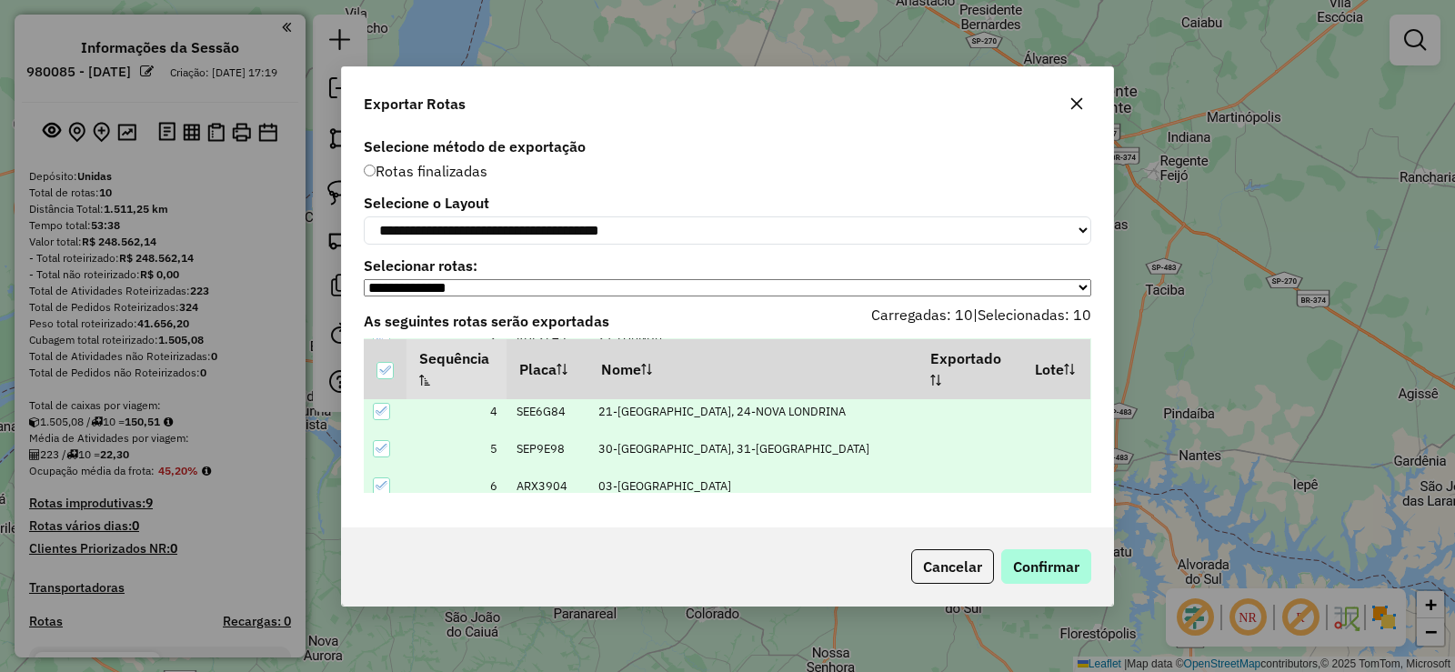
scroll to position [273, 0]
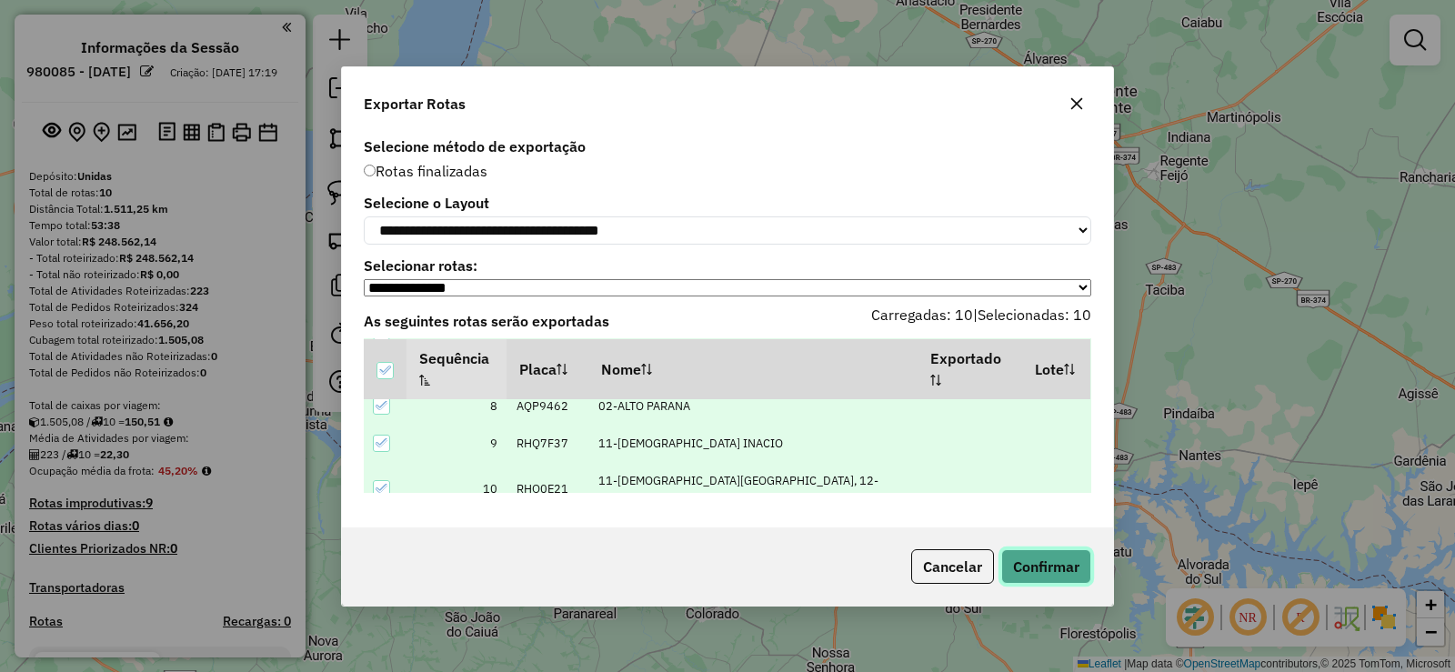
click at [1071, 577] on button "Confirmar" at bounding box center [1046, 566] width 90 height 35
